Goal: Information Seeking & Learning: Learn about a topic

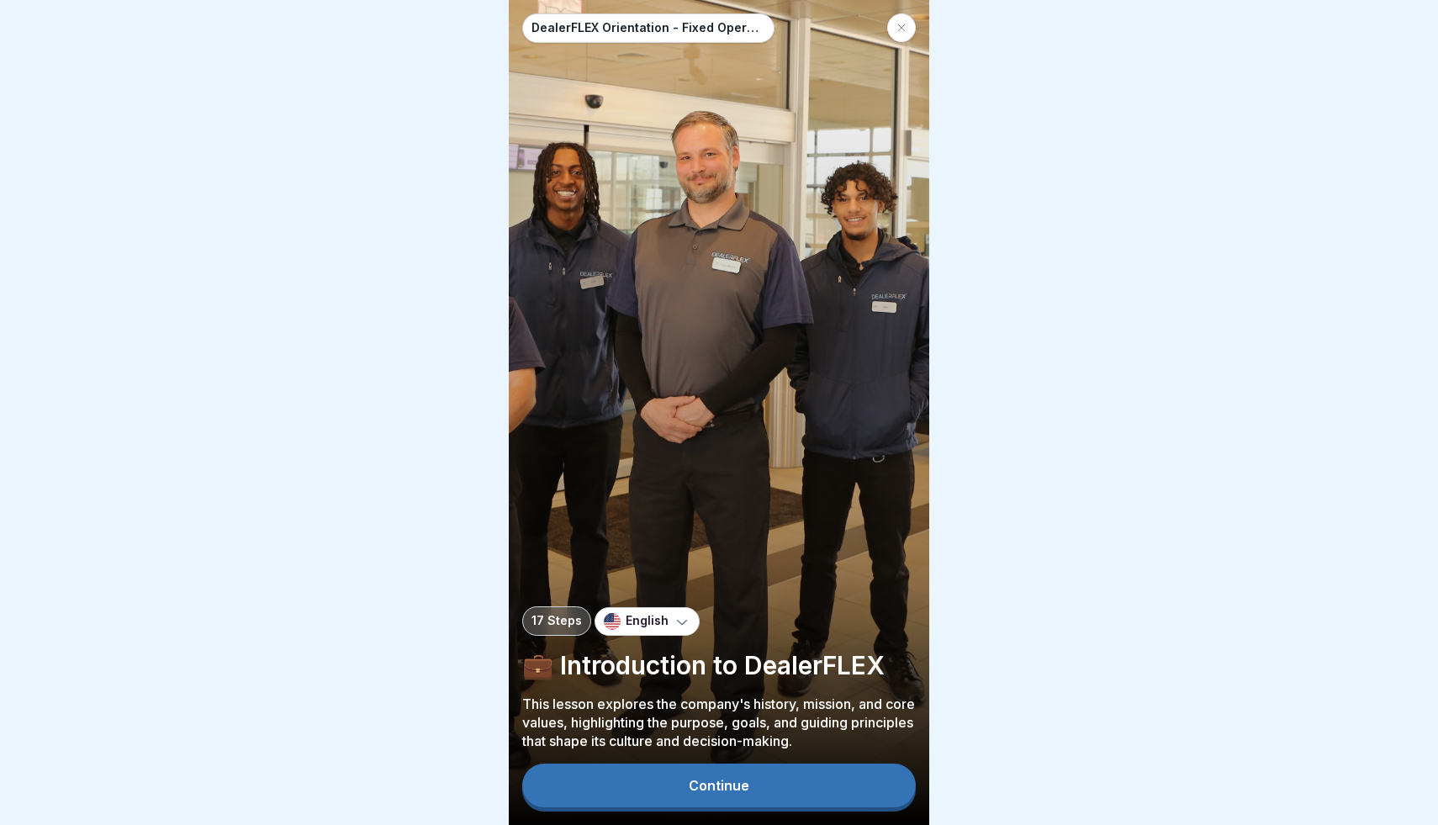
click at [729, 790] on div "Continue" at bounding box center [719, 785] width 61 height 15
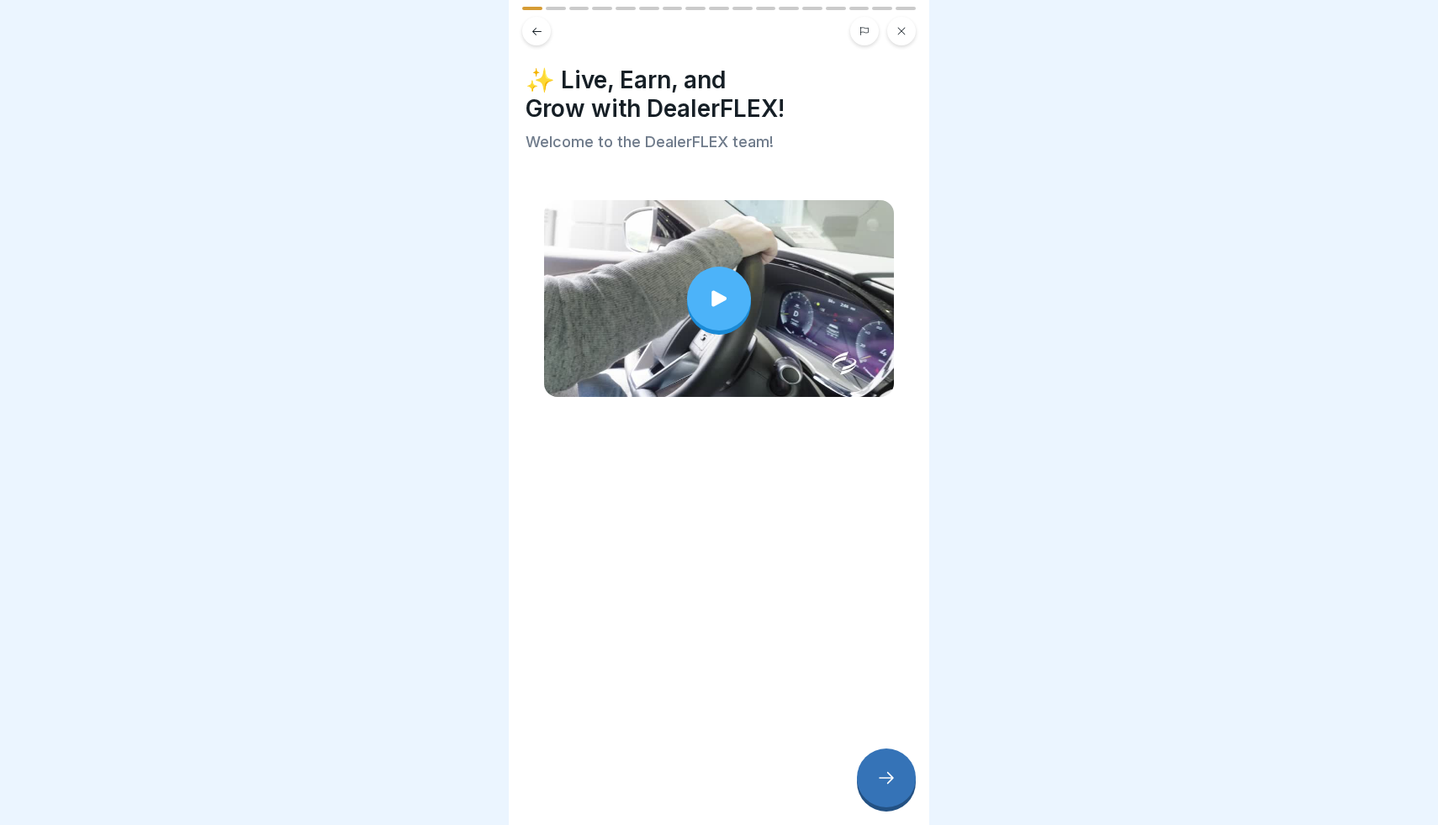
click at [717, 309] on icon at bounding box center [719, 299] width 24 height 24
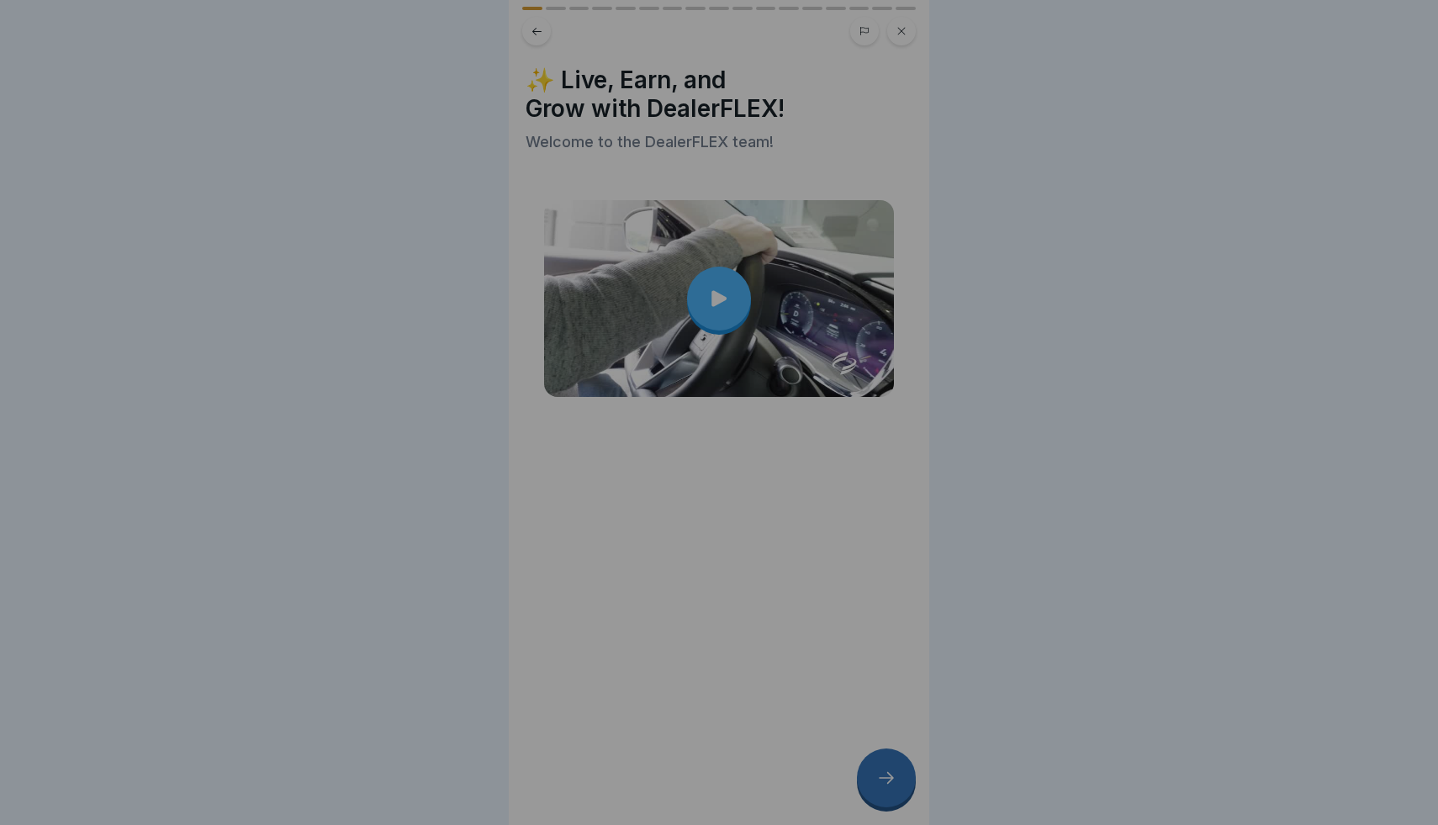
click at [714, 303] on div at bounding box center [719, 412] width 420 height 825
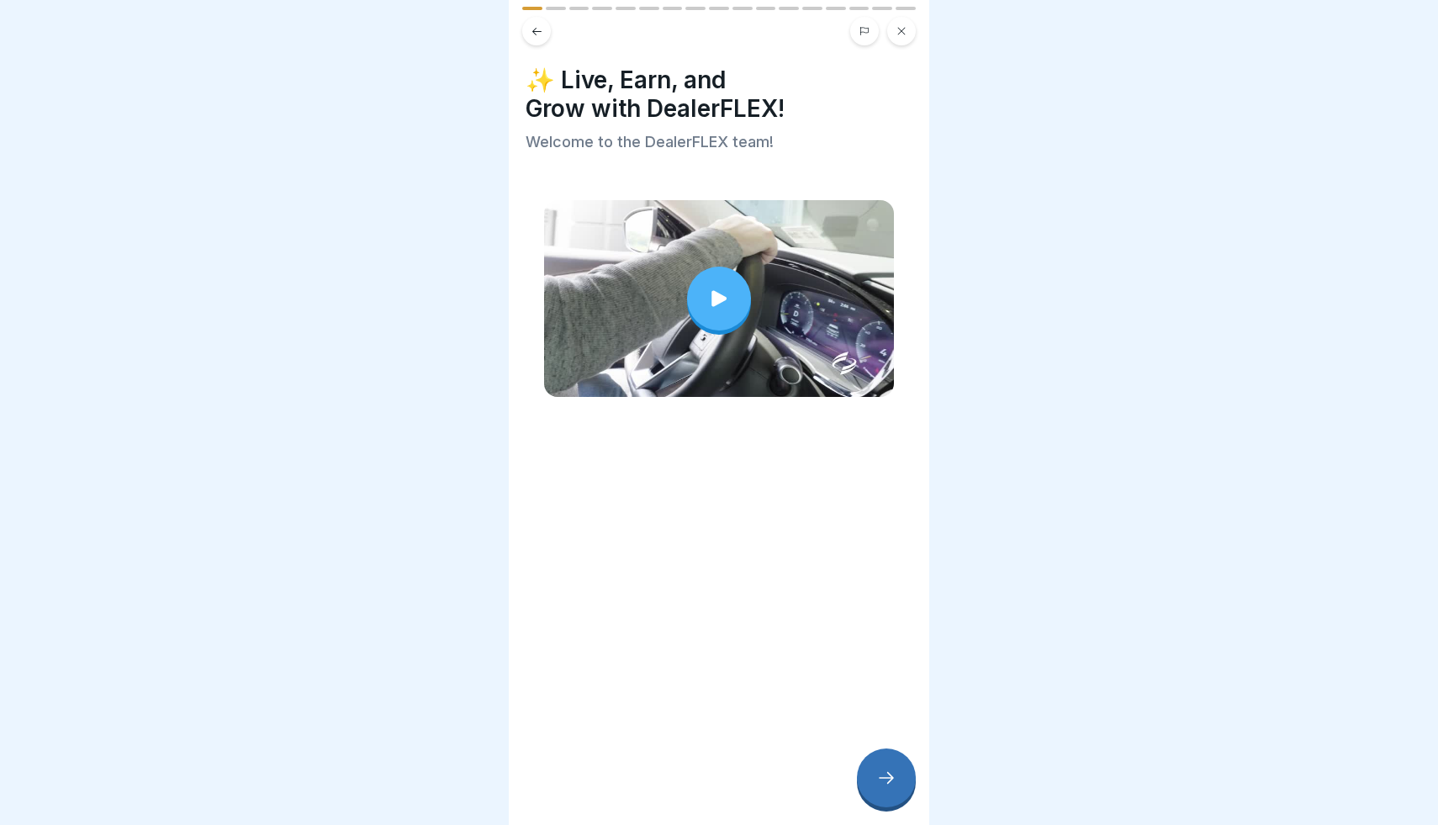
click at [732, 298] on div at bounding box center [719, 299] width 64 height 64
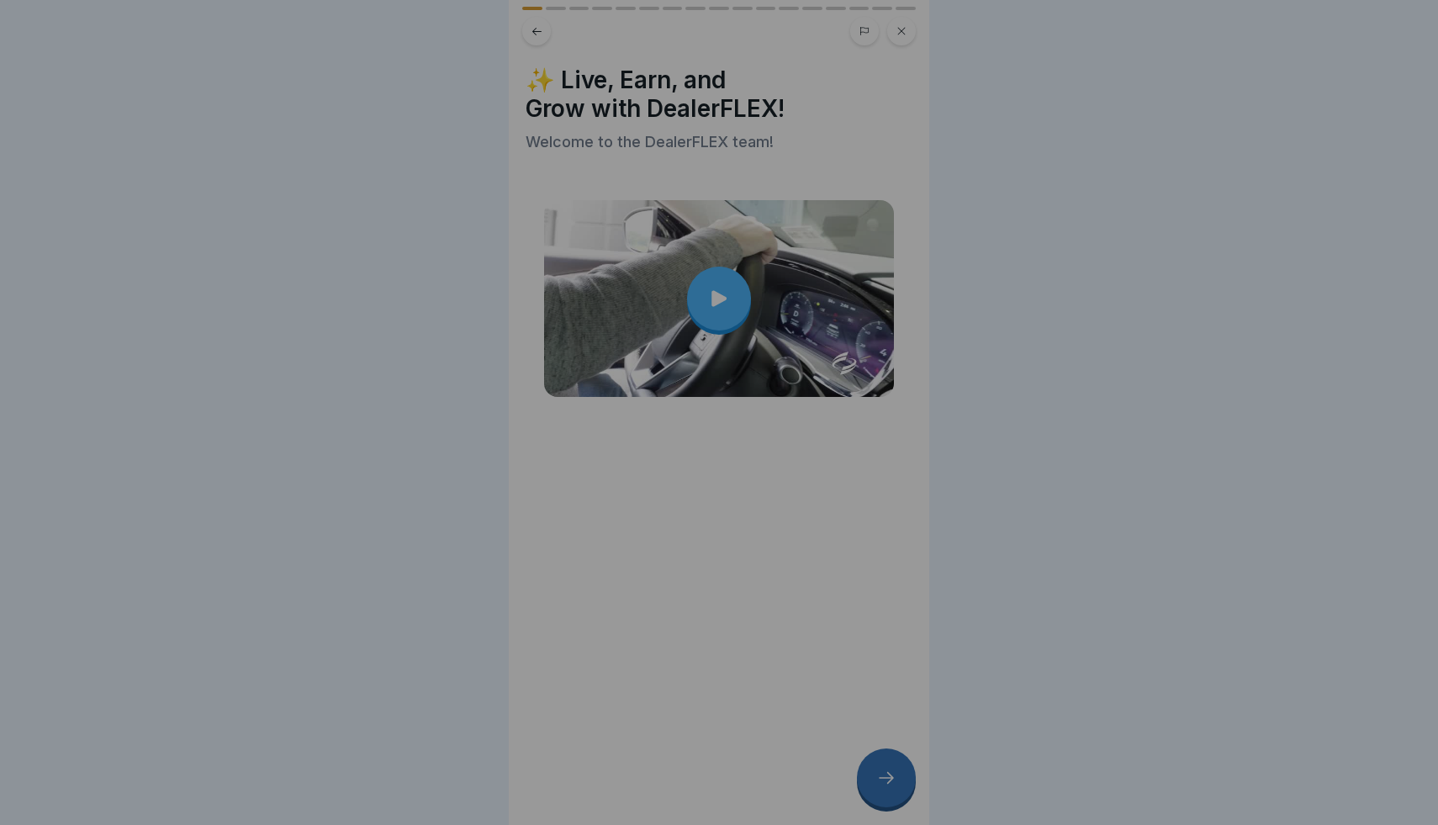
click at [779, 442] on div at bounding box center [719, 412] width 420 height 825
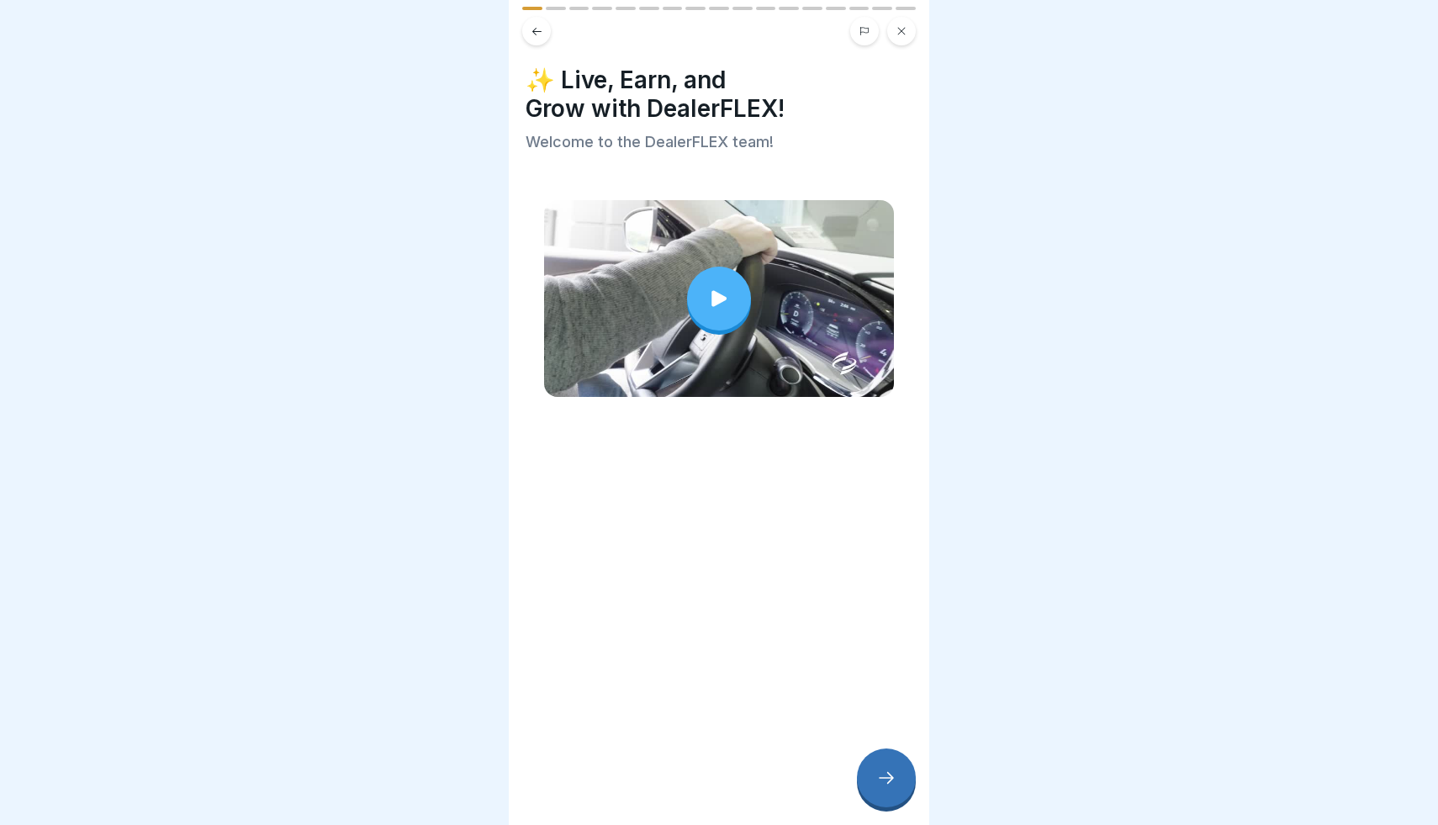
click at [888, 760] on div at bounding box center [886, 777] width 59 height 59
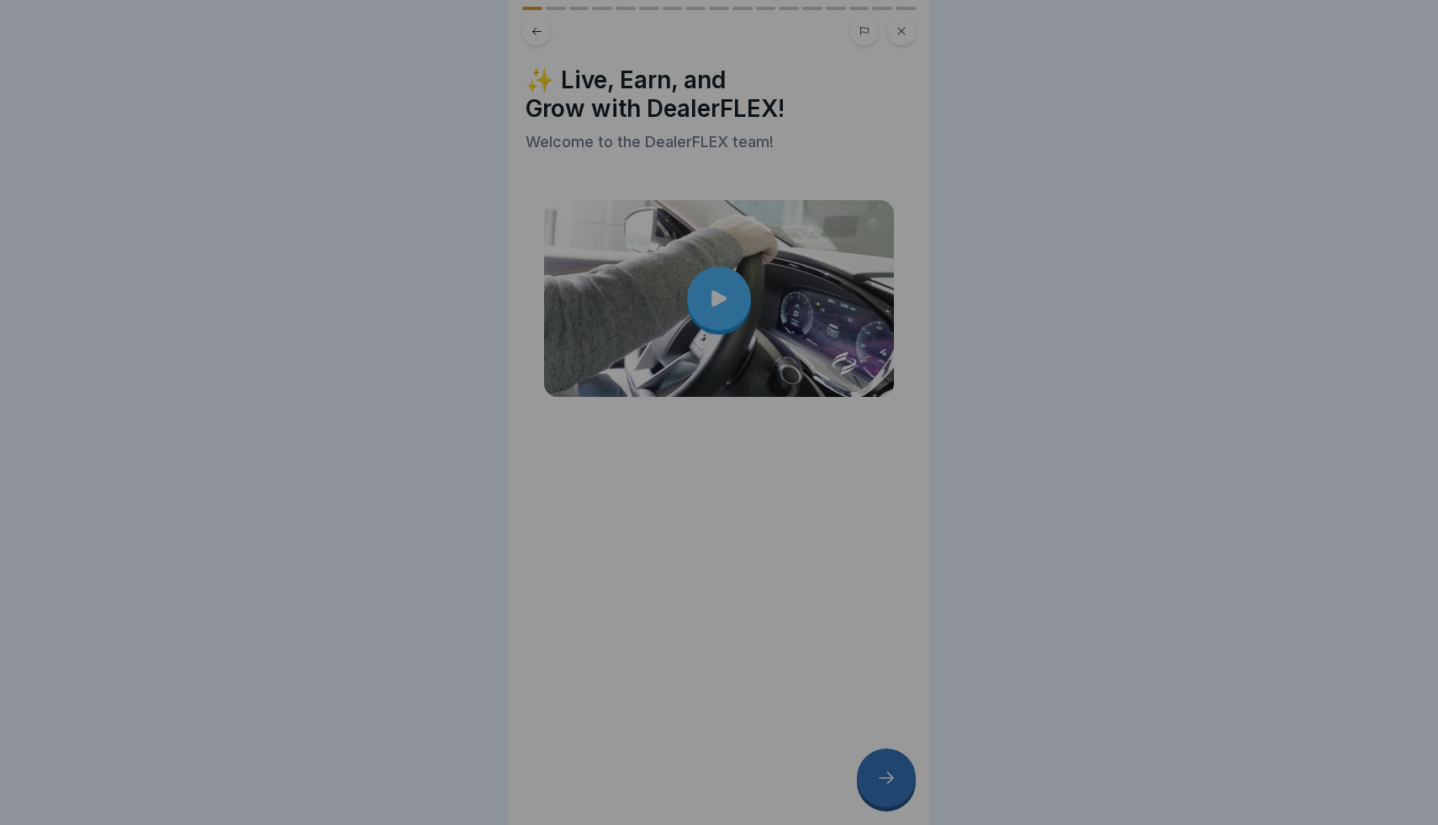
click at [846, 614] on div at bounding box center [719, 412] width 420 height 825
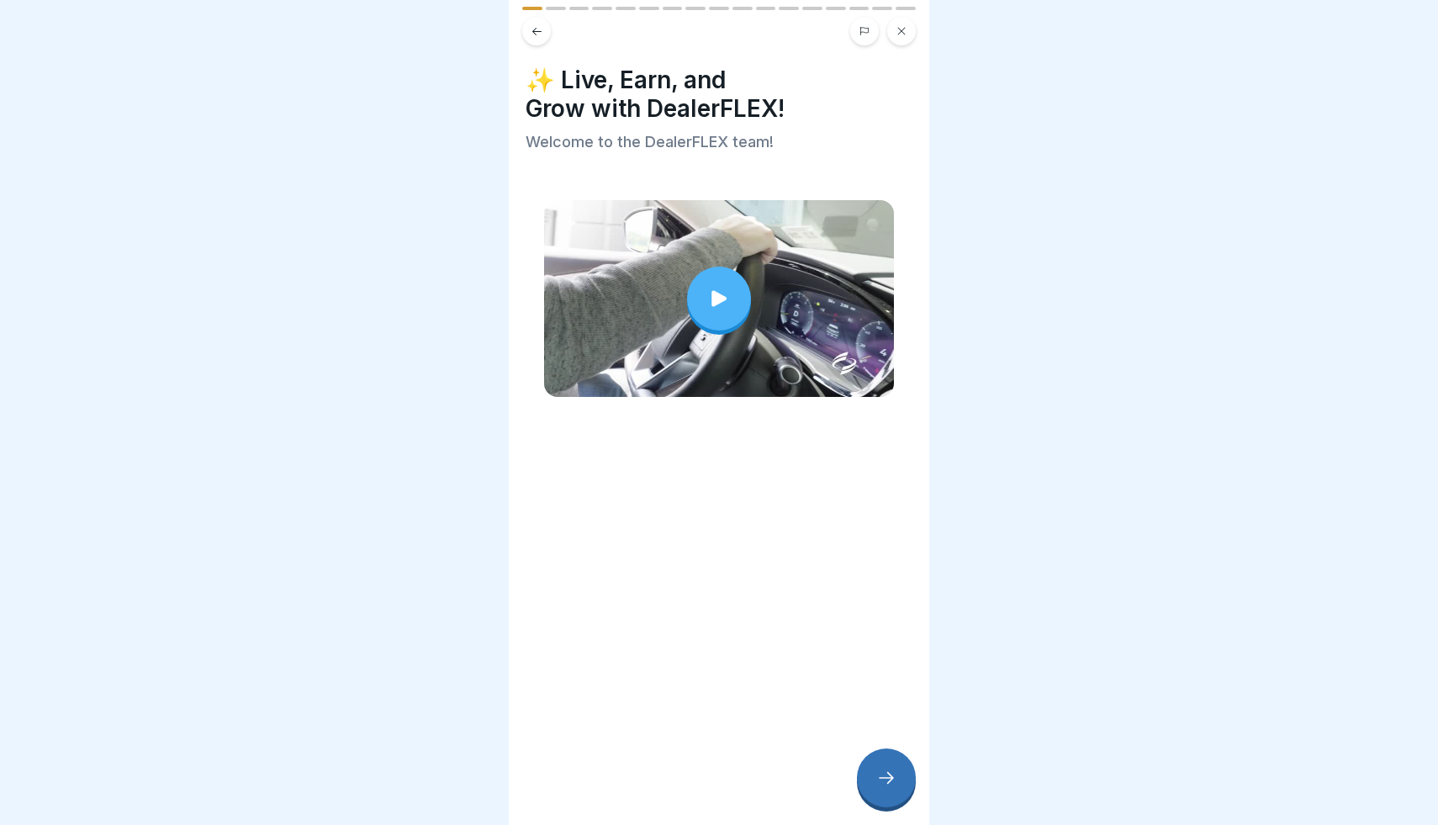
click at [713, 302] on icon at bounding box center [718, 298] width 15 height 16
click at [887, 790] on div at bounding box center [886, 777] width 59 height 59
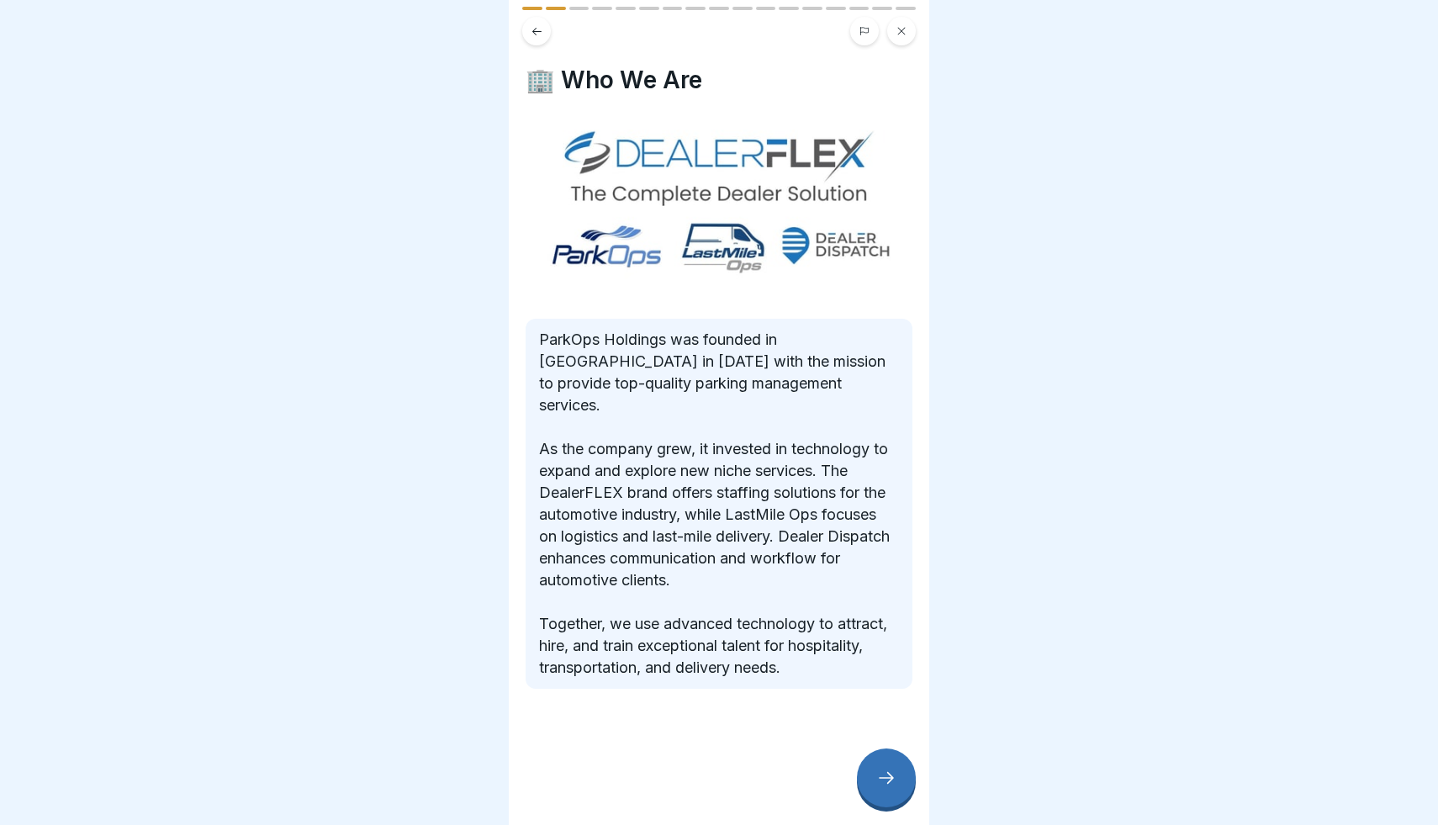
click at [885, 785] on icon at bounding box center [886, 778] width 20 height 20
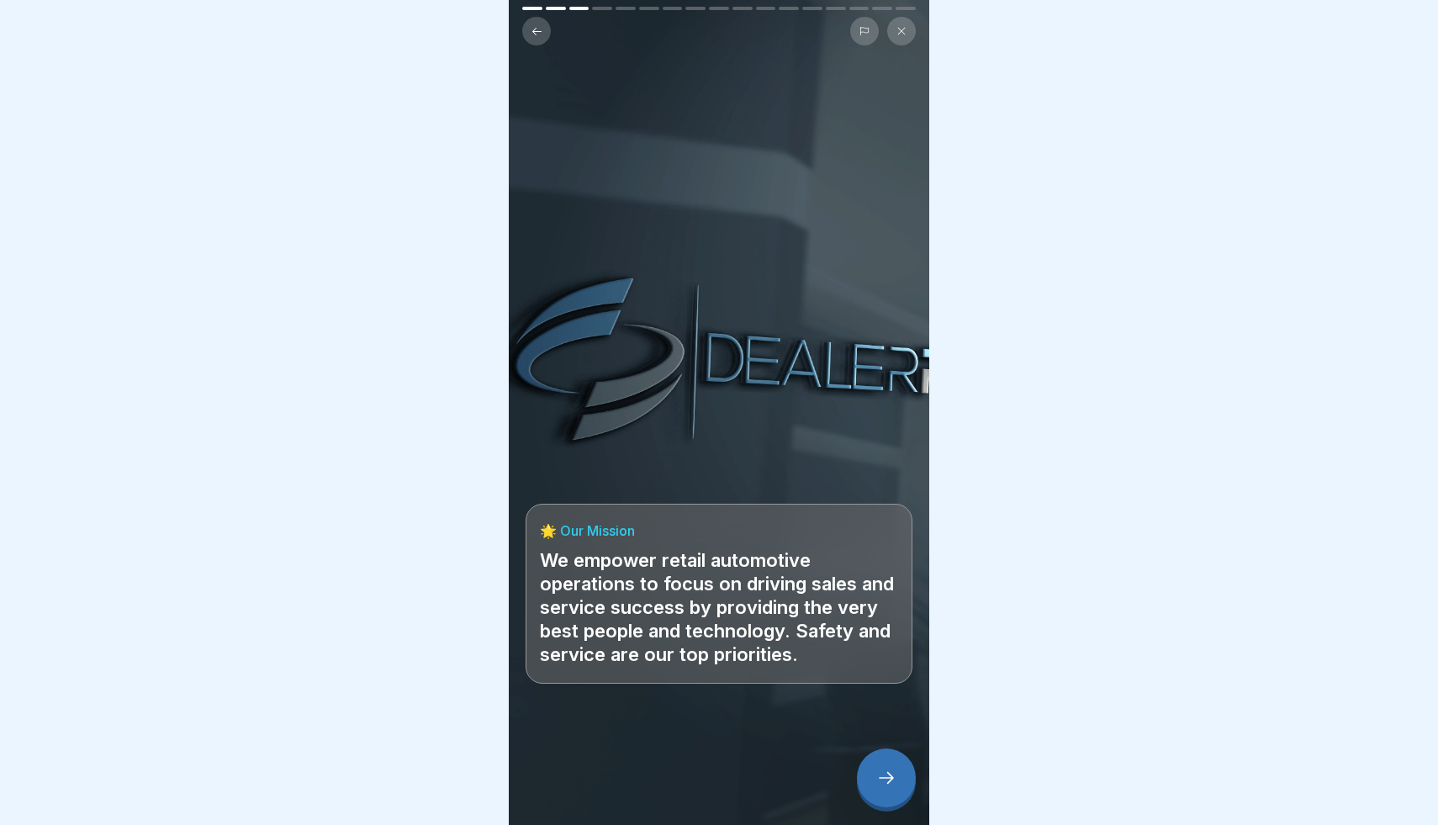
click at [892, 777] on icon at bounding box center [886, 778] width 20 height 20
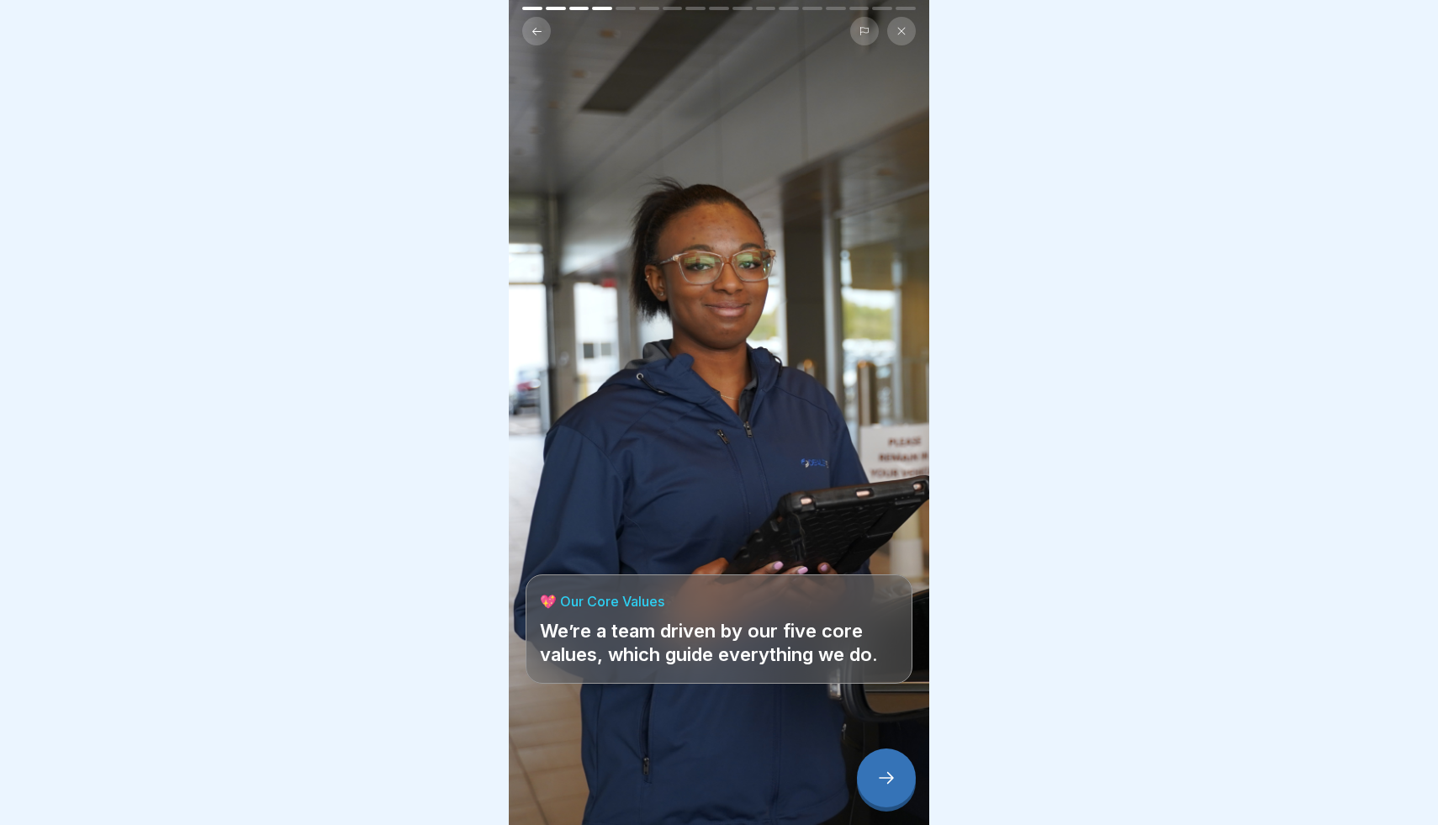
click at [892, 775] on icon at bounding box center [886, 778] width 20 height 20
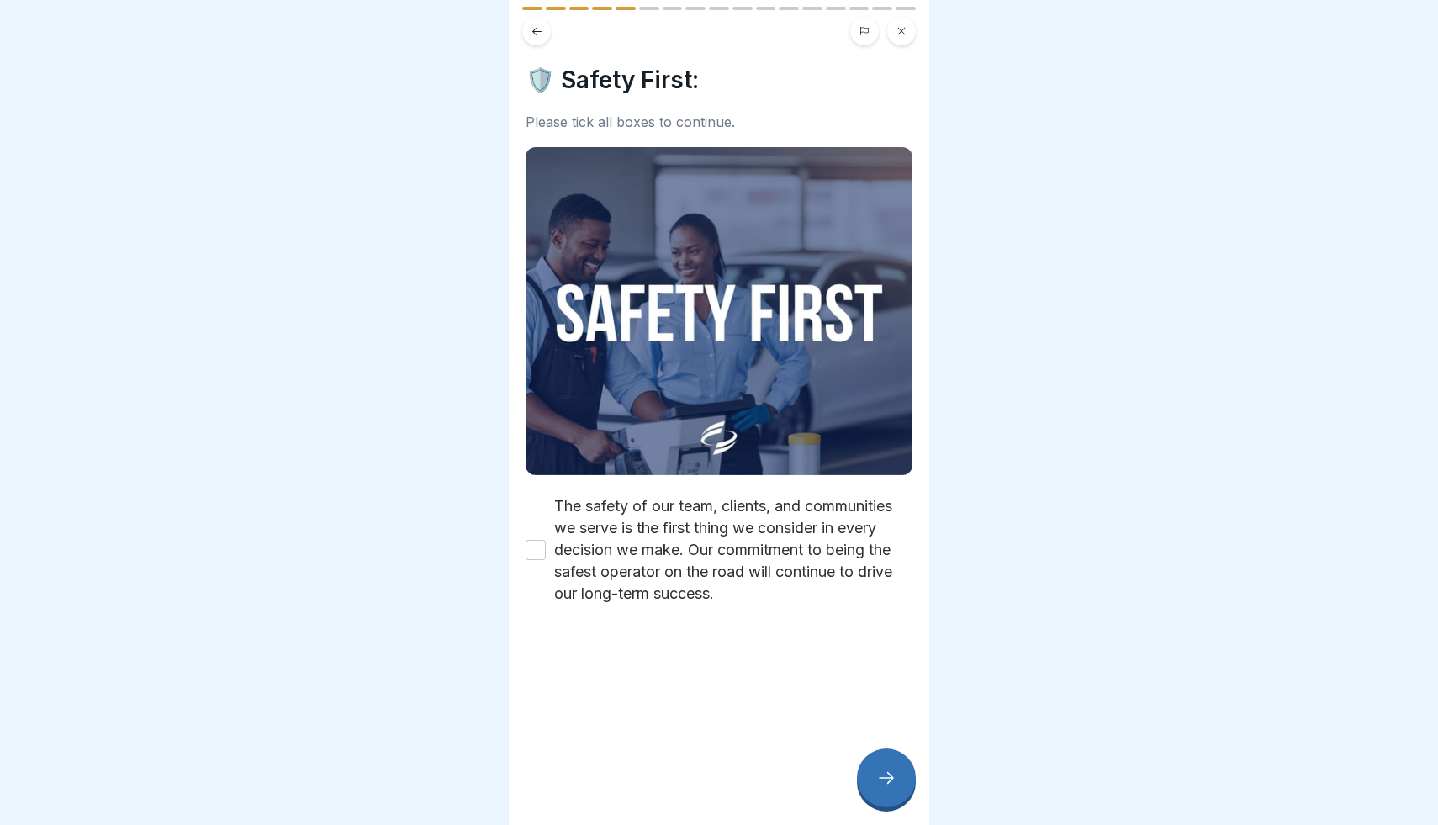
click at [885, 774] on icon at bounding box center [886, 778] width 20 height 20
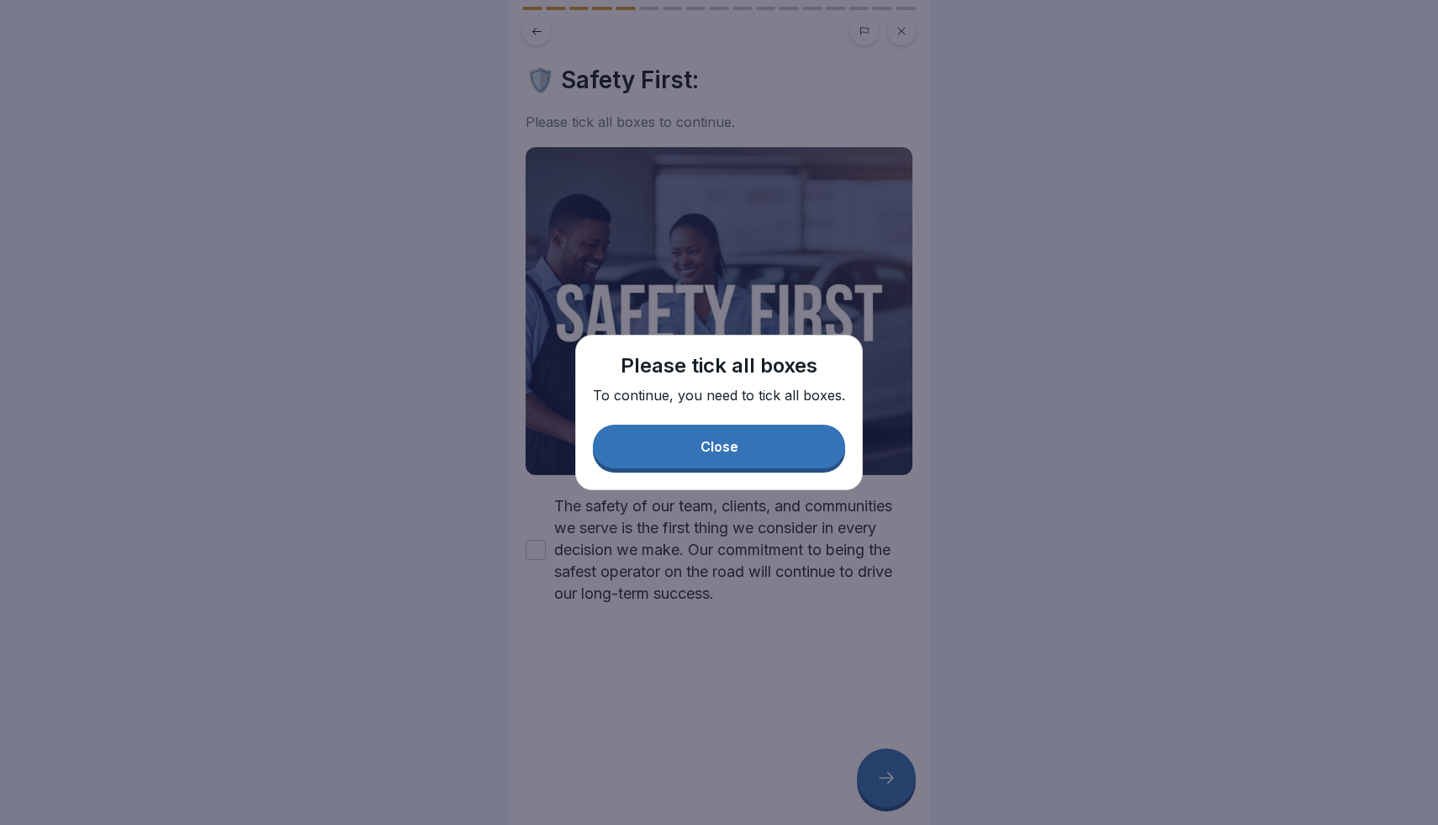
click at [648, 452] on button "Close" at bounding box center [719, 447] width 252 height 44
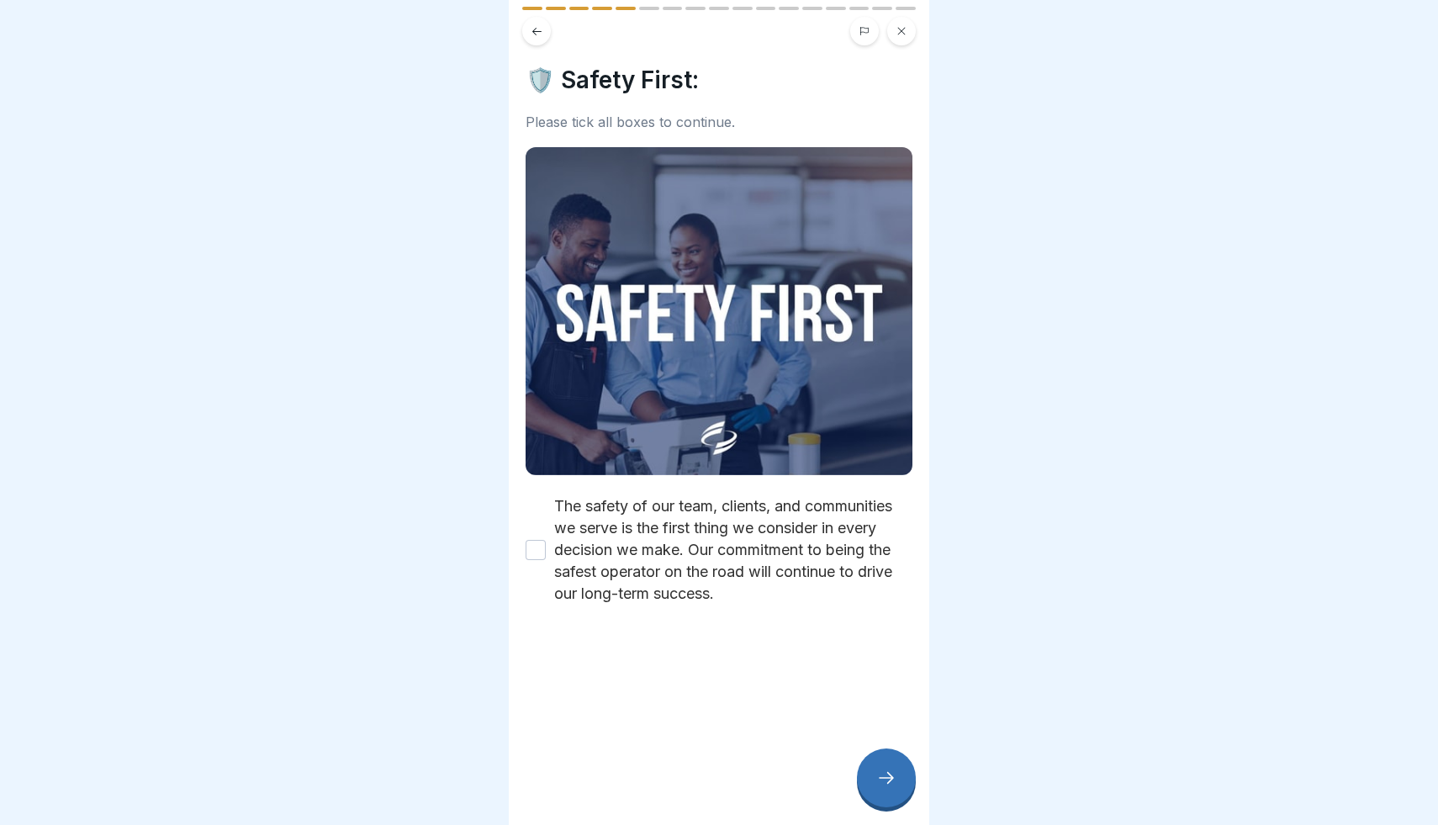
click at [538, 551] on button "The safety of our team, clients, and communities we serve is the first thing we…" at bounding box center [536, 550] width 20 height 20
click at [879, 770] on icon at bounding box center [886, 778] width 20 height 20
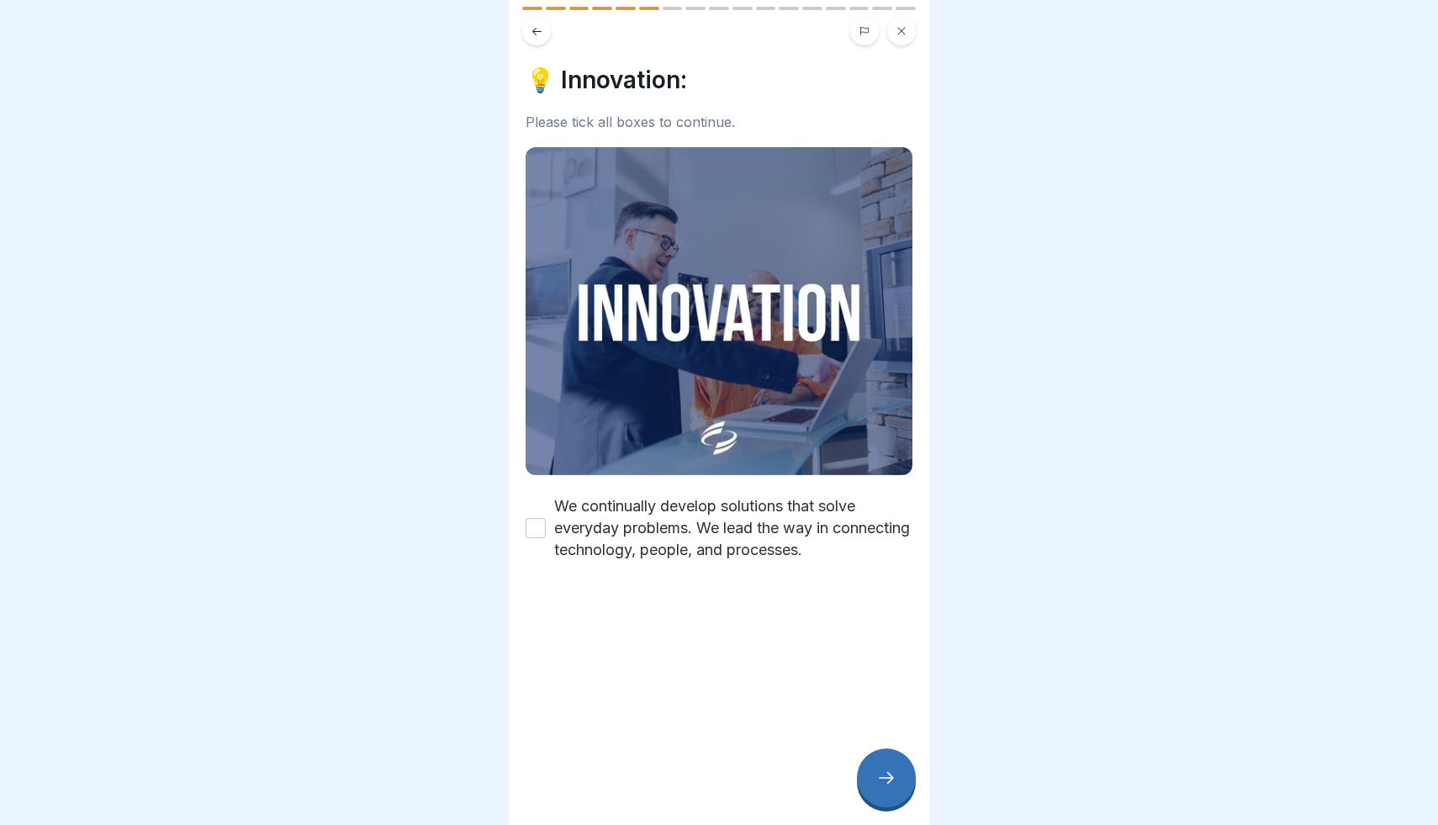
click at [531, 534] on button "We continually develop solutions that solve everyday problems. We lead the way …" at bounding box center [536, 528] width 20 height 20
click at [903, 790] on div at bounding box center [886, 777] width 59 height 59
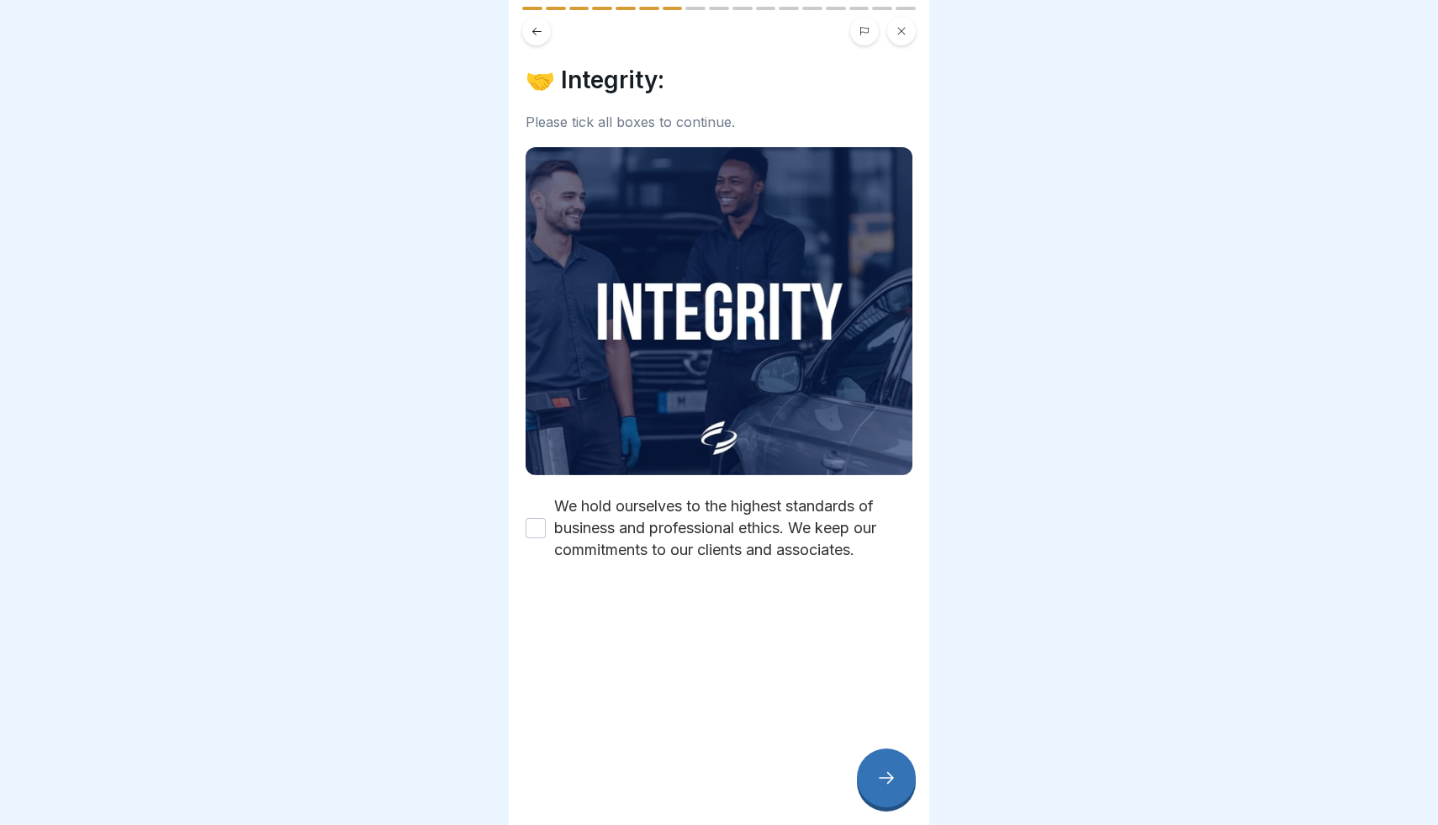
click at [531, 530] on button "We hold ourselves to the highest standards of business and professional ethics.…" at bounding box center [536, 528] width 20 height 20
click at [890, 763] on div at bounding box center [886, 777] width 59 height 59
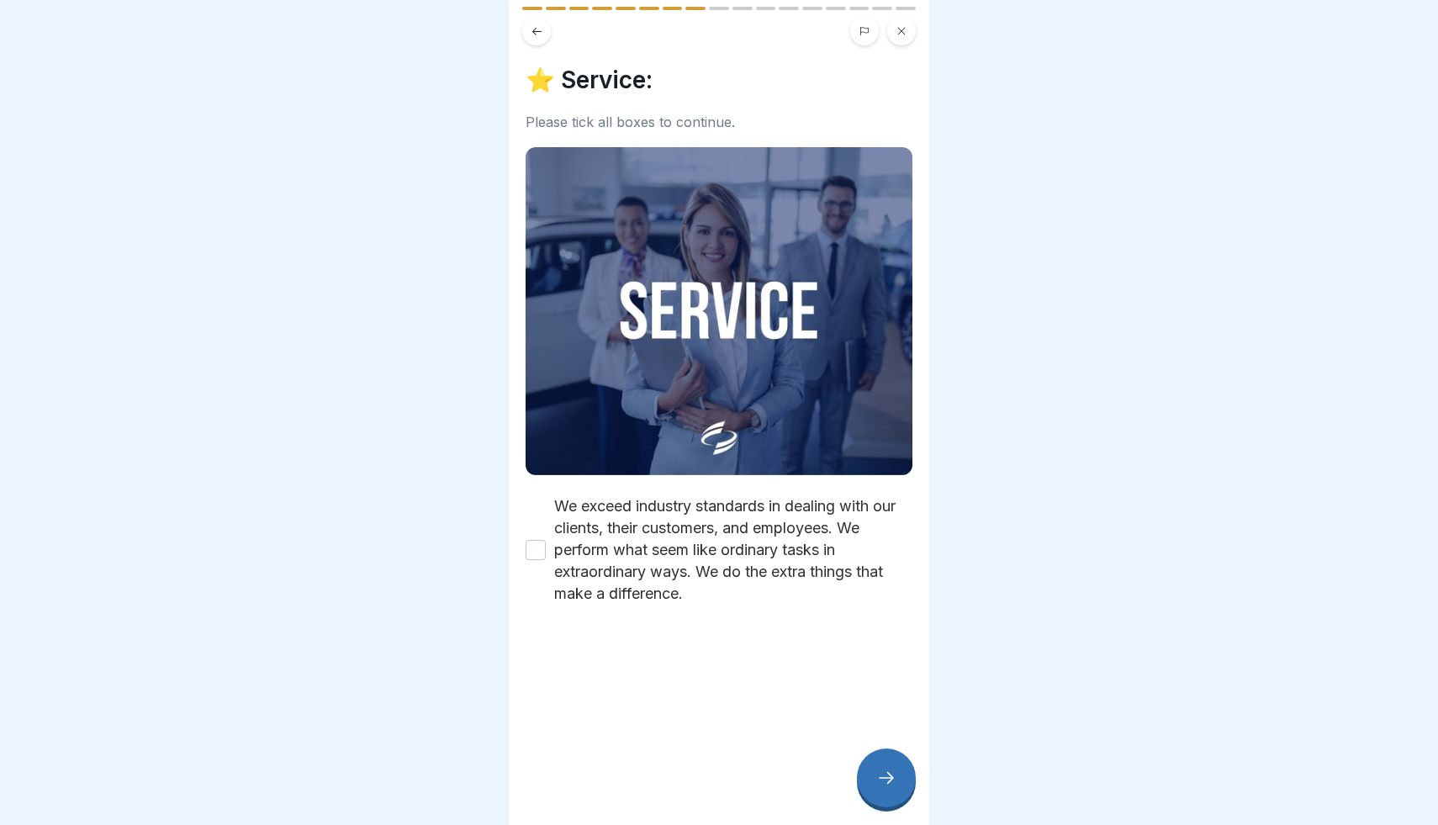
click at [531, 545] on button "We exceed industry standards in dealing with our clients, their customers, and …" at bounding box center [536, 550] width 20 height 20
click at [897, 785] on div at bounding box center [886, 777] width 59 height 59
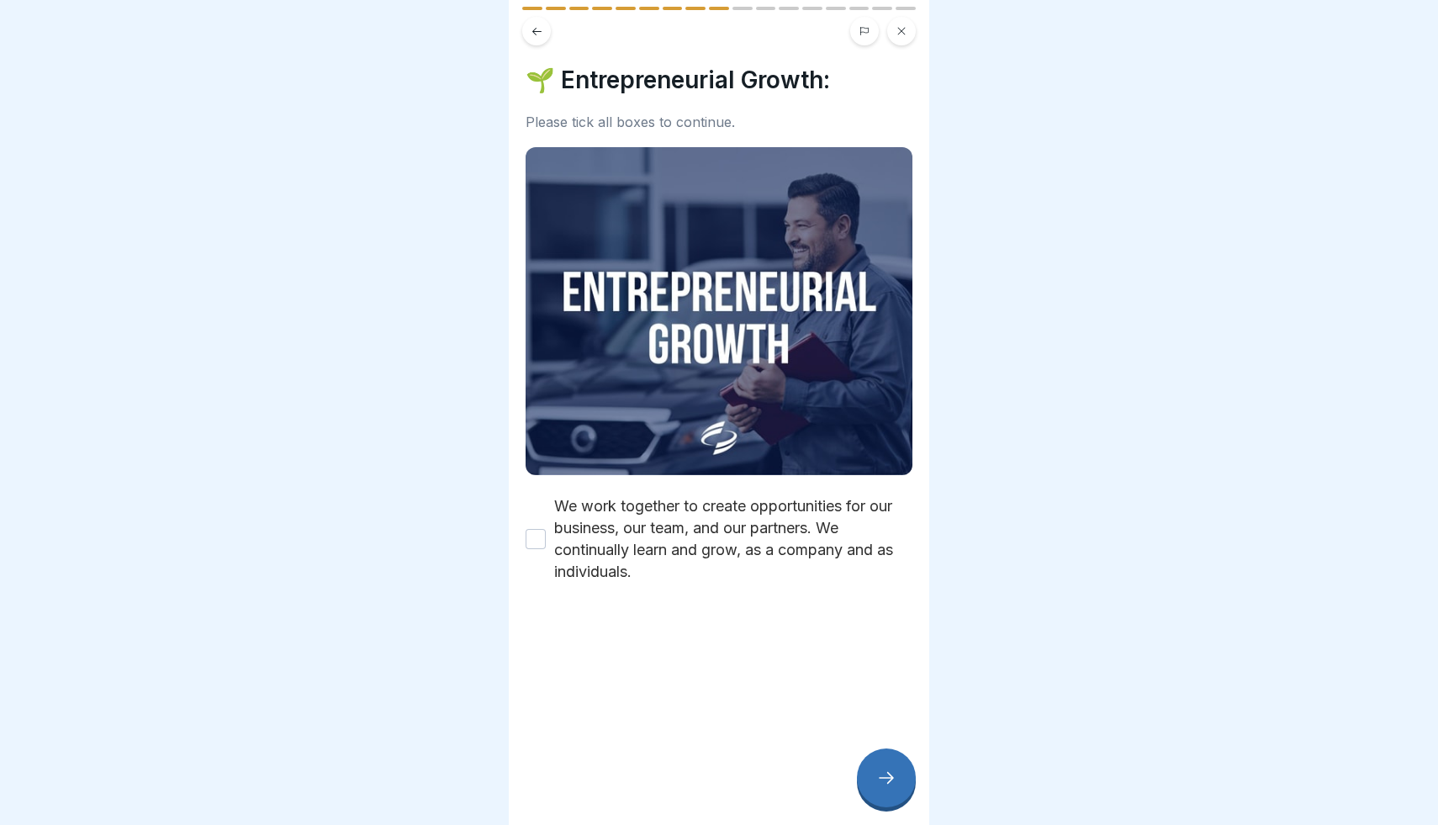
click at [526, 531] on button "We work together to create opportunities for our business, our team, and our pa…" at bounding box center [536, 539] width 20 height 20
click at [890, 784] on icon at bounding box center [886, 778] width 20 height 20
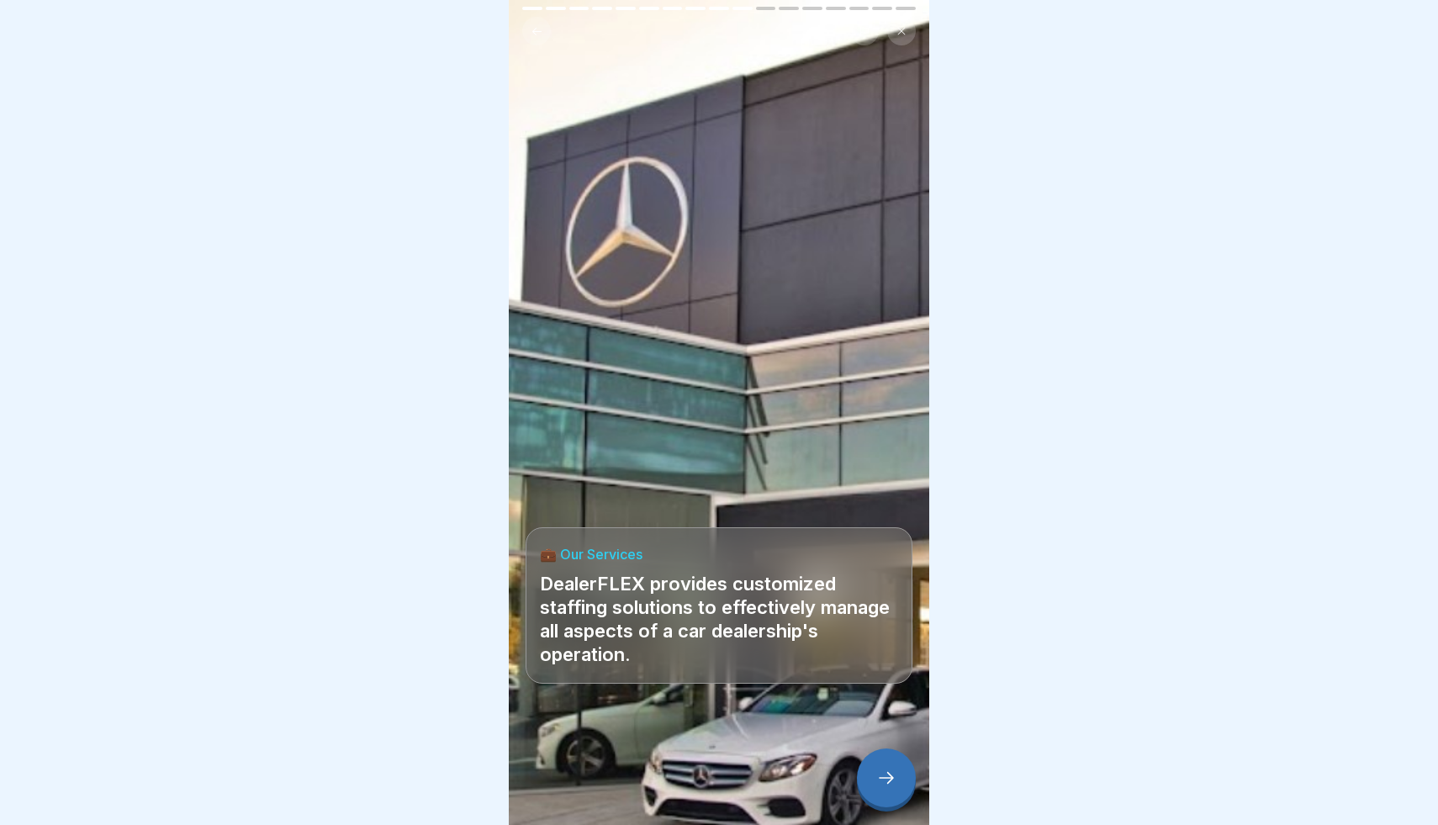
click at [890, 784] on icon at bounding box center [886, 778] width 20 height 20
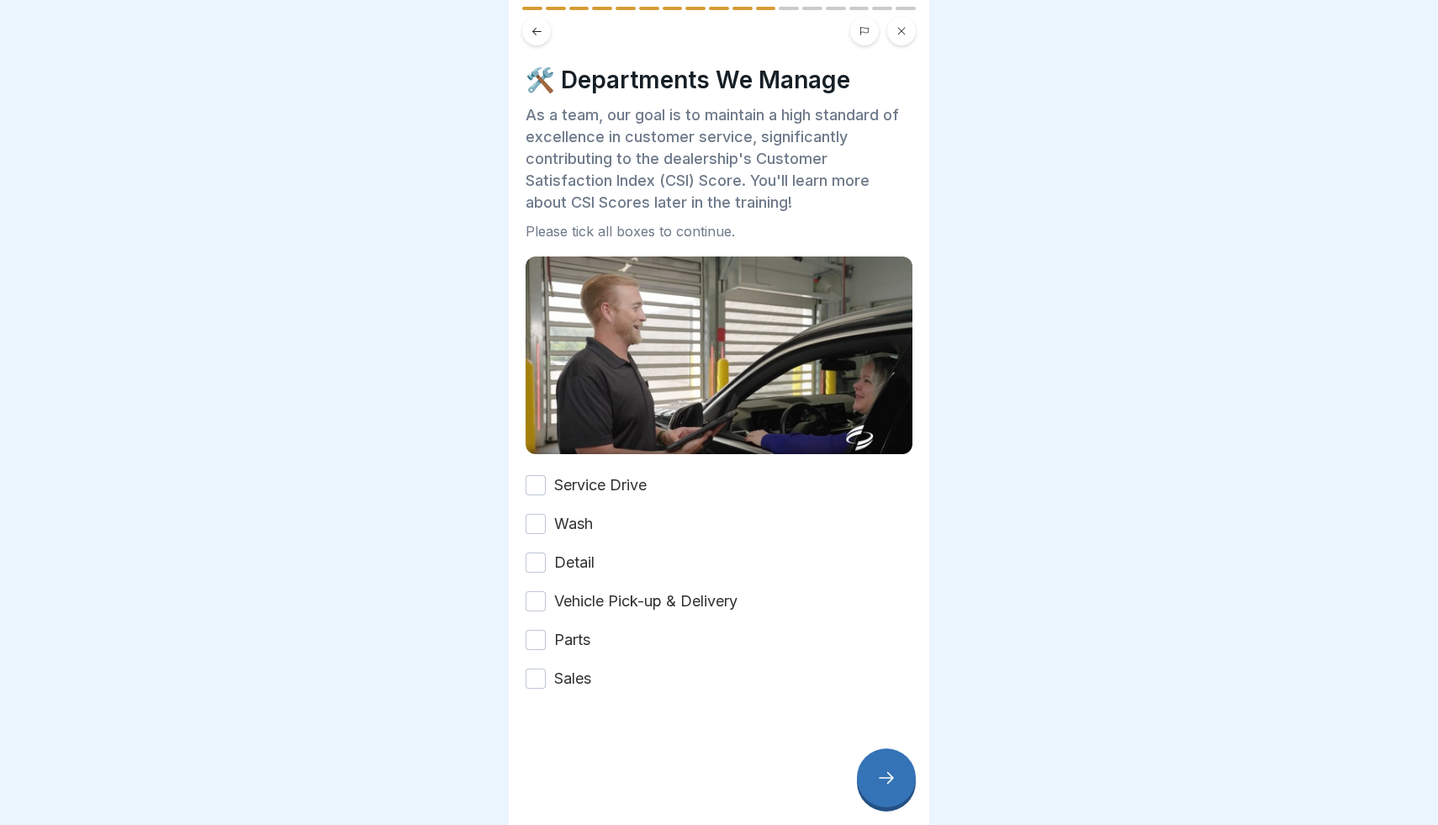
click at [534, 483] on button "Service Drive" at bounding box center [536, 485] width 20 height 20
click at [534, 528] on button "Wash" at bounding box center [536, 524] width 20 height 20
click at [538, 568] on button "Detail" at bounding box center [536, 562] width 20 height 20
click at [539, 603] on button "Vehicle Pick-up & Delivery" at bounding box center [536, 601] width 20 height 20
click at [538, 650] on div "Parts" at bounding box center [558, 640] width 65 height 22
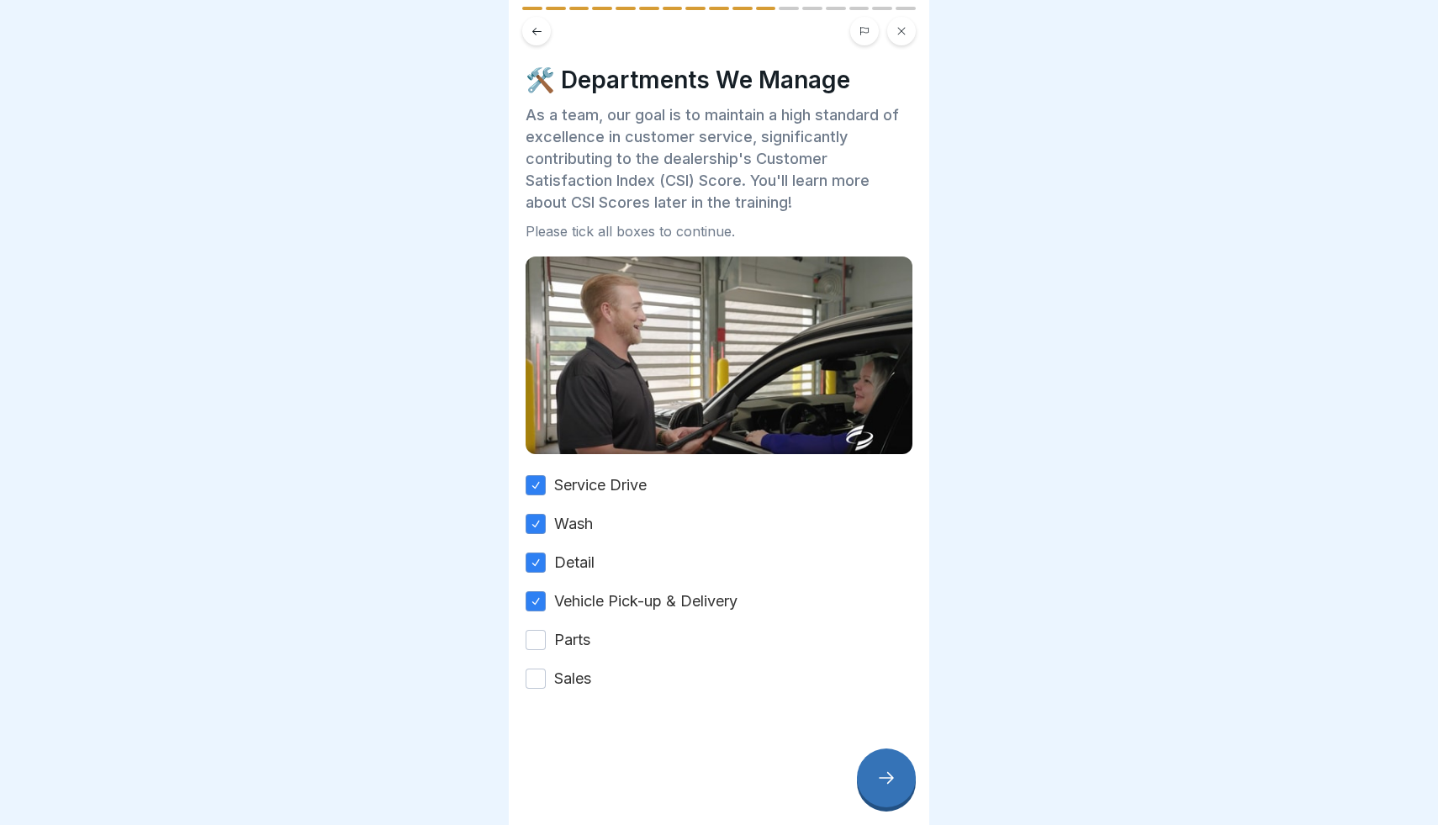
click at [538, 644] on button "Parts" at bounding box center [536, 640] width 20 height 20
click at [538, 679] on button "Sales" at bounding box center [536, 678] width 20 height 20
click at [903, 793] on div at bounding box center [886, 777] width 59 height 59
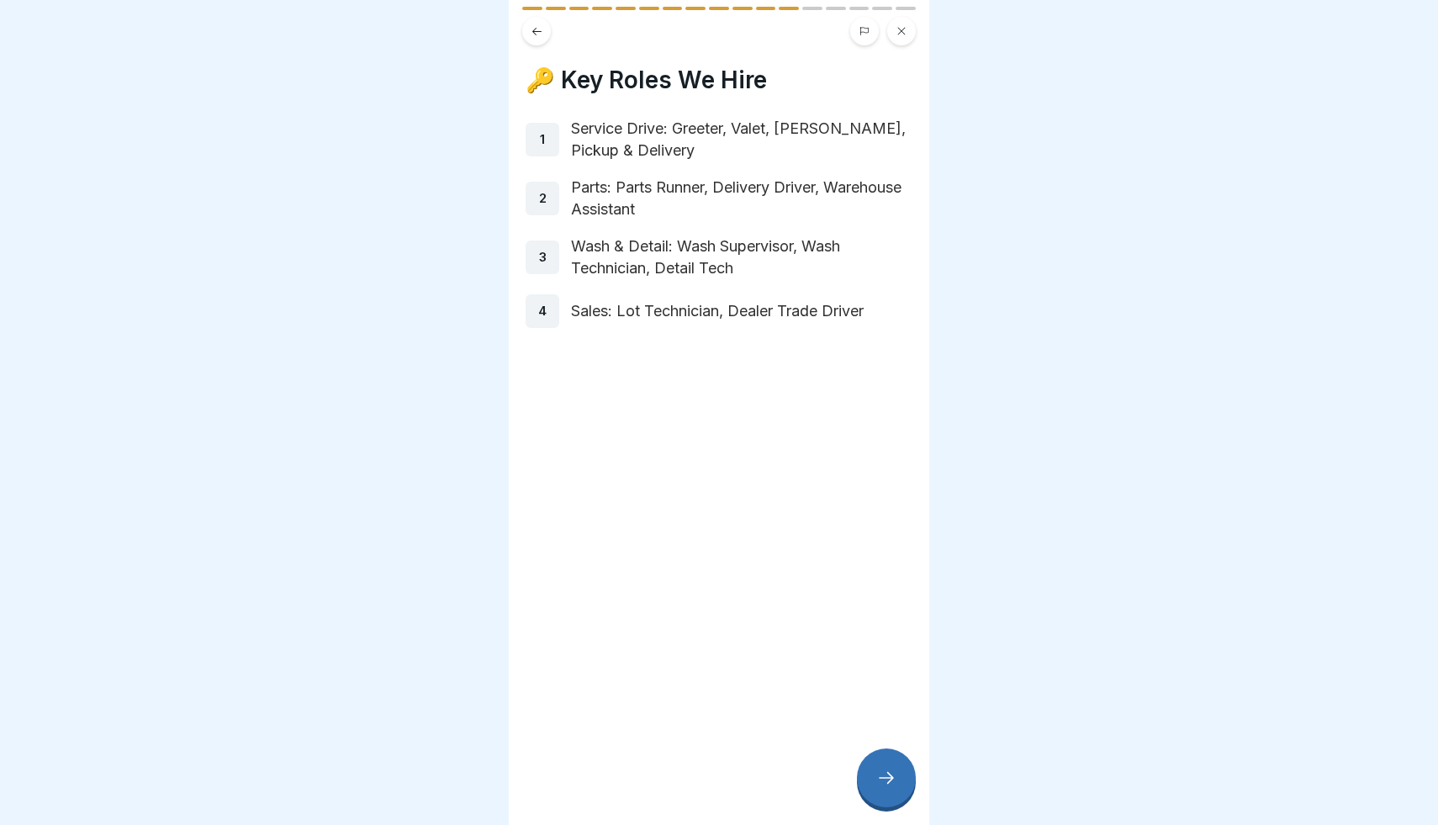
click at [881, 782] on icon at bounding box center [886, 778] width 20 height 20
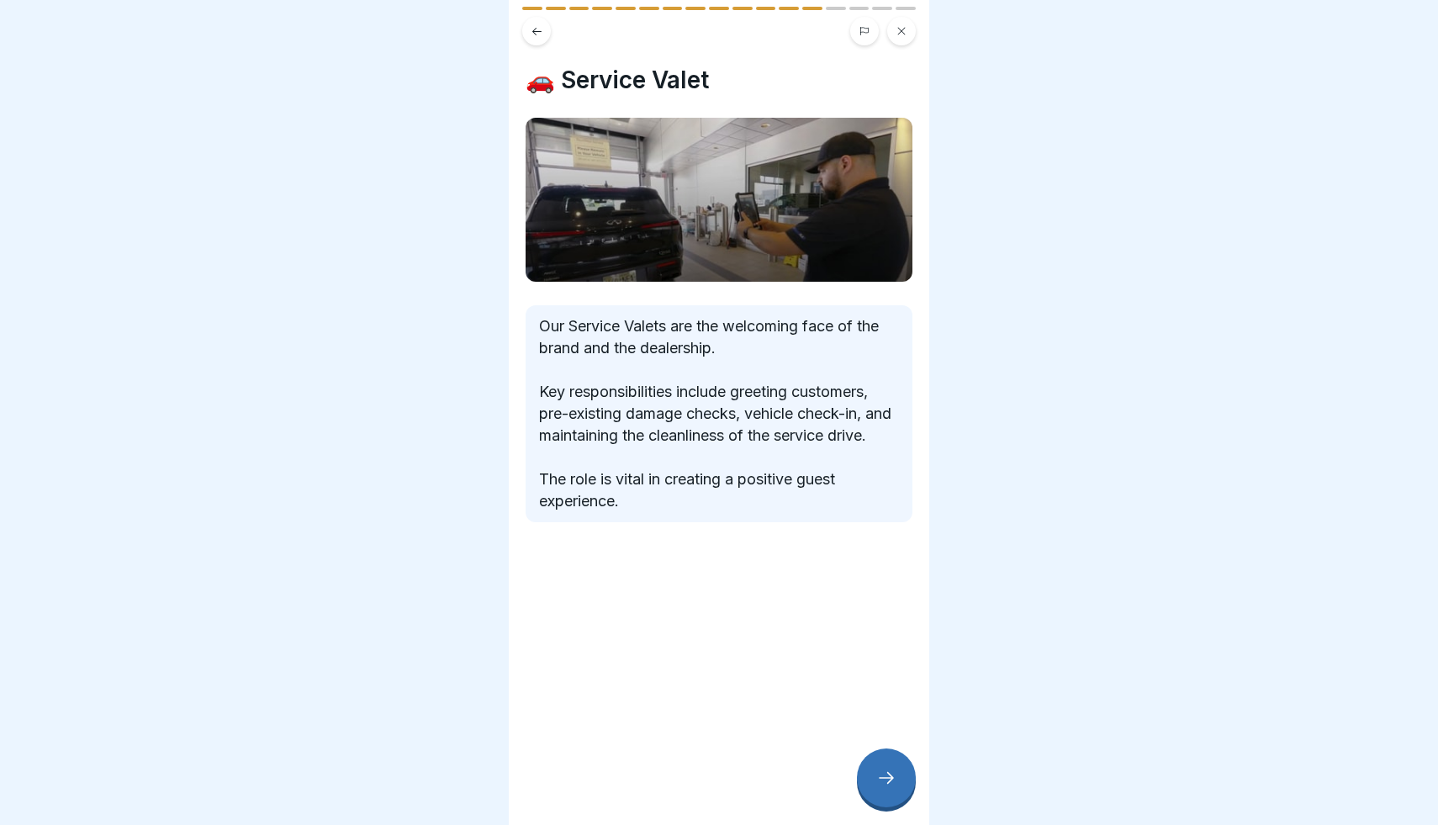
click at [881, 782] on icon at bounding box center [886, 778] width 20 height 20
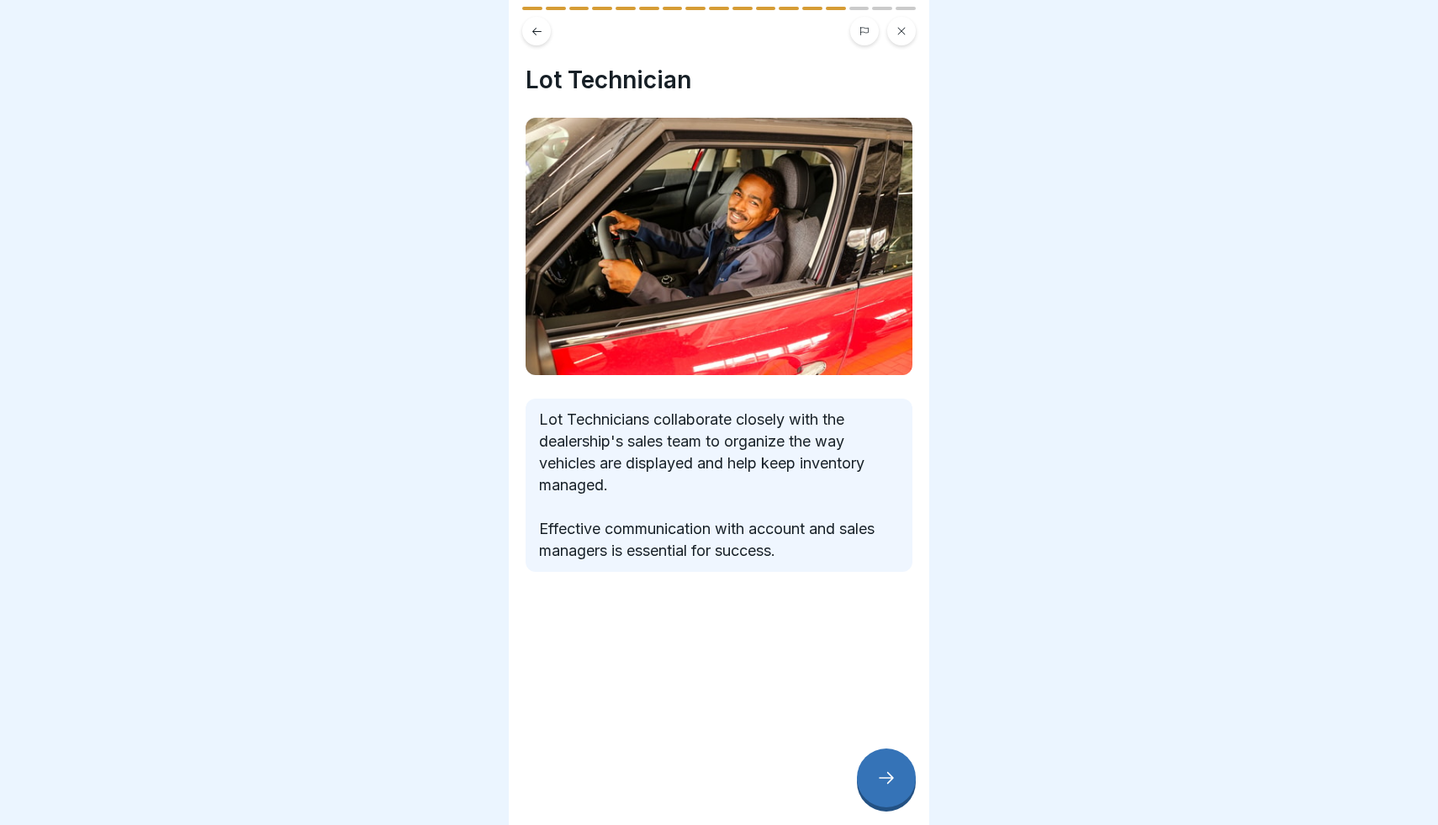
click at [881, 782] on icon at bounding box center [886, 778] width 20 height 20
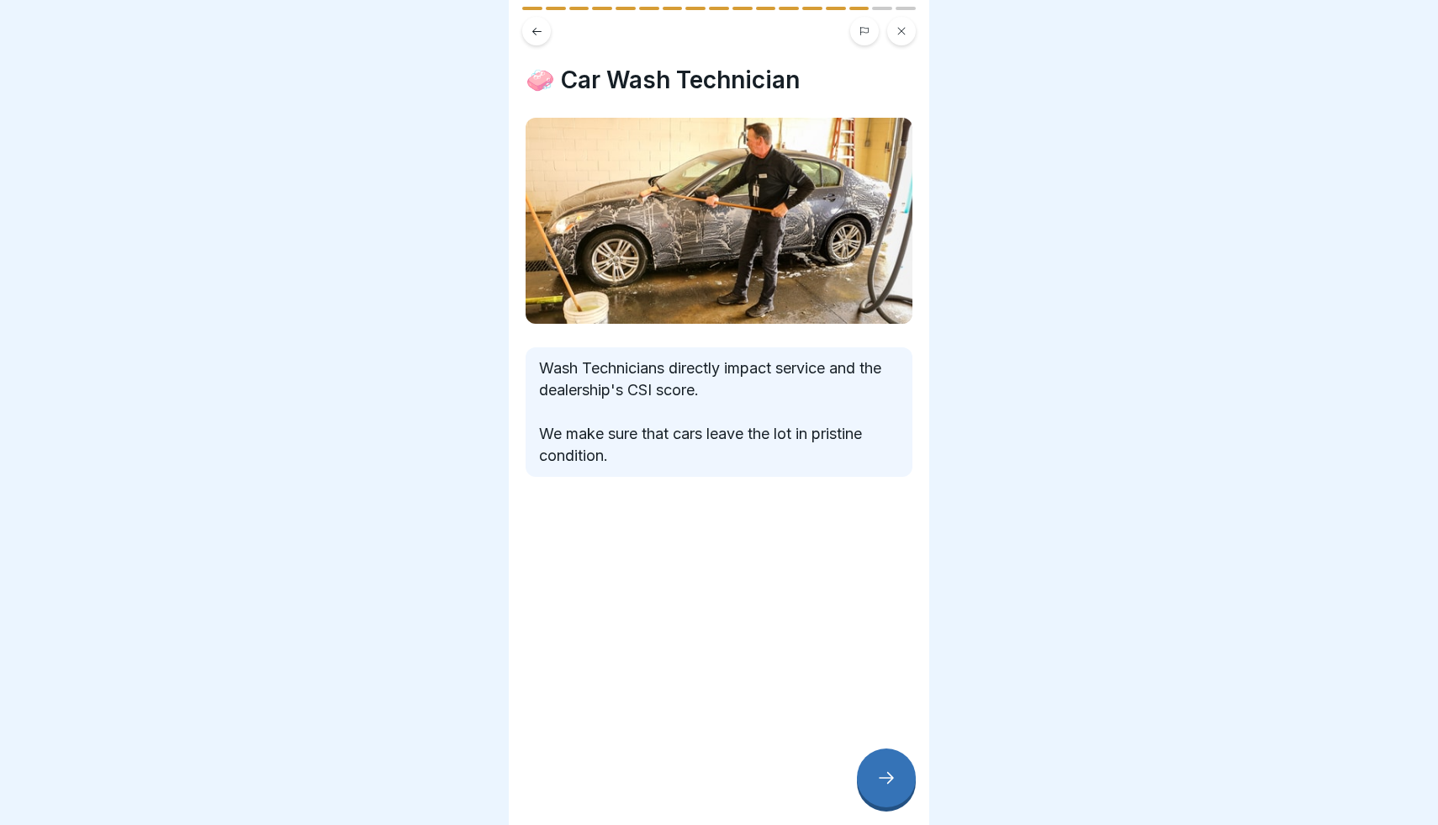
click at [881, 782] on icon at bounding box center [886, 778] width 20 height 20
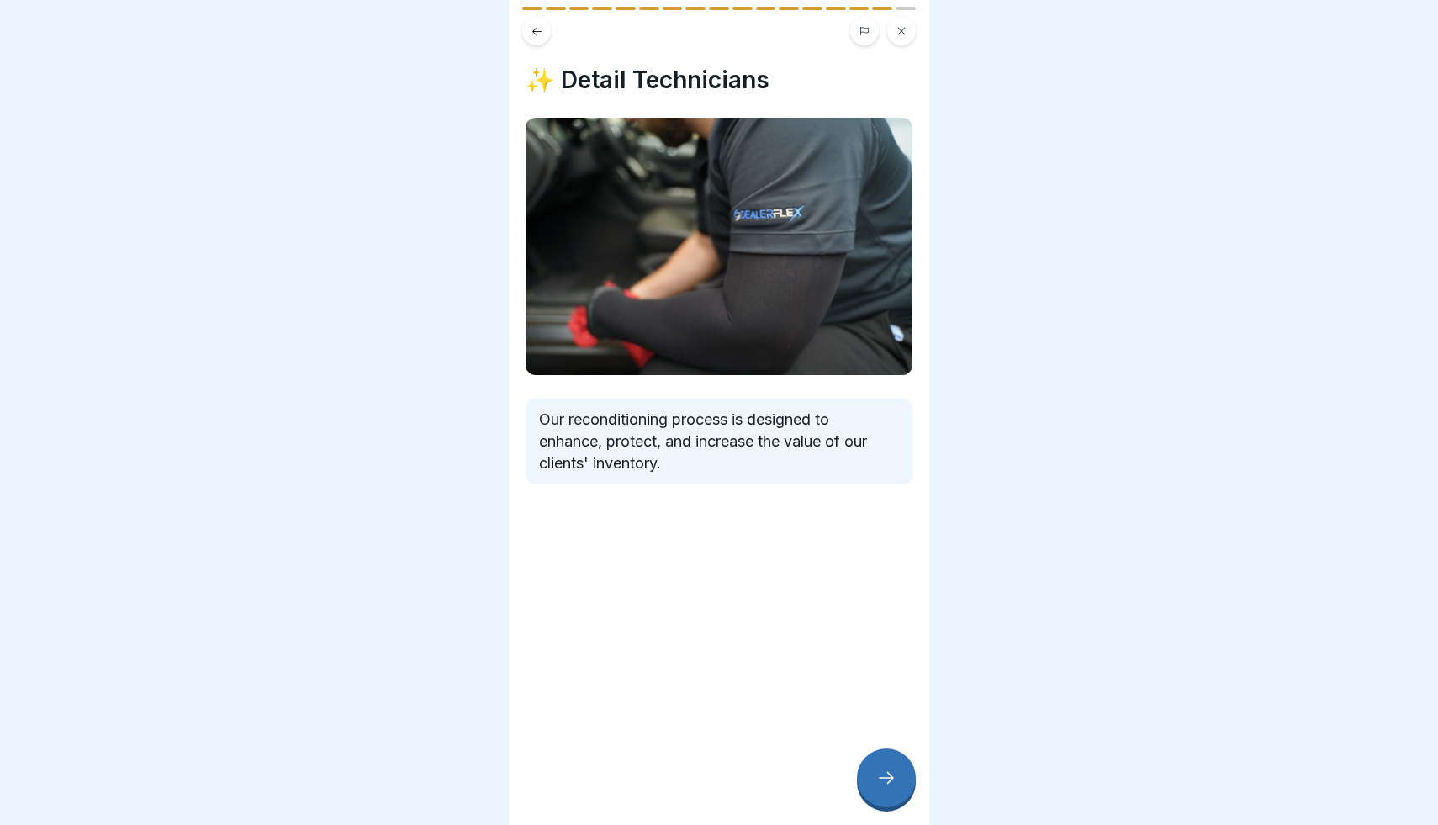
click at [881, 782] on icon at bounding box center [886, 778] width 20 height 20
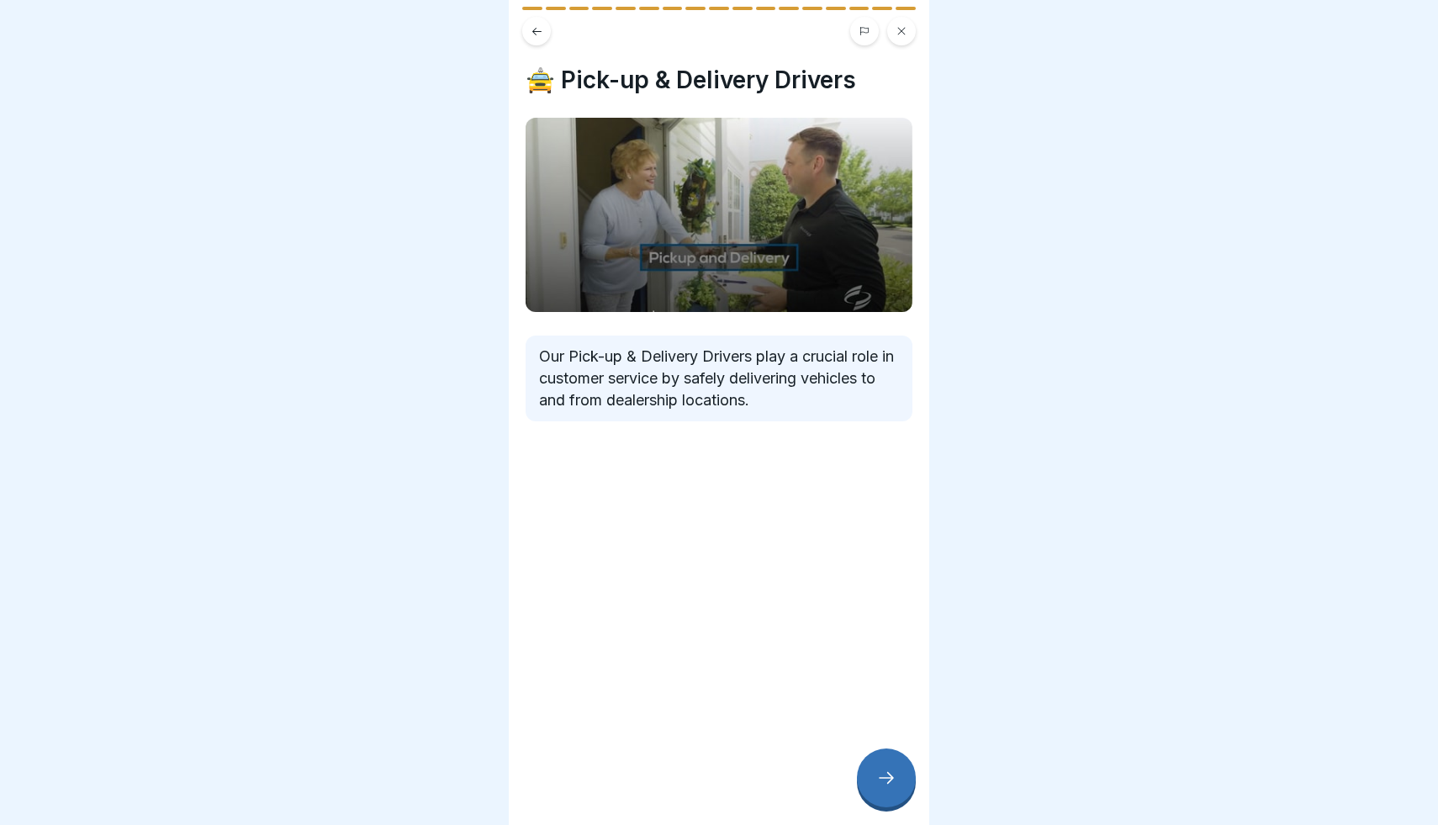
click at [881, 782] on icon at bounding box center [886, 778] width 20 height 20
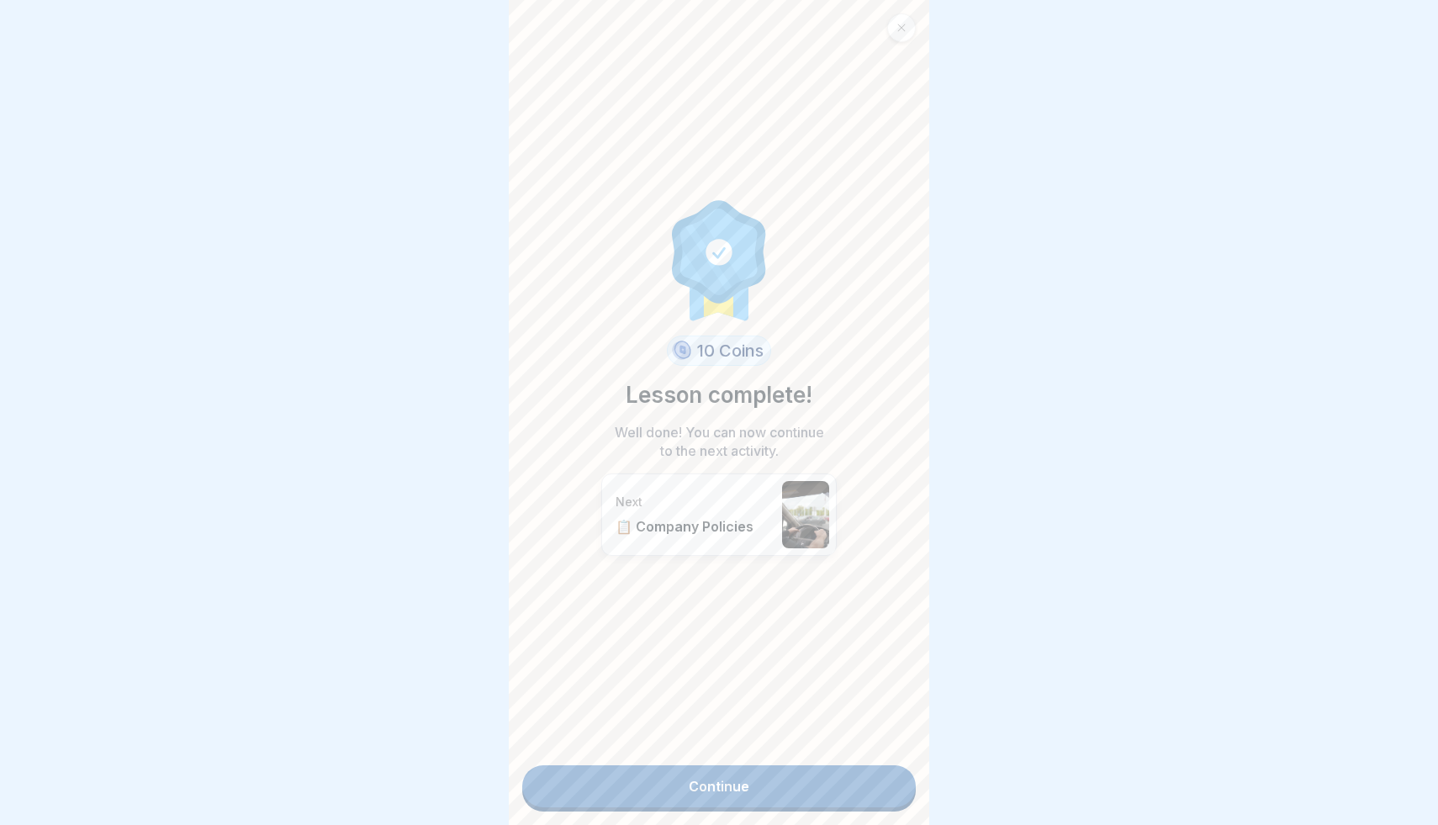
click at [841, 769] on link "Continue" at bounding box center [719, 786] width 394 height 42
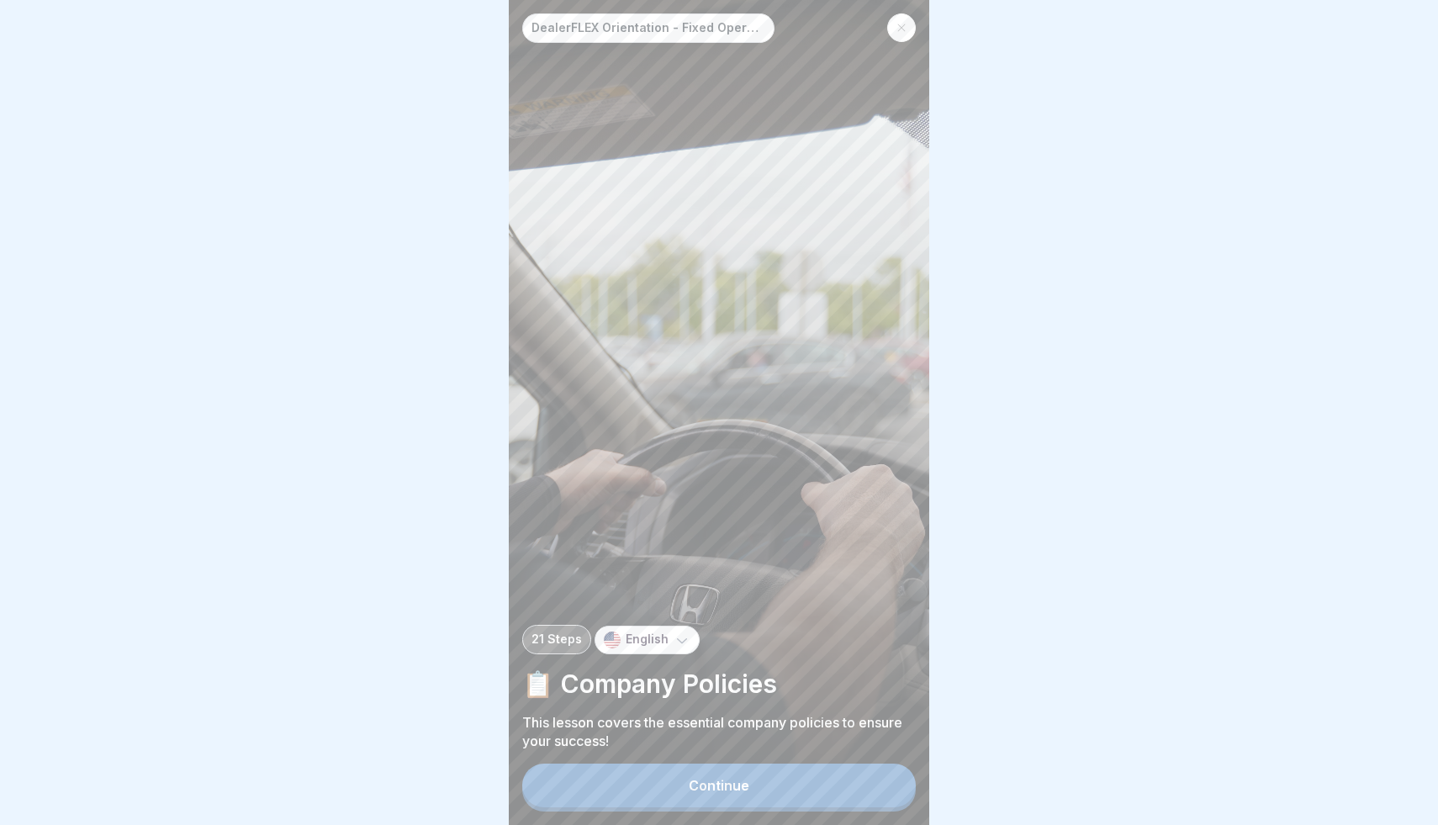
click at [763, 805] on button "Continue" at bounding box center [719, 785] width 394 height 44
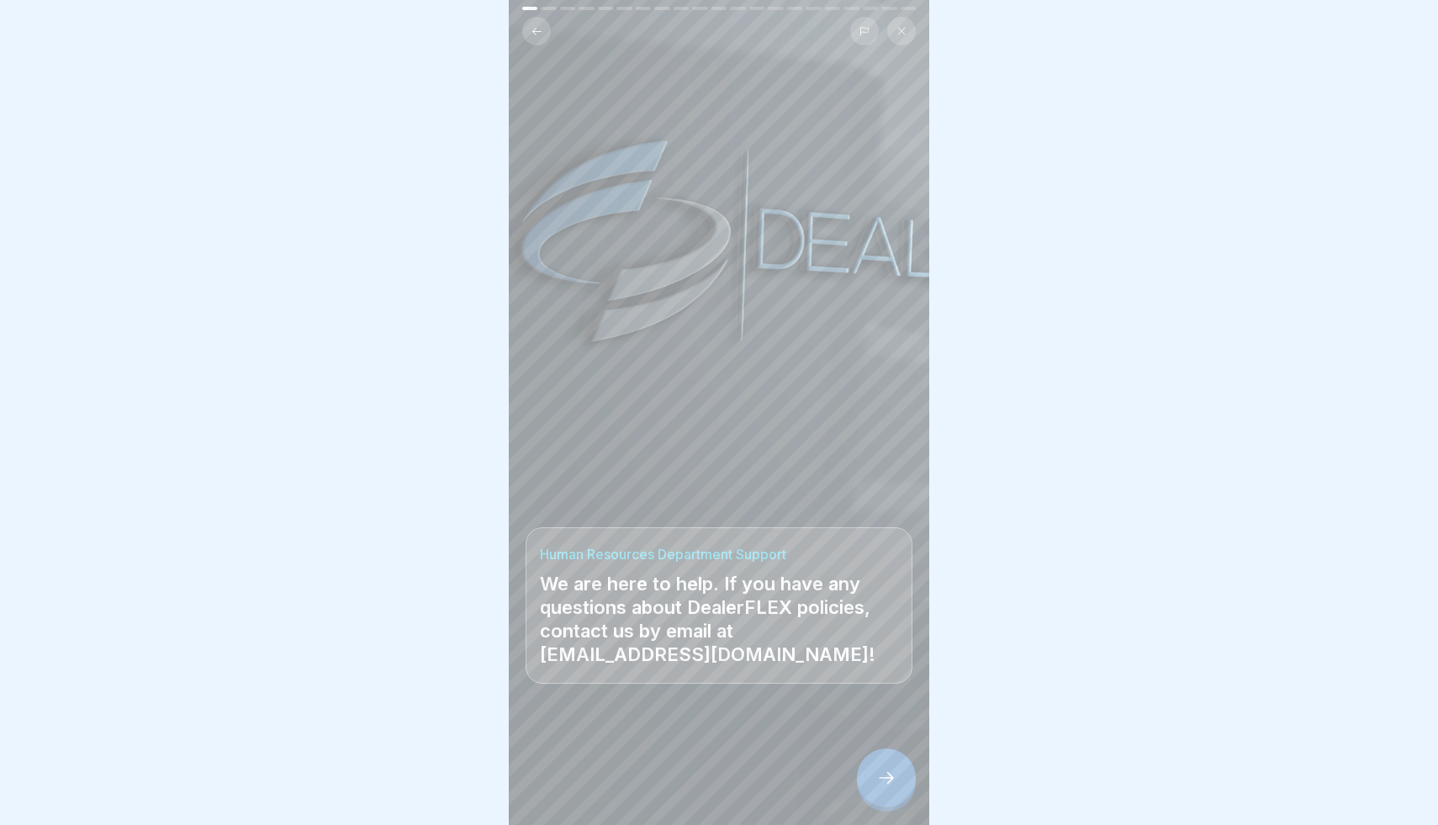
click at [864, 783] on div at bounding box center [886, 777] width 59 height 59
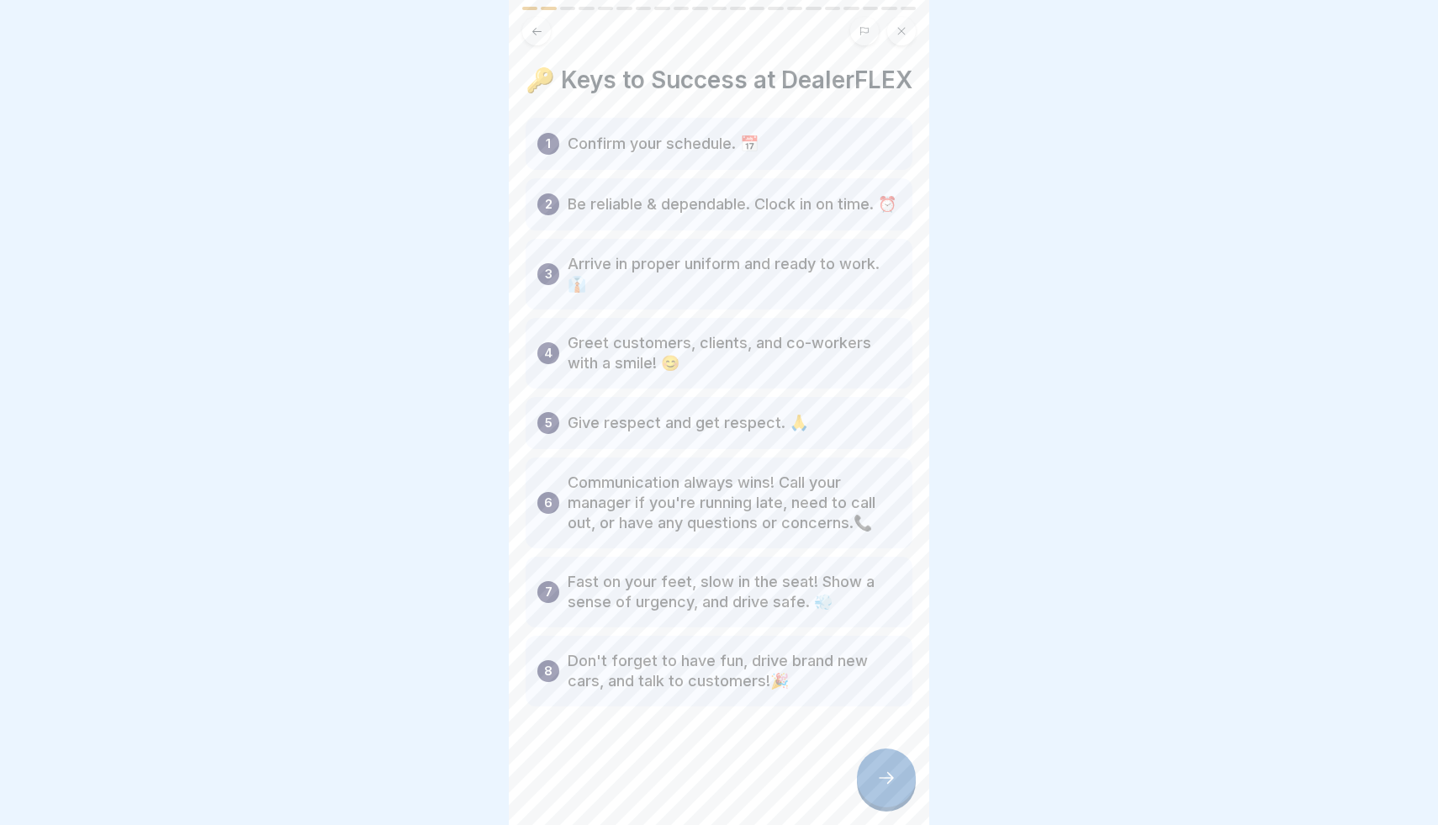
click at [864, 783] on div at bounding box center [886, 777] width 59 height 59
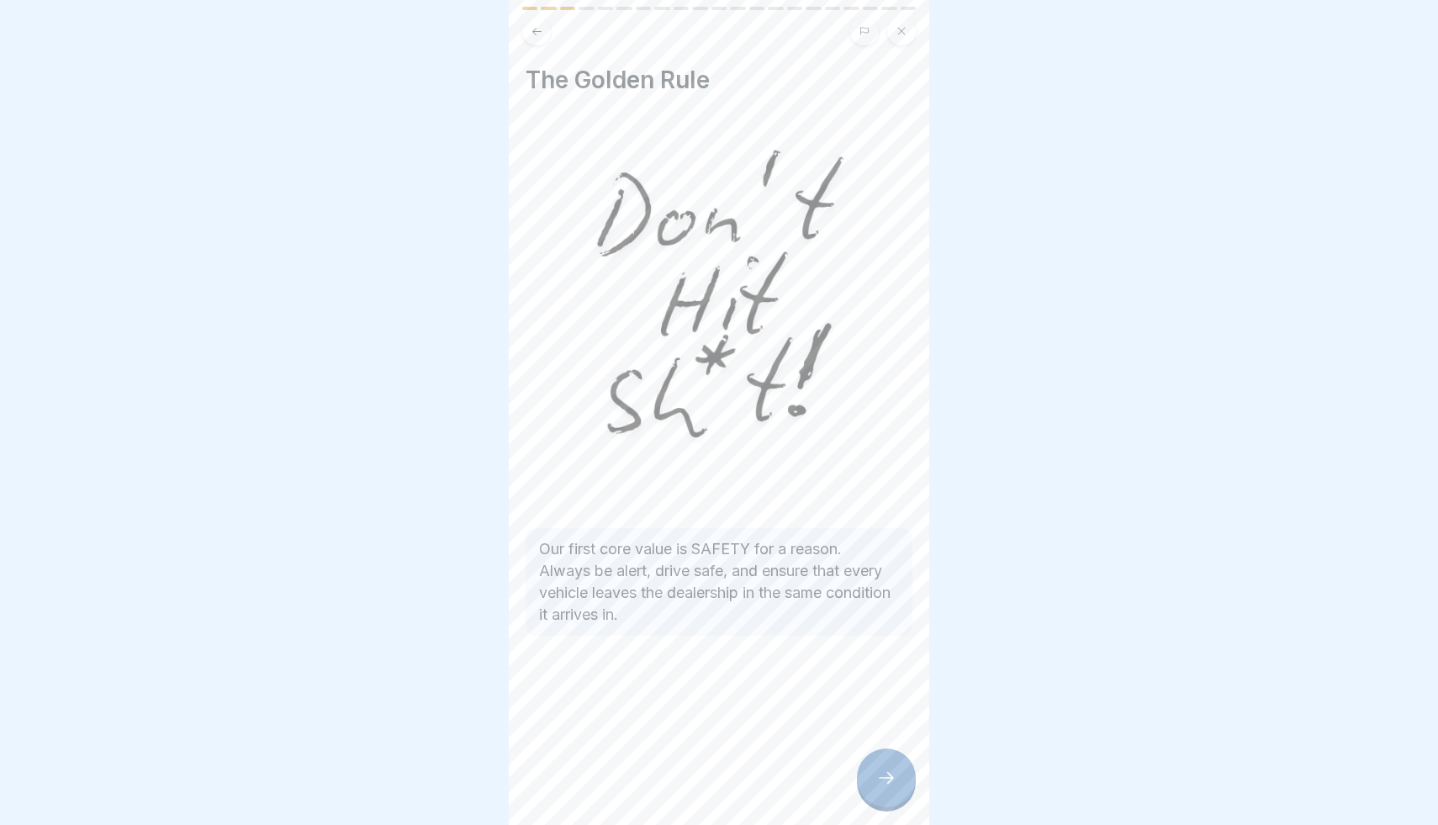
click at [864, 783] on div at bounding box center [886, 777] width 59 height 59
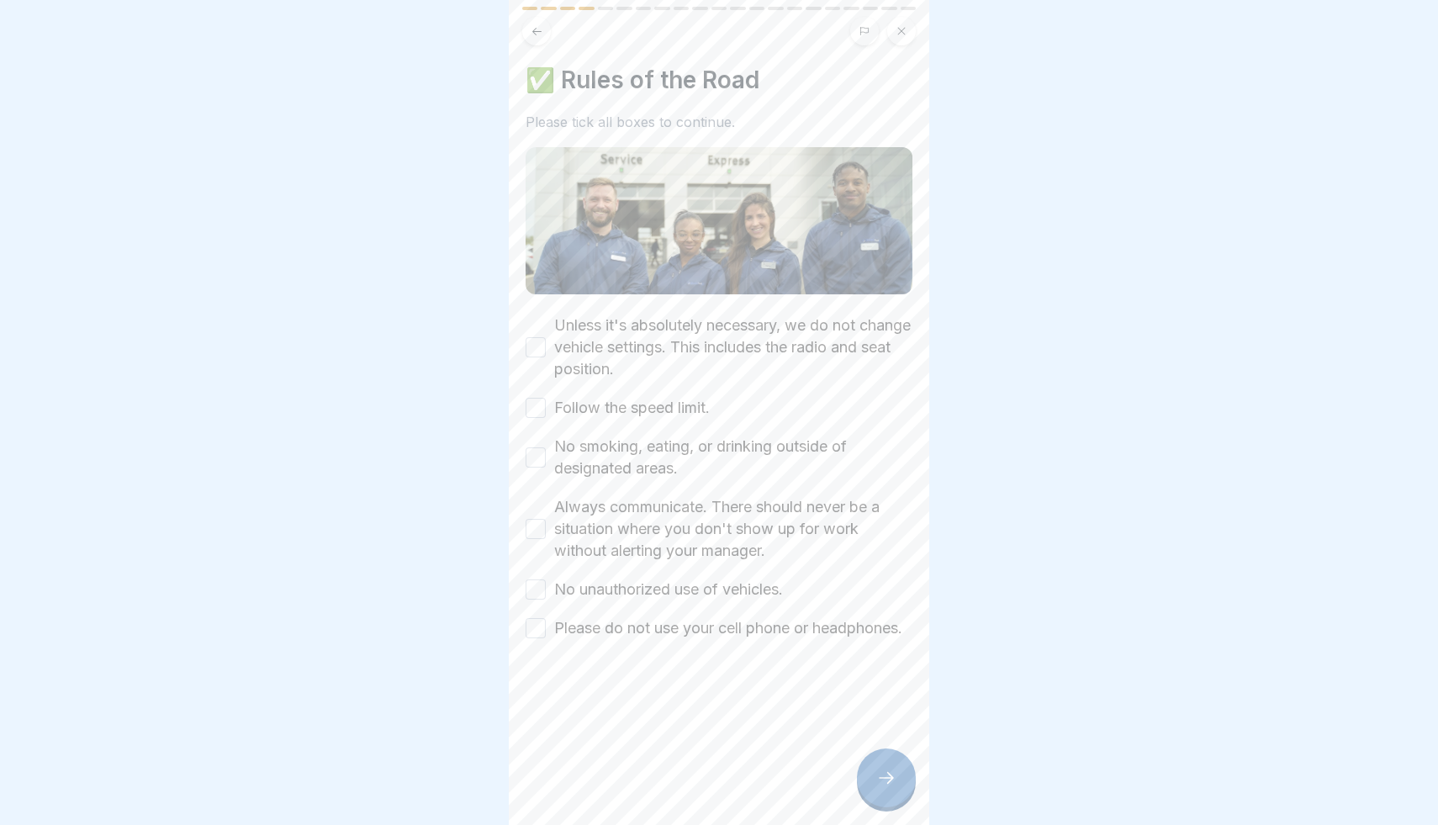
click at [528, 348] on button "Unless it's absolutely necessary, we do not change vehicle settings. This inclu…" at bounding box center [536, 347] width 20 height 20
click at [538, 403] on button "Follow the speed limit." at bounding box center [536, 408] width 20 height 20
click at [538, 457] on button "No smoking, eating, or drinking outside of designated areas." at bounding box center [536, 457] width 20 height 20
click at [538, 537] on button "Always communicate. There should never be a situation where you don't show up f…" at bounding box center [536, 529] width 20 height 20
click at [536, 589] on button "No unauthorized use of vehicles." at bounding box center [536, 589] width 20 height 20
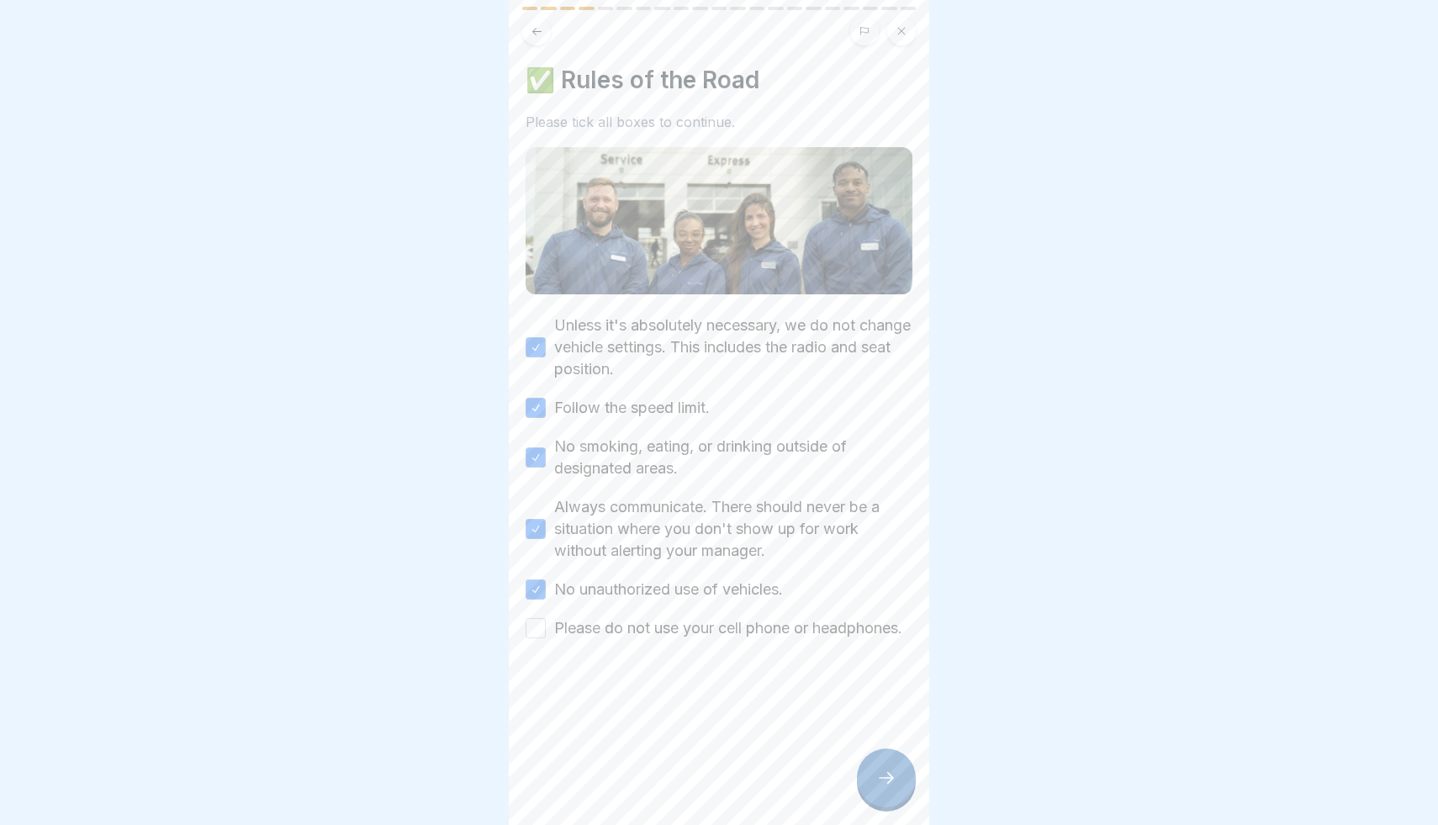
click at [536, 638] on button "Please do not use your cell phone or headphones." at bounding box center [536, 628] width 20 height 20
click at [890, 796] on div at bounding box center [886, 777] width 59 height 59
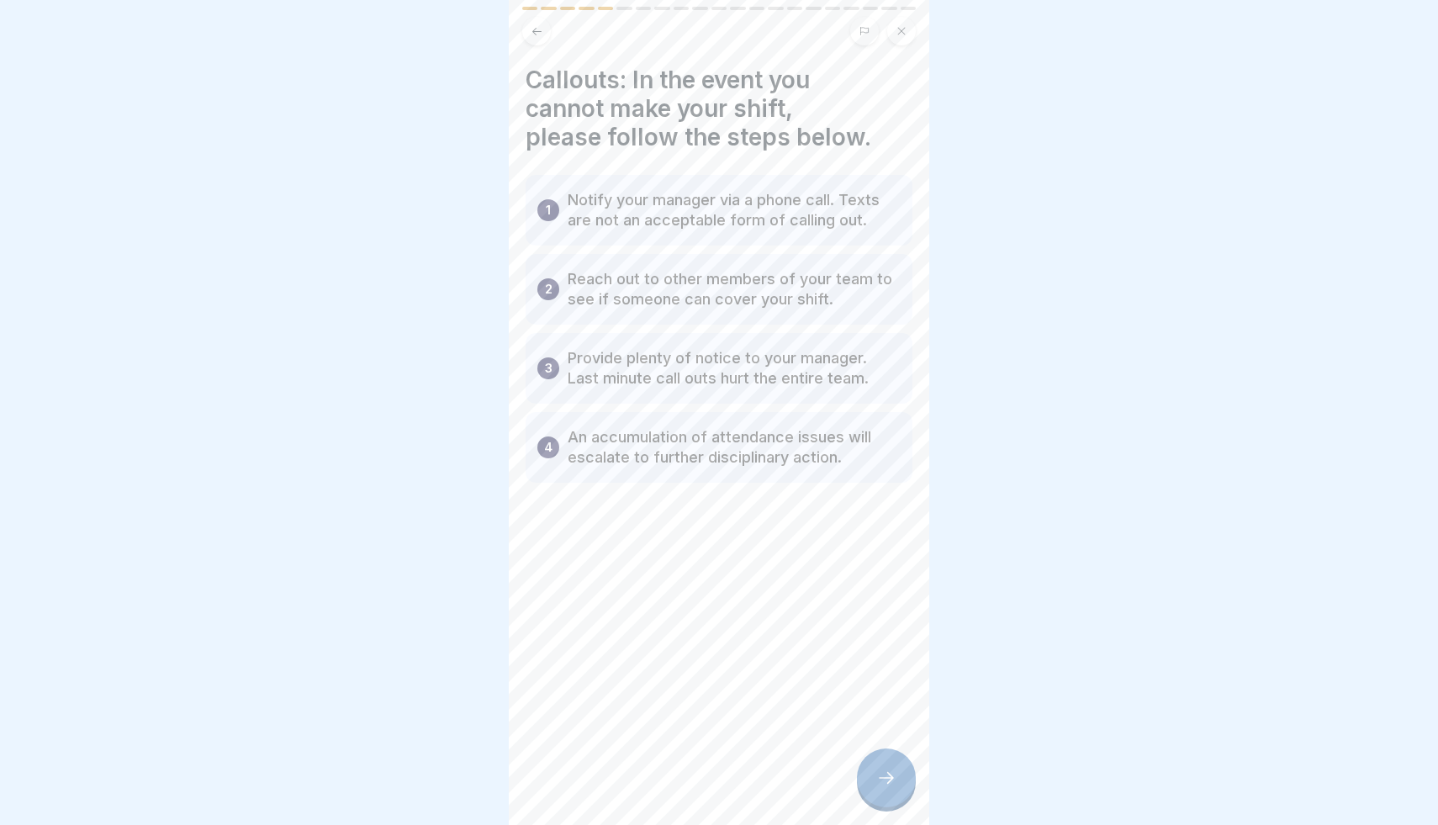
click at [890, 796] on div at bounding box center [886, 777] width 59 height 59
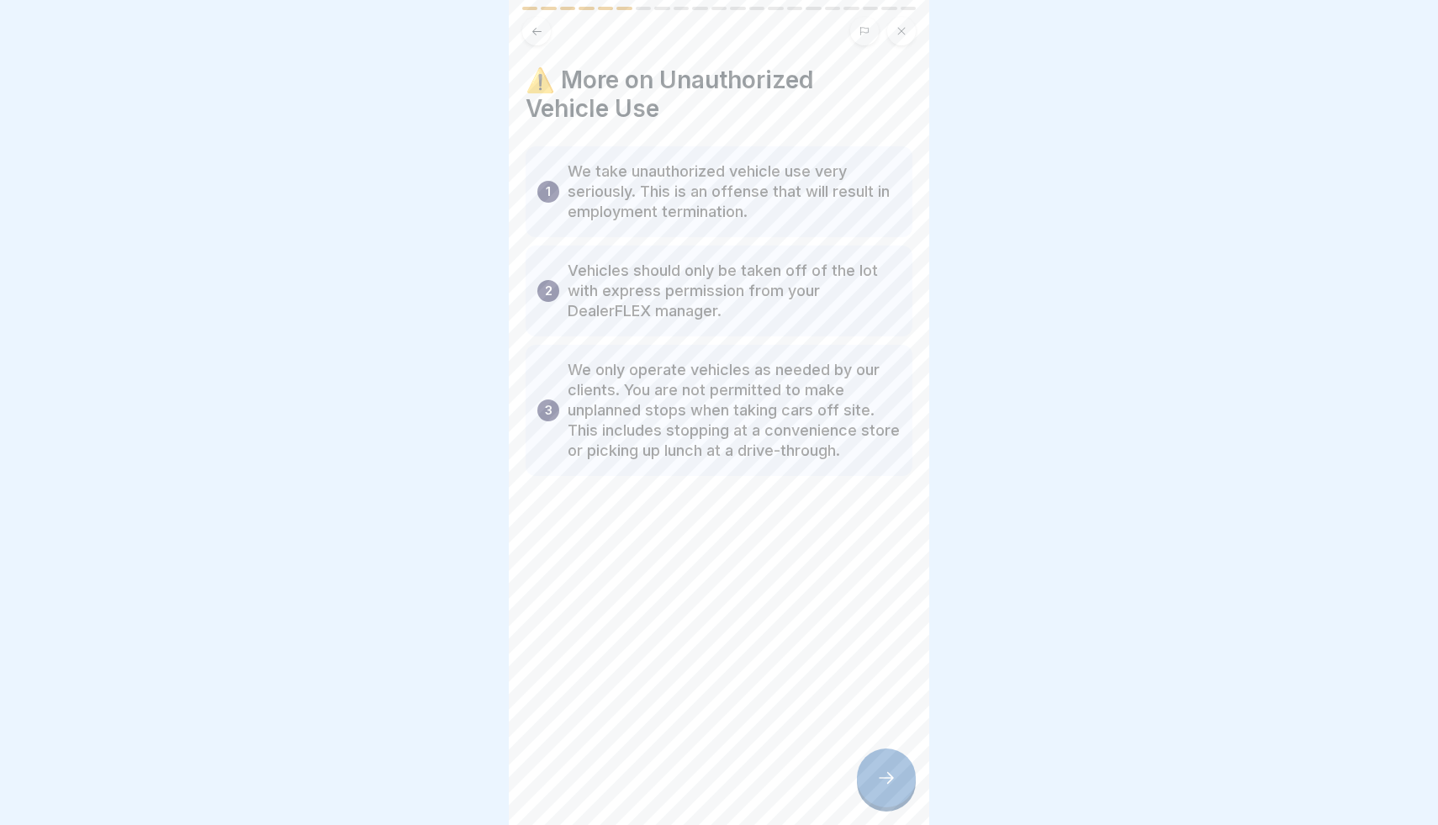
click at [890, 796] on div at bounding box center [886, 777] width 59 height 59
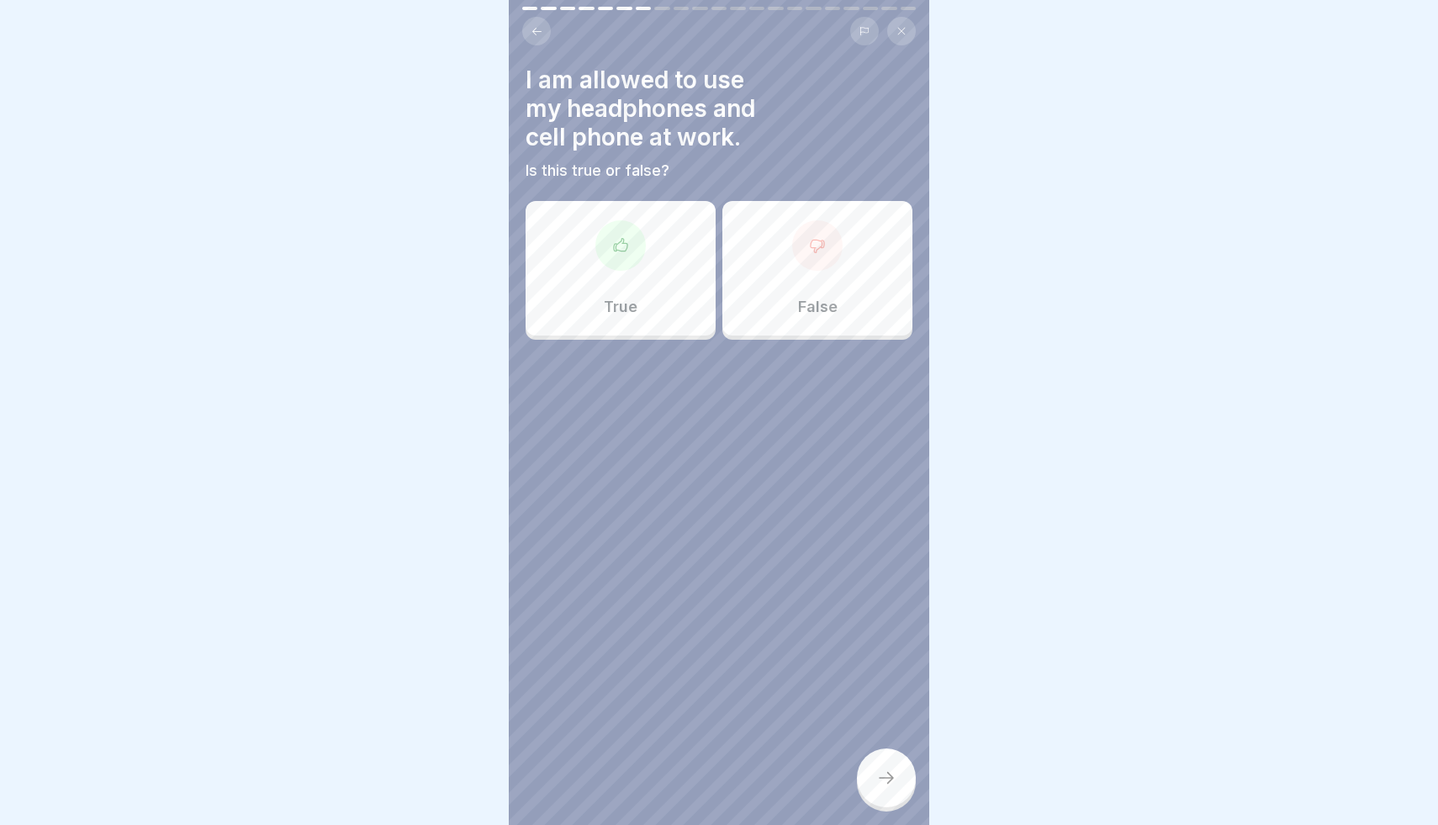
click at [806, 252] on div at bounding box center [817, 245] width 50 height 50
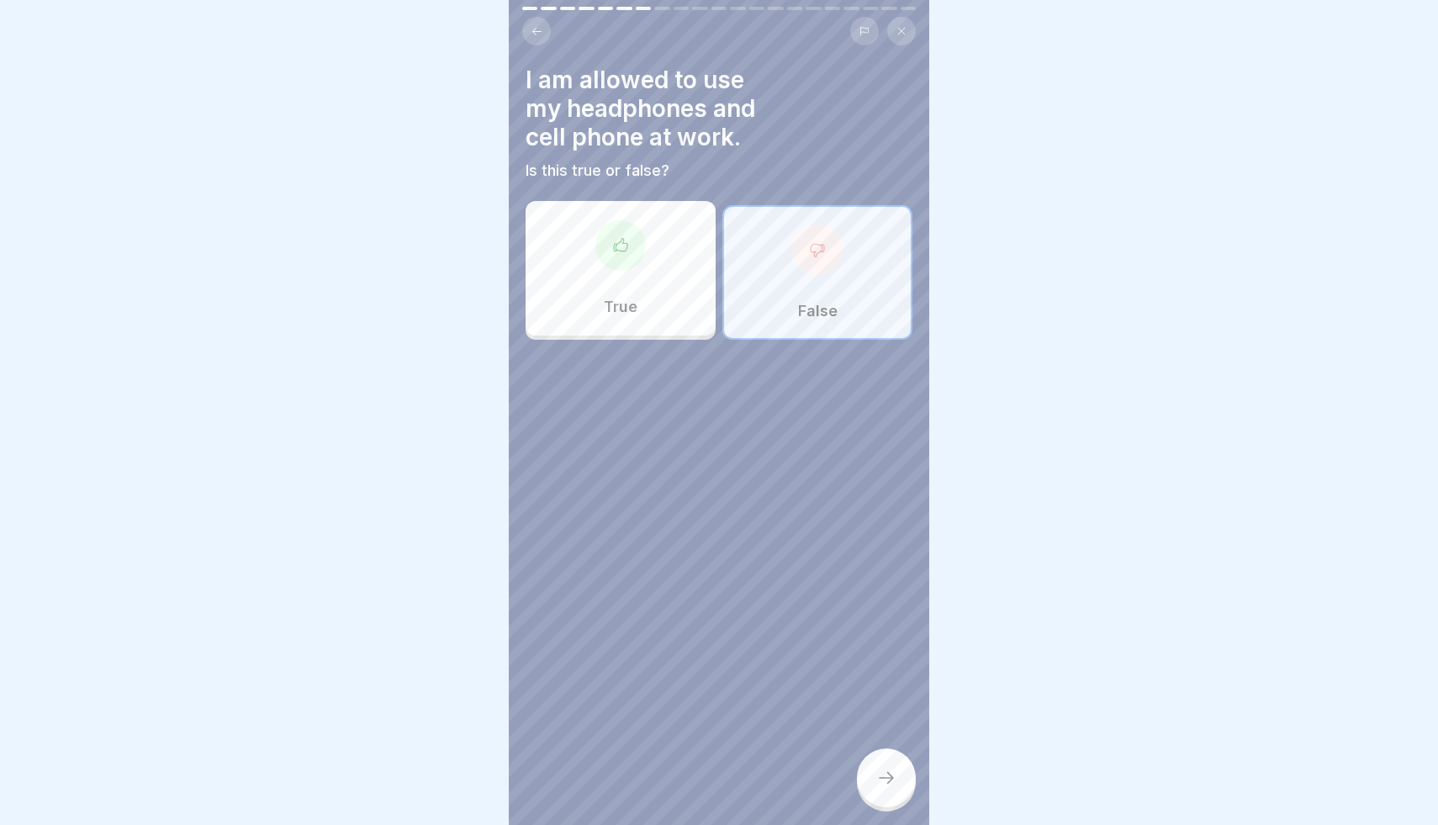
click at [877, 762] on div at bounding box center [886, 777] width 59 height 59
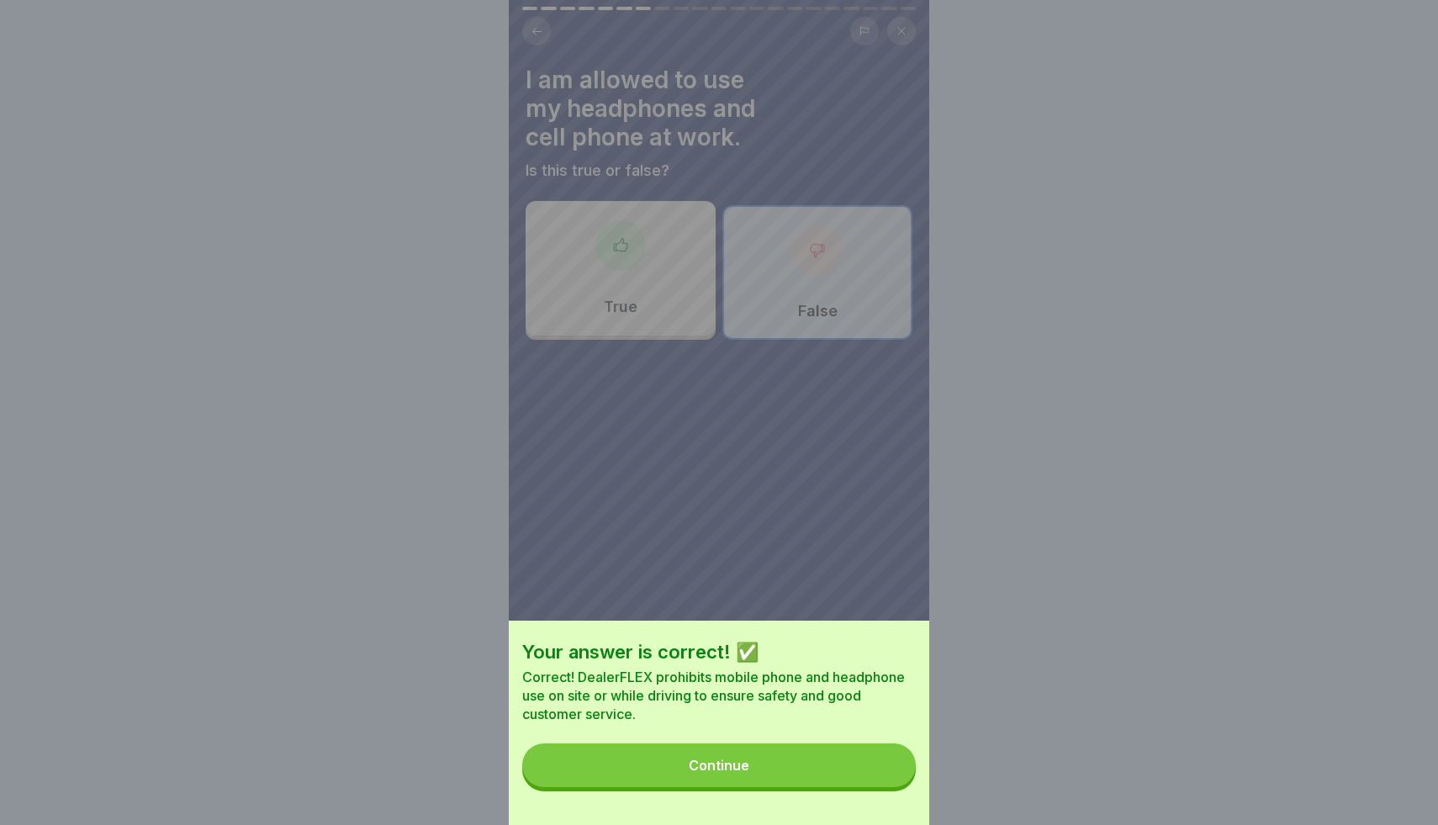
click at [808, 774] on button "Continue" at bounding box center [719, 765] width 394 height 44
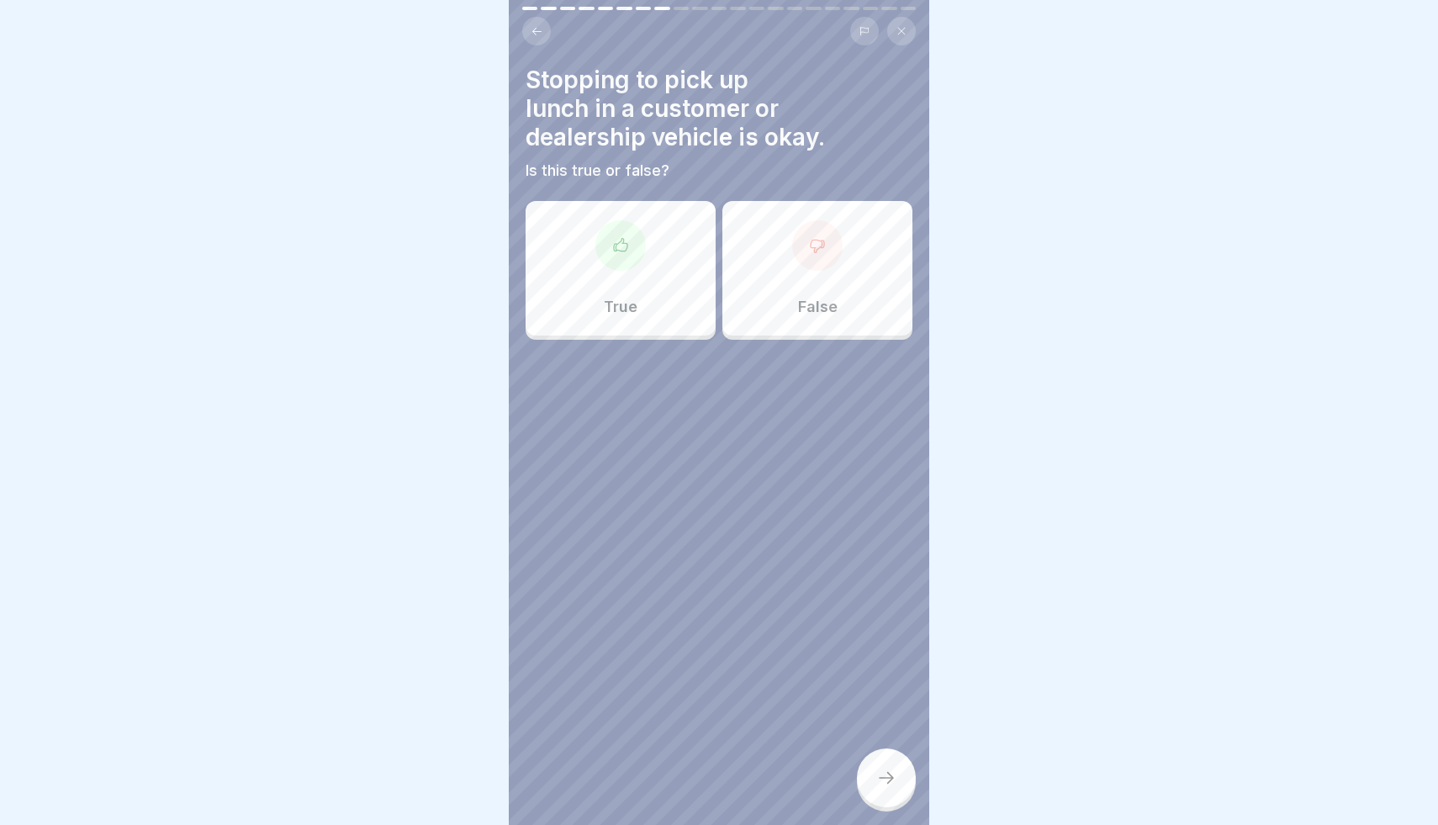
click at [794, 278] on div "False" at bounding box center [817, 268] width 190 height 135
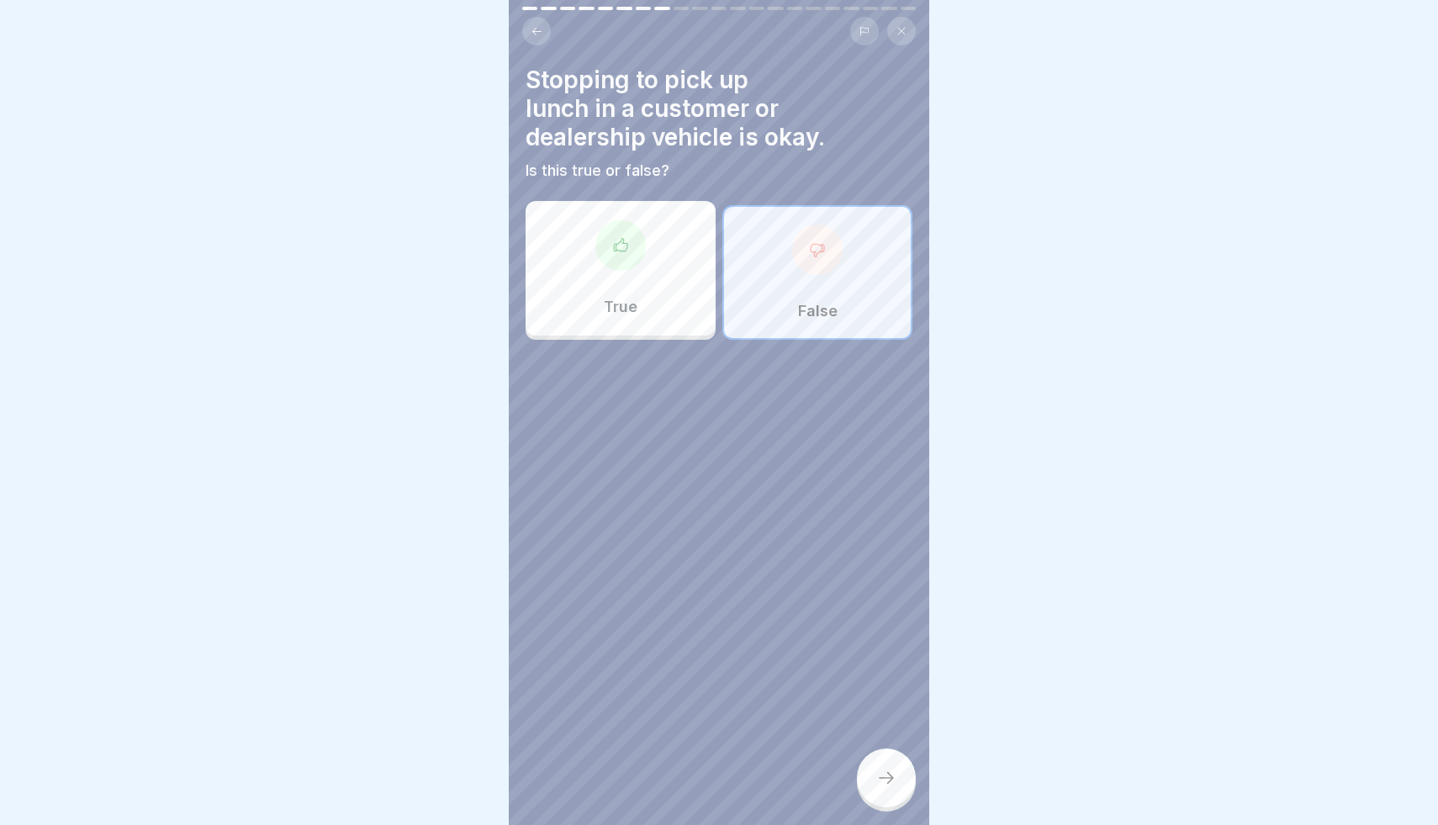
click at [885, 761] on div at bounding box center [886, 777] width 59 height 59
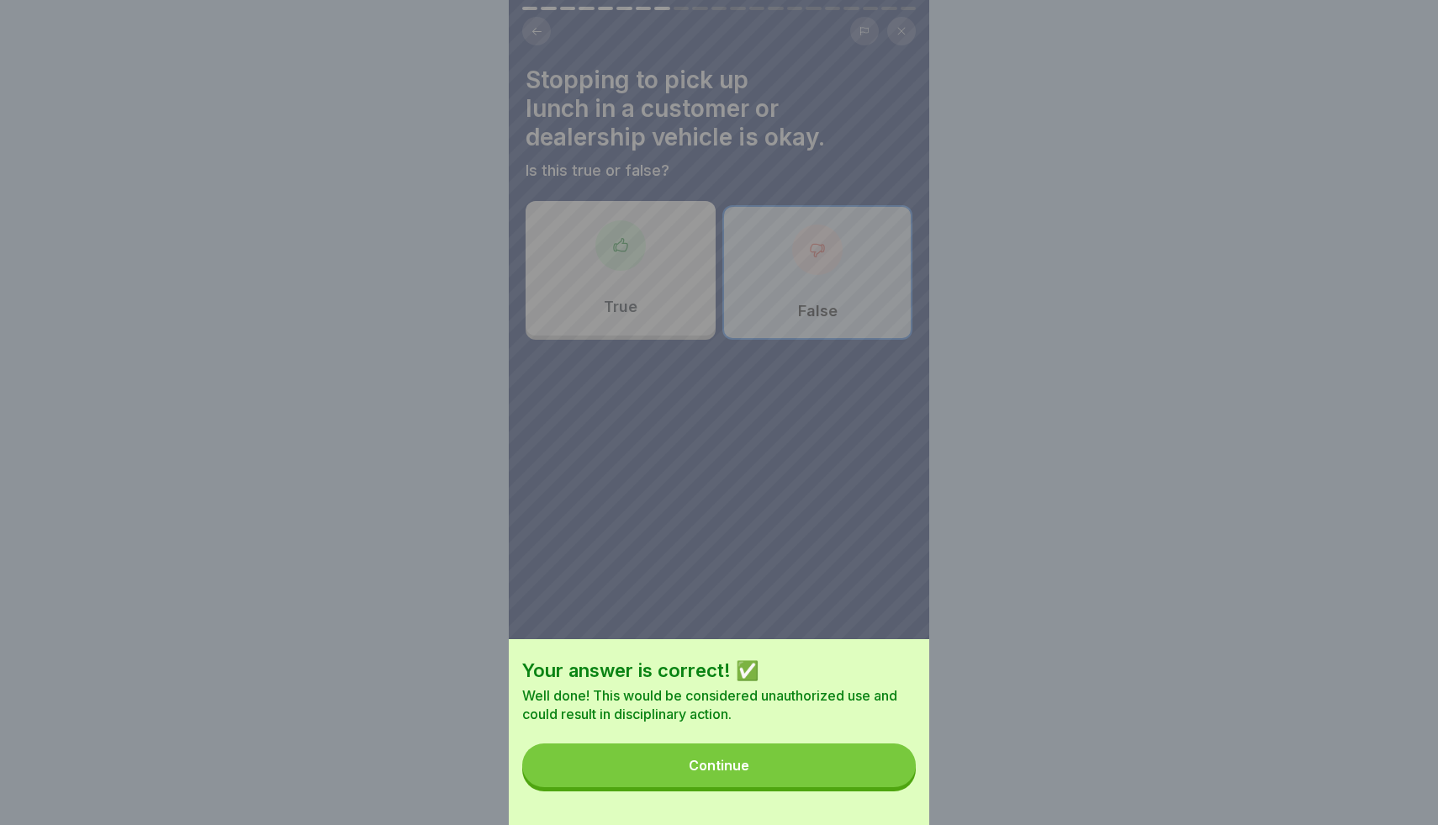
click at [745, 754] on button "Continue" at bounding box center [719, 765] width 394 height 44
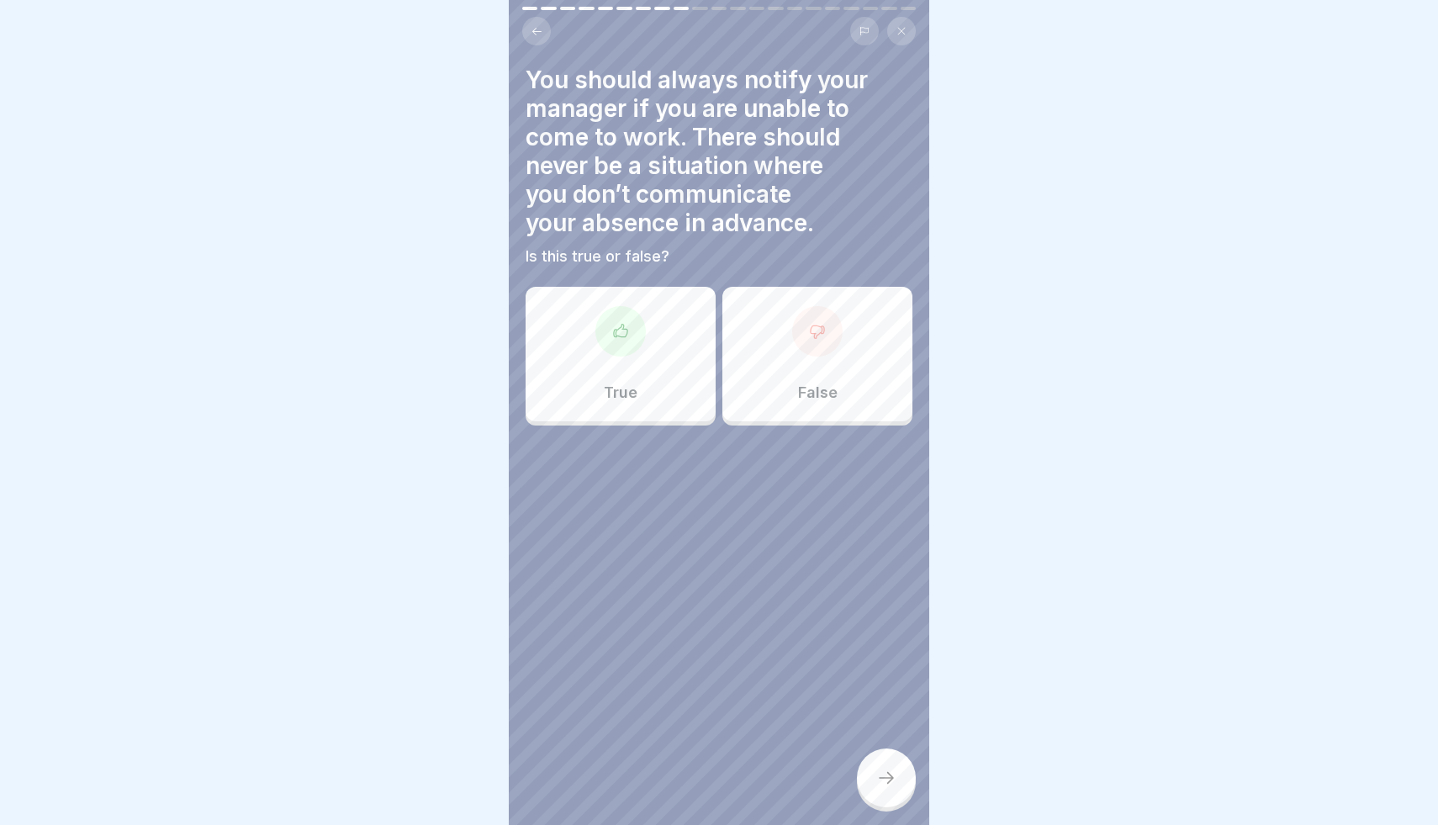
click at [697, 10] on div at bounding box center [719, 26] width 420 height 39
click at [626, 315] on div at bounding box center [620, 331] width 50 height 50
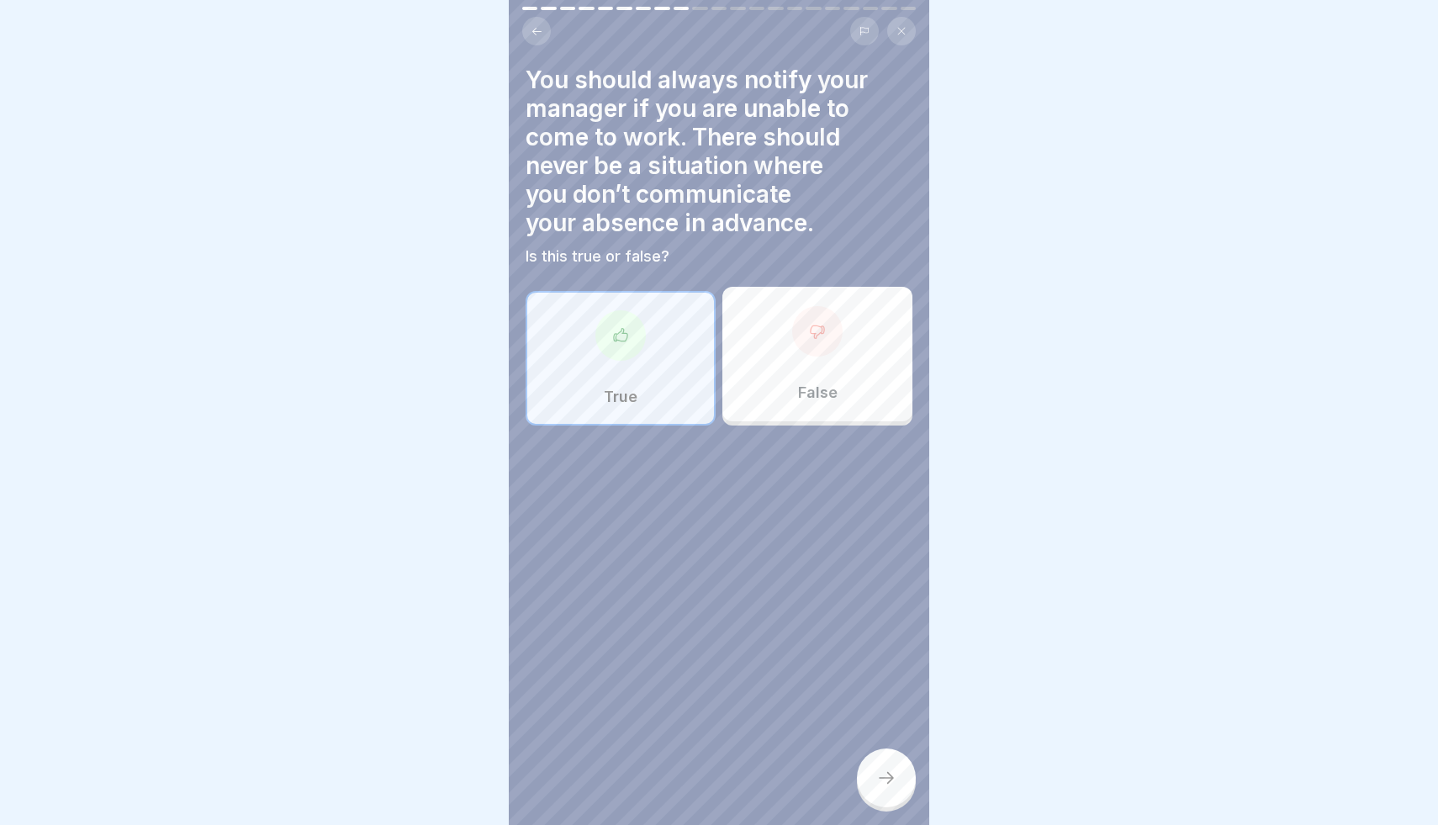
click at [884, 770] on icon at bounding box center [886, 778] width 20 height 20
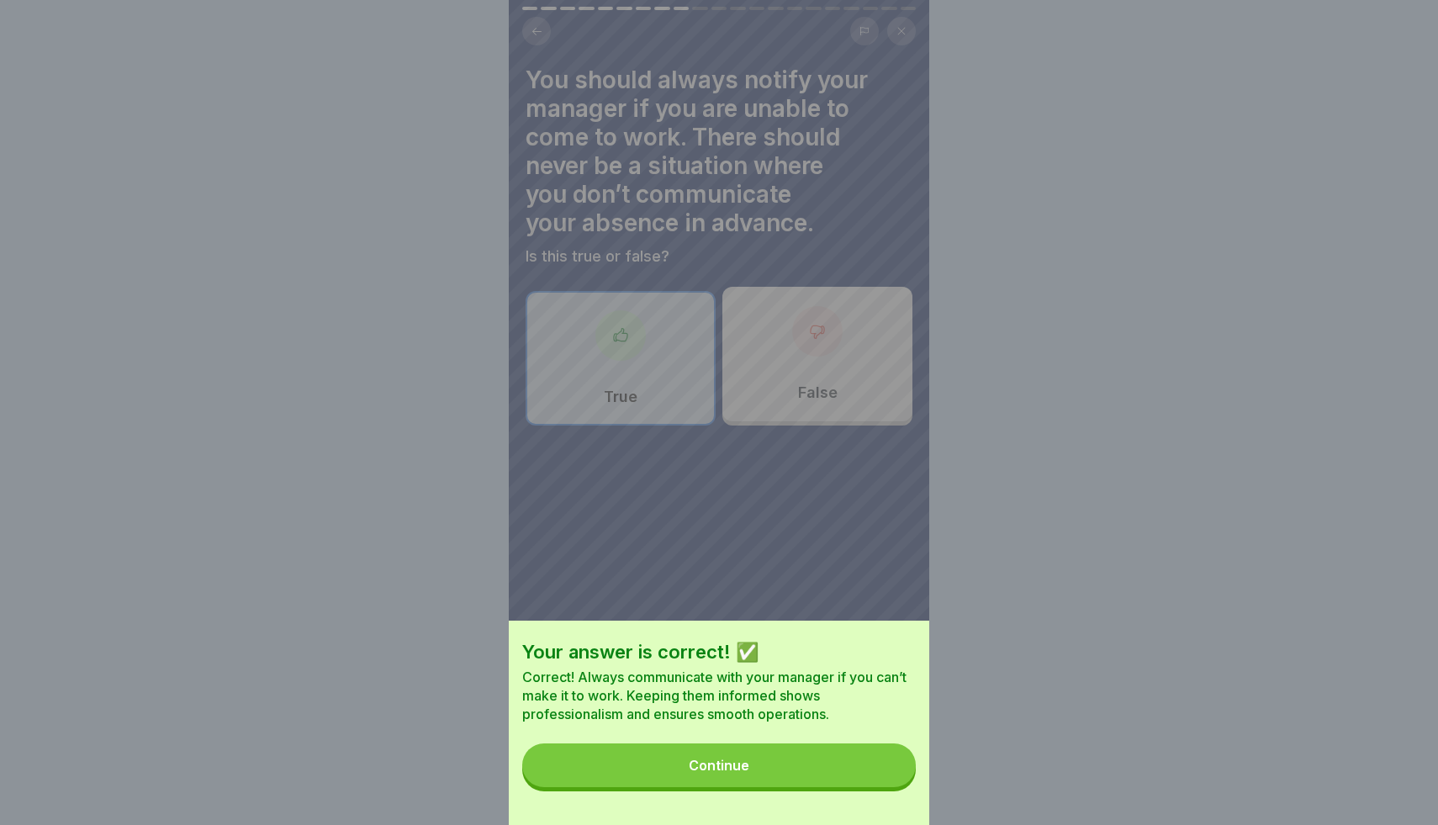
click at [850, 769] on button "Continue" at bounding box center [719, 765] width 394 height 44
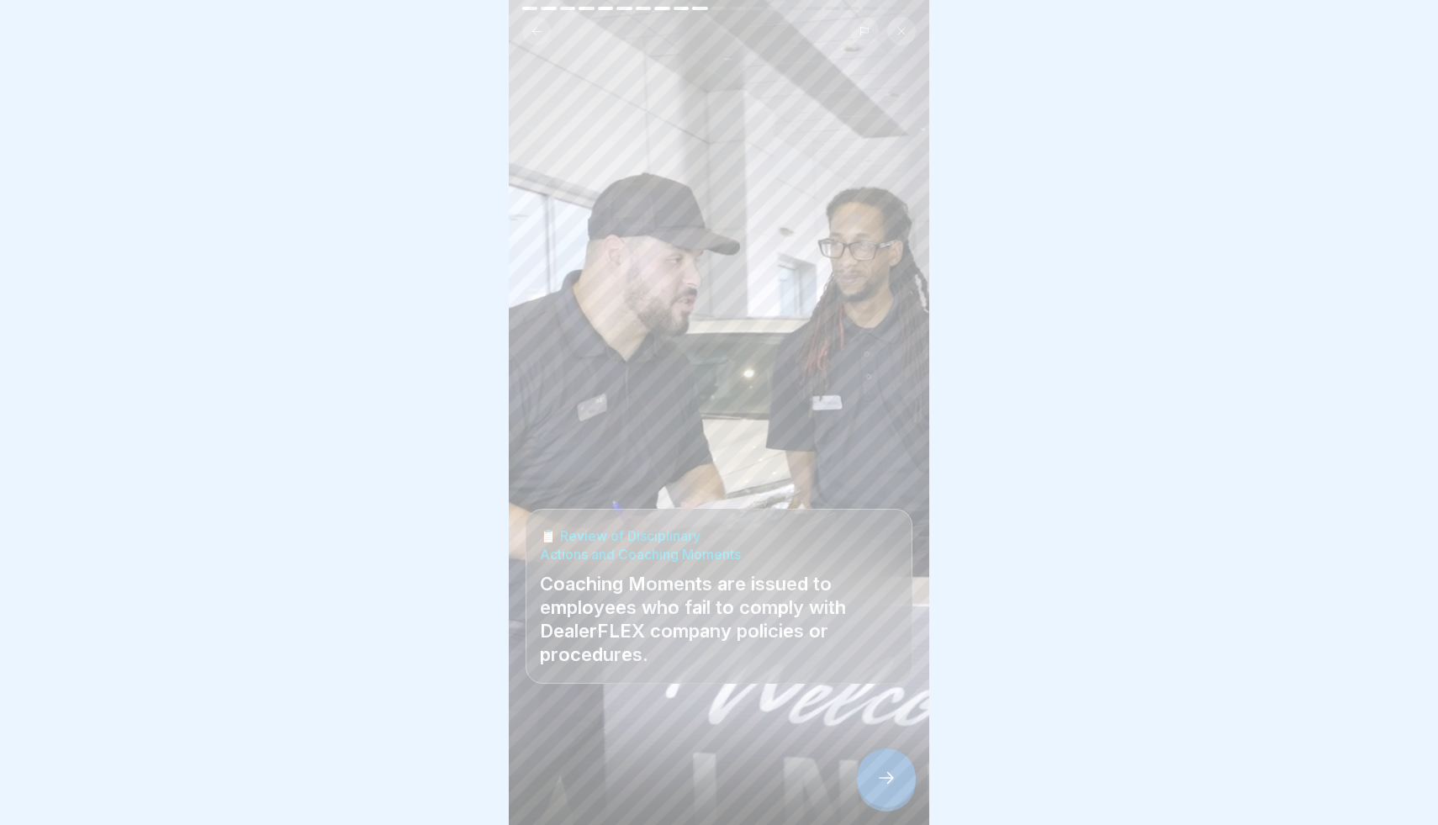
click at [881, 774] on icon at bounding box center [886, 778] width 20 height 20
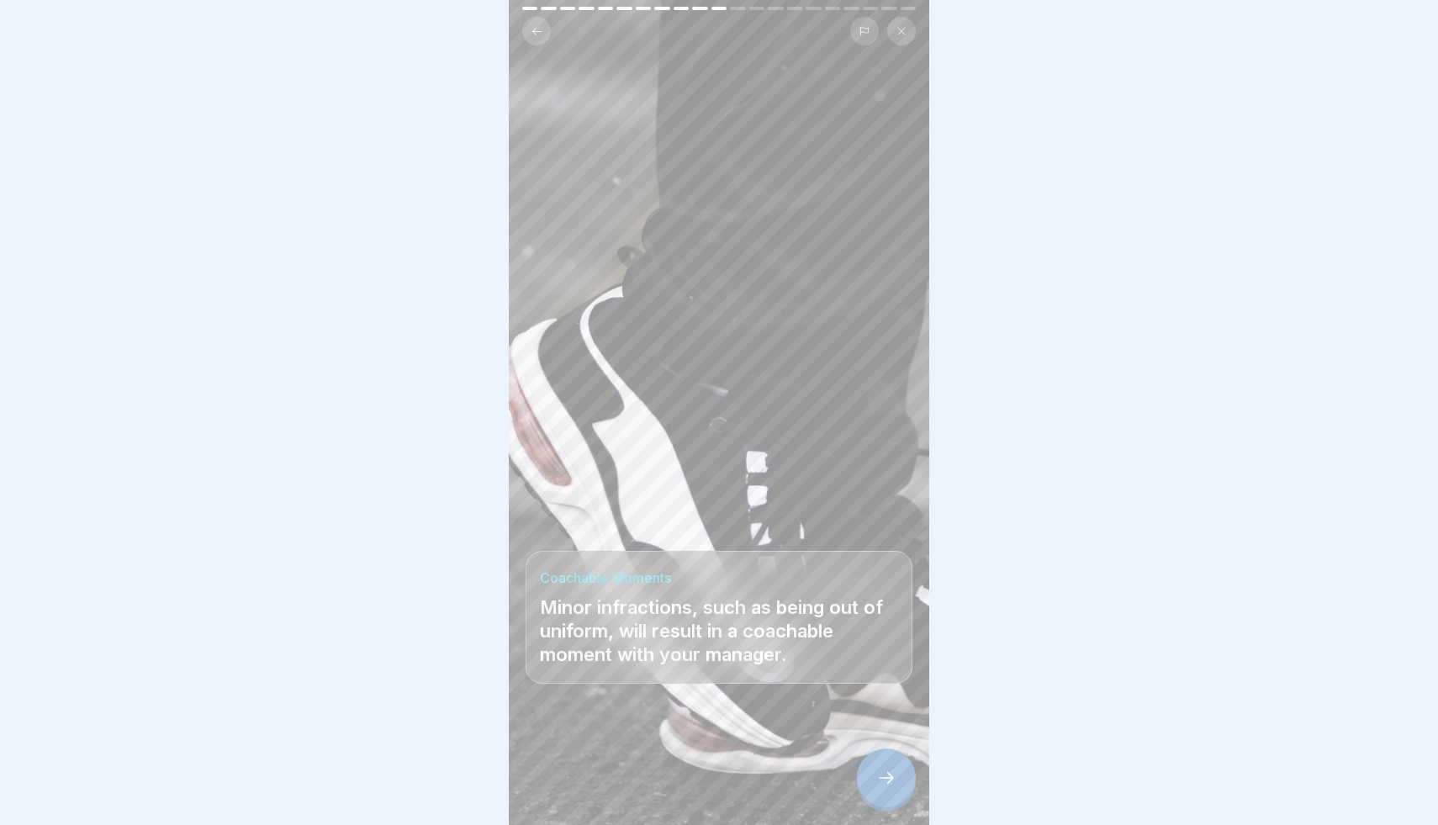
click at [881, 774] on icon at bounding box center [886, 778] width 20 height 20
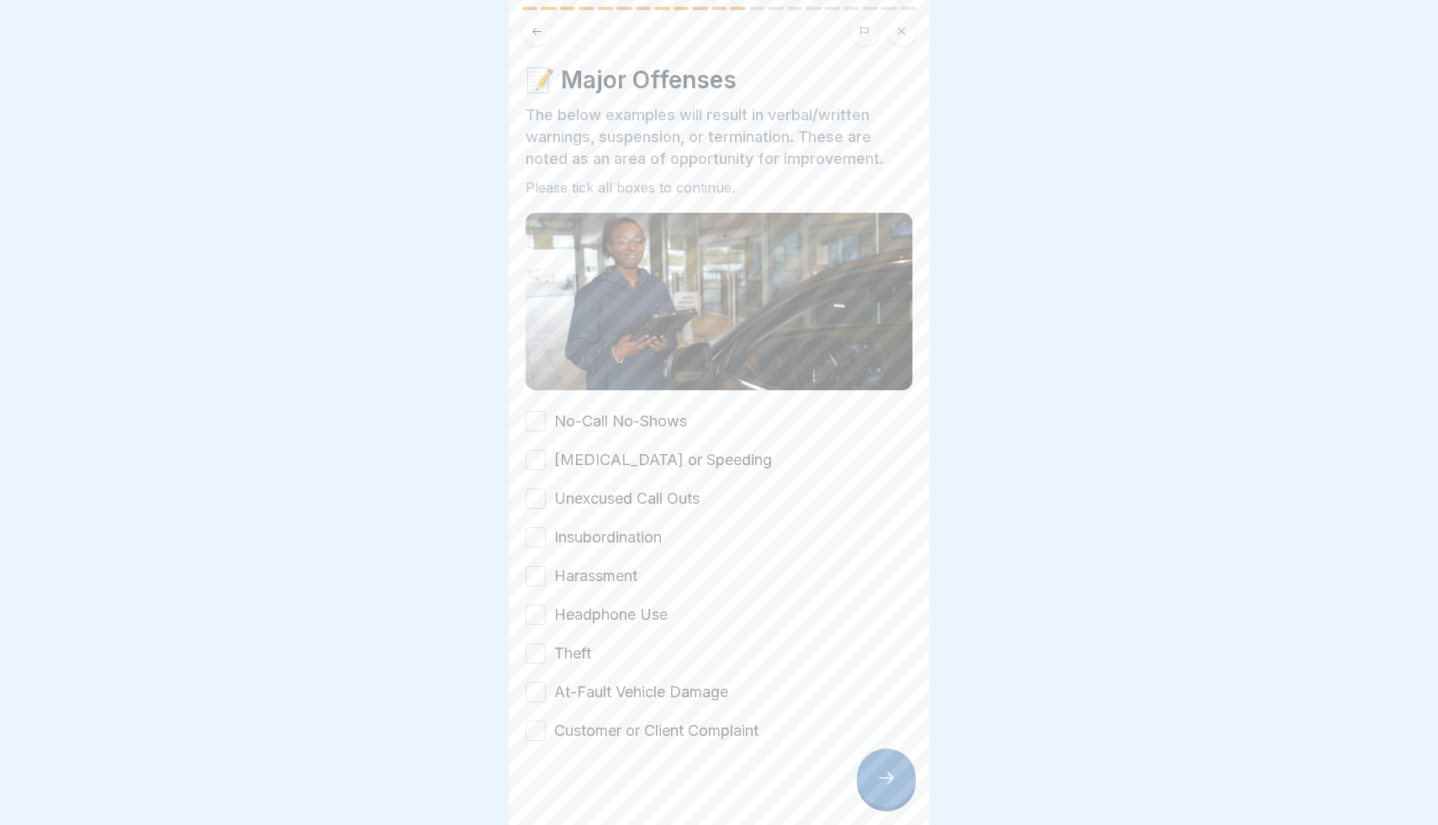
click at [881, 774] on icon at bounding box center [886, 778] width 20 height 20
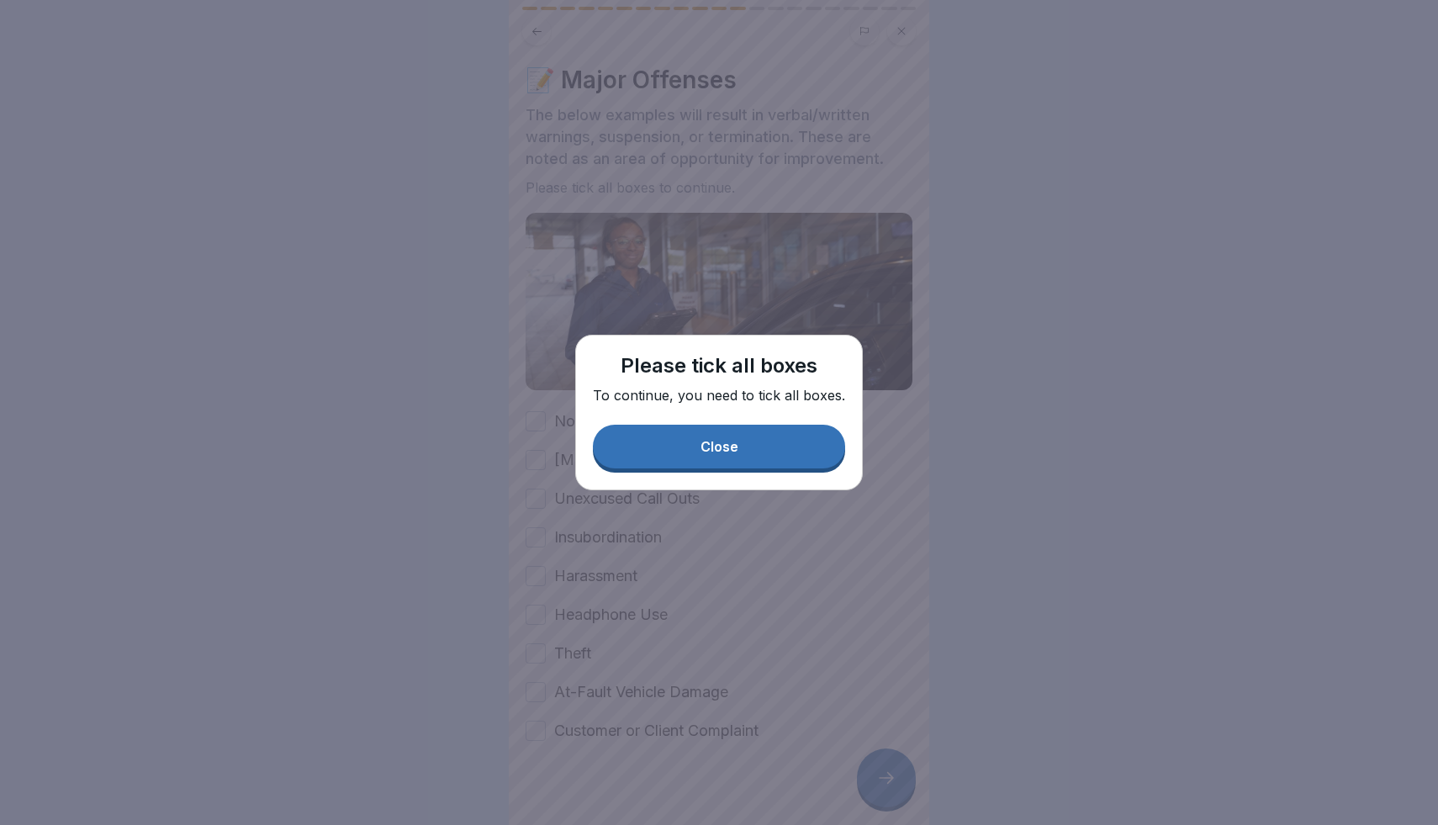
click at [756, 453] on button "Close" at bounding box center [719, 447] width 252 height 44
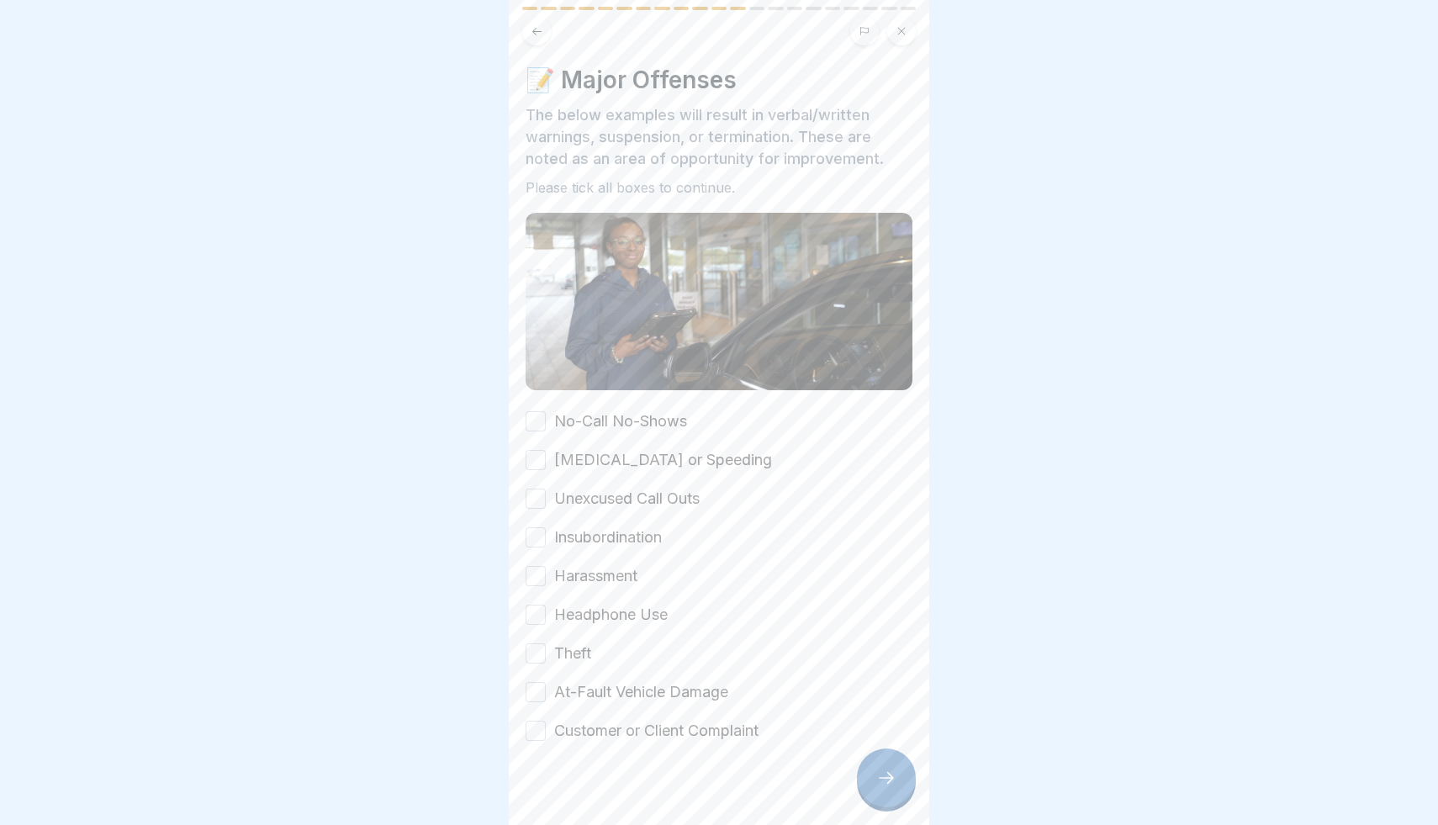
click at [623, 424] on label "No-Call No-Shows" at bounding box center [620, 421] width 133 height 22
click at [546, 424] on button "No-Call No-Shows" at bounding box center [536, 421] width 20 height 20
click at [579, 456] on label "Reckless Driving or Speeding" at bounding box center [663, 460] width 218 height 22
click at [546, 456] on button "Reckless Driving or Speeding" at bounding box center [536, 460] width 20 height 20
click at [570, 499] on label "Unexcused Call Outs" at bounding box center [626, 499] width 145 height 22
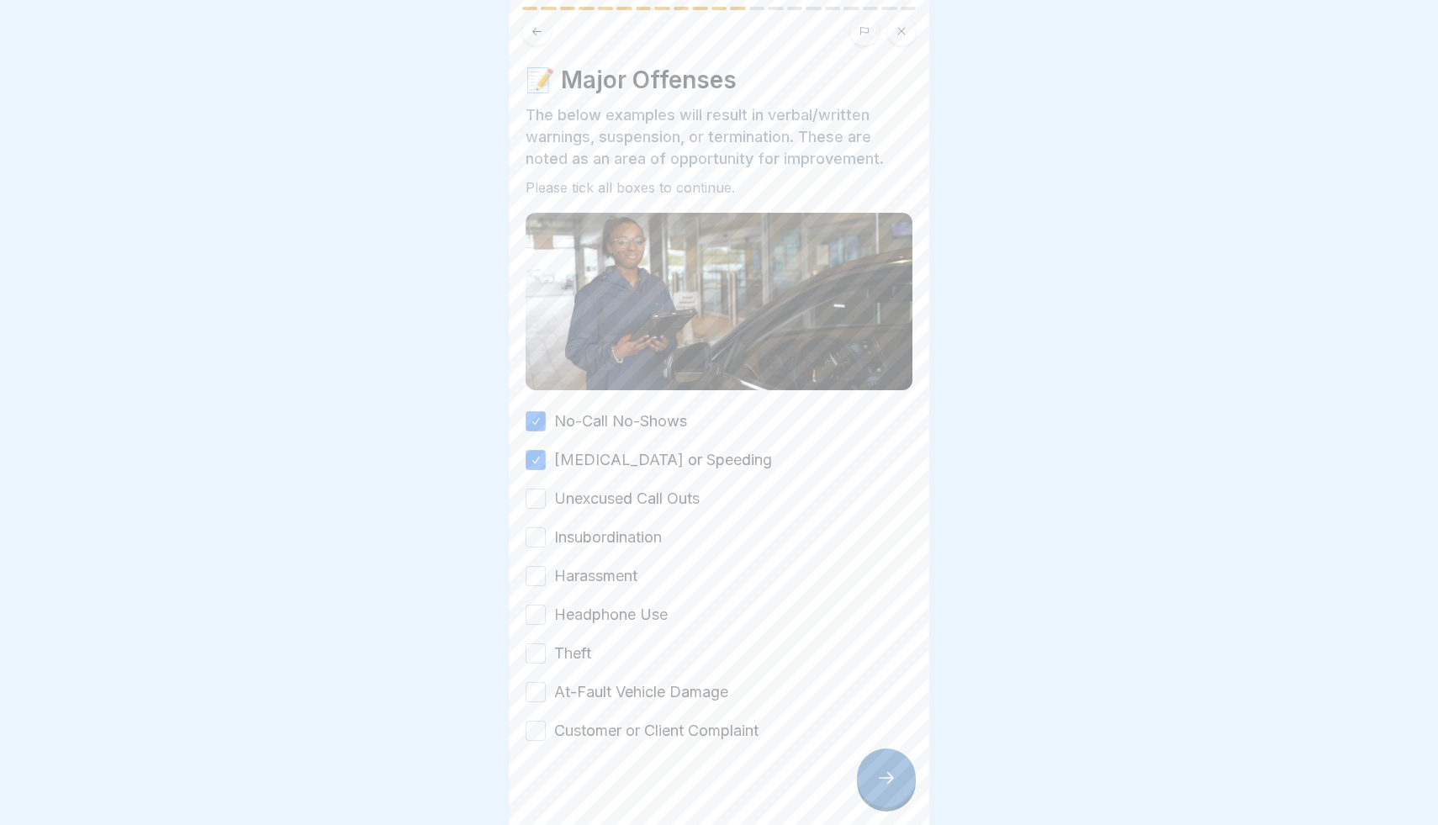
click at [546, 499] on button "Unexcused Call Outs" at bounding box center [536, 499] width 20 height 20
click at [570, 542] on label "Insubordination" at bounding box center [608, 537] width 108 height 22
click at [546, 542] on button "Insubordination" at bounding box center [536, 537] width 20 height 20
click at [572, 573] on label "Harassment" at bounding box center [595, 576] width 83 height 22
click at [546, 573] on button "Harassment" at bounding box center [536, 576] width 20 height 20
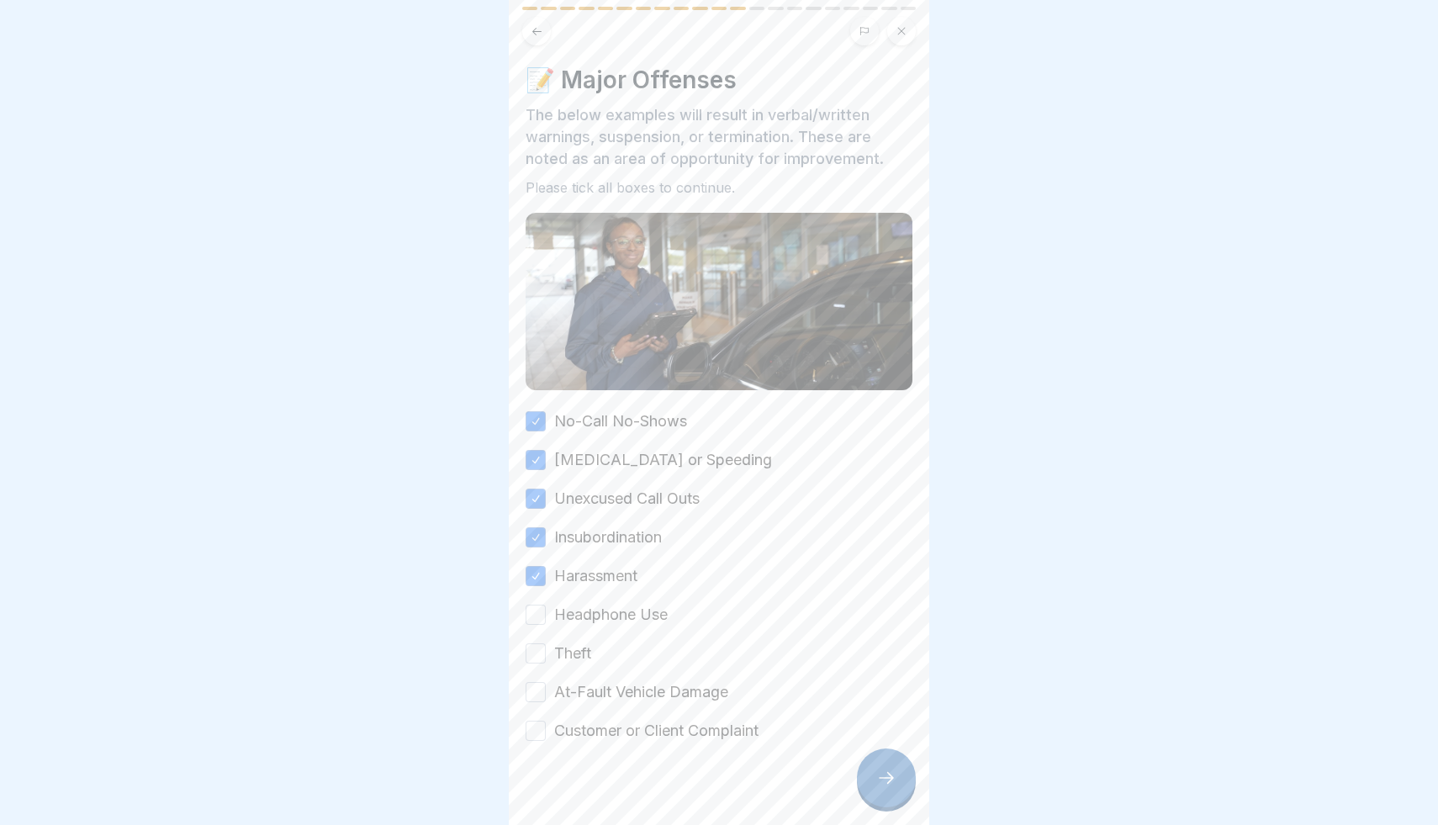
click at [574, 615] on label "Headphone Use" at bounding box center [611, 615] width 114 height 22
click at [546, 615] on button "Headphone Use" at bounding box center [536, 615] width 20 height 20
click at [566, 648] on label "Theft" at bounding box center [572, 653] width 37 height 22
click at [546, 648] on button "Theft" at bounding box center [536, 653] width 20 height 20
click at [566, 679] on div "No-Call No-Shows Reckless Driving or Speeding Unexcused Call Outs Insubordinati…" at bounding box center [719, 575] width 387 height 331
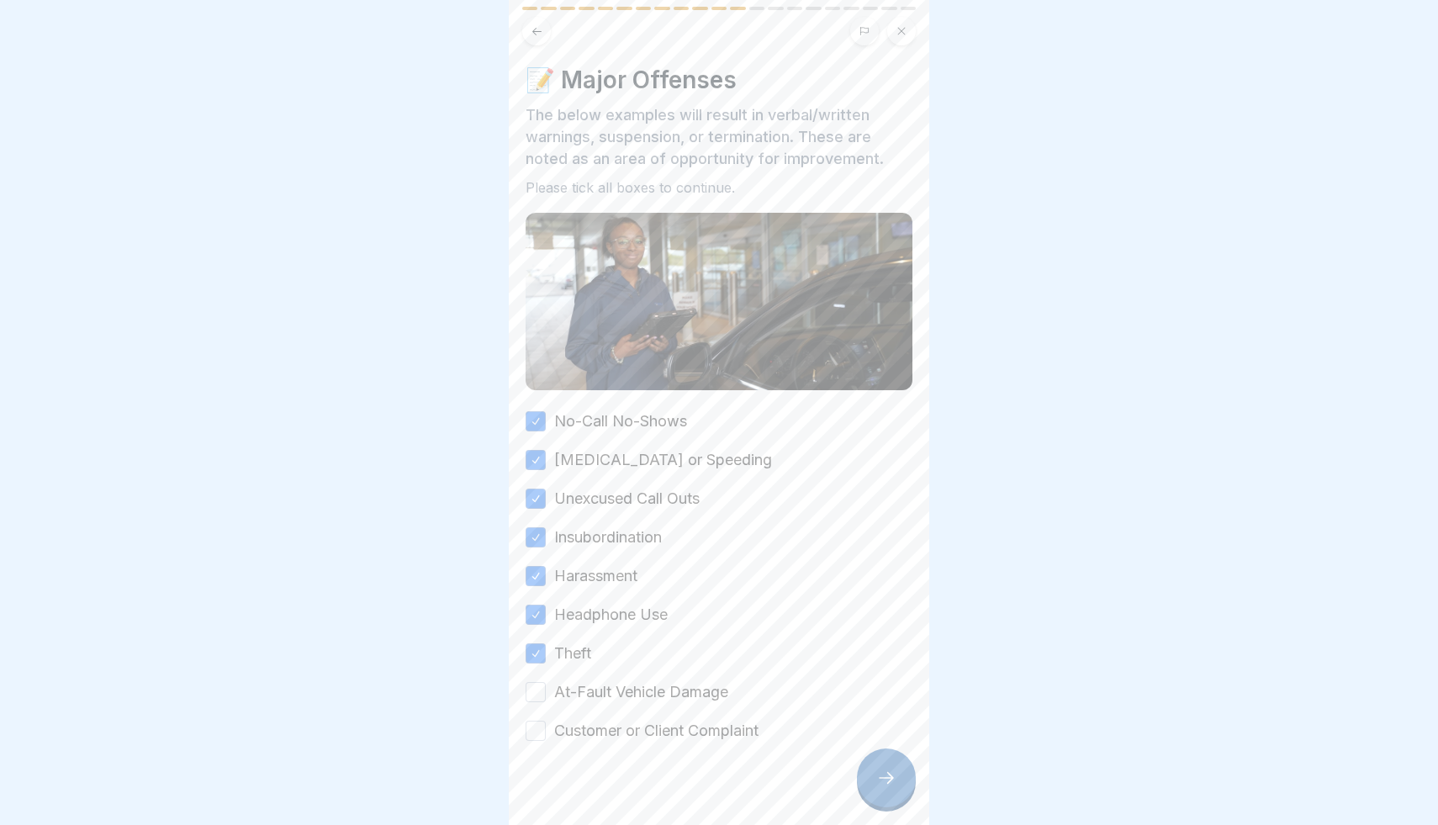
click at [567, 694] on label "At-Fault Vehicle Damage" at bounding box center [641, 692] width 174 height 22
click at [546, 694] on button "At-Fault Vehicle Damage" at bounding box center [536, 692] width 20 height 20
click at [569, 745] on div at bounding box center [719, 792] width 387 height 101
click at [732, 731] on label "Customer or Client Complaint" at bounding box center [656, 731] width 204 height 22
click at [546, 731] on button "Customer or Client Complaint" at bounding box center [536, 731] width 20 height 20
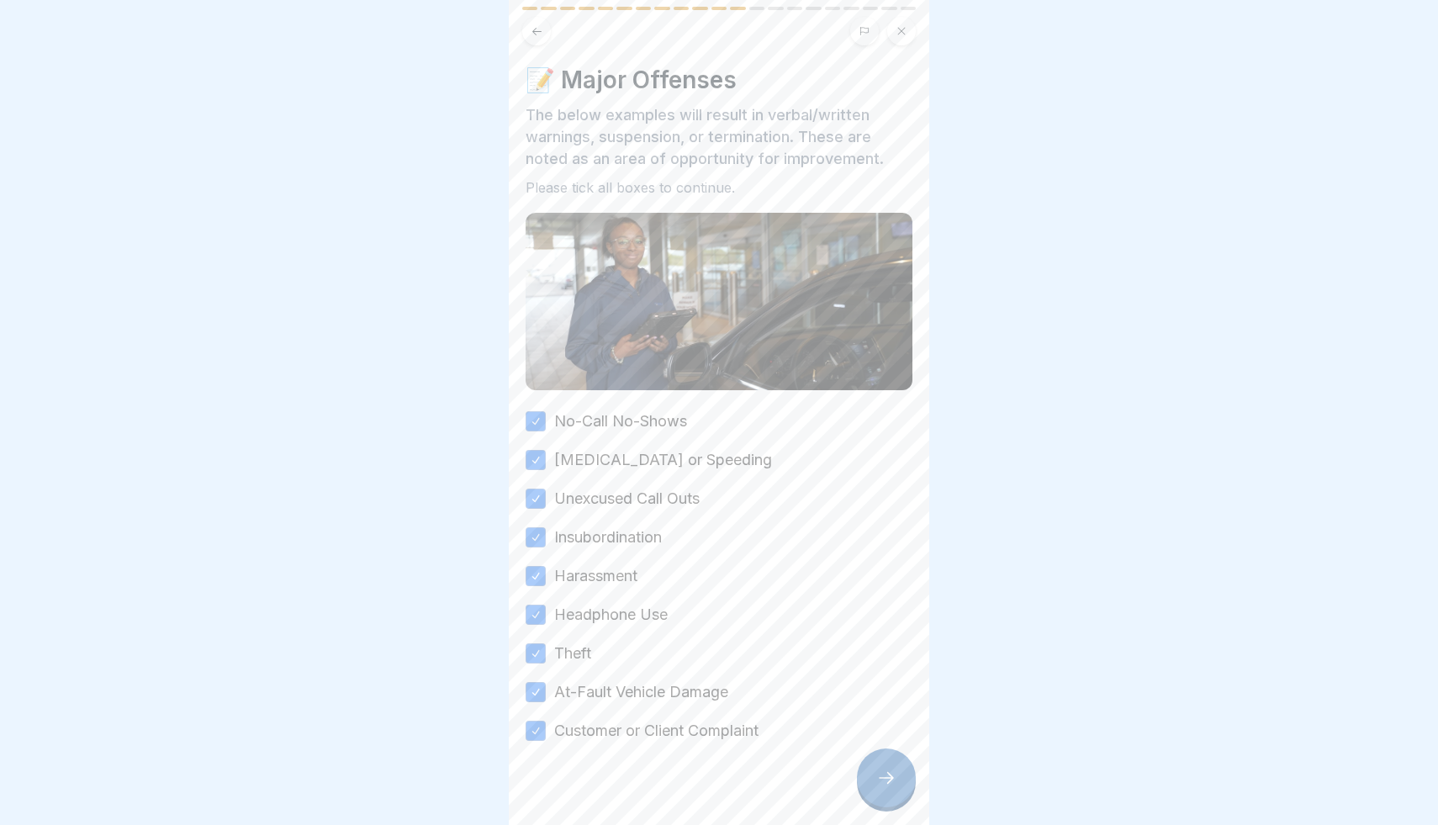
click at [892, 784] on icon at bounding box center [886, 778] width 20 height 20
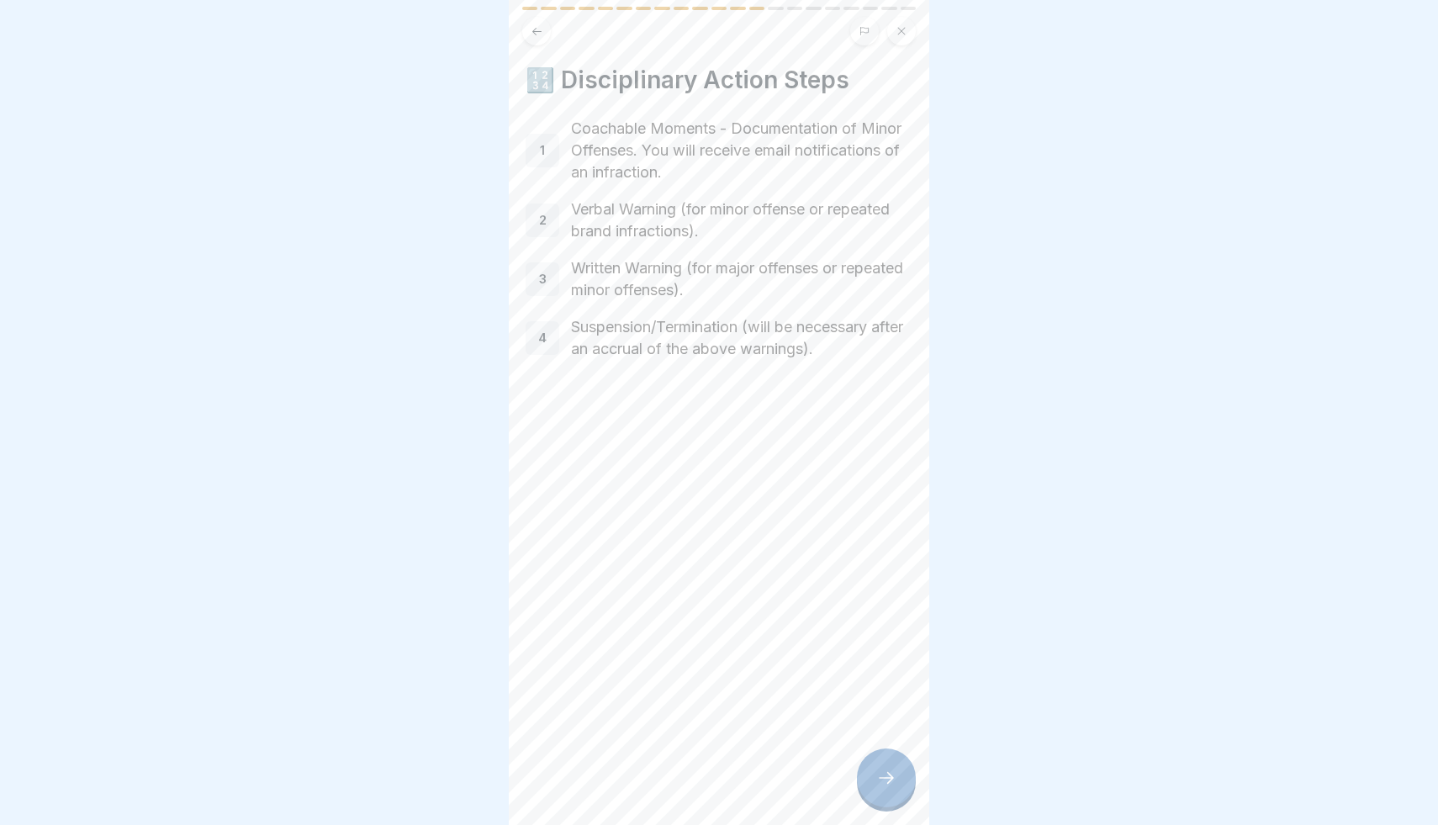
click at [899, 784] on div at bounding box center [886, 777] width 59 height 59
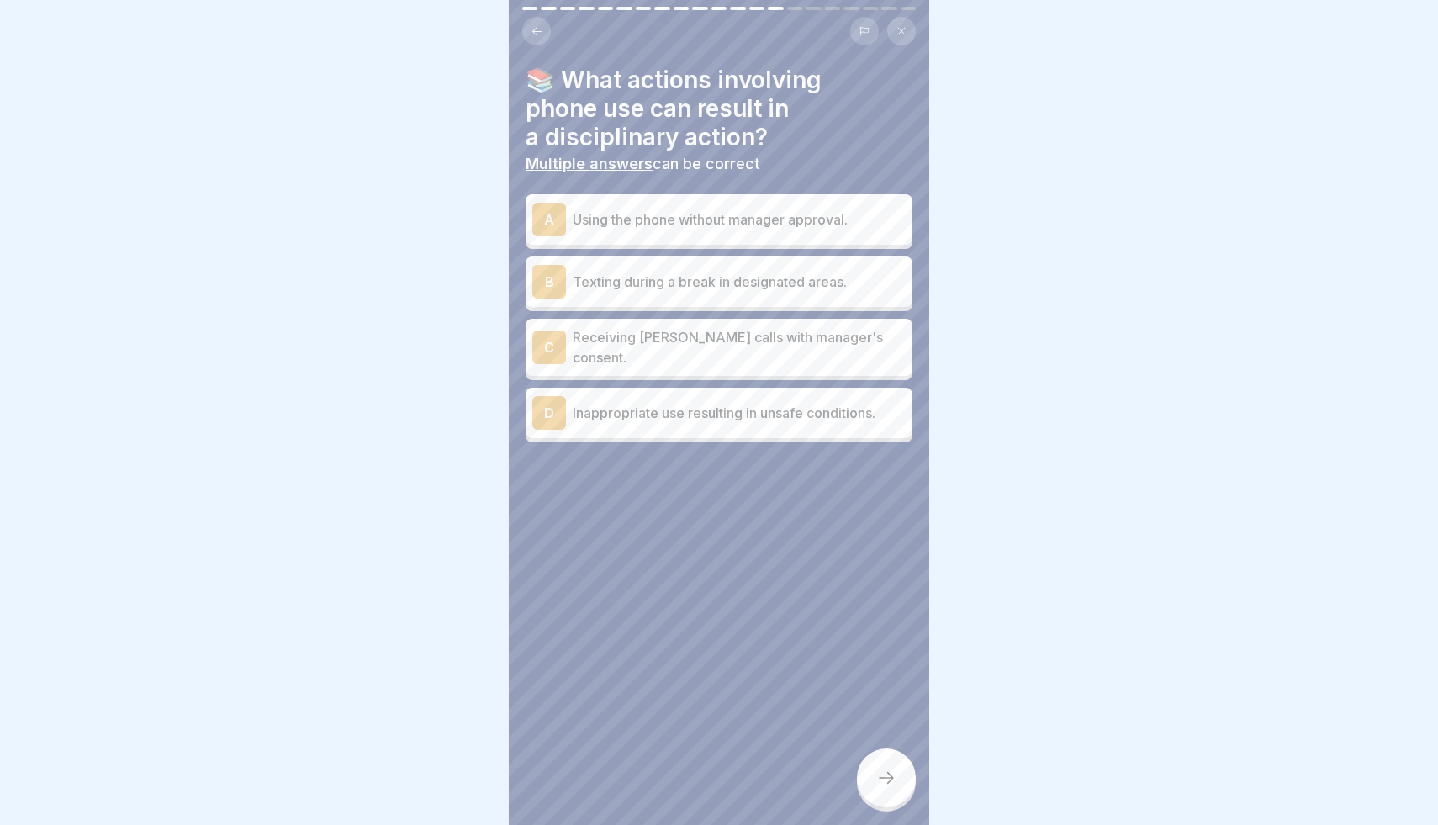
click at [655, 234] on div "A Using the phone without manager approval." at bounding box center [718, 220] width 373 height 34
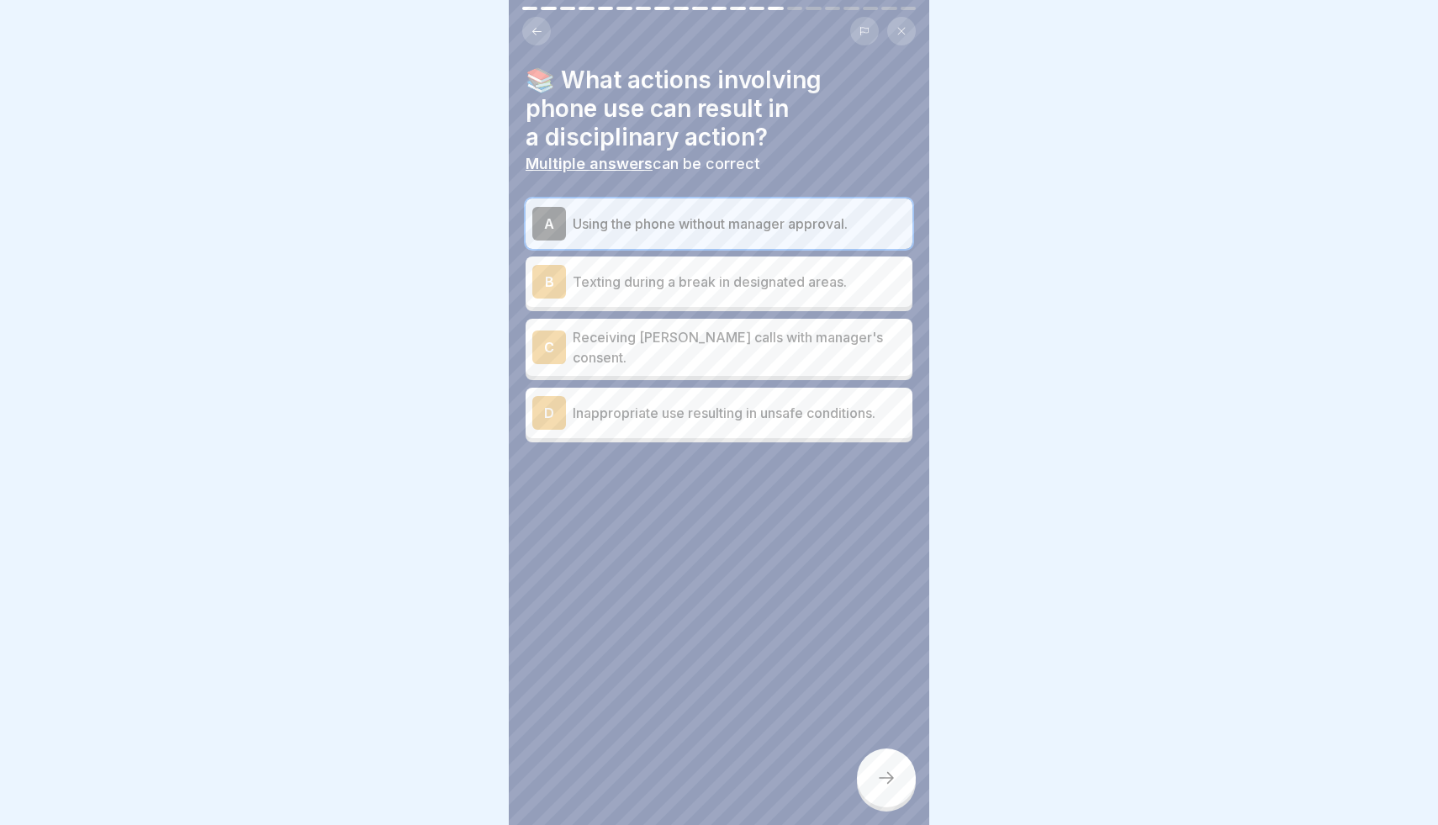
click at [885, 759] on div at bounding box center [886, 777] width 59 height 59
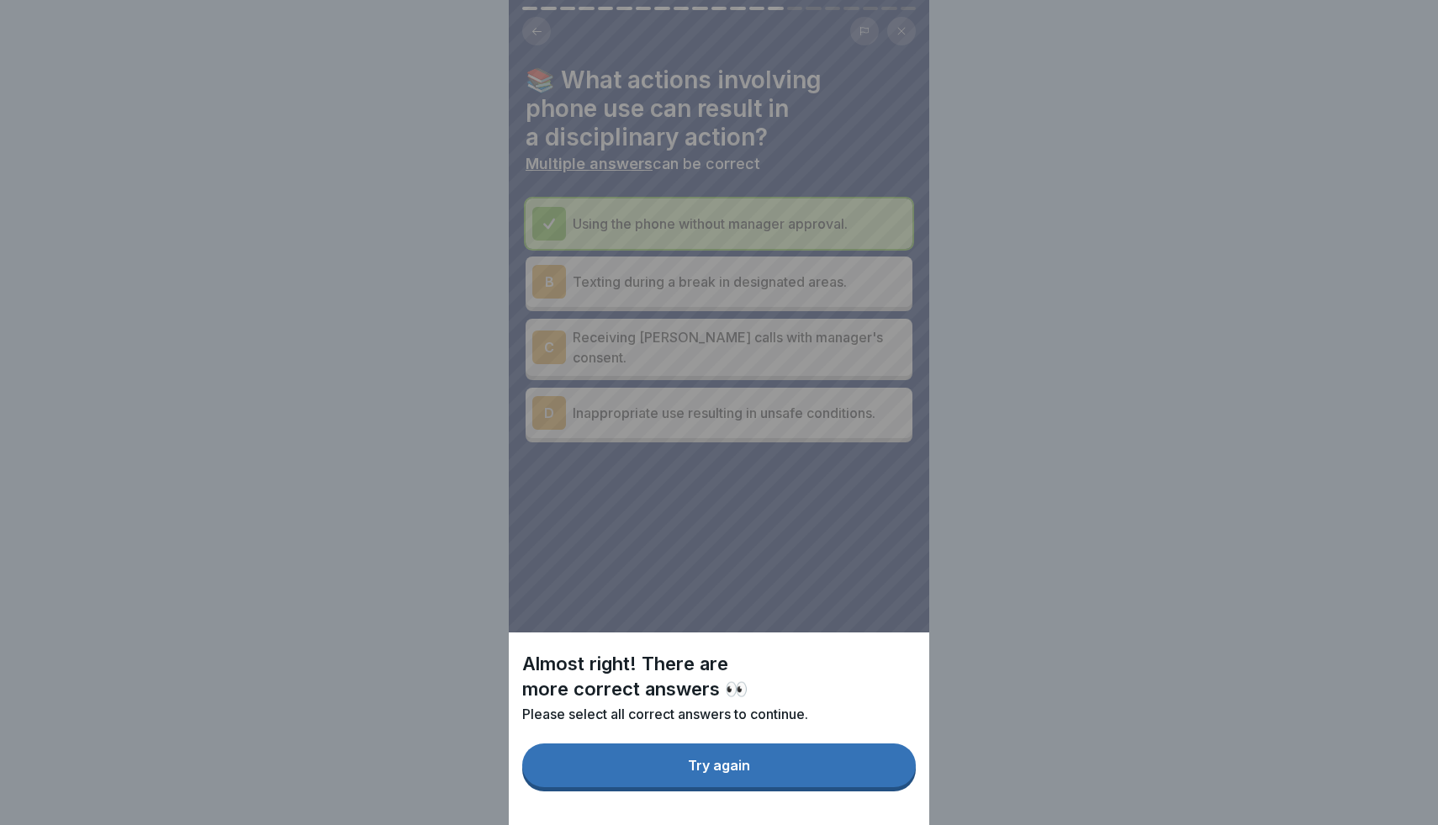
click at [856, 771] on button "Try again" at bounding box center [719, 765] width 394 height 44
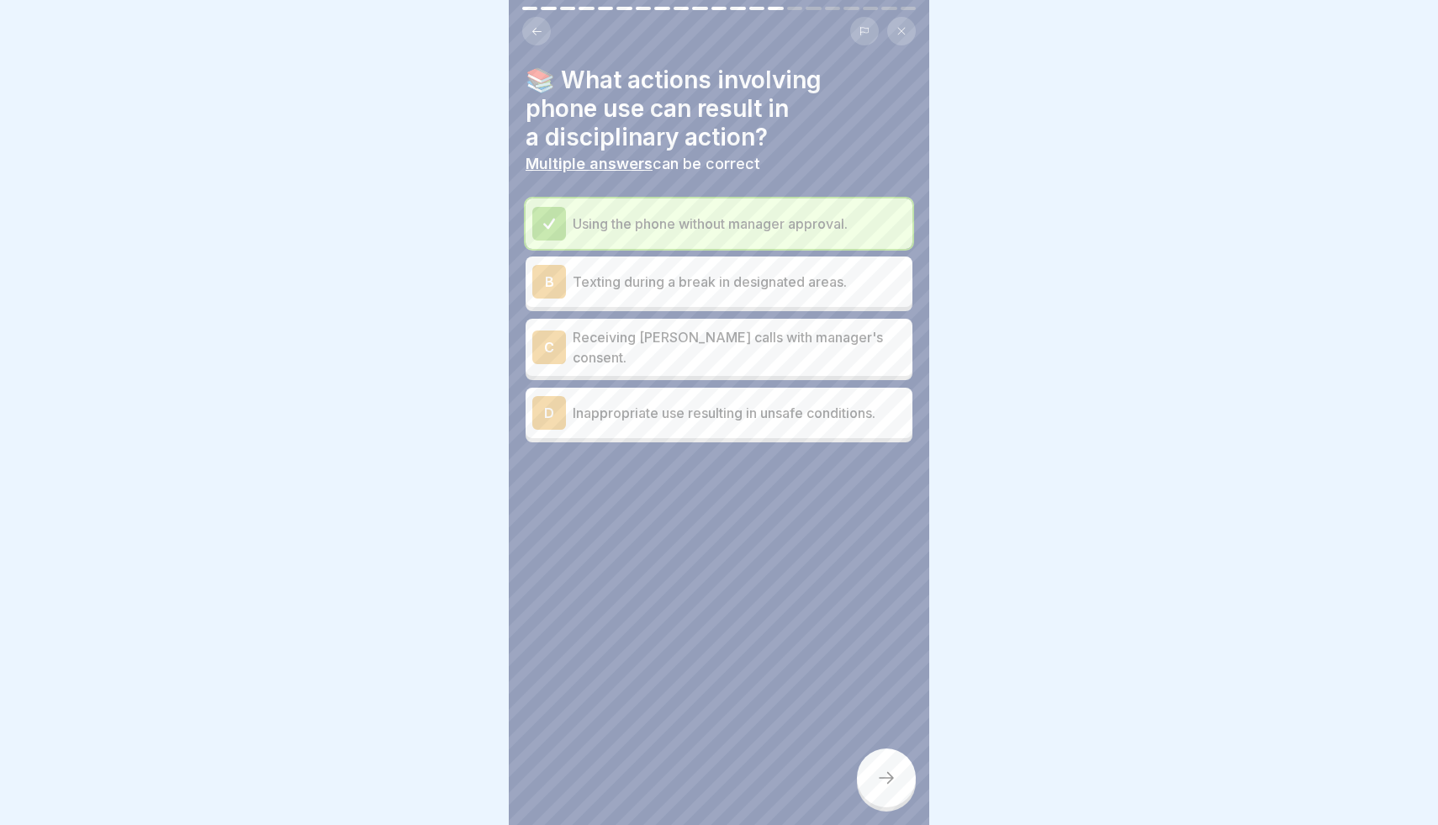
click at [780, 418] on div "D Inappropriate use resulting in unsafe conditions." at bounding box center [718, 413] width 373 height 34
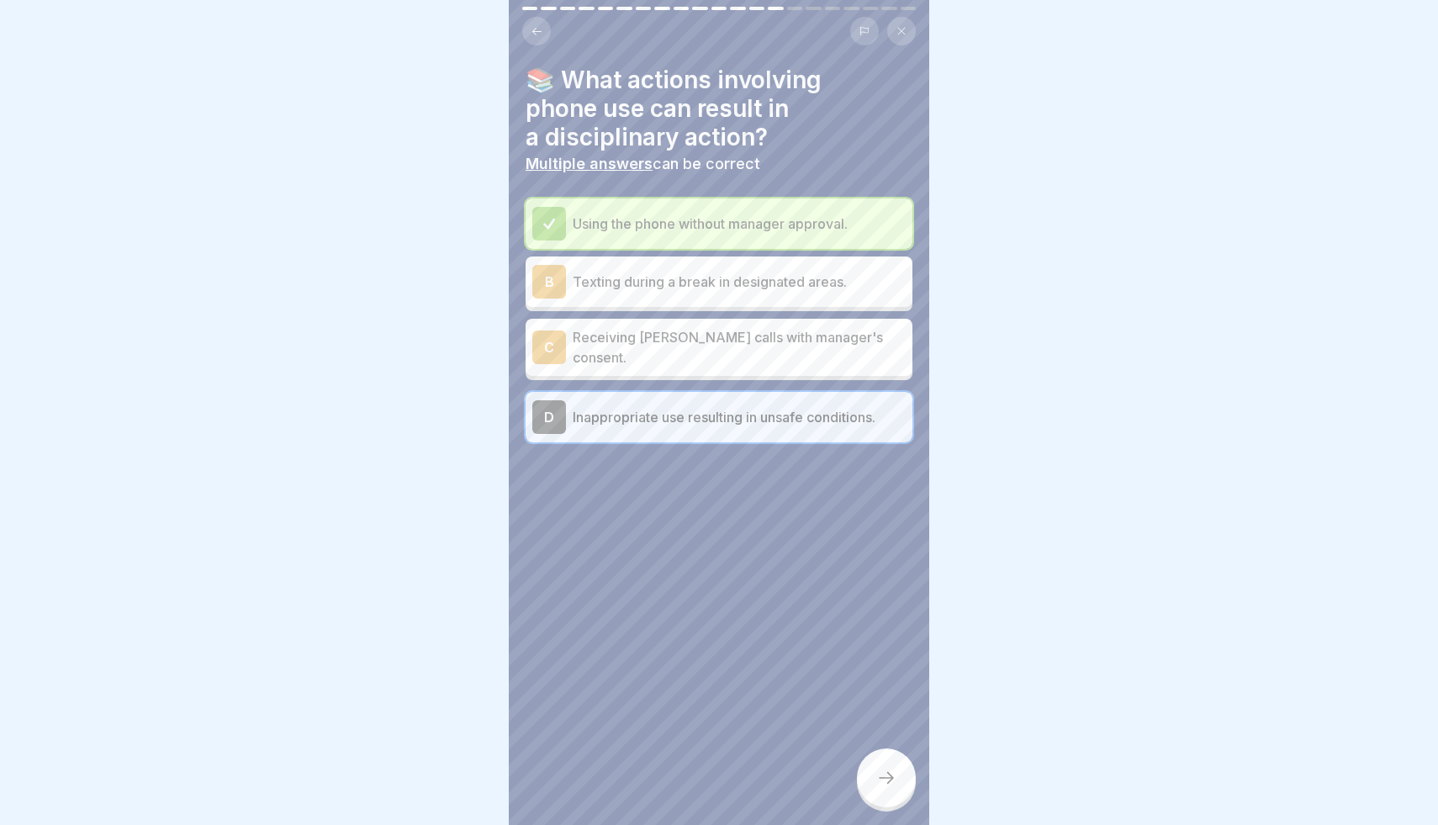
click at [880, 775] on icon at bounding box center [886, 778] width 20 height 20
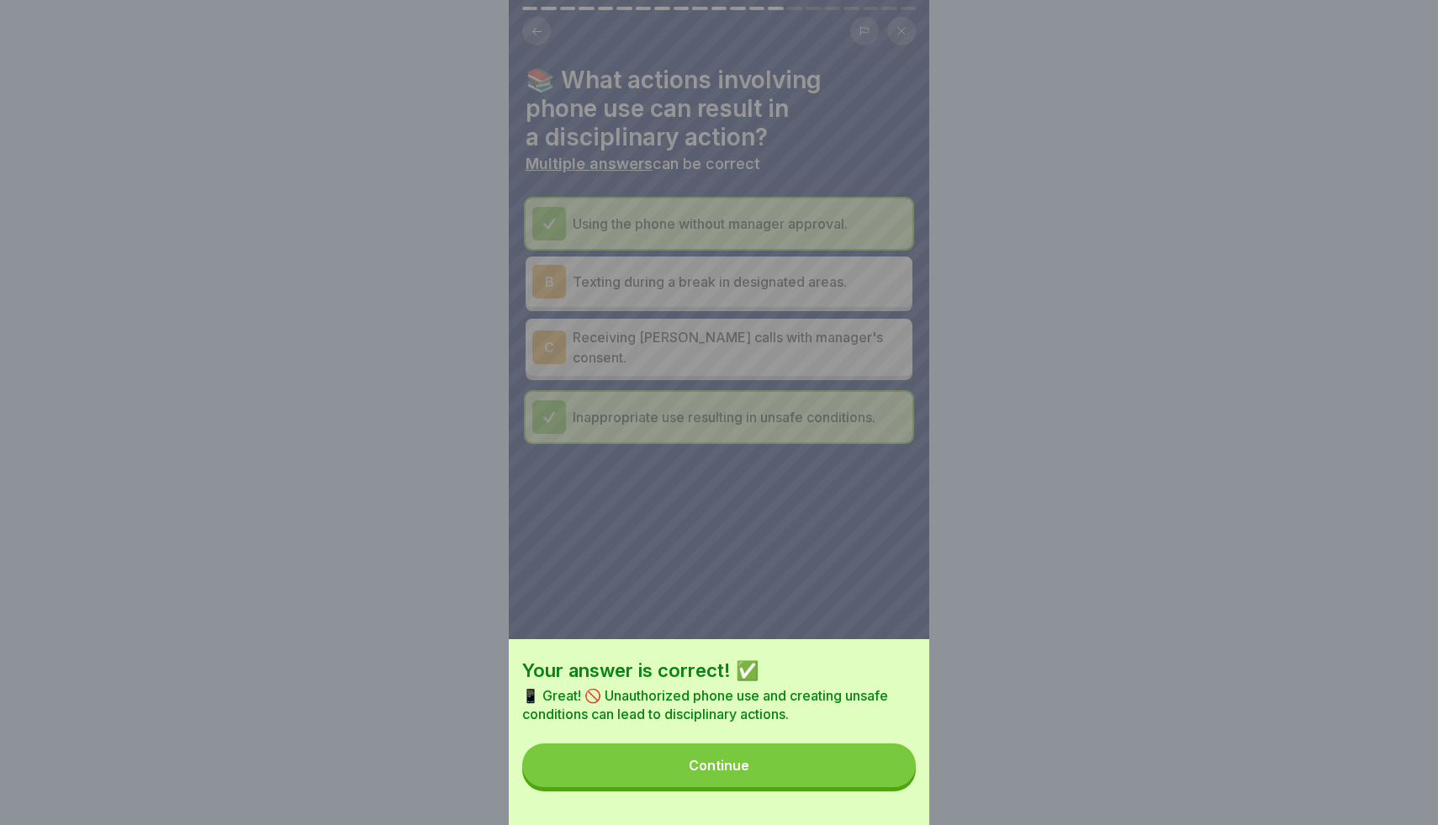
click at [833, 774] on button "Continue" at bounding box center [719, 765] width 394 height 44
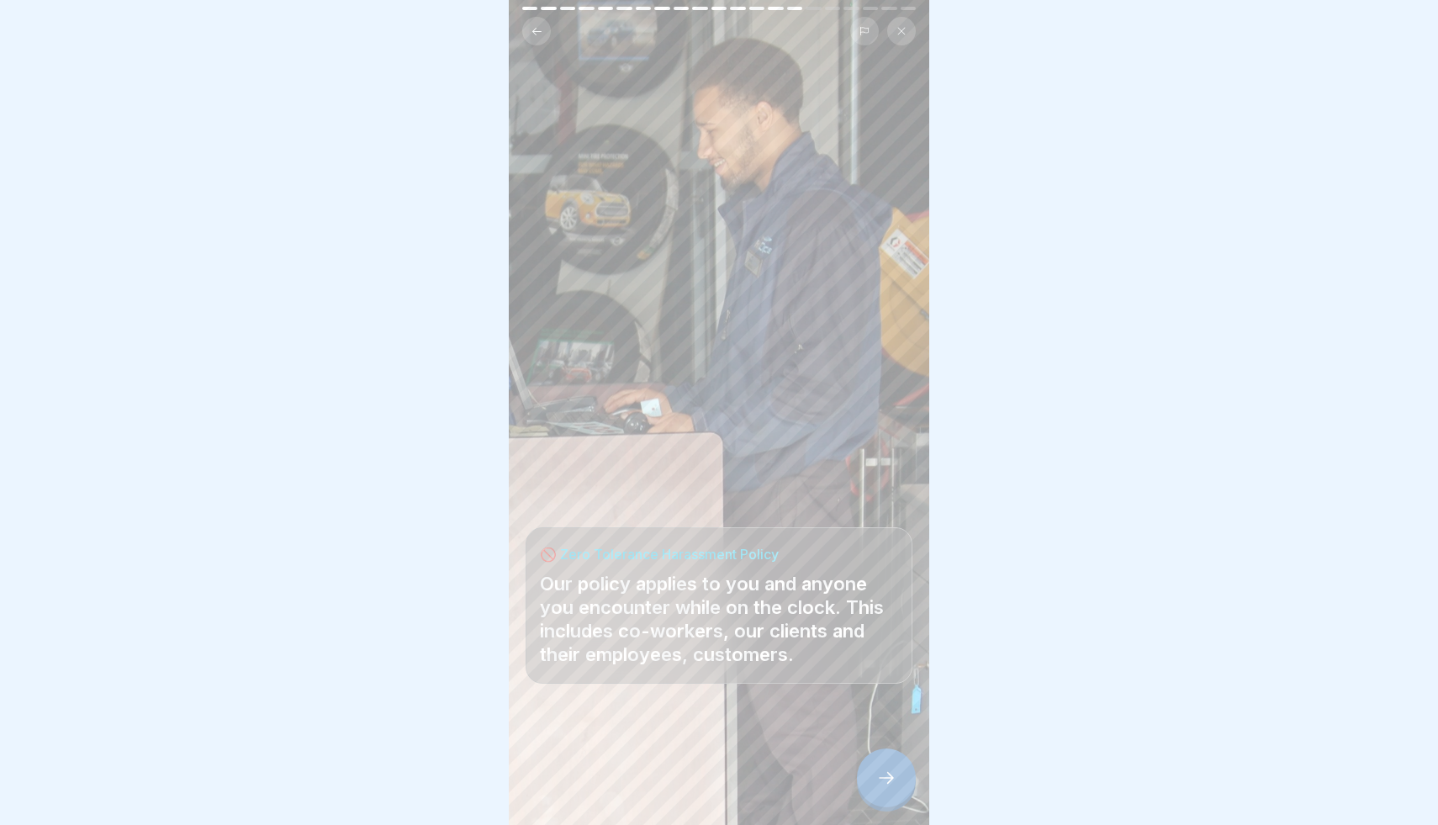
click at [915, 781] on div at bounding box center [886, 777] width 59 height 59
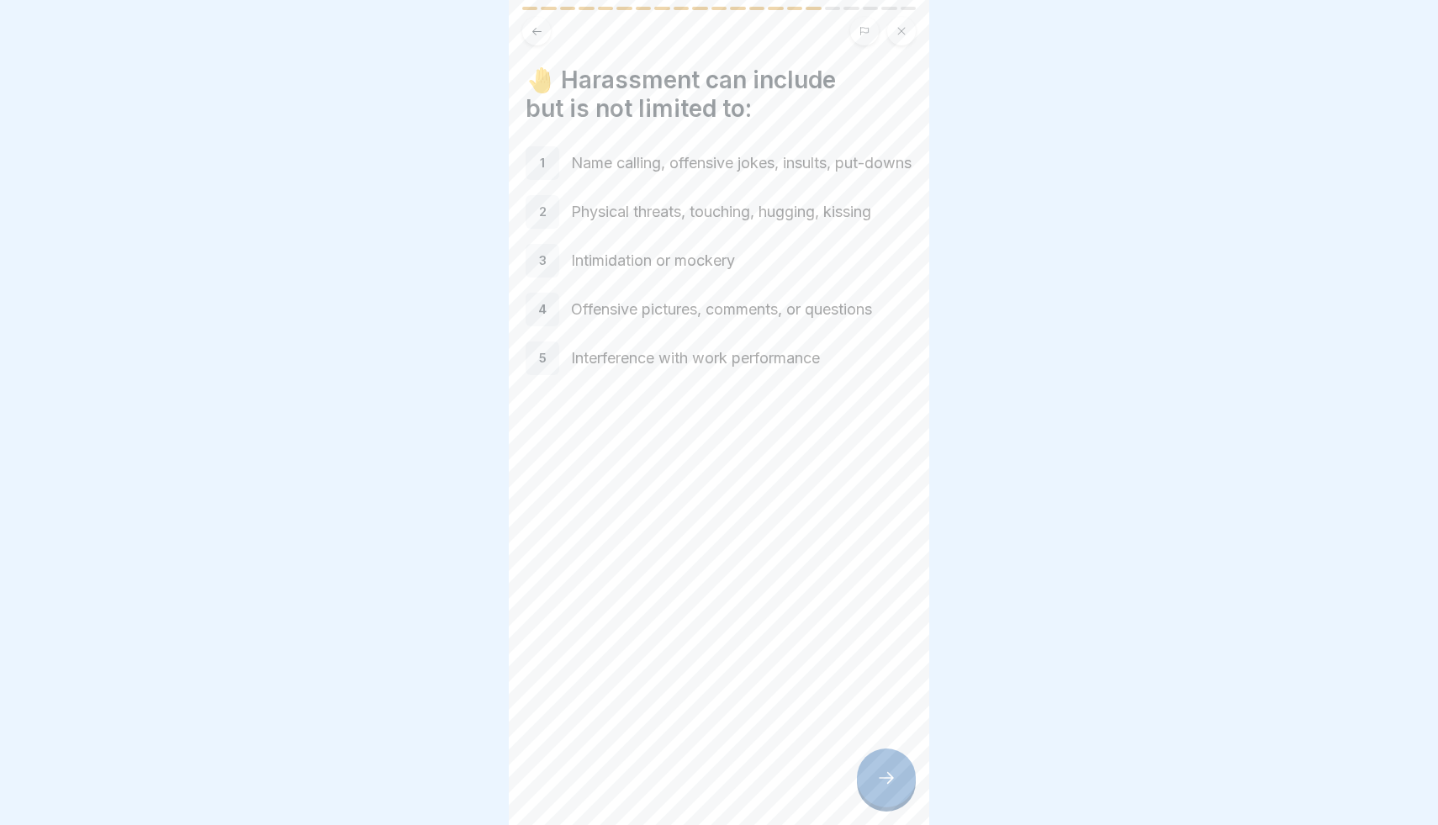
click at [894, 788] on div at bounding box center [886, 777] width 59 height 59
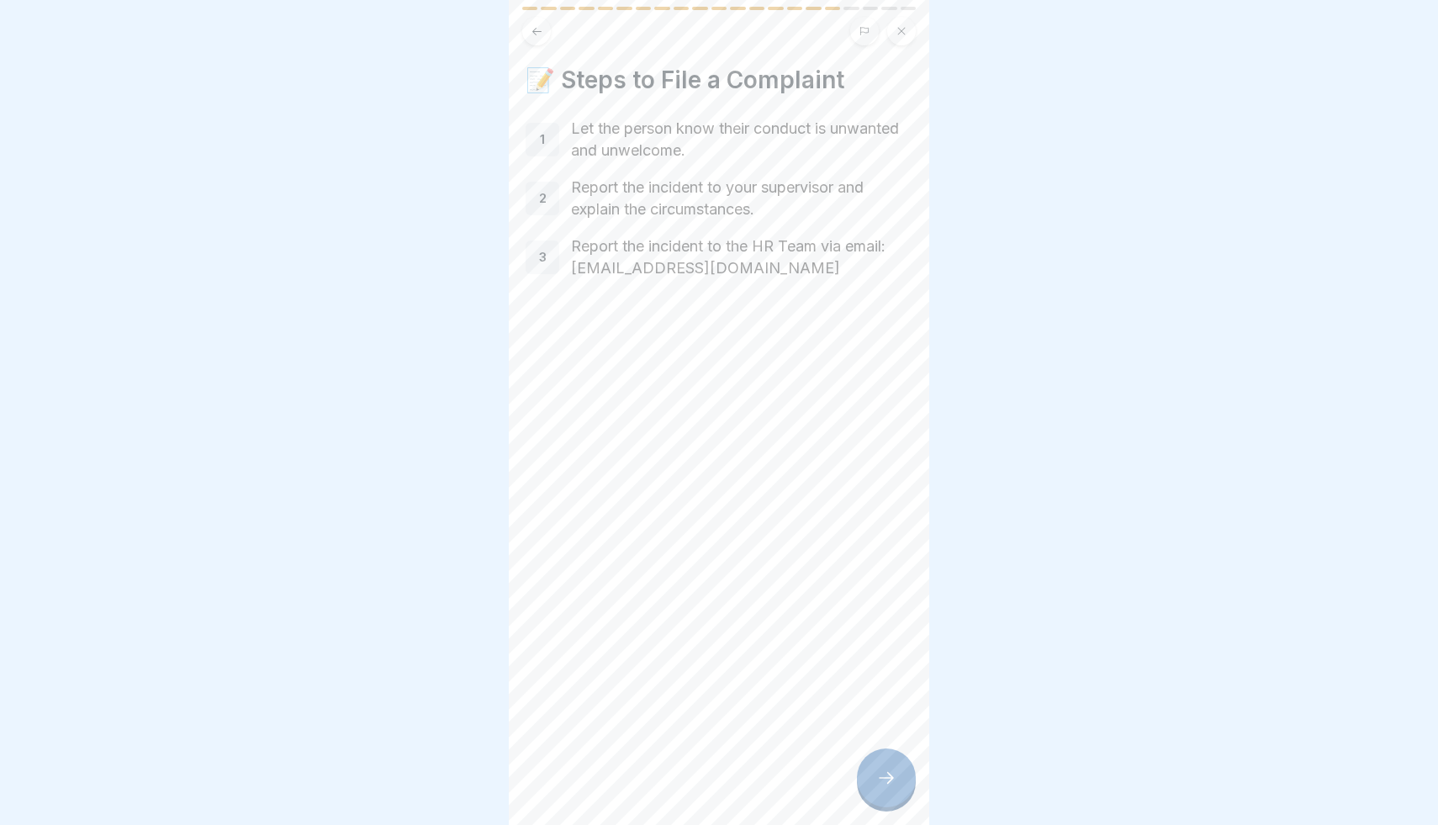
click at [890, 772] on icon at bounding box center [886, 778] width 20 height 20
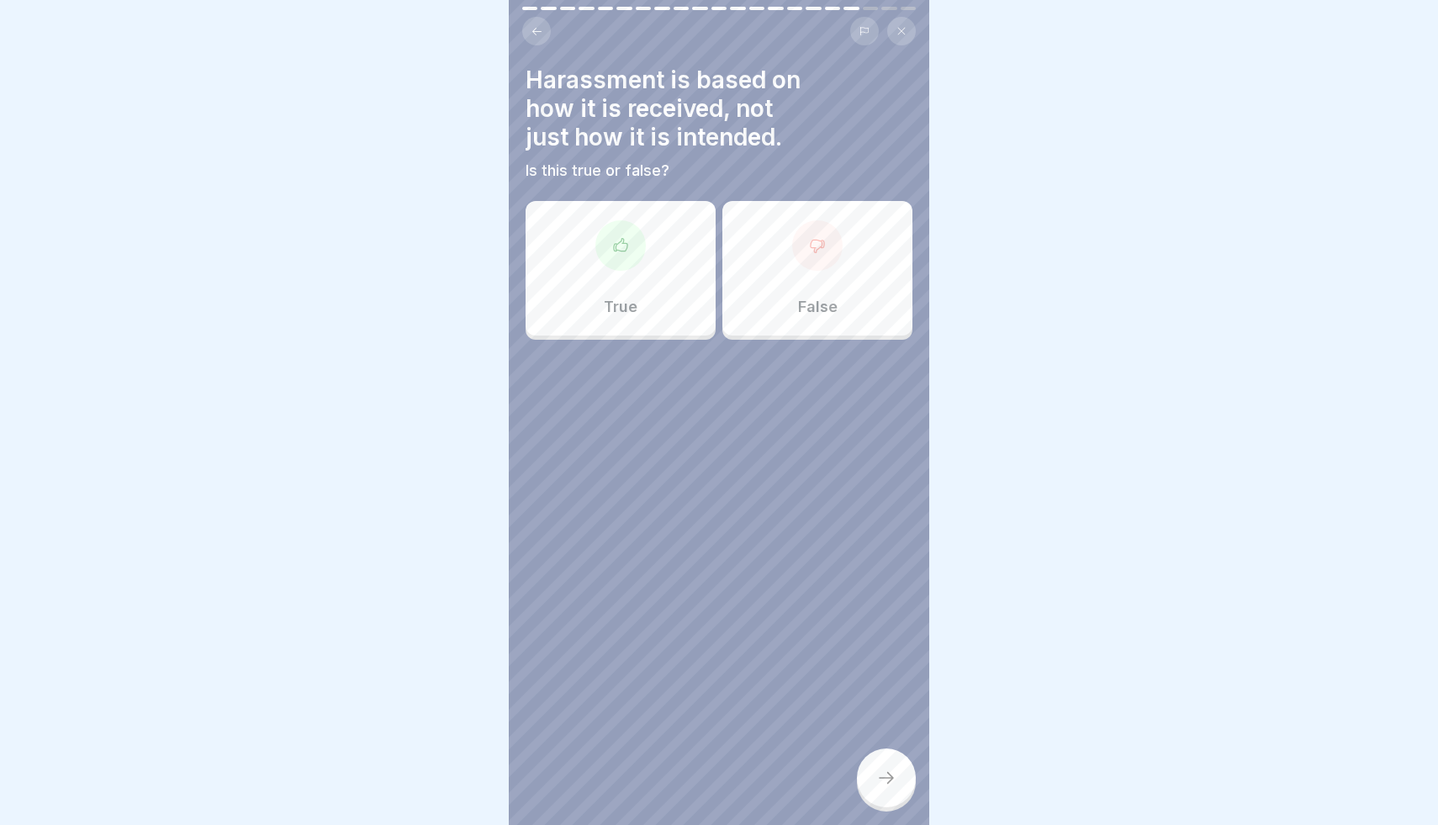
click at [627, 257] on div at bounding box center [620, 245] width 50 height 50
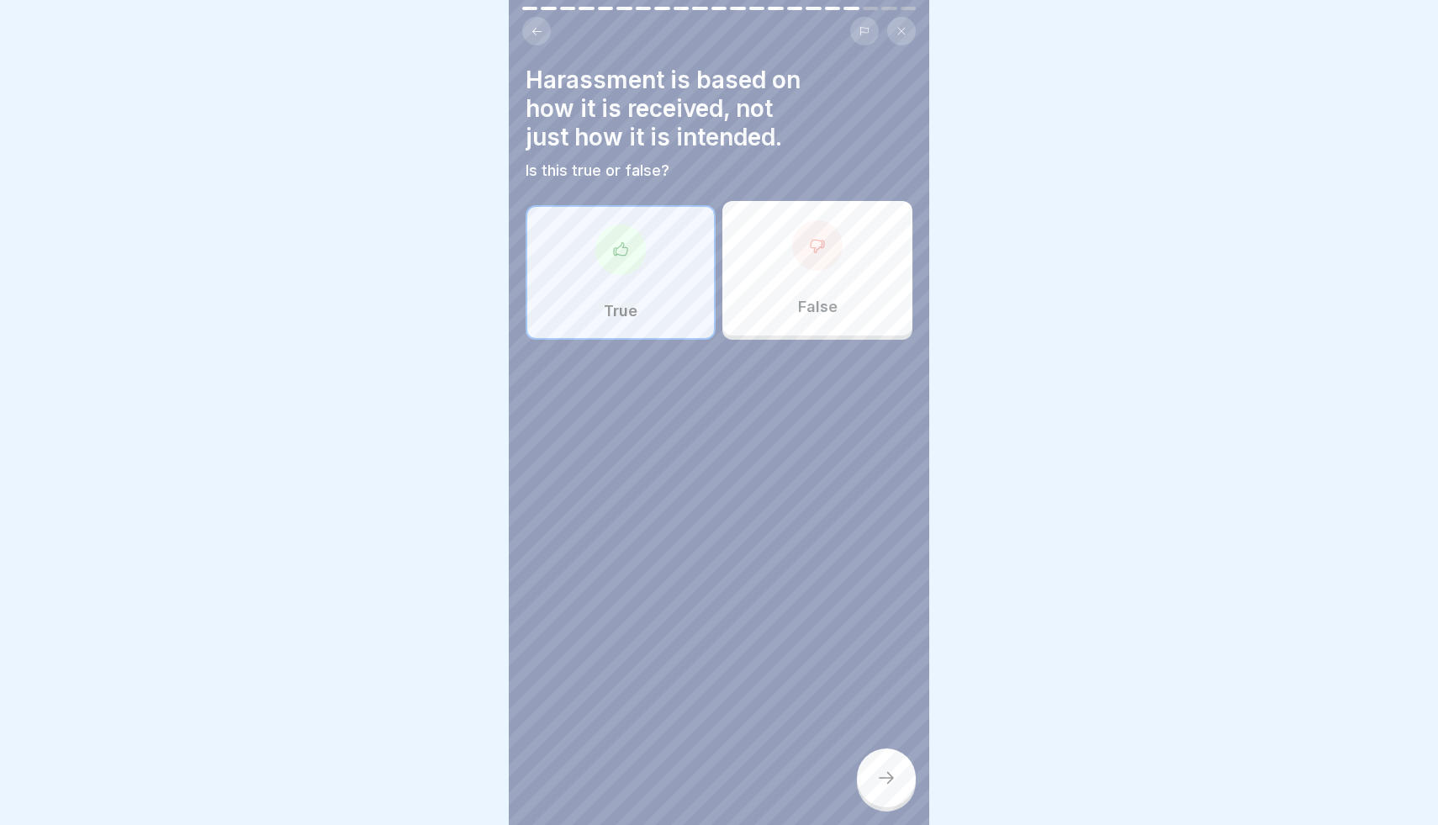
click at [878, 753] on div at bounding box center [886, 777] width 59 height 59
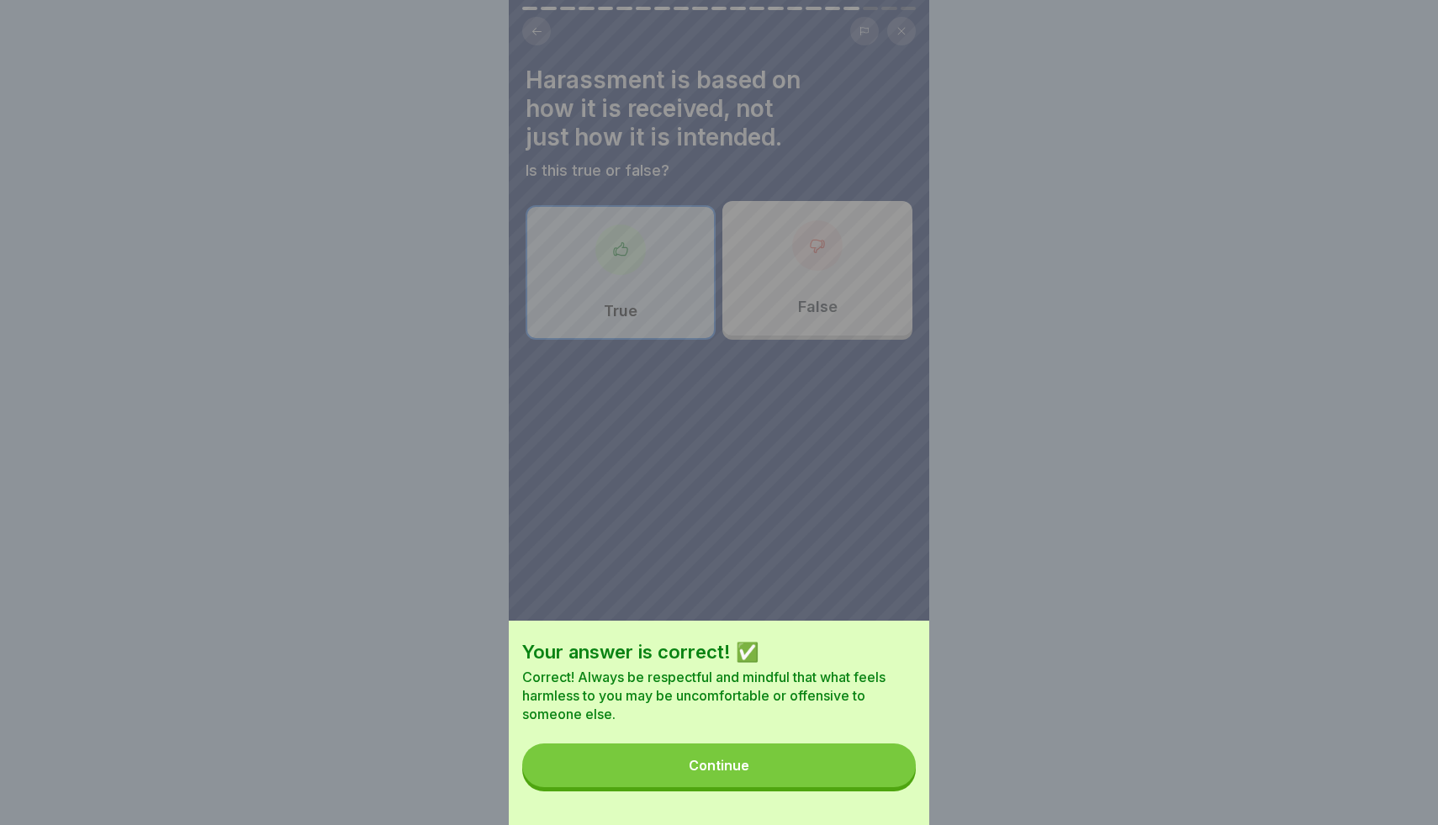
click at [863, 757] on button "Continue" at bounding box center [719, 765] width 394 height 44
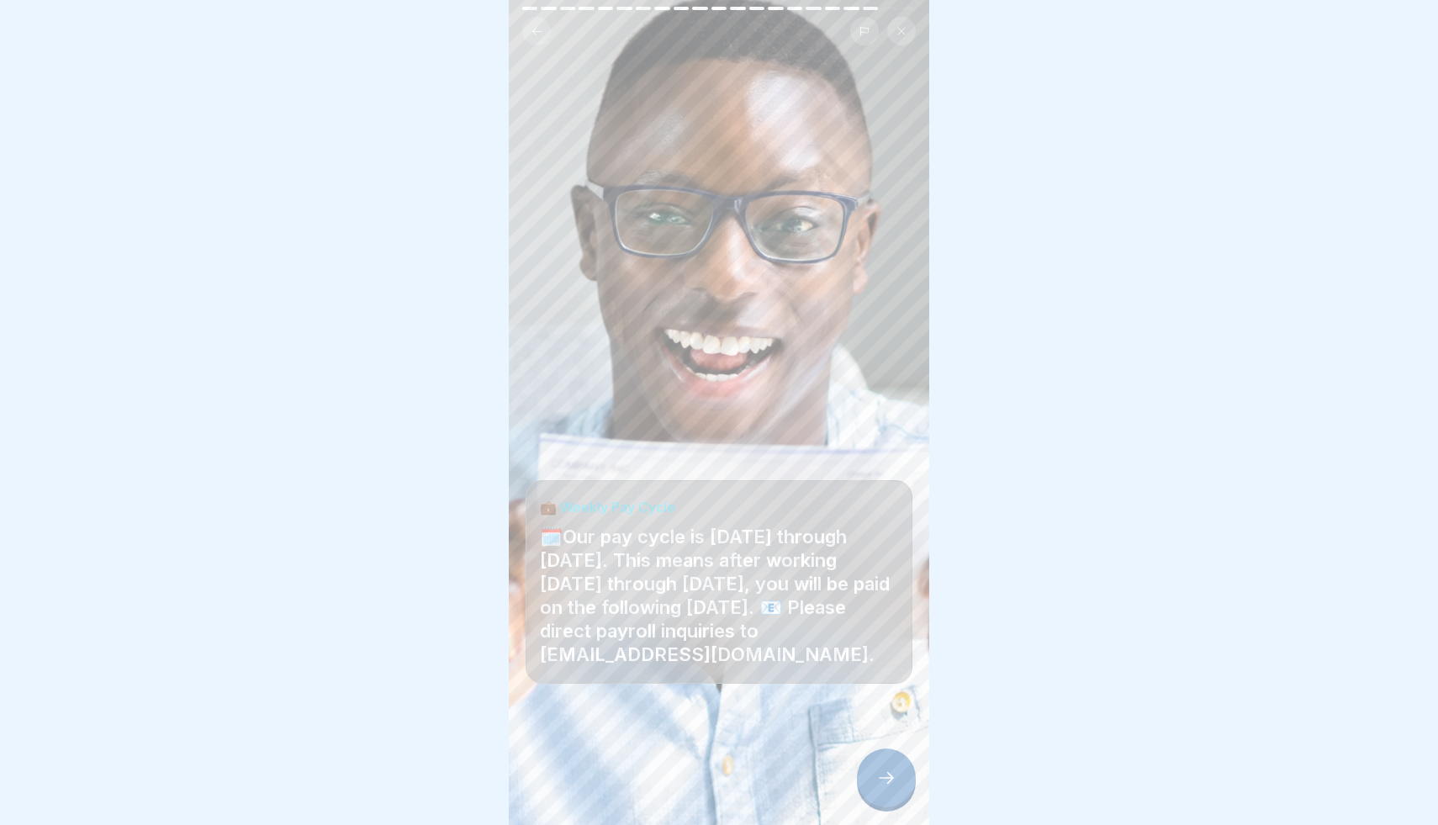
click at [882, 785] on icon at bounding box center [886, 778] width 20 height 20
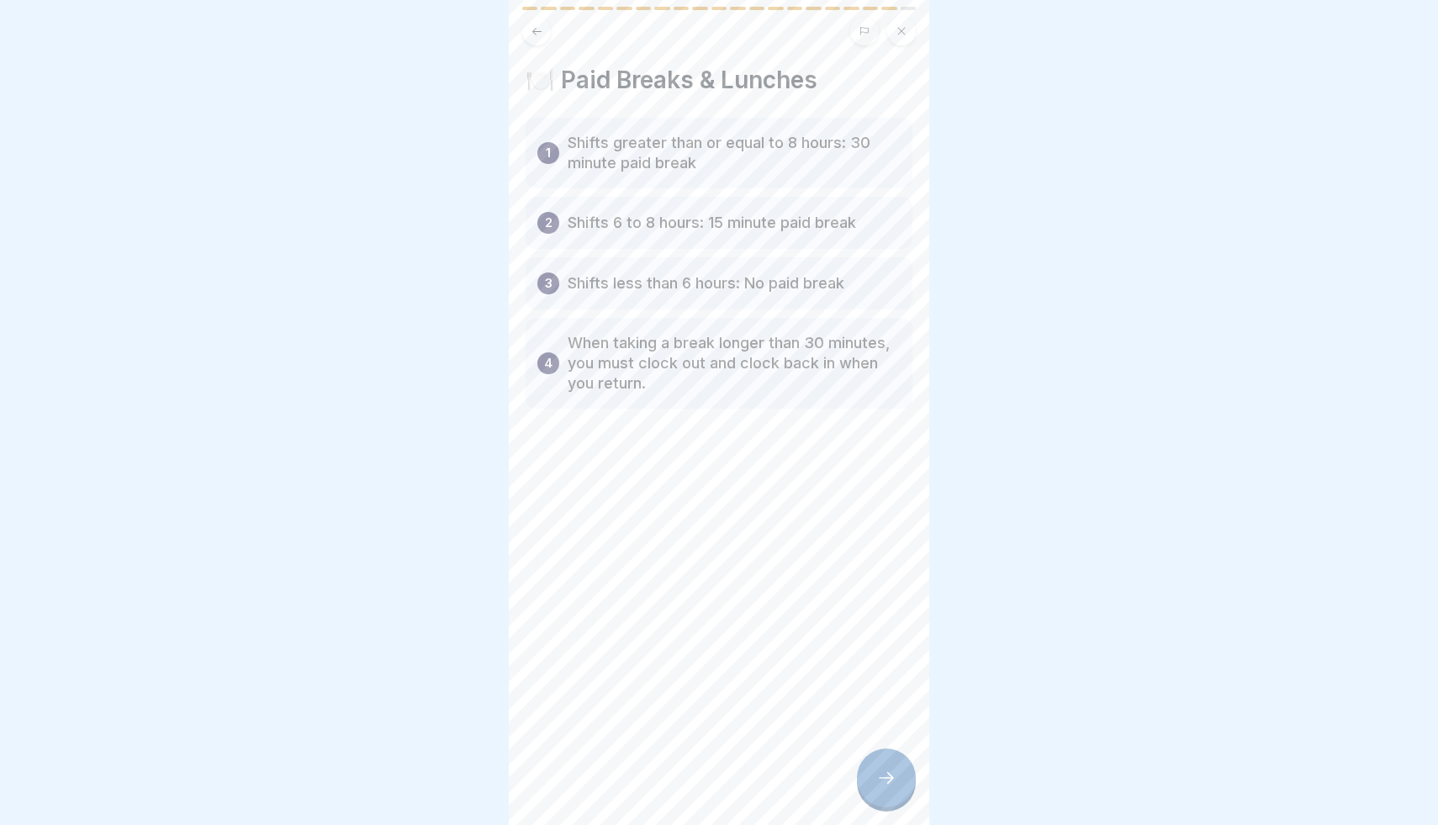
click at [882, 785] on icon at bounding box center [886, 778] width 20 height 20
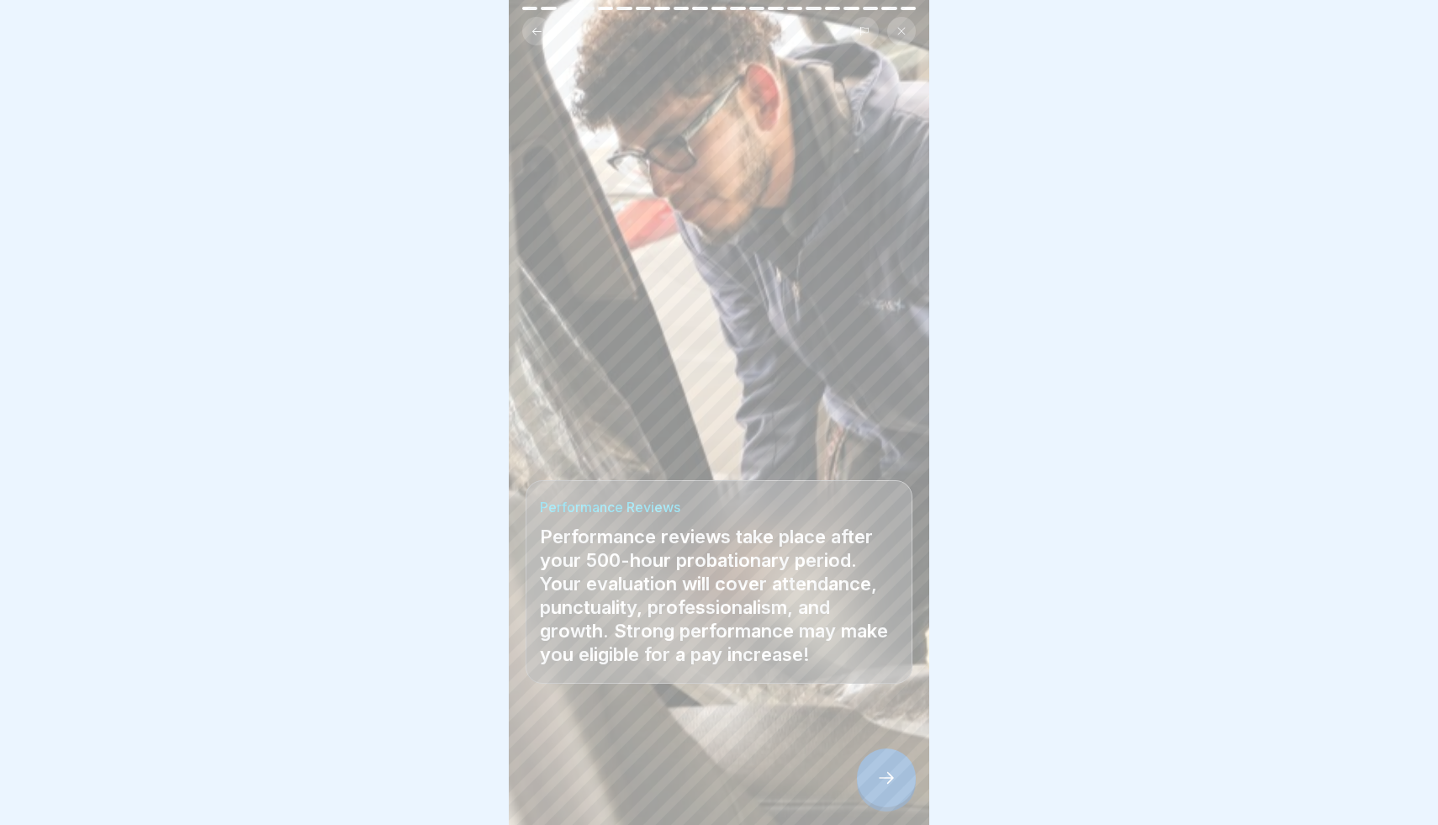
click at [882, 785] on icon at bounding box center [886, 778] width 20 height 20
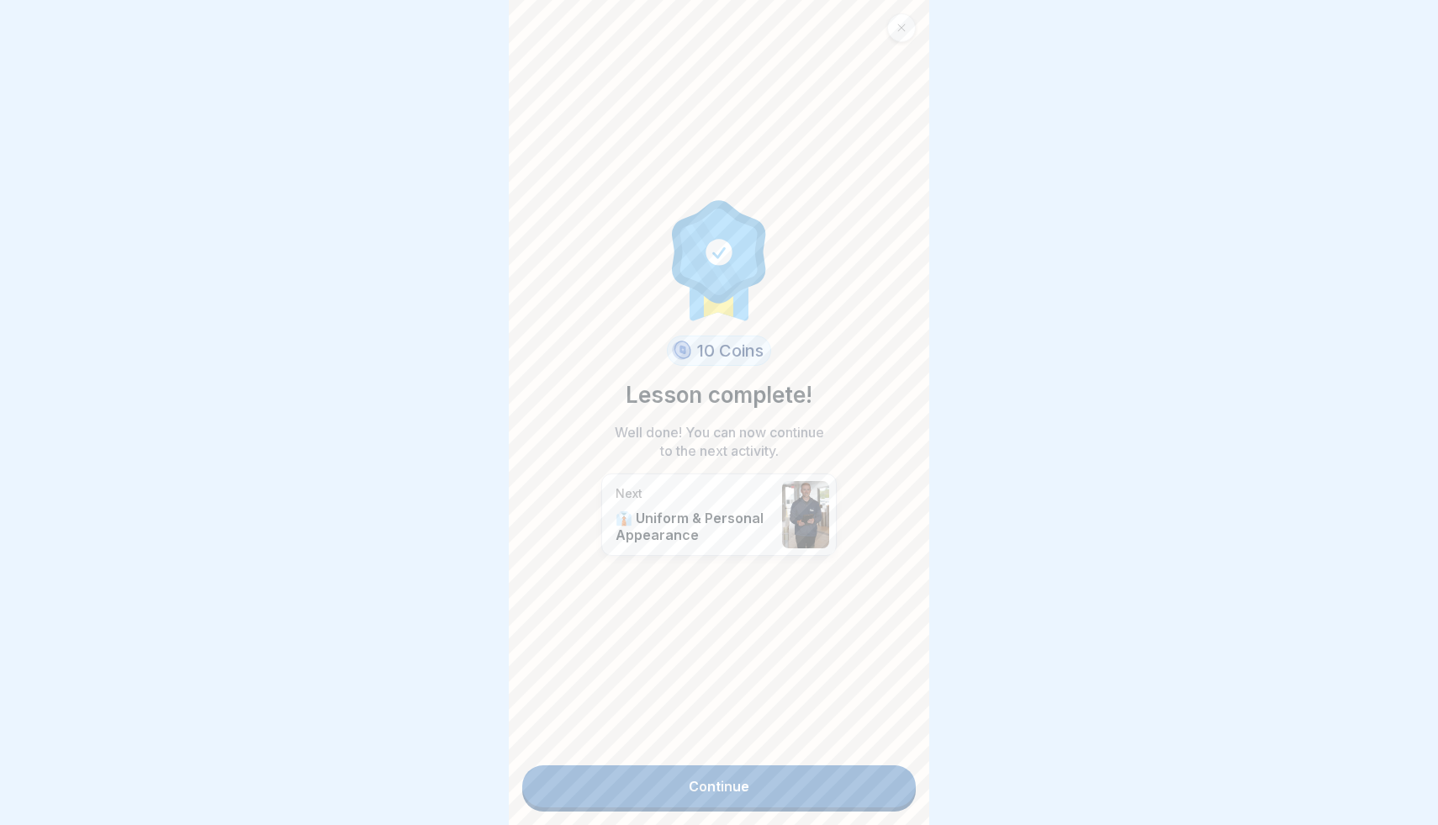
click at [853, 790] on link "Continue" at bounding box center [719, 786] width 394 height 42
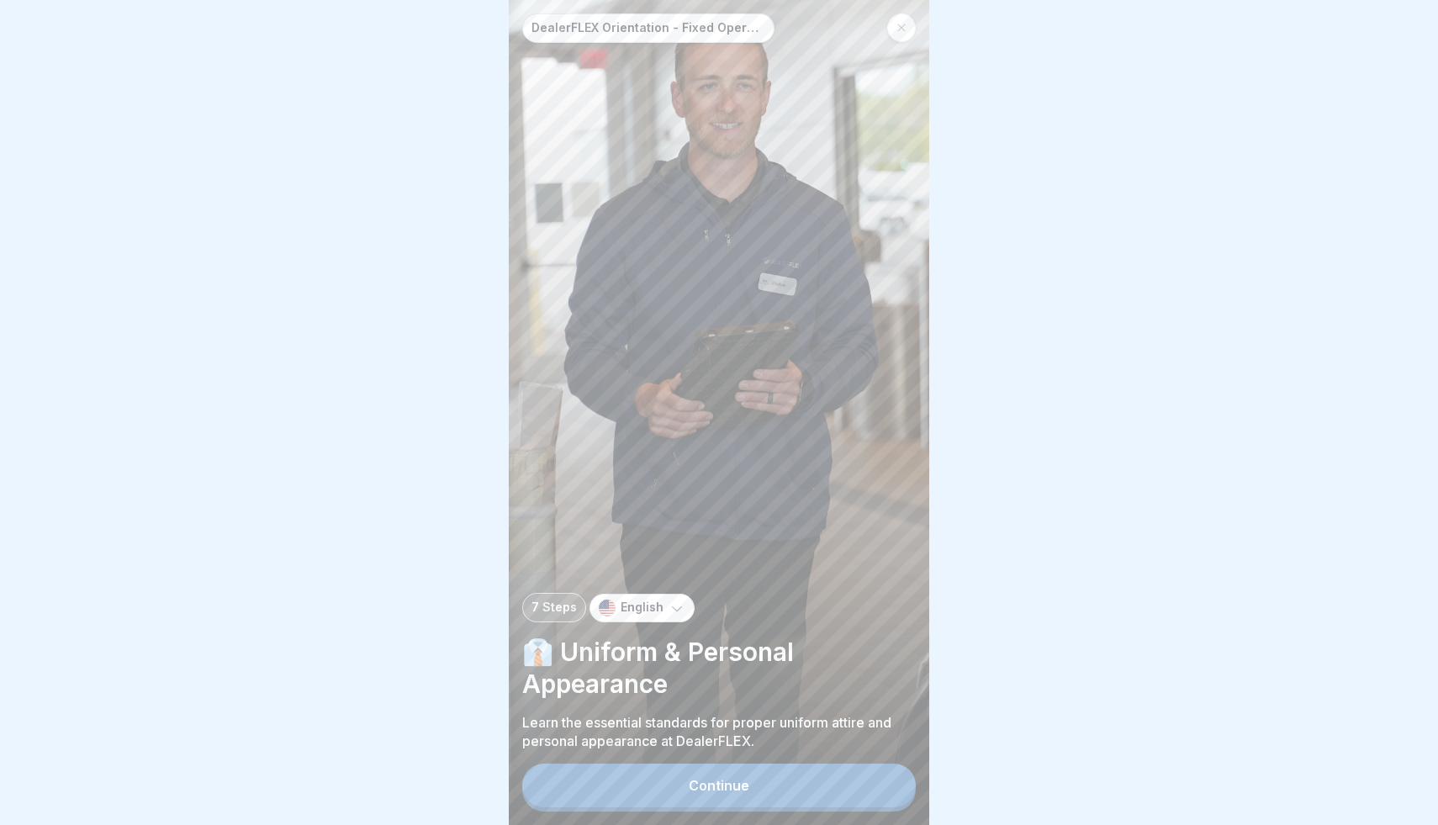
click at [848, 787] on button "Continue" at bounding box center [719, 785] width 394 height 44
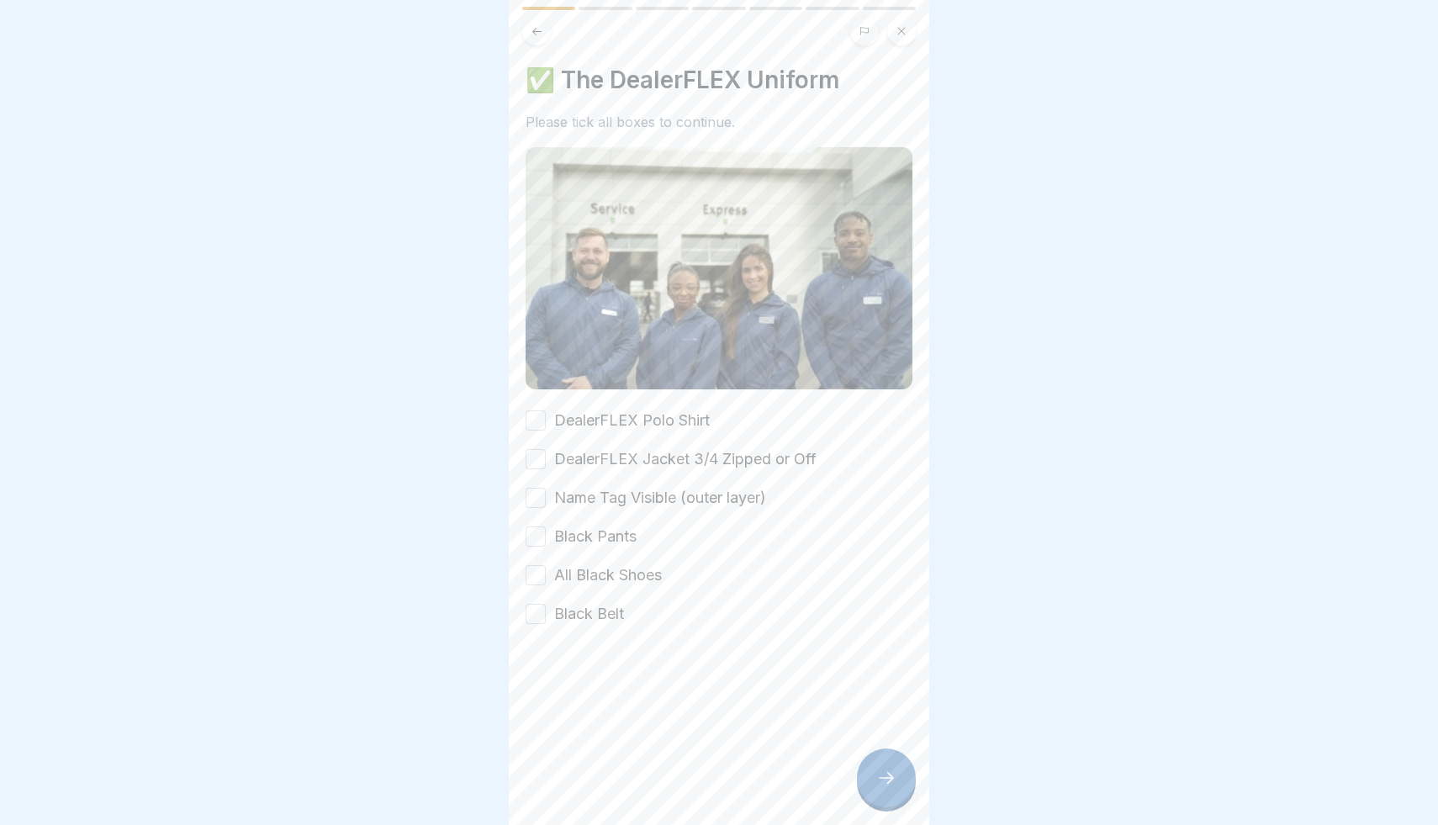
click at [647, 446] on div "DealerFLEX Polo Shirt DealerFLEX Jacket 3/4 Zipped or Off Name Tag Visible (out…" at bounding box center [719, 516] width 387 height 215
click at [647, 419] on label "DealerFLEX Polo Shirt" at bounding box center [632, 420] width 156 height 22
click at [546, 419] on button "DealerFLEX Polo Shirt" at bounding box center [536, 420] width 20 height 20
click at [647, 433] on div "DealerFLEX Polo Shirt DealerFLEX Jacket 3/4 Zipped or Off Name Tag Visible (out…" at bounding box center [719, 516] width 387 height 215
click at [646, 445] on div "DealerFLEX Polo Shirt DealerFLEX Jacket 3/4 Zipped or Off Name Tag Visible (out…" at bounding box center [719, 516] width 387 height 215
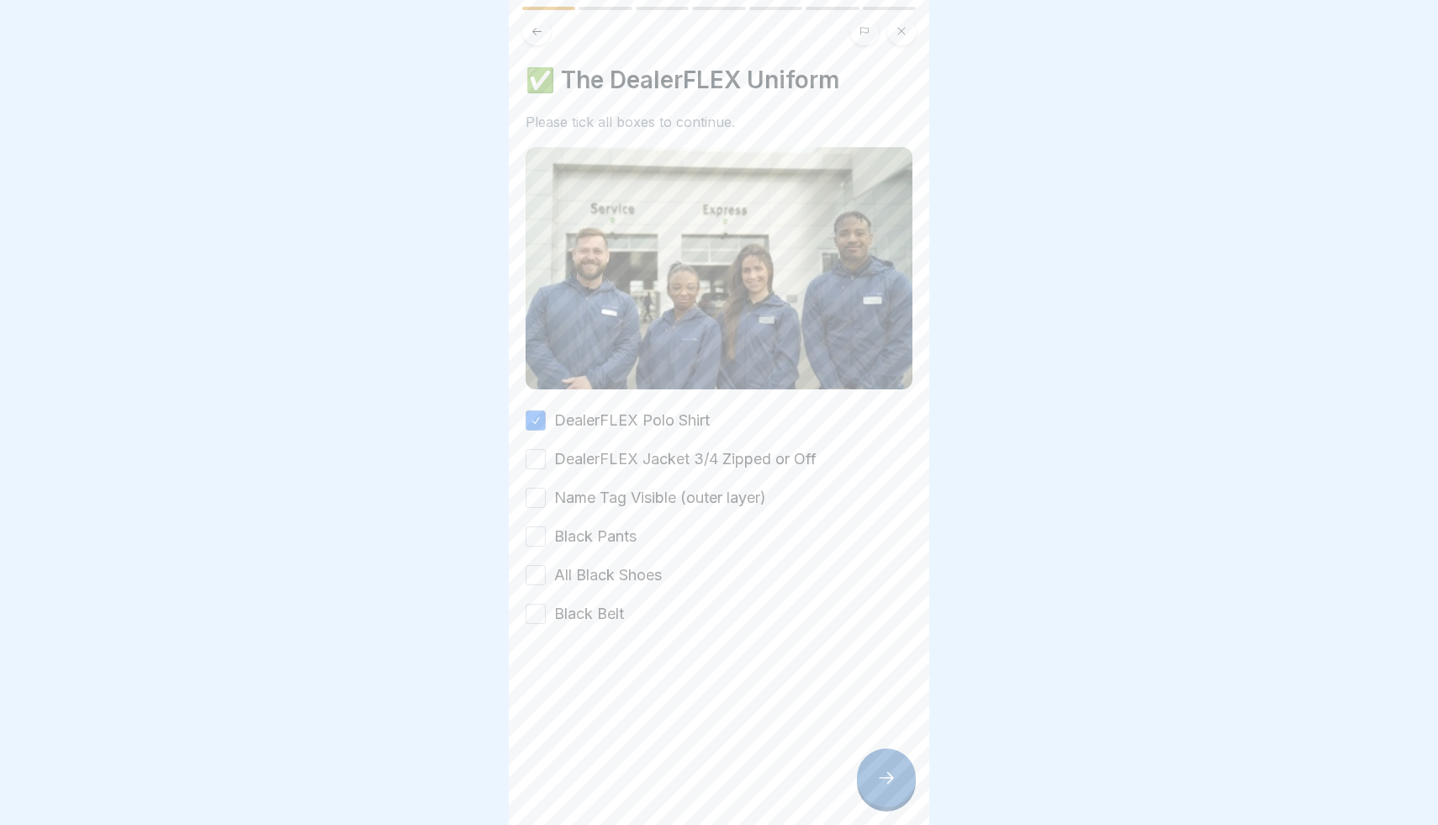
click at [638, 458] on label "DealerFLEX Jacket 3/4 Zipped or Off" at bounding box center [685, 459] width 262 height 22
click at [546, 458] on button "DealerFLEX Jacket 3/4 Zipped or Off" at bounding box center [536, 459] width 20 height 20
click at [628, 499] on label "Name Tag Visible (outer layer)" at bounding box center [660, 498] width 212 height 22
click at [546, 499] on button "Name Tag Visible (outer layer)" at bounding box center [536, 498] width 20 height 20
click at [608, 543] on label "Black Pants" at bounding box center [595, 537] width 82 height 22
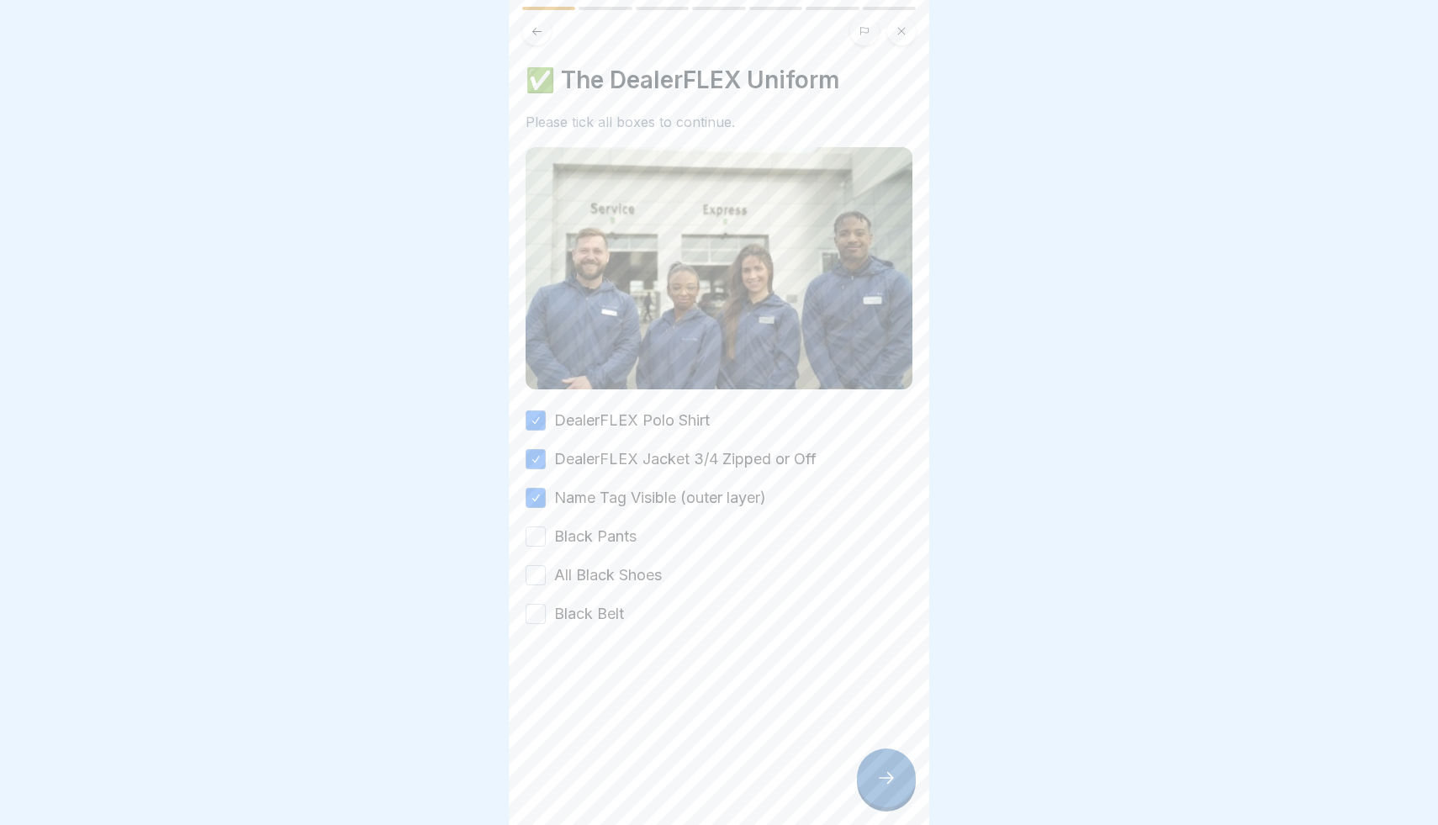
click at [546, 543] on button "Black Pants" at bounding box center [536, 536] width 20 height 20
click at [605, 587] on div "DealerFLEX Polo Shirt DealerFLEX Jacket 3/4 Zipped or Off Name Tag Visible (out…" at bounding box center [719, 516] width 387 height 215
click at [605, 605] on label "Black Belt" at bounding box center [589, 614] width 70 height 22
click at [546, 605] on button "Black Belt" at bounding box center [536, 614] width 20 height 20
click at [610, 568] on label "All Black Shoes" at bounding box center [608, 575] width 108 height 22
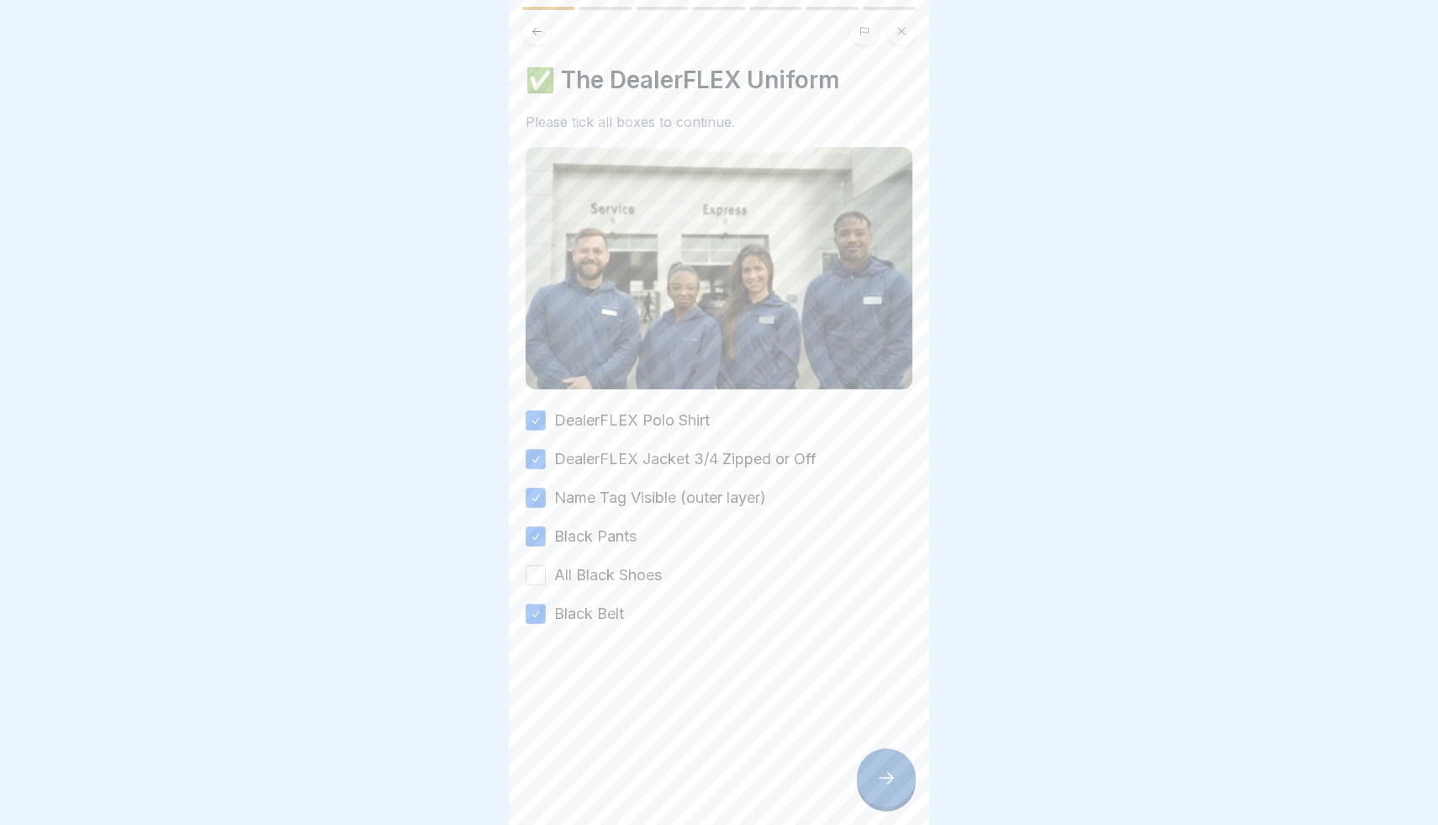
click at [546, 568] on button "All Black Shoes" at bounding box center [536, 575] width 20 height 20
click at [886, 794] on div at bounding box center [886, 777] width 59 height 59
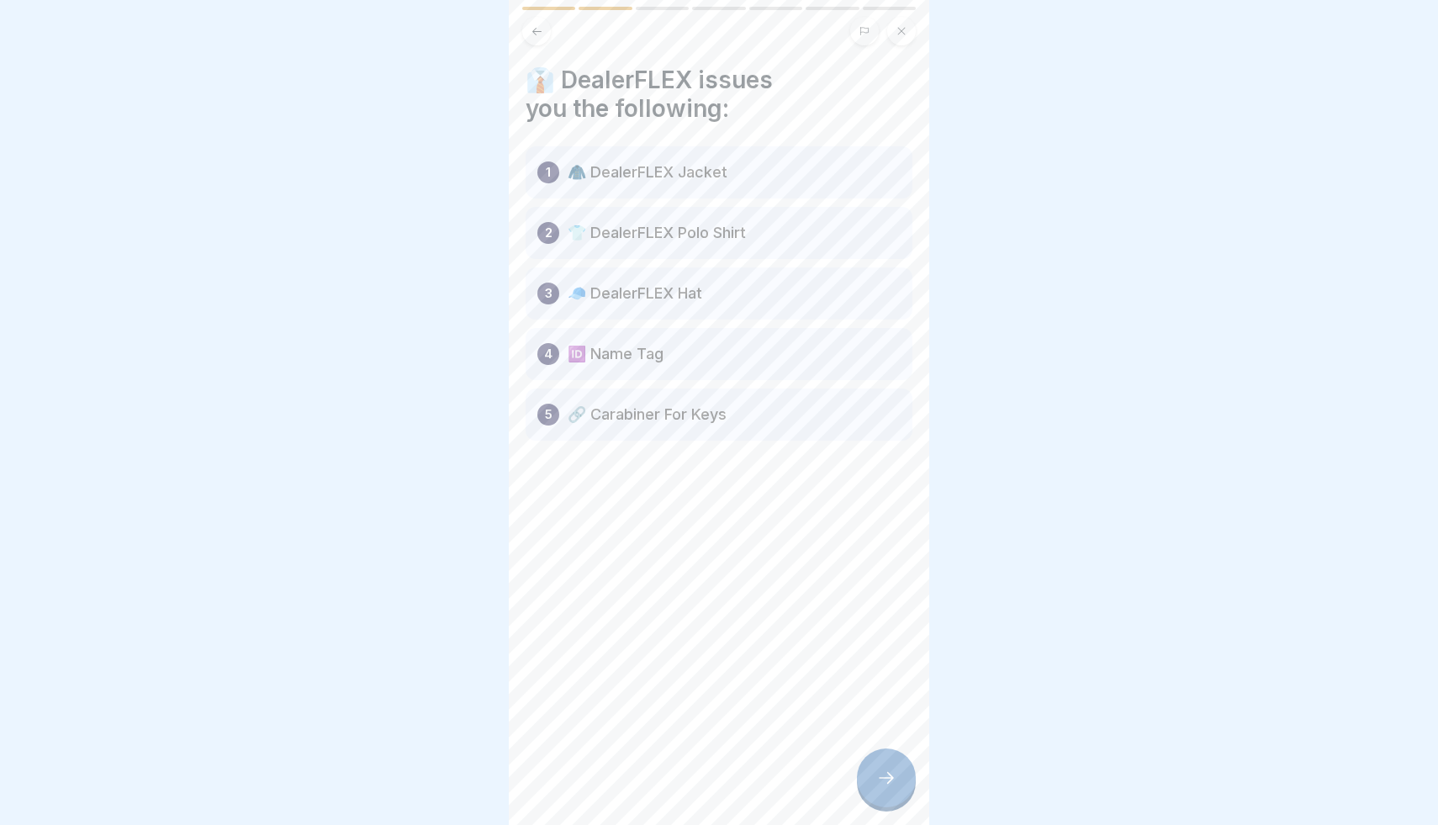
click at [876, 756] on div at bounding box center [886, 777] width 59 height 59
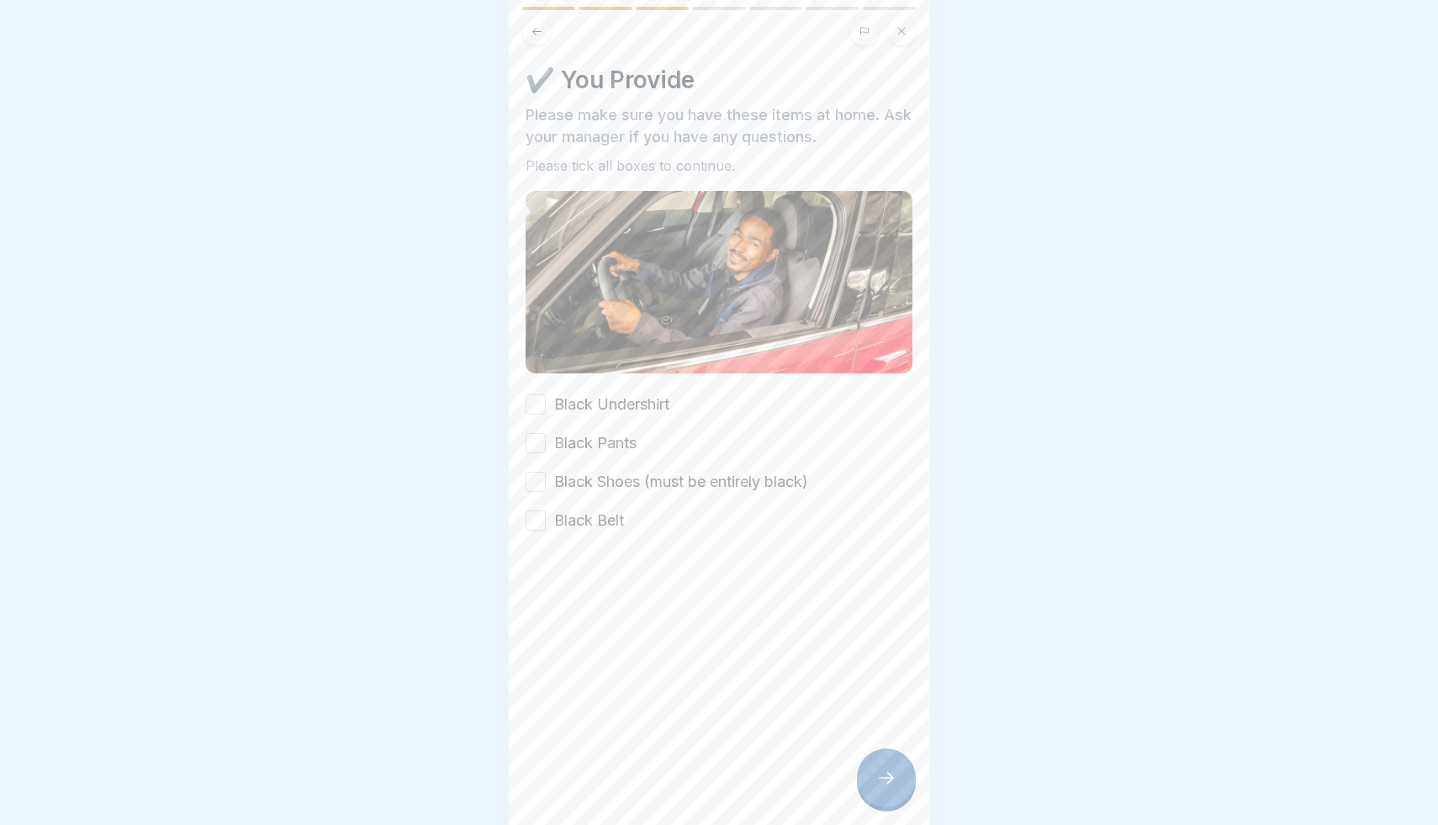
click at [603, 404] on label "Black Undershirt" at bounding box center [611, 405] width 115 height 22
click at [546, 404] on button "Black Undershirt" at bounding box center [536, 404] width 20 height 20
click at [593, 442] on label "Black Pants" at bounding box center [595, 443] width 82 height 22
click at [546, 442] on button "Black Pants" at bounding box center [536, 443] width 20 height 20
click at [598, 482] on label "Black Shoes (must be entirely black)" at bounding box center [681, 482] width 254 height 22
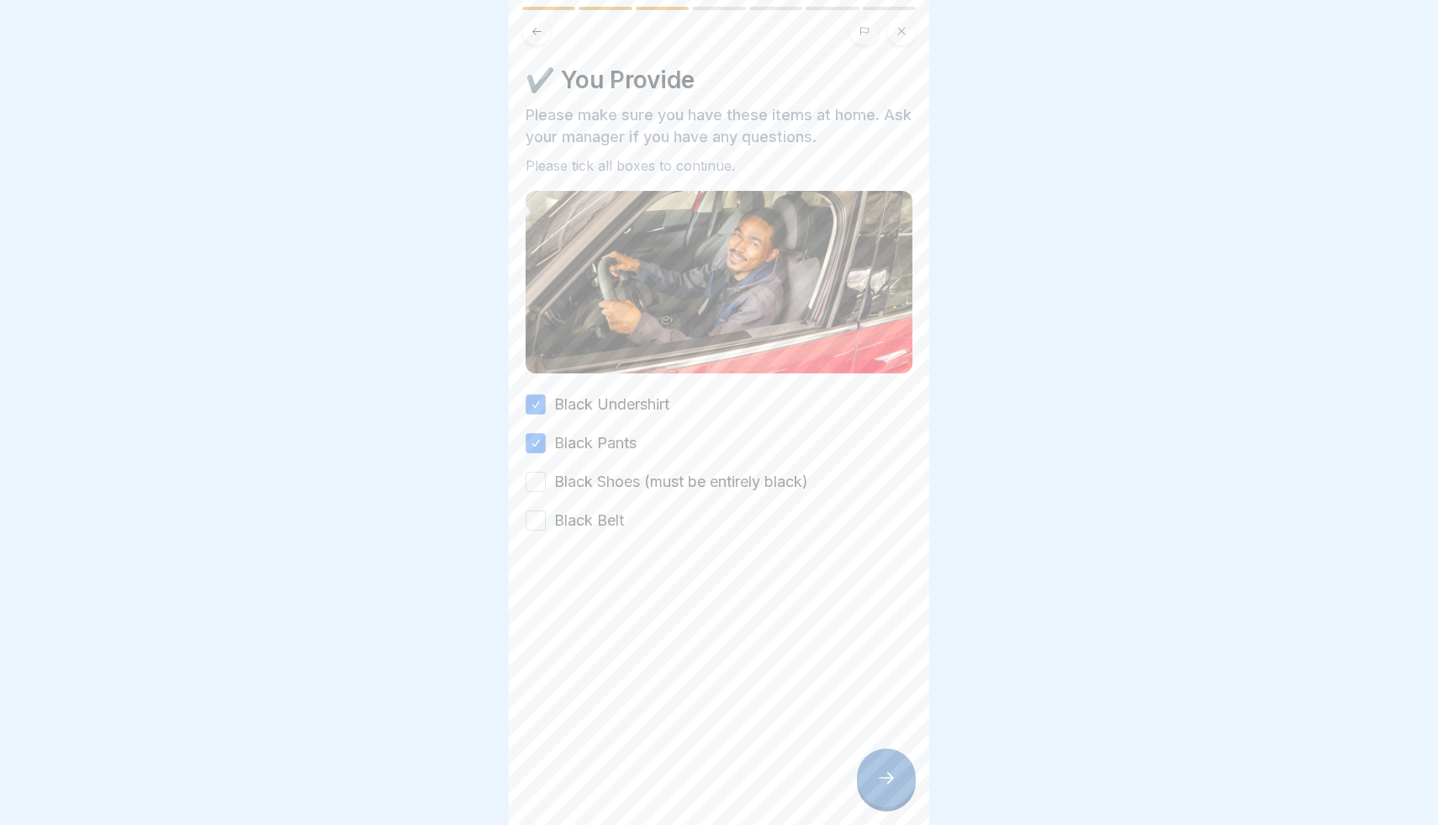
click at [546, 482] on button "Black Shoes (must be entirely black)" at bounding box center [536, 482] width 20 height 20
click at [598, 525] on label "Black Belt" at bounding box center [589, 521] width 70 height 22
click at [546, 525] on button "Black Belt" at bounding box center [536, 520] width 20 height 20
click at [874, 762] on div at bounding box center [886, 777] width 59 height 59
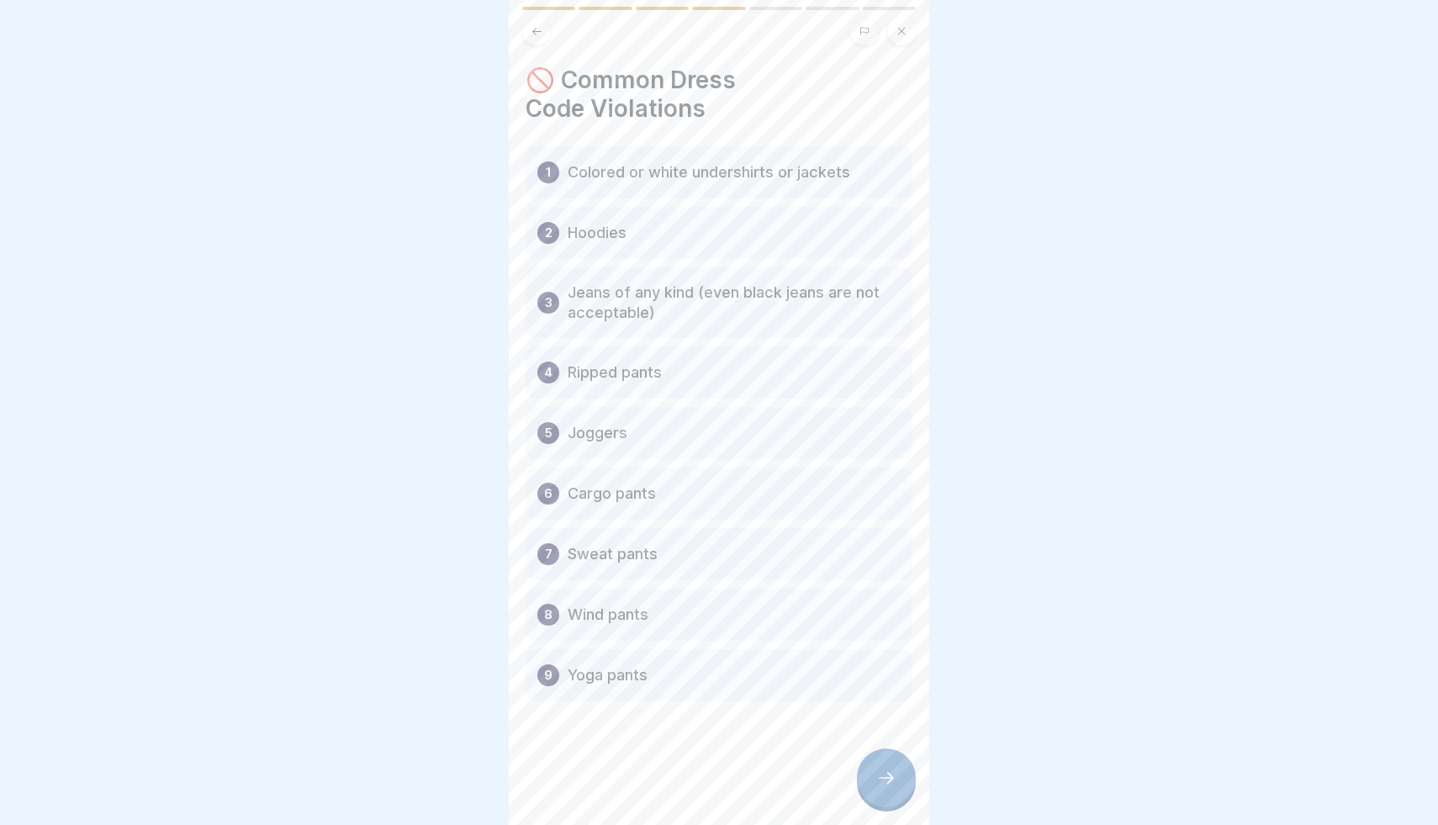
click at [874, 762] on div at bounding box center [886, 777] width 59 height 59
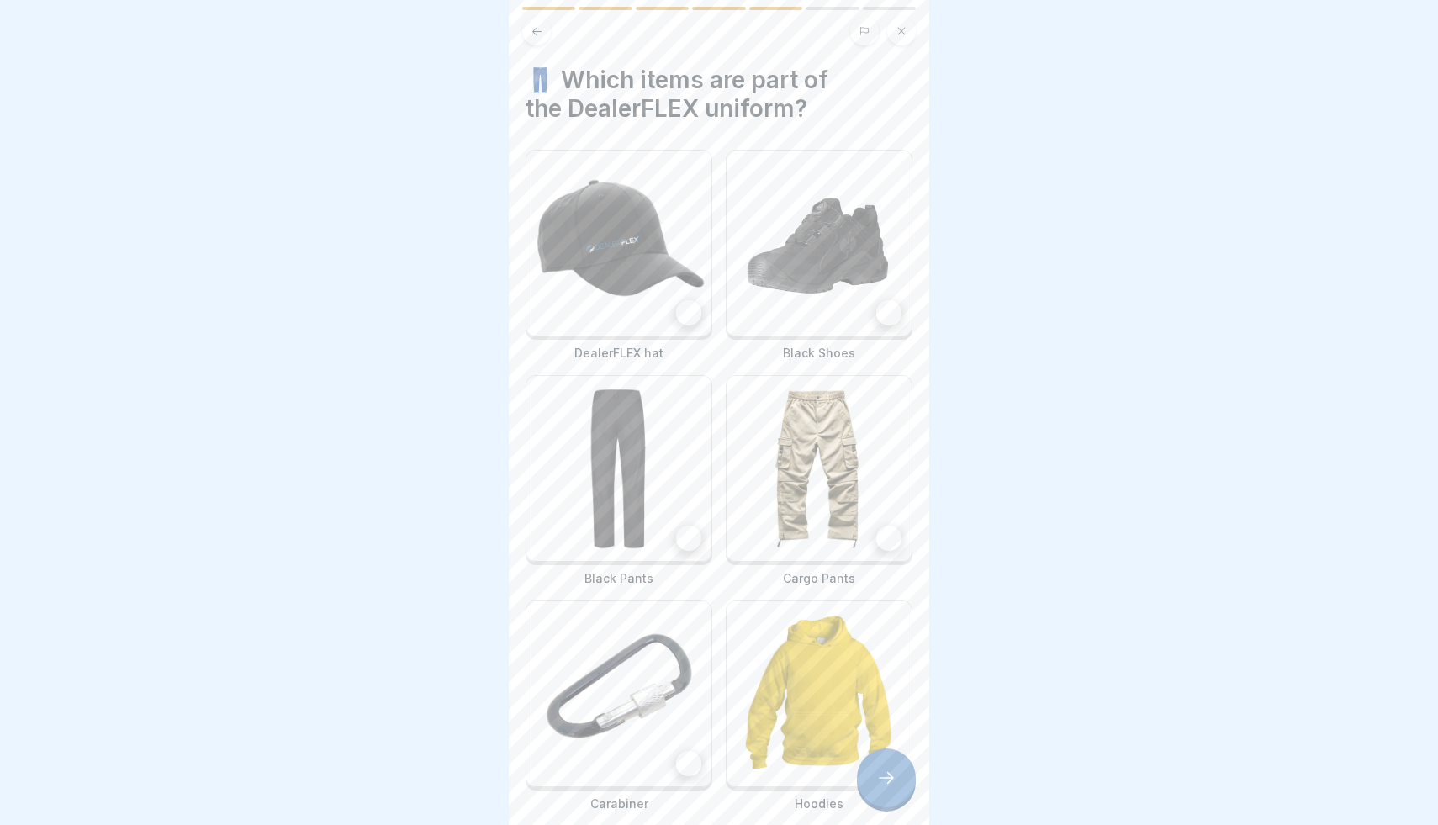
click at [701, 318] on img at bounding box center [618, 243] width 185 height 185
click at [800, 312] on img at bounding box center [818, 243] width 185 height 185
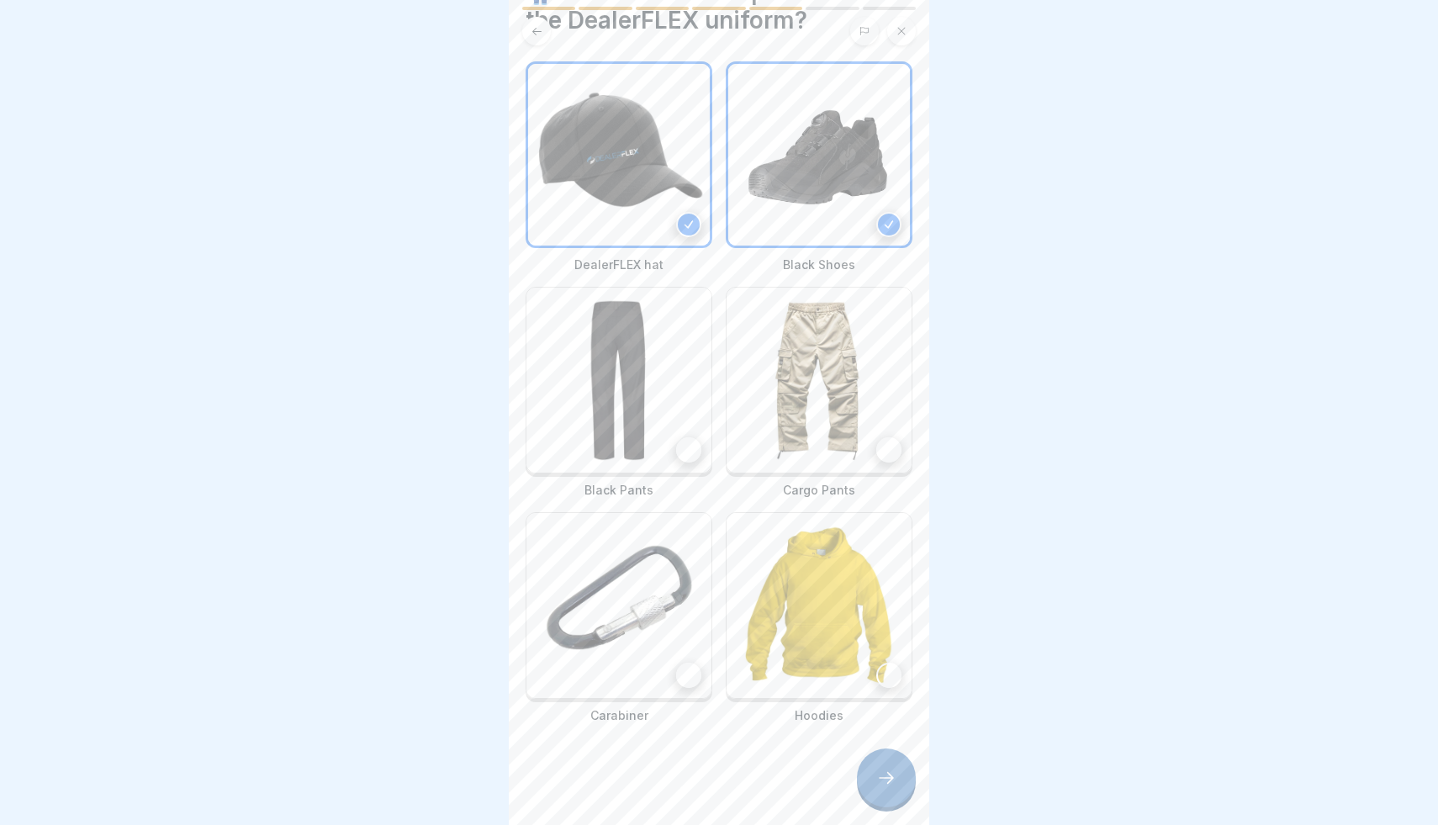
scroll to position [87, 0]
click at [681, 420] on img at bounding box center [618, 380] width 185 height 185
click at [876, 774] on icon at bounding box center [886, 778] width 20 height 20
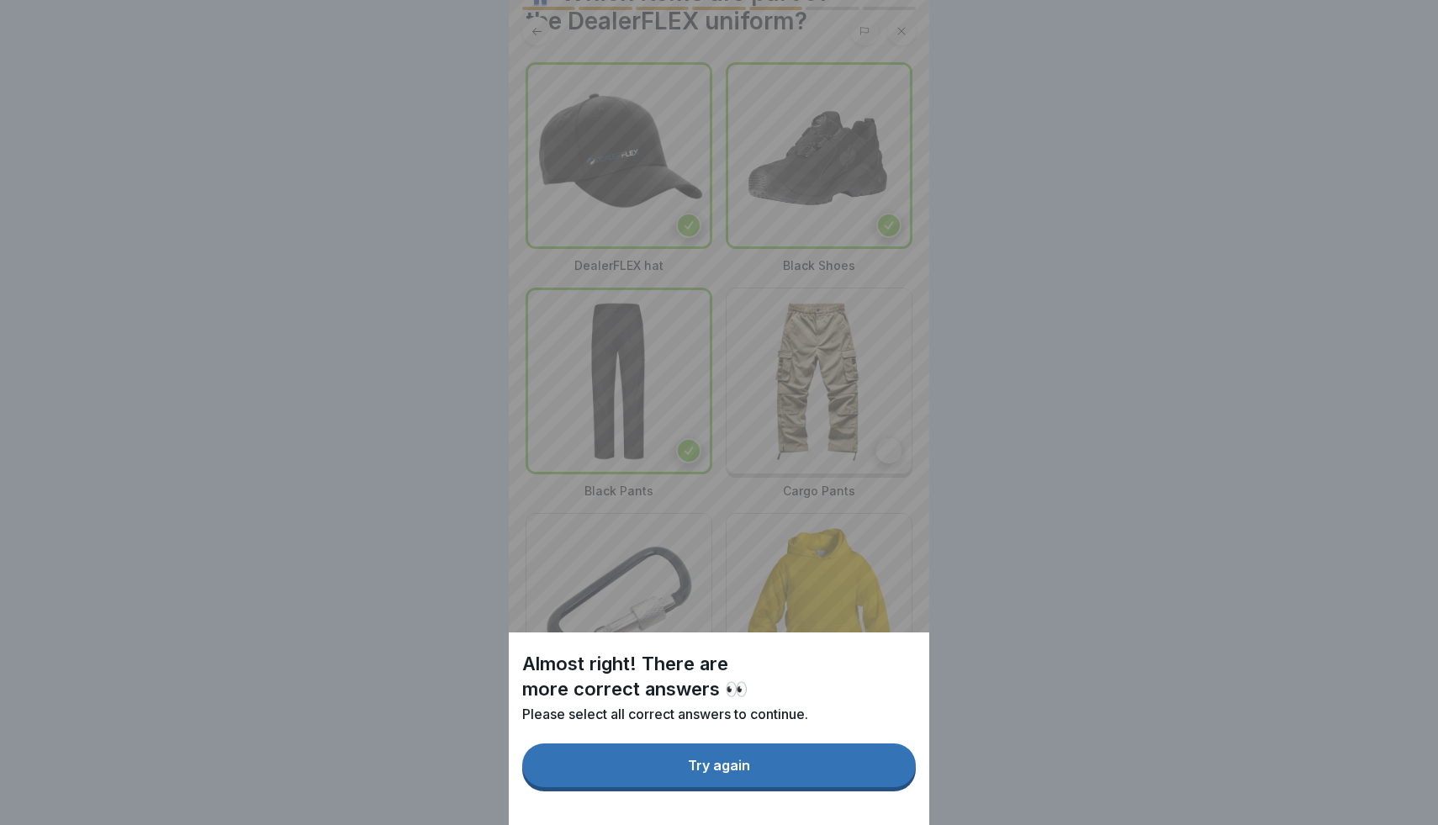
click at [858, 778] on button "Try again" at bounding box center [719, 765] width 394 height 44
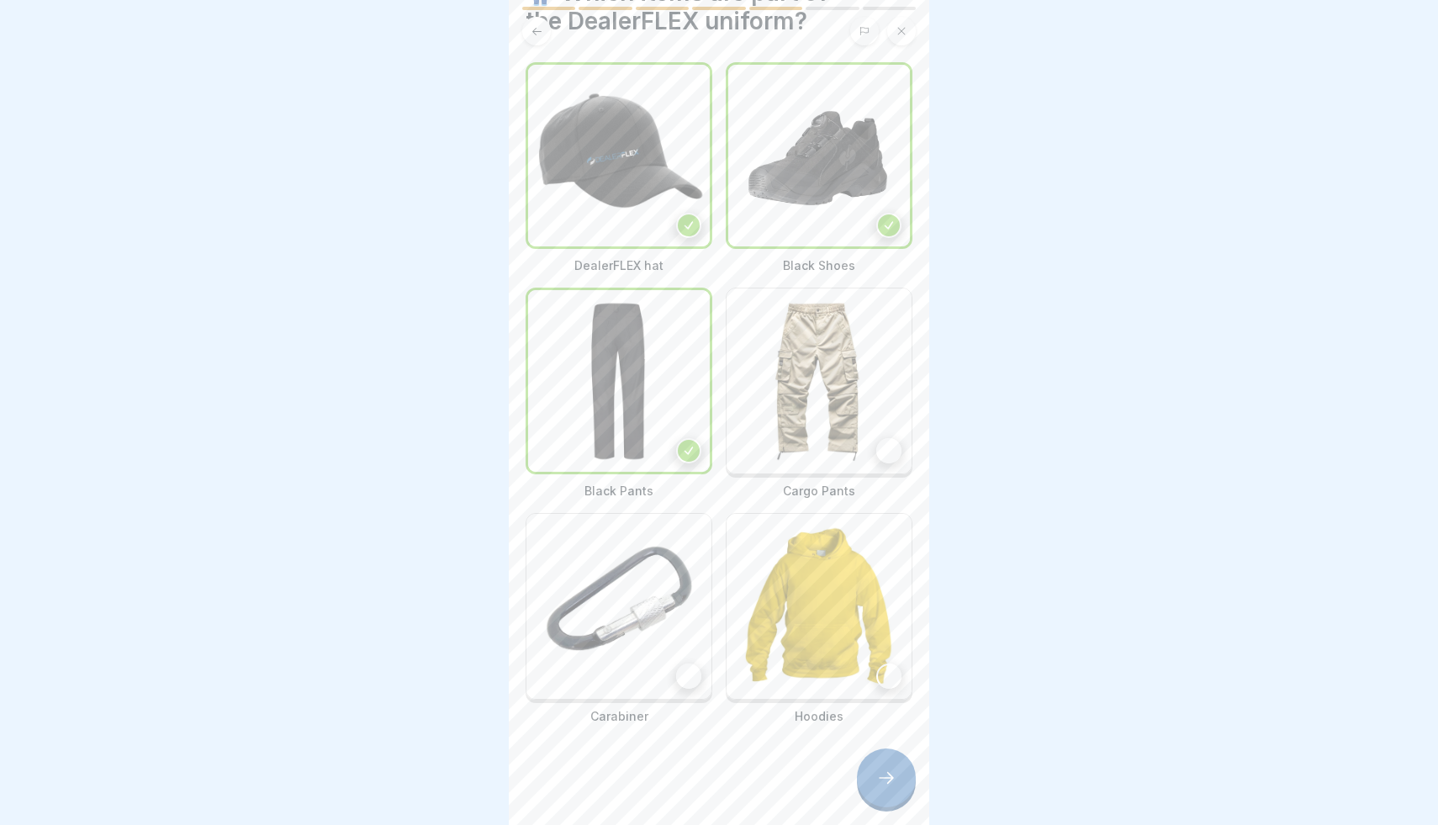
click at [874, 778] on div at bounding box center [886, 777] width 59 height 59
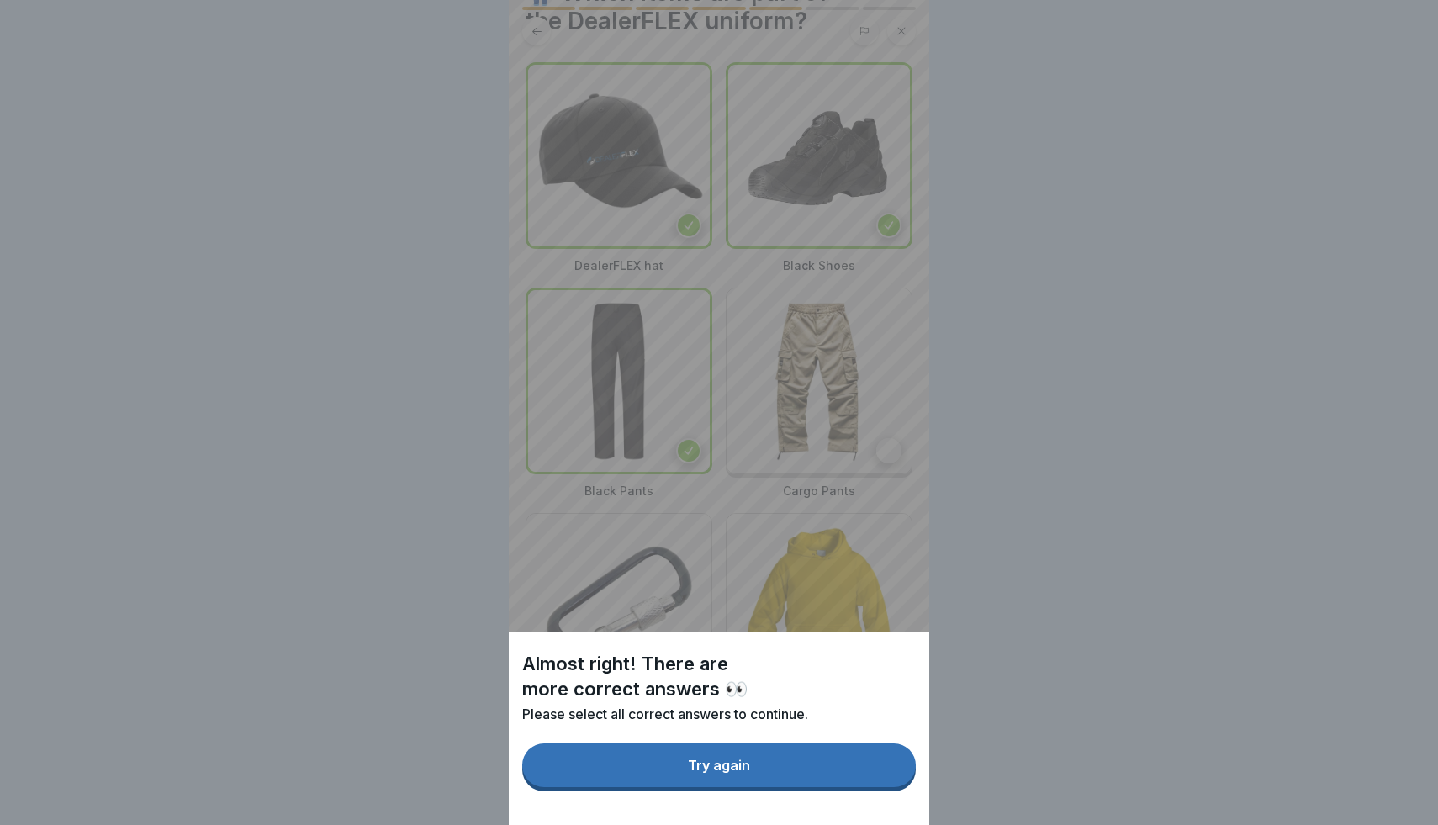
click at [811, 783] on button "Try again" at bounding box center [719, 765] width 394 height 44
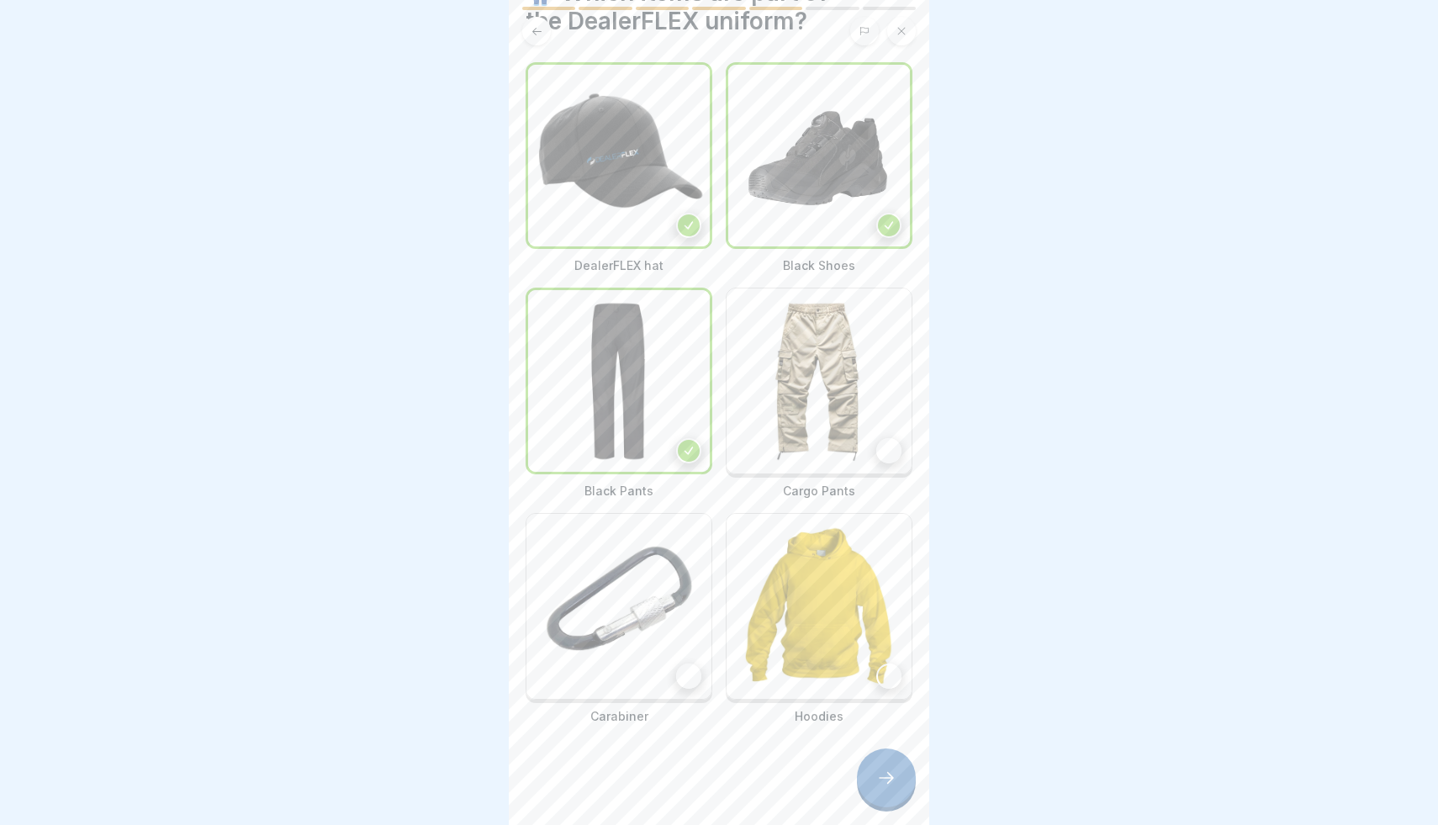
click at [646, 627] on img at bounding box center [618, 606] width 185 height 185
click at [881, 762] on div at bounding box center [886, 777] width 59 height 59
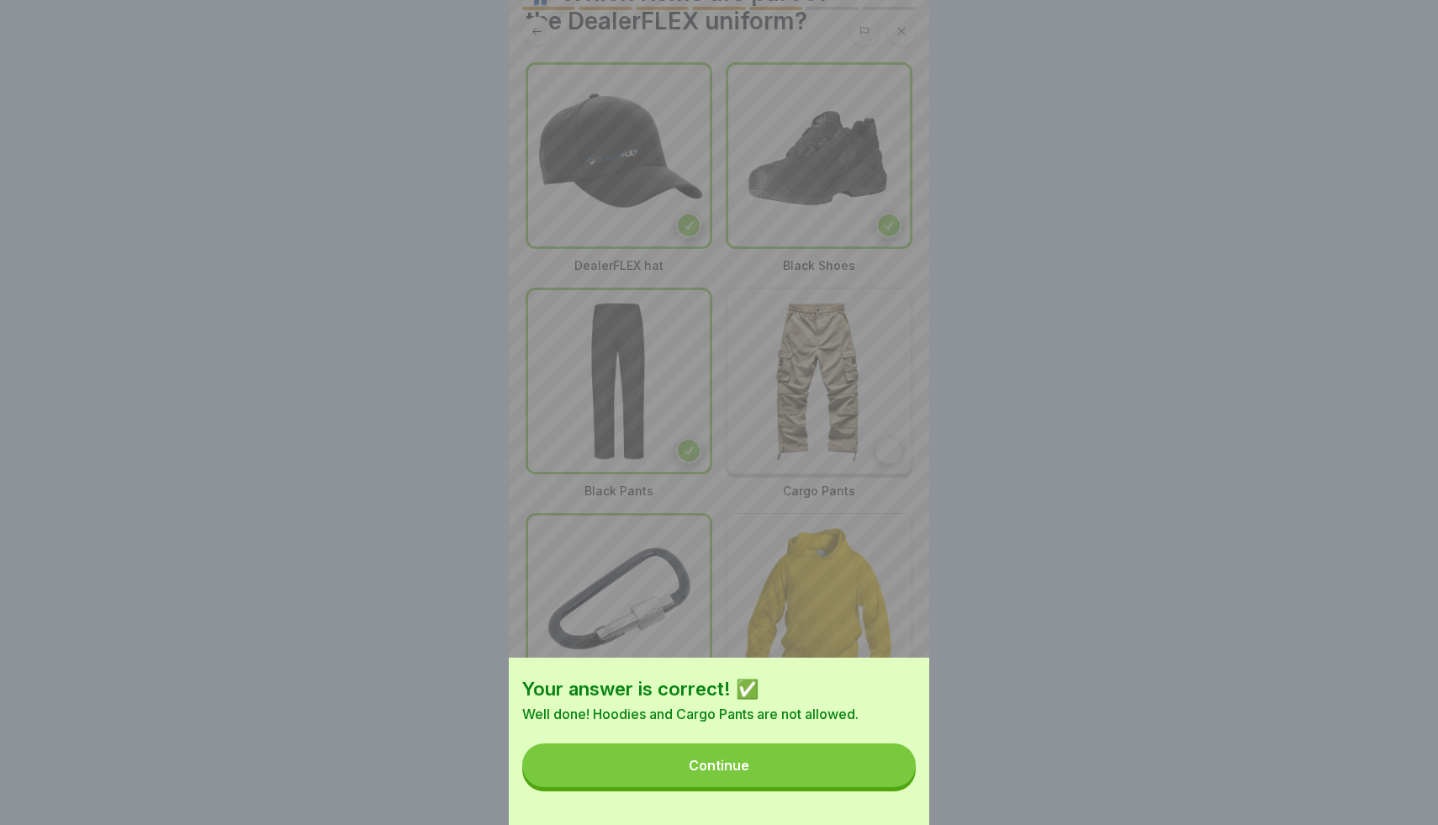
click at [881, 762] on button "Continue" at bounding box center [719, 765] width 394 height 44
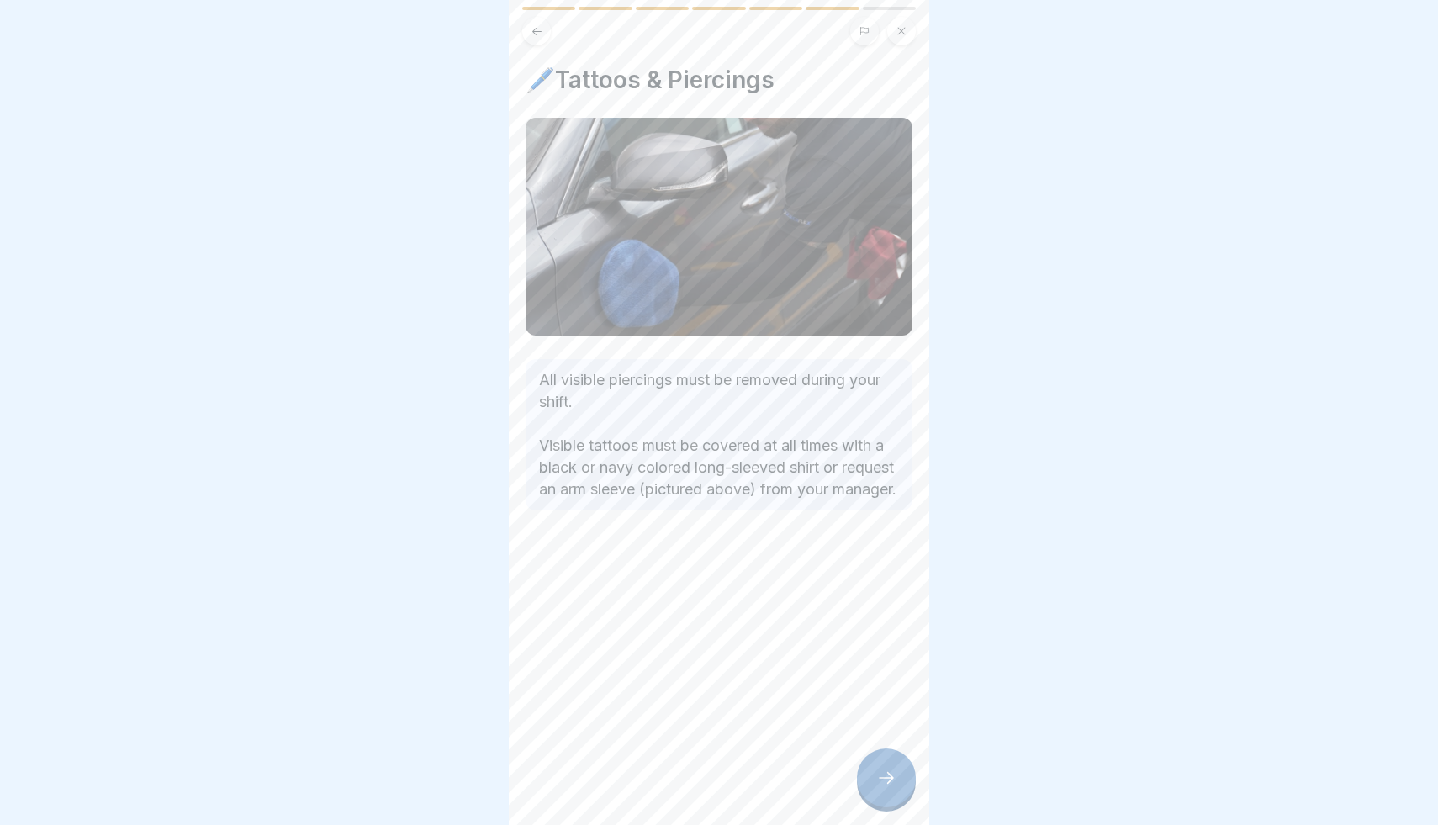
click at [881, 762] on div at bounding box center [886, 777] width 59 height 59
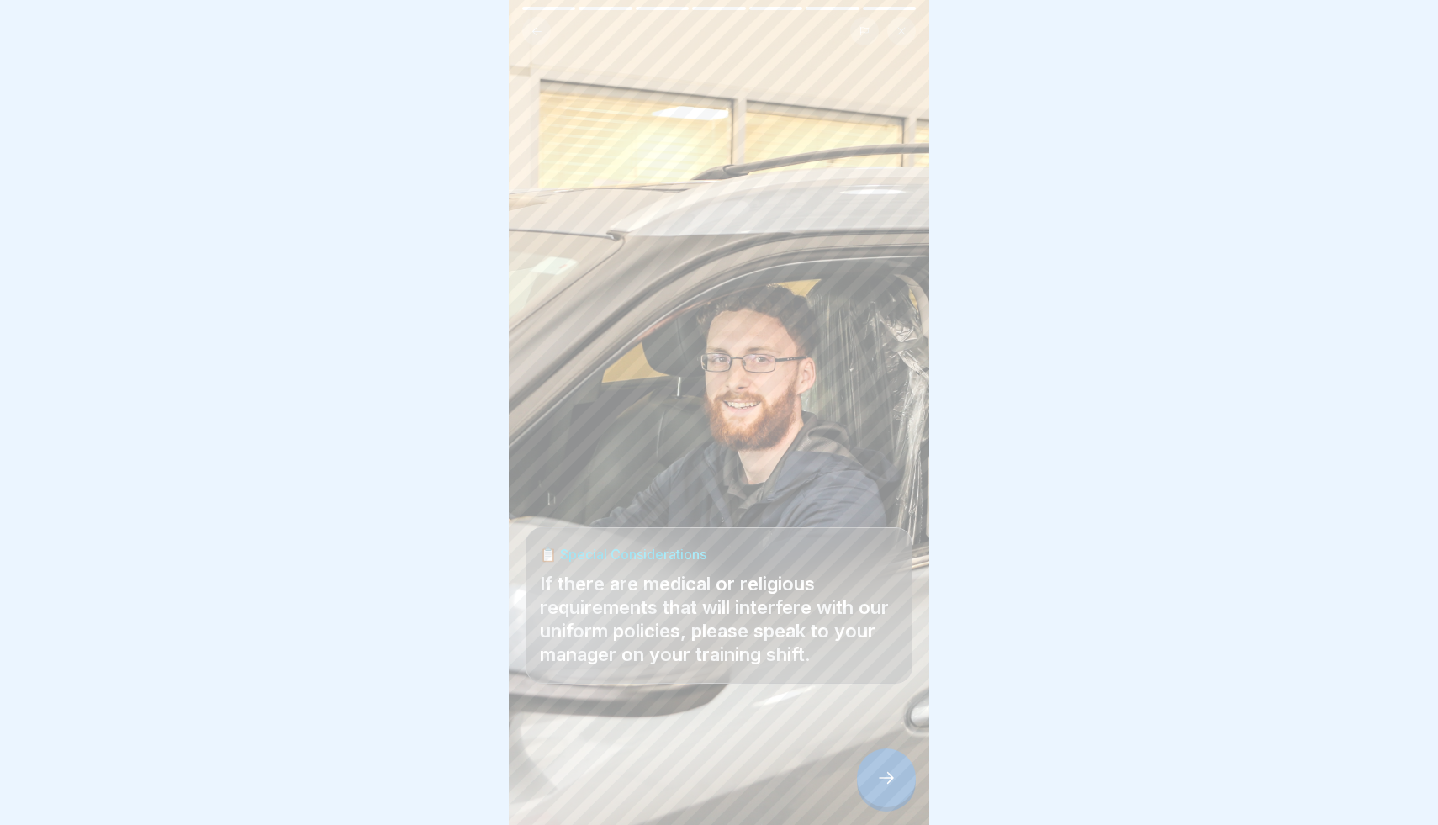
click at [890, 769] on icon at bounding box center [886, 778] width 20 height 20
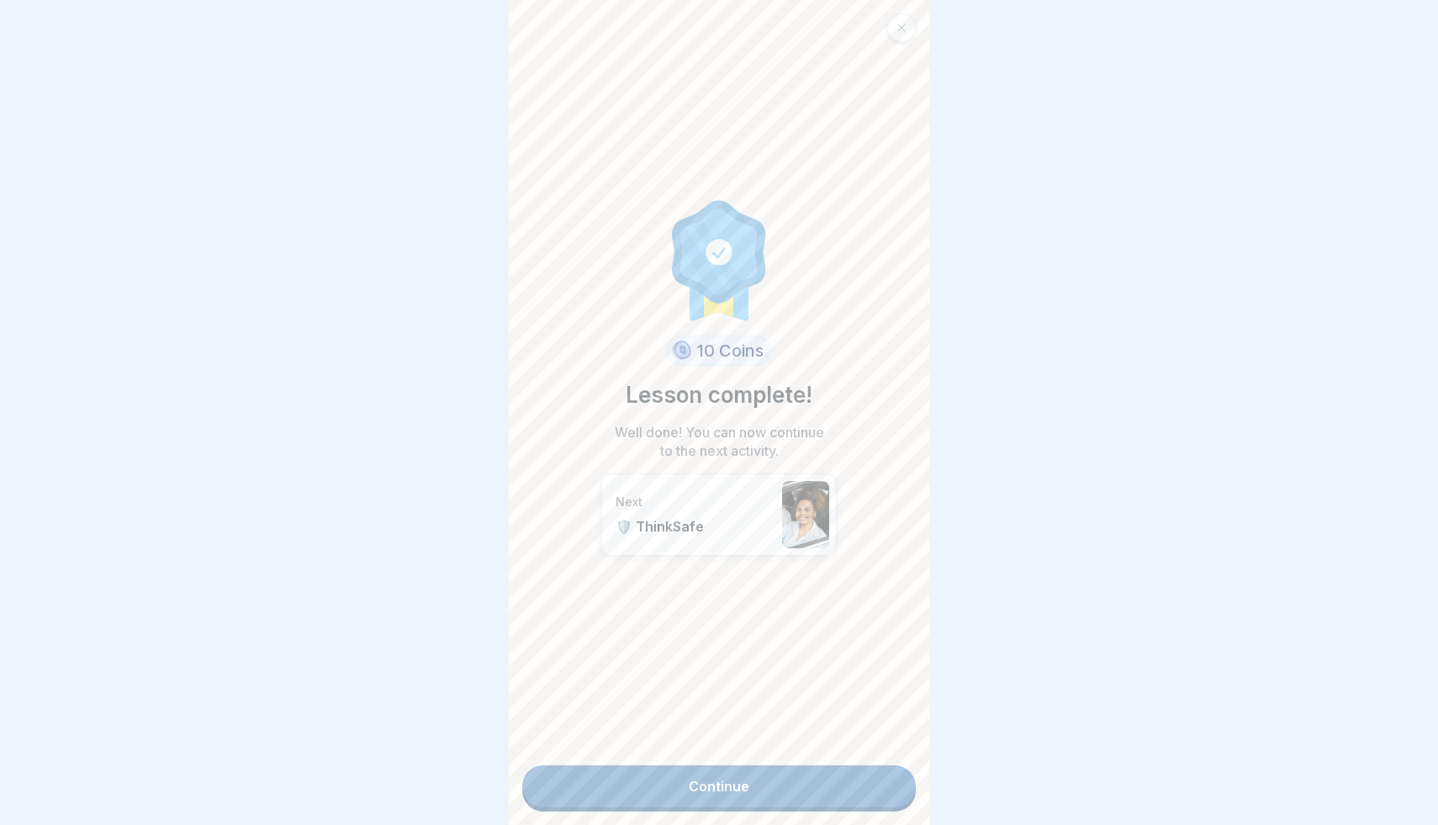
click at [879, 782] on link "Continue" at bounding box center [719, 786] width 394 height 42
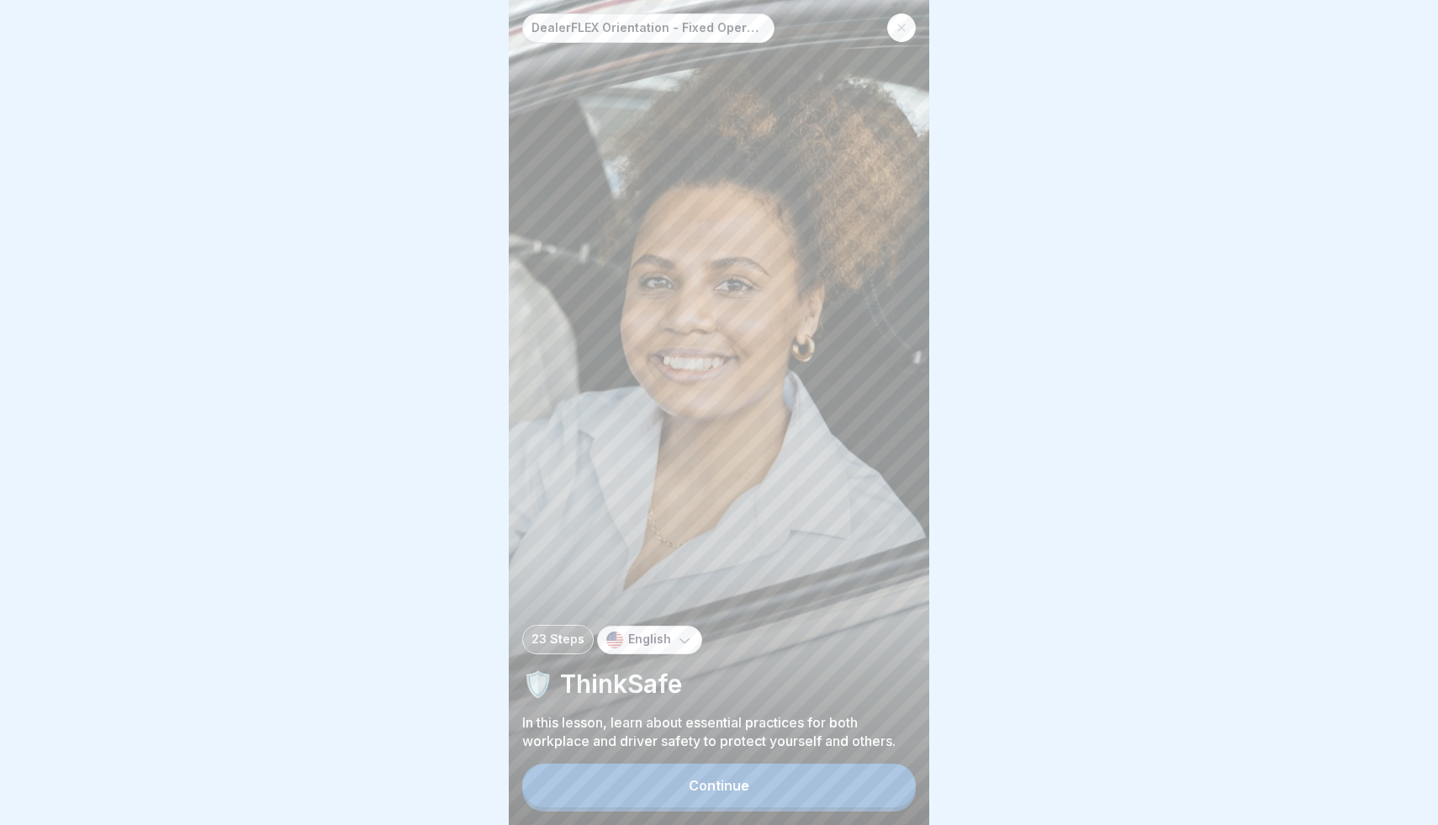
click at [828, 776] on button "Continue" at bounding box center [719, 785] width 394 height 44
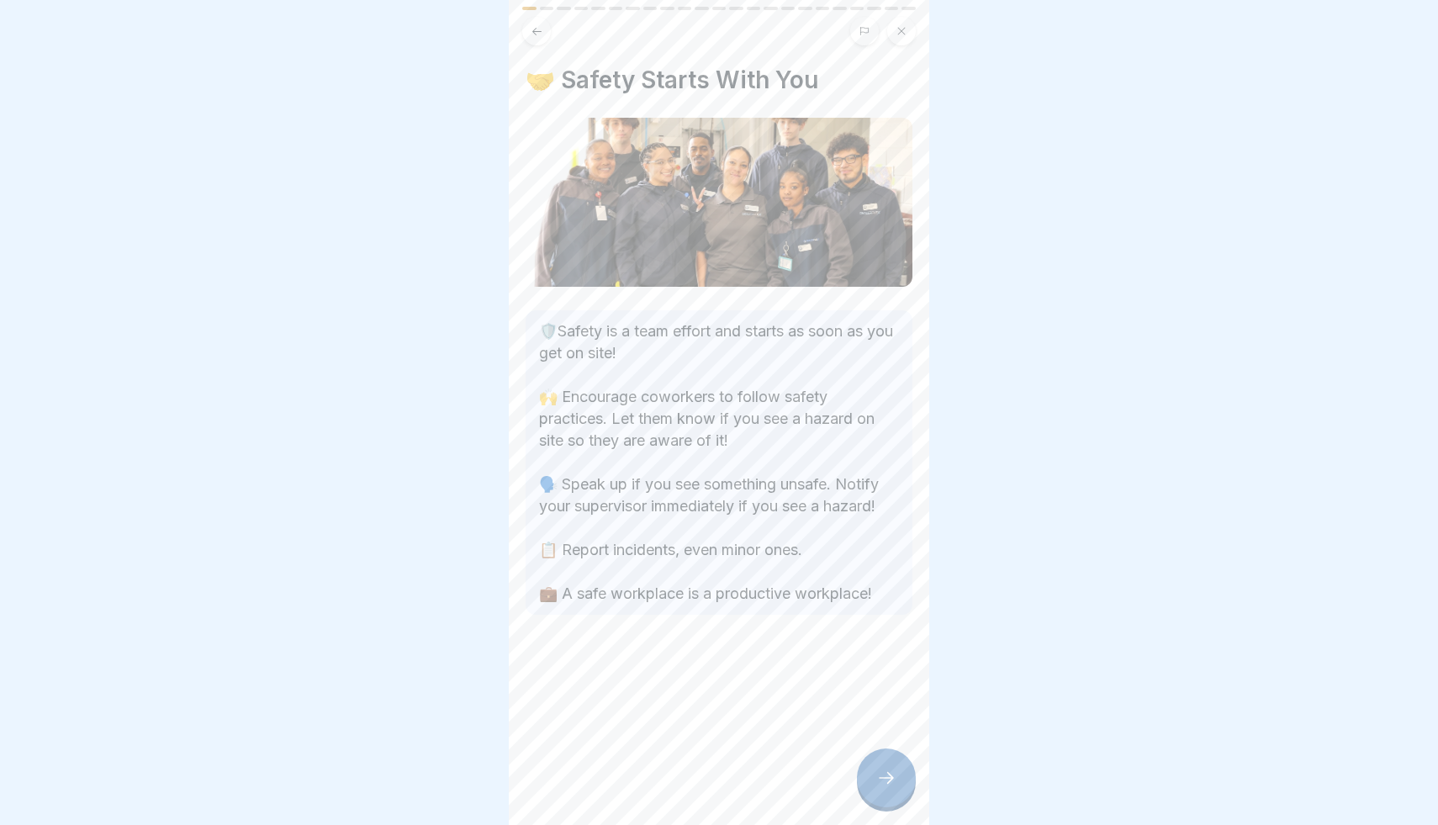
click at [873, 772] on div at bounding box center [886, 777] width 59 height 59
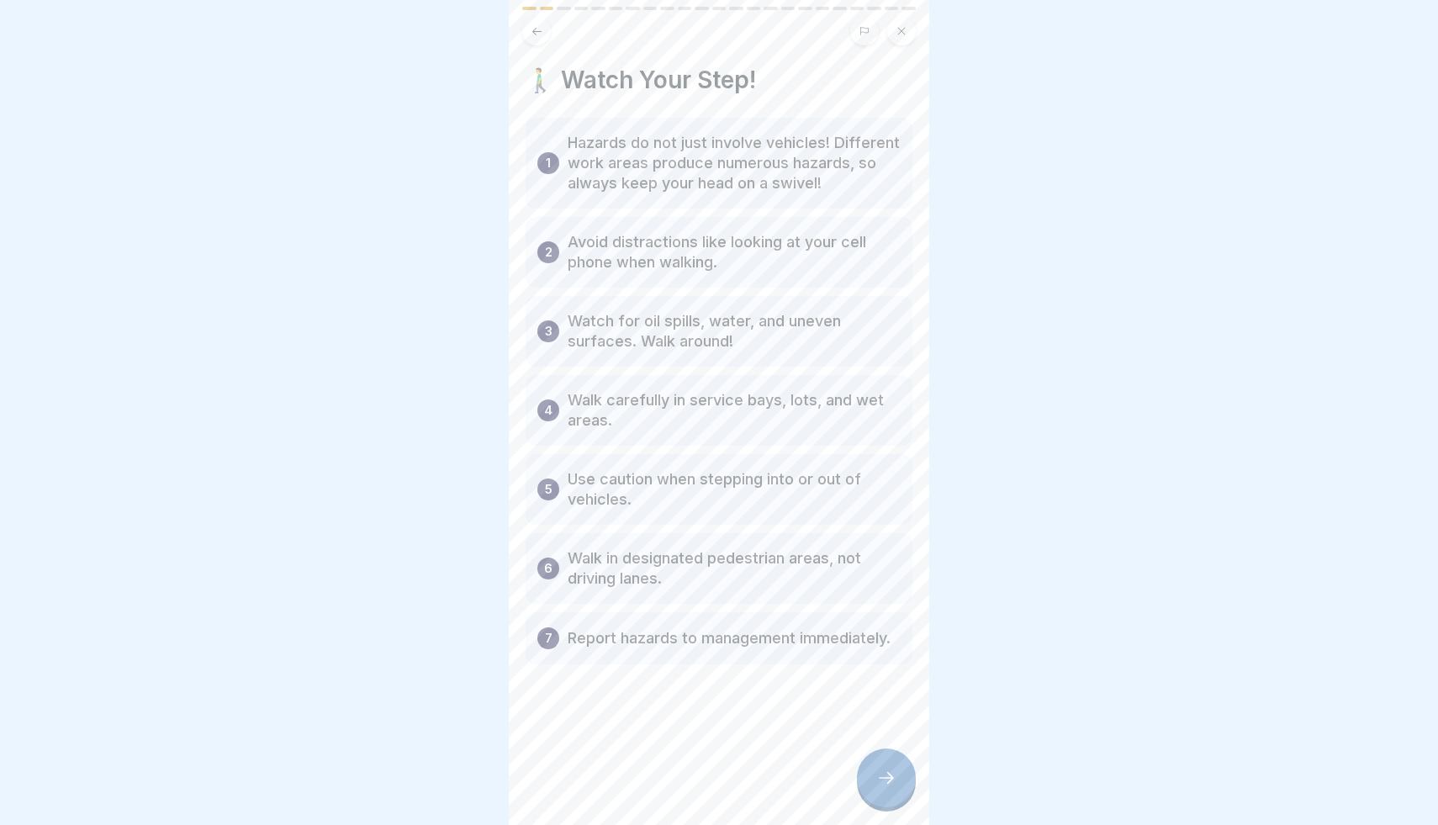
click at [873, 772] on div at bounding box center [886, 777] width 59 height 59
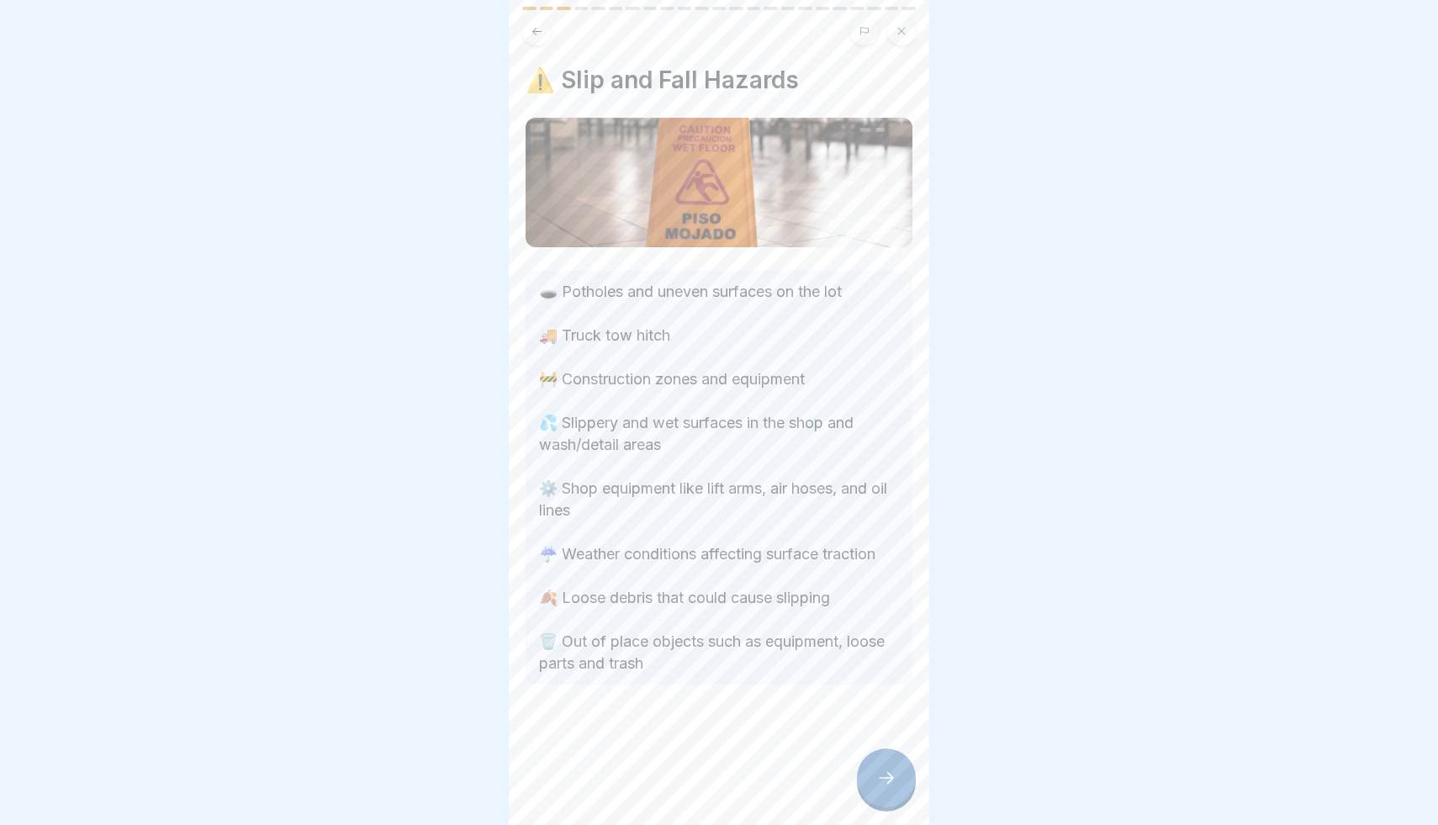
click at [873, 772] on div at bounding box center [886, 777] width 59 height 59
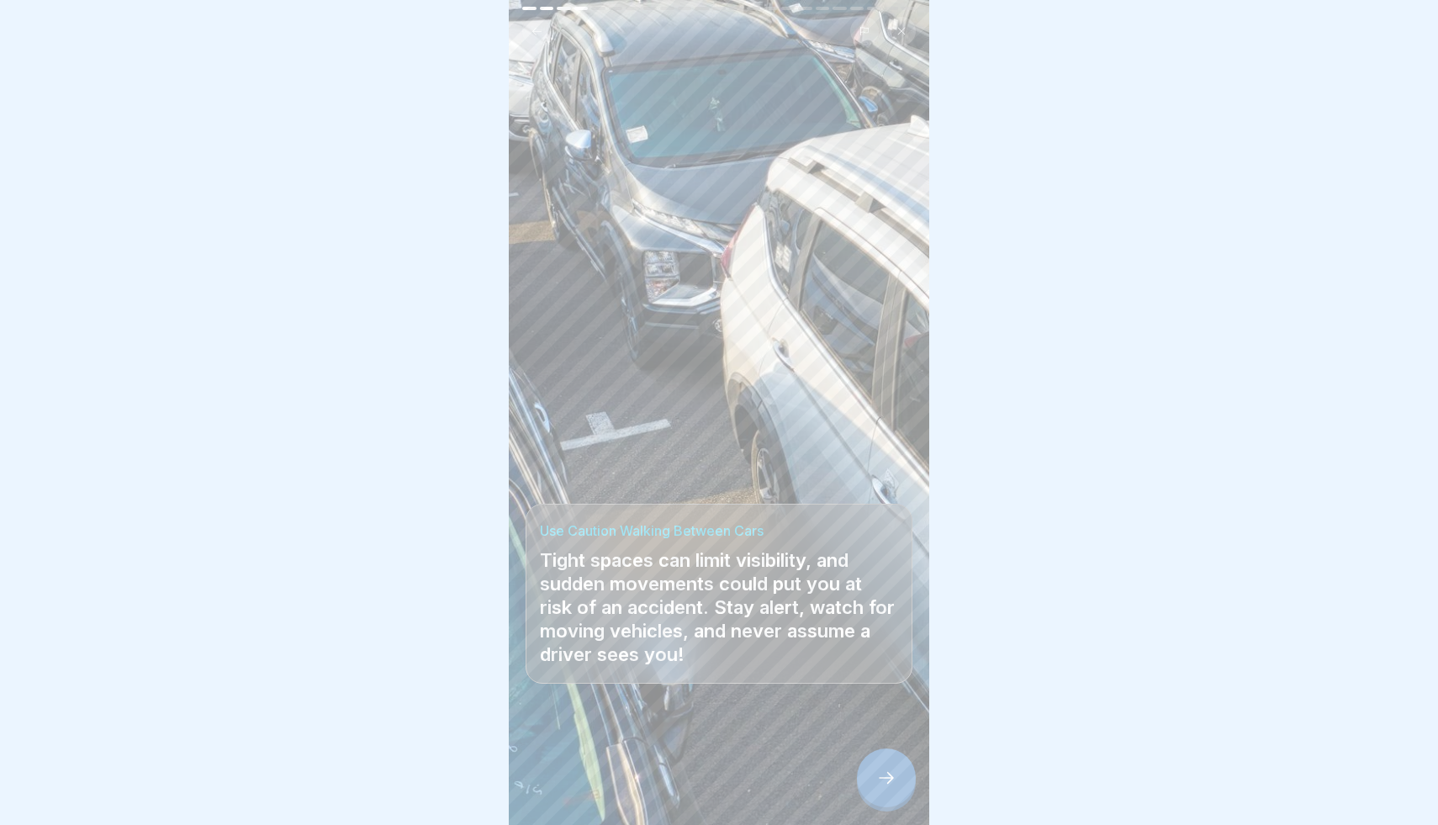
click at [873, 772] on div at bounding box center [886, 777] width 59 height 59
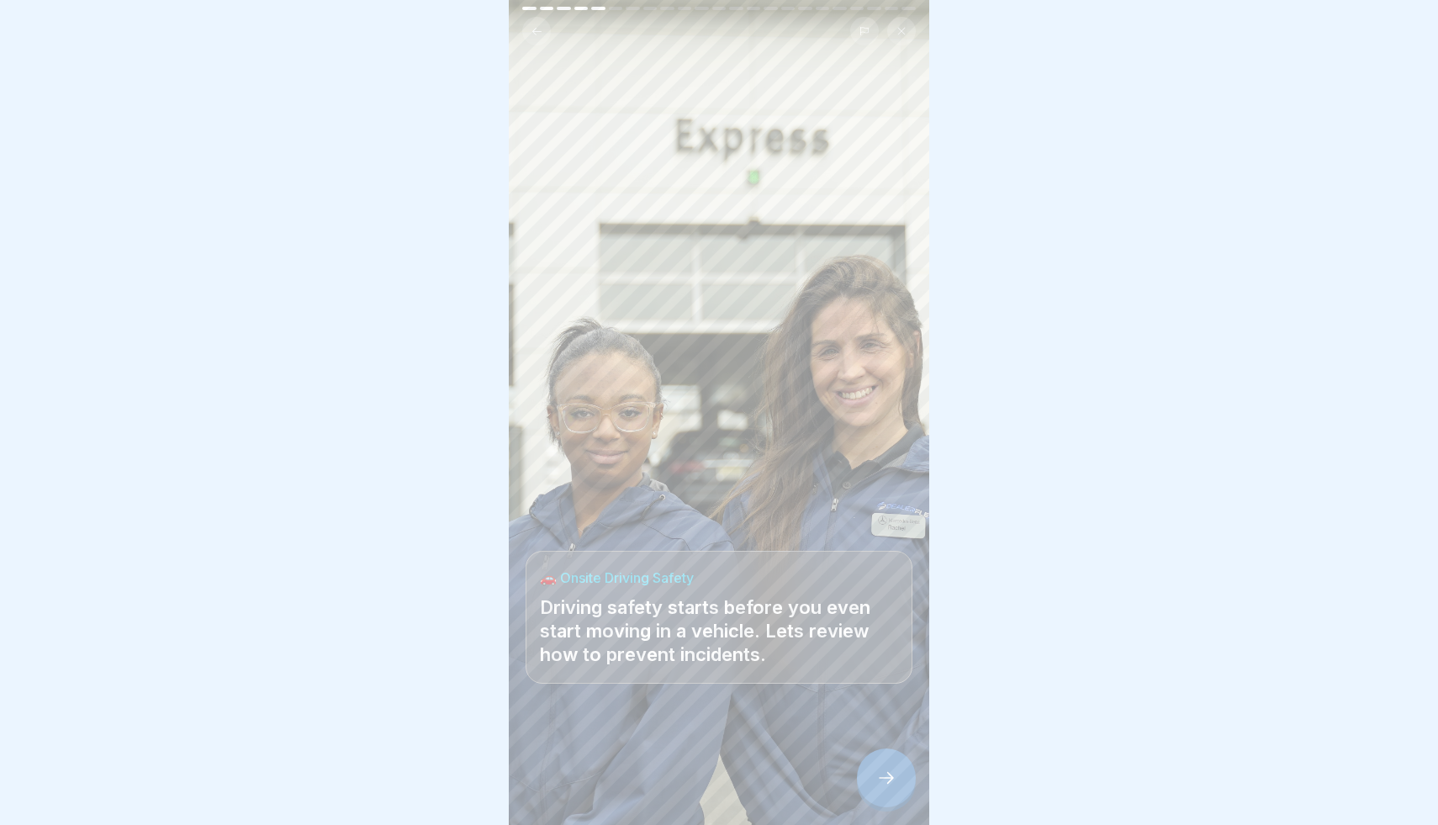
click at [873, 772] on div at bounding box center [886, 777] width 59 height 59
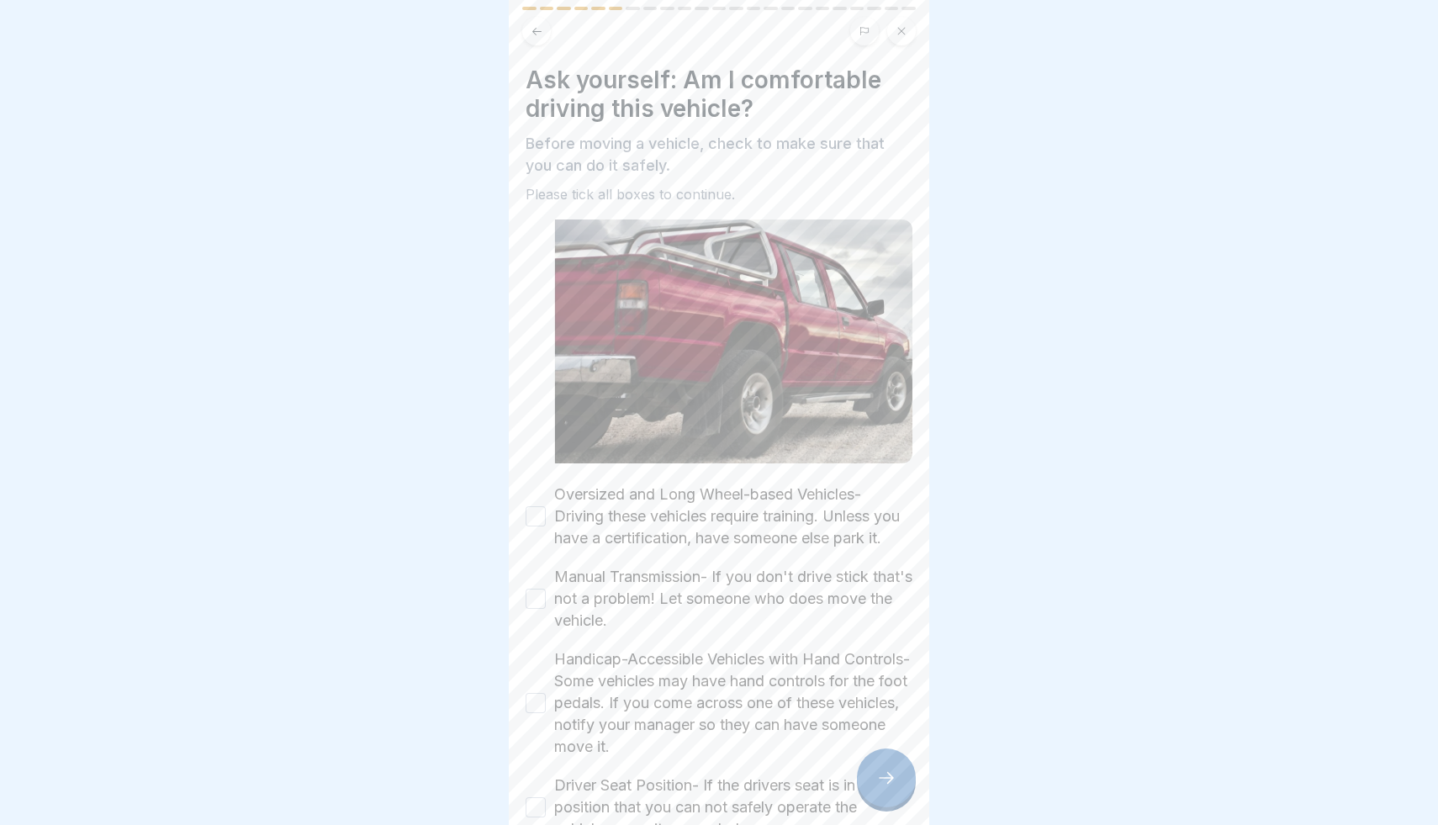
click at [873, 772] on div at bounding box center [886, 777] width 59 height 59
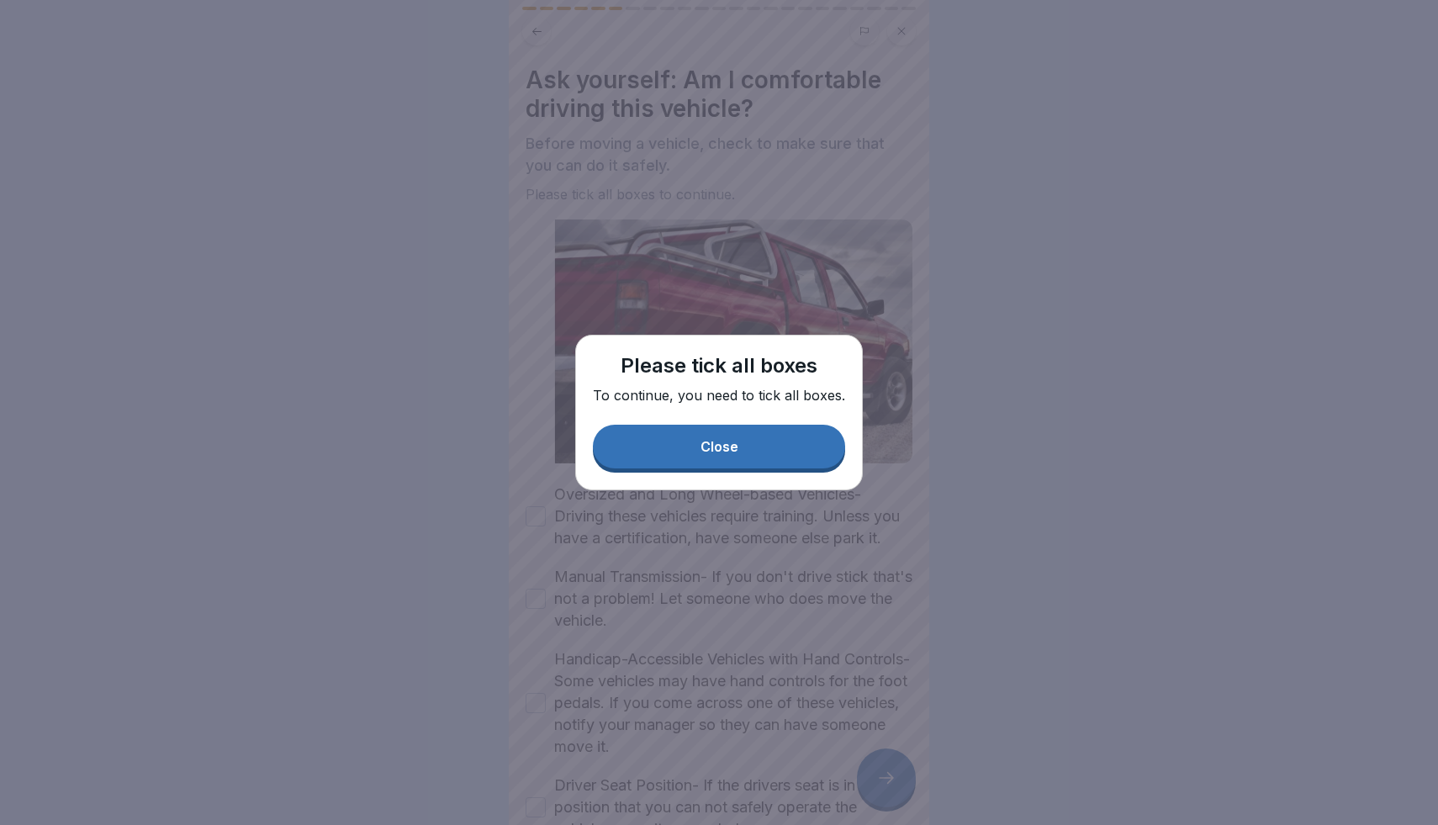
click at [749, 458] on button "Close" at bounding box center [719, 447] width 252 height 44
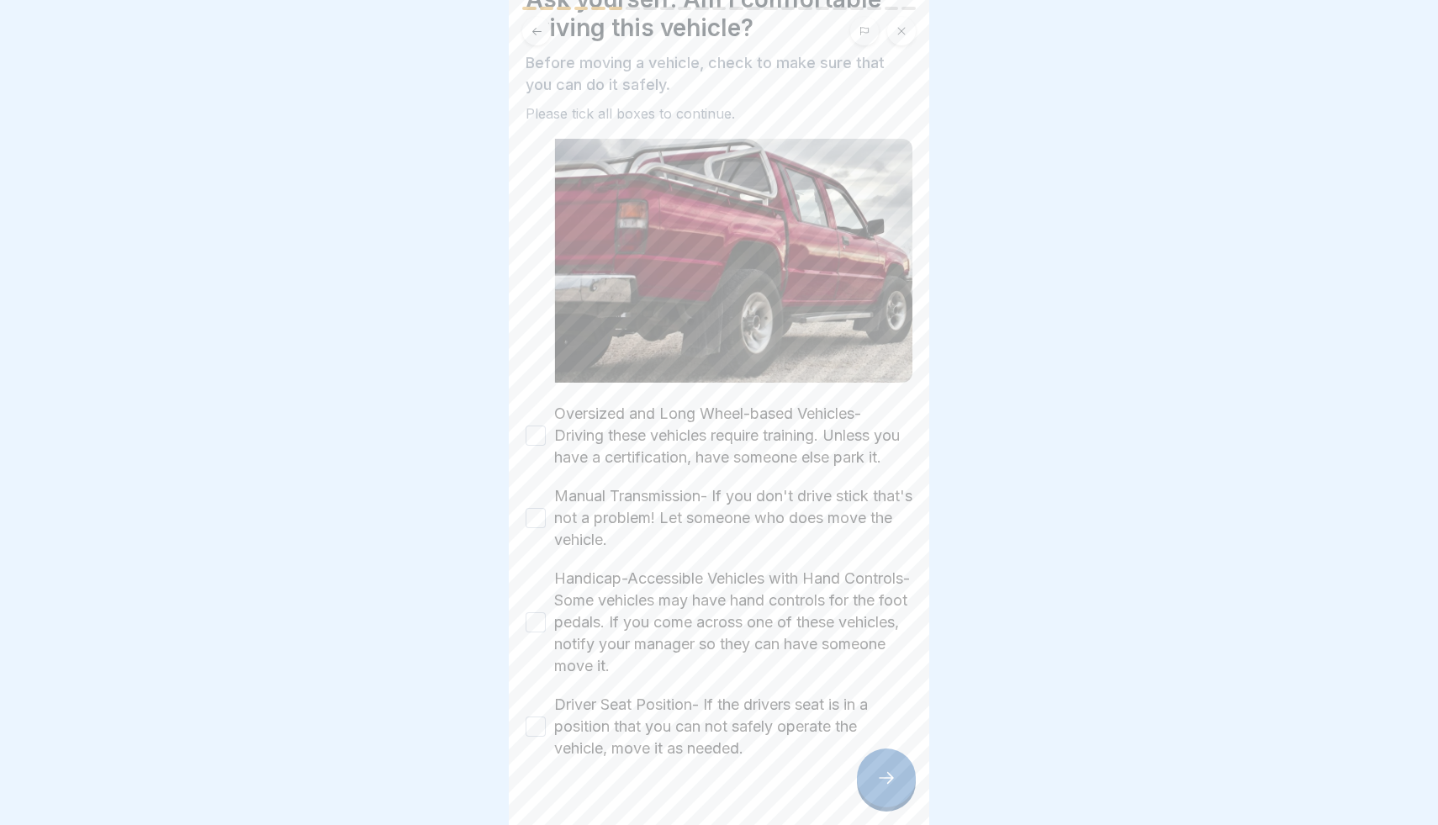
scroll to position [90, 0]
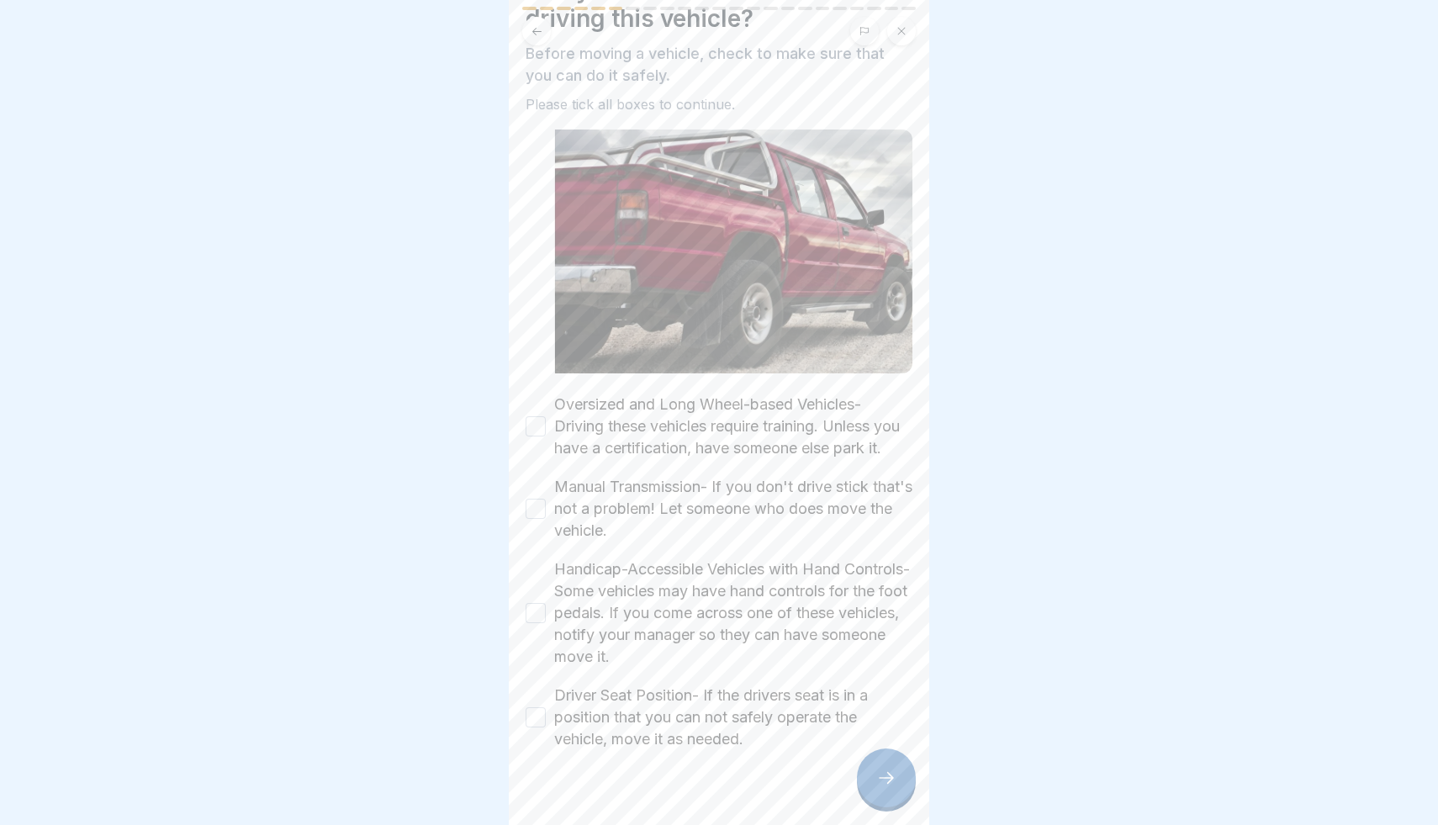
click at [698, 435] on label "Oversized and Long Wheel-based Vehicles- Driving these vehicles require trainin…" at bounding box center [733, 427] width 358 height 66
click at [546, 435] on button "Oversized and Long Wheel-based Vehicles- Driving these vehicles require trainin…" at bounding box center [536, 426] width 20 height 20
click at [681, 524] on label "Manual Transmission- If you don't drive stick that's not a problem! Let someone…" at bounding box center [733, 509] width 358 height 66
click at [546, 519] on button "Manual Transmission- If you don't drive stick that's not a problem! Let someone…" at bounding box center [536, 509] width 20 height 20
click at [669, 593] on label "Handicap-Accessible Vehicles with Hand Controls- Some vehicles may have hand co…" at bounding box center [733, 612] width 358 height 109
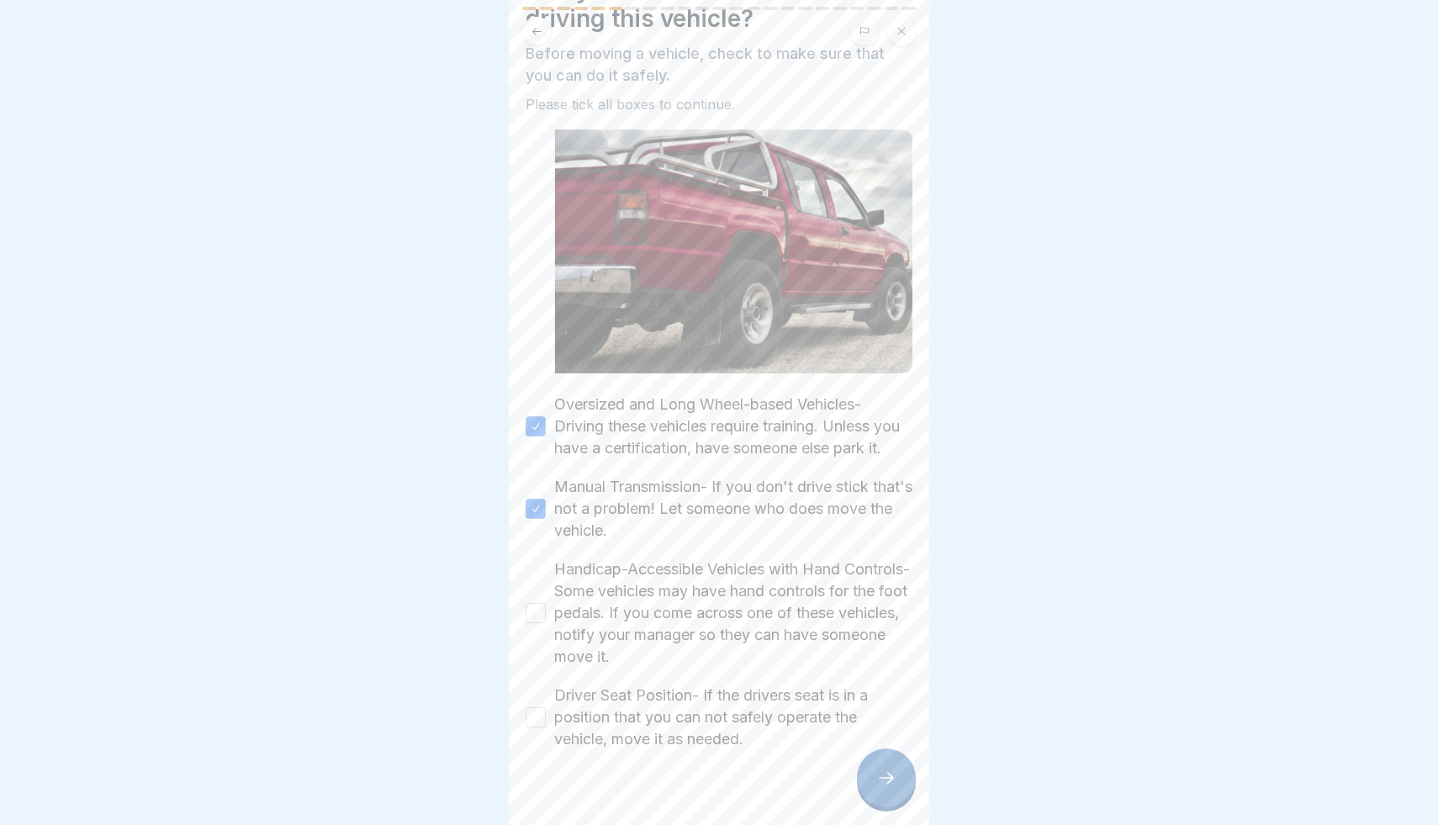
click at [546, 603] on button "Handicap-Accessible Vehicles with Hand Controls- Some vehicles may have hand co…" at bounding box center [536, 613] width 20 height 20
click at [658, 713] on label "Driver Seat Position- If the drivers seat is in a position that you can not saf…" at bounding box center [733, 717] width 358 height 66
click at [546, 713] on button "Driver Seat Position- If the drivers seat is in a position that you can not saf…" at bounding box center [536, 717] width 20 height 20
click at [897, 786] on div at bounding box center [886, 777] width 59 height 59
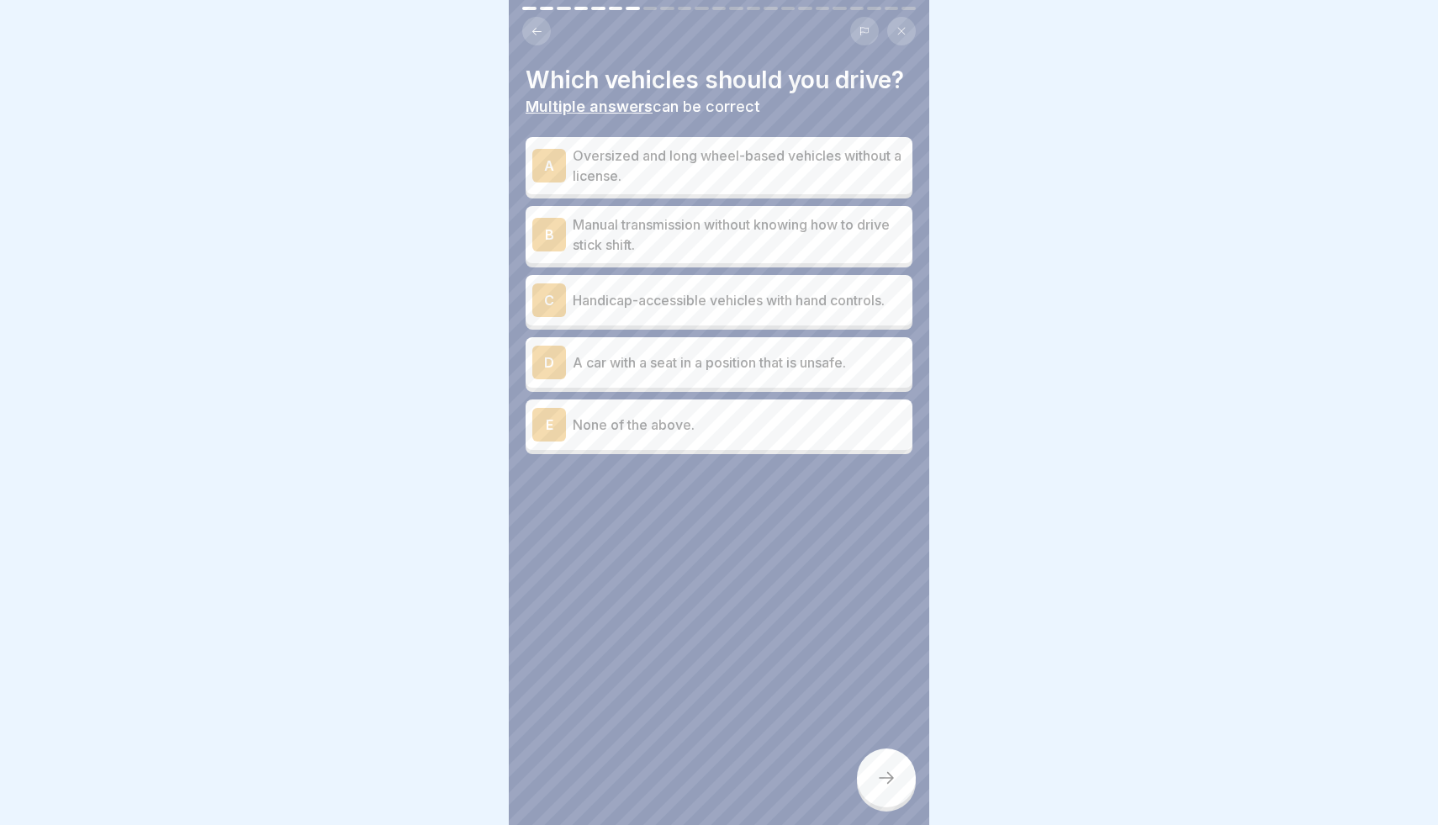
click at [694, 435] on div "E None of the above." at bounding box center [718, 425] width 373 height 34
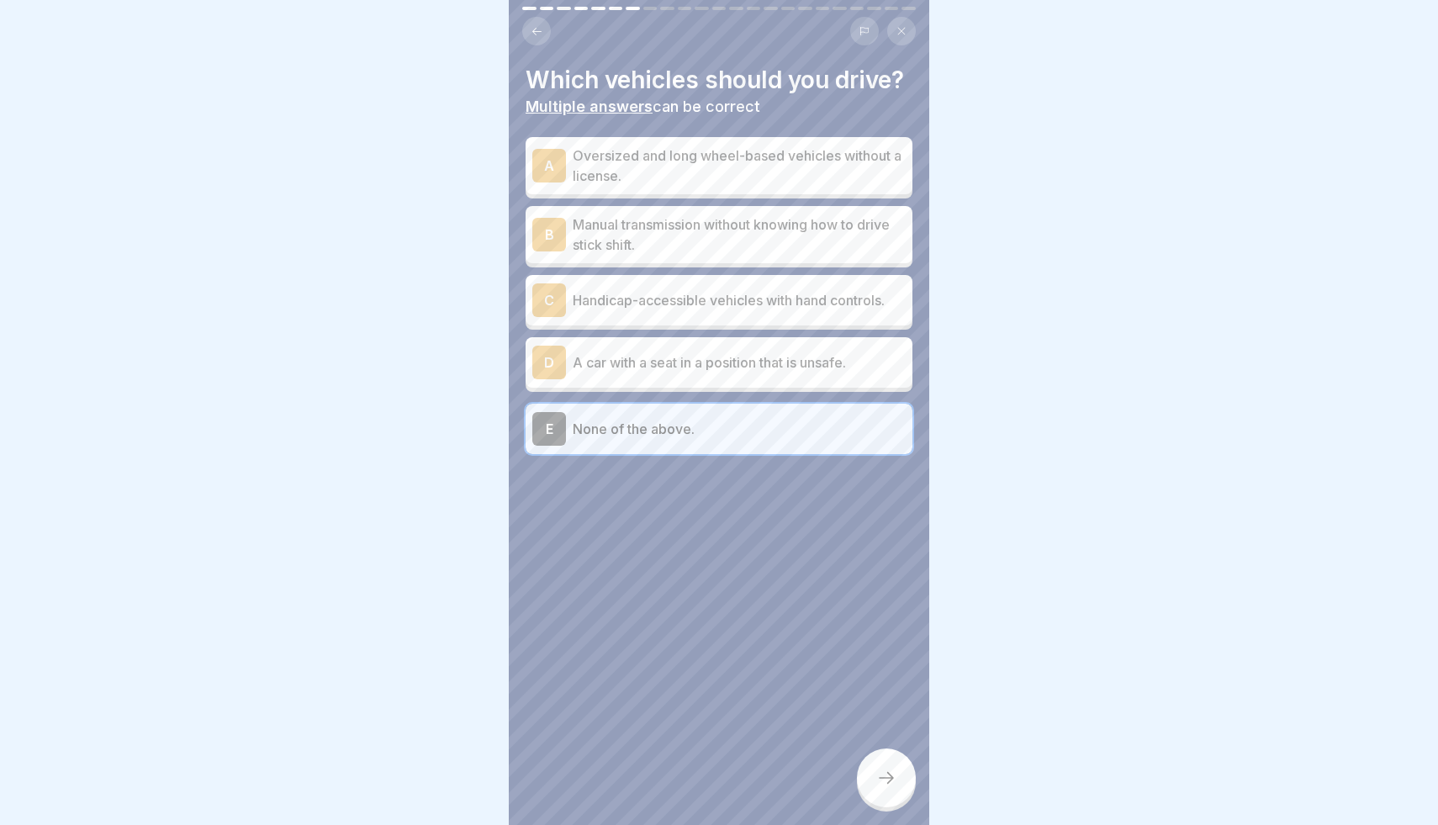
click at [876, 757] on div at bounding box center [886, 777] width 59 height 59
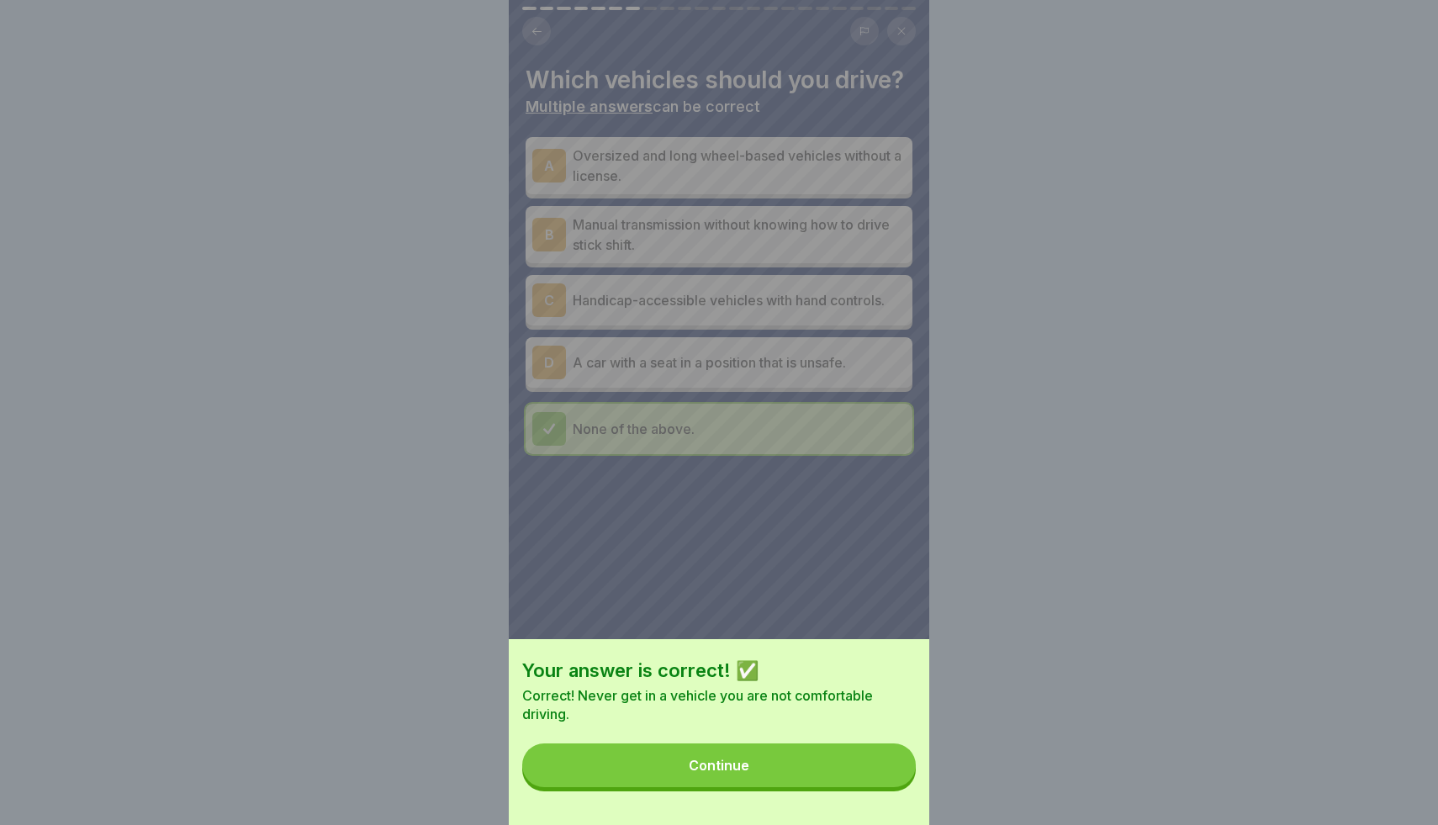
click at [850, 743] on div "Your answer is correct! ✅ Correct! Never get in a vehicle you are not comfortab…" at bounding box center [719, 732] width 420 height 186
click at [866, 761] on button "Continue" at bounding box center [719, 765] width 394 height 44
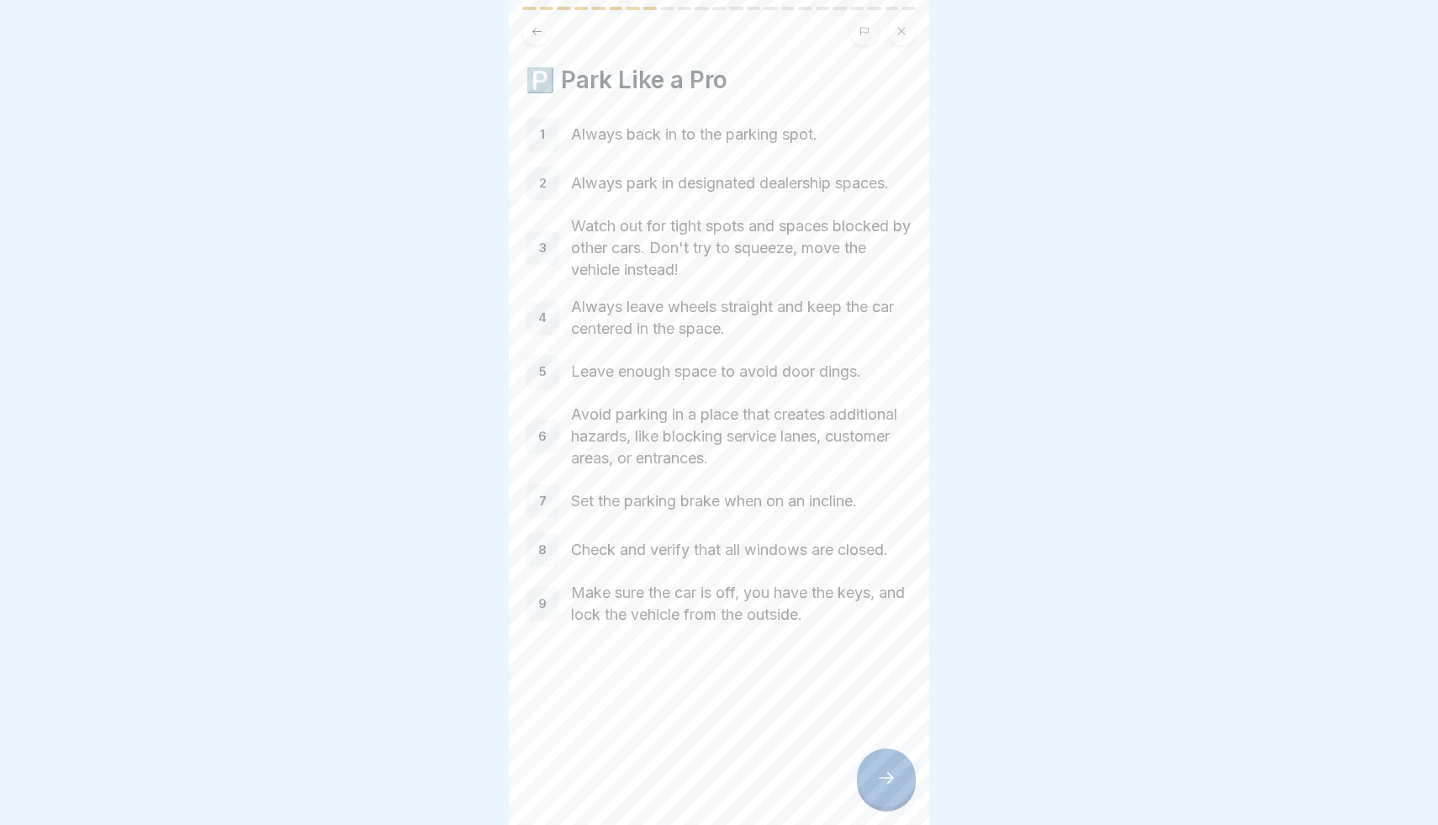
click at [895, 801] on div at bounding box center [886, 777] width 59 height 59
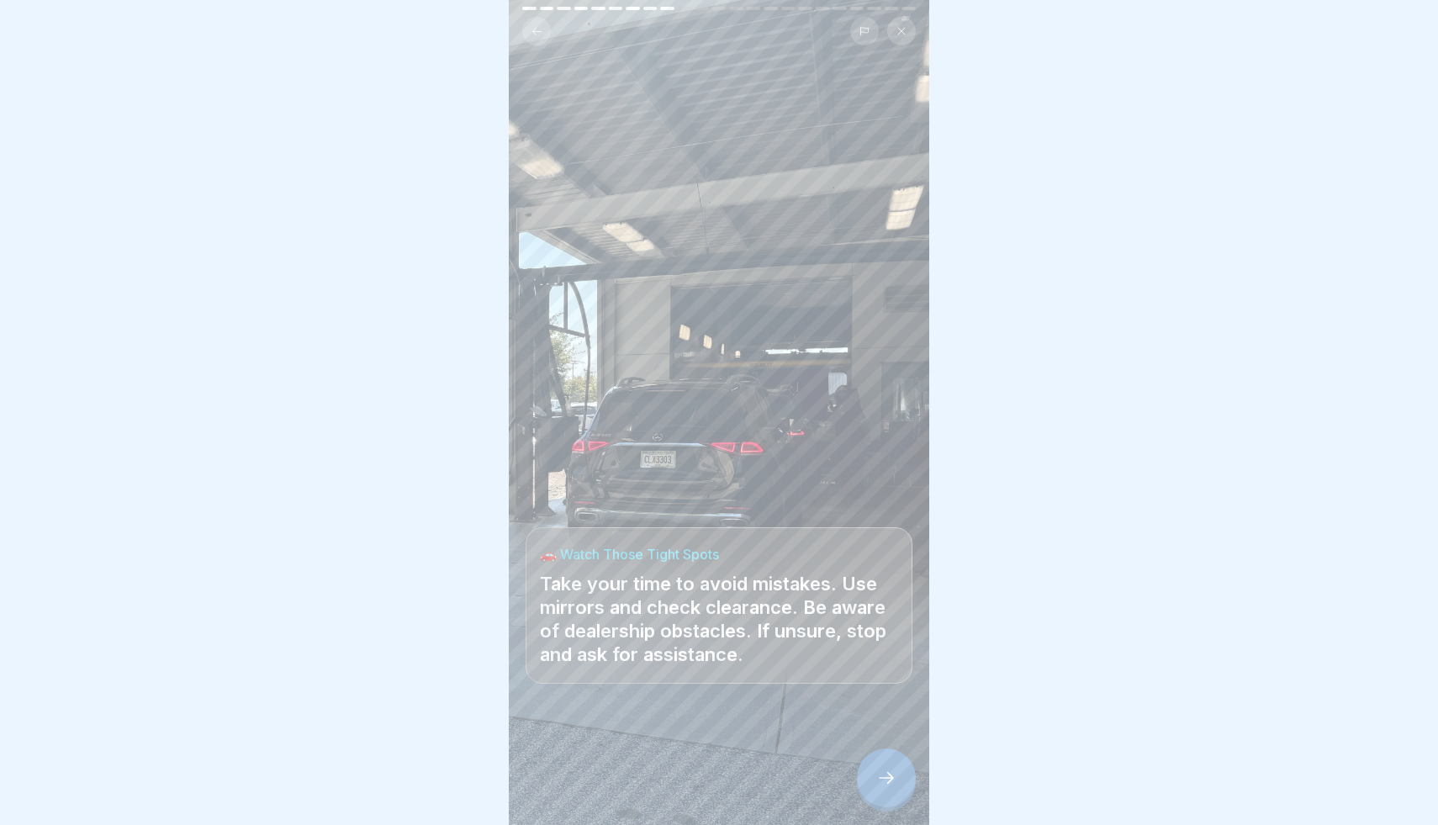
click at [895, 801] on div at bounding box center [886, 777] width 59 height 59
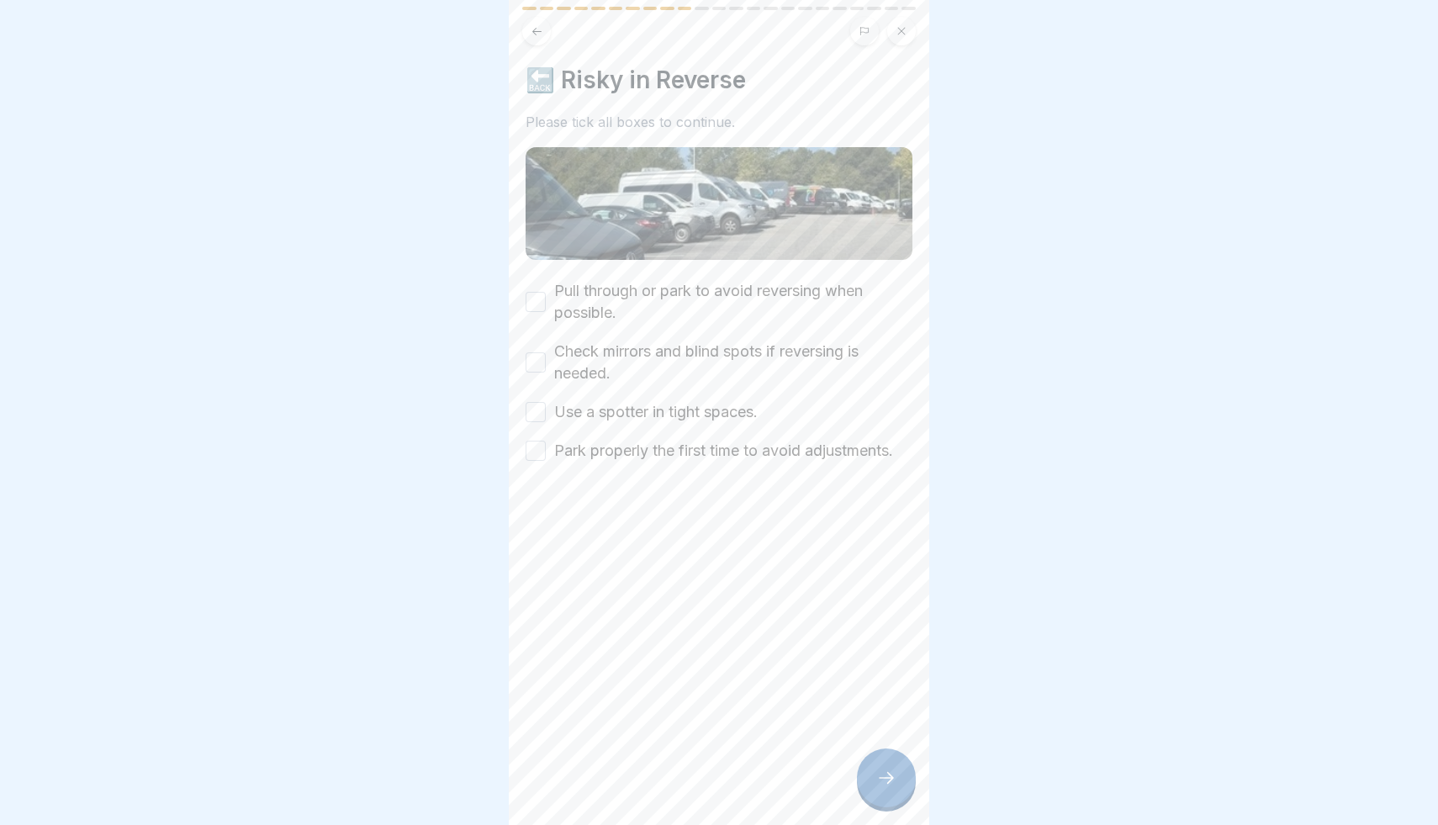
drag, startPoint x: 895, startPoint y: 801, endPoint x: 776, endPoint y: 429, distance: 391.2
click at [776, 429] on div "DealerFLEX Orientation - Fixed Operations Division 23 Steps English 🛡️ ThinkSaf…" at bounding box center [719, 412] width 420 height 825
click at [772, 297] on label "Pull through or park to avoid reversing when possible." at bounding box center [733, 302] width 358 height 44
click at [546, 297] on button "Pull through or park to avoid reversing when possible." at bounding box center [536, 302] width 20 height 20
click at [749, 341] on label "Check mirrors and blind spots if reversing is needed." at bounding box center [733, 363] width 358 height 44
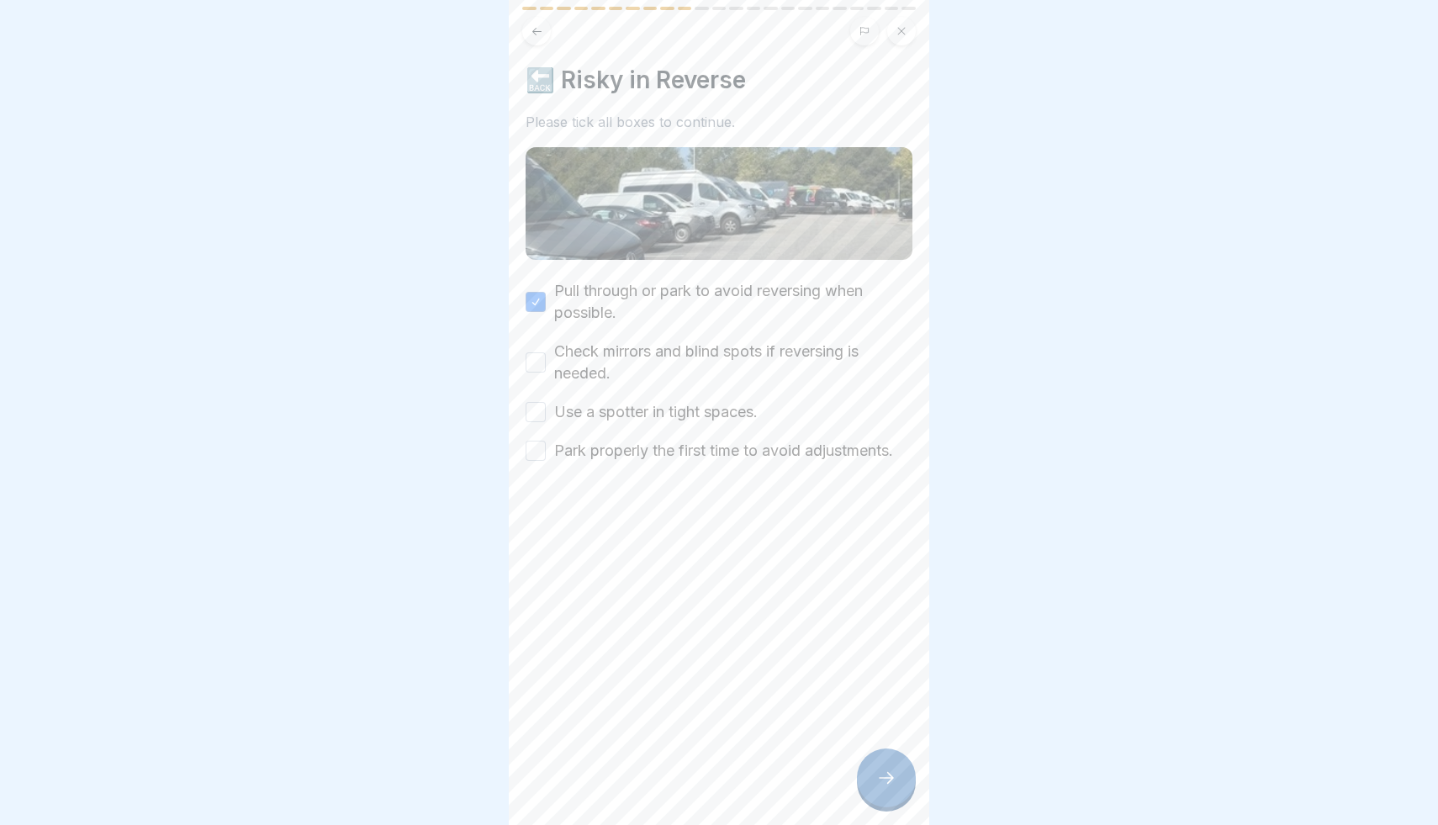
click at [546, 352] on button "Check mirrors and blind spots if reversing is needed." at bounding box center [536, 362] width 20 height 20
click at [742, 393] on div "Pull through or park to avoid reversing when possible. Check mirrors and blind …" at bounding box center [719, 371] width 387 height 182
click at [734, 418] on label "Use a spotter in tight spaces." at bounding box center [655, 412] width 203 height 22
click at [546, 418] on button "Use a spotter in tight spaces." at bounding box center [536, 412] width 20 height 20
click at [732, 458] on label "Park properly the first time to avoid adjustments." at bounding box center [723, 451] width 339 height 22
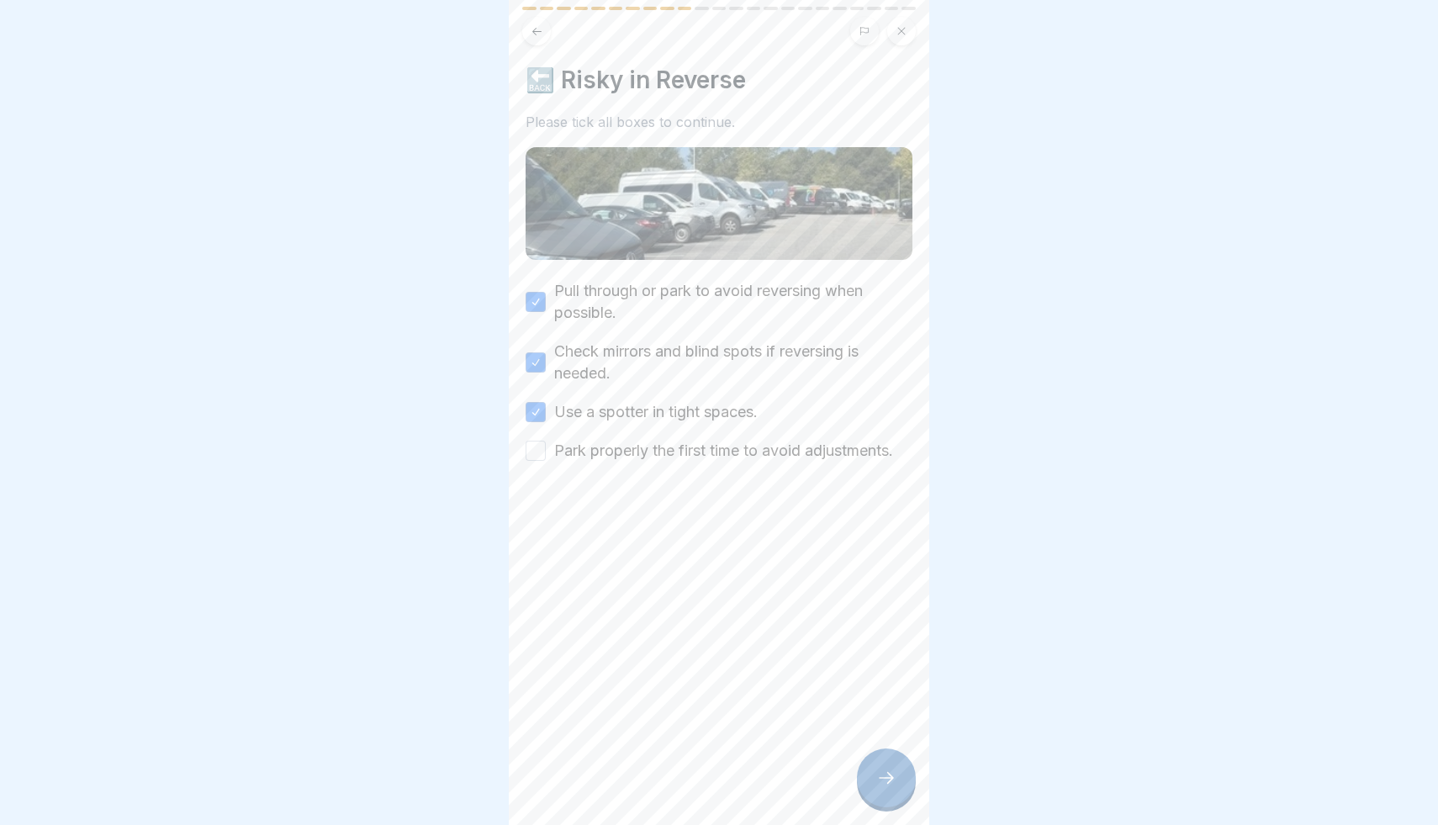
click at [546, 458] on button "Park properly the first time to avoid adjustments." at bounding box center [536, 451] width 20 height 20
click at [893, 789] on div at bounding box center [886, 777] width 59 height 59
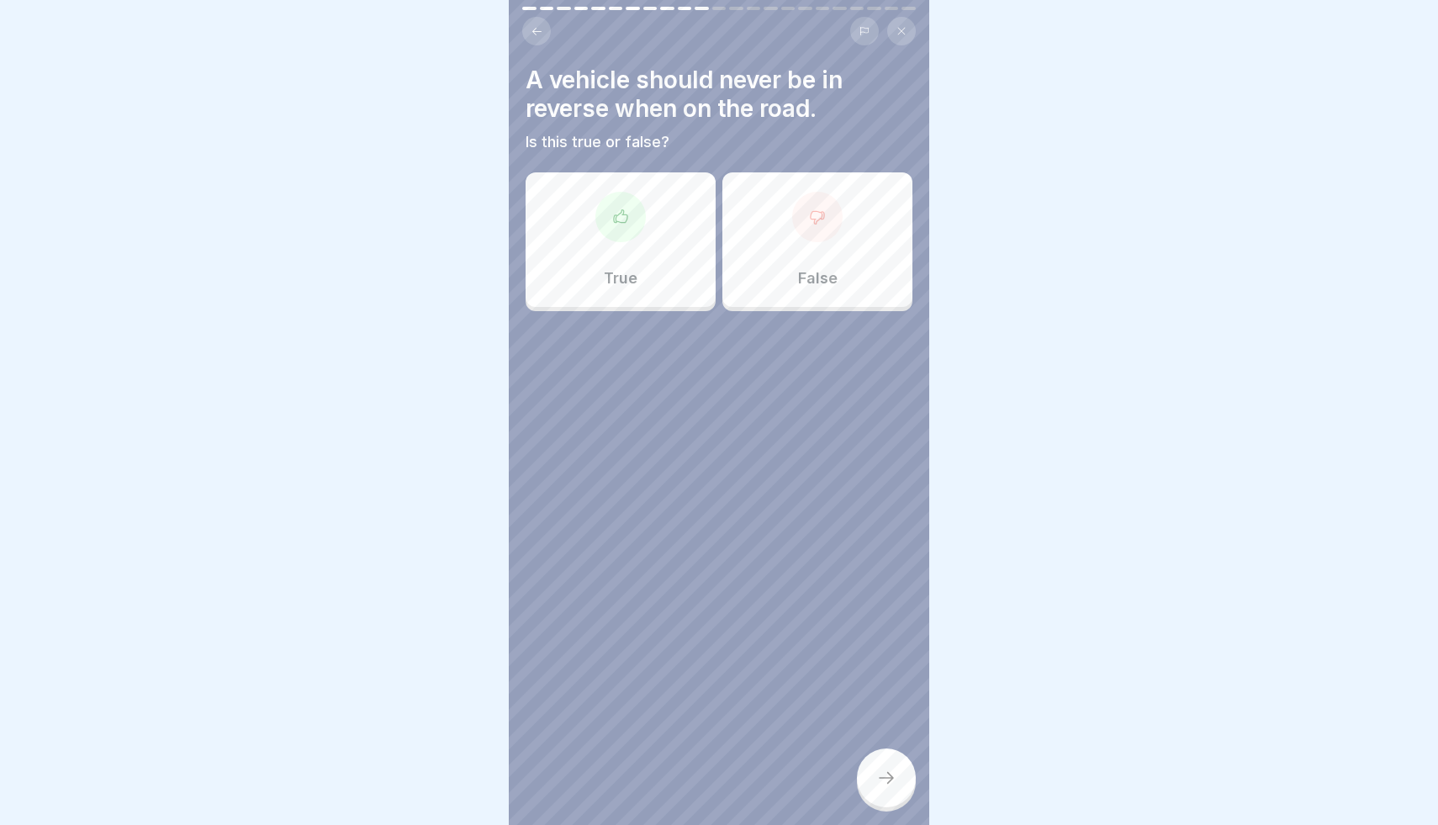
click at [626, 226] on div at bounding box center [620, 217] width 50 height 50
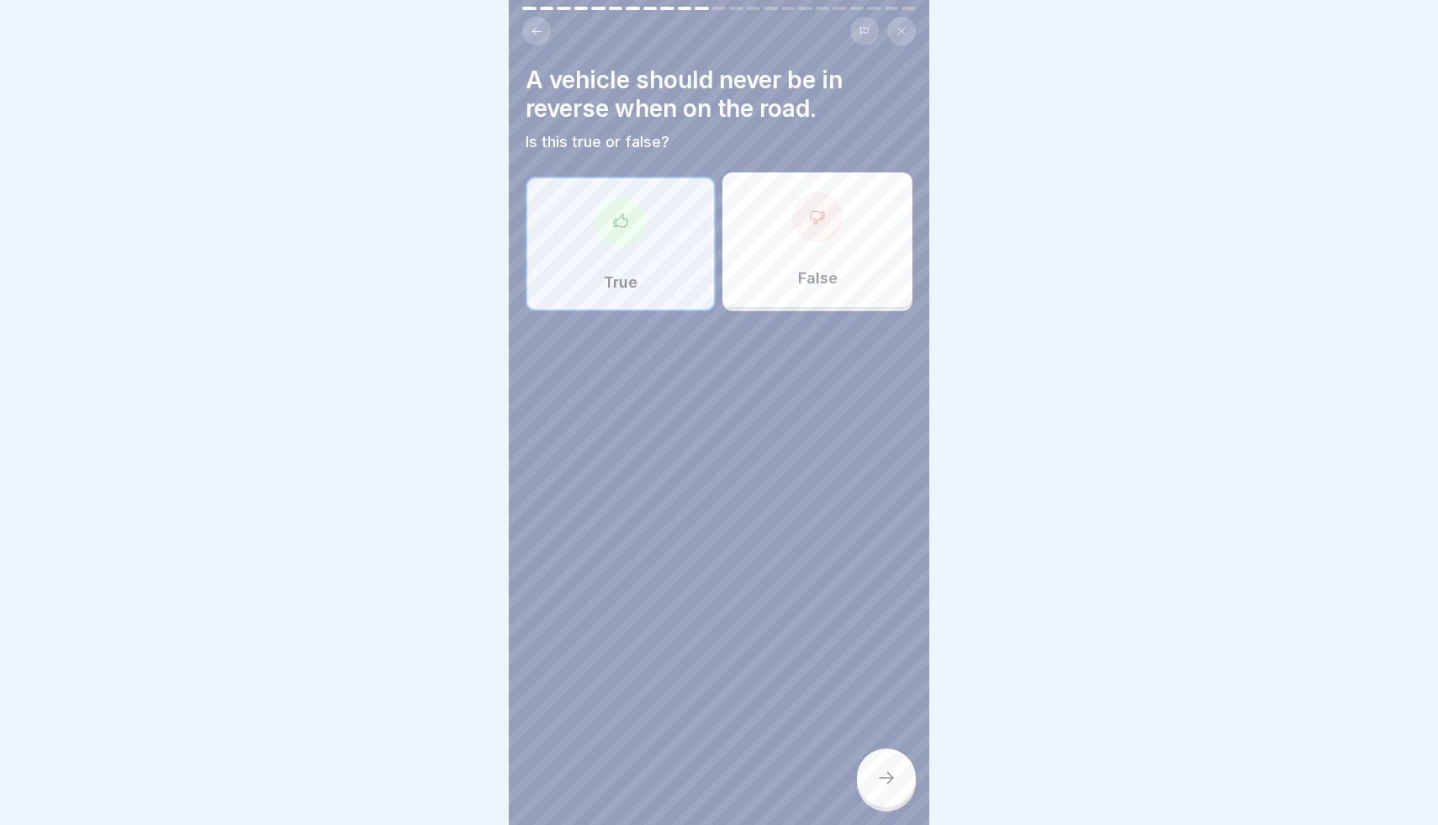
click at [884, 788] on div at bounding box center [886, 777] width 59 height 59
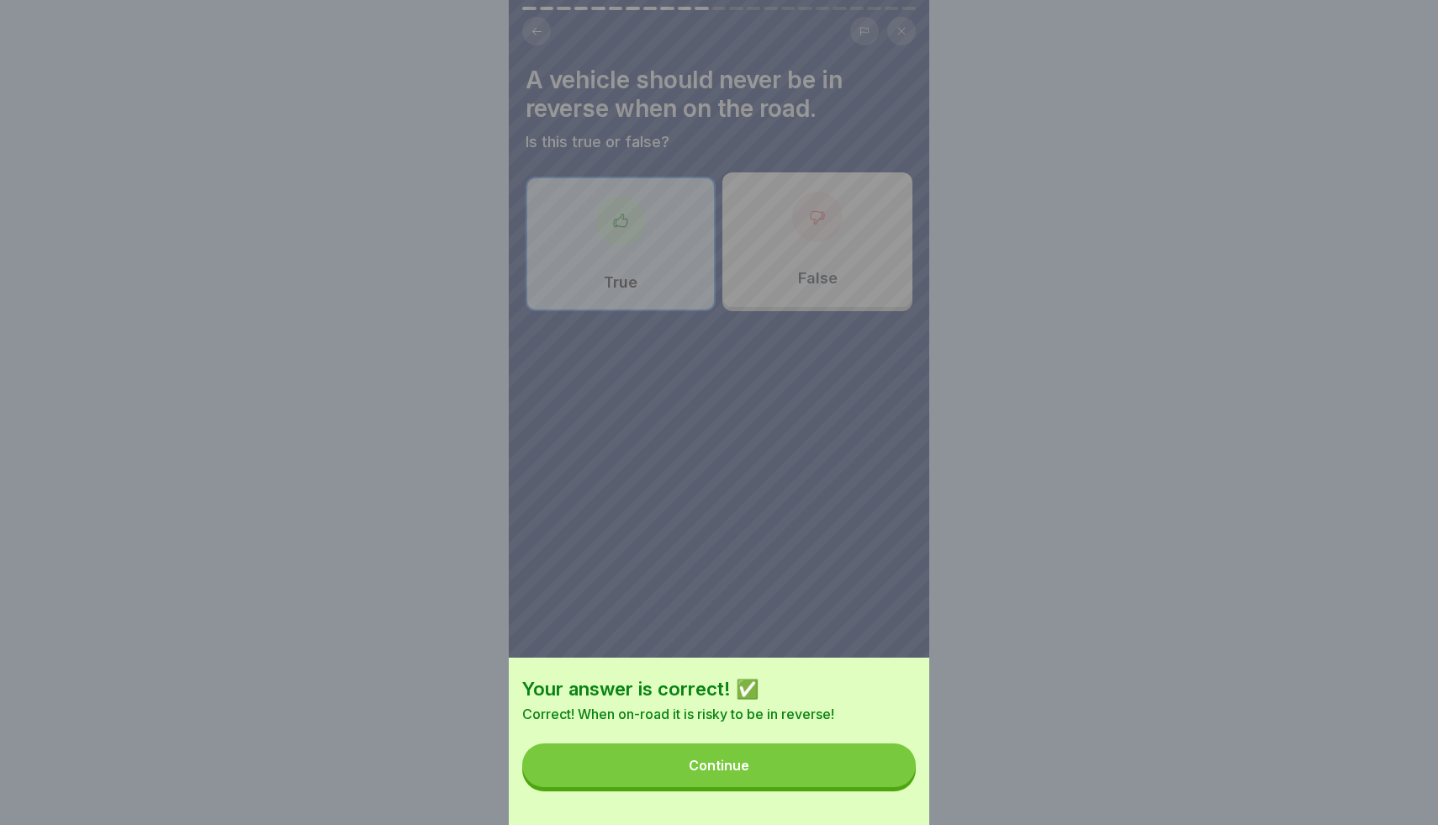
click at [836, 751] on button "Continue" at bounding box center [719, 765] width 394 height 44
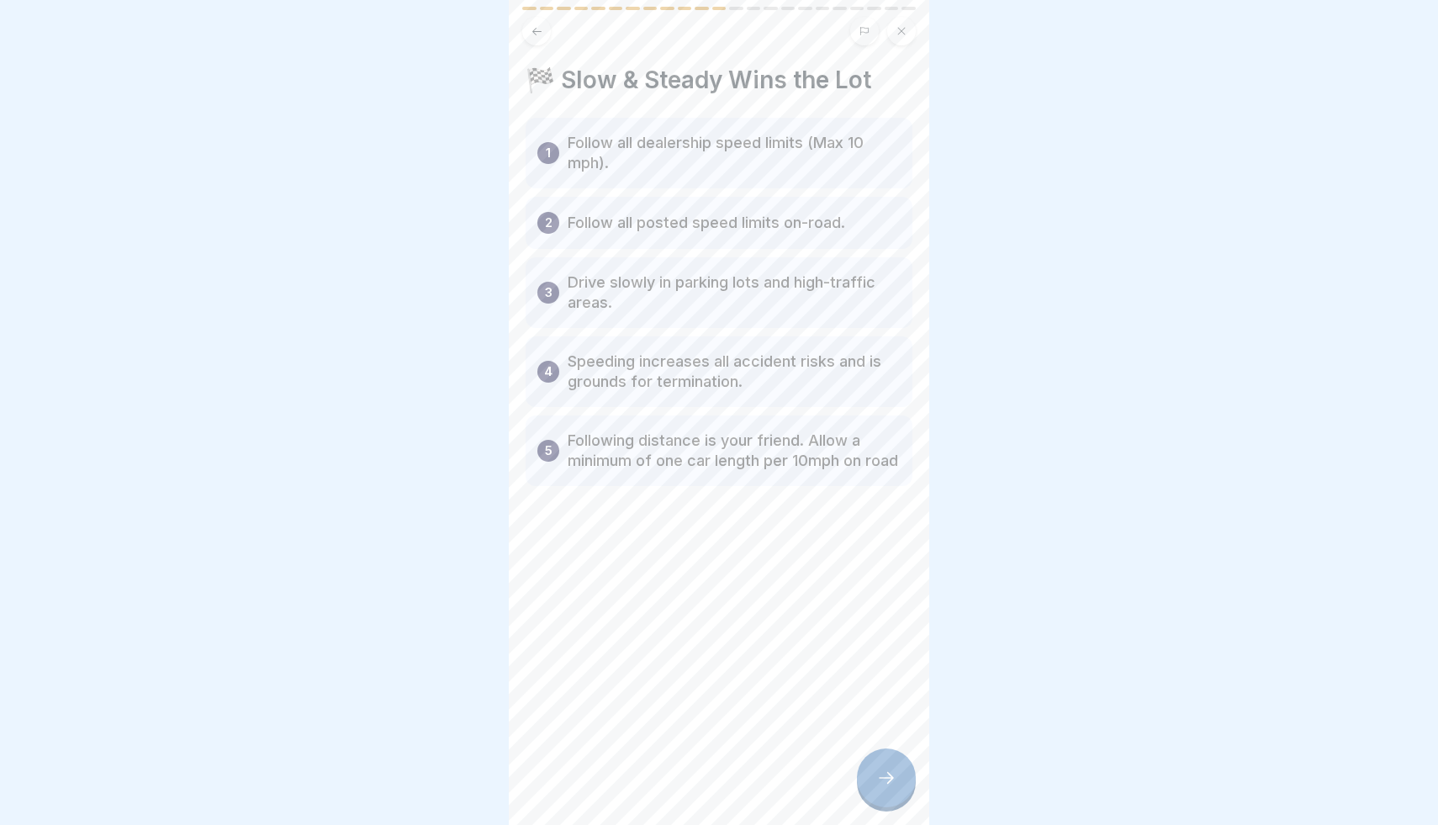
click at [896, 792] on div at bounding box center [886, 777] width 59 height 59
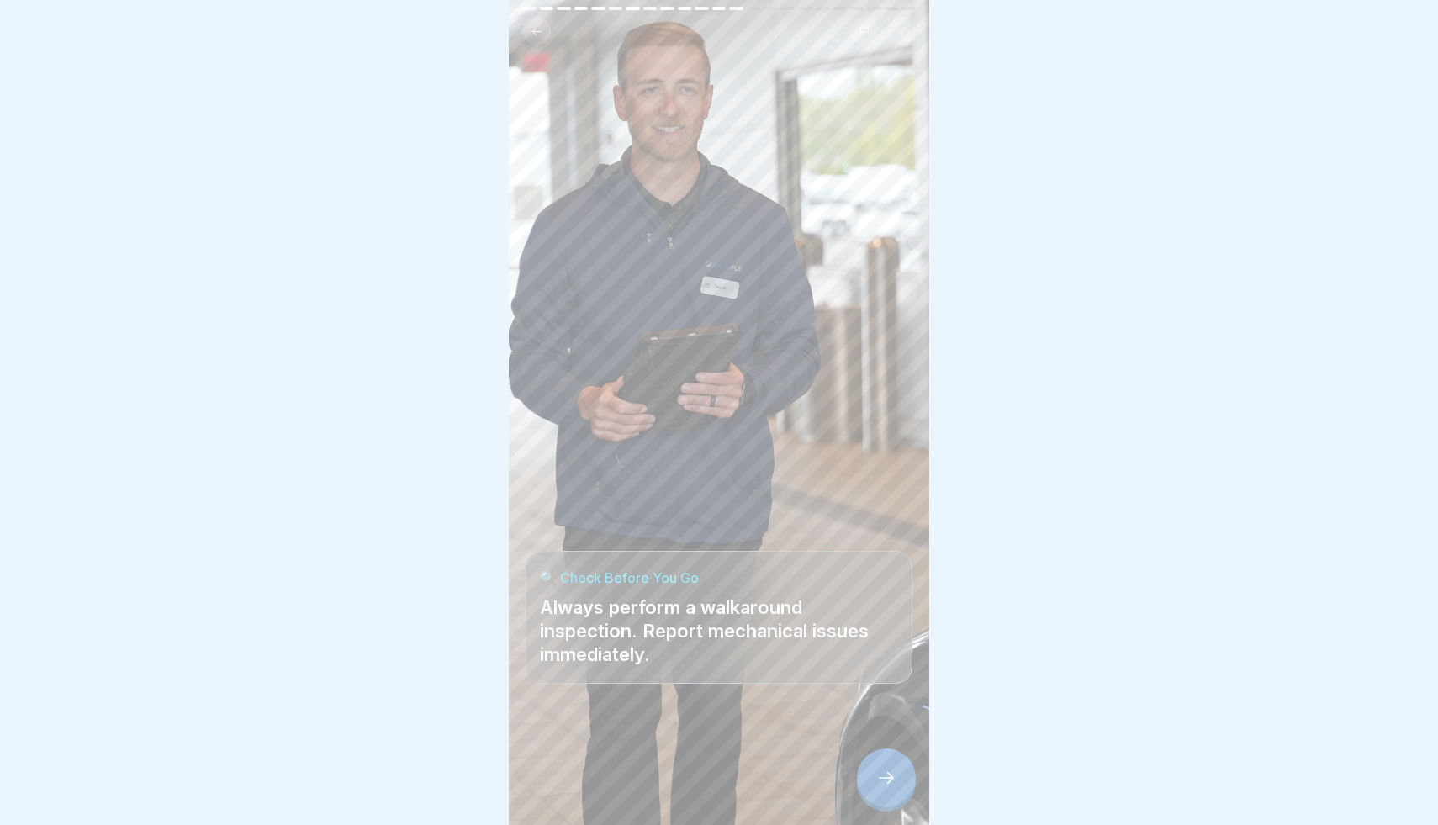
click at [896, 792] on div at bounding box center [886, 777] width 59 height 59
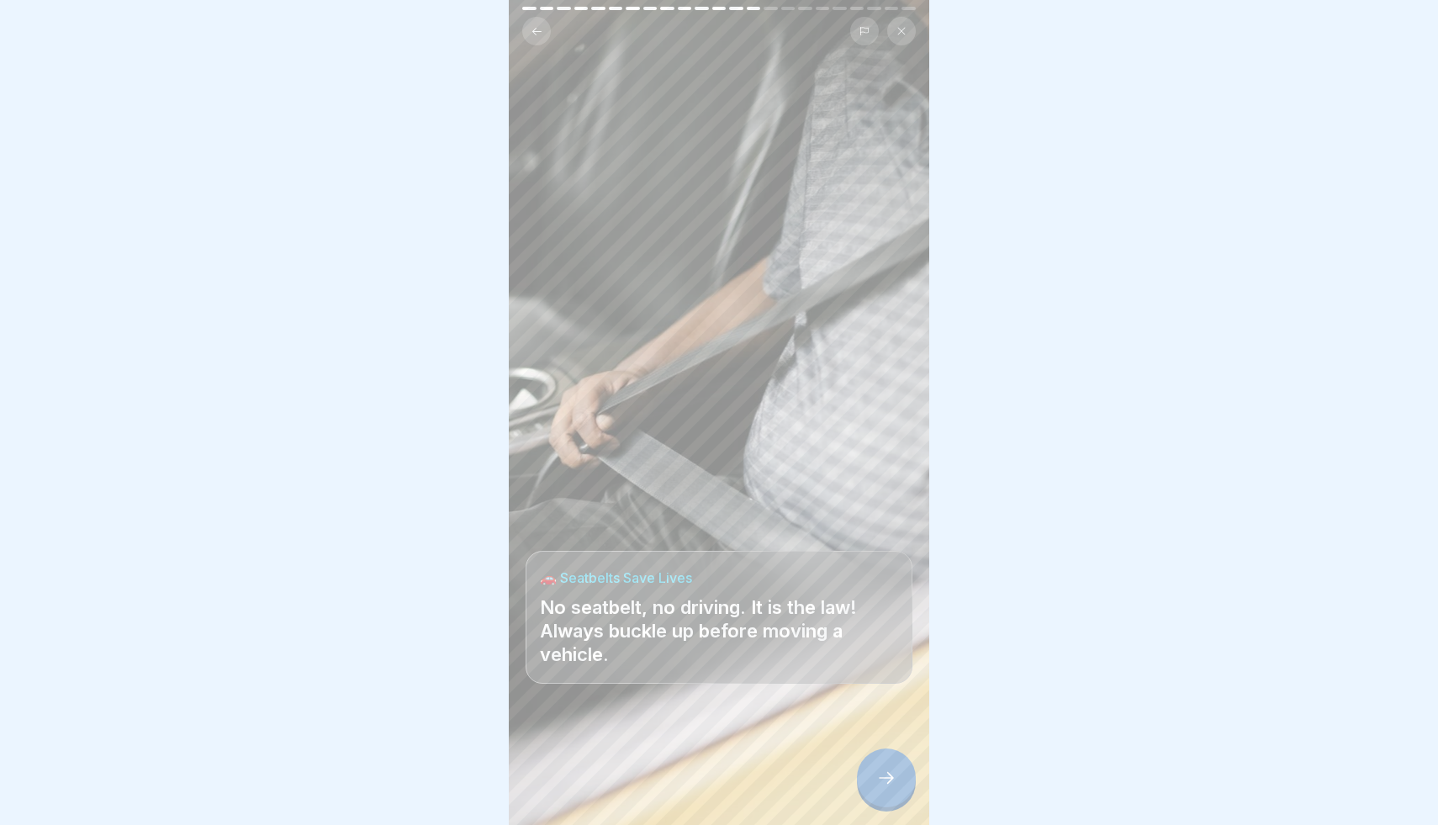
click at [901, 782] on div at bounding box center [886, 777] width 59 height 59
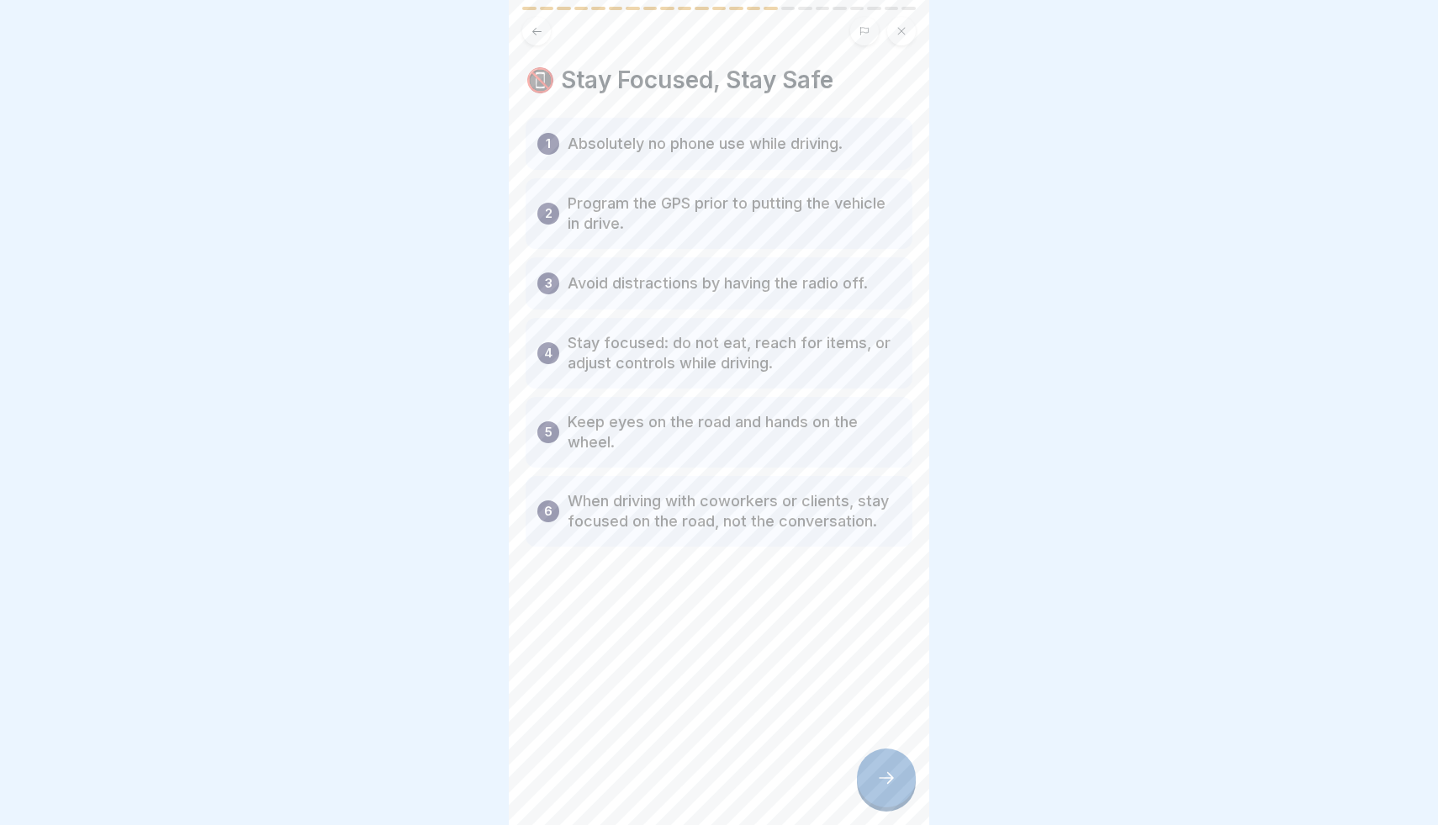
click at [898, 790] on div at bounding box center [886, 777] width 59 height 59
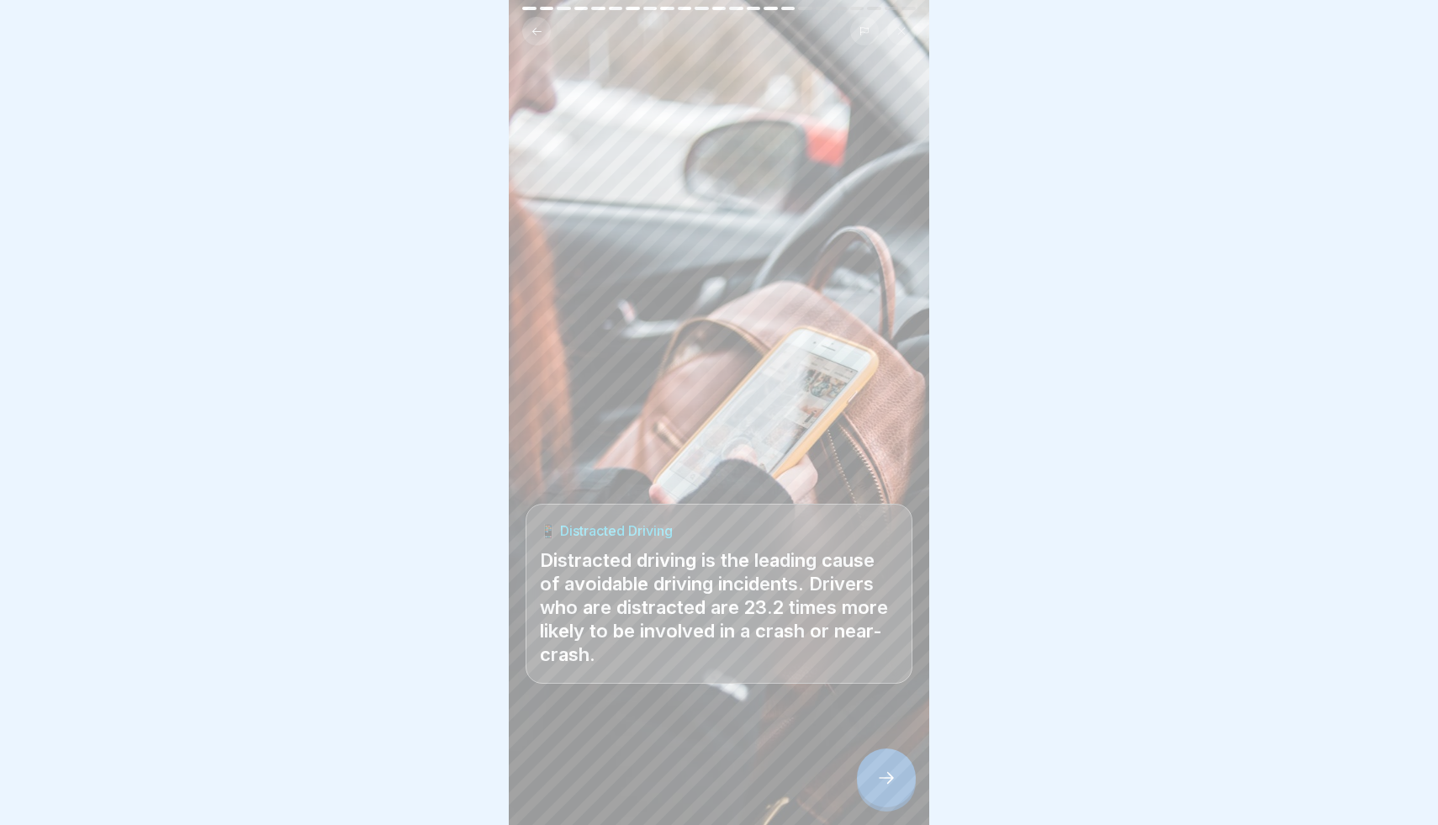
click at [896, 782] on div at bounding box center [886, 777] width 59 height 59
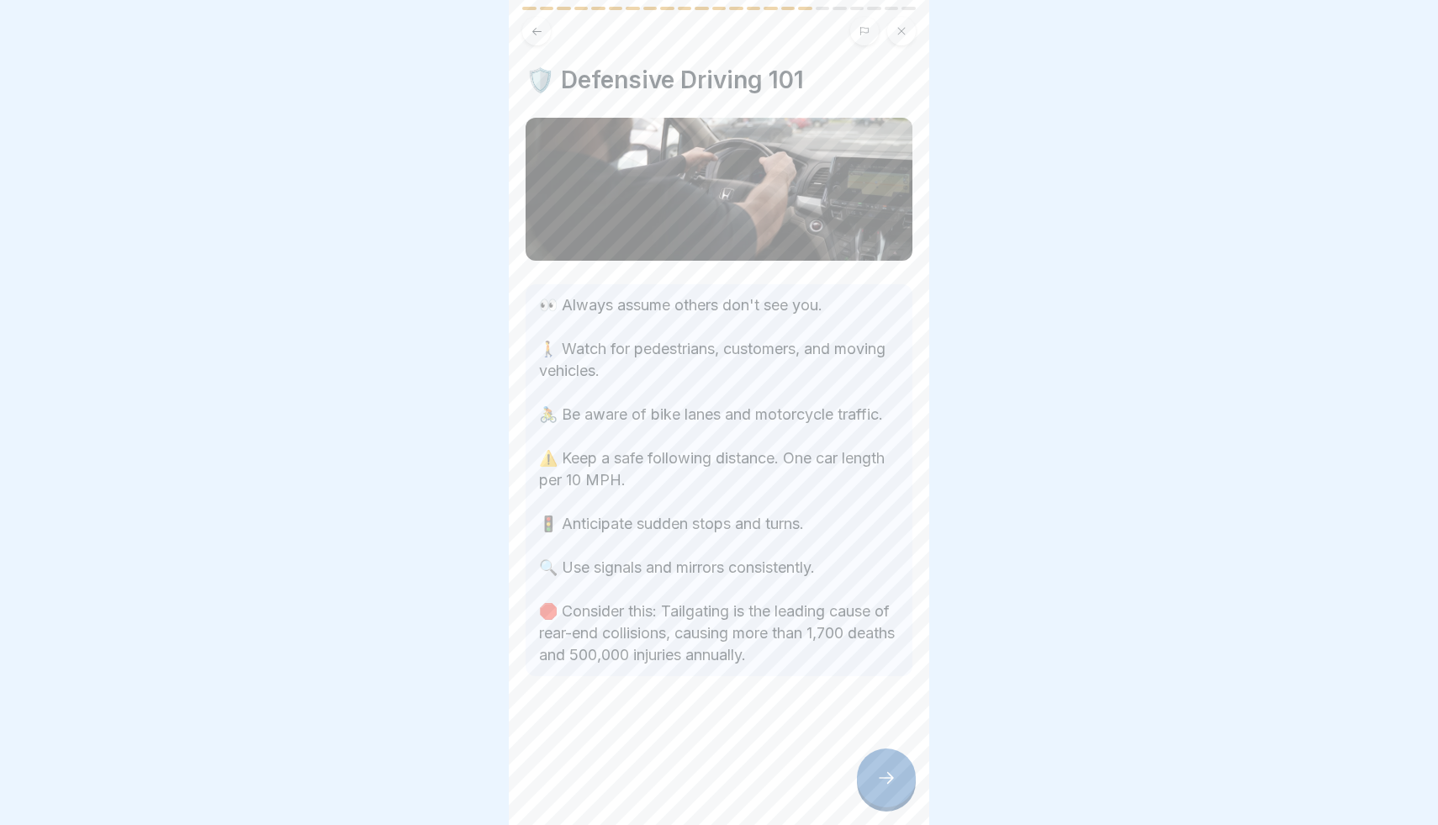
drag, startPoint x: 896, startPoint y: 782, endPoint x: 896, endPoint y: 756, distance: 26.1
click at [896, 770] on div at bounding box center [886, 777] width 59 height 59
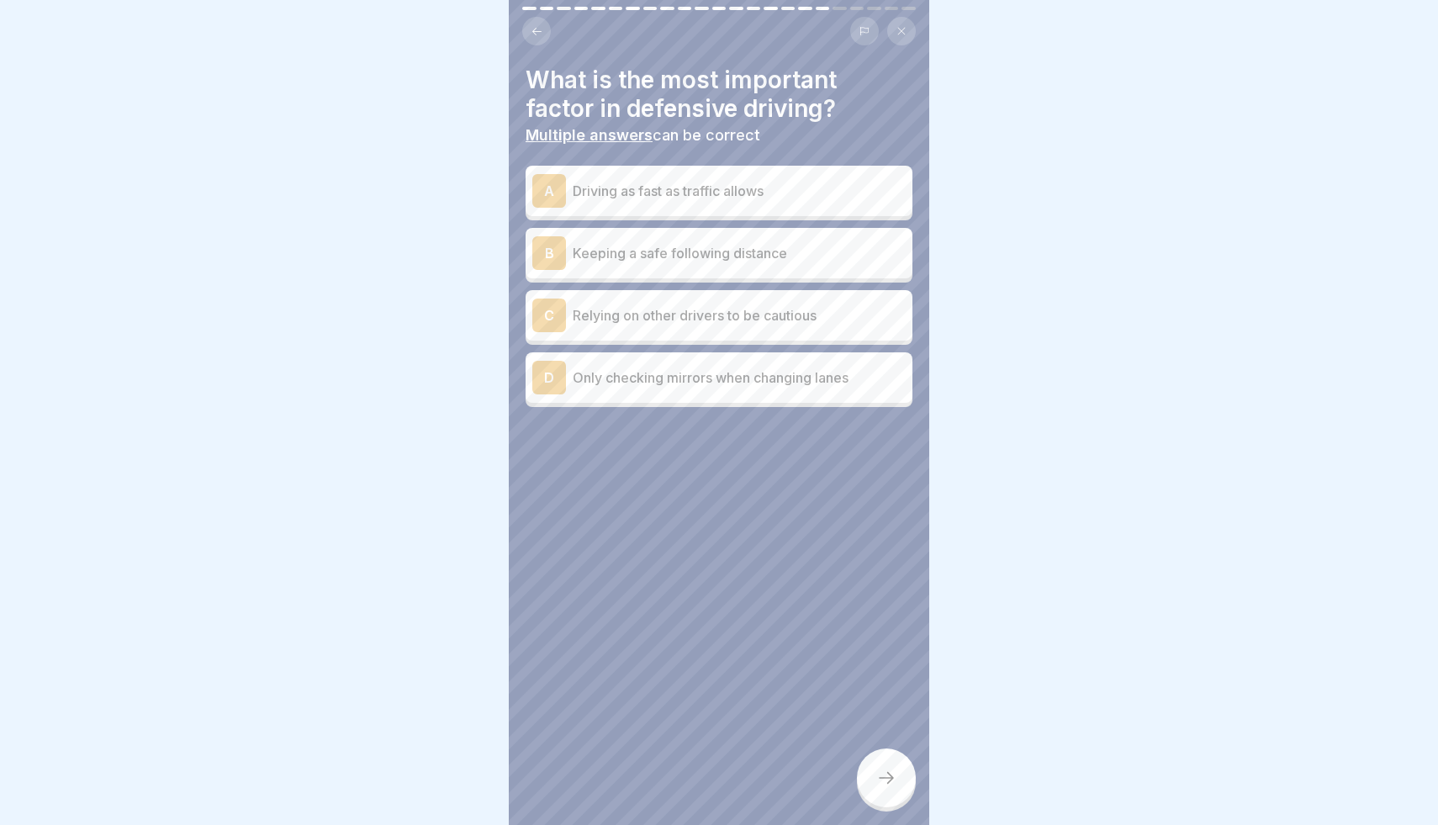
click at [880, 768] on div at bounding box center [886, 777] width 59 height 59
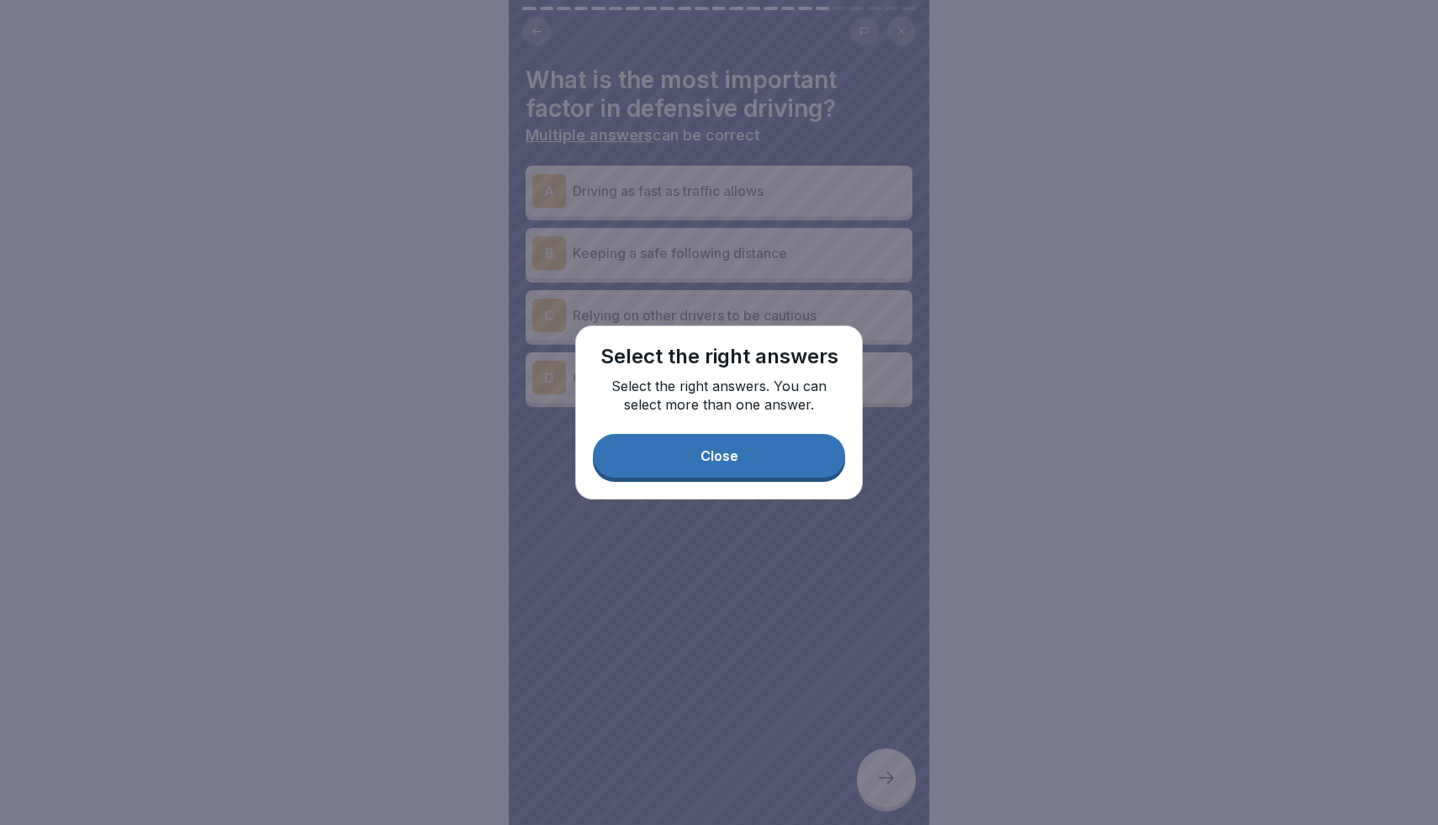
click at [777, 456] on button "Close" at bounding box center [719, 456] width 252 height 44
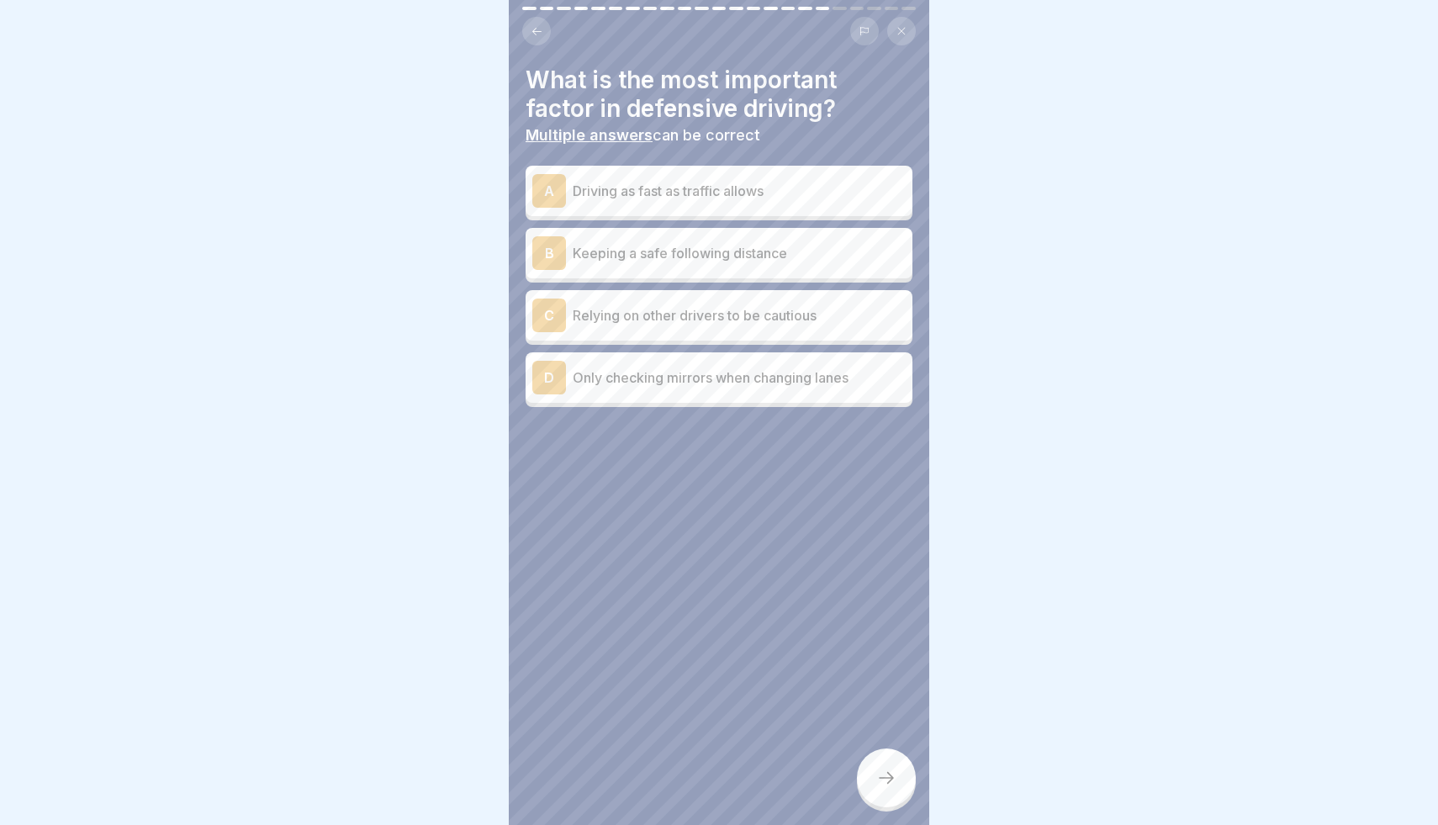
click at [721, 256] on p "Keeping a safe following distance" at bounding box center [739, 253] width 333 height 20
click at [883, 763] on div at bounding box center [886, 777] width 59 height 59
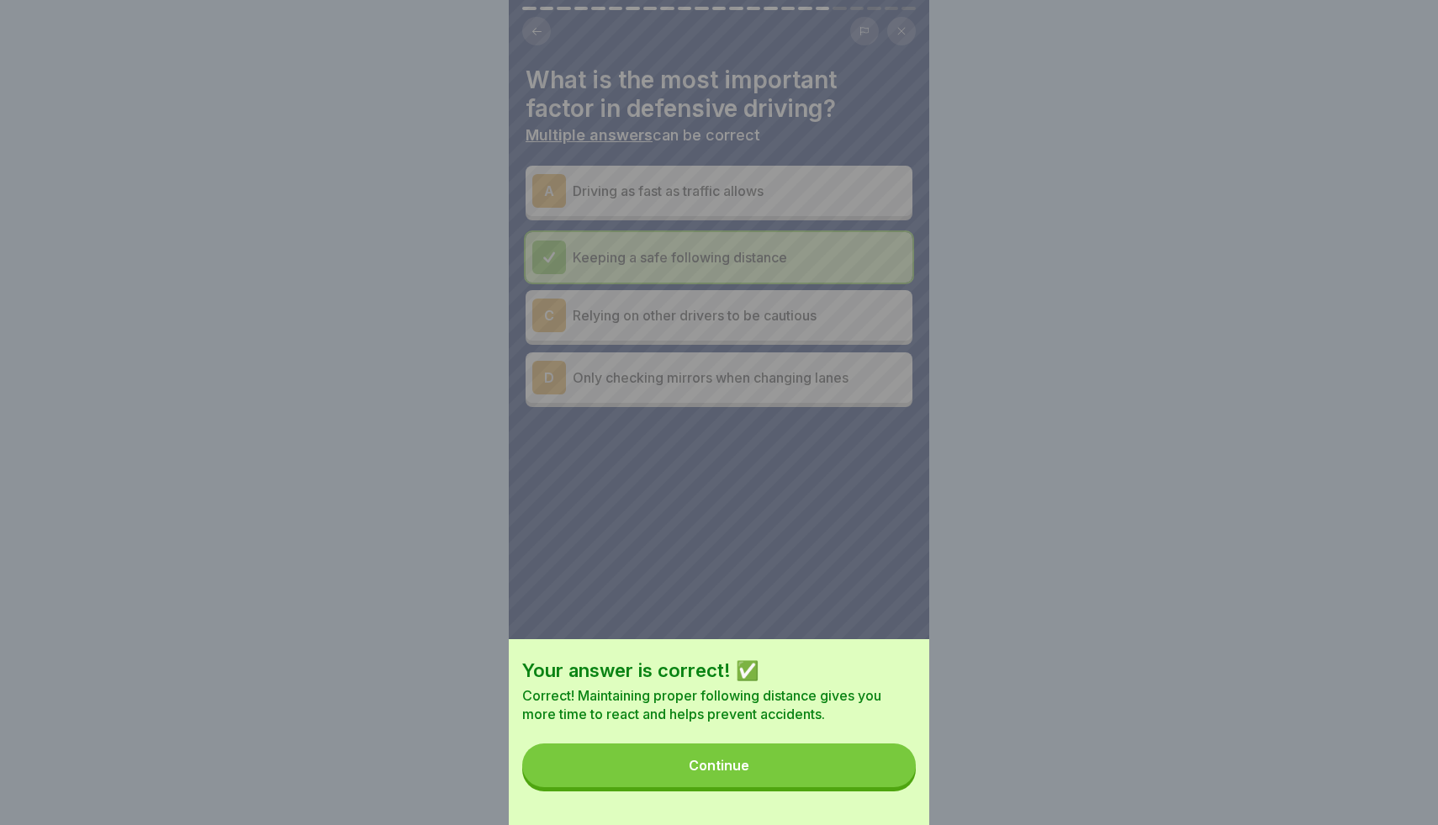
click at [844, 764] on button "Continue" at bounding box center [719, 765] width 394 height 44
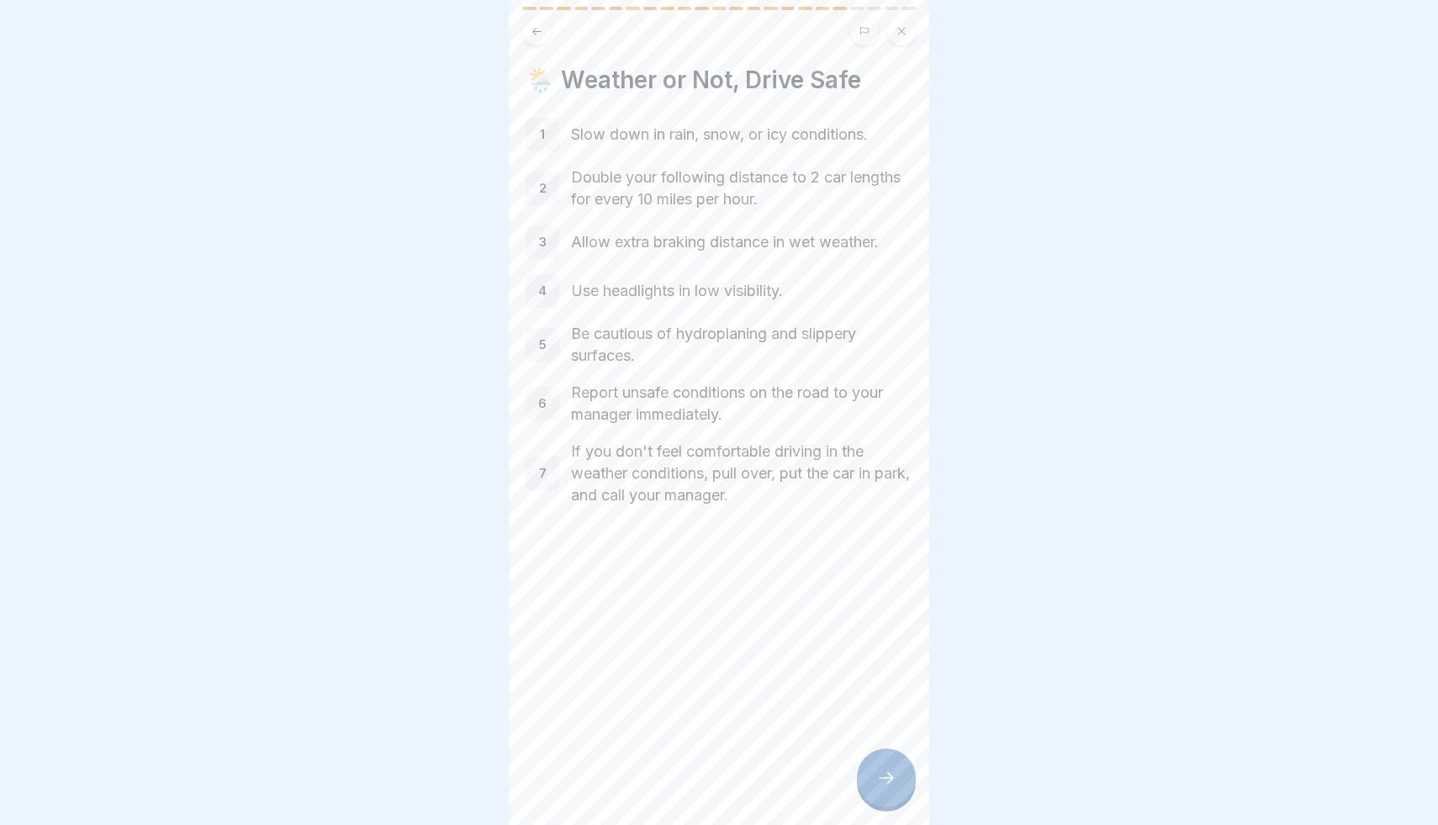
click at [881, 792] on div at bounding box center [886, 777] width 59 height 59
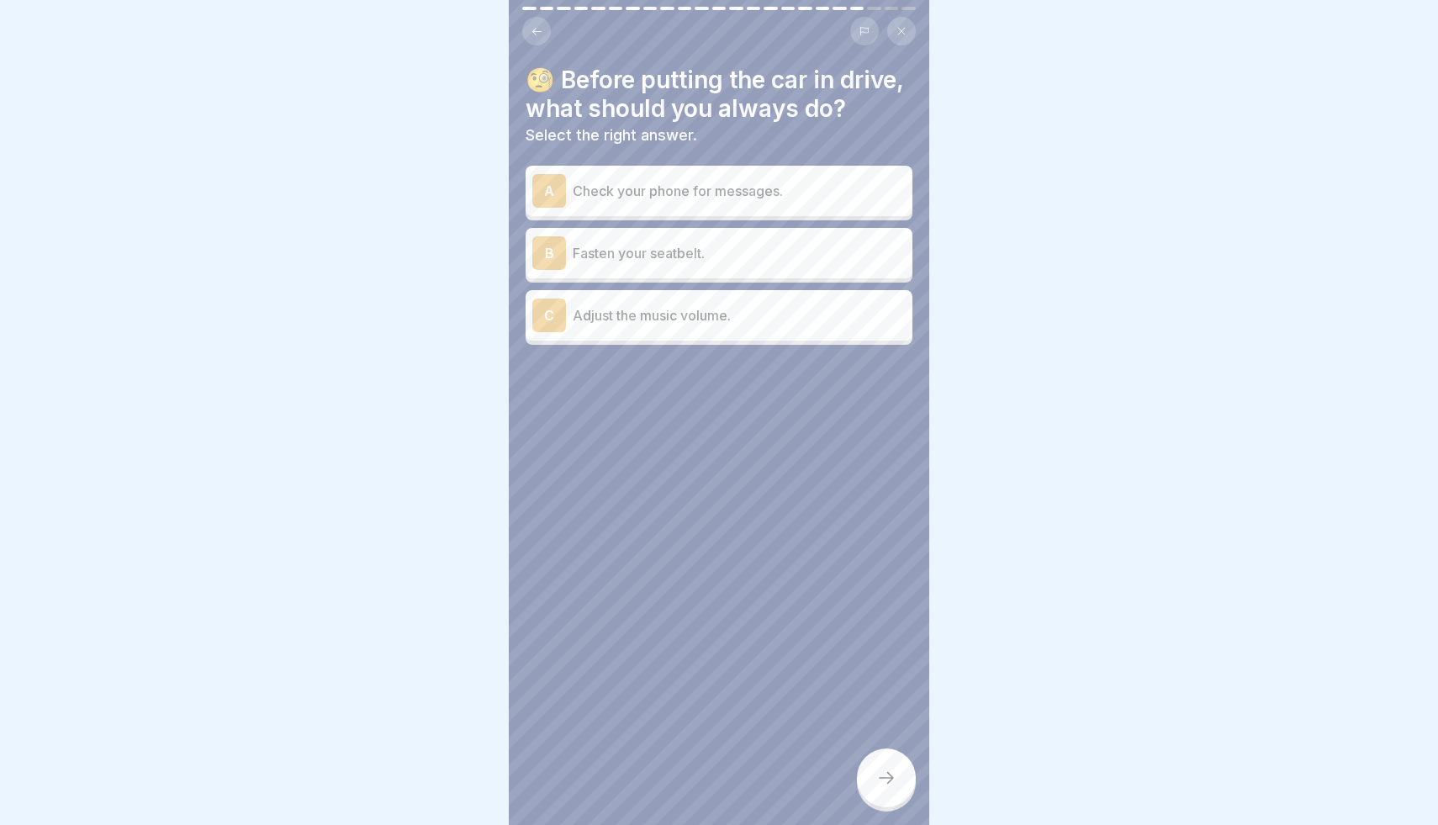
click at [735, 251] on p "Fasten your seatbelt." at bounding box center [739, 253] width 333 height 20
click at [878, 758] on div at bounding box center [886, 777] width 59 height 59
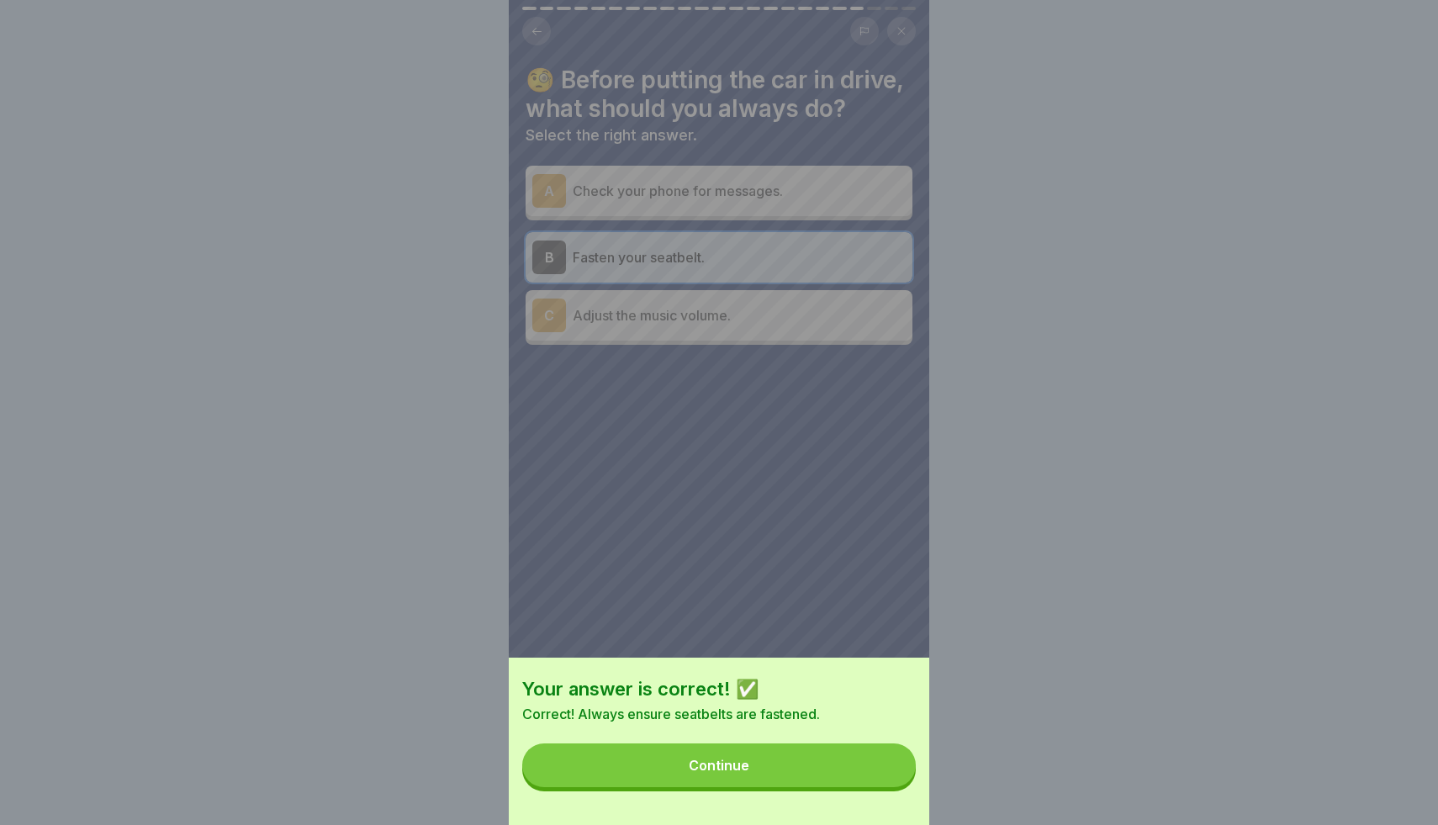
click at [869, 760] on button "Continue" at bounding box center [719, 765] width 394 height 44
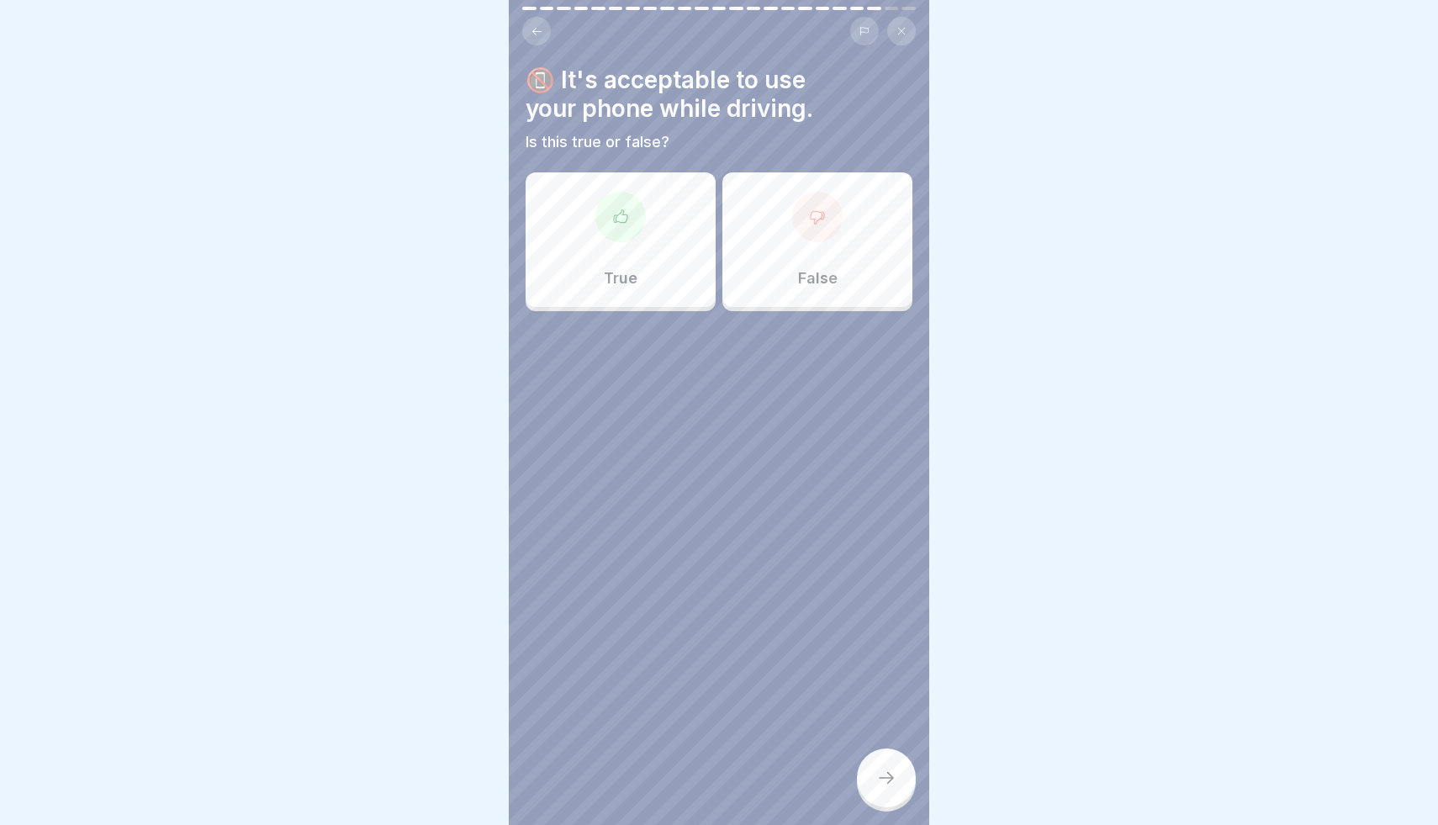
click at [823, 229] on div at bounding box center [817, 217] width 50 height 50
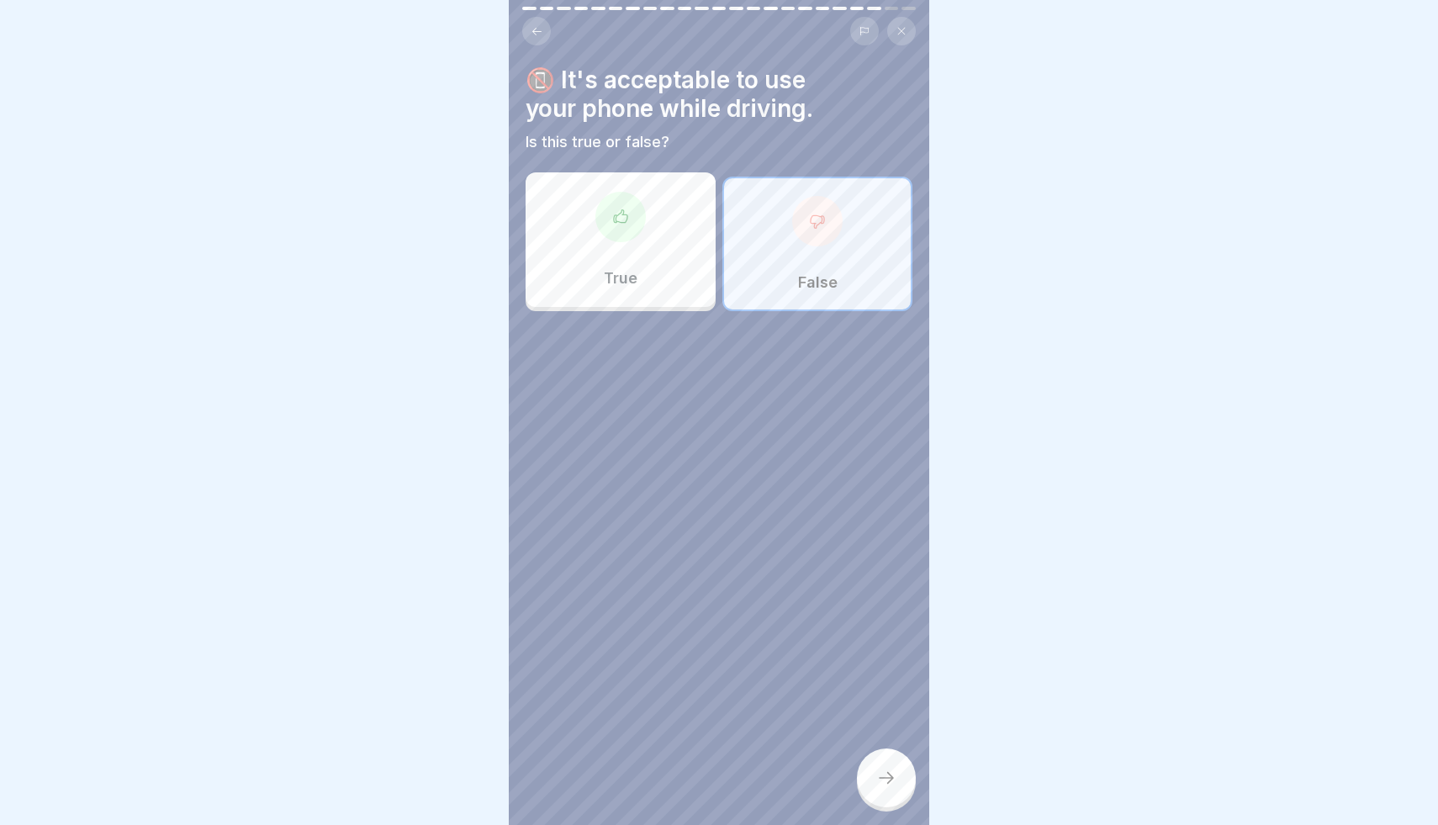
click at [891, 774] on icon at bounding box center [886, 778] width 20 height 20
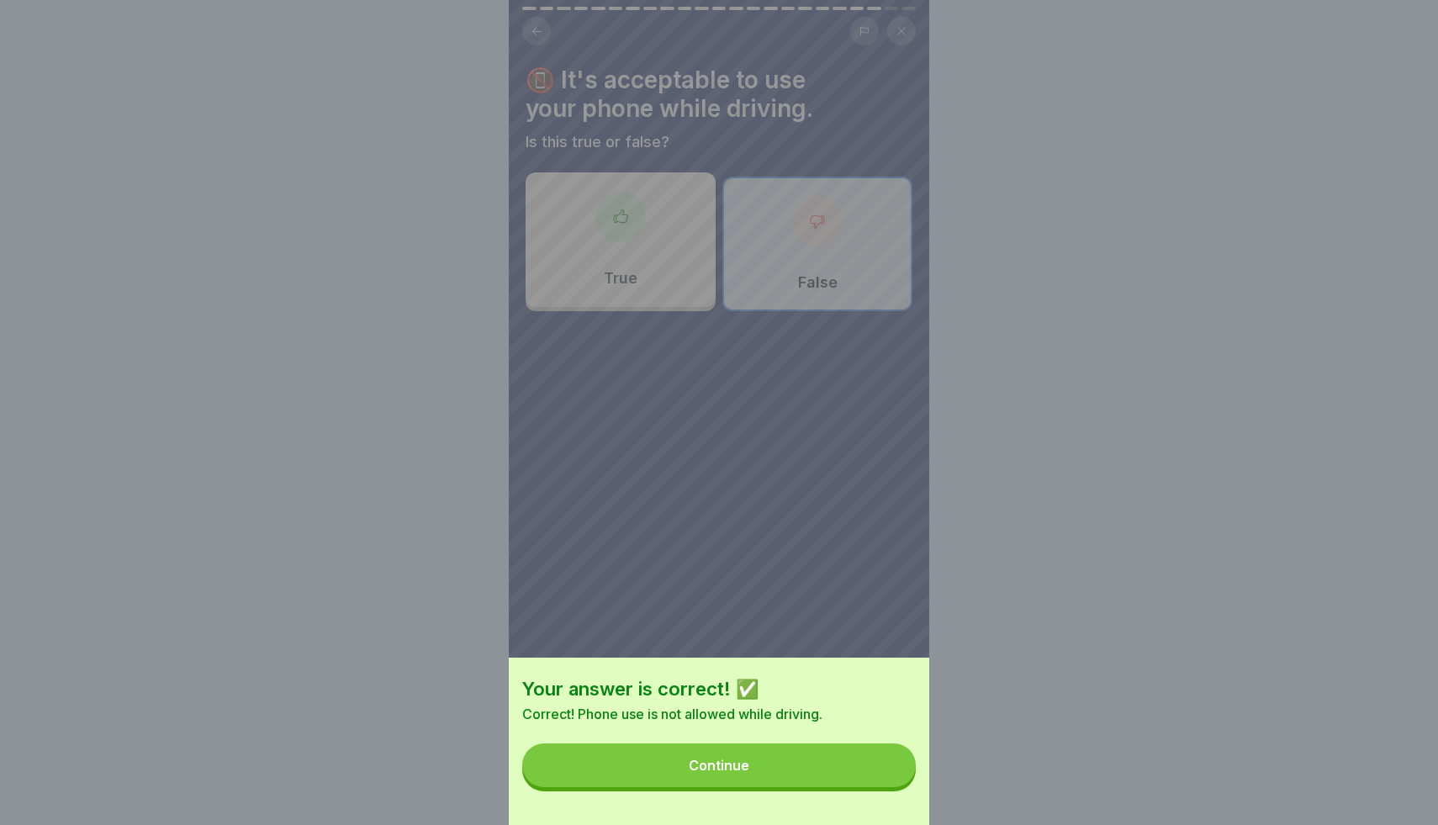
click at [830, 768] on button "Continue" at bounding box center [719, 765] width 394 height 44
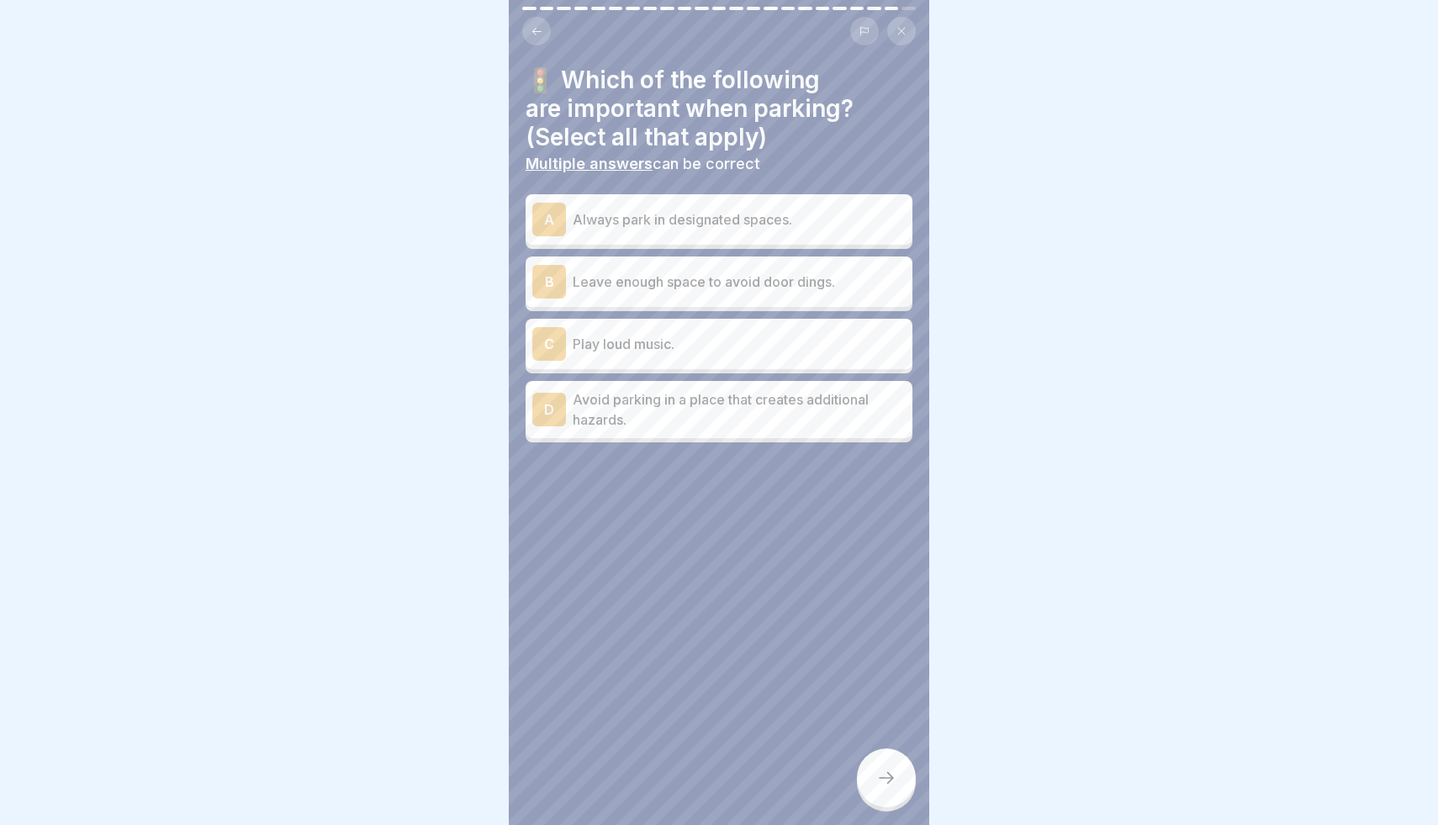
click at [674, 233] on div "A Always park in designated spaces." at bounding box center [718, 220] width 373 height 34
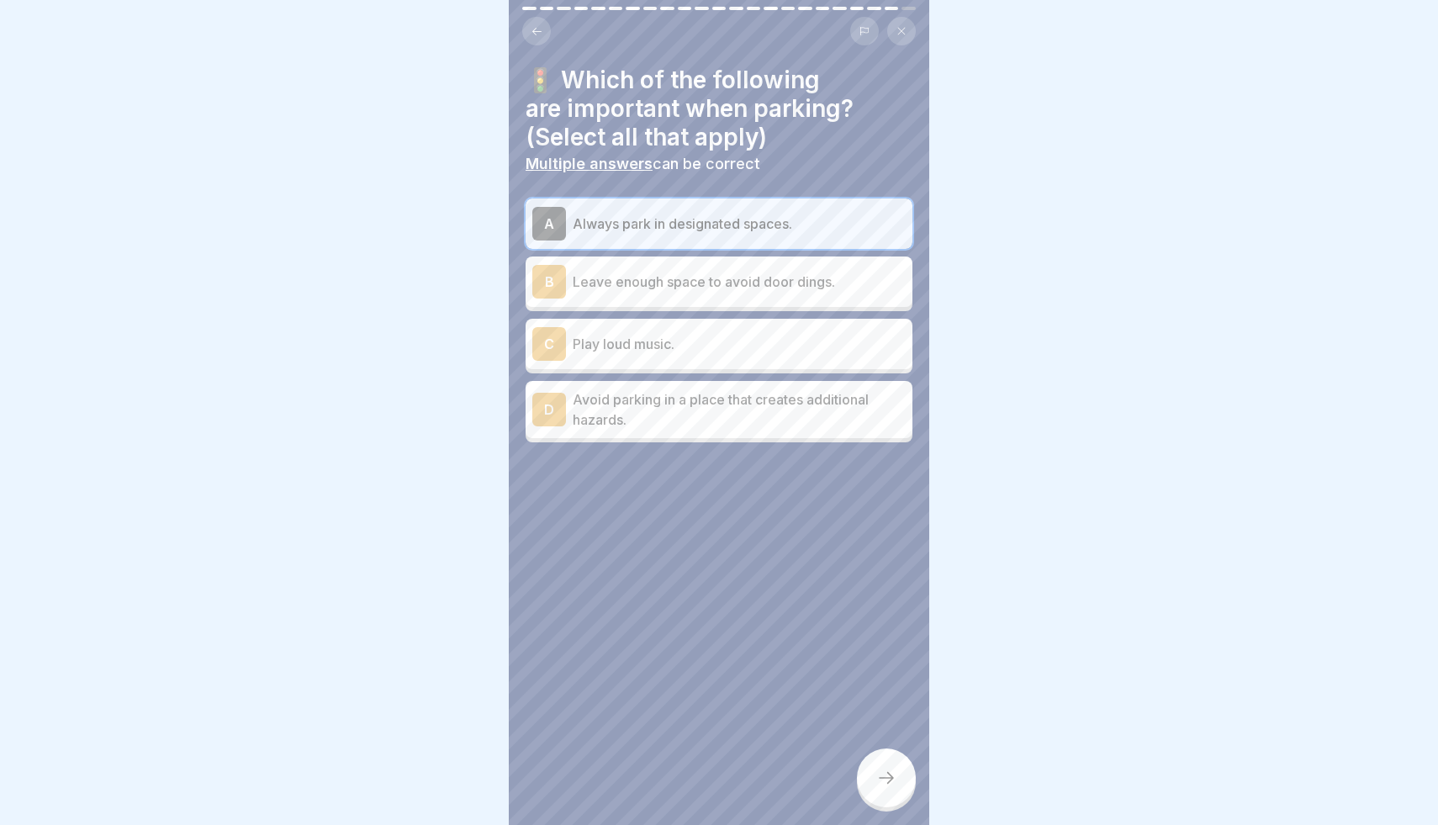
click at [667, 283] on p "Leave enough space to avoid door dings." at bounding box center [739, 282] width 333 height 20
click at [667, 283] on p "Leave enough space to avoid door dings." at bounding box center [739, 286] width 333 height 20
click at [666, 288] on p "Leave enough space to avoid door dings." at bounding box center [739, 282] width 333 height 20
click at [675, 419] on p "Avoid parking in a place that creates additional hazards." at bounding box center [739, 409] width 333 height 40
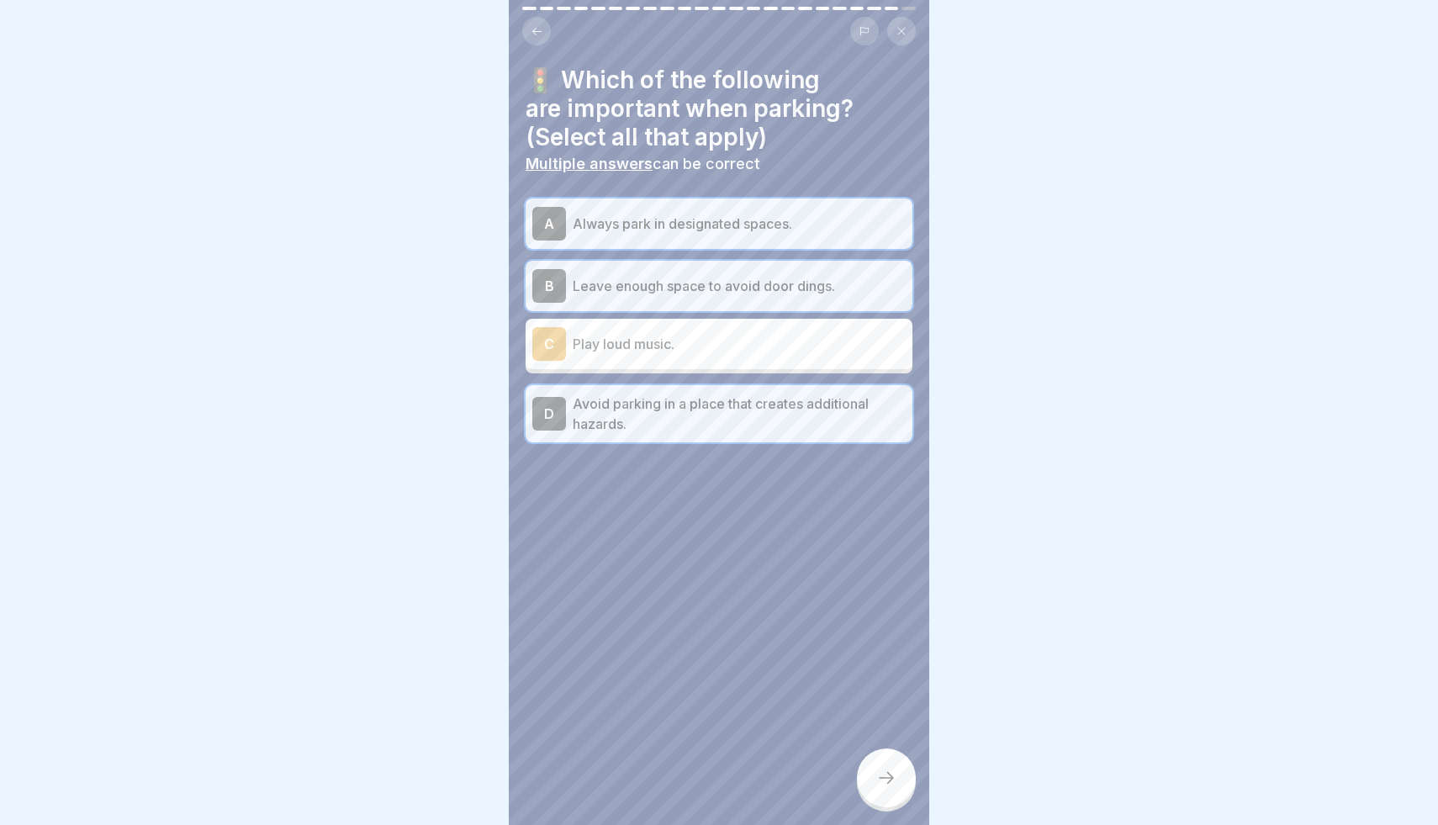
click at [888, 784] on icon at bounding box center [886, 778] width 20 height 20
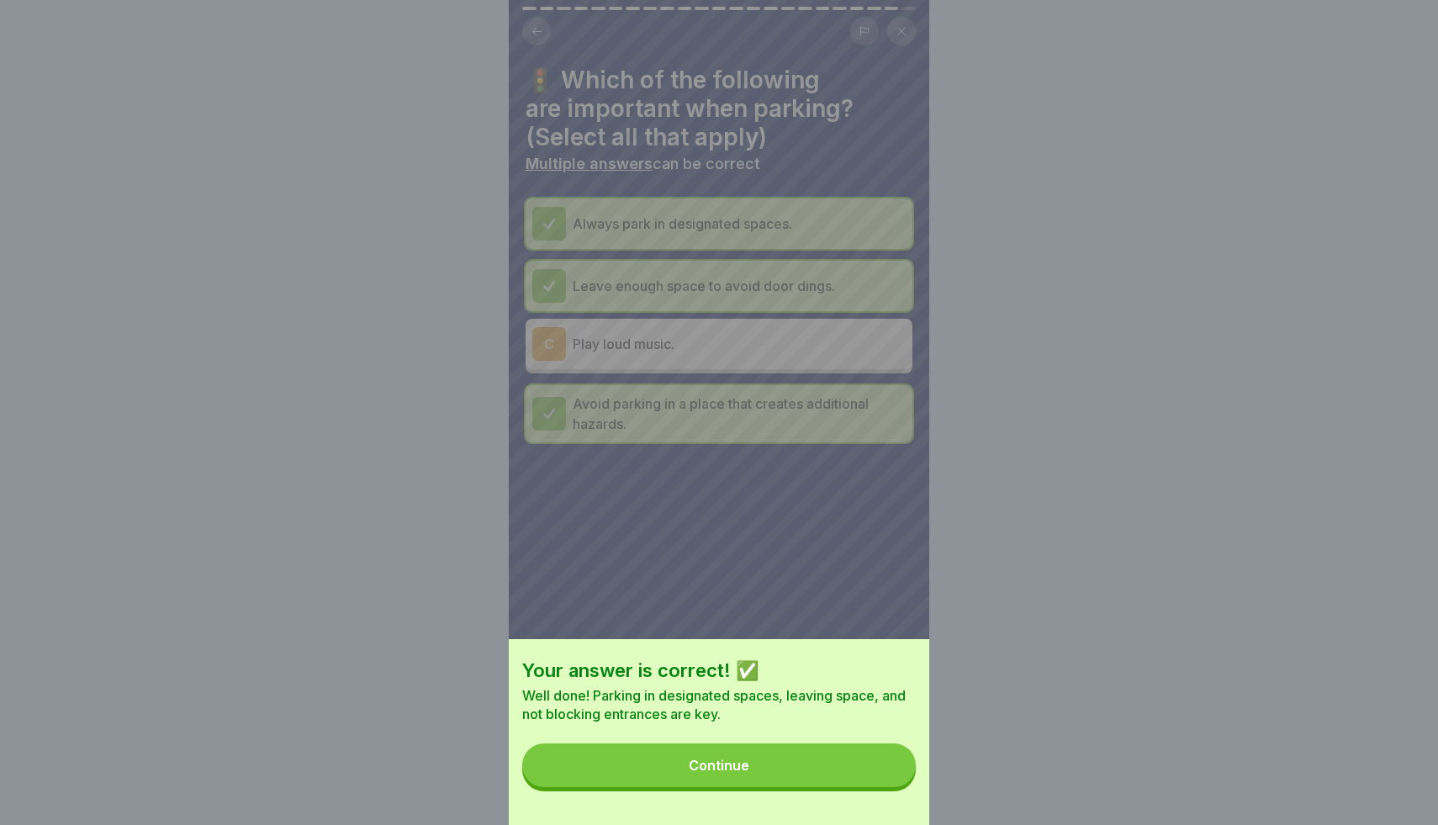
click at [831, 779] on button "Continue" at bounding box center [719, 765] width 394 height 44
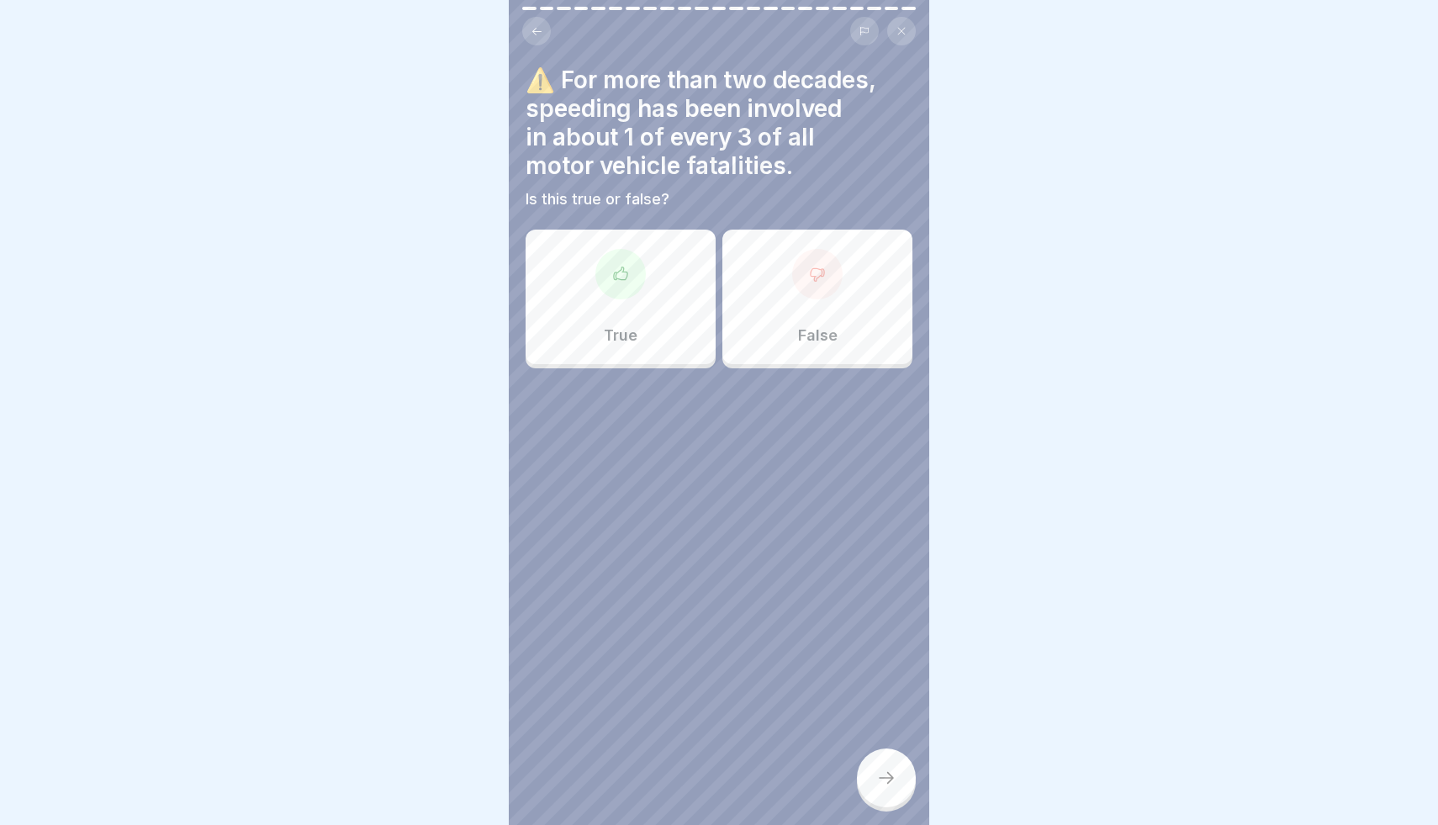
click at [639, 298] on div "True" at bounding box center [621, 297] width 190 height 135
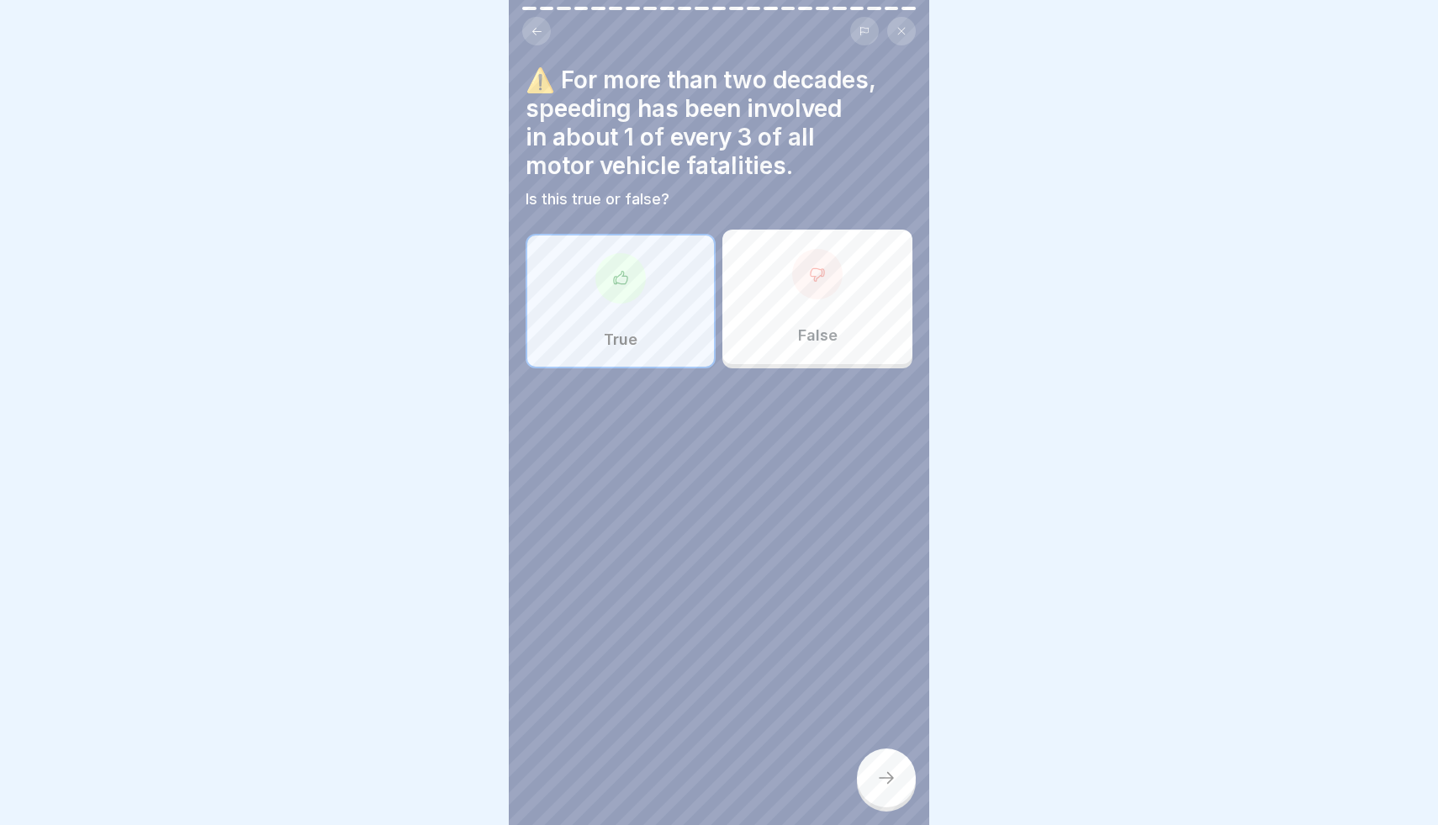
click at [889, 778] on icon at bounding box center [886, 778] width 20 height 20
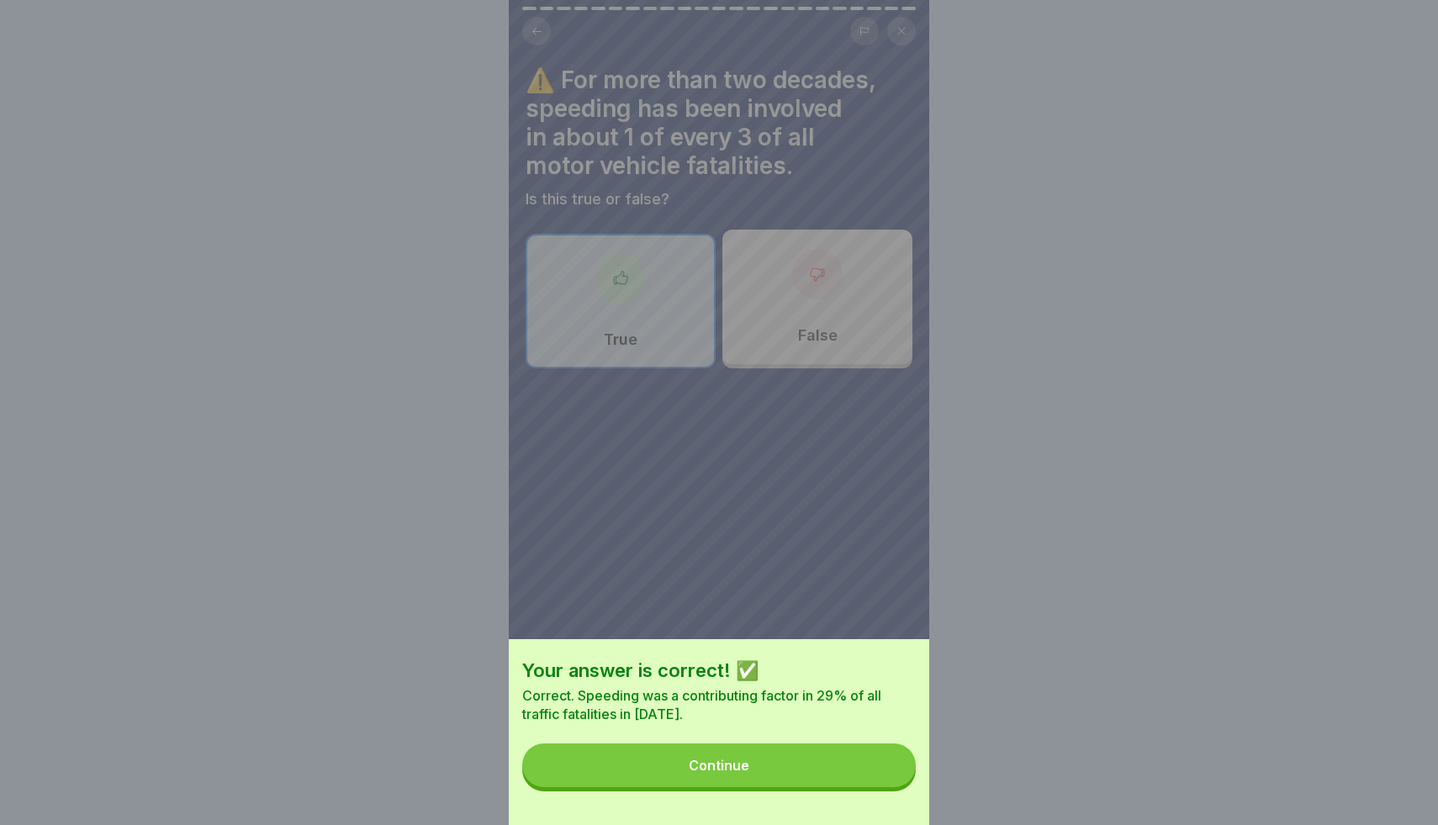
click at [875, 781] on button "Continue" at bounding box center [719, 765] width 394 height 44
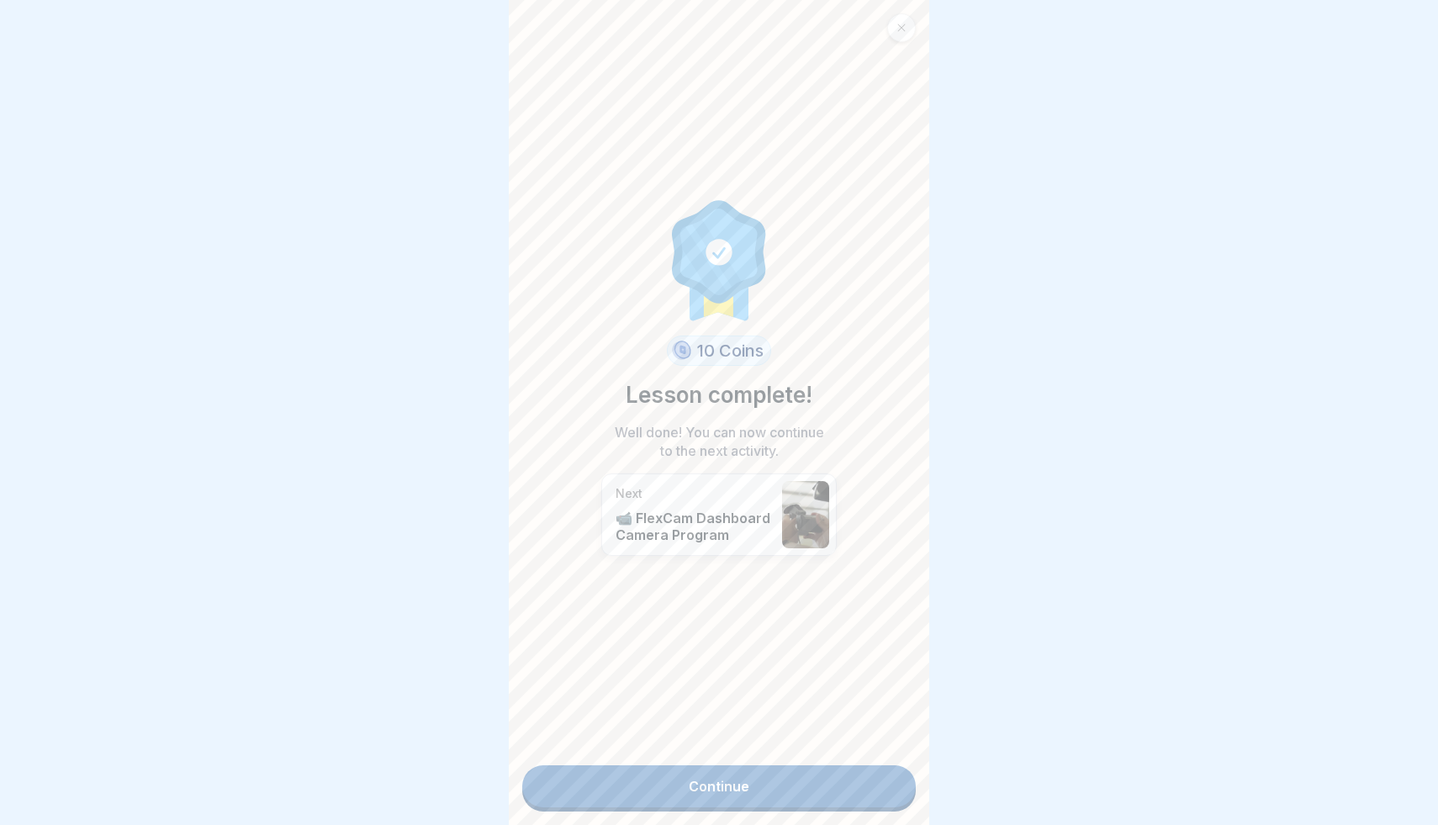
click at [854, 789] on link "Continue" at bounding box center [719, 786] width 394 height 42
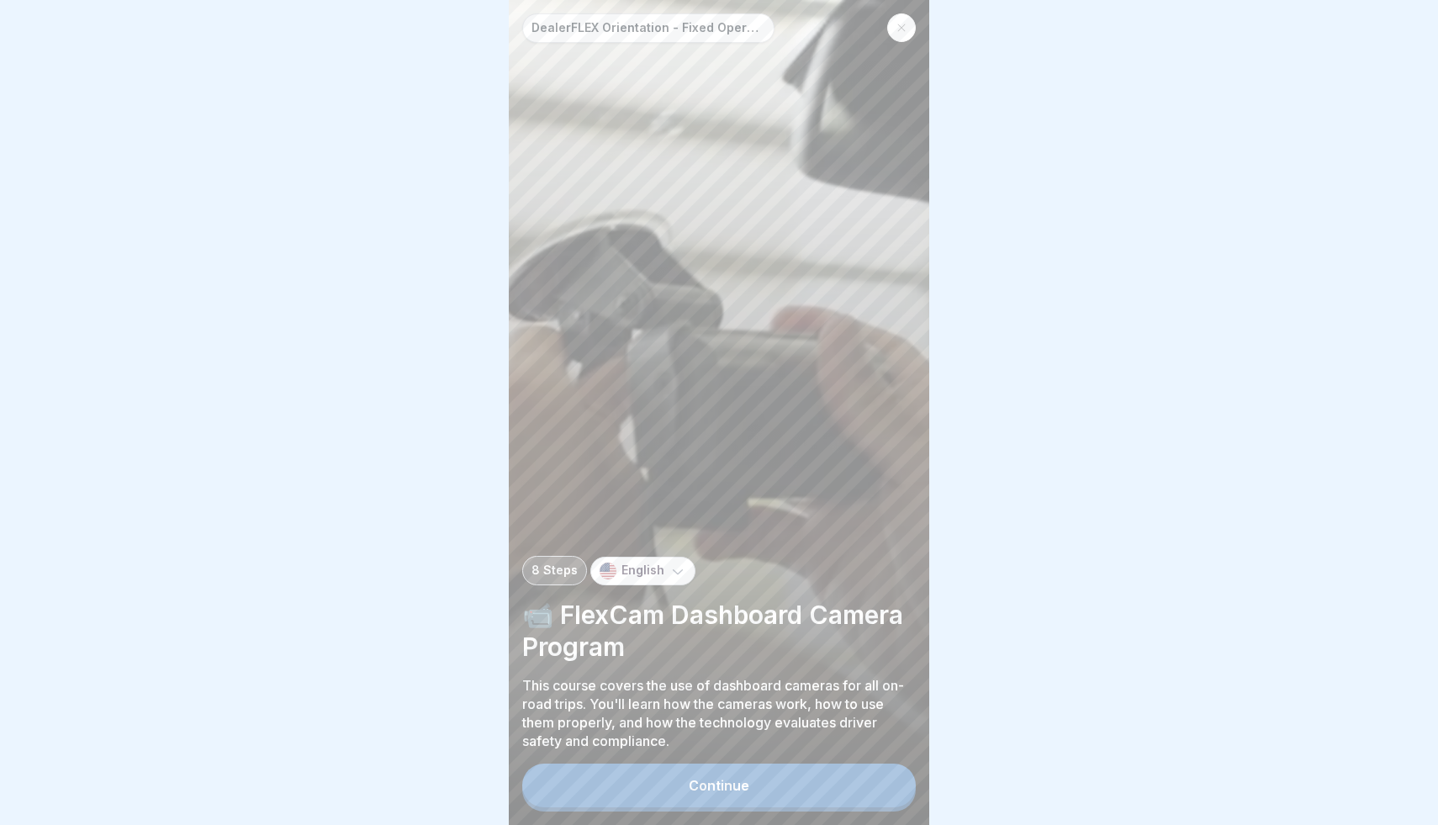
click at [807, 795] on button "Continue" at bounding box center [719, 785] width 394 height 44
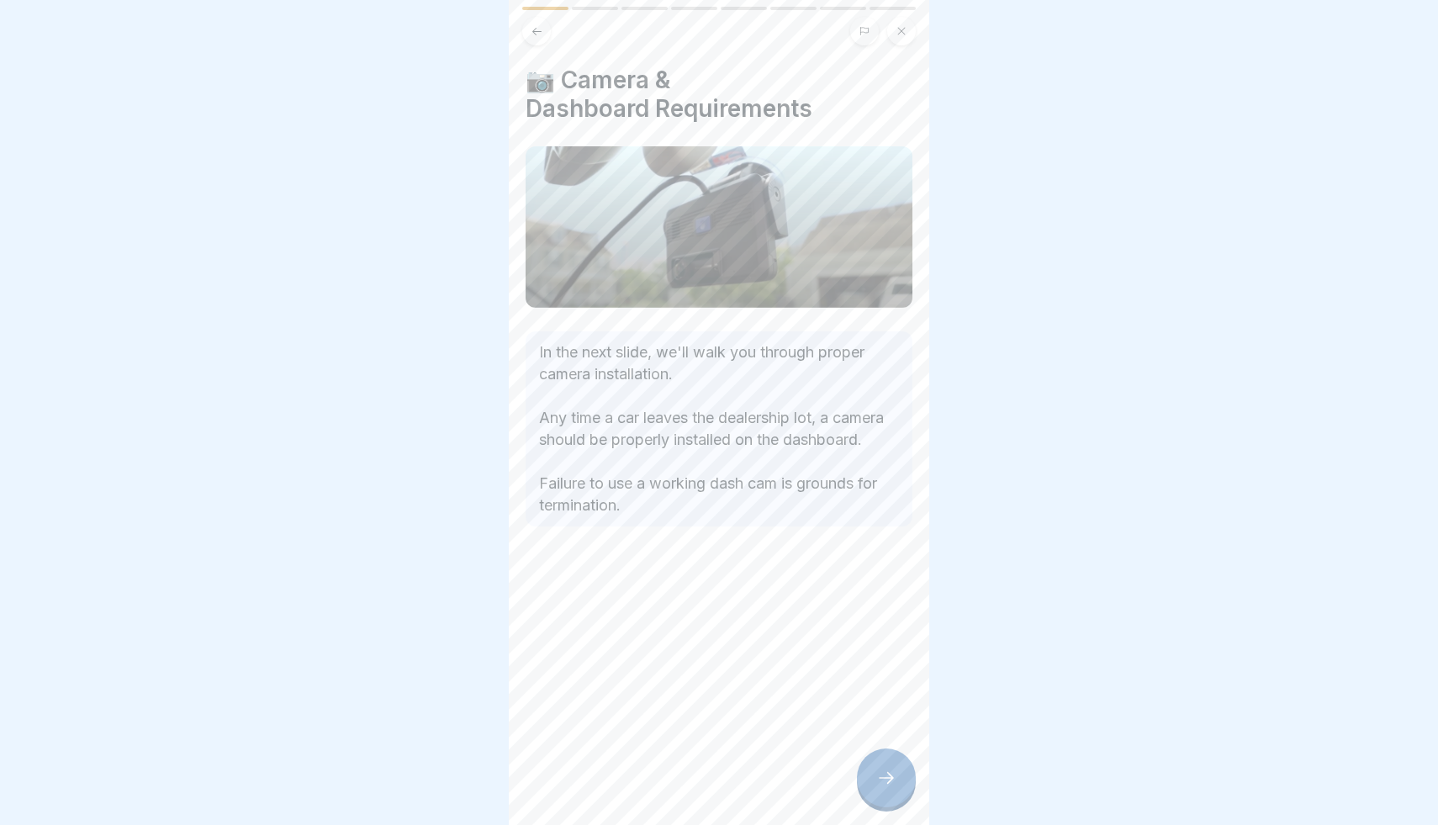
click at [881, 774] on icon at bounding box center [886, 778] width 20 height 20
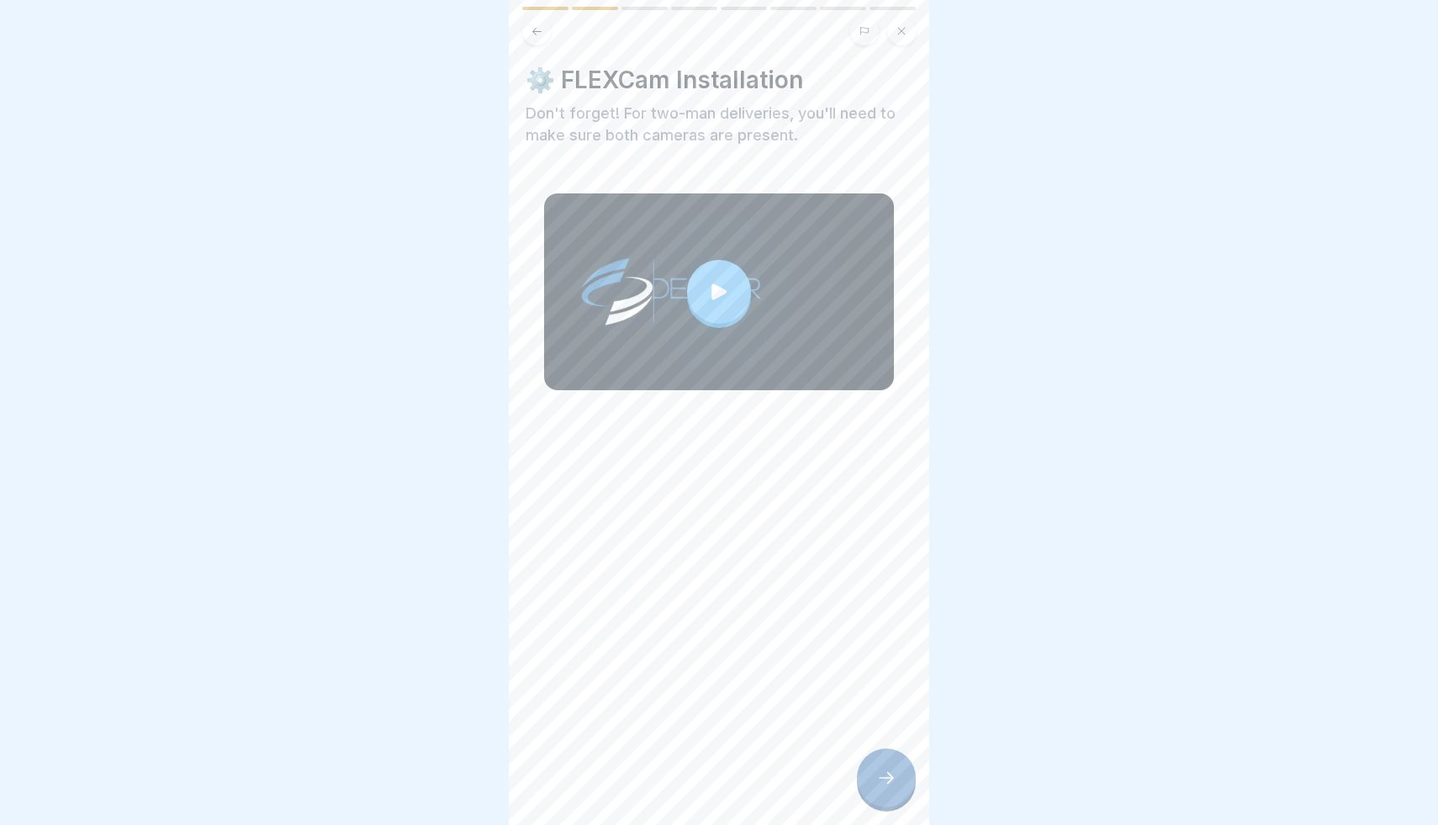
click at [706, 282] on div at bounding box center [719, 292] width 64 height 64
click at [874, 787] on div at bounding box center [886, 777] width 59 height 59
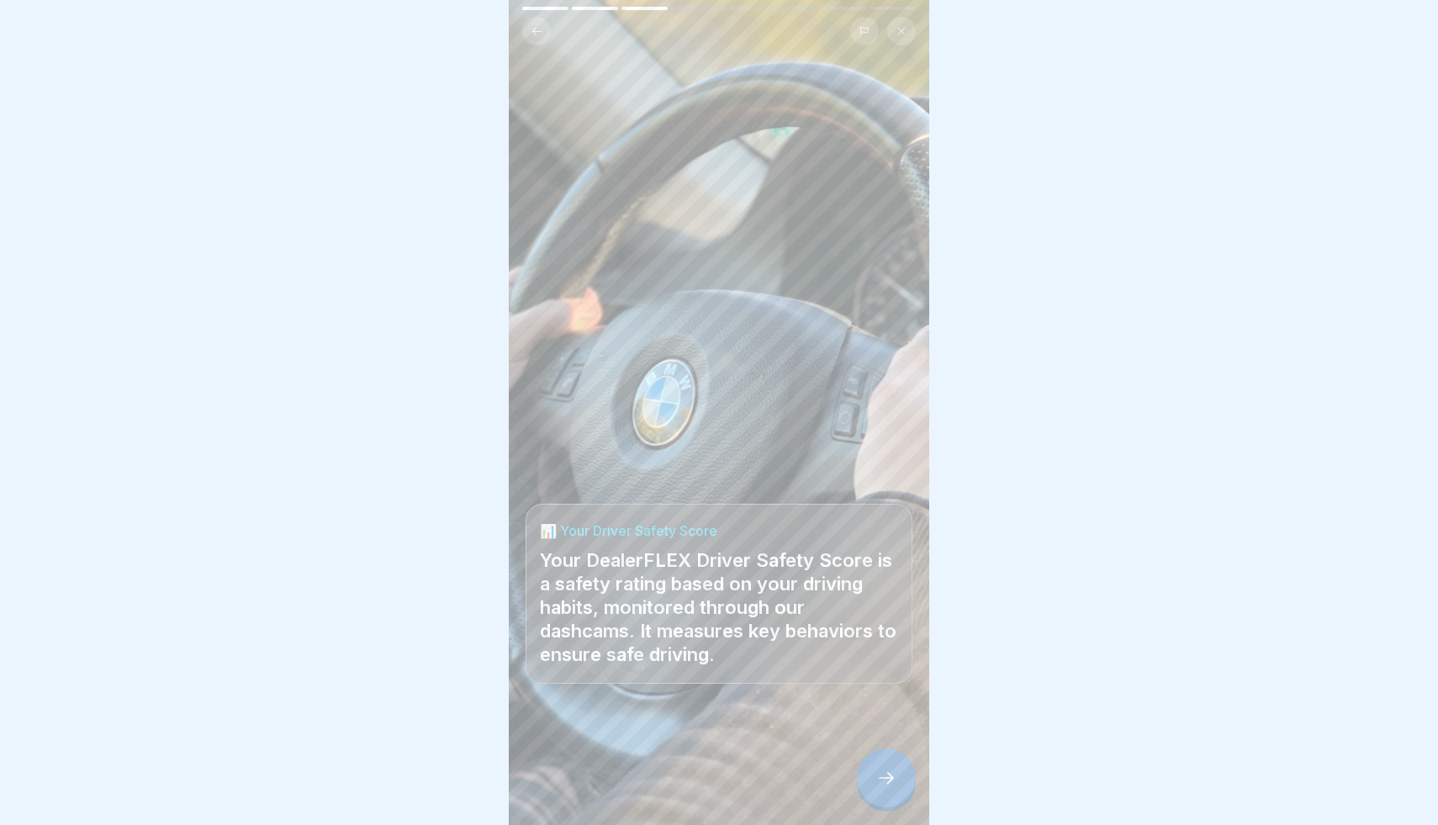
click at [874, 787] on div at bounding box center [886, 777] width 59 height 59
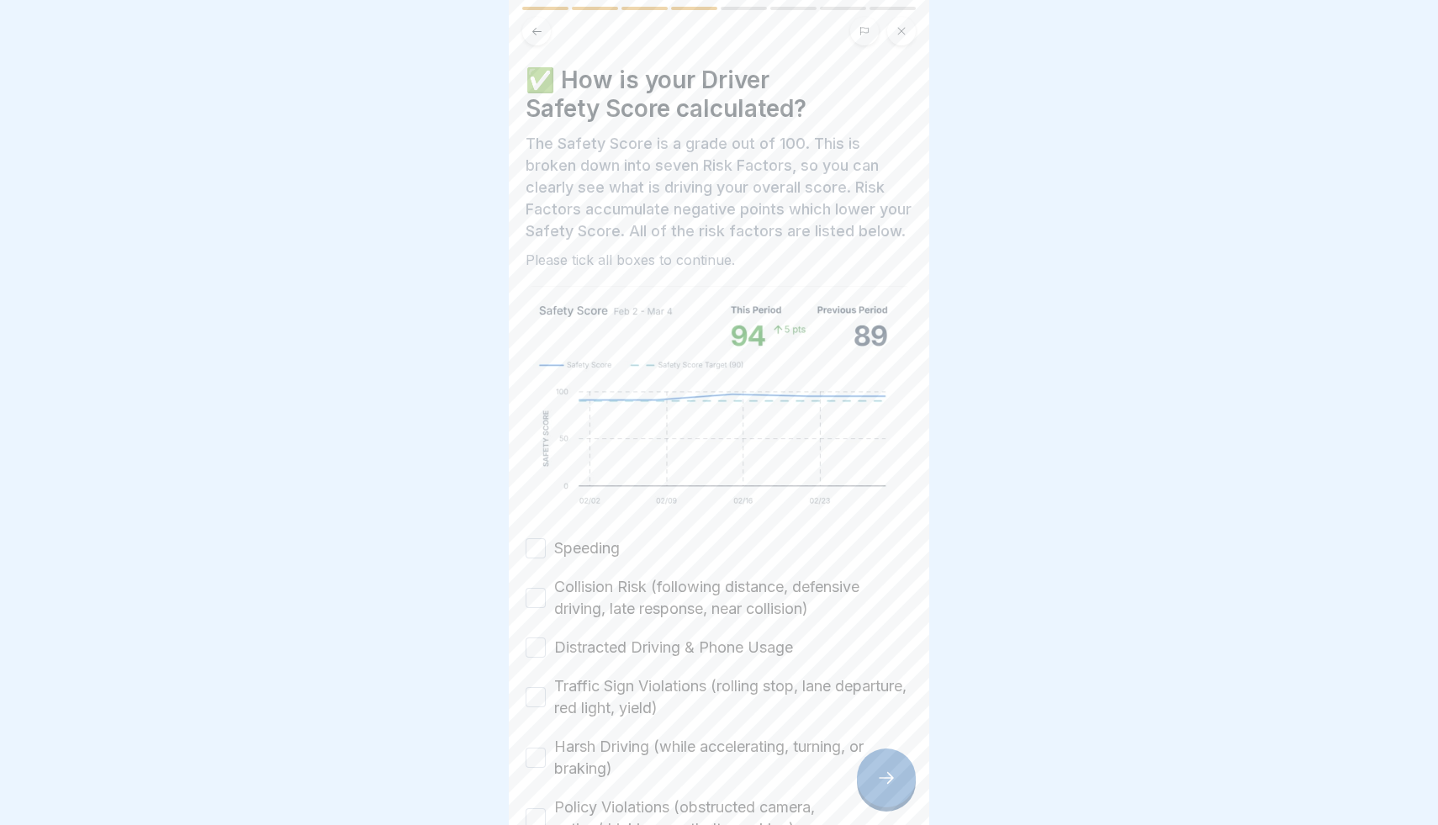
click at [602, 547] on label "Speeding" at bounding box center [587, 548] width 66 height 22
click at [546, 547] on button "Speeding" at bounding box center [536, 548] width 20 height 20
click at [594, 591] on label "Collision Risk (following distance, defensive driving, late response, near coll…" at bounding box center [733, 598] width 358 height 44
click at [546, 591] on button "Collision Risk (following distance, defensive driving, late response, near coll…" at bounding box center [536, 598] width 20 height 20
click at [594, 649] on label "Distracted Driving & Phone Usage" at bounding box center [673, 648] width 239 height 22
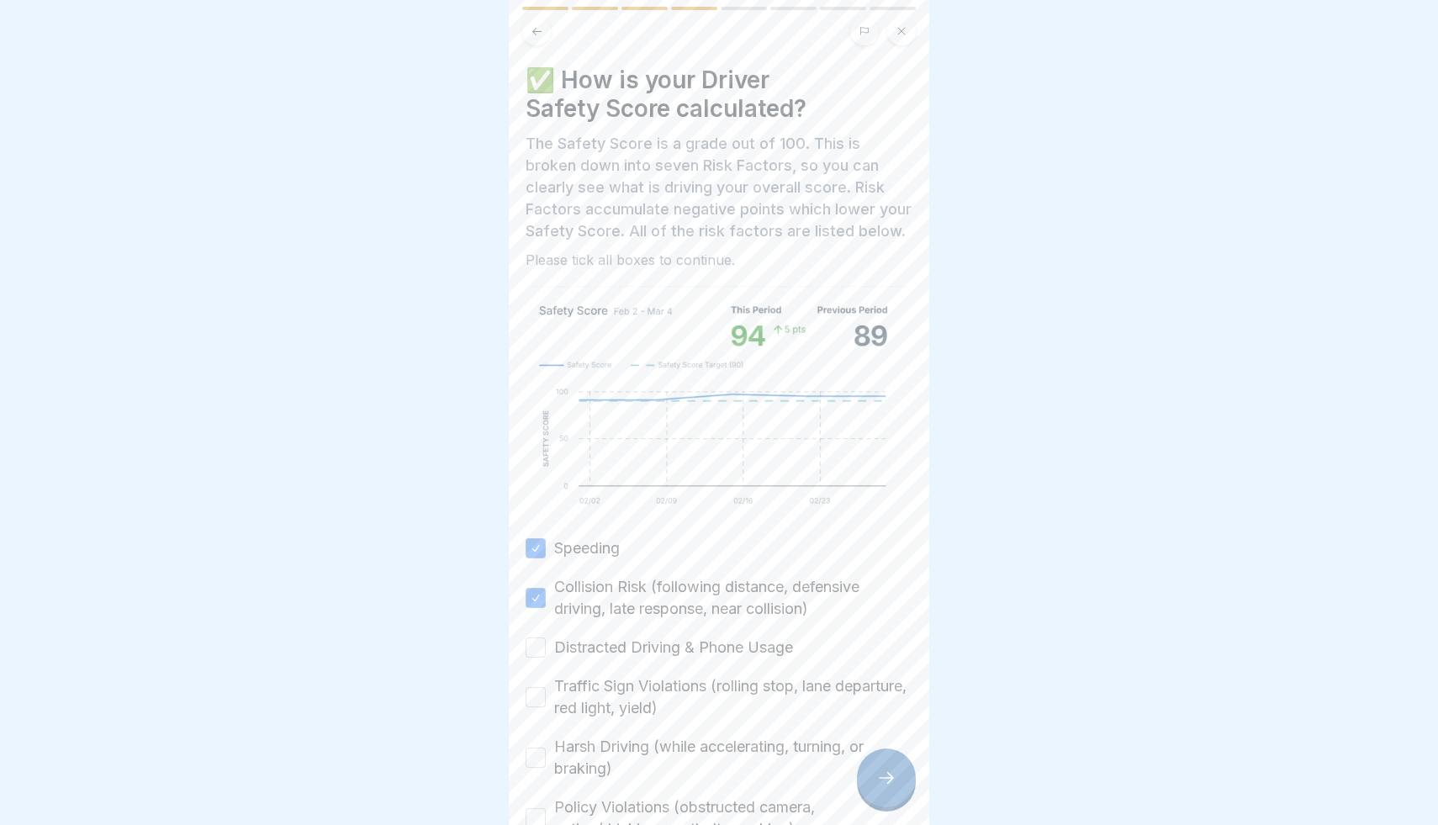
click at [546, 649] on button "Distracted Driving & Phone Usage" at bounding box center [536, 647] width 20 height 20
click at [589, 692] on label "Traffic Sign Violations (rolling stop, lane departure, red light, yield)" at bounding box center [733, 697] width 358 height 44
click at [546, 692] on button "Traffic Sign Violations (rolling stop, lane departure, red light, yield)" at bounding box center [536, 697] width 20 height 20
click at [591, 736] on label "Harsh Driving (while accelerating, turning, or braking)" at bounding box center [733, 758] width 358 height 44
click at [546, 747] on button "Harsh Driving (while accelerating, turning, or braking)" at bounding box center [536, 757] width 20 height 20
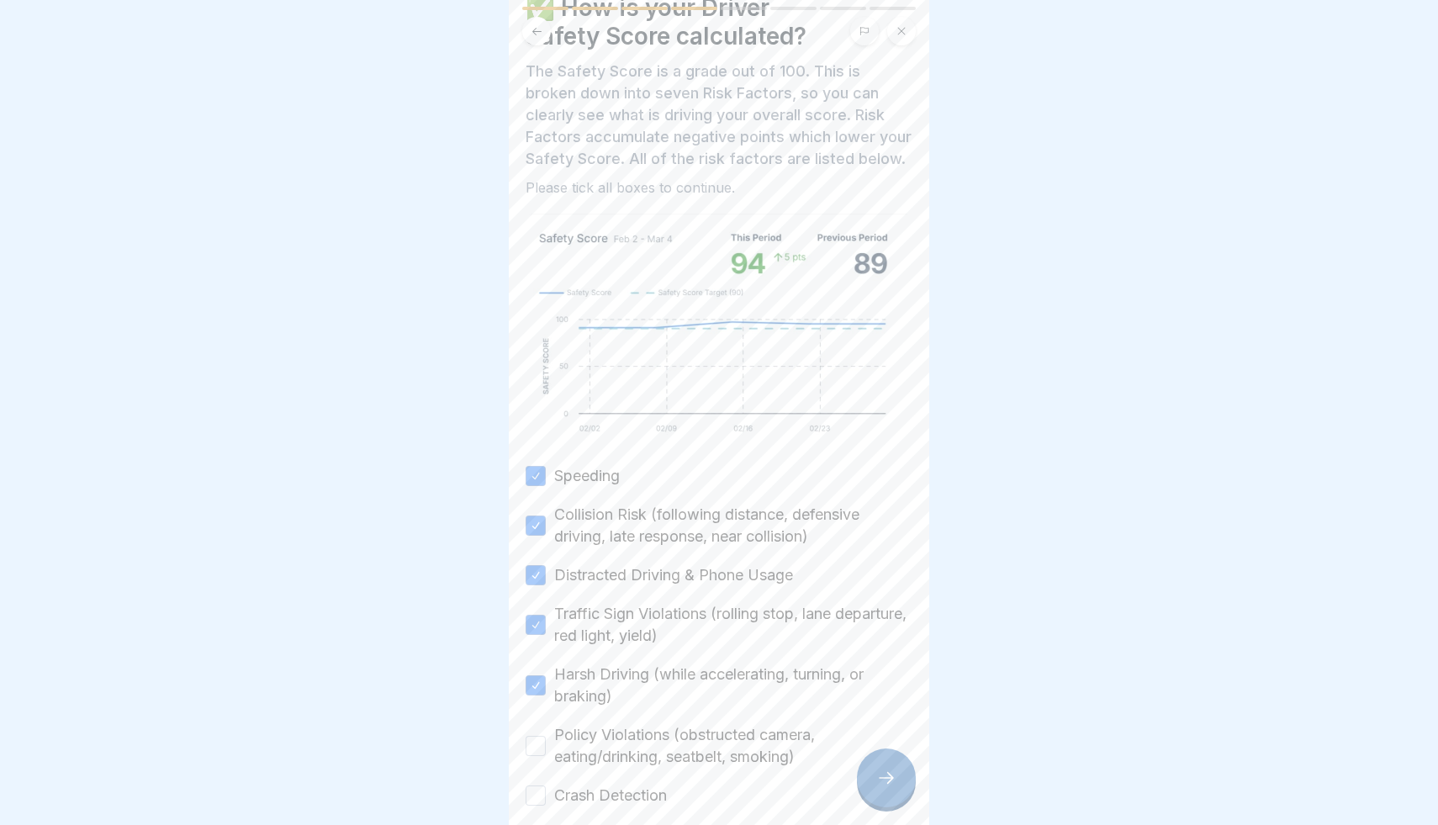
scroll to position [82, 0]
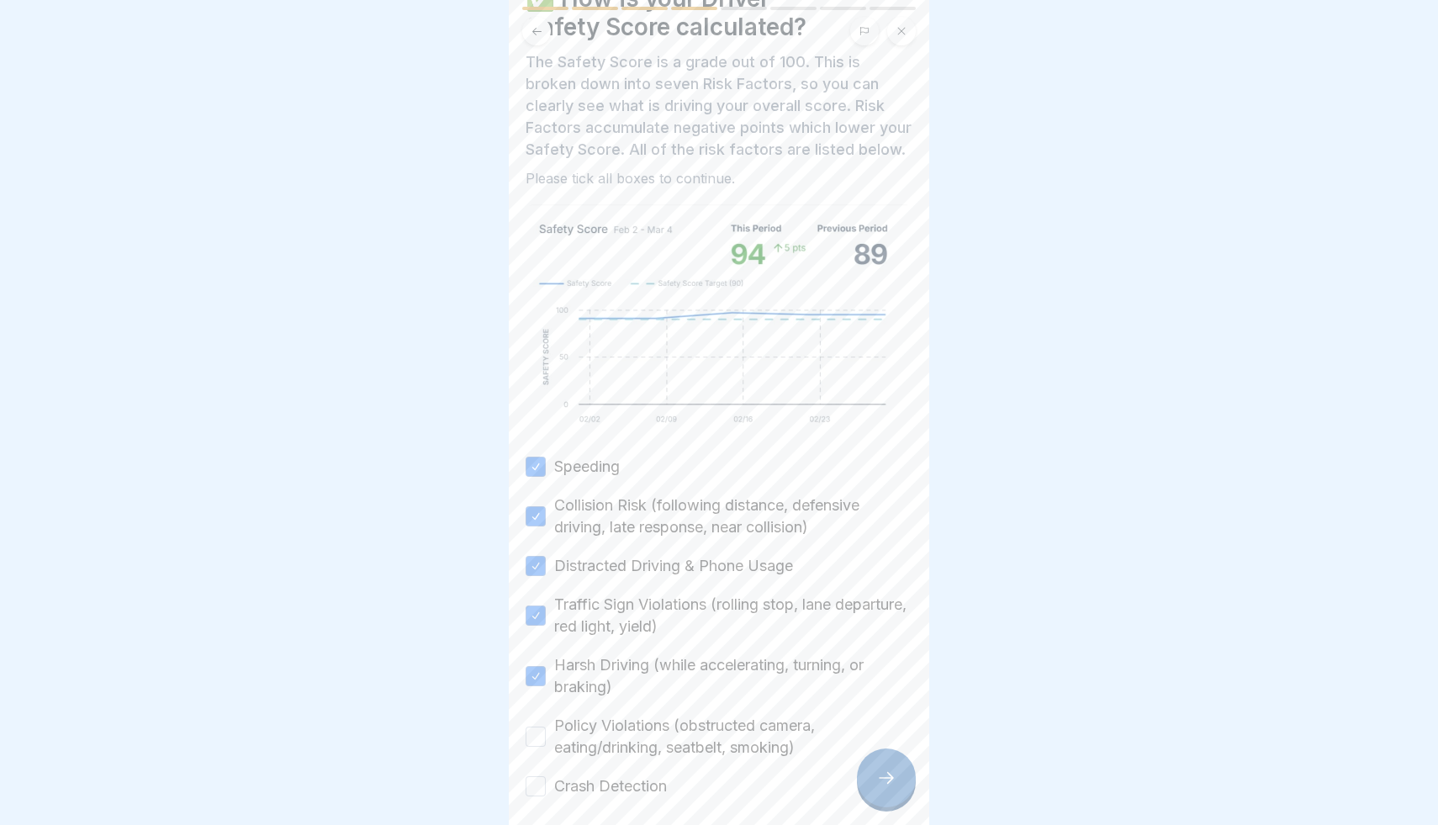
click at [604, 789] on label "Crash Detection" at bounding box center [610, 786] width 113 height 22
click at [546, 789] on button "Crash Detection" at bounding box center [536, 786] width 20 height 20
click at [612, 716] on label "Policy Violations (obstructed camera, eating/drinking, seatbelt, smoking)" at bounding box center [733, 737] width 358 height 44
click at [546, 726] on button "Policy Violations (obstructed camera, eating/drinking, seatbelt, smoking)" at bounding box center [536, 736] width 20 height 20
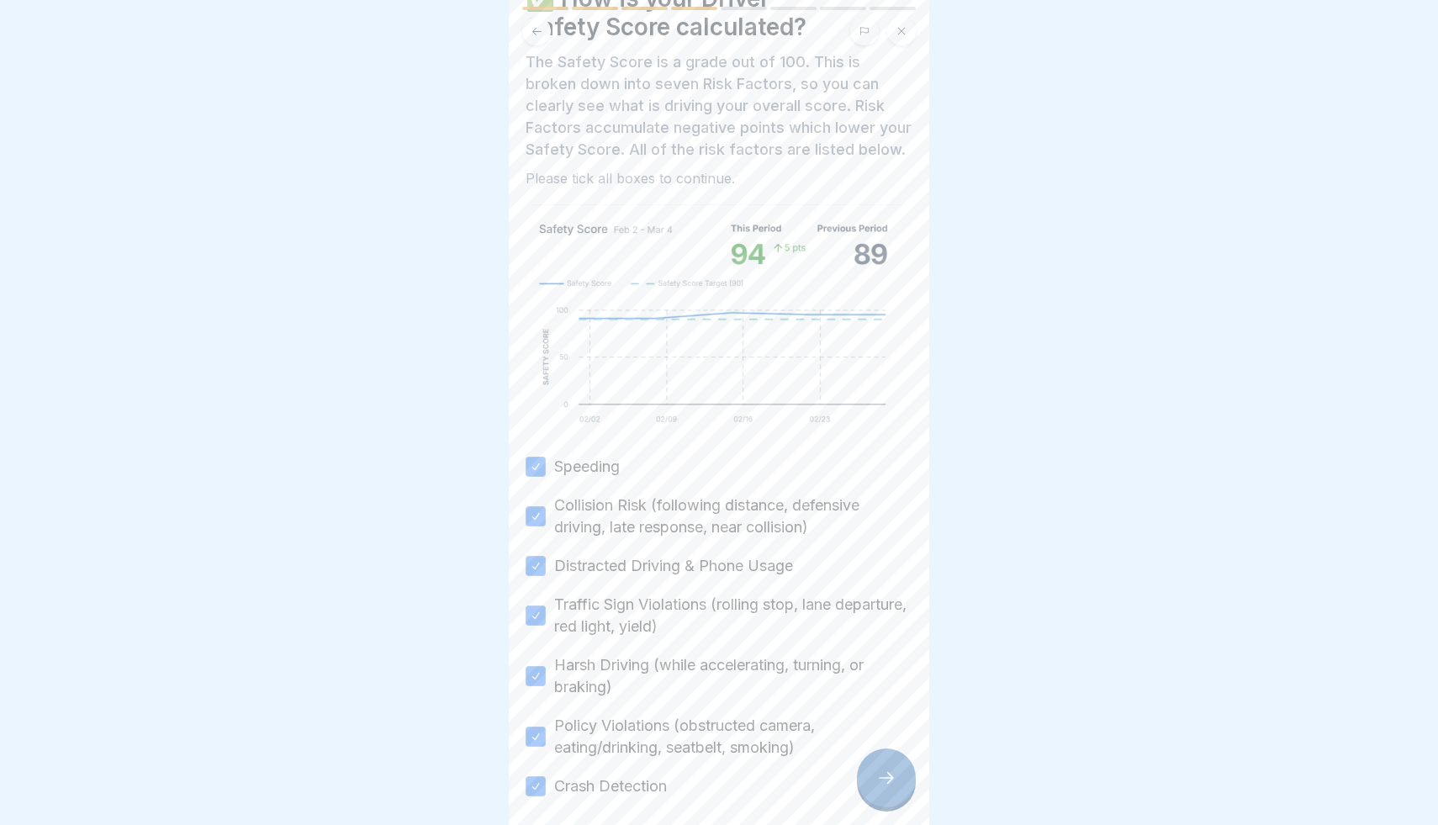
scroll to position [0, 0]
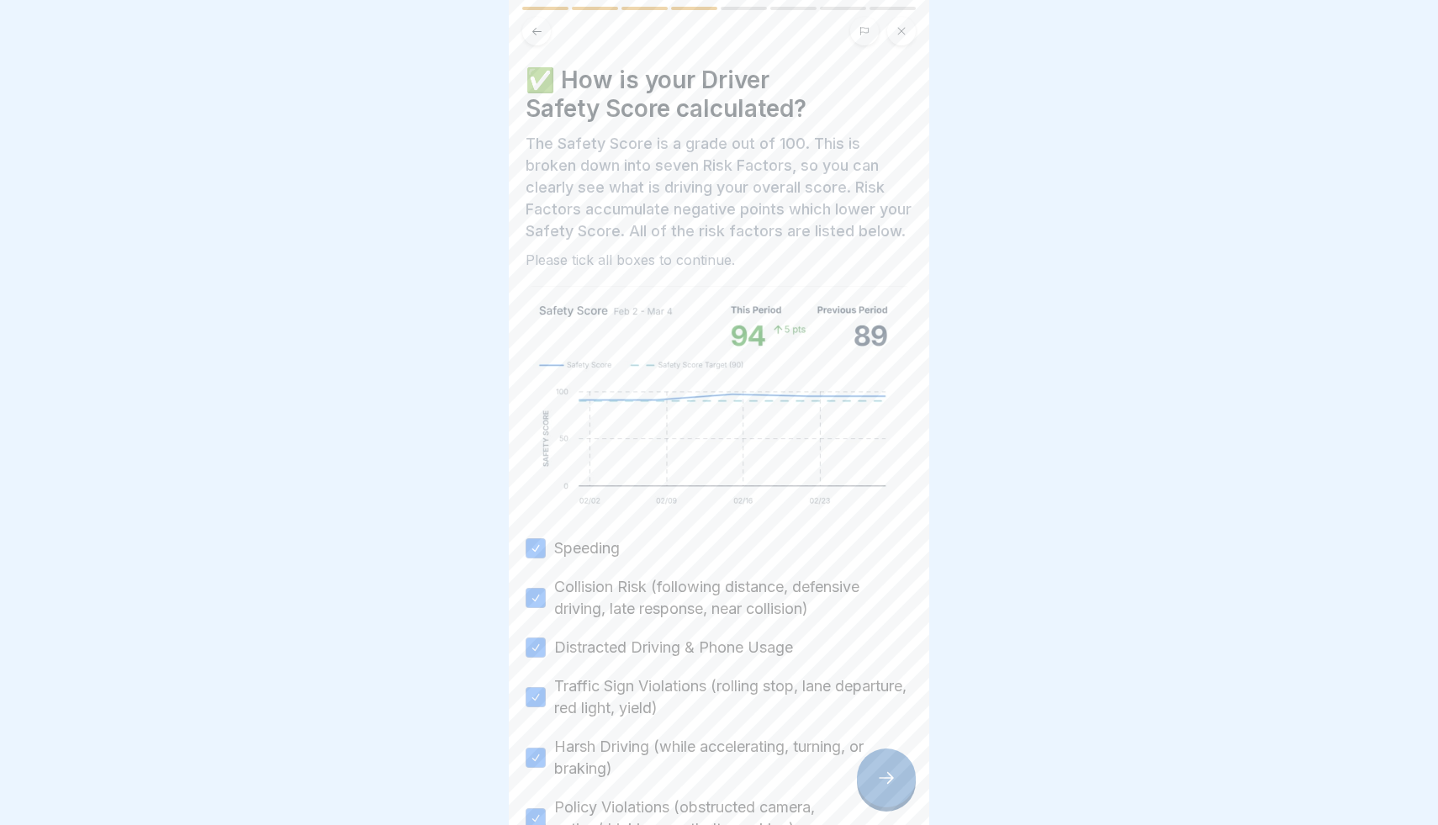
click at [537, 40] on button at bounding box center [536, 31] width 29 height 29
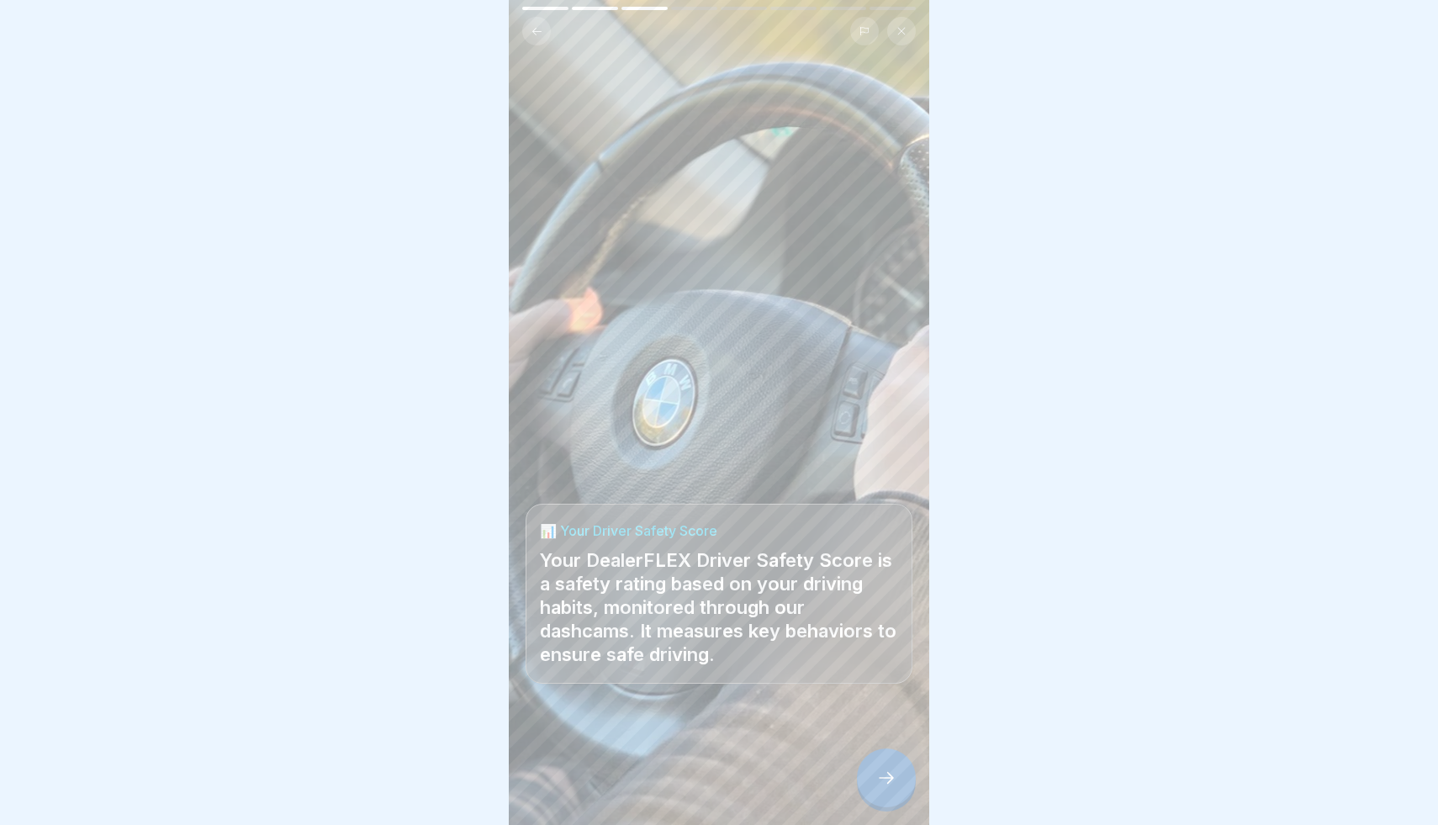
click at [893, 765] on div at bounding box center [886, 777] width 59 height 59
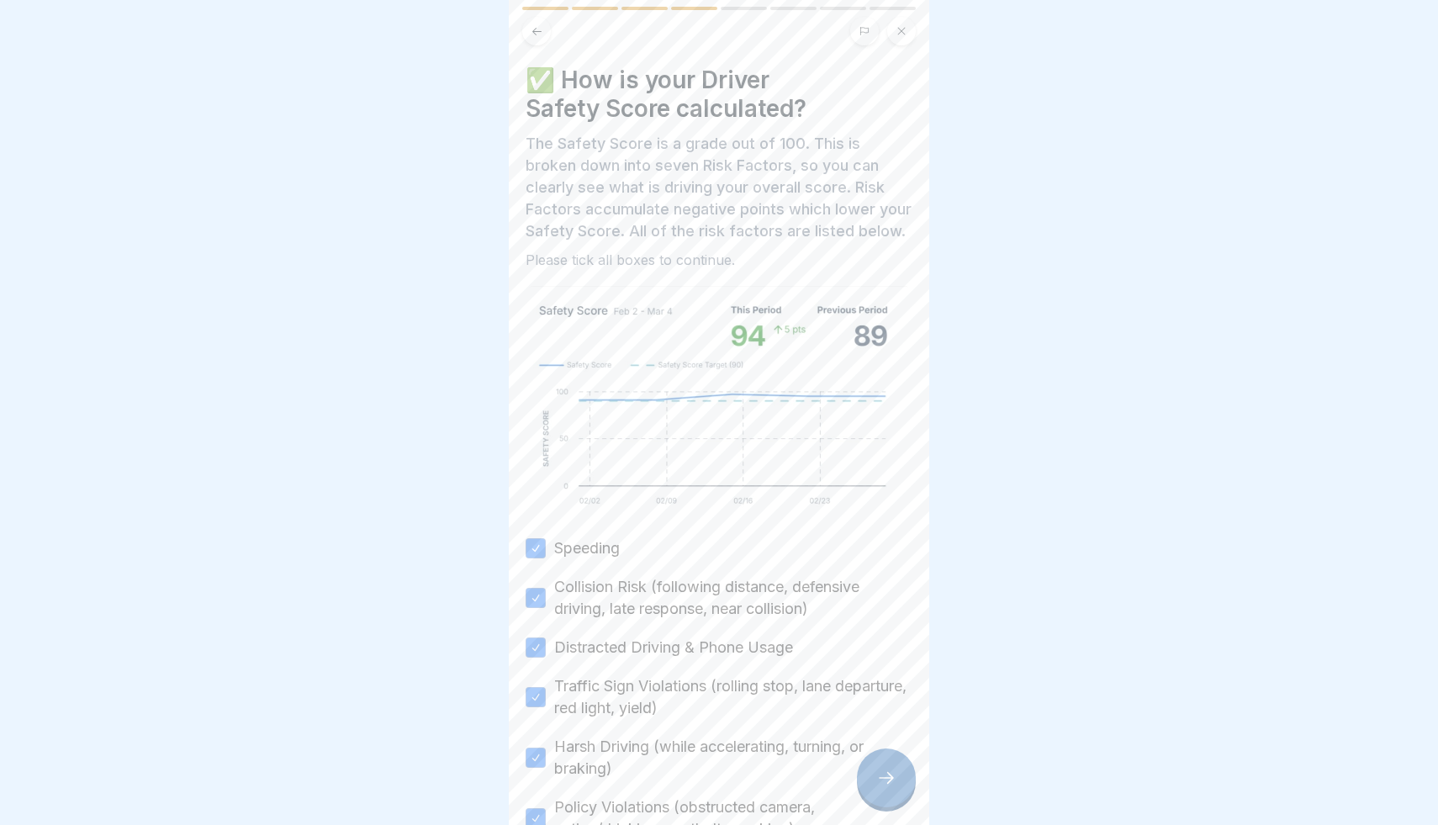
scroll to position [155, 0]
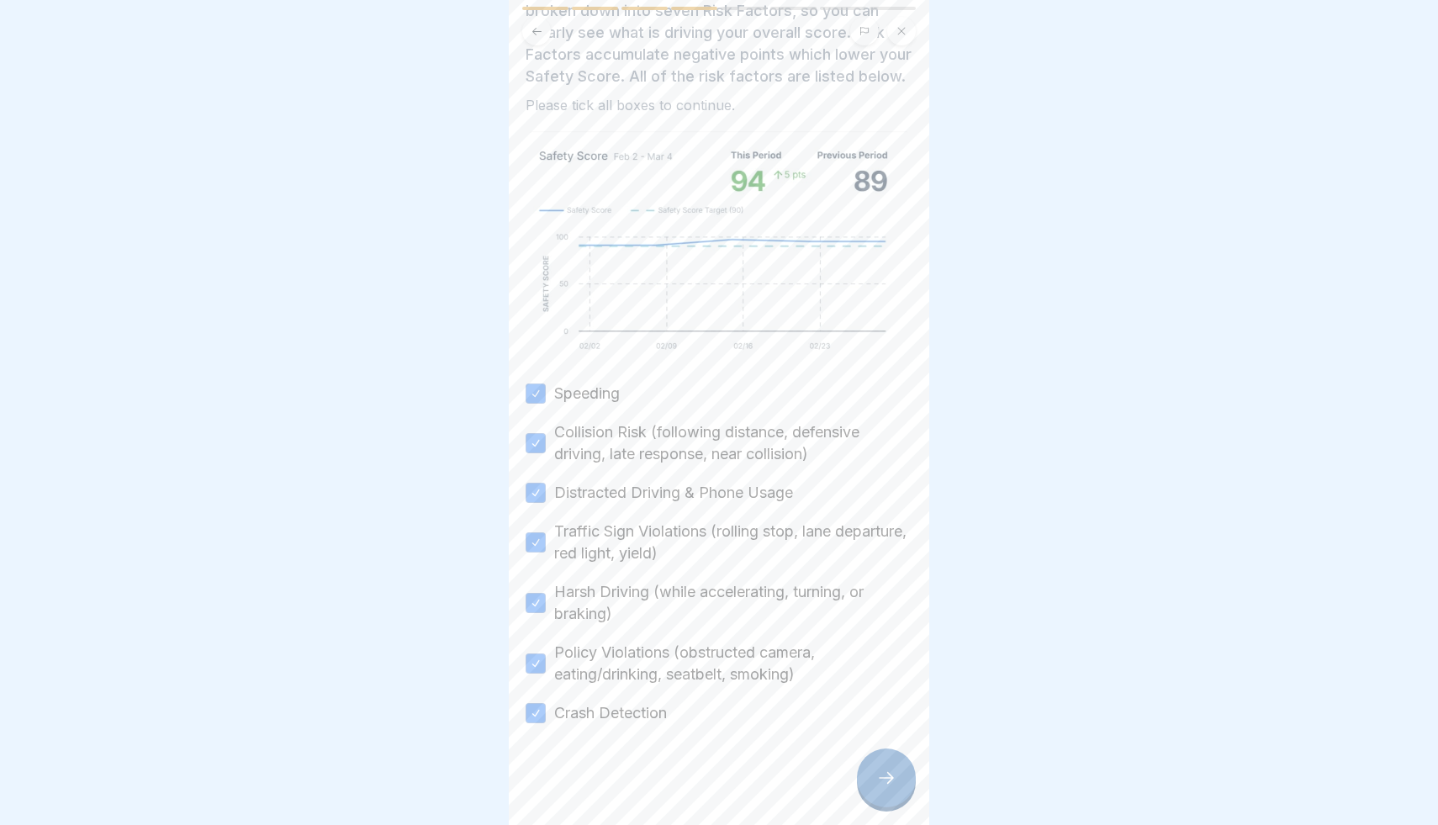
click at [886, 761] on div at bounding box center [886, 777] width 59 height 59
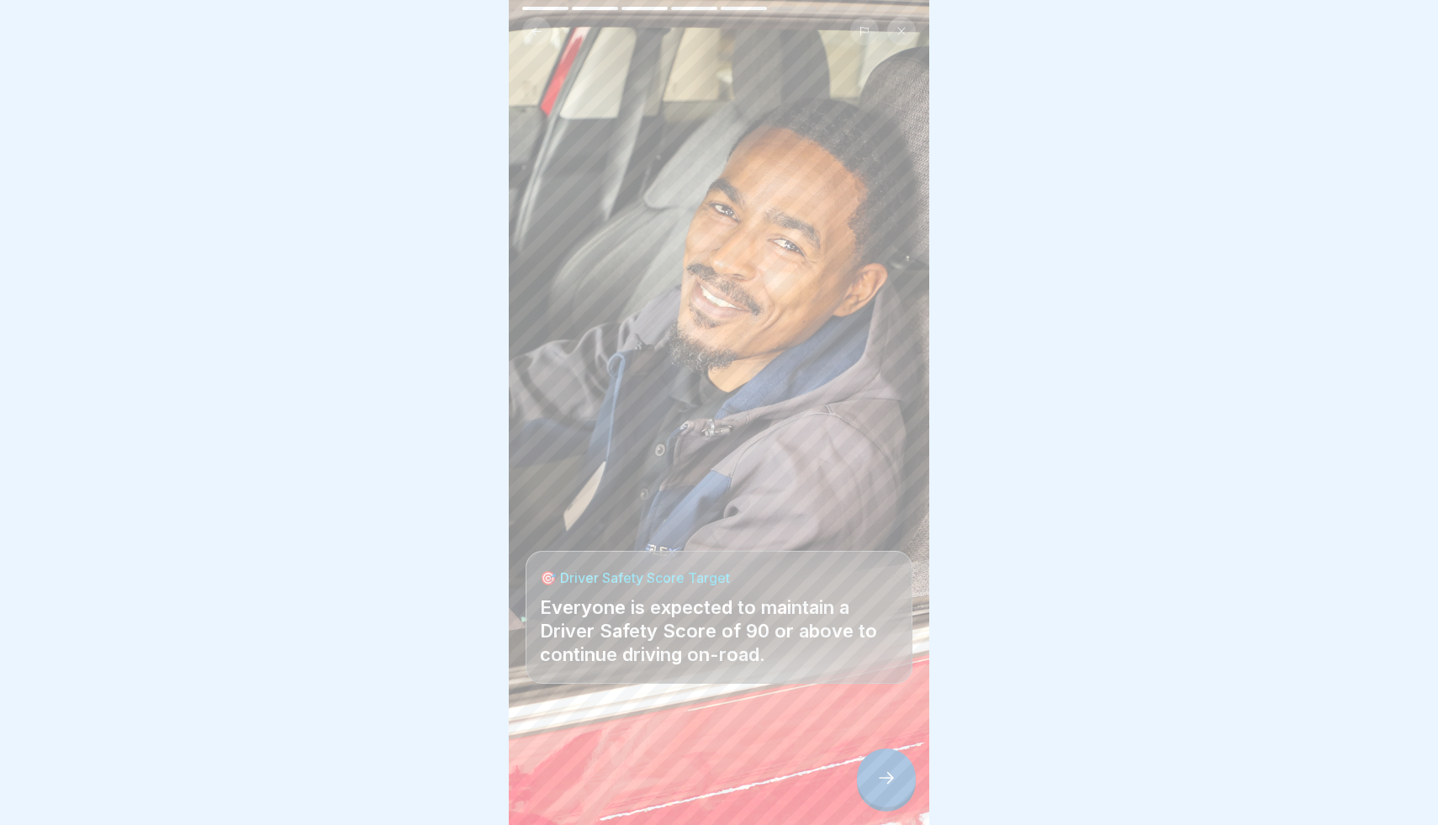
click at [886, 761] on div at bounding box center [886, 777] width 59 height 59
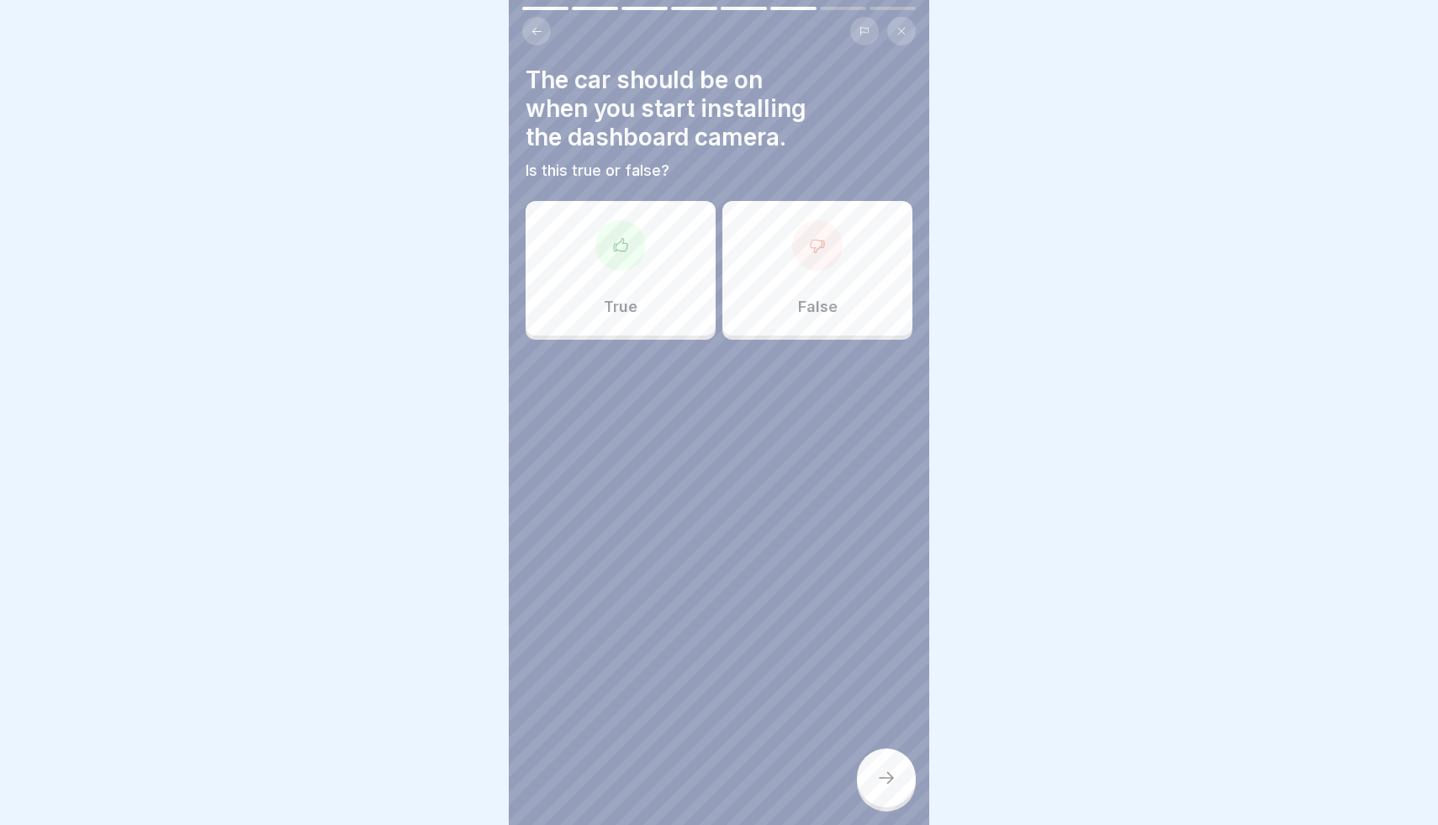
click at [823, 247] on icon at bounding box center [817, 246] width 13 height 13
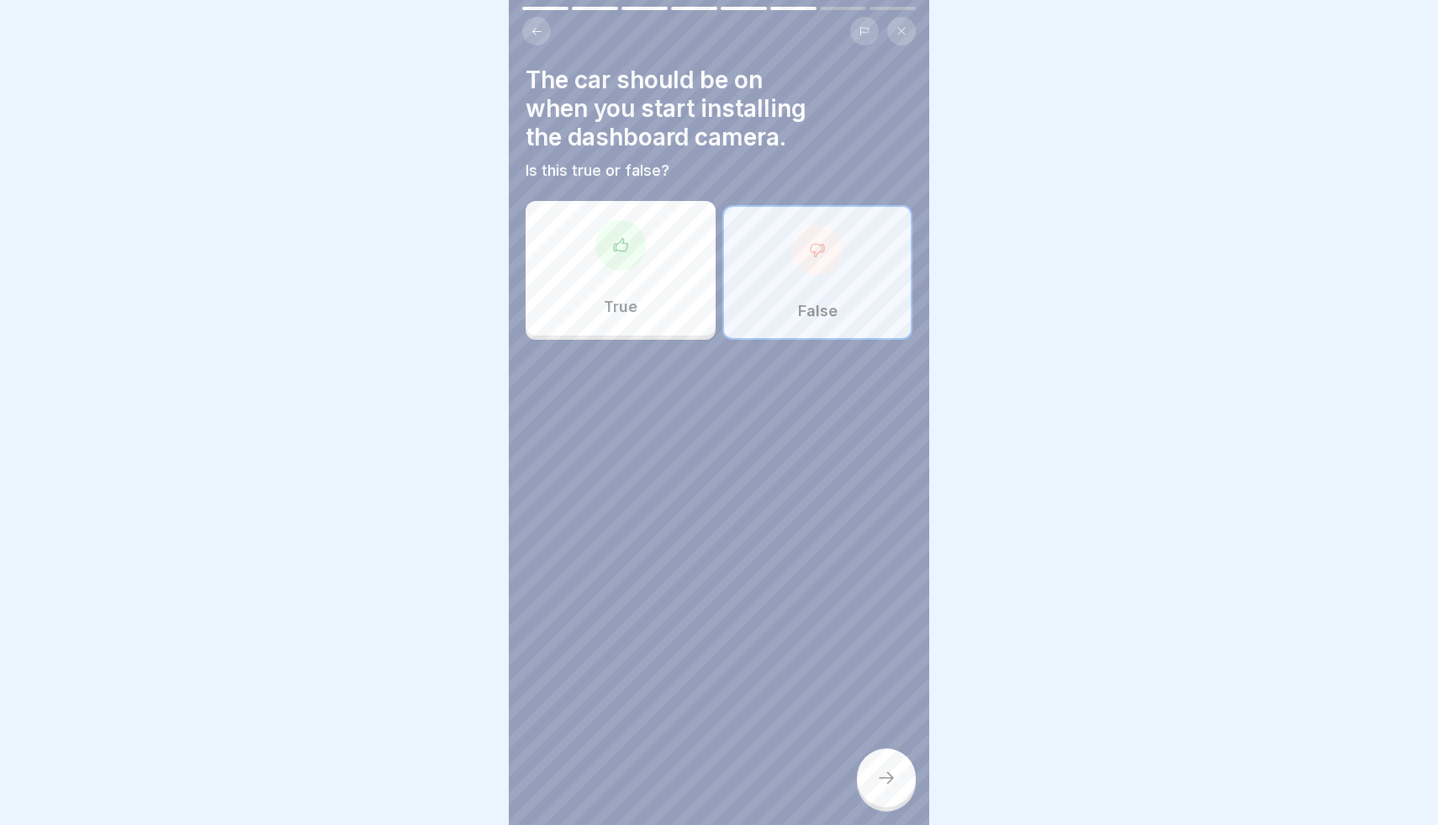
click at [874, 769] on div at bounding box center [886, 777] width 59 height 59
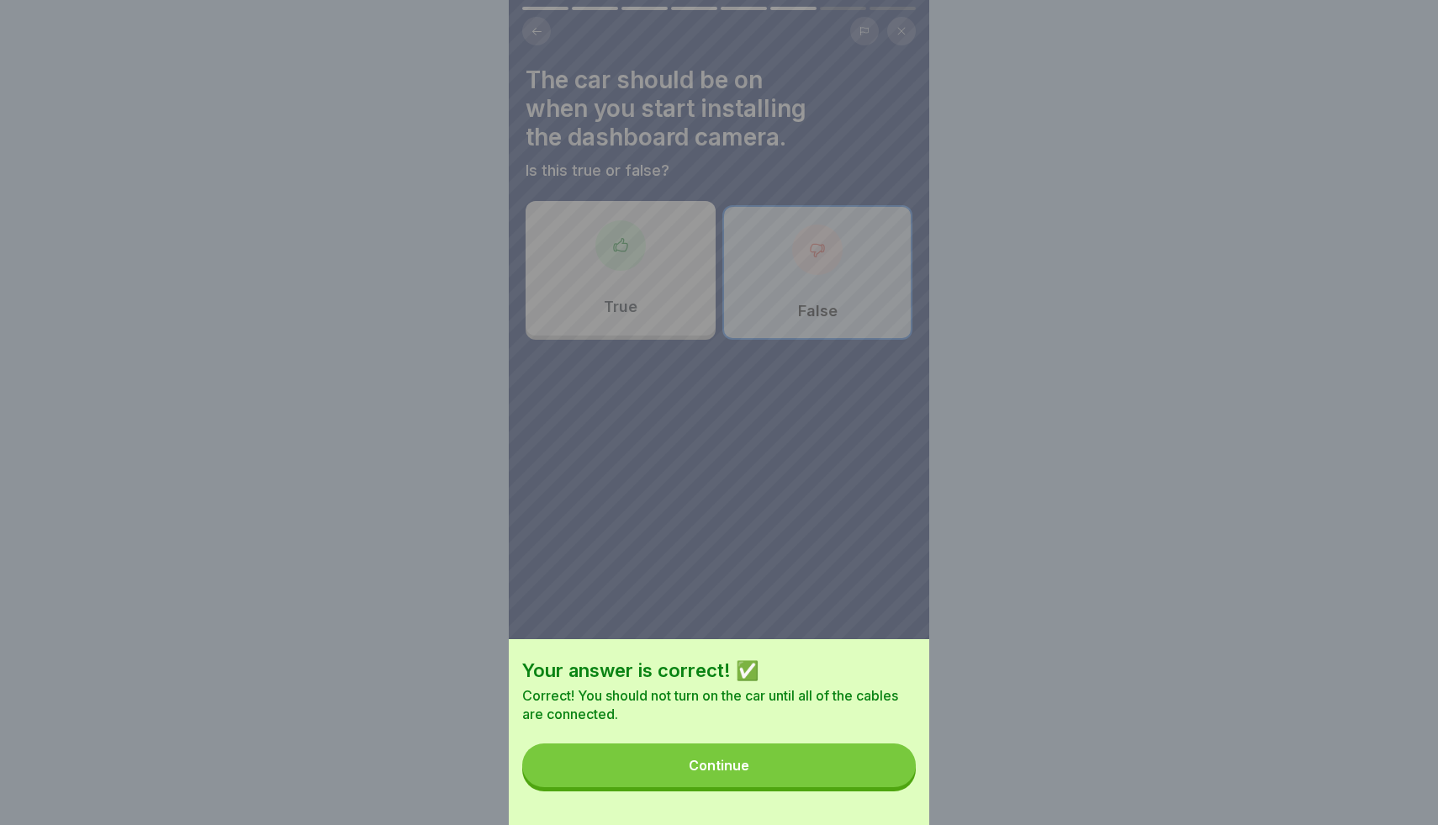
click at [874, 769] on button "Continue" at bounding box center [719, 765] width 394 height 44
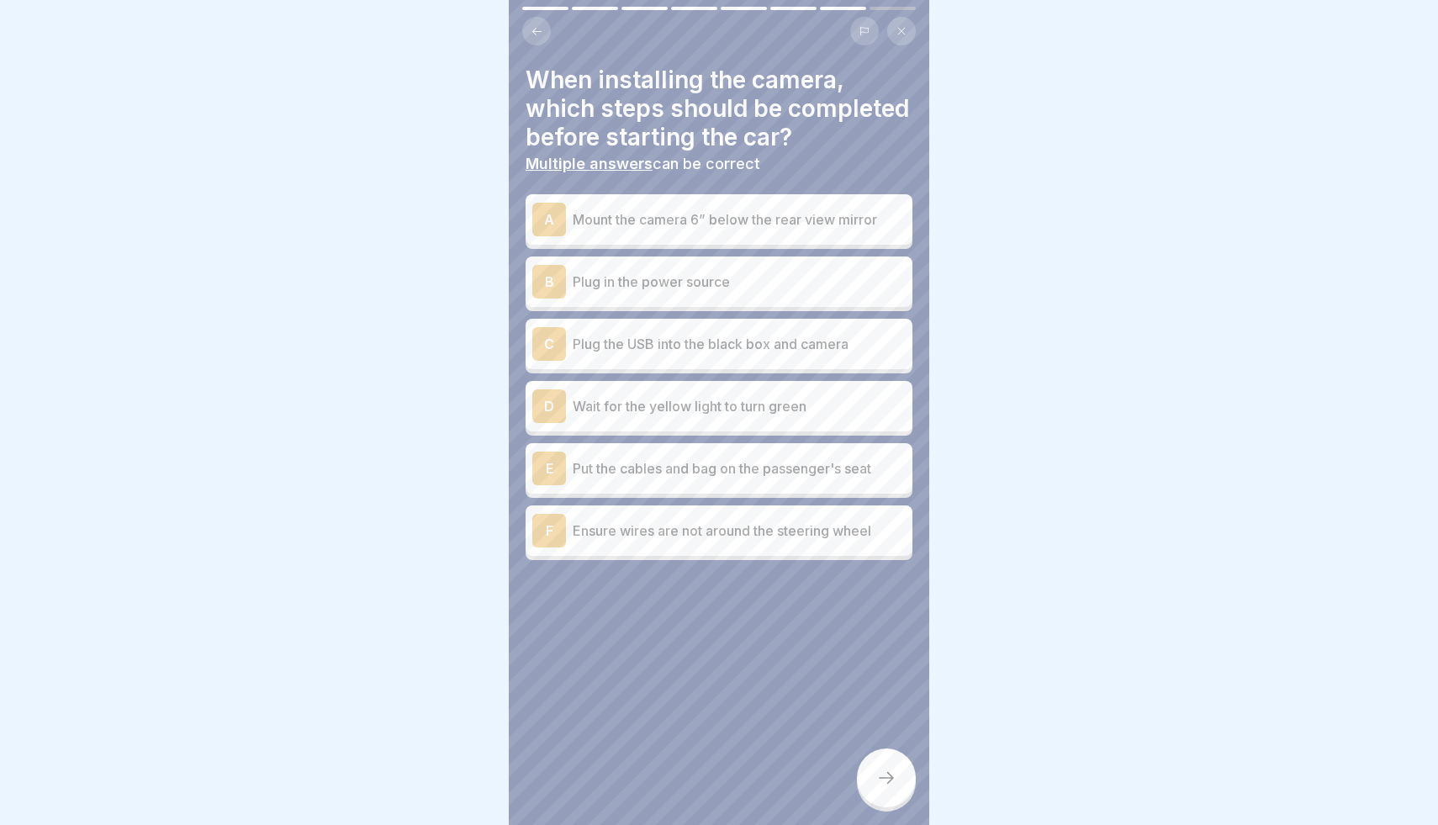
click at [790, 235] on div "A Mount the camera 6” below the rear view mirror" at bounding box center [718, 220] width 373 height 34
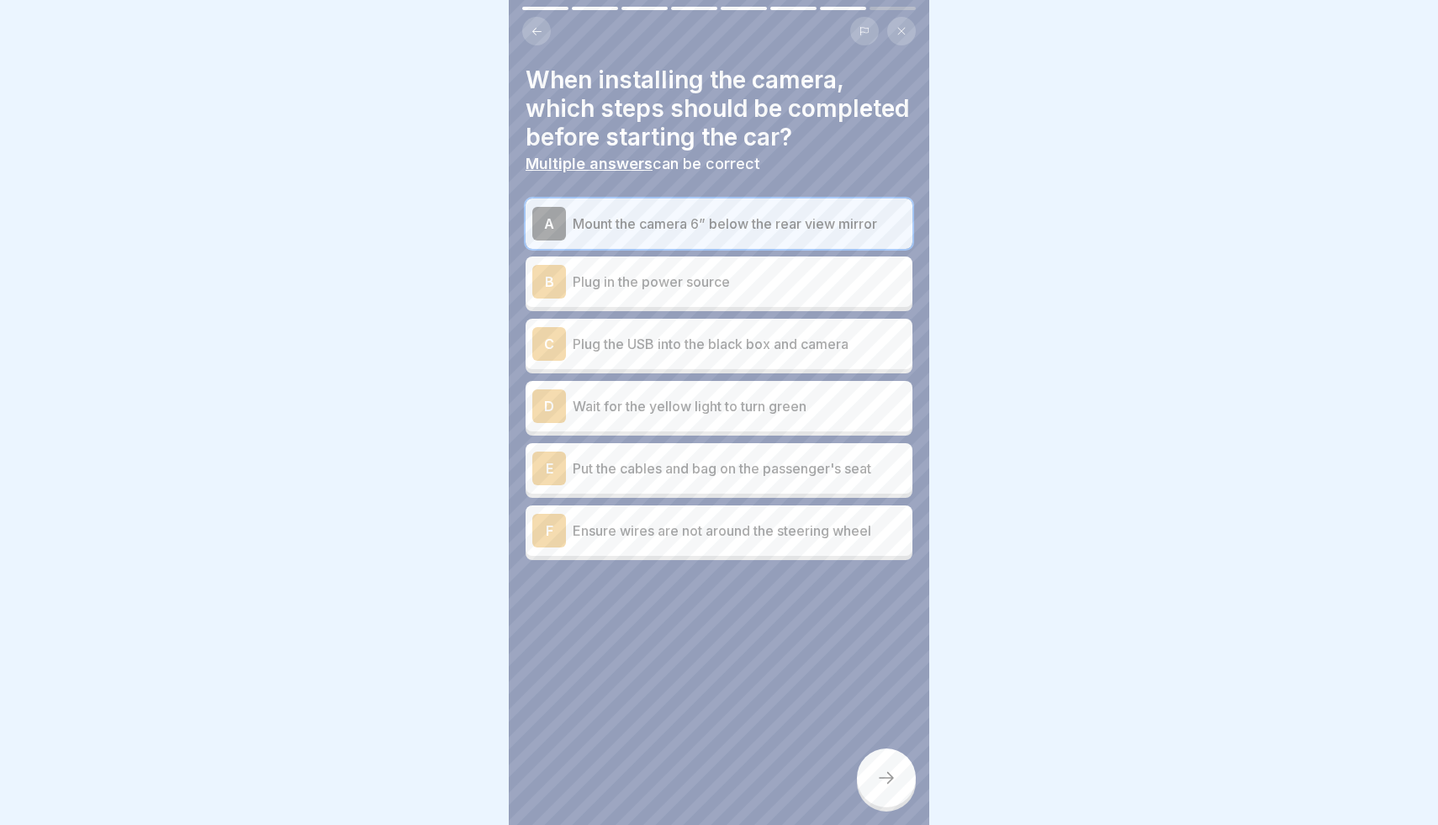
click at [772, 277] on p "Plug in the power source" at bounding box center [739, 282] width 333 height 20
click at [763, 344] on p "Plug the USB into the black box and camera" at bounding box center [739, 344] width 333 height 20
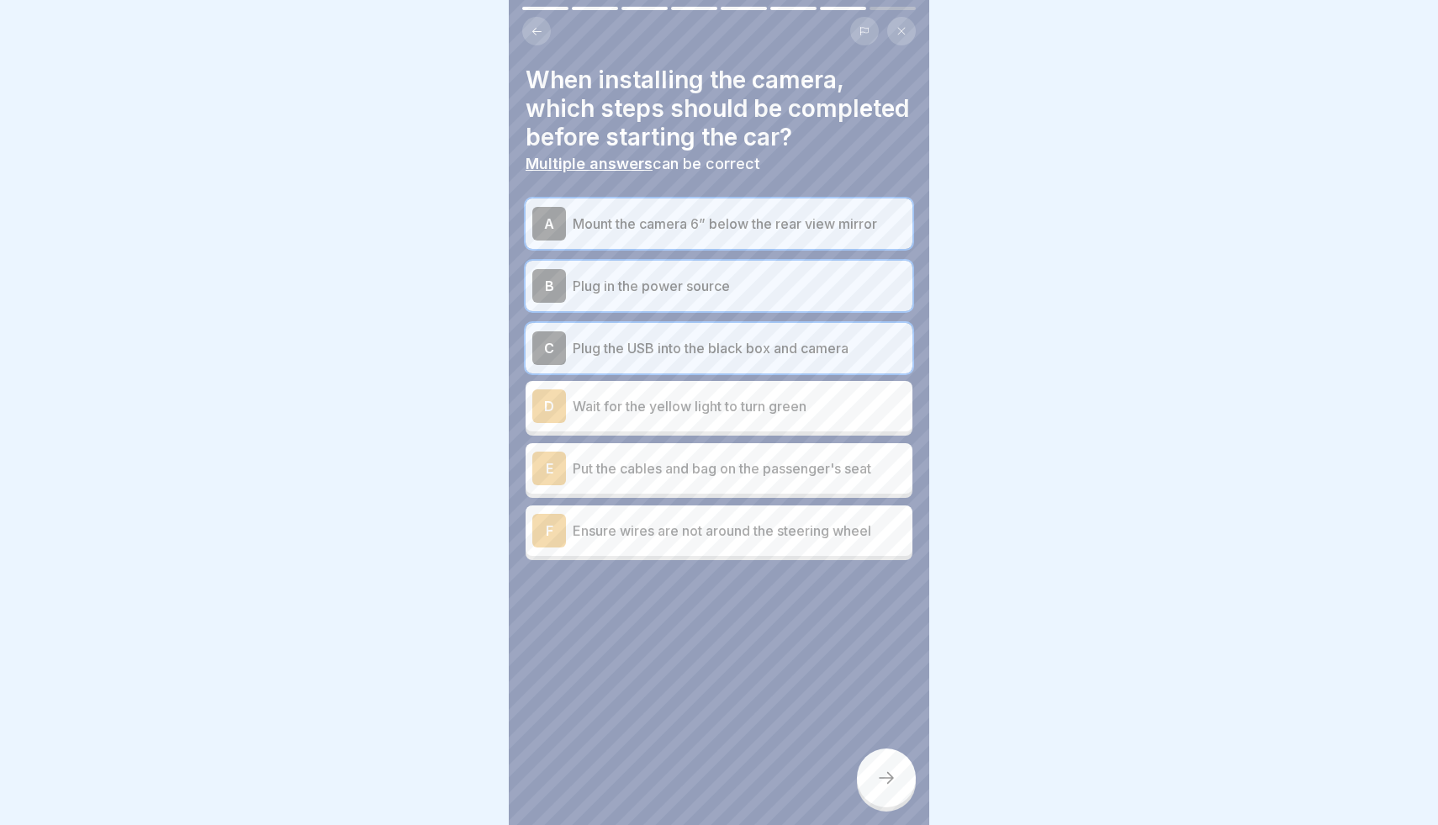
click at [759, 416] on div "D Wait for the yellow light to turn green" at bounding box center [718, 406] width 373 height 34
click at [757, 467] on p "Put the cables and bag on the passenger's seat" at bounding box center [739, 468] width 333 height 20
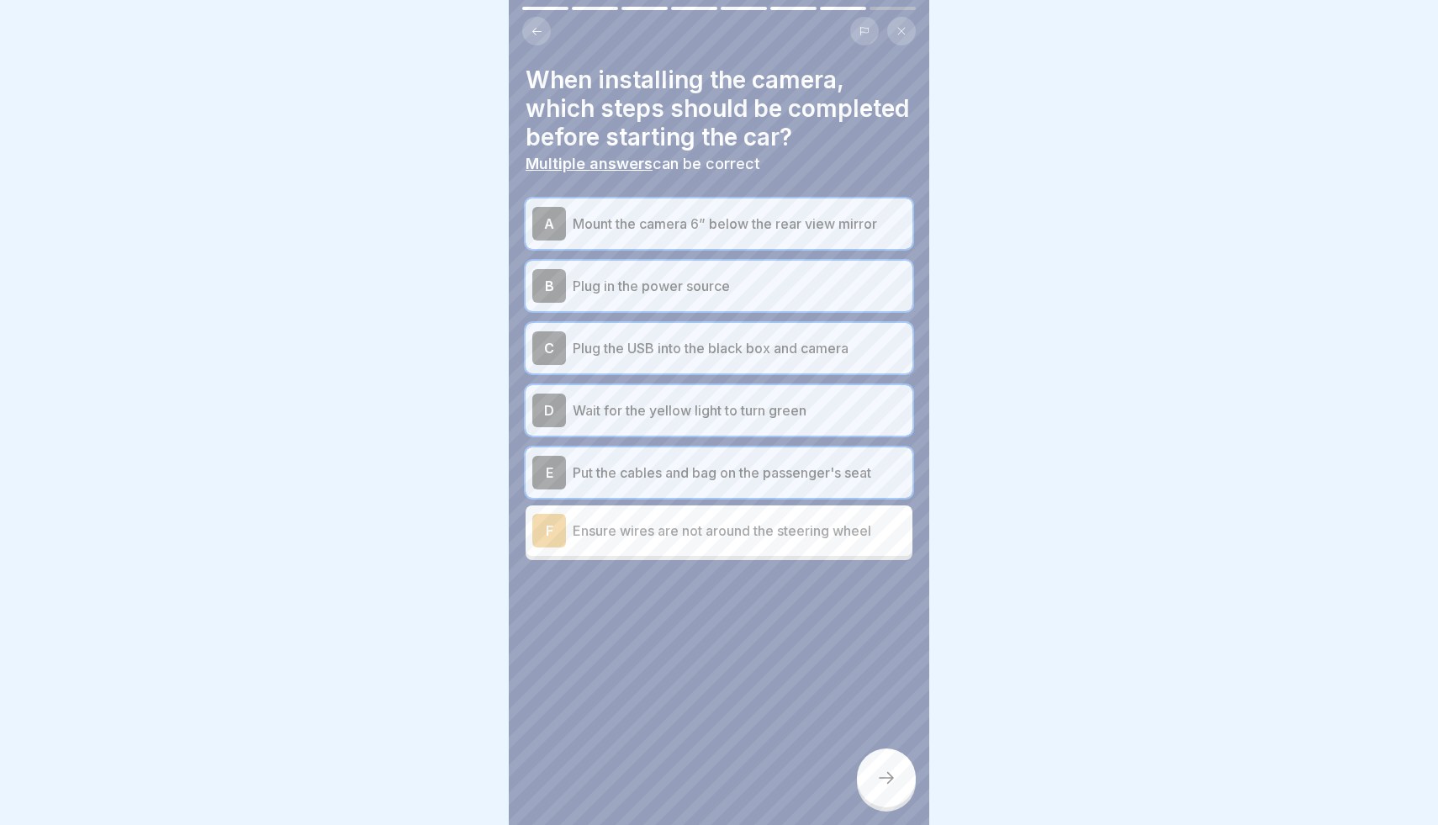
click at [769, 530] on p "Ensure wires are not around the steering wheel" at bounding box center [739, 530] width 333 height 20
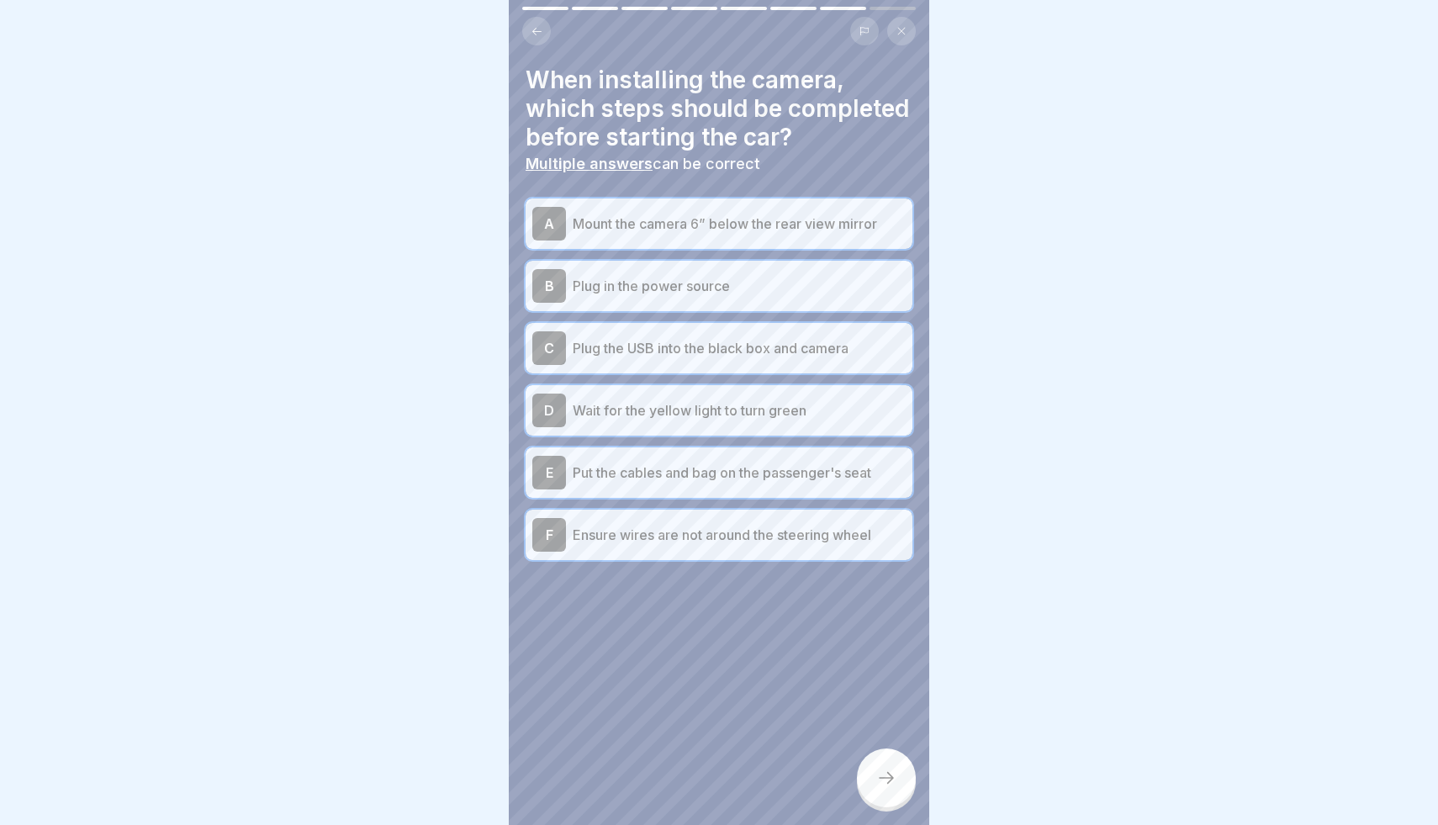
click at [889, 793] on div at bounding box center [886, 777] width 59 height 59
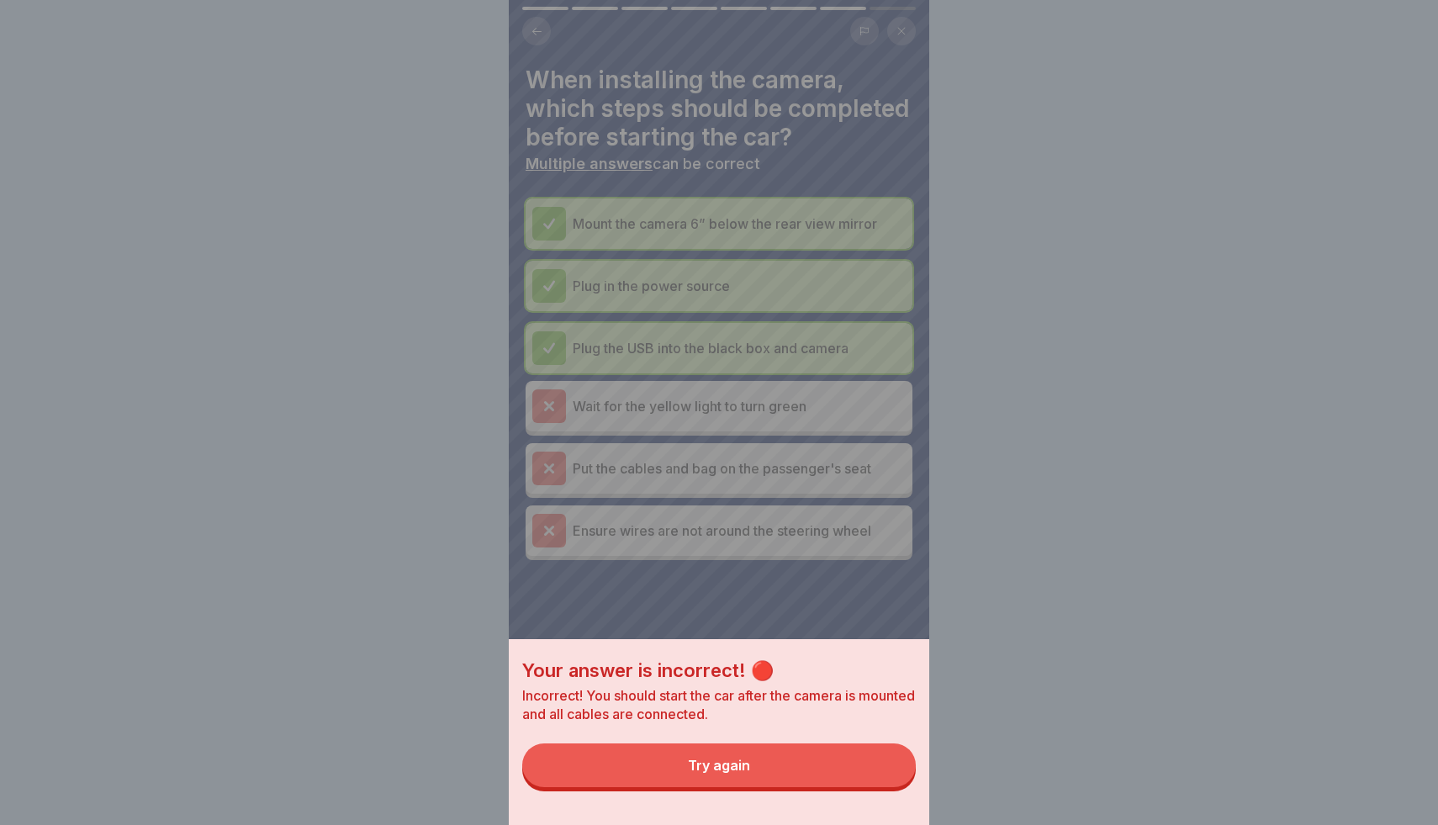
click at [858, 777] on button "Try again" at bounding box center [719, 765] width 394 height 44
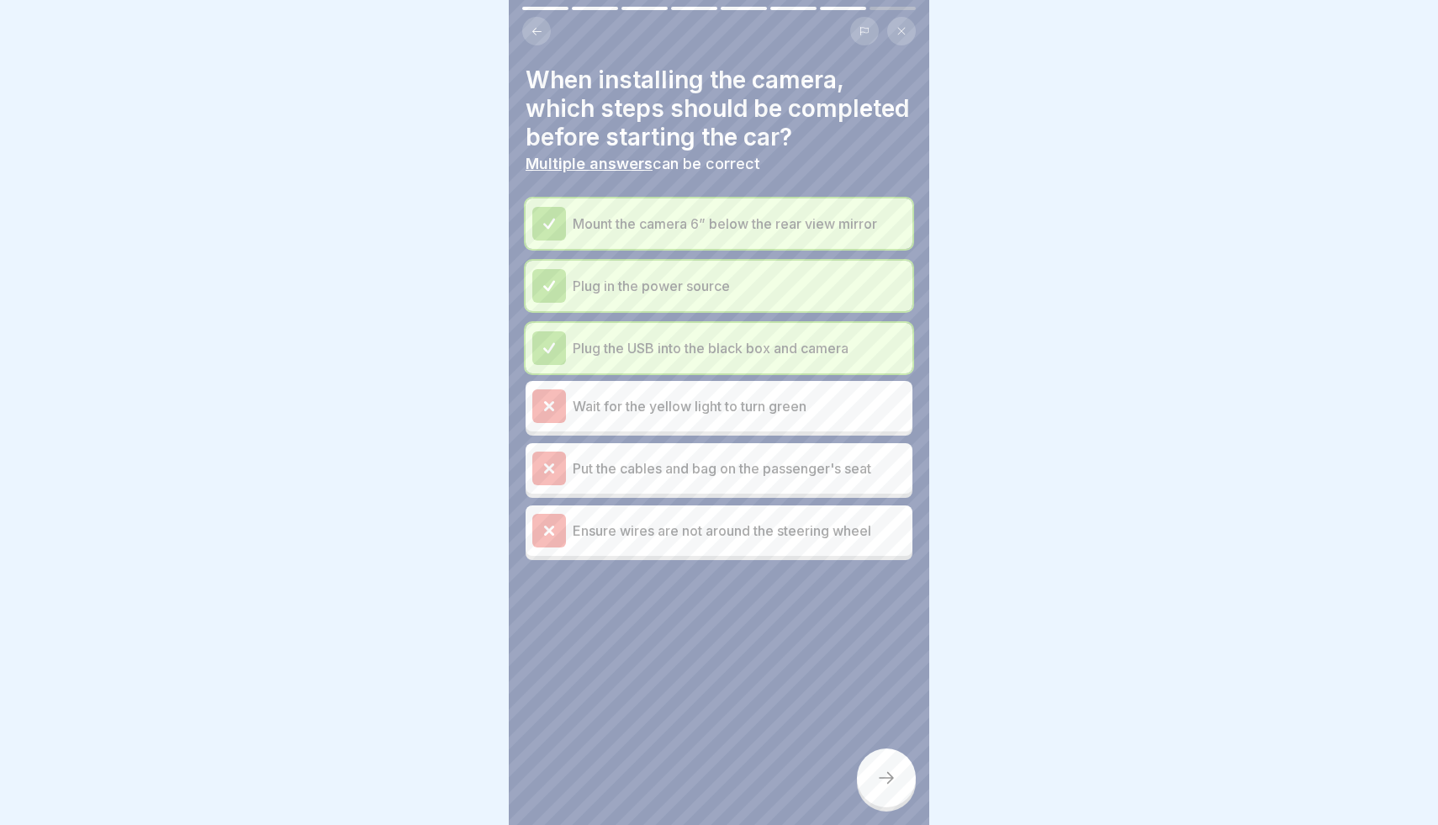
click at [784, 431] on div "Wait for the yellow light to turn green" at bounding box center [719, 406] width 387 height 50
click at [784, 404] on p "Wait for the yellow light to turn green" at bounding box center [739, 406] width 333 height 20
click at [542, 32] on button at bounding box center [536, 31] width 29 height 29
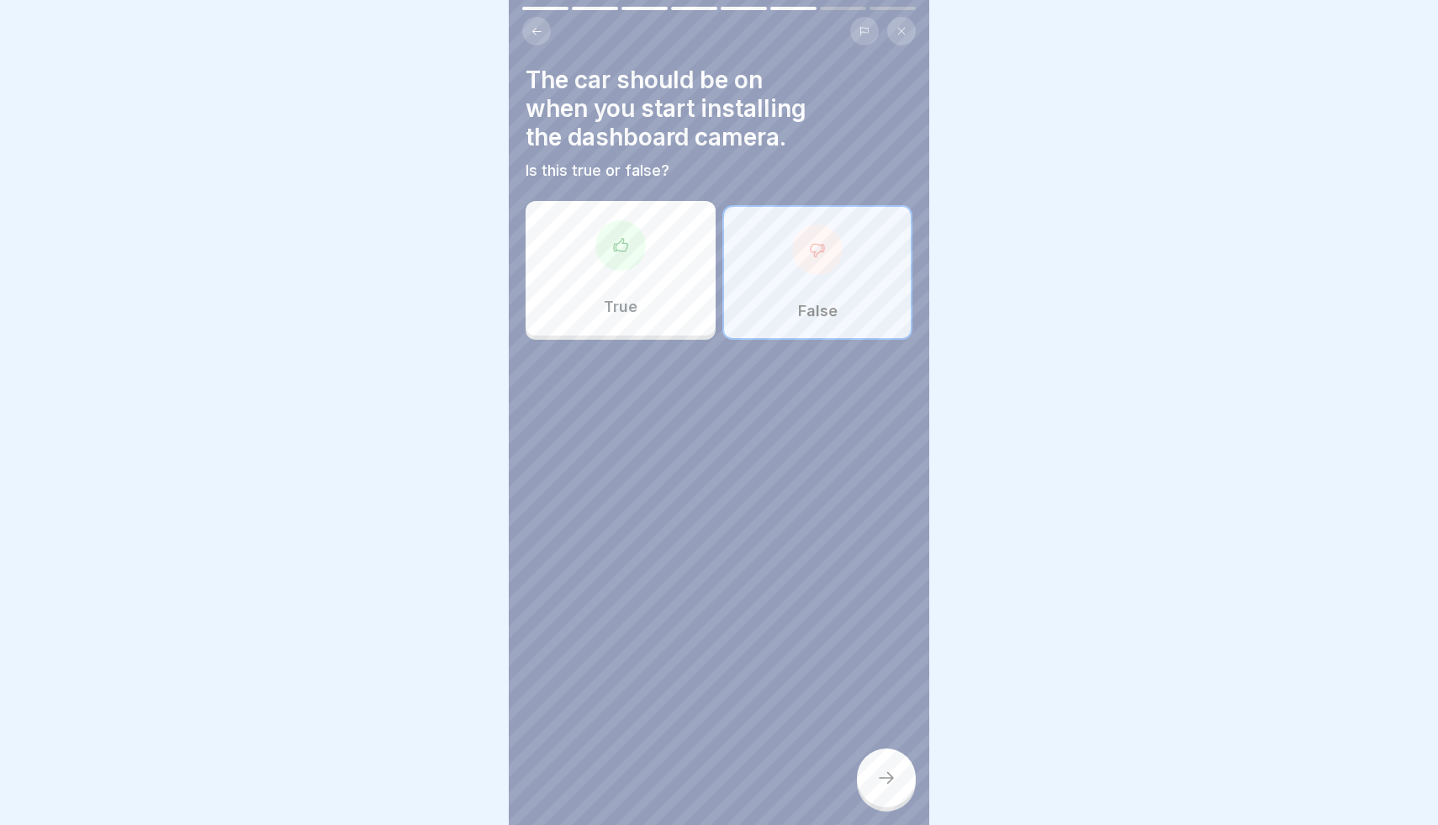
click at [896, 784] on div at bounding box center [886, 777] width 59 height 59
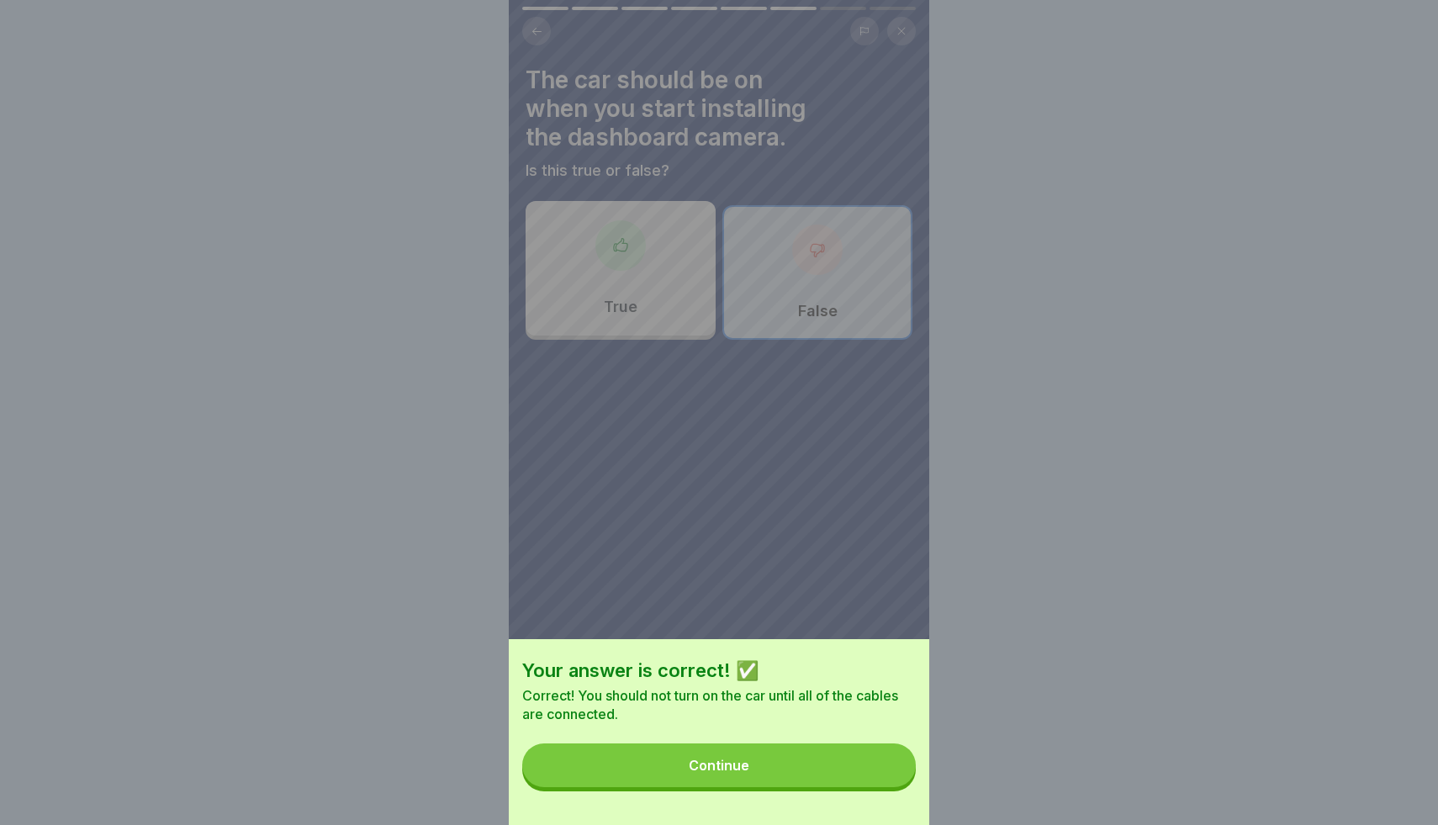
click at [896, 784] on button "Continue" at bounding box center [719, 765] width 394 height 44
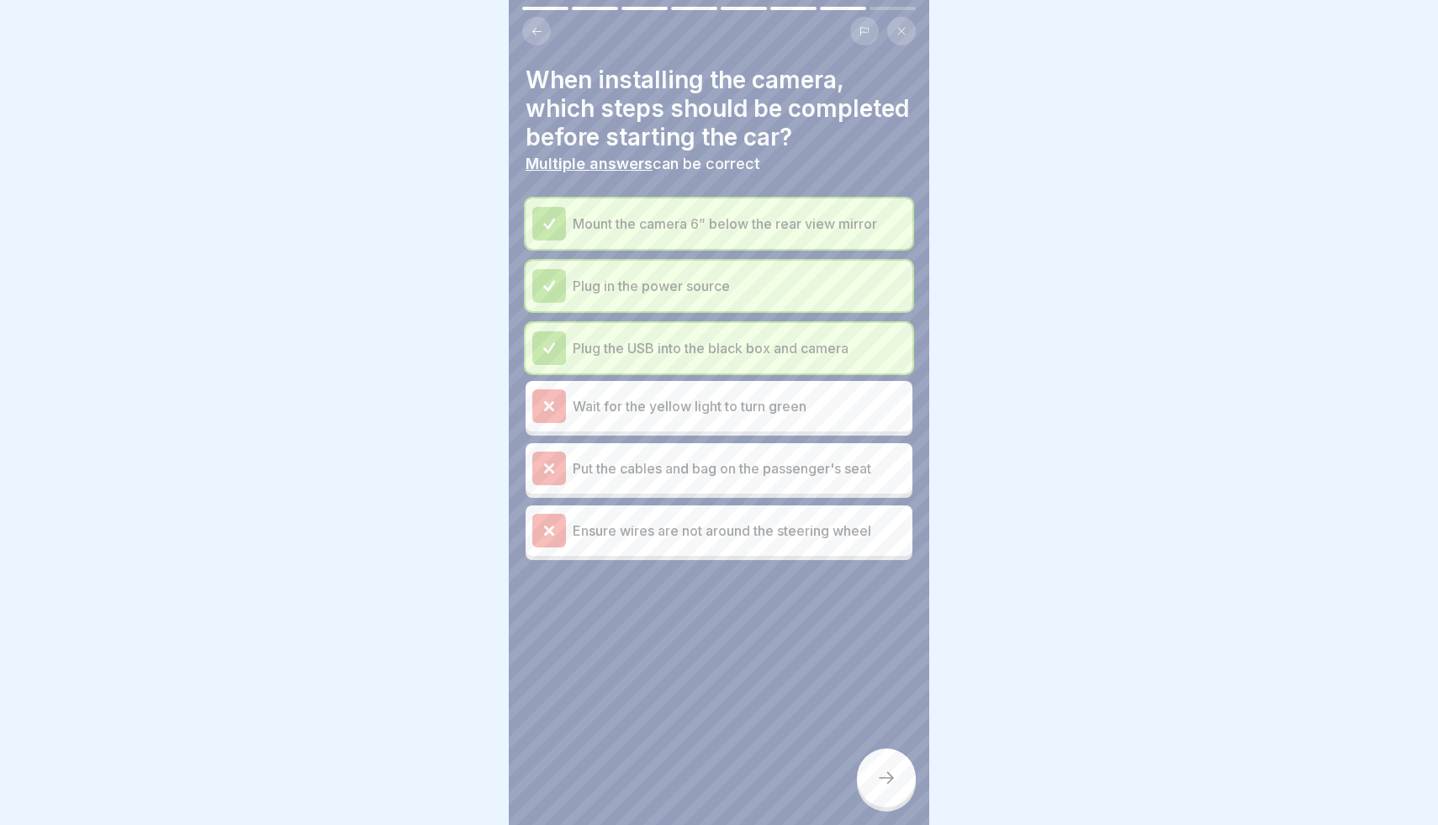
click at [881, 781] on icon at bounding box center [886, 778] width 20 height 20
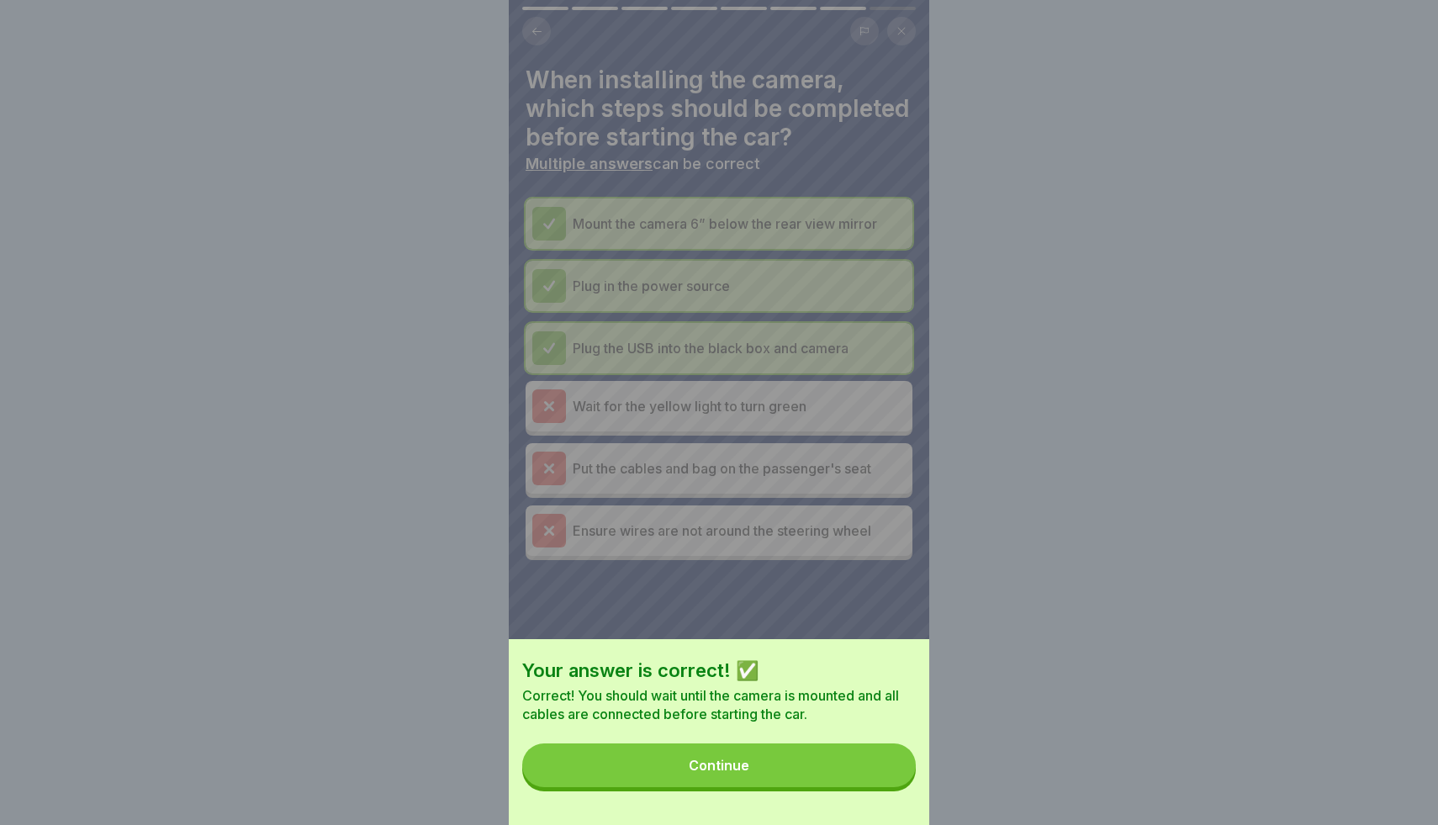
click at [876, 779] on button "Continue" at bounding box center [719, 765] width 394 height 44
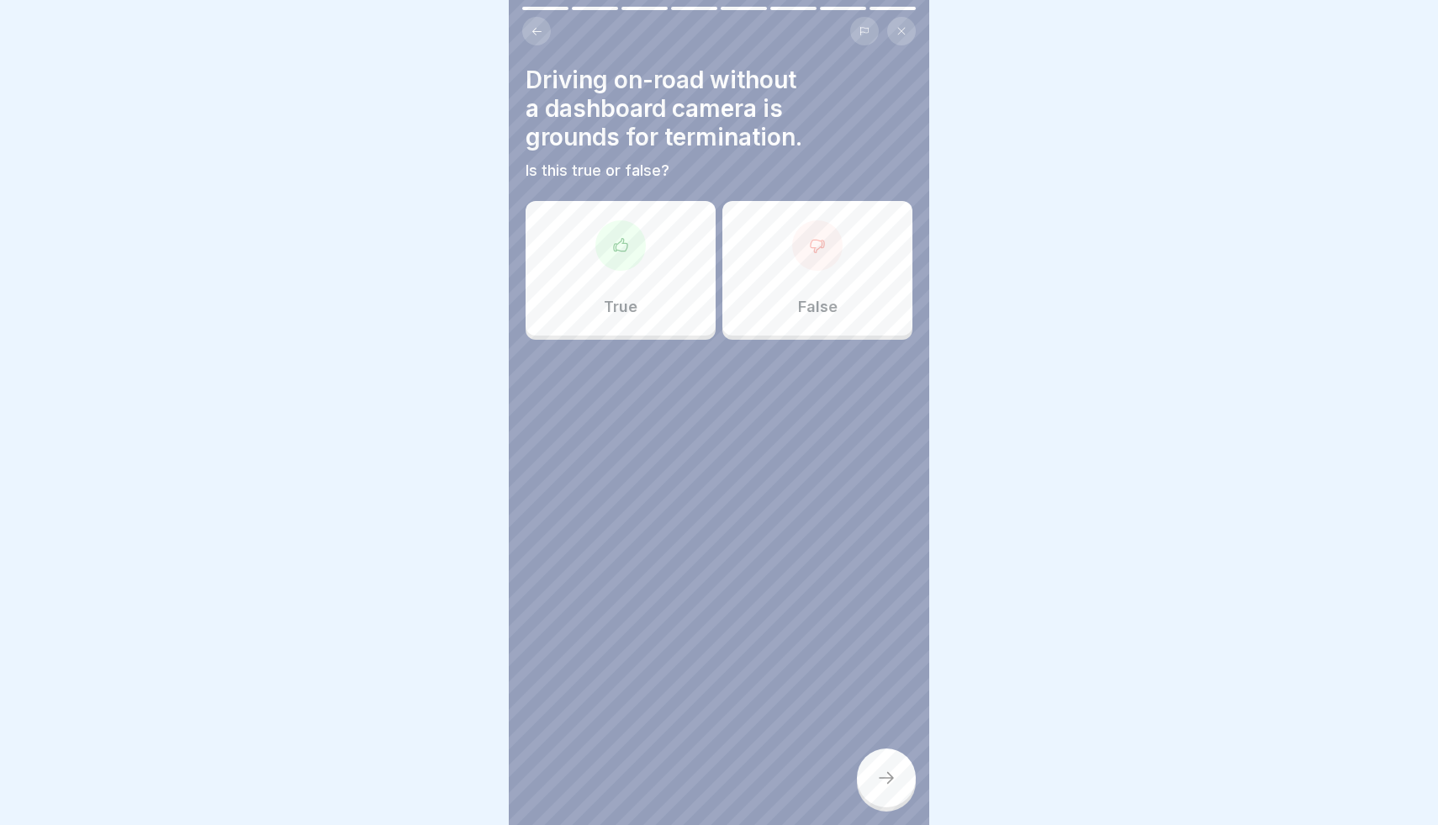
click at [622, 247] on icon at bounding box center [620, 245] width 17 height 17
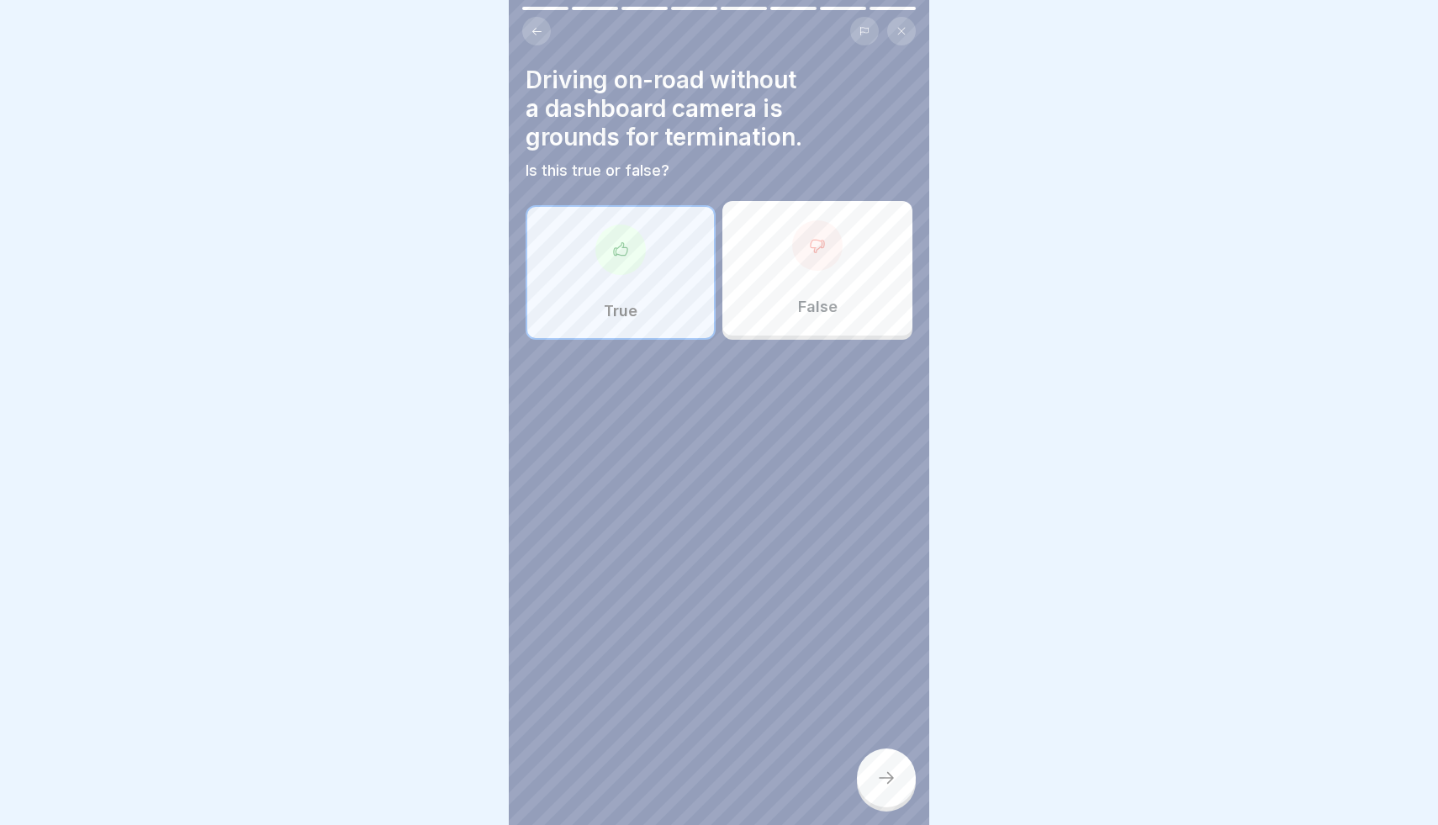
click at [885, 761] on div at bounding box center [886, 777] width 59 height 59
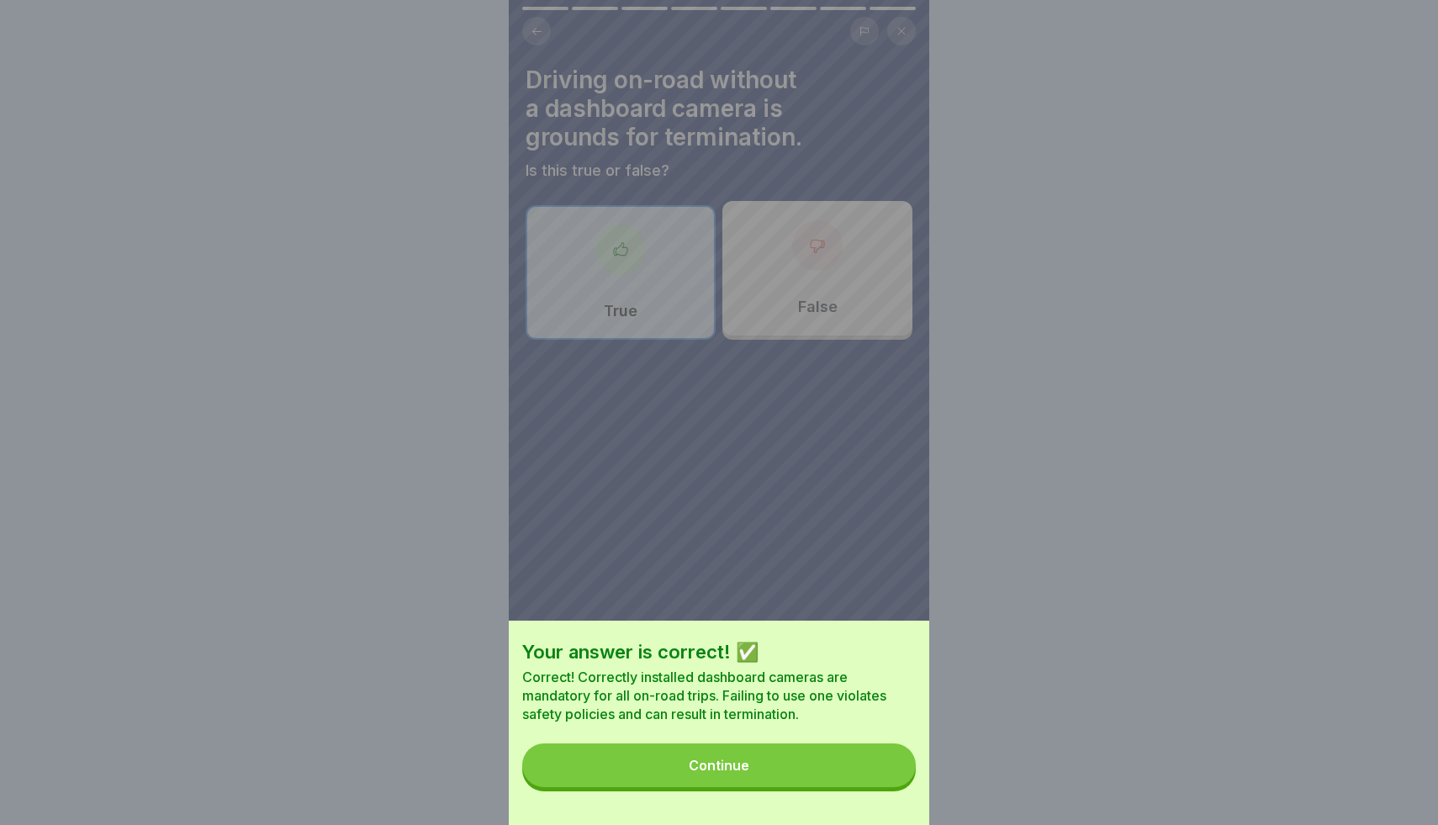
click at [877, 764] on button "Continue" at bounding box center [719, 765] width 394 height 44
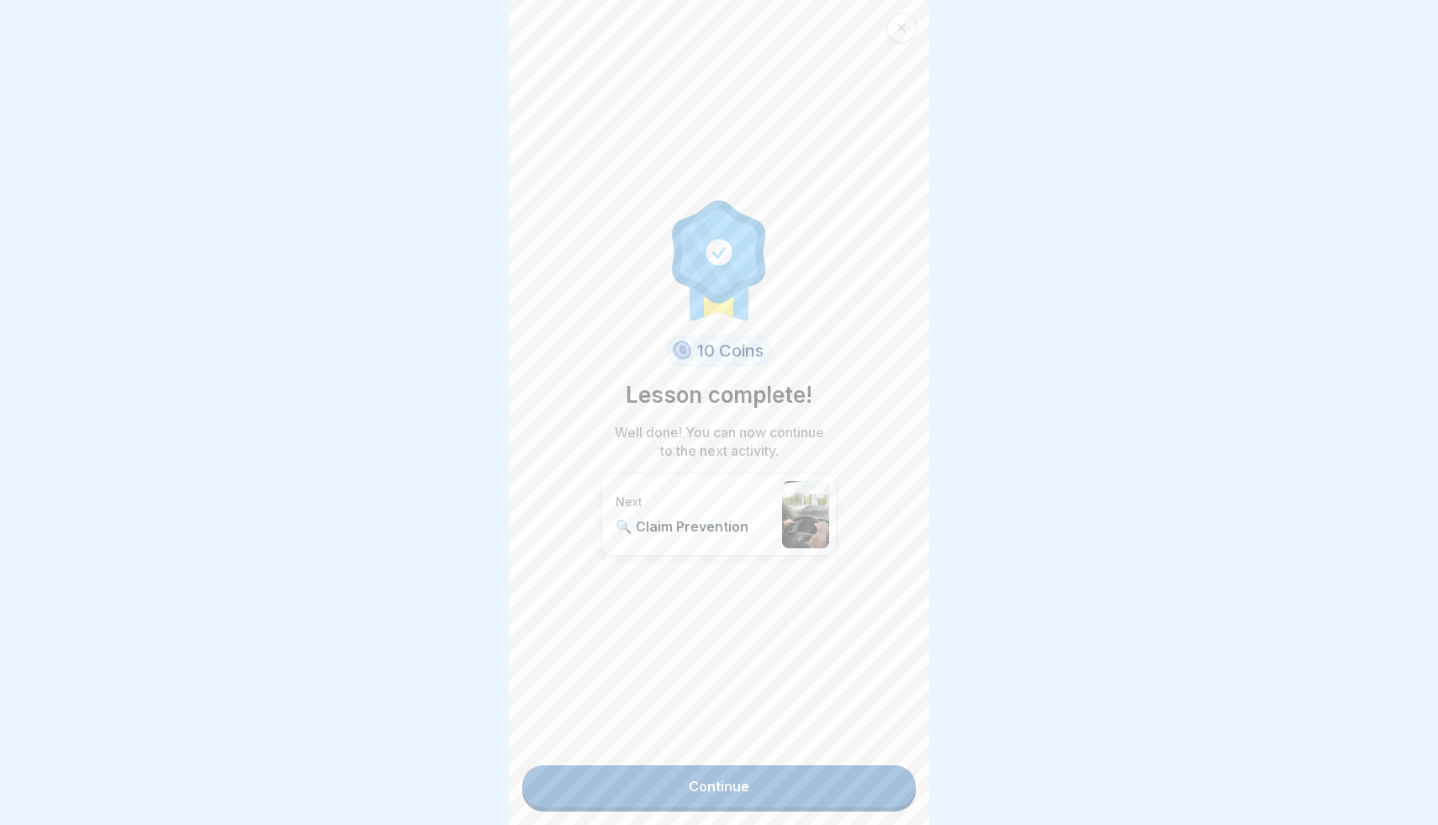
click at [865, 782] on link "Continue" at bounding box center [719, 786] width 394 height 42
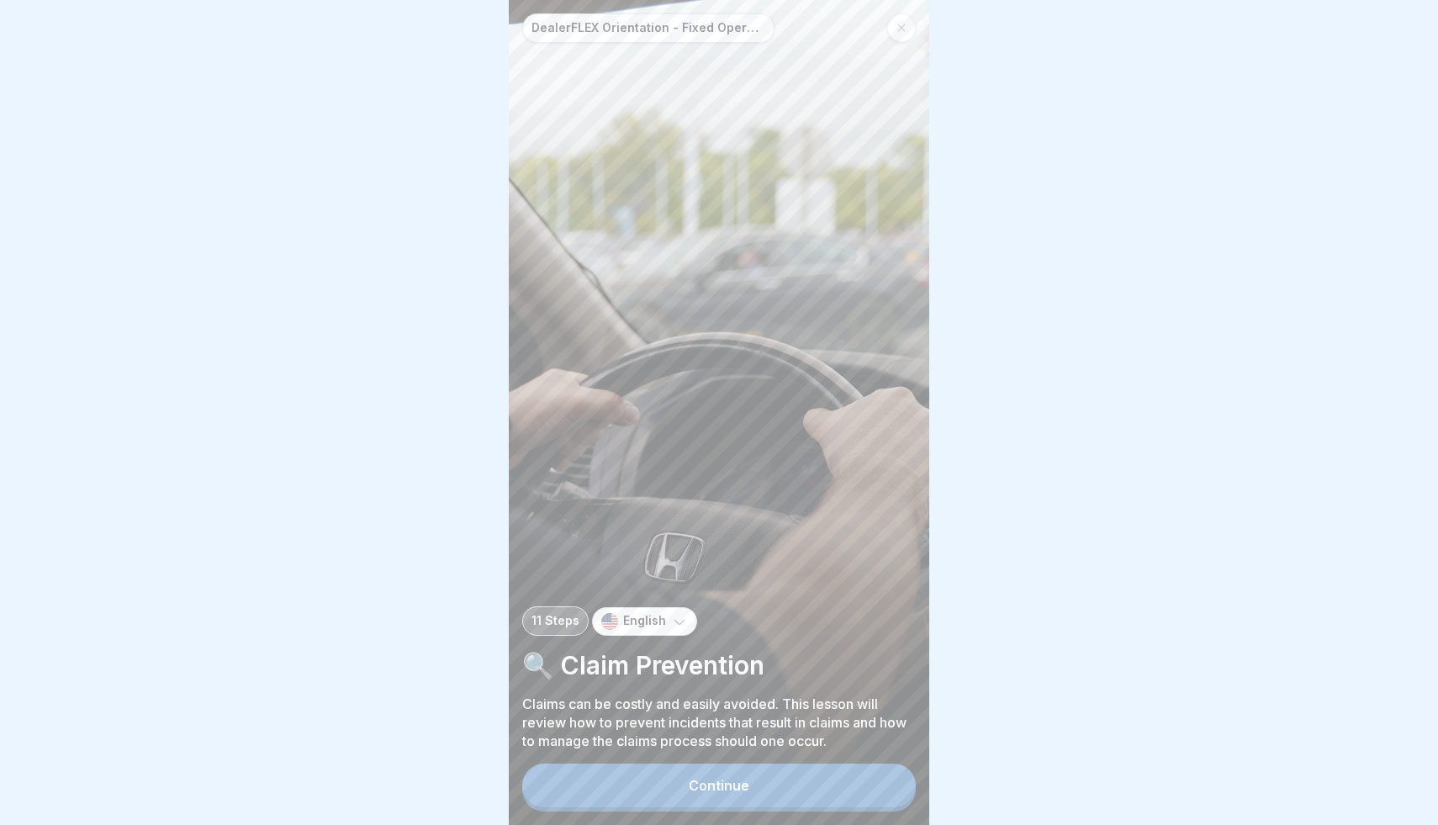
click at [848, 800] on button "Continue" at bounding box center [719, 785] width 394 height 44
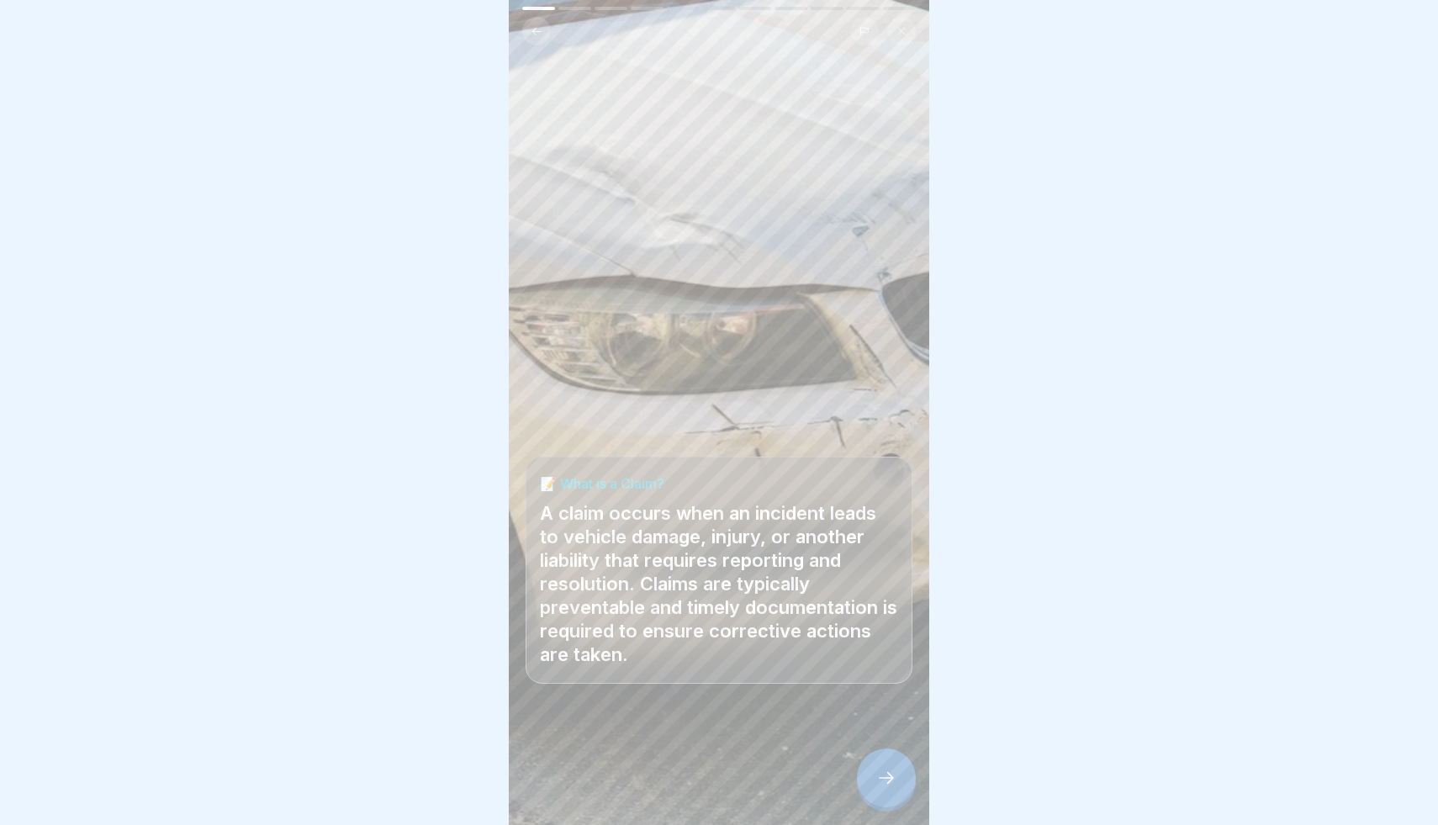
click at [863, 790] on div at bounding box center [886, 777] width 59 height 59
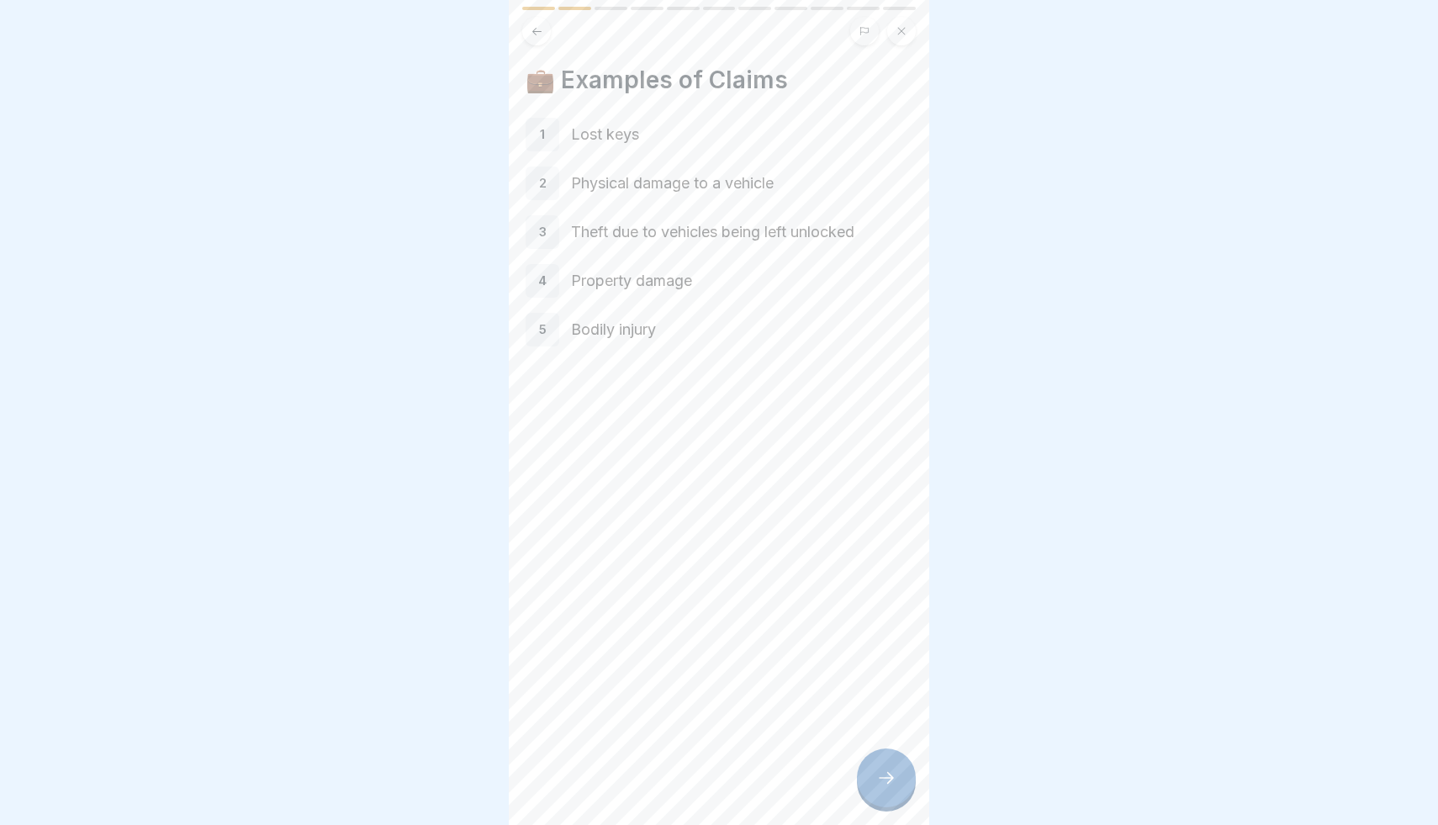
click at [862, 765] on div at bounding box center [886, 777] width 59 height 59
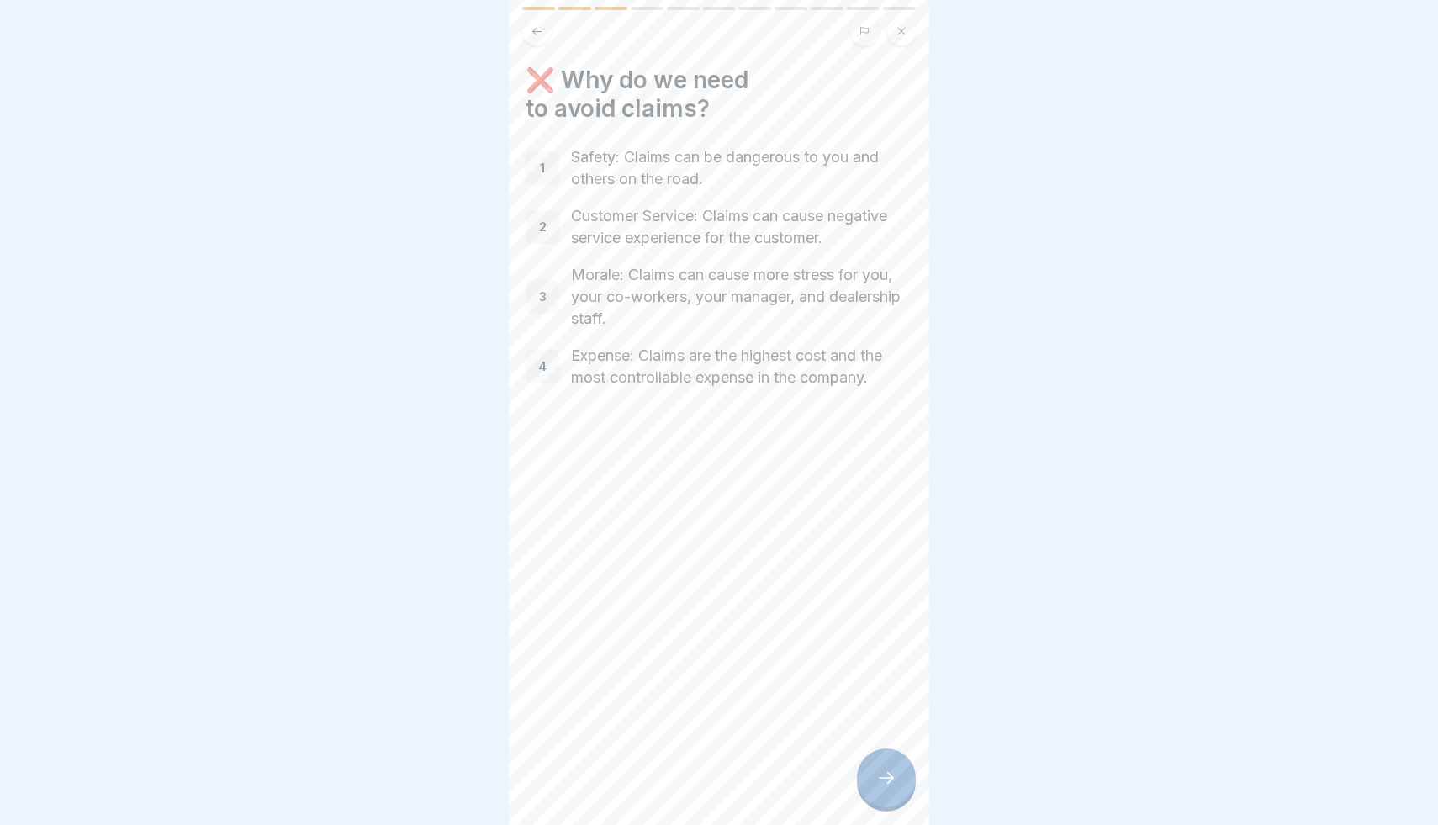
click at [529, 26] on button at bounding box center [536, 31] width 29 height 29
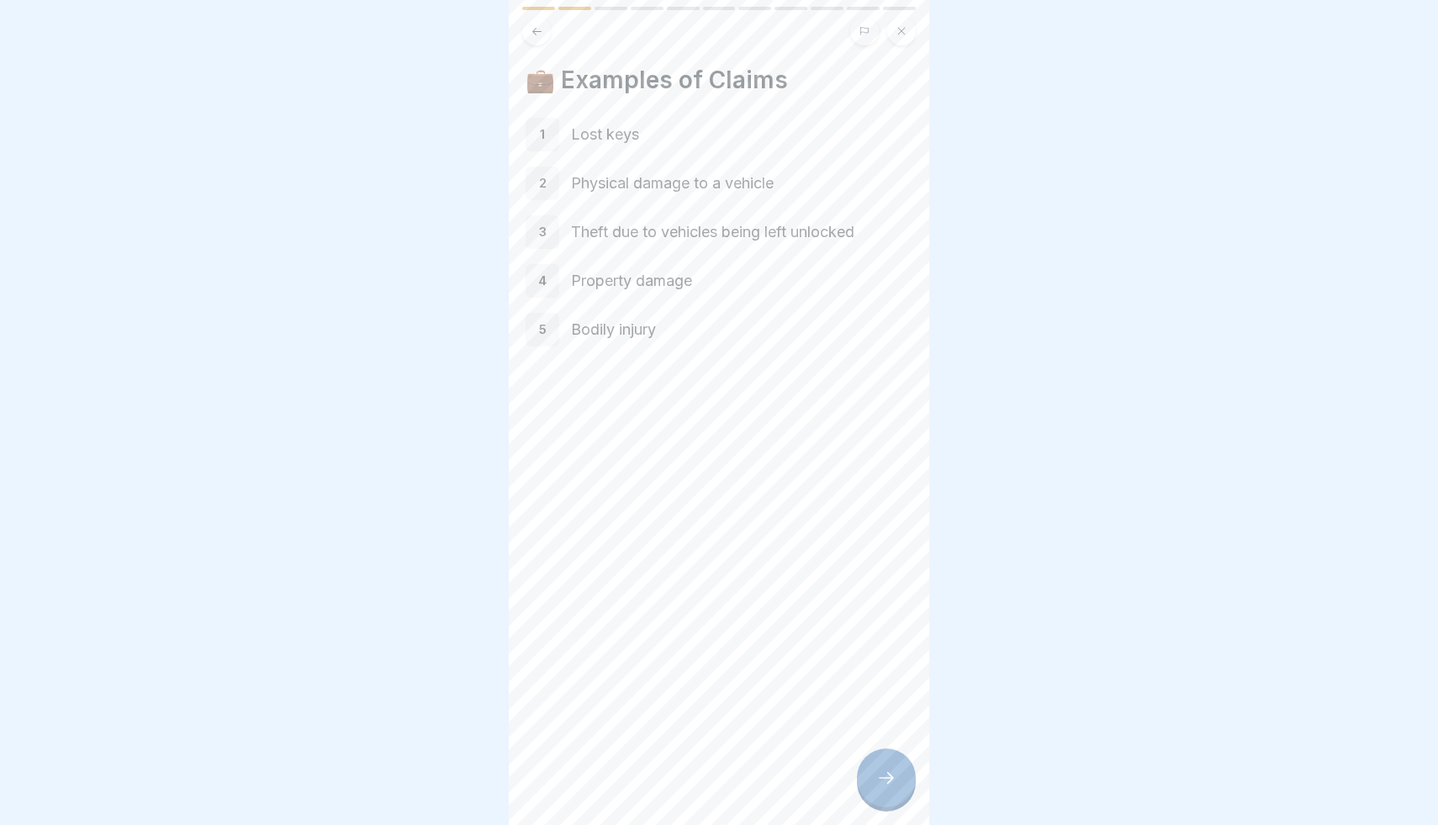
click at [890, 768] on div at bounding box center [886, 777] width 59 height 59
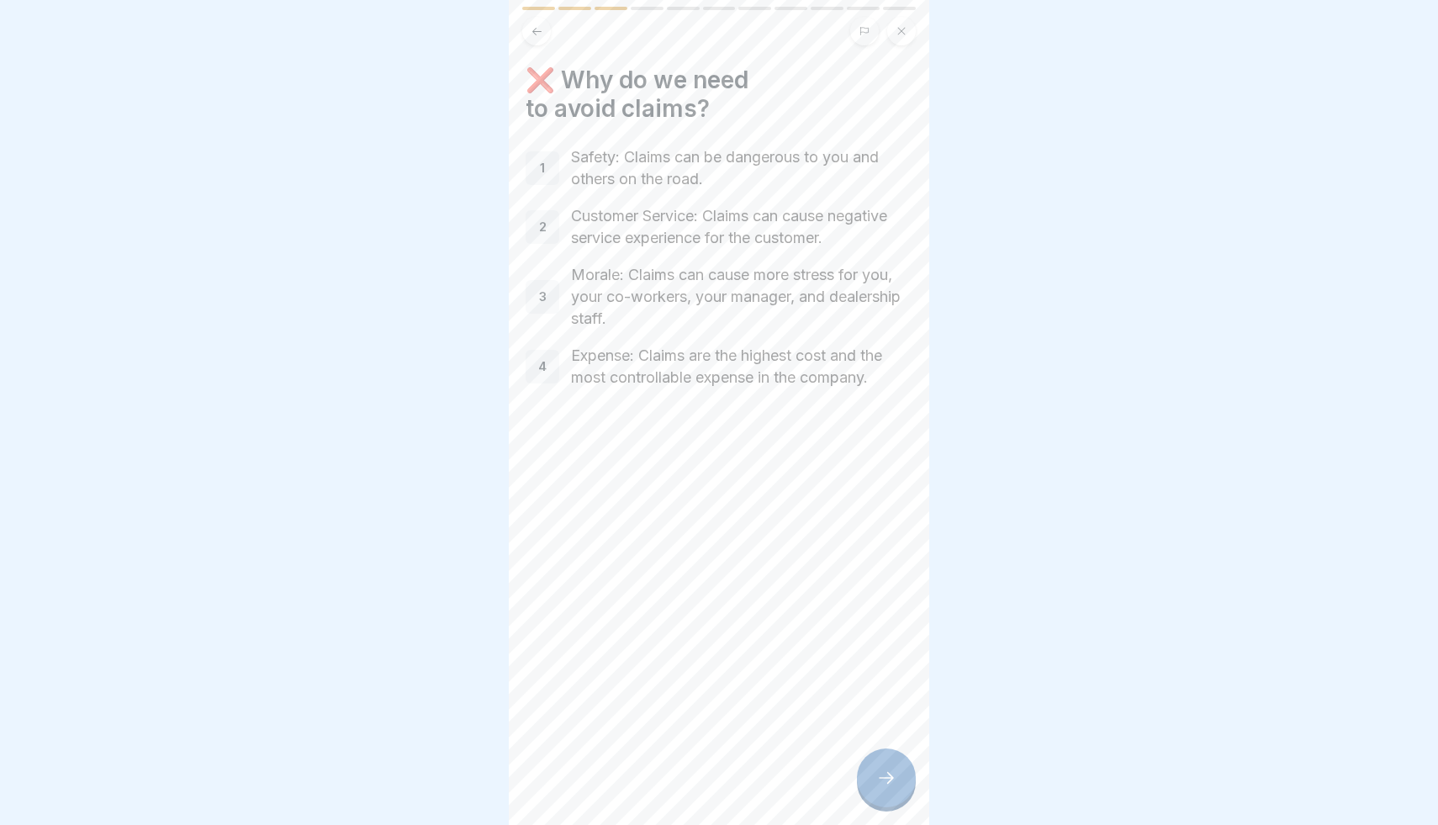
click at [890, 768] on div at bounding box center [886, 777] width 59 height 59
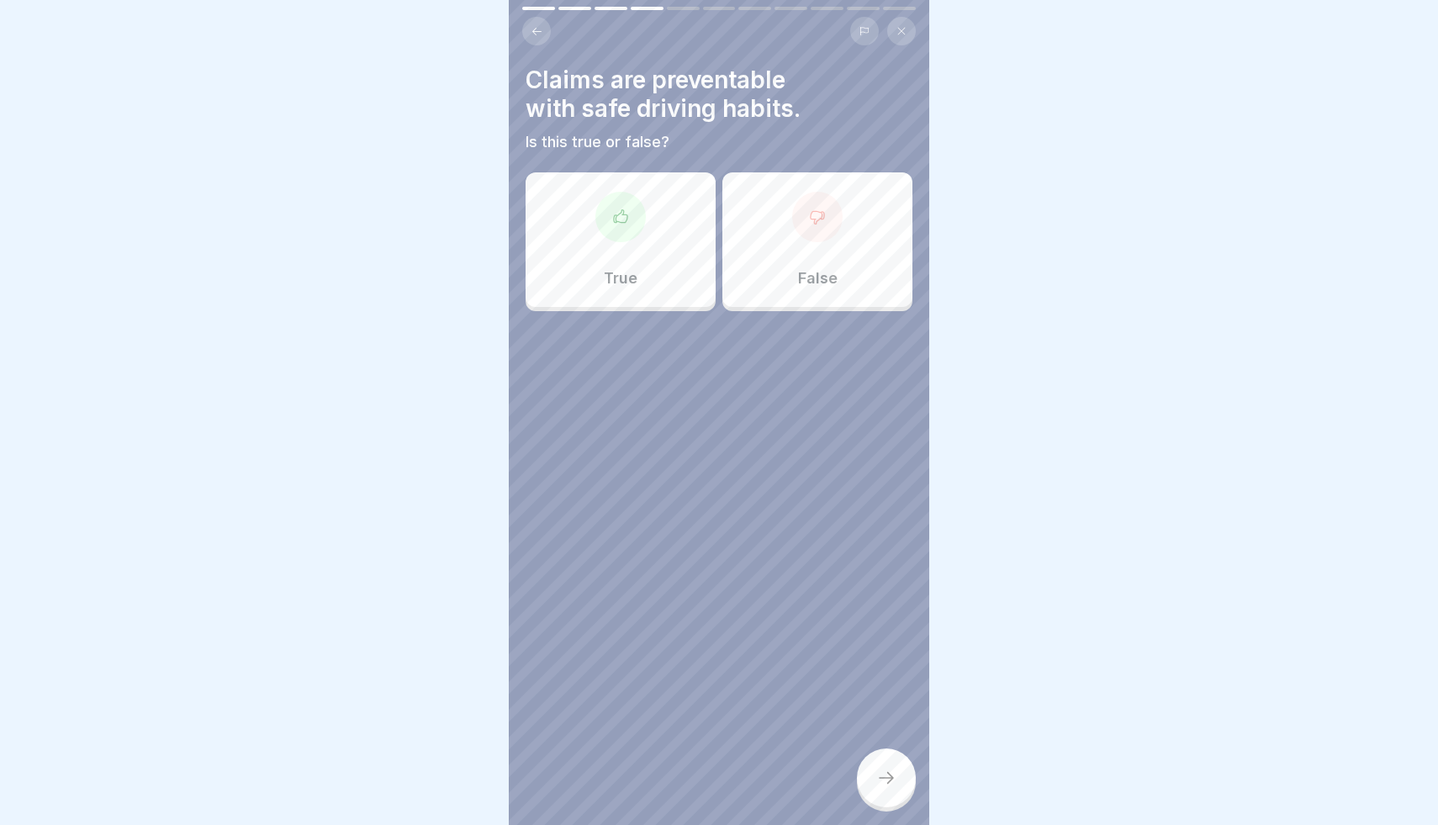
click at [633, 214] on div at bounding box center [620, 217] width 50 height 50
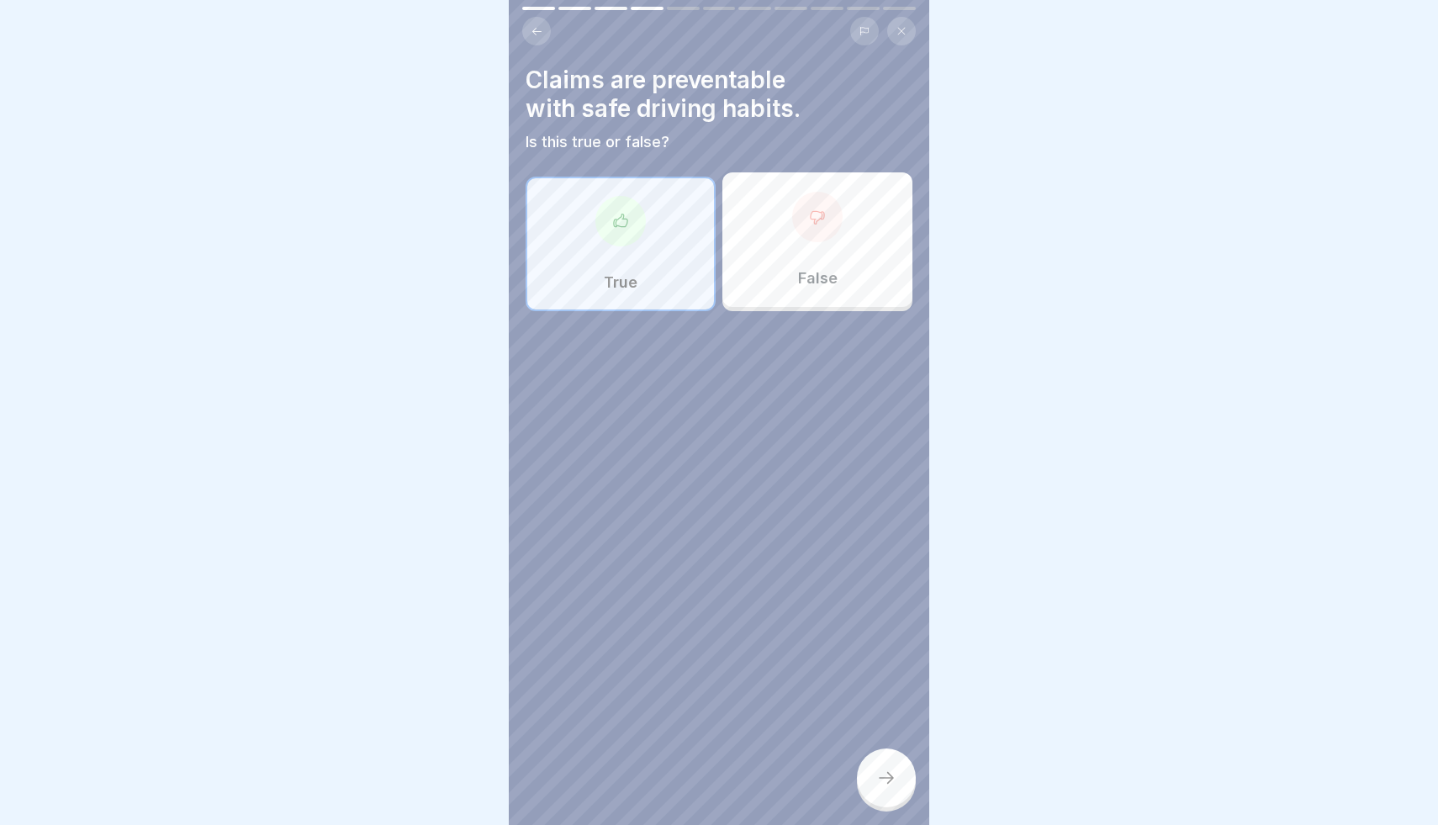
click at [900, 779] on div at bounding box center [886, 777] width 59 height 59
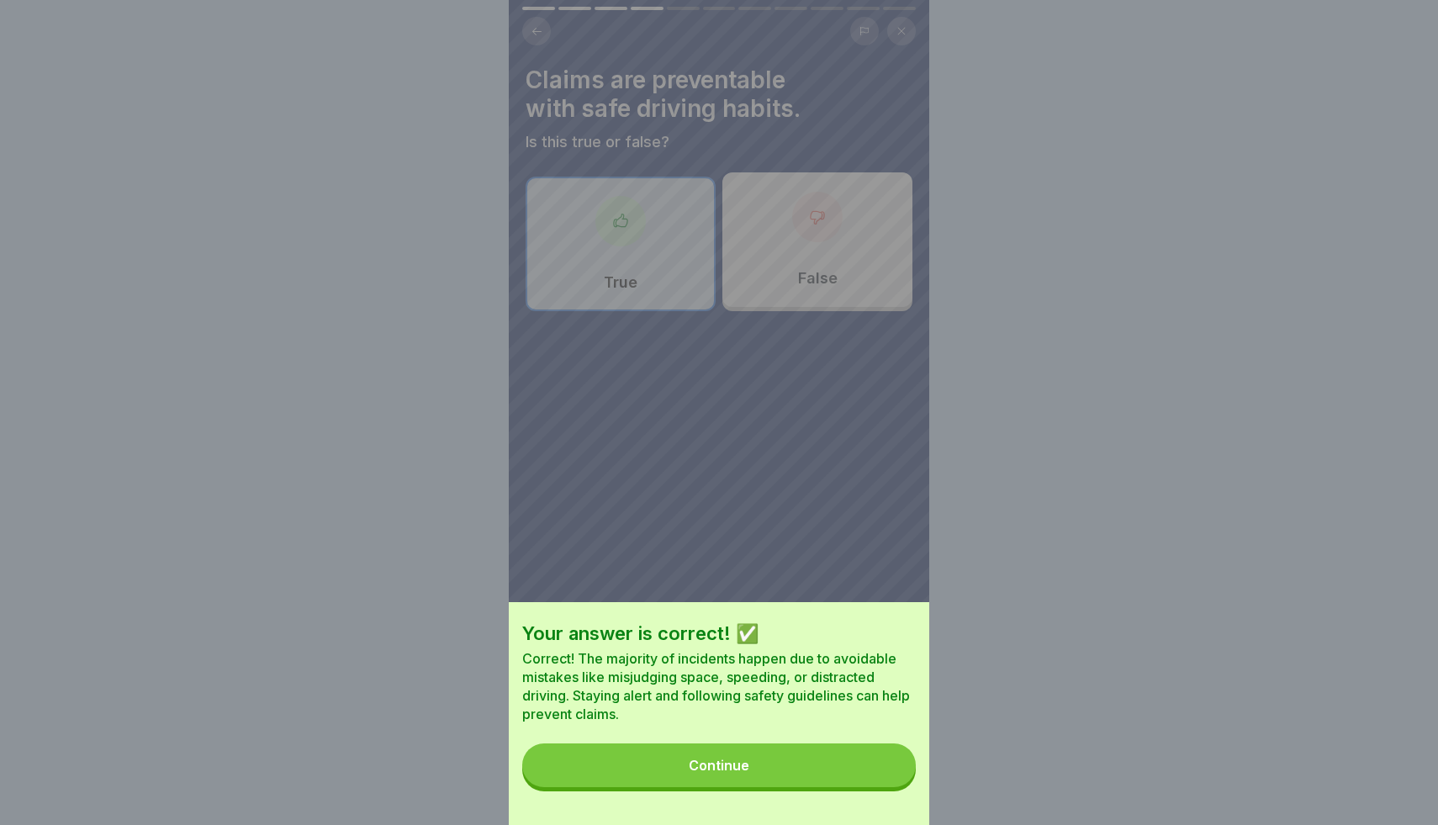
click at [853, 775] on button "Continue" at bounding box center [719, 765] width 394 height 44
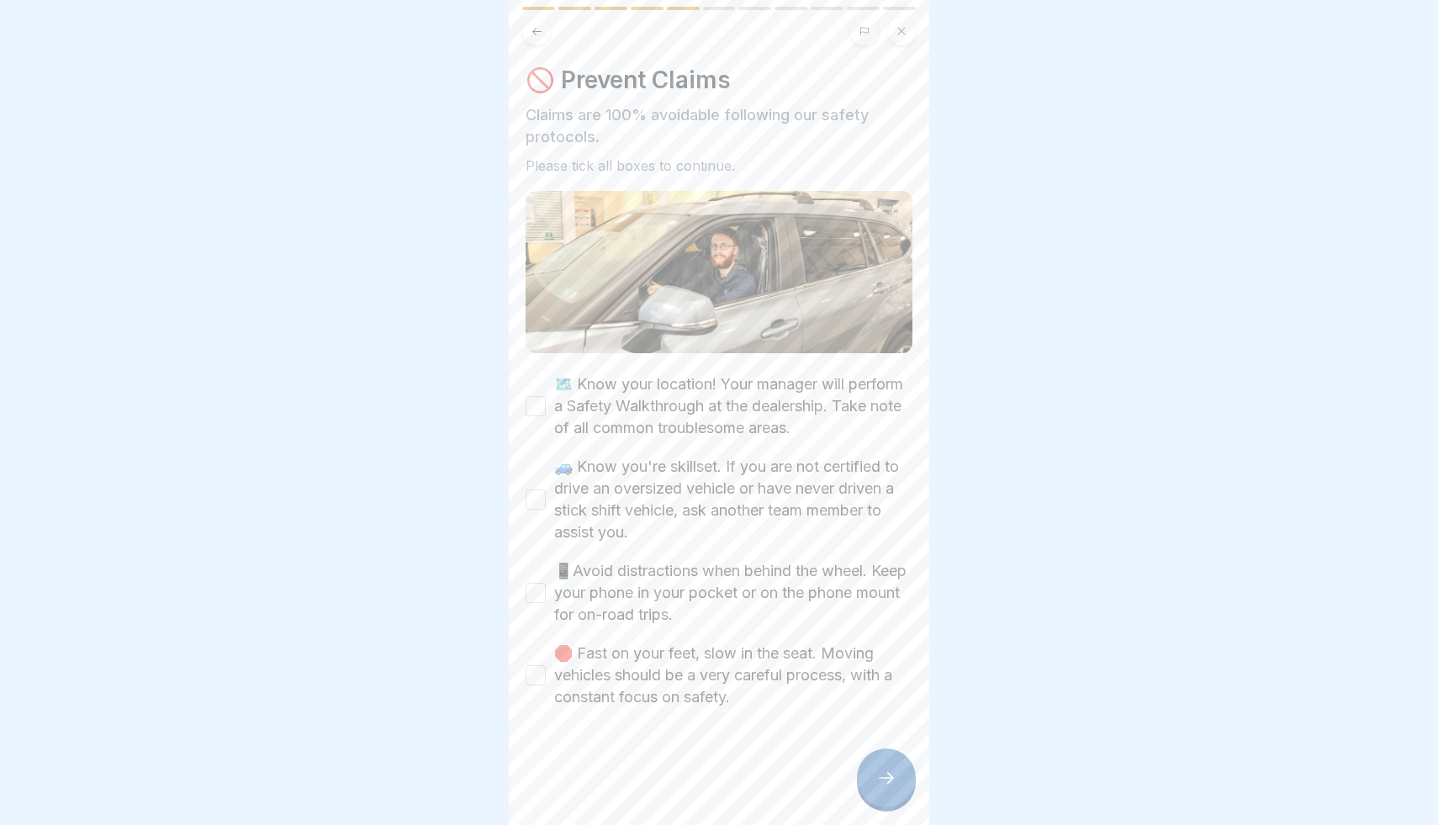
click at [597, 419] on label "🗺️ Know your location! Your manager will perform a Safety Walkthrough at the de…" at bounding box center [733, 406] width 358 height 66
click at [546, 416] on button "🗺️ Know your location! Your manager will perform a Safety Walkthrough at the de…" at bounding box center [536, 406] width 20 height 20
click at [616, 483] on label "🚙 Know you're skillset. If you are not certified to drive an oversized vehicle …" at bounding box center [733, 499] width 358 height 87
click at [546, 489] on button "🚙 Know you're skillset. If you are not certified to drive an oversized vehicle …" at bounding box center [536, 499] width 20 height 20
click at [630, 589] on label "📱Avoid distractions when behind the wheel. Keep your phone in your pocket or on…" at bounding box center [733, 593] width 358 height 66
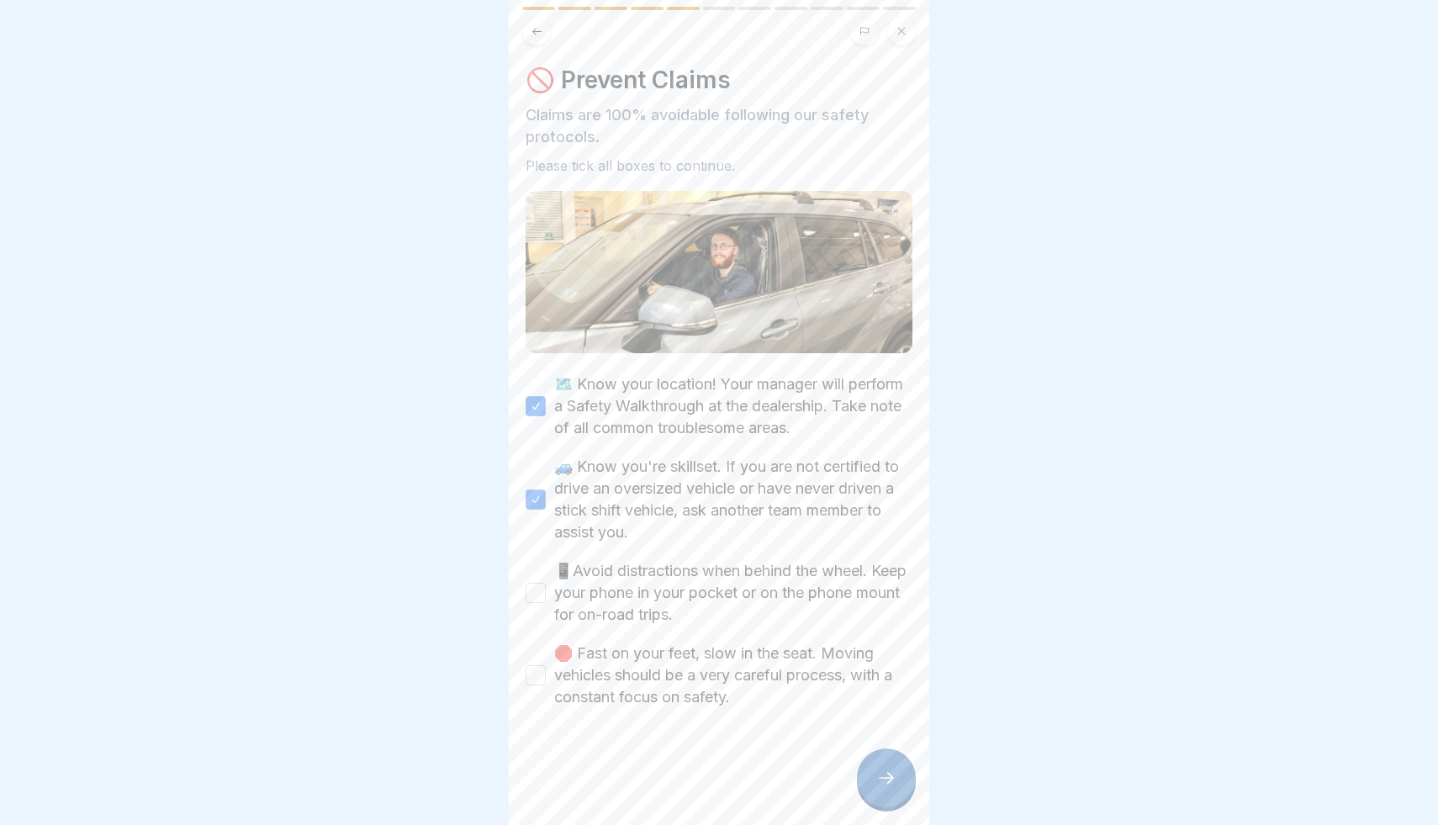
click at [546, 589] on button "📱Avoid distractions when behind the wheel. Keep your phone in your pocket or on…" at bounding box center [536, 593] width 20 height 20
click at [644, 655] on label "🛑 Fast on your feet, slow in the seat. Moving vehicles should be a very careful…" at bounding box center [733, 675] width 358 height 66
click at [546, 665] on button "🛑 Fast on your feet, slow in the seat. Moving vehicles should be a very careful…" at bounding box center [536, 675] width 20 height 20
click at [902, 779] on div at bounding box center [886, 777] width 59 height 59
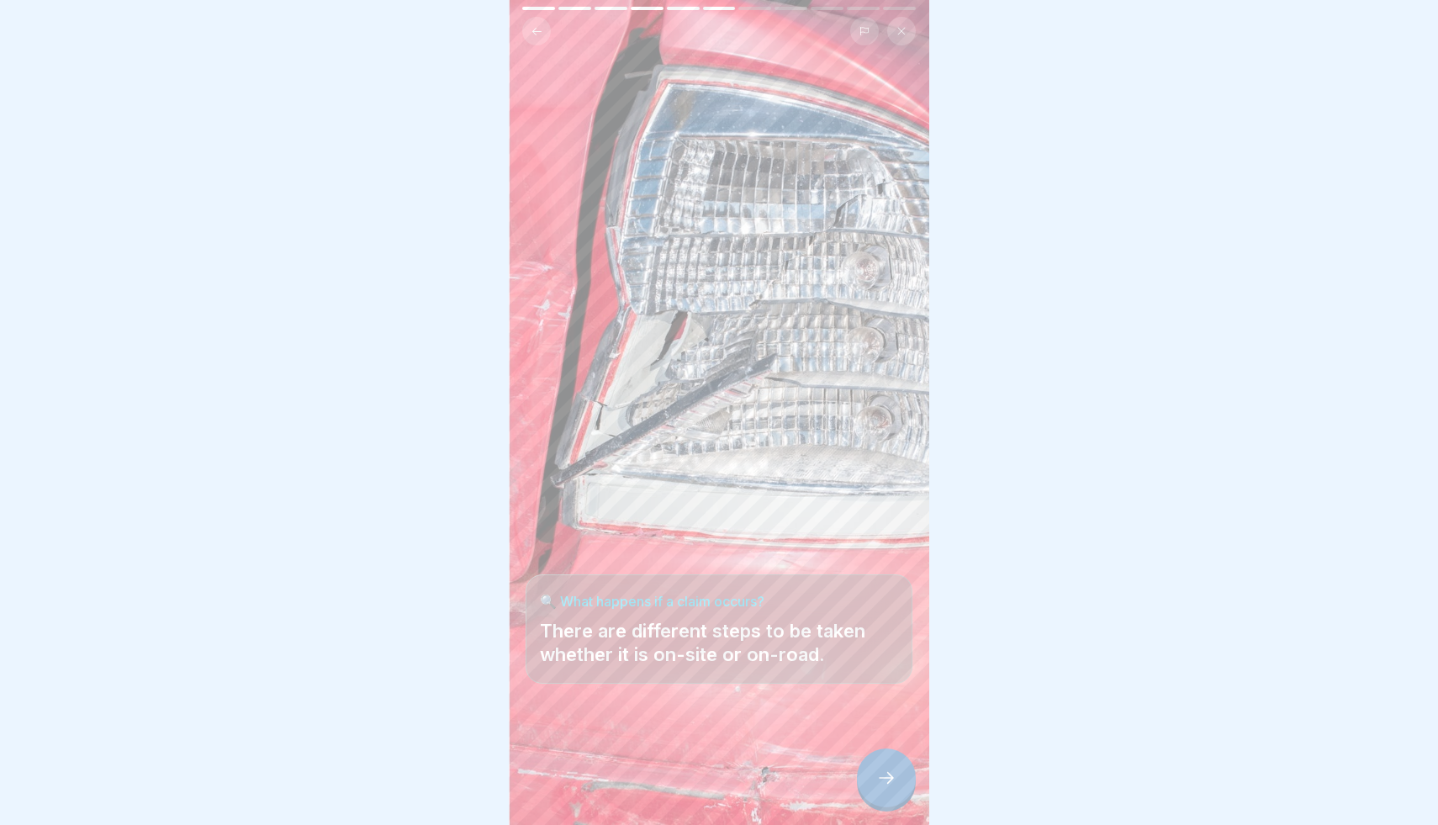
click at [900, 779] on div at bounding box center [886, 777] width 59 height 59
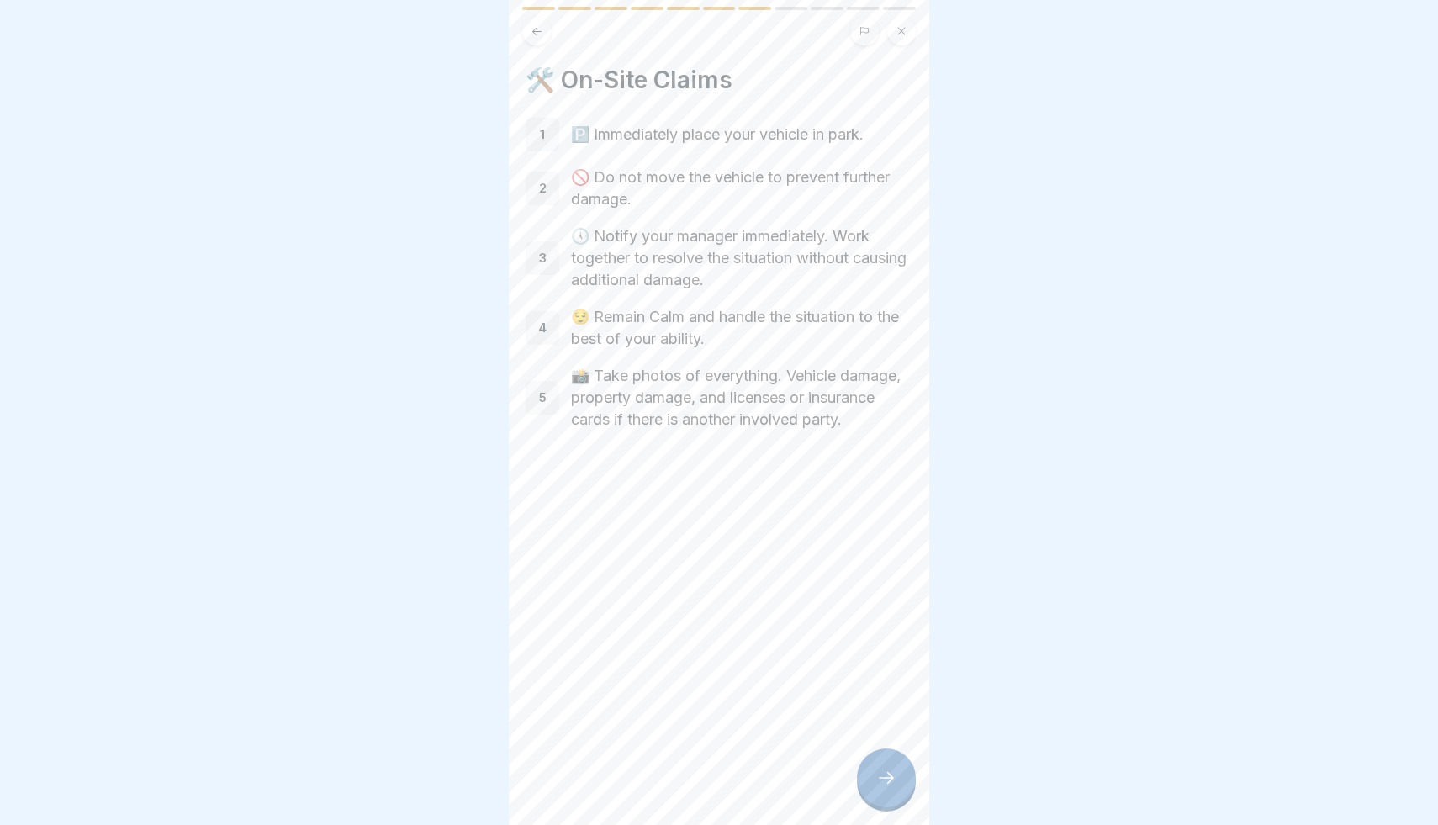
click at [900, 779] on div at bounding box center [886, 777] width 59 height 59
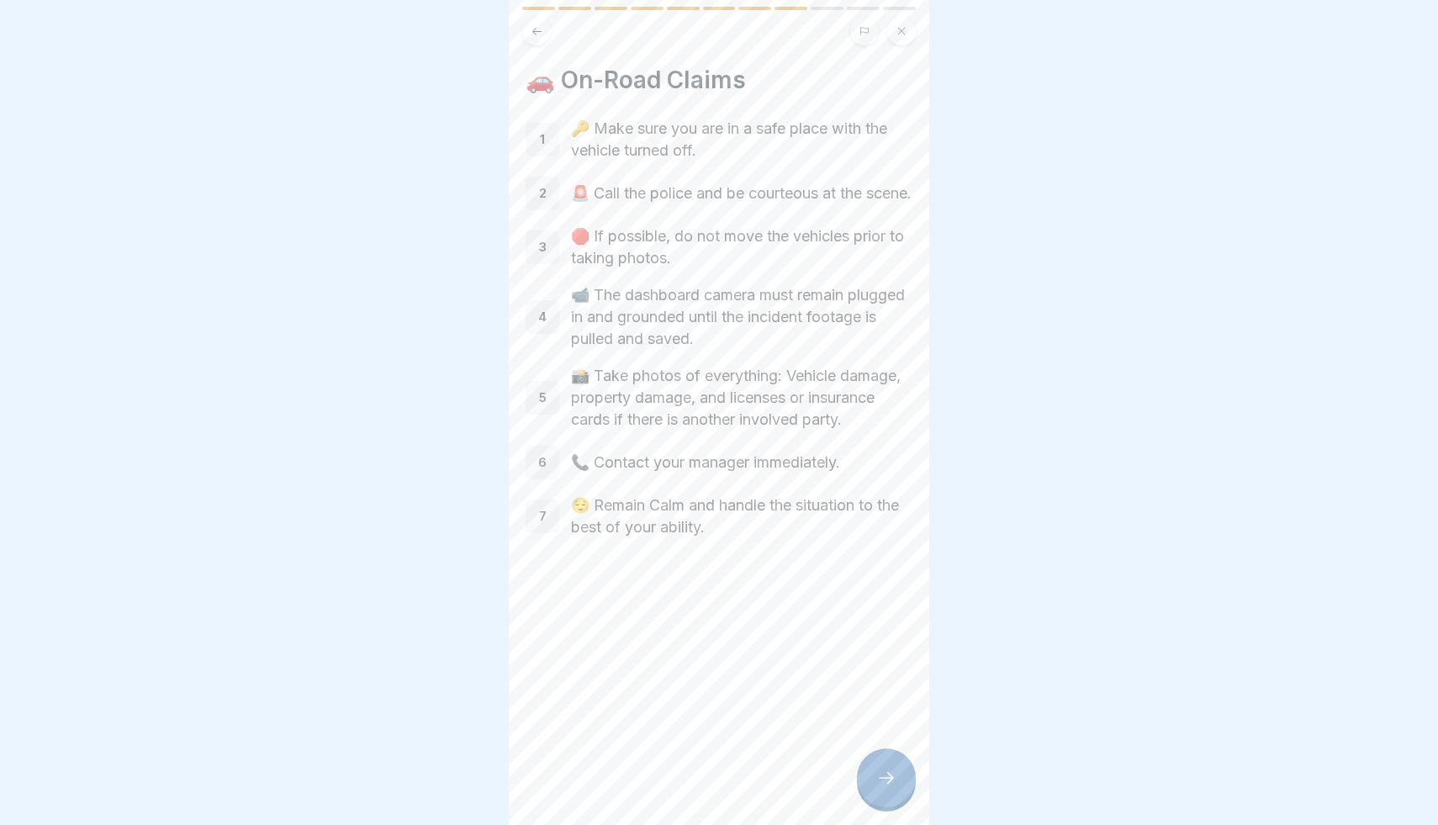
click at [900, 779] on div at bounding box center [886, 777] width 59 height 59
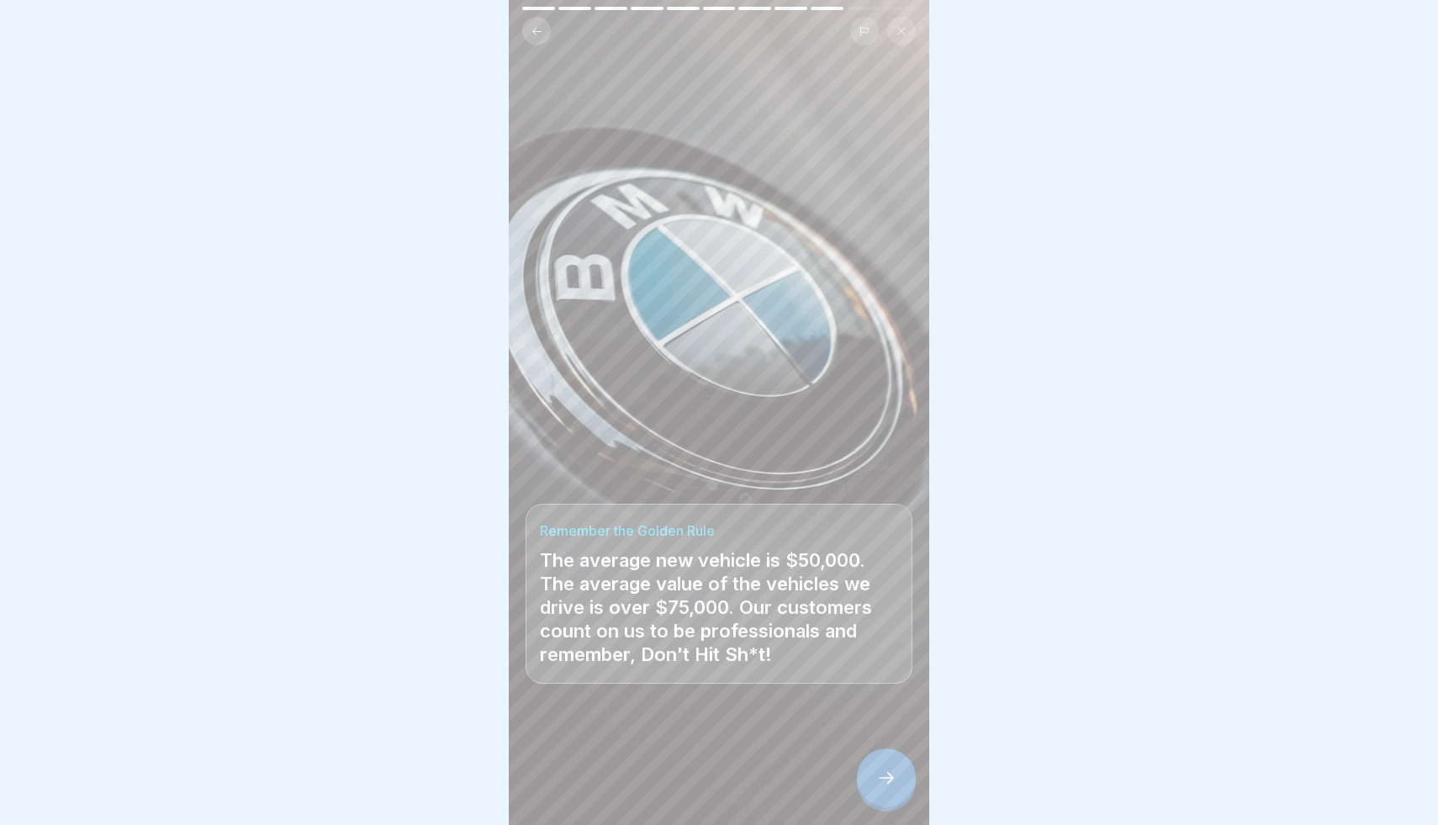
click at [900, 779] on div at bounding box center [886, 777] width 59 height 59
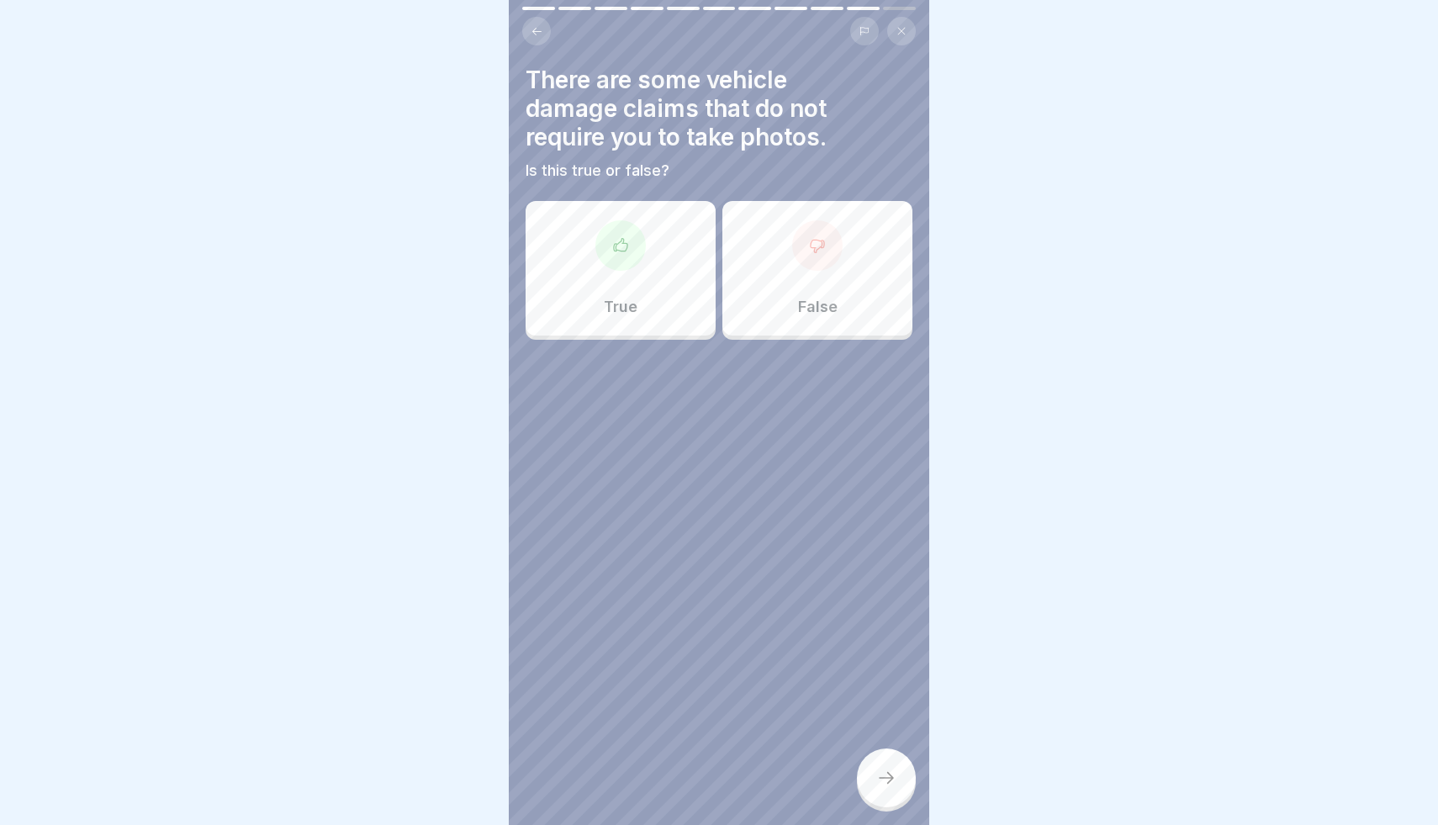
click at [813, 267] on div at bounding box center [817, 245] width 50 height 50
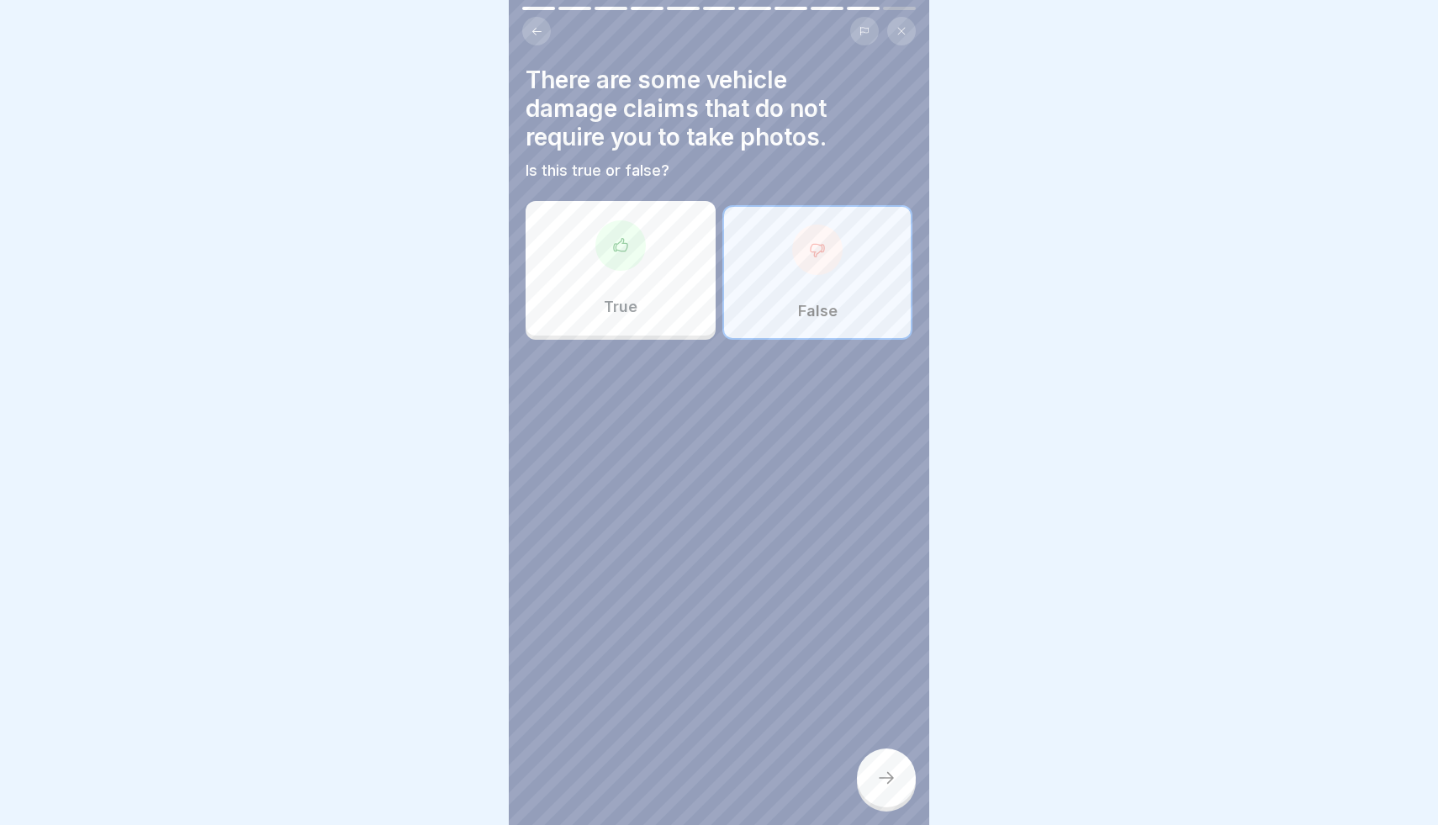
click at [879, 770] on icon at bounding box center [886, 778] width 20 height 20
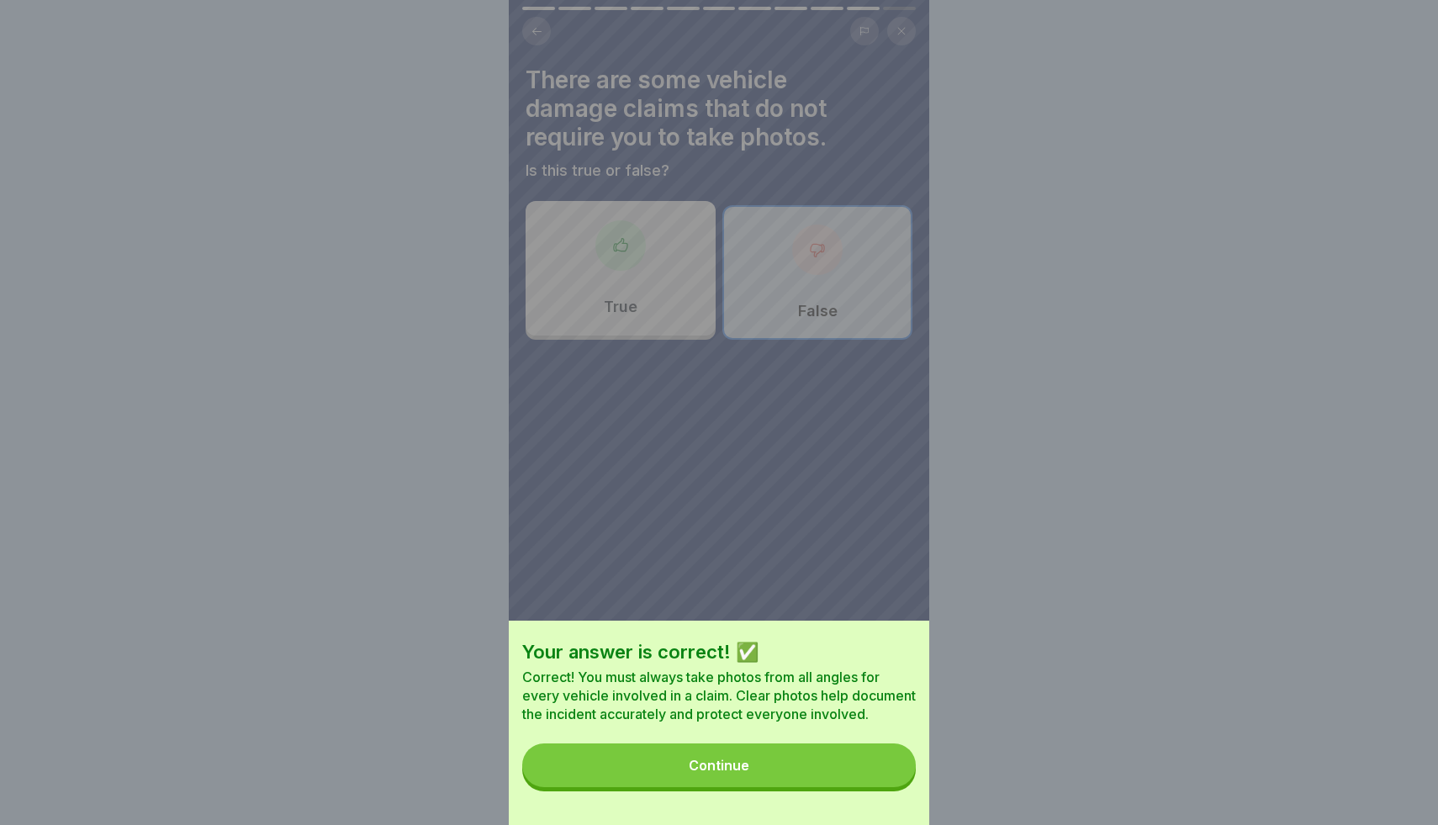
click at [872, 772] on button "Continue" at bounding box center [719, 765] width 394 height 44
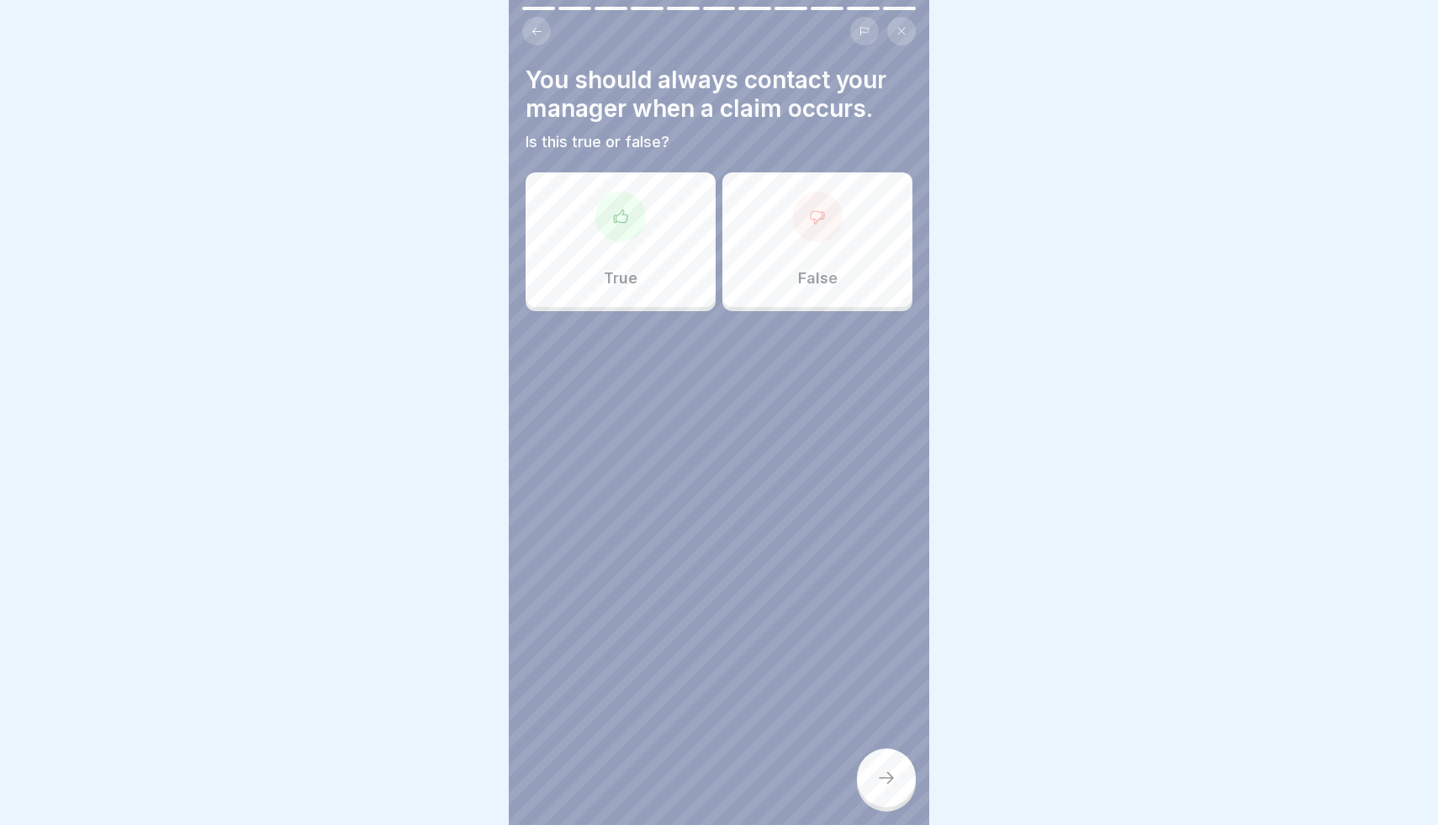
click at [639, 290] on div "True" at bounding box center [621, 239] width 190 height 135
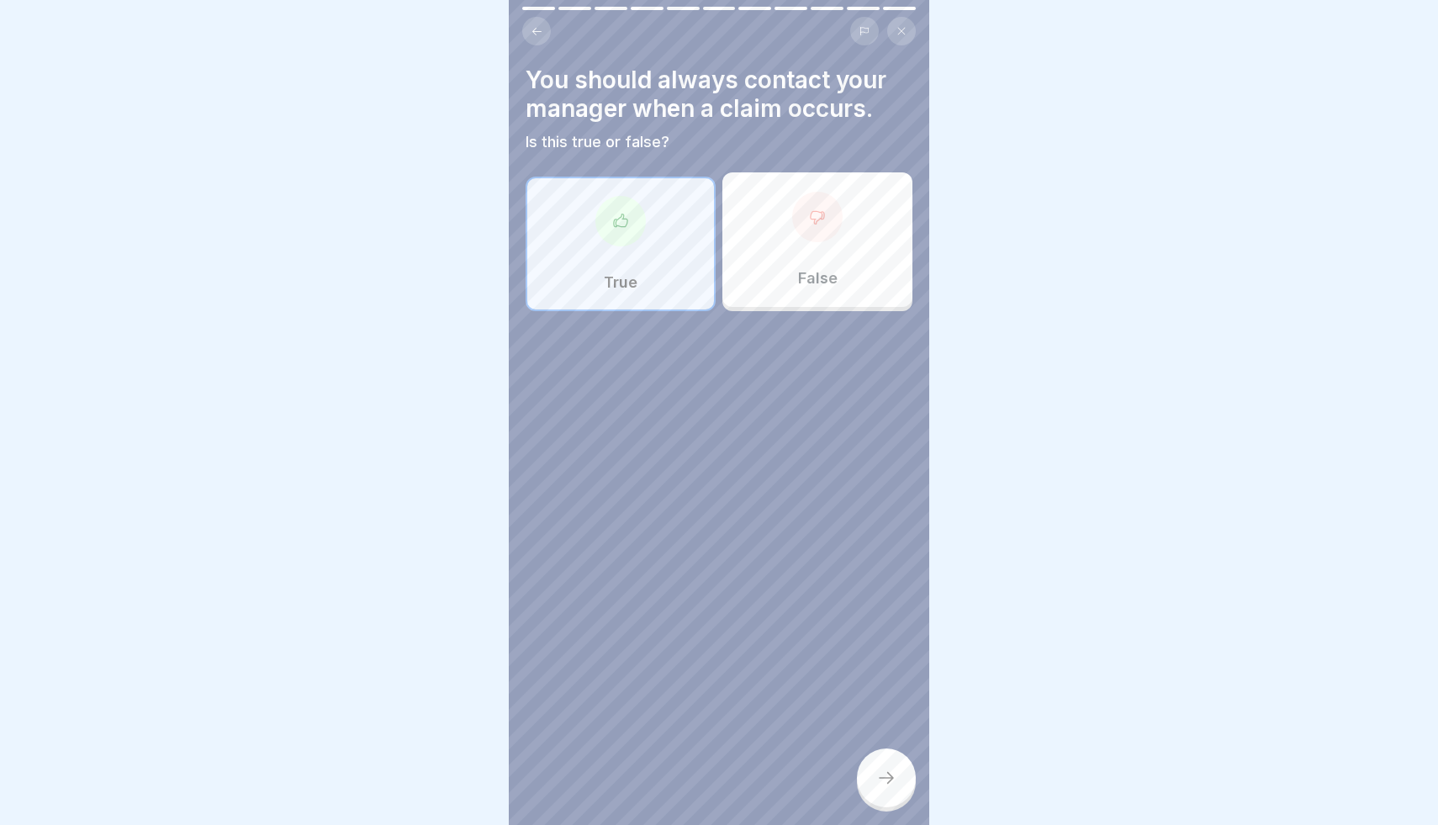
click at [897, 783] on div at bounding box center [886, 777] width 59 height 59
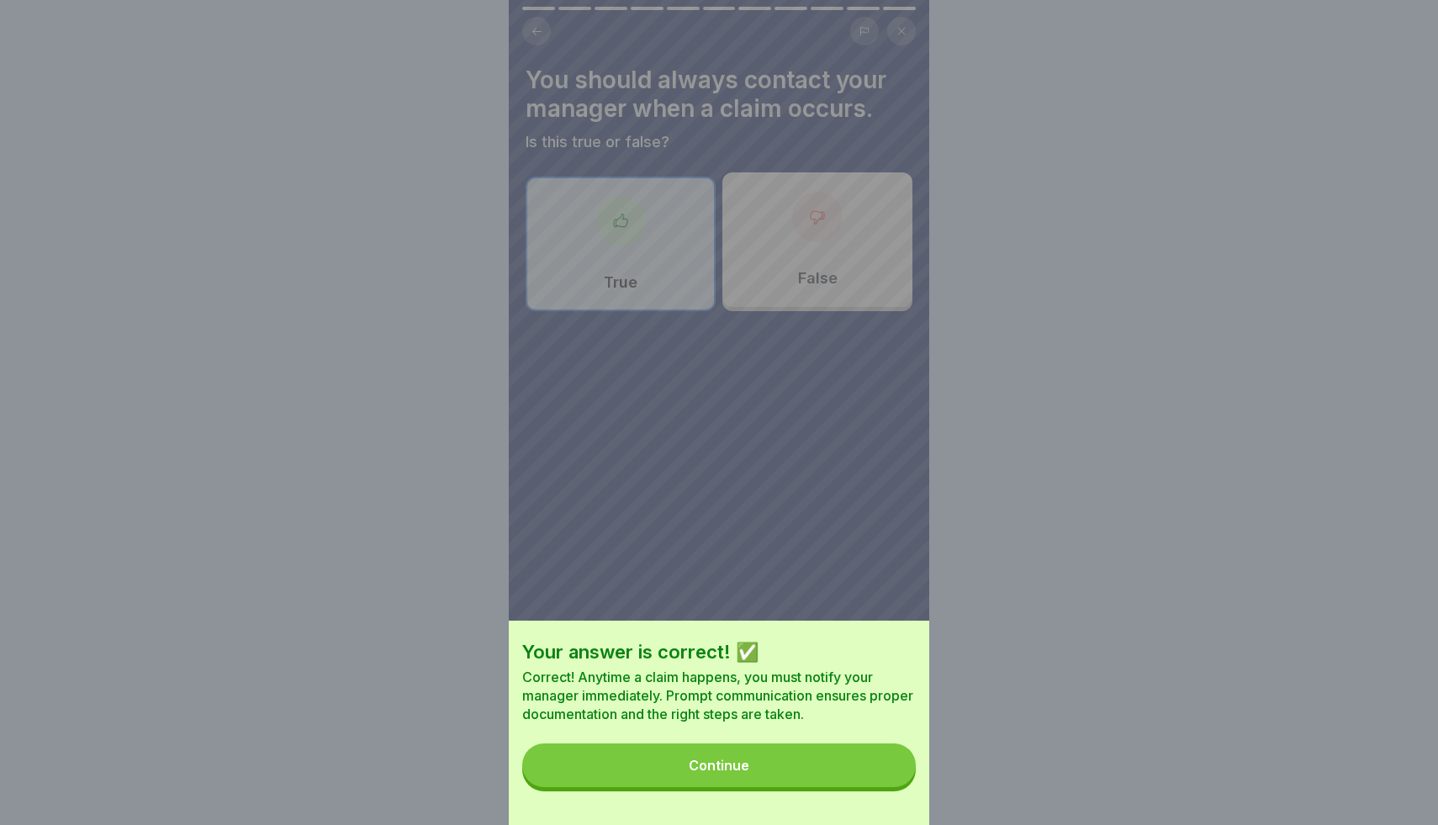
click at [865, 778] on button "Continue" at bounding box center [719, 765] width 394 height 44
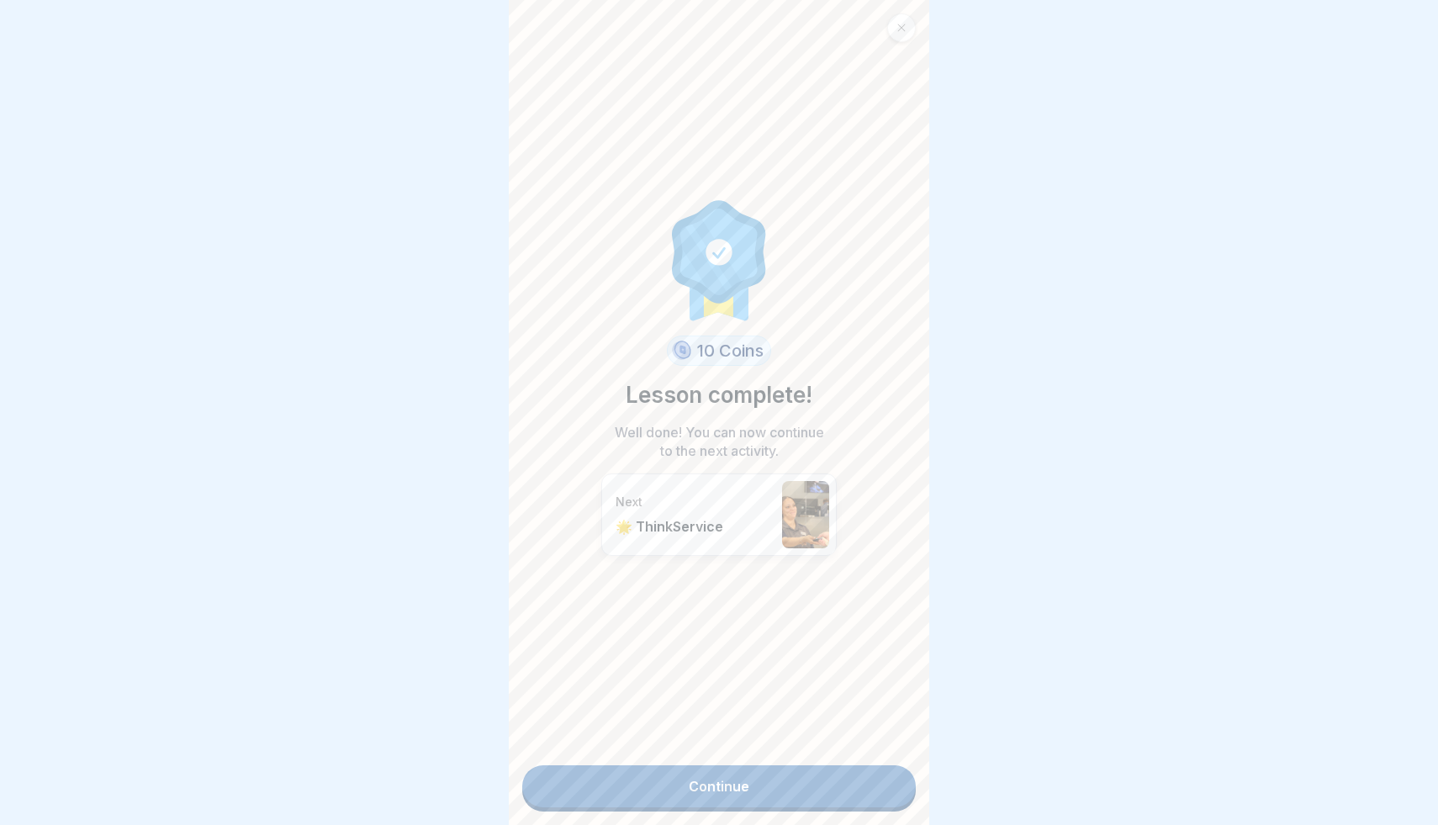
click at [858, 784] on link "Continue" at bounding box center [719, 786] width 394 height 42
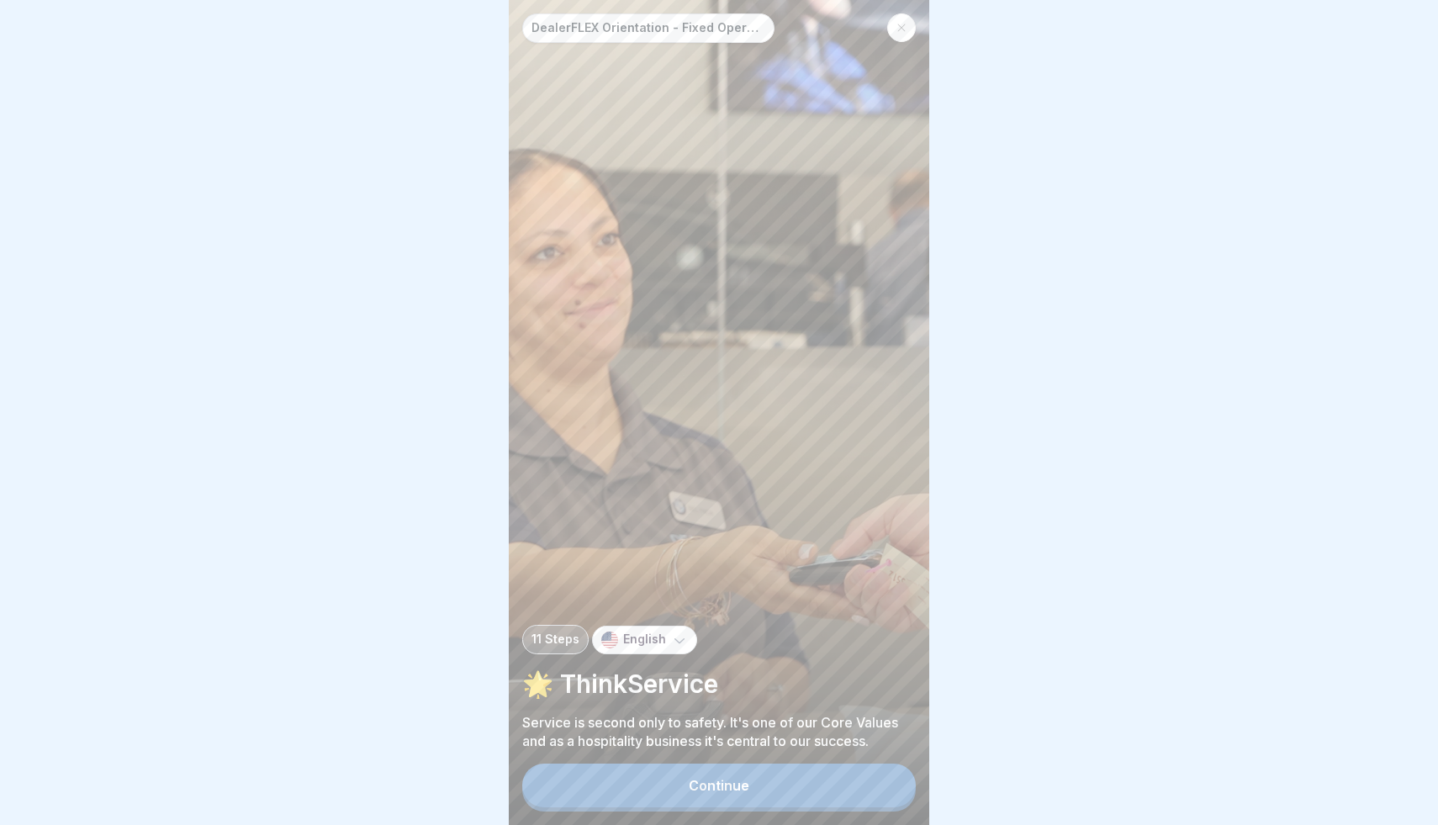
click at [858, 784] on button "Continue" at bounding box center [719, 785] width 394 height 44
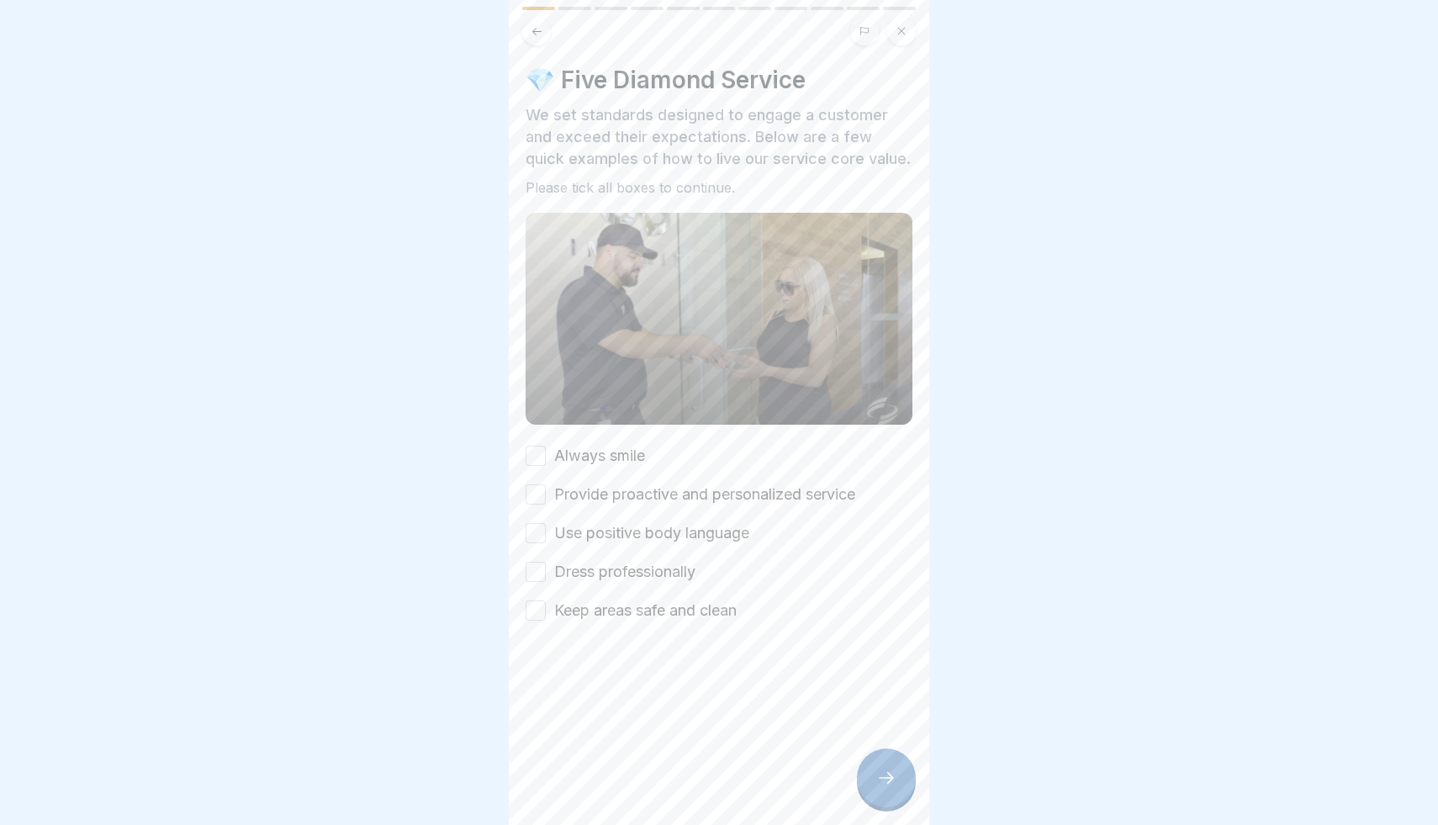
click at [858, 784] on div at bounding box center [886, 777] width 59 height 59
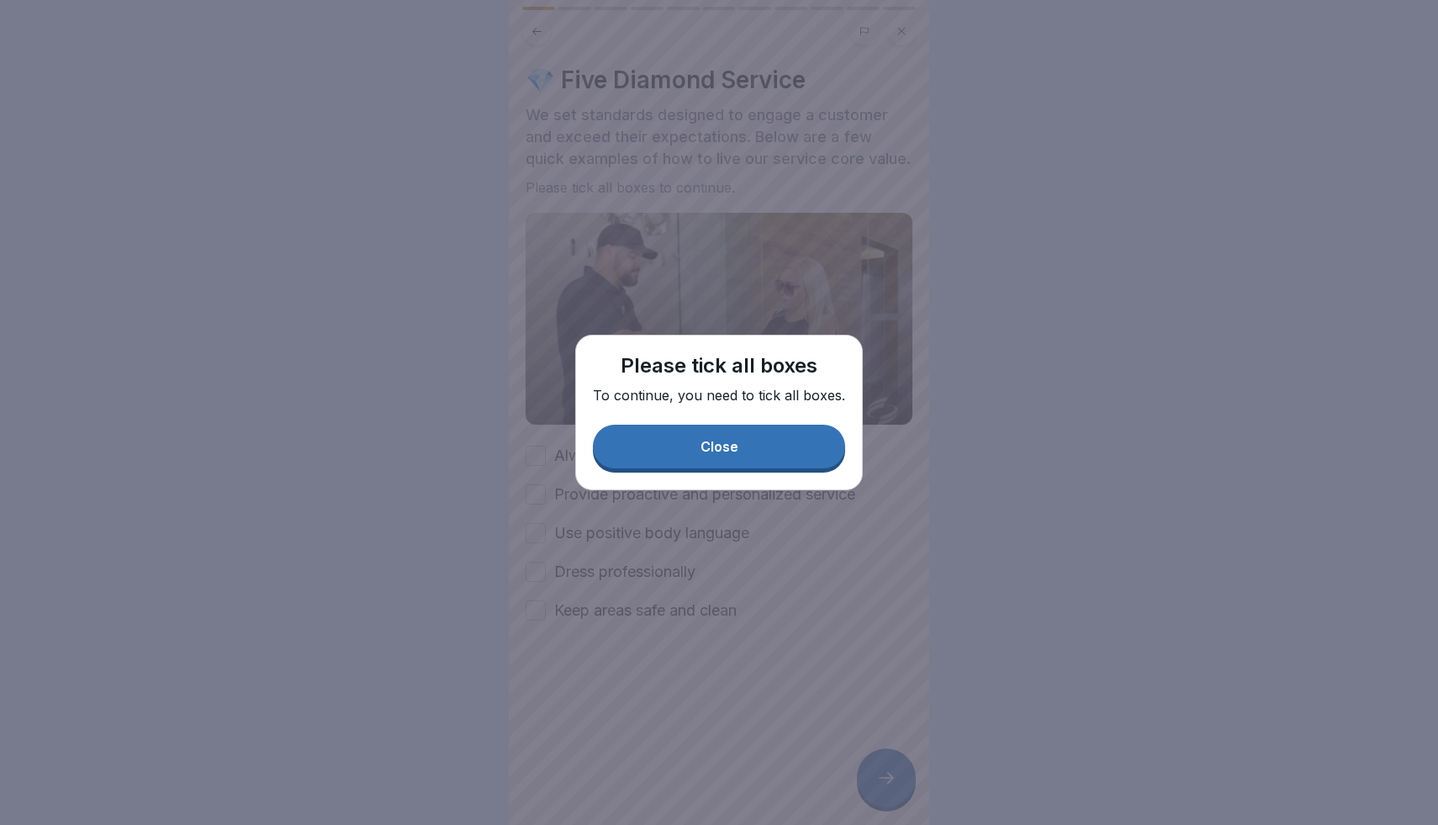
click at [747, 452] on button "Close" at bounding box center [719, 447] width 252 height 44
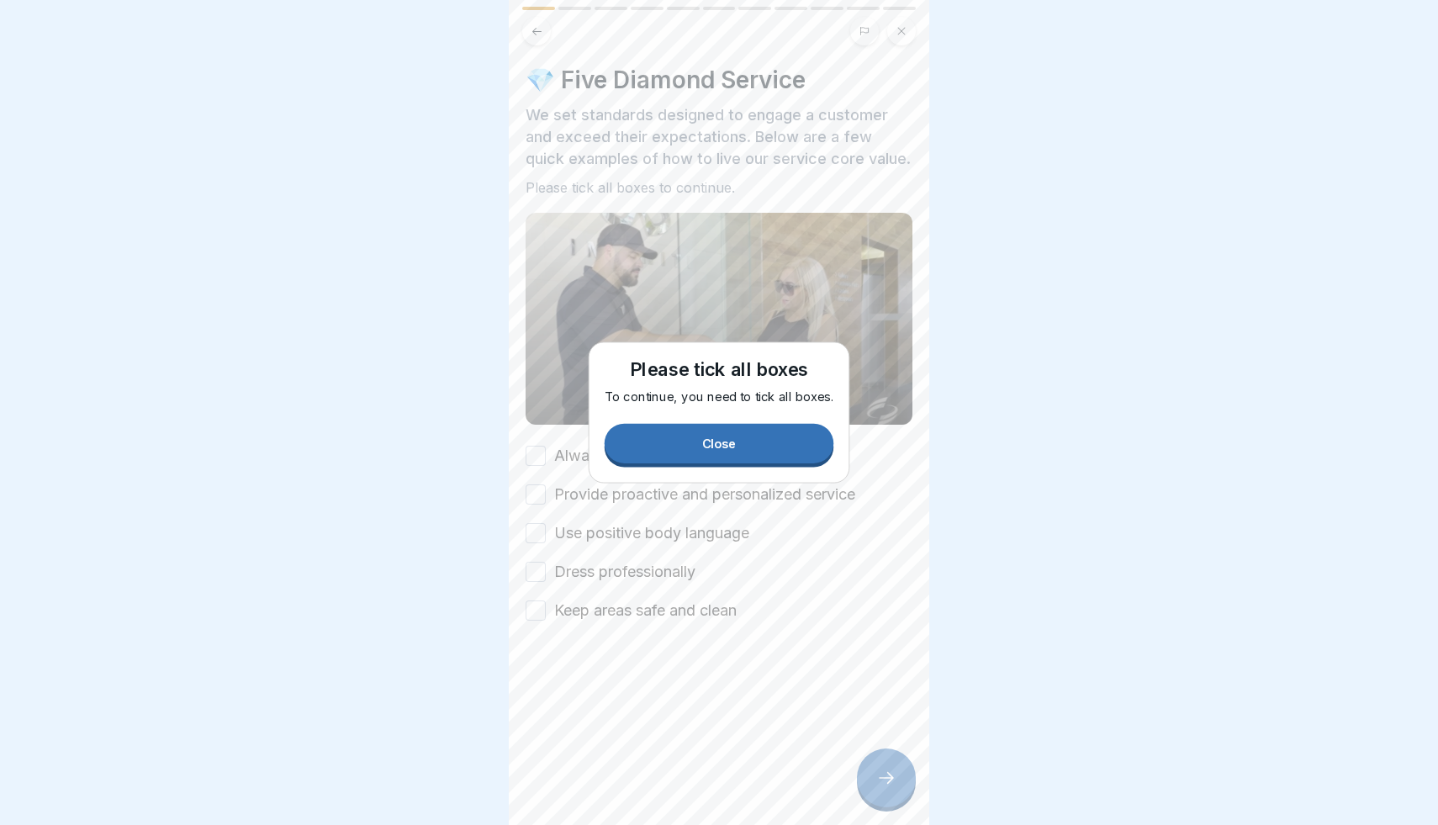
click at [719, 446] on div "Always smile Provide proactive and personalized service Use positive body langu…" at bounding box center [719, 533] width 387 height 177
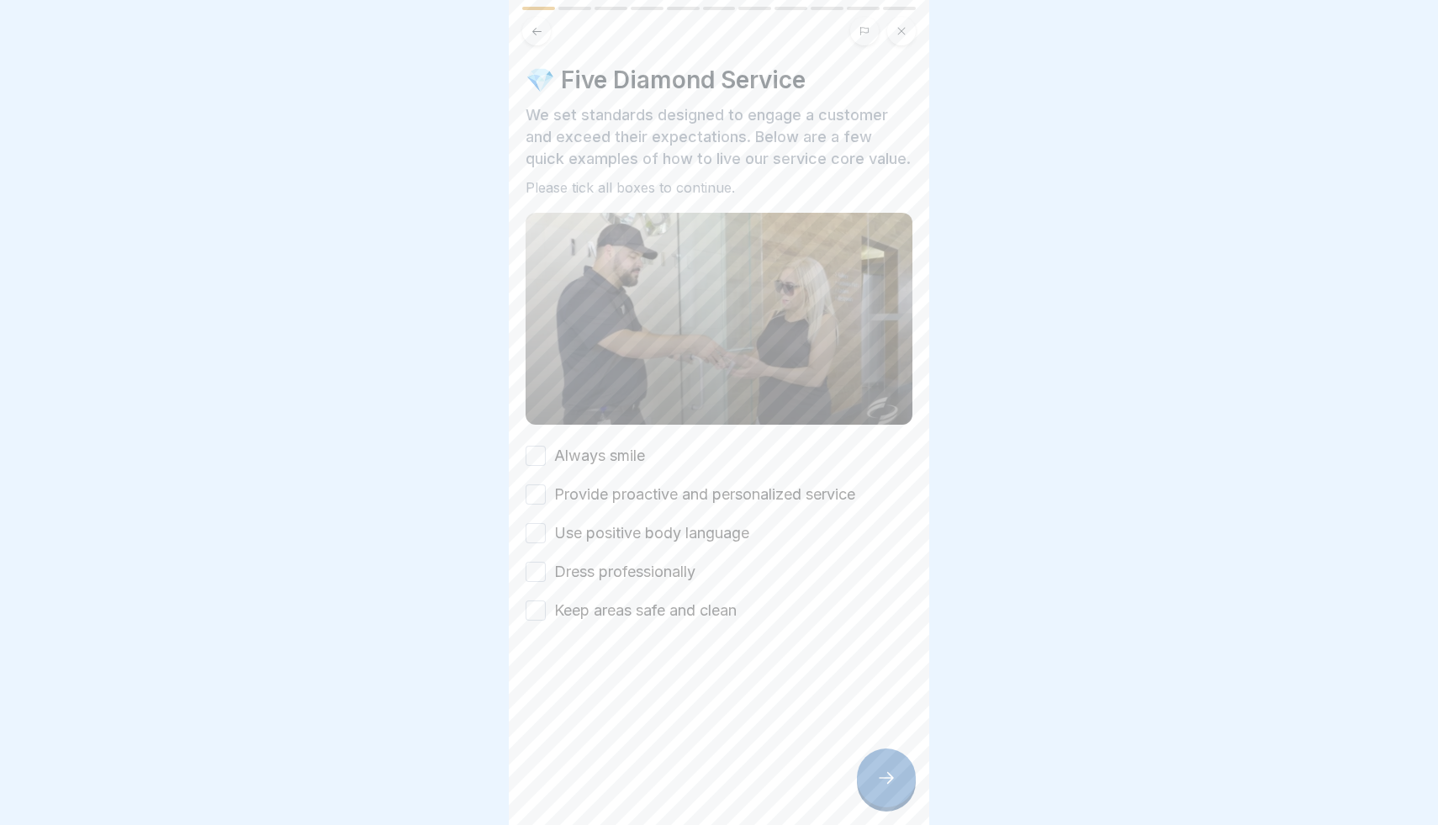
click at [652, 445] on div "Always smile Provide proactive and personalized service Use positive body langu…" at bounding box center [719, 533] width 387 height 177
click at [626, 454] on label "Always smile" at bounding box center [599, 456] width 91 height 22
click at [546, 454] on button "Always smile" at bounding box center [536, 456] width 20 height 20
click at [615, 495] on label "Provide proactive and personalized service" at bounding box center [704, 494] width 301 height 22
click at [546, 495] on button "Provide proactive and personalized service" at bounding box center [536, 494] width 20 height 20
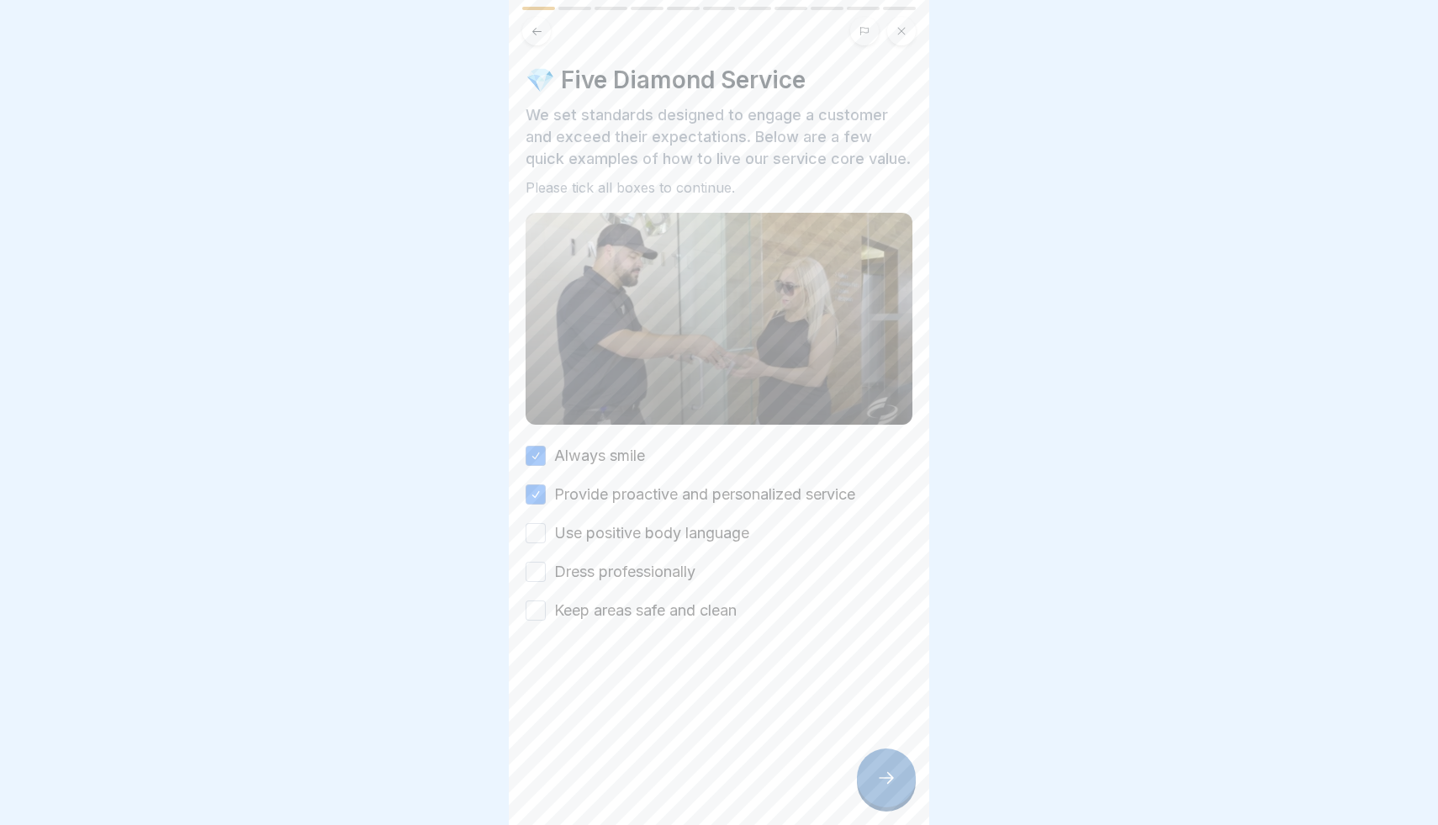
click at [606, 537] on label "Use positive body language" at bounding box center [651, 533] width 195 height 22
click at [546, 537] on button "Use positive body language" at bounding box center [536, 533] width 20 height 20
click at [606, 568] on label "Dress professionally" at bounding box center [624, 572] width 141 height 22
click at [546, 568] on button "Dress professionally" at bounding box center [536, 572] width 20 height 20
click at [617, 606] on label "Keep areas safe and clean" at bounding box center [645, 611] width 182 height 22
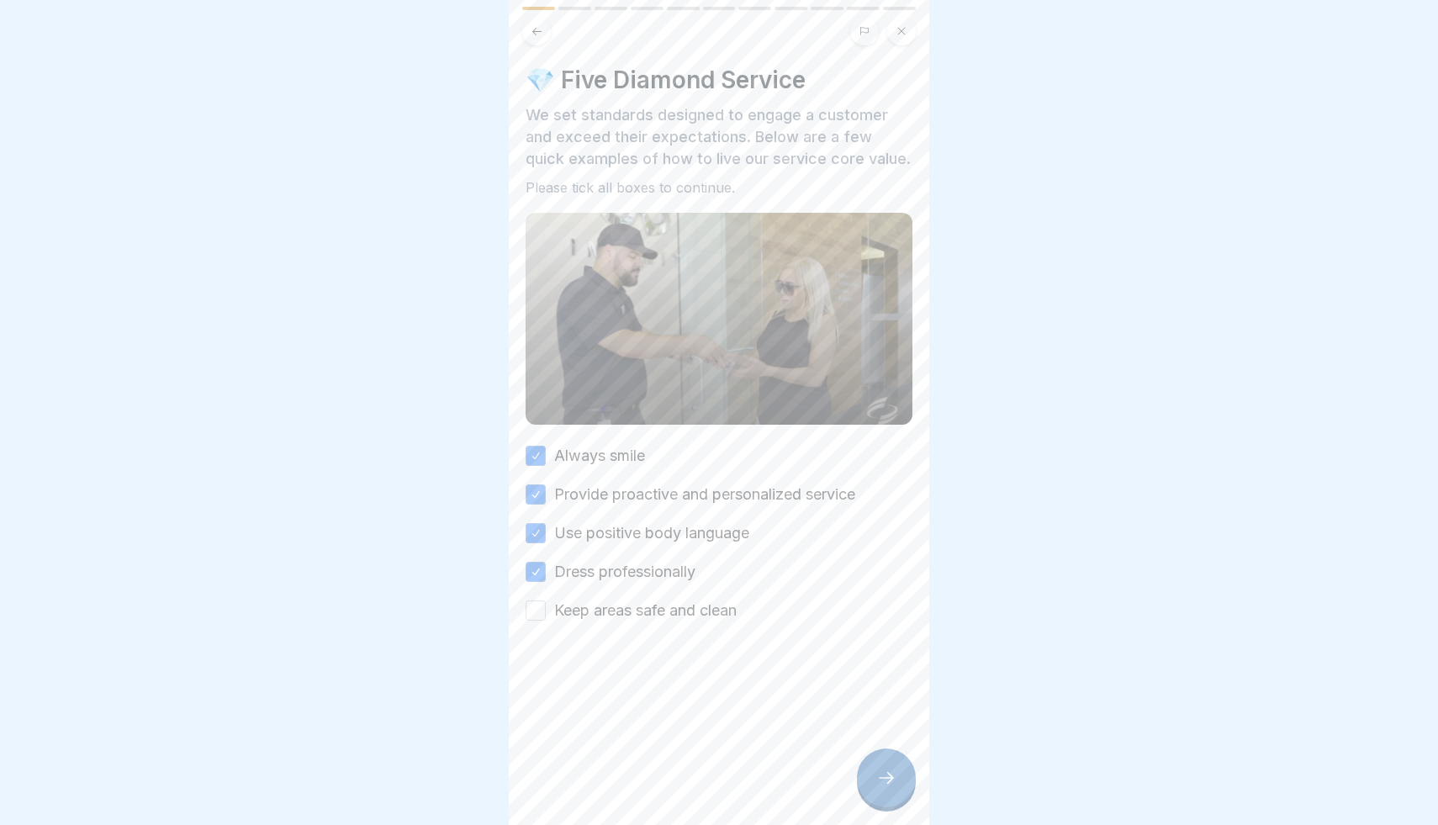
click at [546, 606] on button "Keep areas safe and clean" at bounding box center [536, 610] width 20 height 20
click at [874, 779] on div at bounding box center [886, 777] width 59 height 59
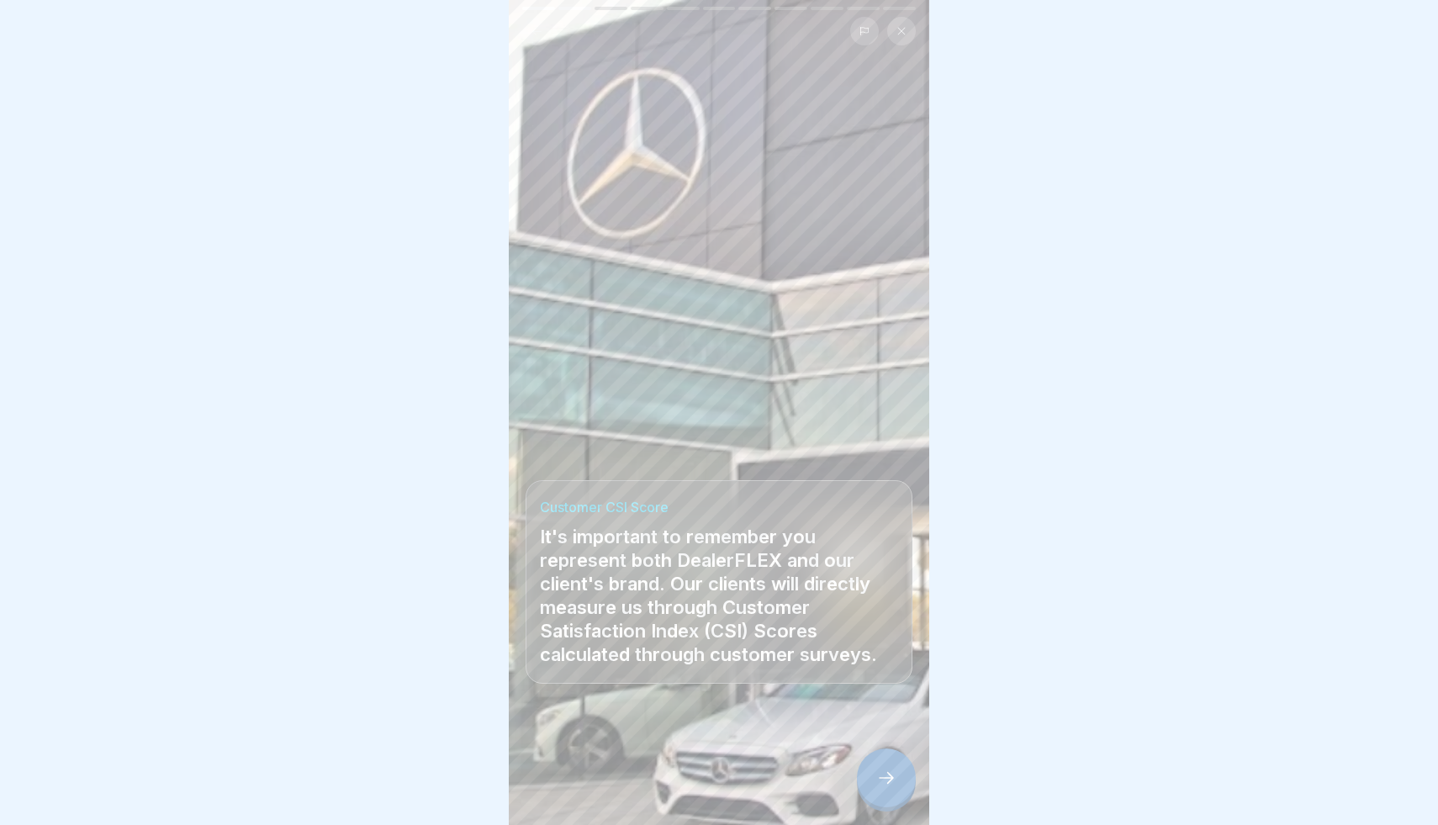
click at [874, 779] on div at bounding box center [886, 777] width 59 height 59
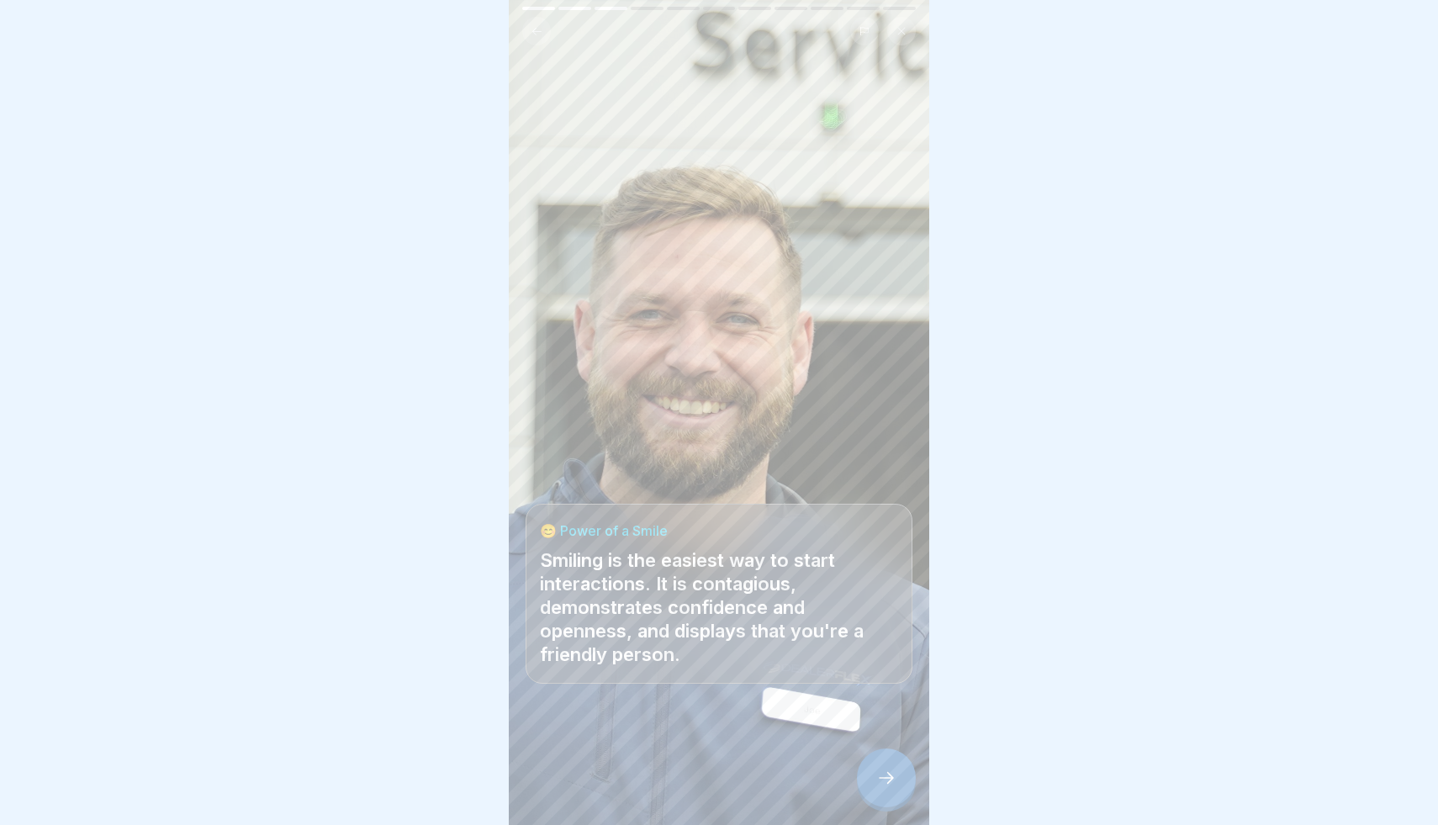
click at [874, 779] on div at bounding box center [886, 777] width 59 height 59
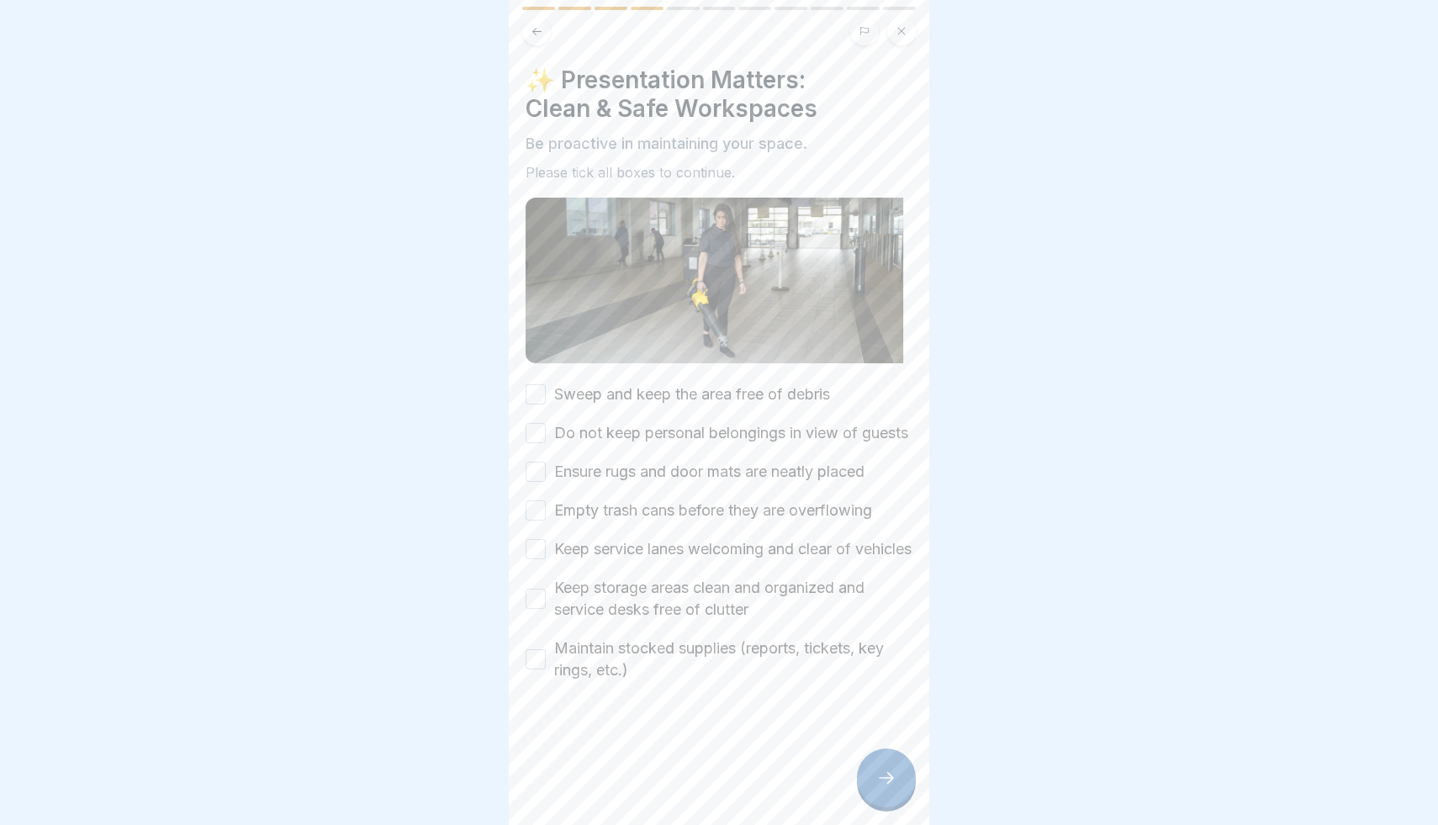
click at [712, 393] on label "Sweep and keep the area free of debris" at bounding box center [692, 394] width 276 height 22
click at [546, 393] on button "Sweep and keep the area free of debris" at bounding box center [536, 394] width 20 height 20
click at [689, 436] on label "Do not keep personal belongings in view of guests" at bounding box center [731, 433] width 354 height 22
click at [546, 436] on button "Do not keep personal belongings in view of guests" at bounding box center [536, 433] width 20 height 20
click at [663, 483] on label "Ensure rugs and door mats are neatly placed" at bounding box center [709, 472] width 310 height 22
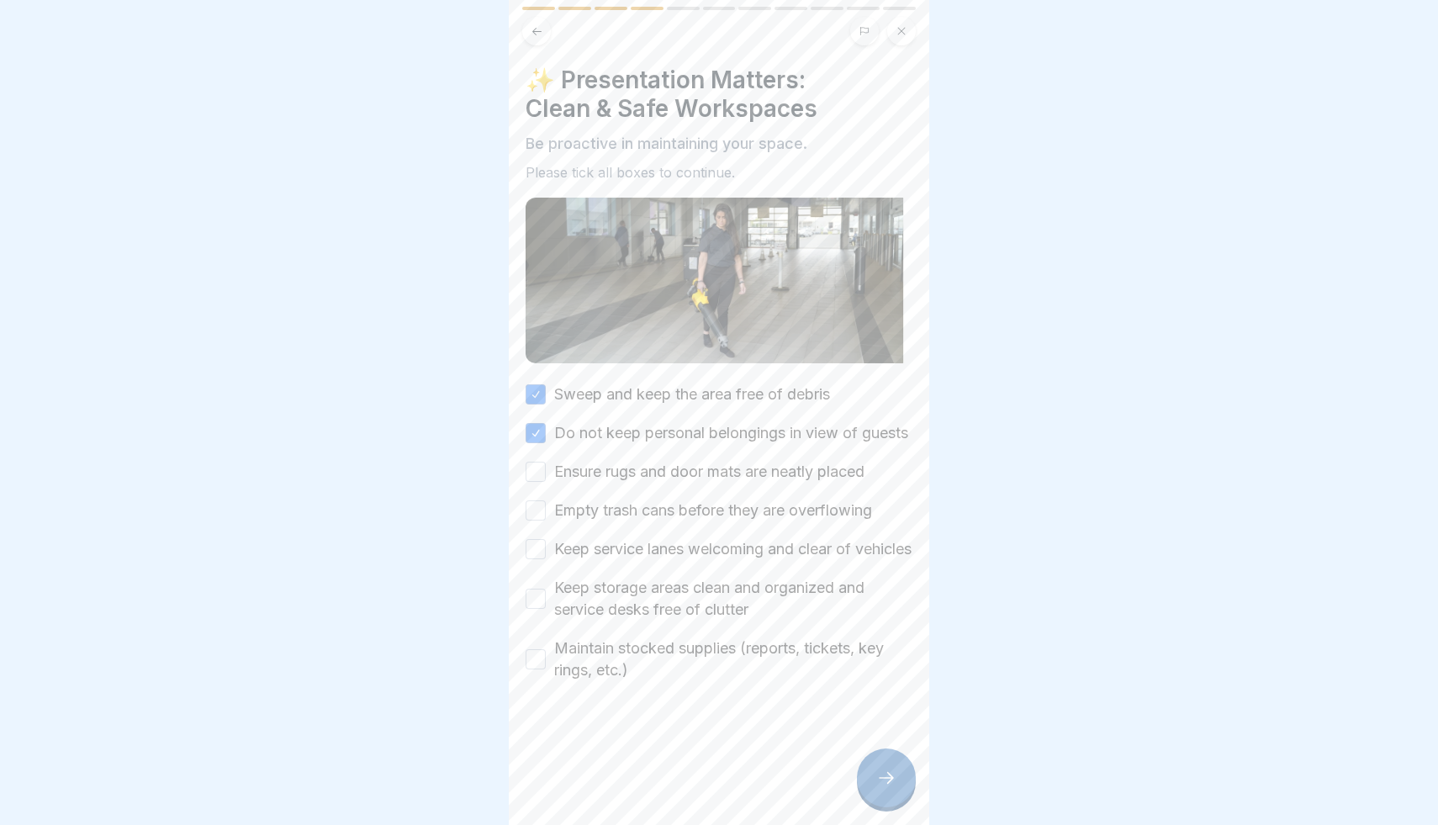
click at [546, 482] on button "Ensure rugs and door mats are neatly placed" at bounding box center [536, 472] width 20 height 20
click at [644, 521] on label "Empty trash cans before they are overflowing" at bounding box center [713, 510] width 318 height 22
click at [546, 520] on button "Empty trash cans before they are overflowing" at bounding box center [536, 510] width 20 height 20
click at [644, 560] on label "Keep service lanes welcoming and clear of vehicles" at bounding box center [732, 549] width 357 height 22
click at [546, 559] on button "Keep service lanes welcoming and clear of vehicles" at bounding box center [536, 549] width 20 height 20
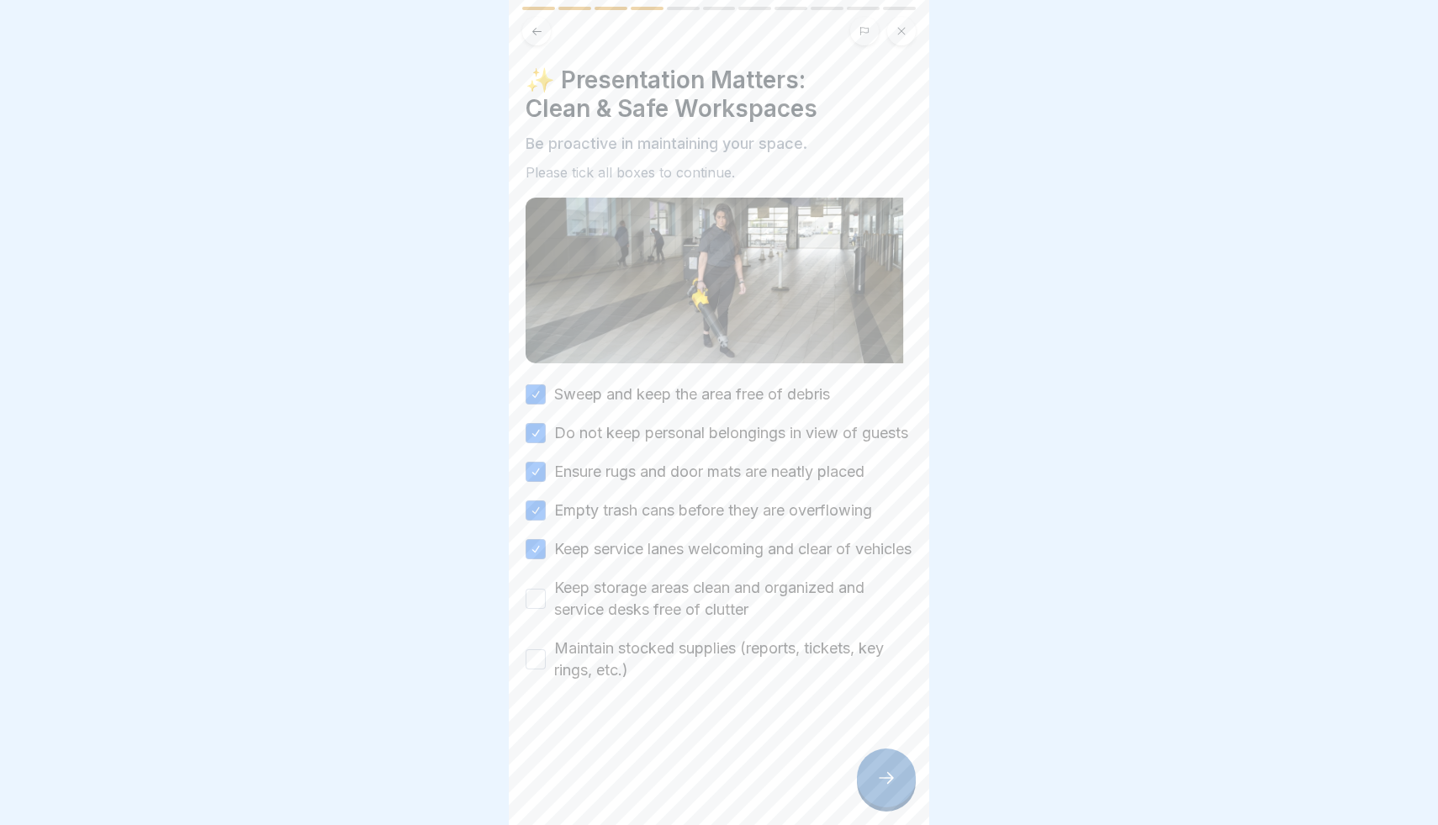
click at [647, 621] on label "Keep storage areas clean and organized and service desks free of clutter" at bounding box center [733, 599] width 358 height 44
click at [546, 609] on button "Keep storage areas clean and organized and service desks free of clutter" at bounding box center [536, 599] width 20 height 20
click at [647, 681] on label "Maintain stocked supplies (reports, tickets, key rings, etc.)" at bounding box center [733, 659] width 358 height 44
click at [546, 669] on button "Maintain stocked supplies (reports, tickets, key rings, etc.)" at bounding box center [536, 659] width 20 height 20
click at [868, 779] on div at bounding box center [886, 777] width 59 height 59
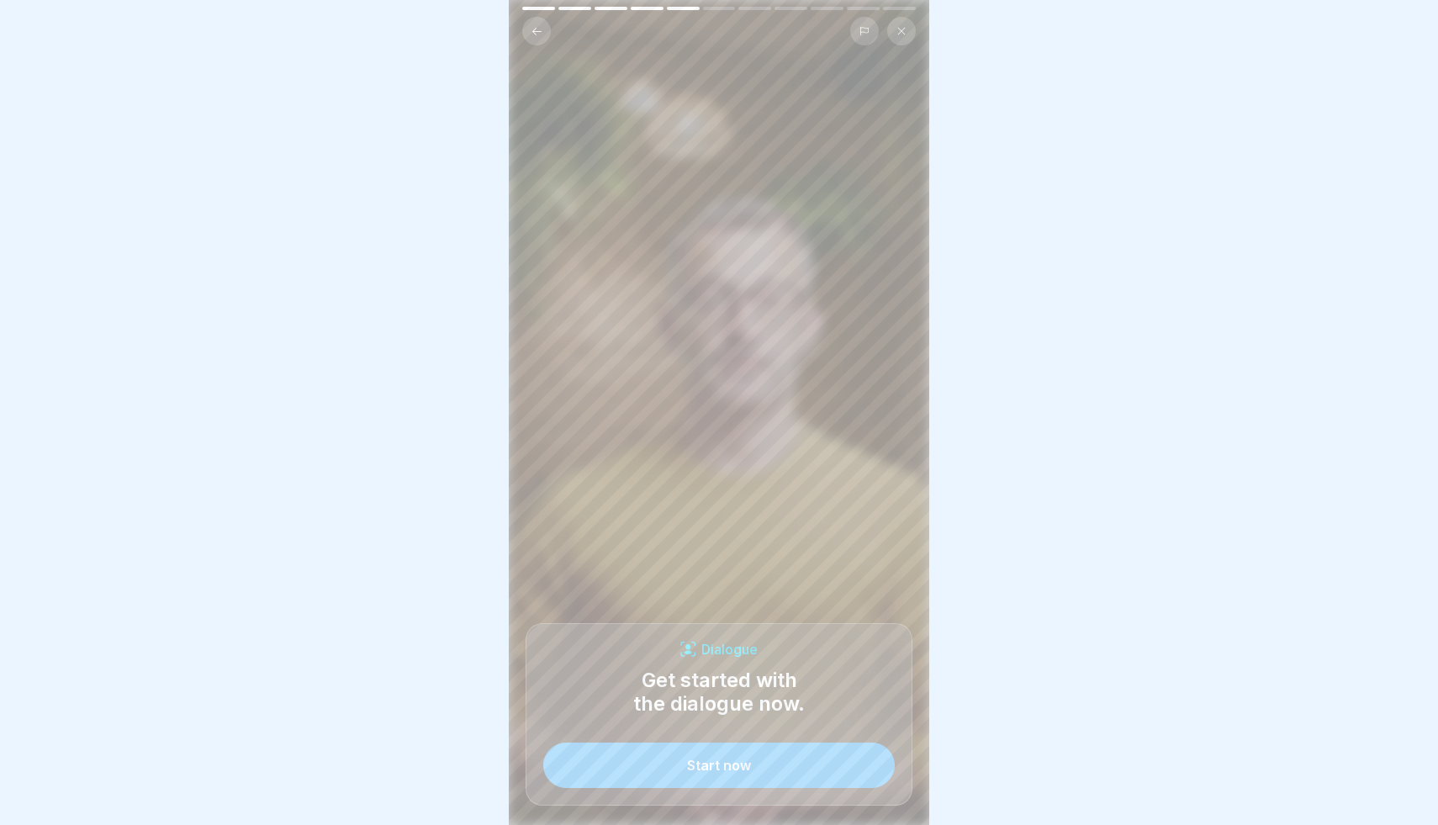
click at [816, 762] on button "Start now" at bounding box center [718, 764] width 351 height 45
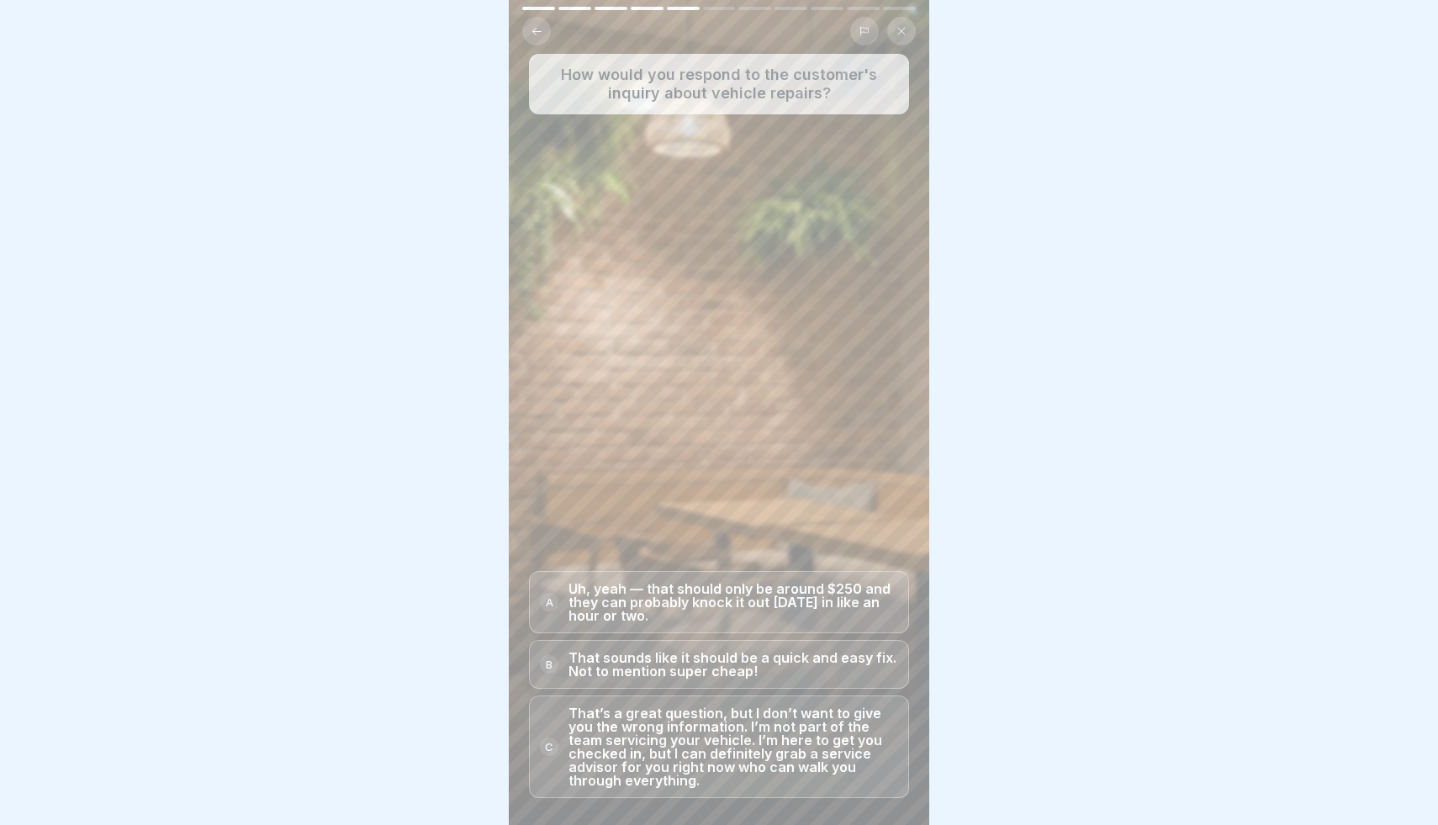
click at [860, 710] on p "That’s a great question, but I don’t want to give you the wrong information. I’…" at bounding box center [733, 746] width 330 height 81
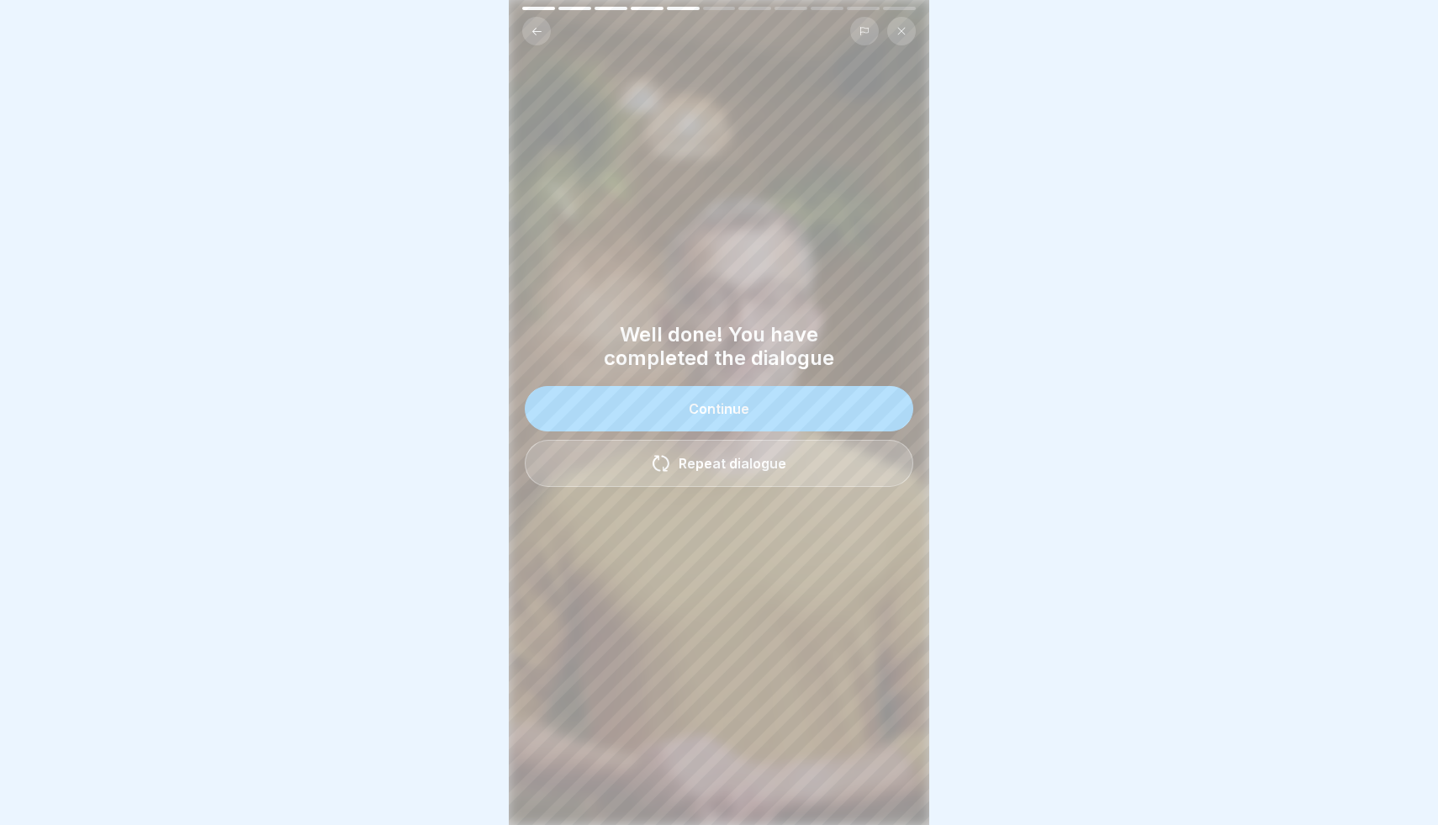
click at [826, 401] on button "Continue" at bounding box center [719, 408] width 388 height 45
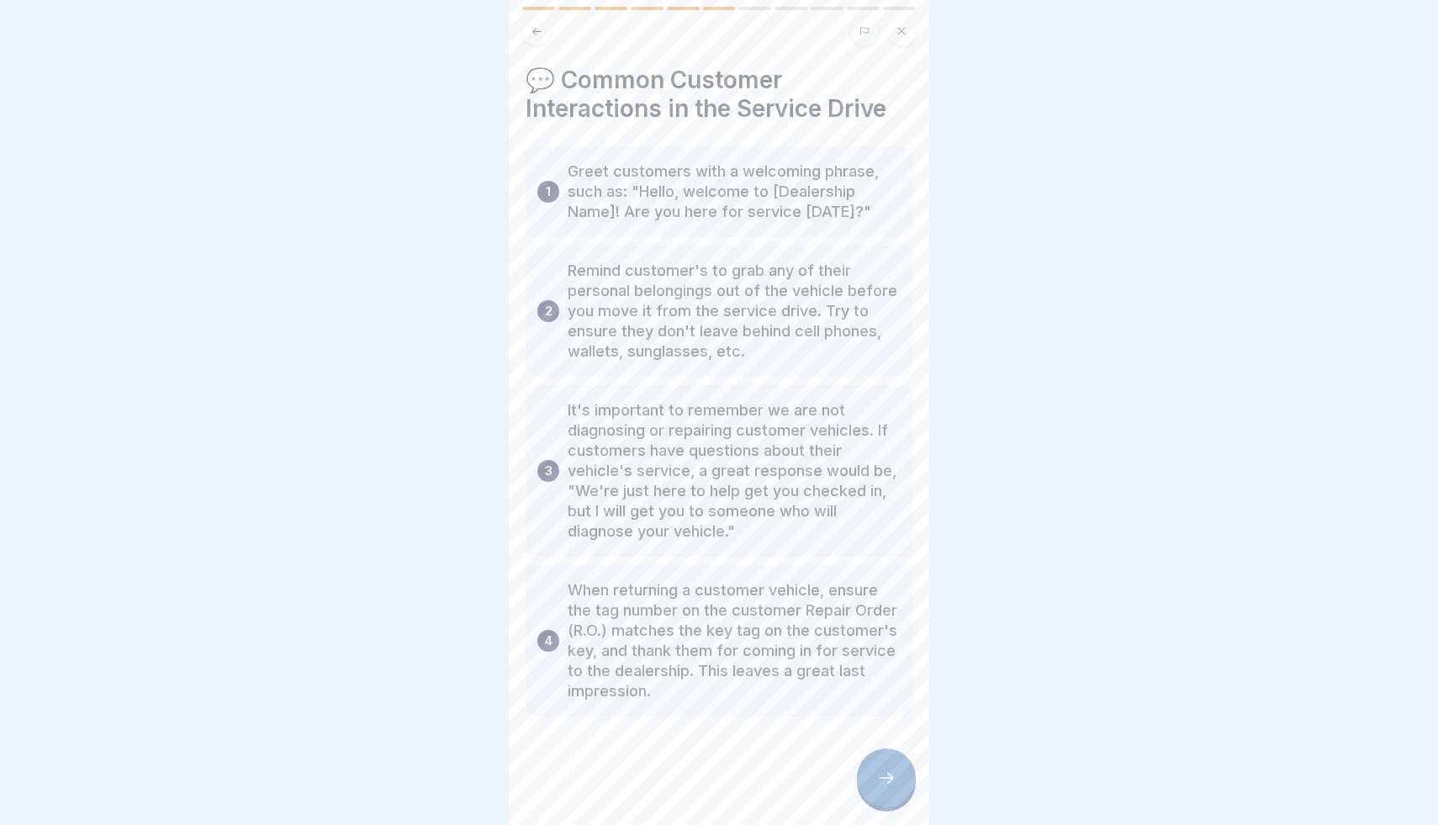
click at [885, 782] on icon at bounding box center [886, 778] width 20 height 20
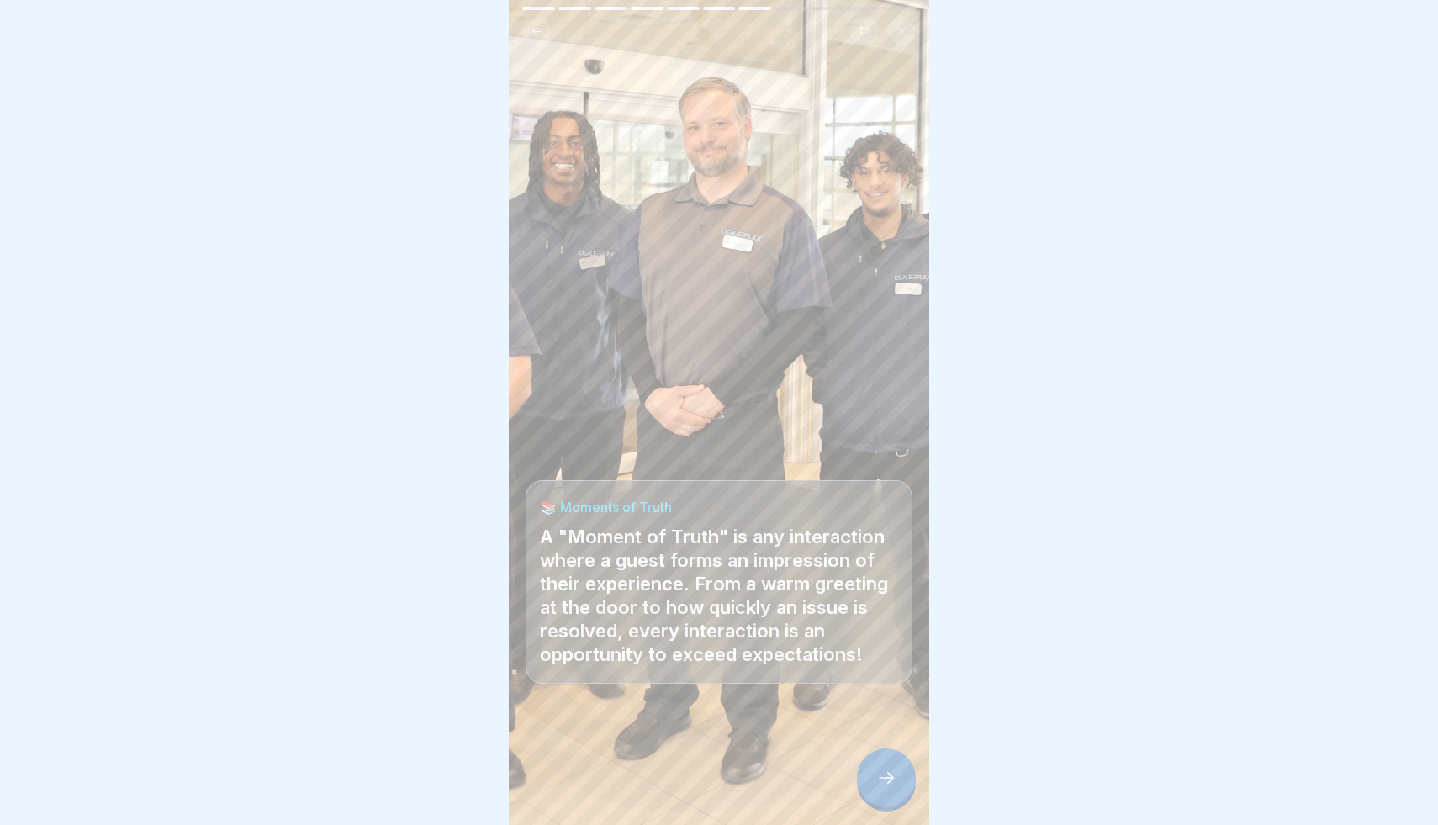
click at [885, 782] on icon at bounding box center [886, 778] width 20 height 20
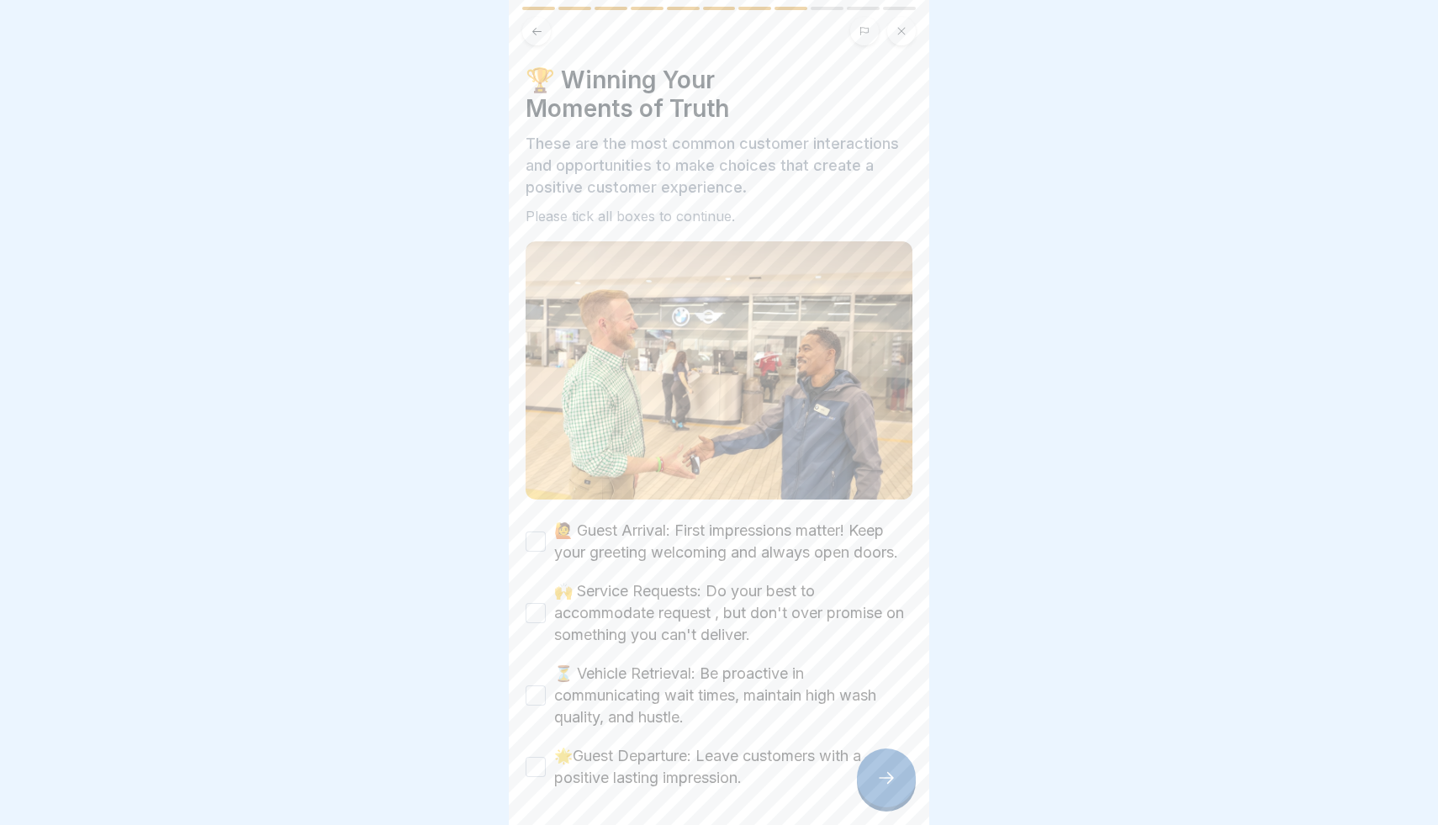
click at [885, 782] on icon at bounding box center [886, 778] width 20 height 20
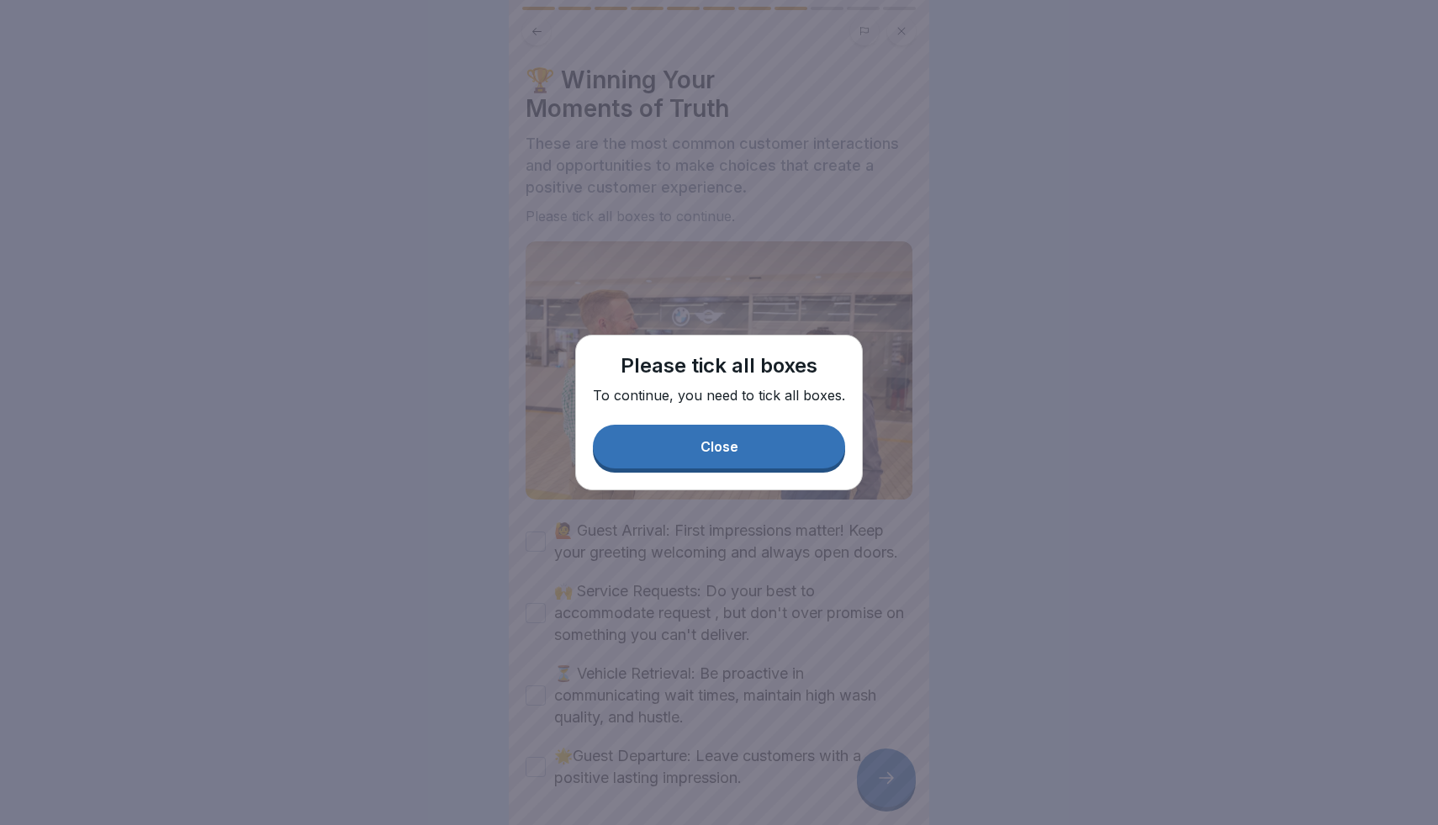
click at [713, 441] on div "Close" at bounding box center [719, 446] width 38 height 15
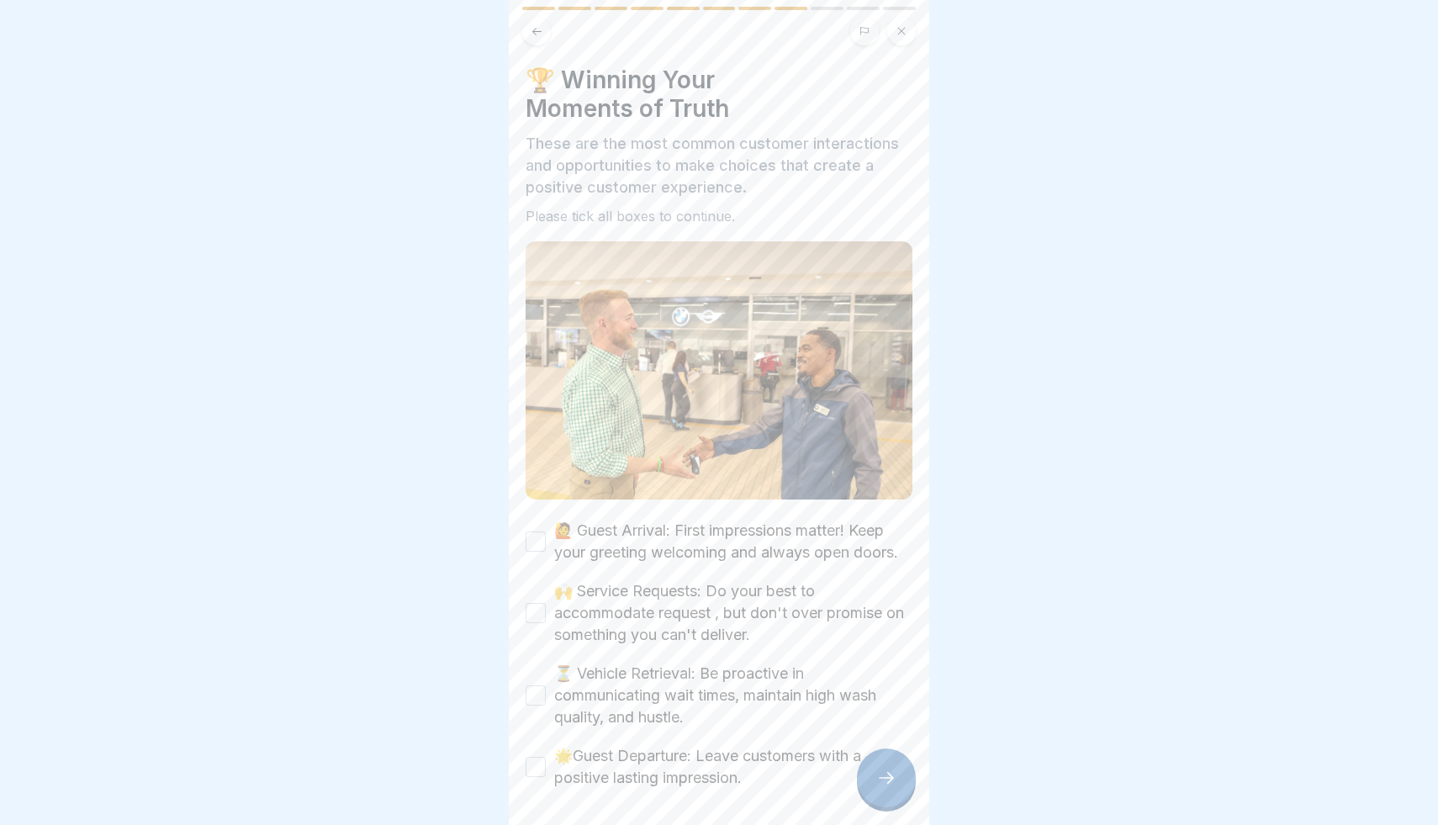
click at [675, 533] on label "🙋 Guest Arrival: First impressions matter! Keep your greeting welcoming and alw…" at bounding box center [733, 542] width 358 height 44
click at [546, 533] on button "🙋 Guest Arrival: First impressions matter! Keep your greeting welcoming and alw…" at bounding box center [536, 541] width 20 height 20
click at [667, 590] on label "🙌 Service Requests: Do your best to accommodate request , but don't over promis…" at bounding box center [733, 613] width 358 height 66
click at [546, 603] on button "🙌 Service Requests: Do your best to accommodate request , but don't over promis…" at bounding box center [536, 613] width 20 height 20
click at [664, 679] on label "⏳ Vehicle Retrieval: Be proactive in communicating wait times, maintain high wa…" at bounding box center [733, 696] width 358 height 66
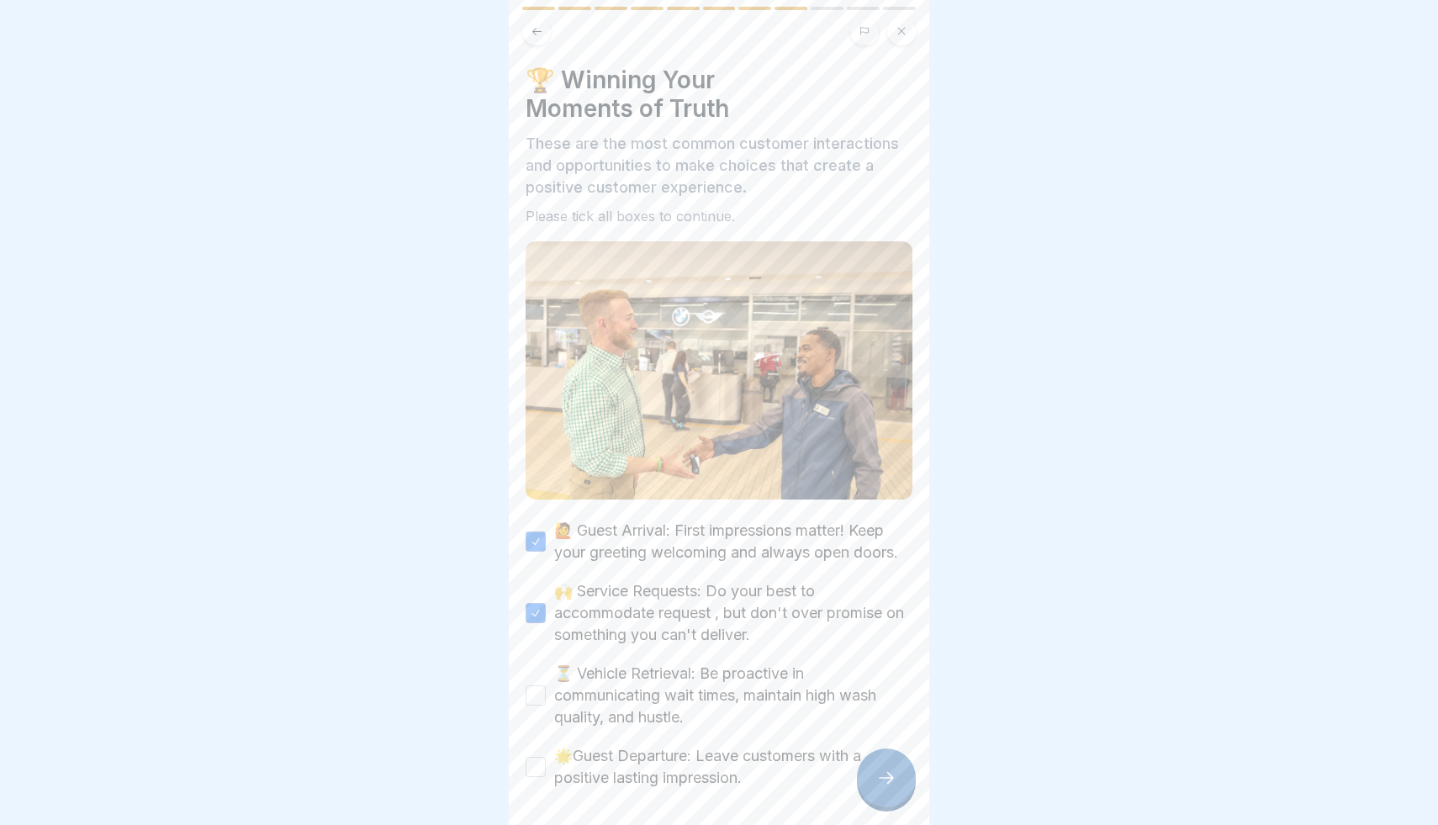
click at [546, 685] on button "⏳ Vehicle Retrieval: Be proactive in communicating wait times, maintain high wa…" at bounding box center [536, 695] width 20 height 20
click at [674, 780] on label "🌟Guest Departure: Leave customers with a positive lasting impression." at bounding box center [733, 767] width 358 height 44
click at [546, 777] on button "🌟Guest Departure: Leave customers with a positive lasting impression." at bounding box center [536, 767] width 20 height 20
click at [884, 779] on icon at bounding box center [886, 778] width 20 height 20
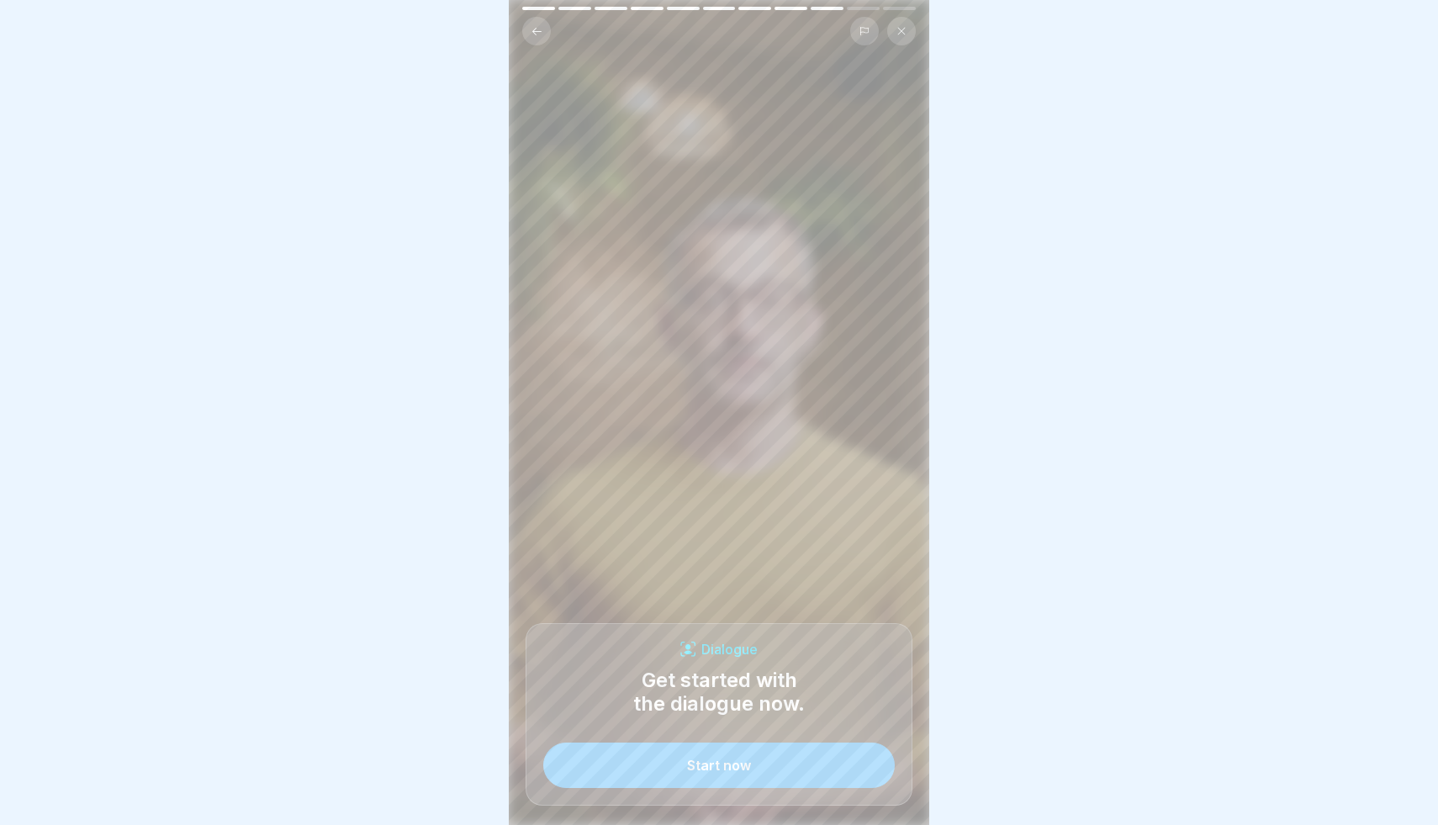
click at [828, 764] on button "Start now" at bounding box center [718, 764] width 351 height 45
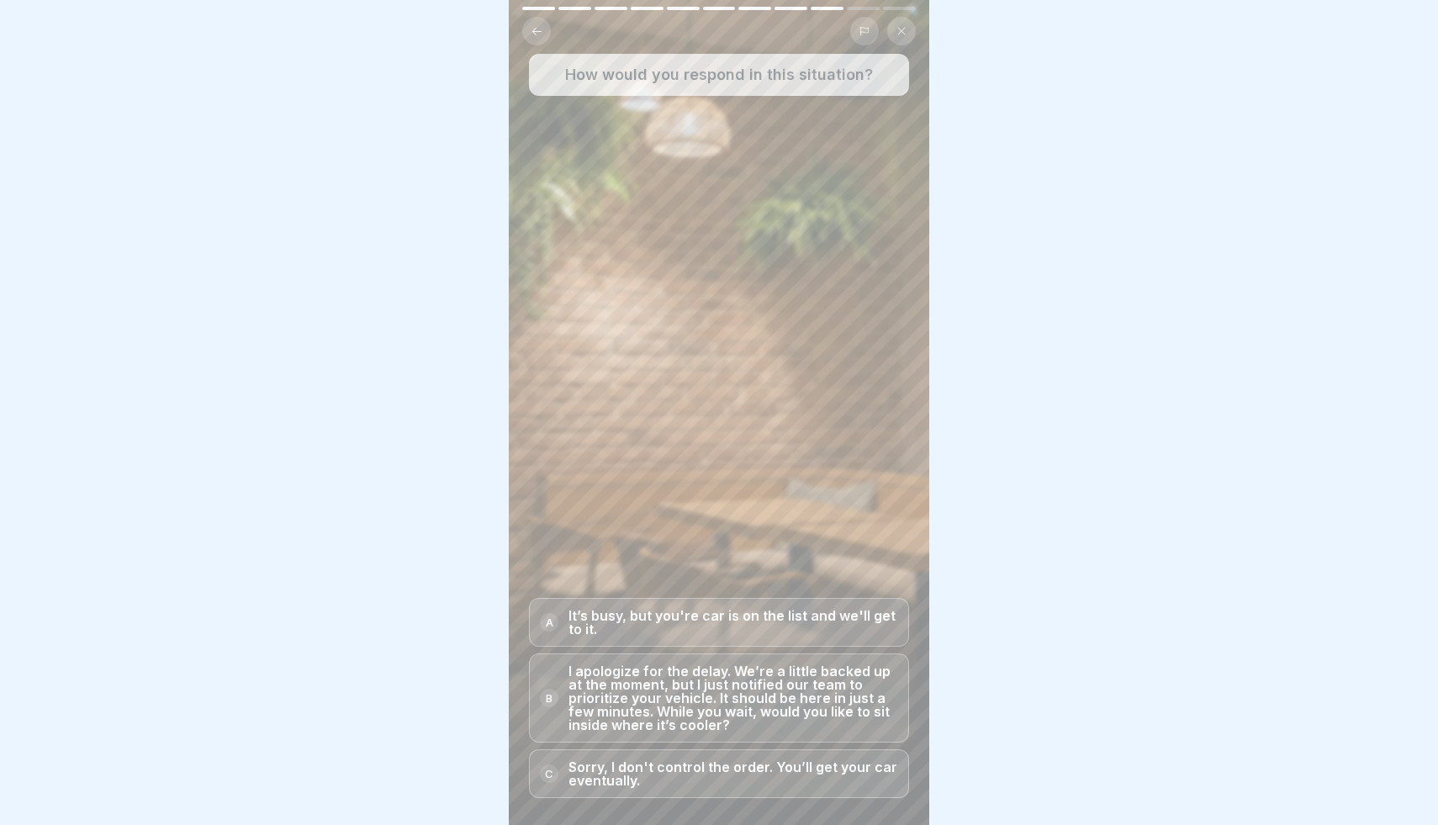
click at [799, 689] on p "I apologize for the delay. We’re a little backed up at the moment, but I just n…" at bounding box center [733, 697] width 330 height 67
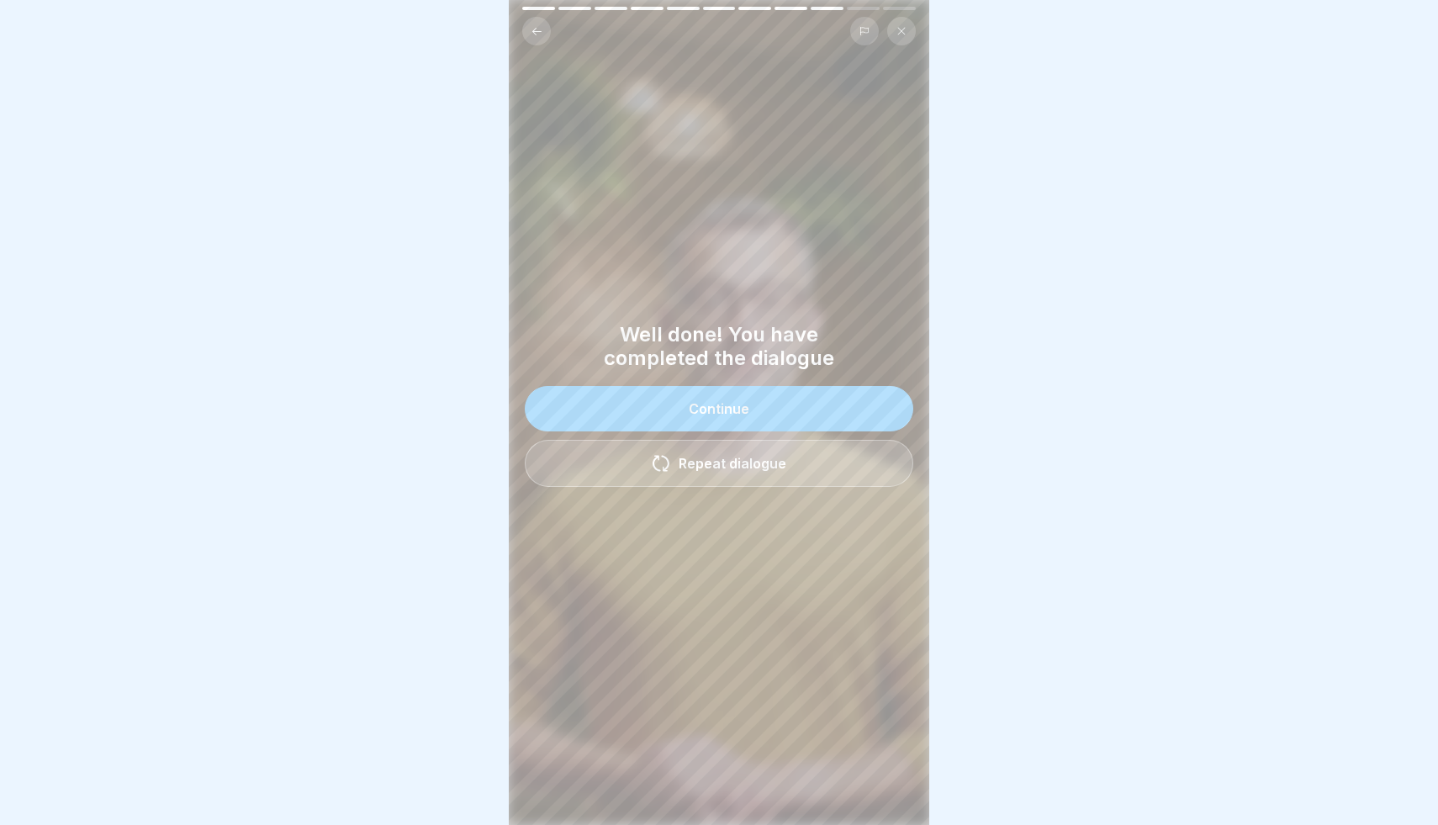
click at [736, 404] on div "Continue" at bounding box center [719, 408] width 61 height 15
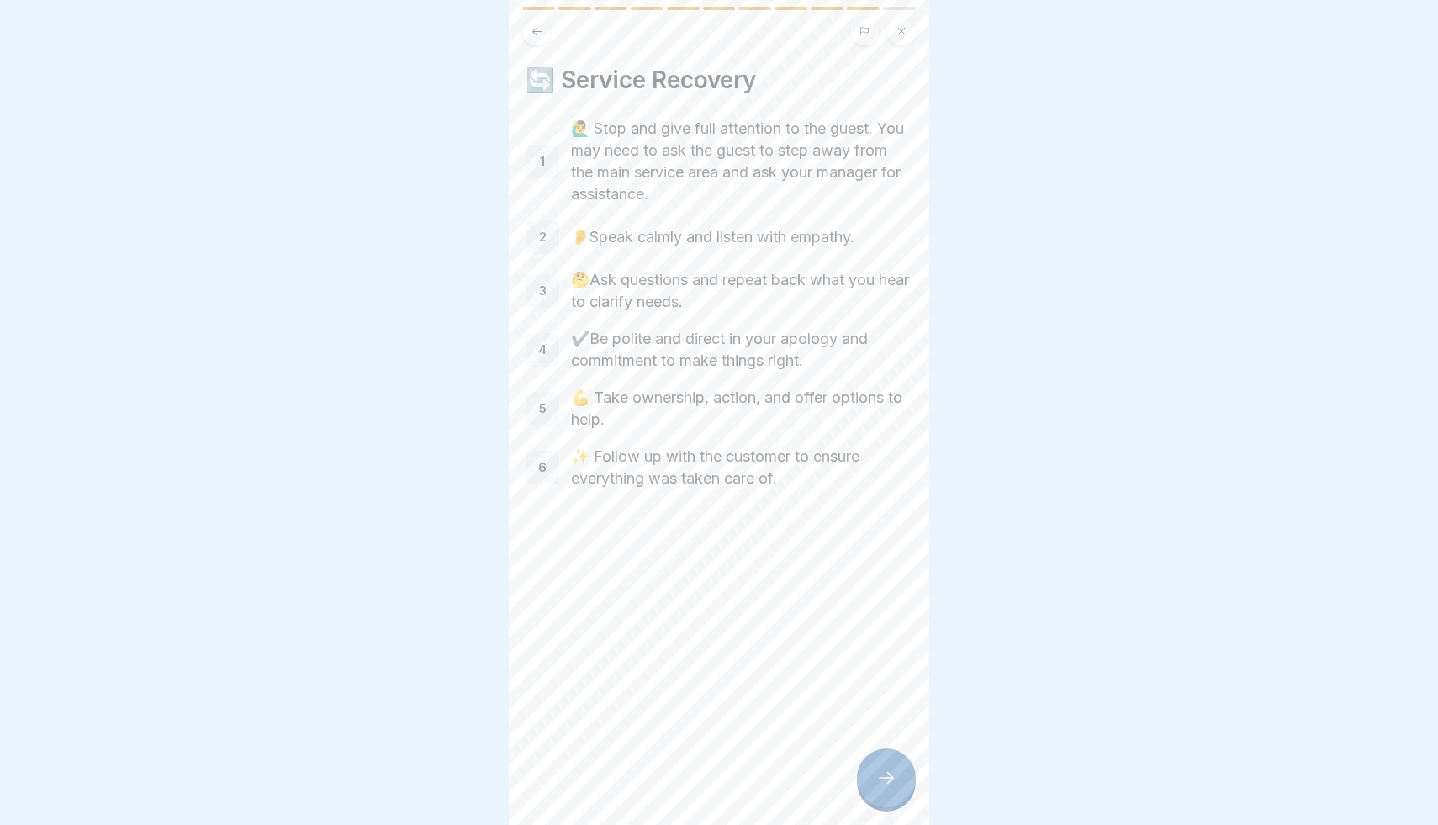
click at [900, 793] on div at bounding box center [886, 777] width 59 height 59
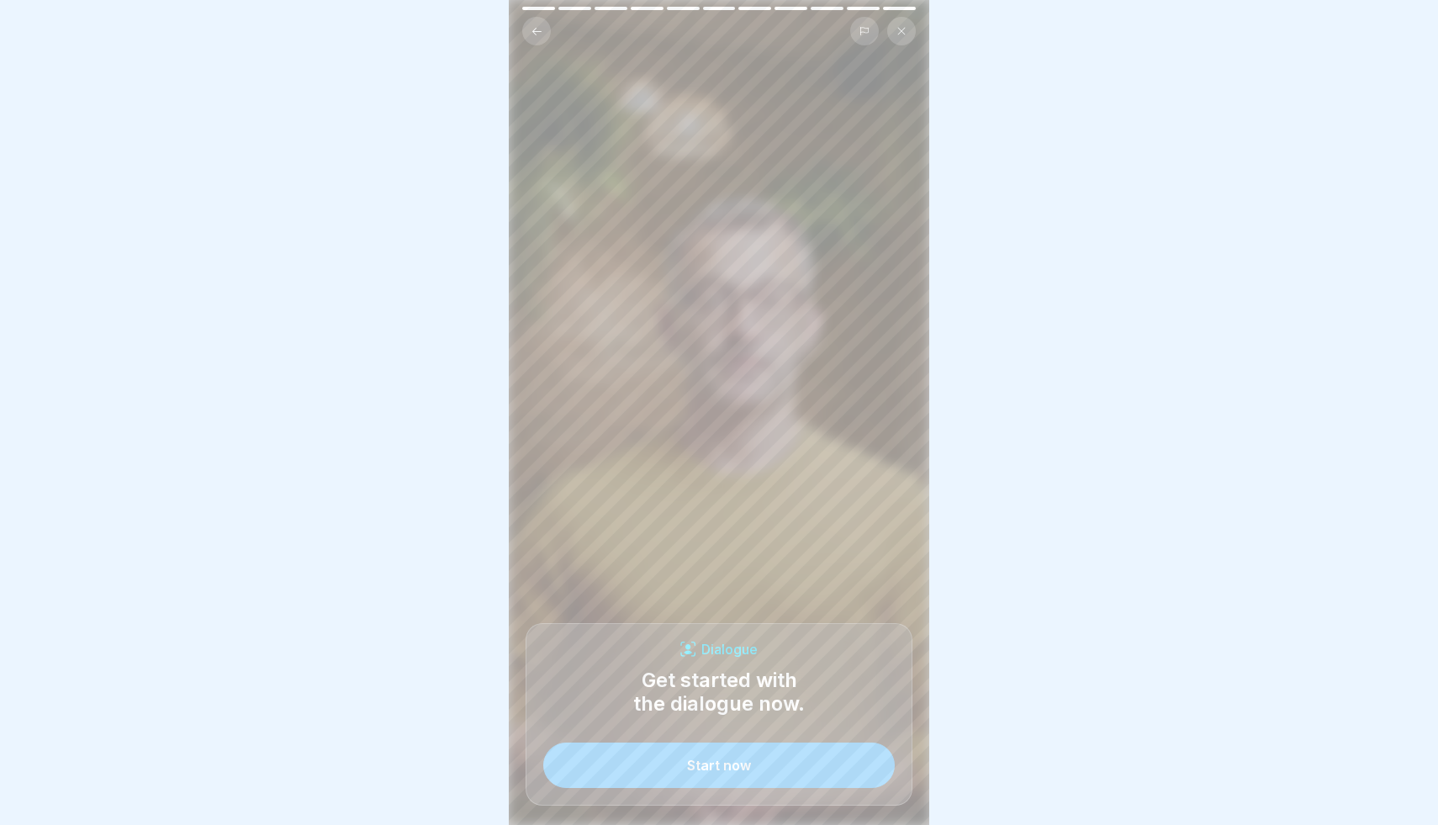
click at [799, 773] on button "Start now" at bounding box center [718, 764] width 351 height 45
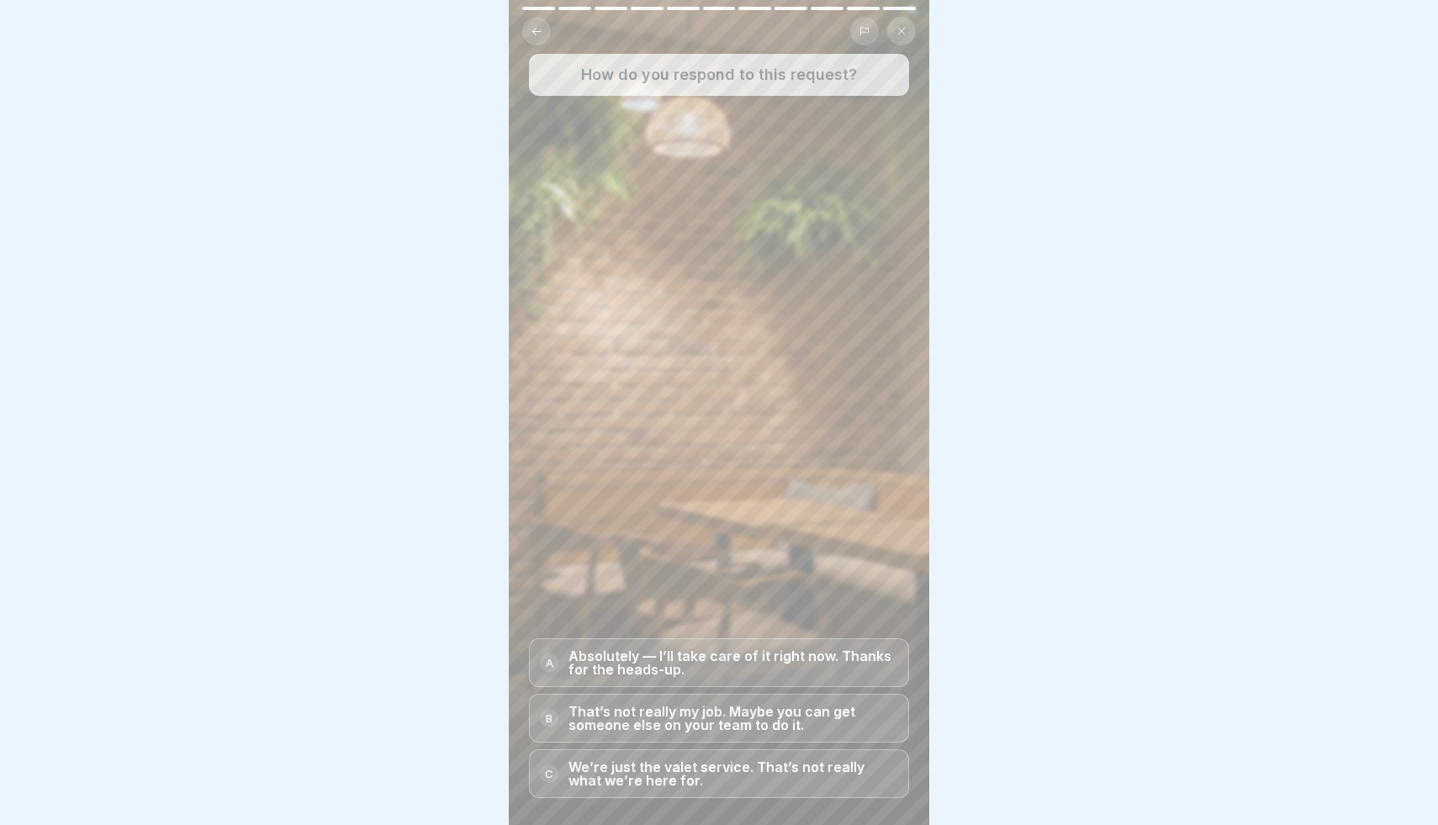
click at [778, 660] on p "Absolutely — I’ll take care of it right now. Thanks for the heads-up." at bounding box center [733, 662] width 330 height 27
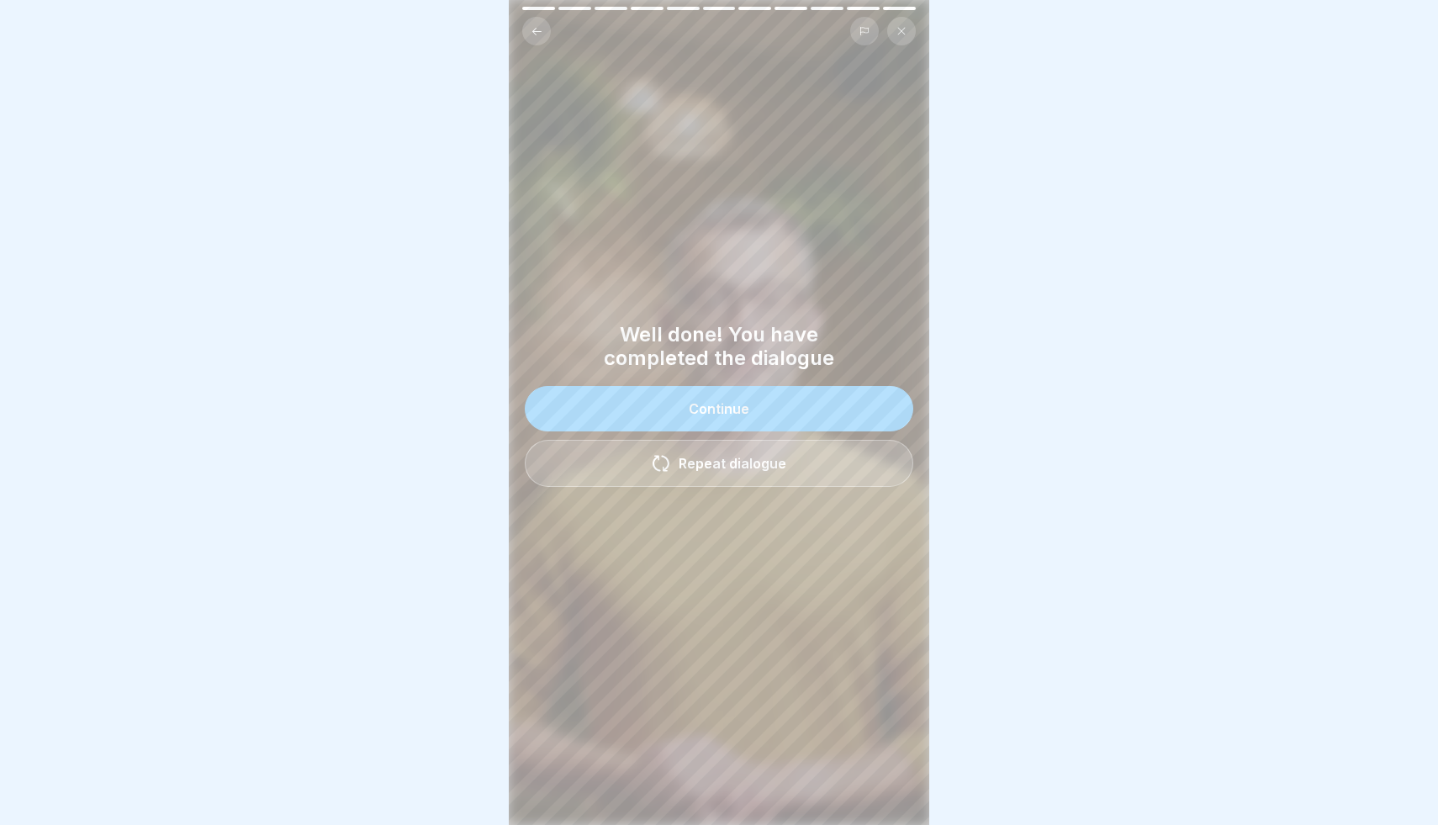
click at [850, 405] on button "Continue" at bounding box center [719, 408] width 388 height 45
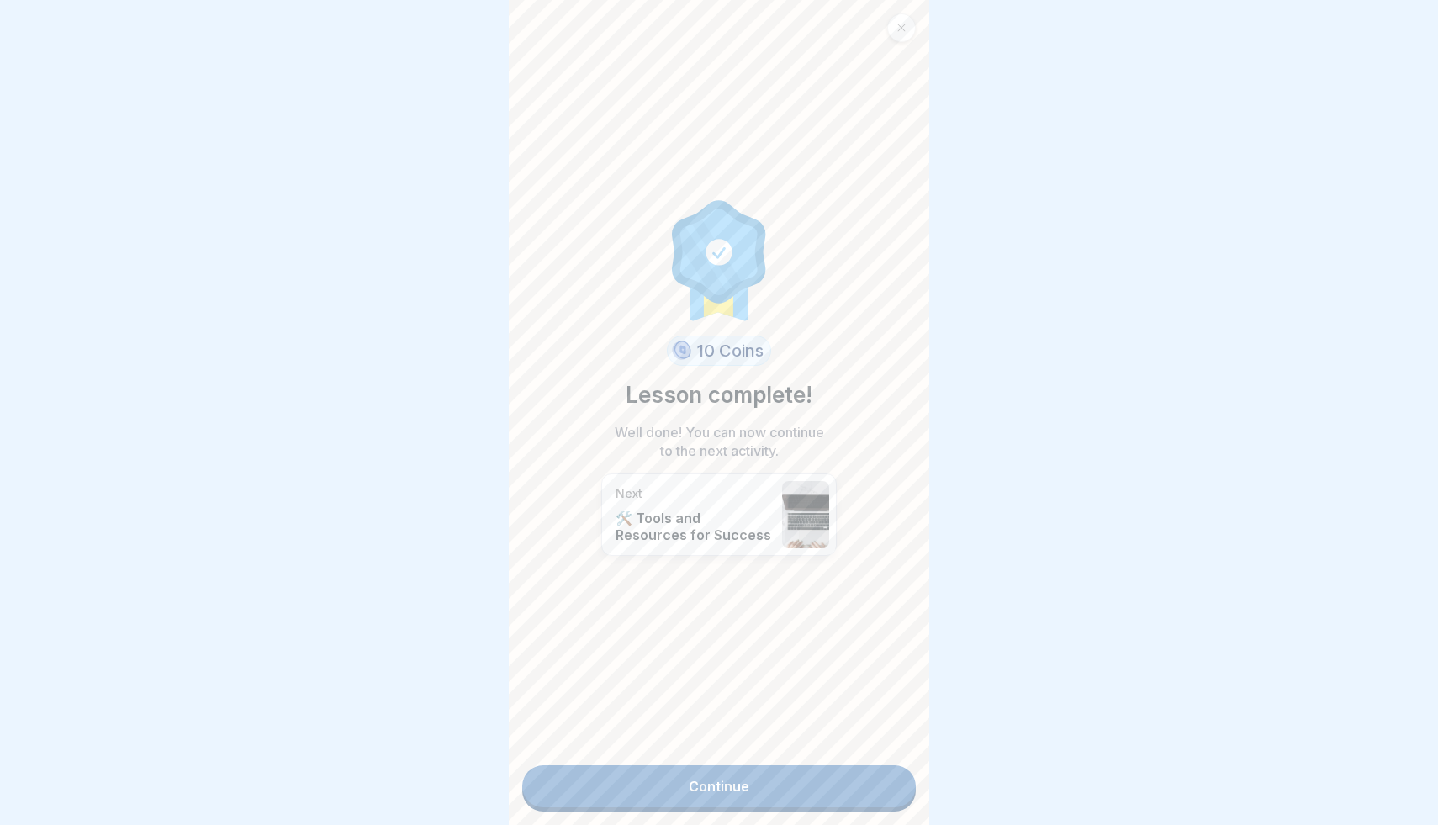
click at [840, 796] on link "Continue" at bounding box center [719, 786] width 394 height 42
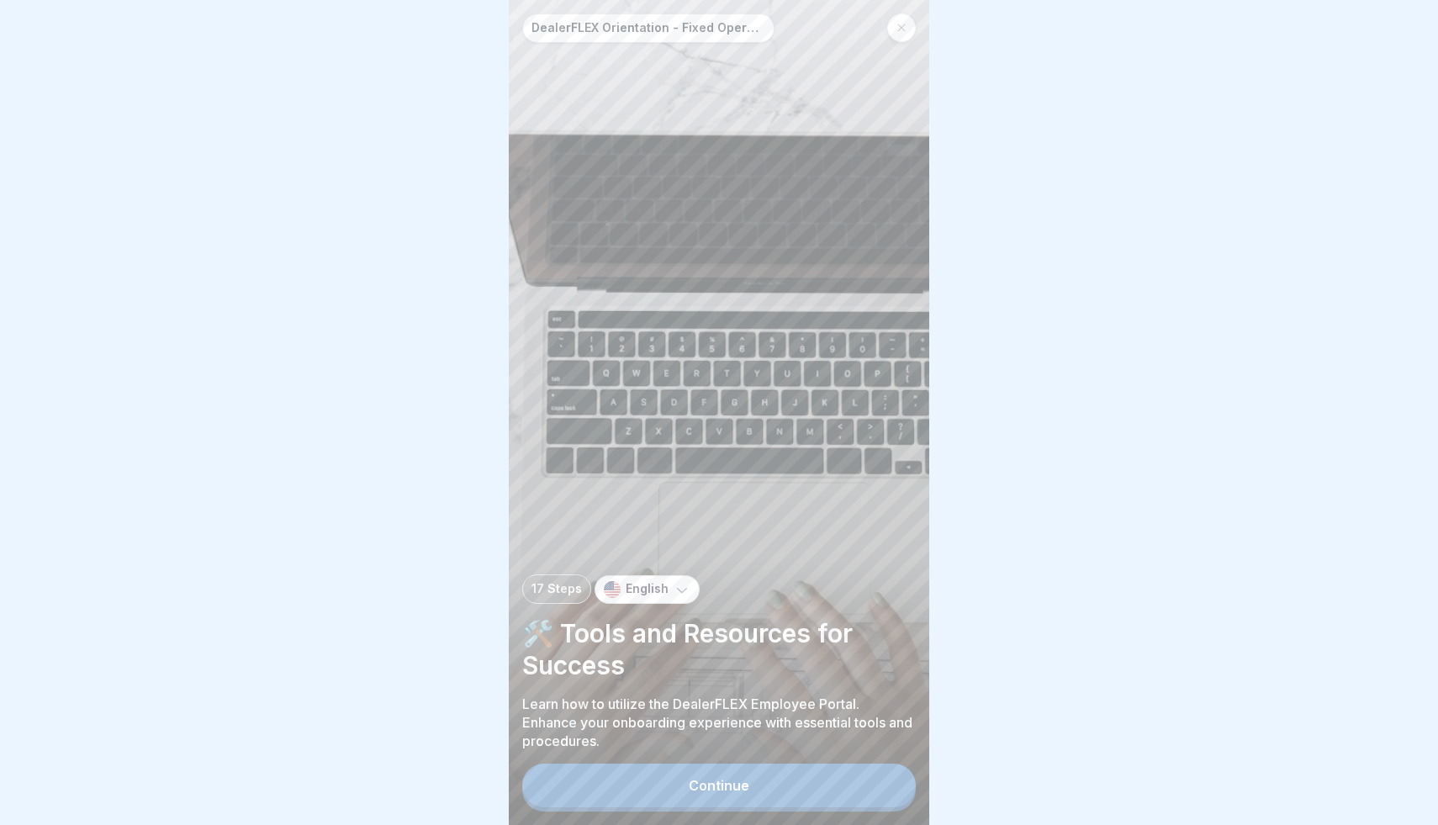
click at [779, 787] on button "Continue" at bounding box center [719, 785] width 394 height 44
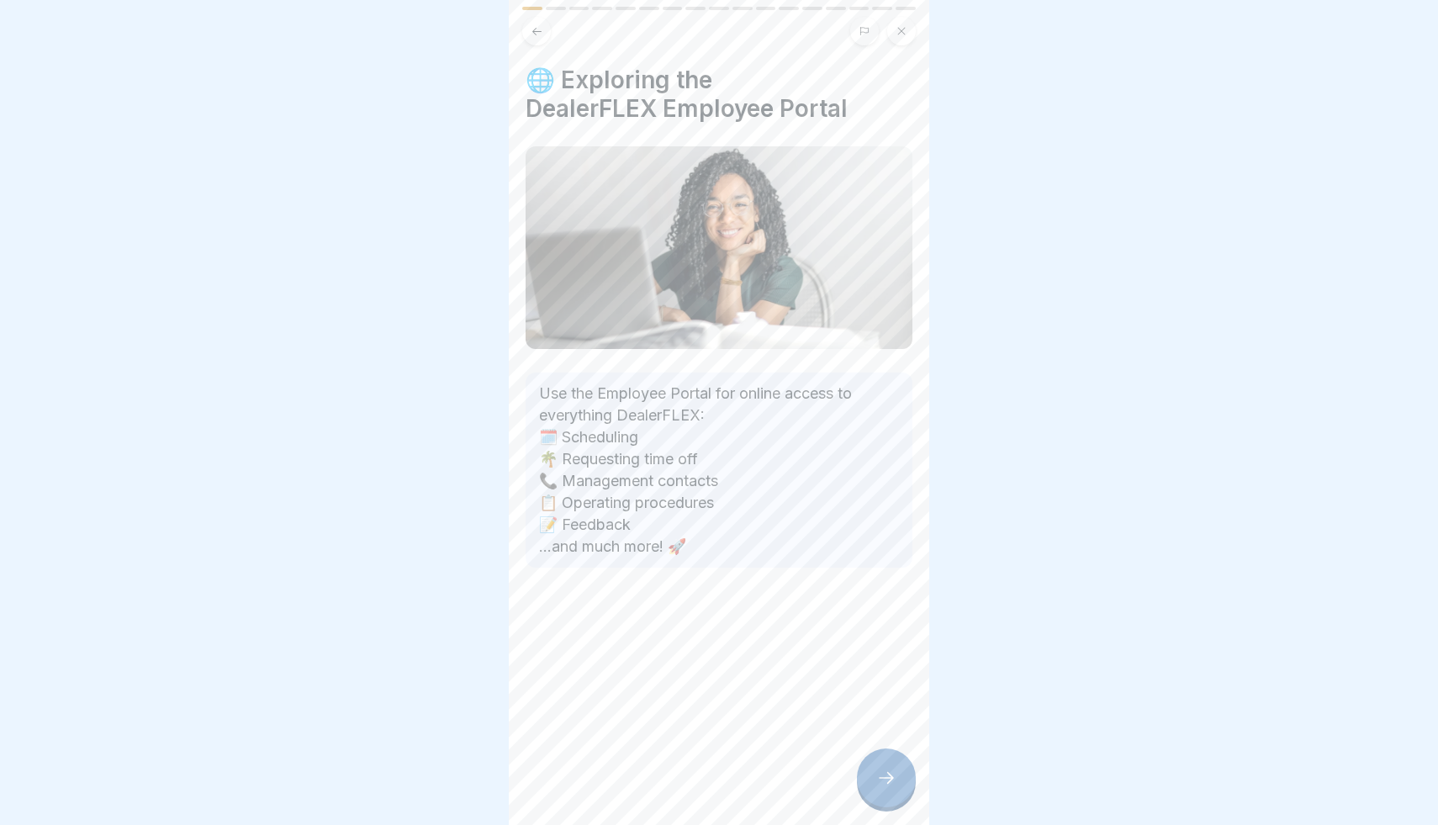
click at [891, 770] on icon at bounding box center [886, 778] width 20 height 20
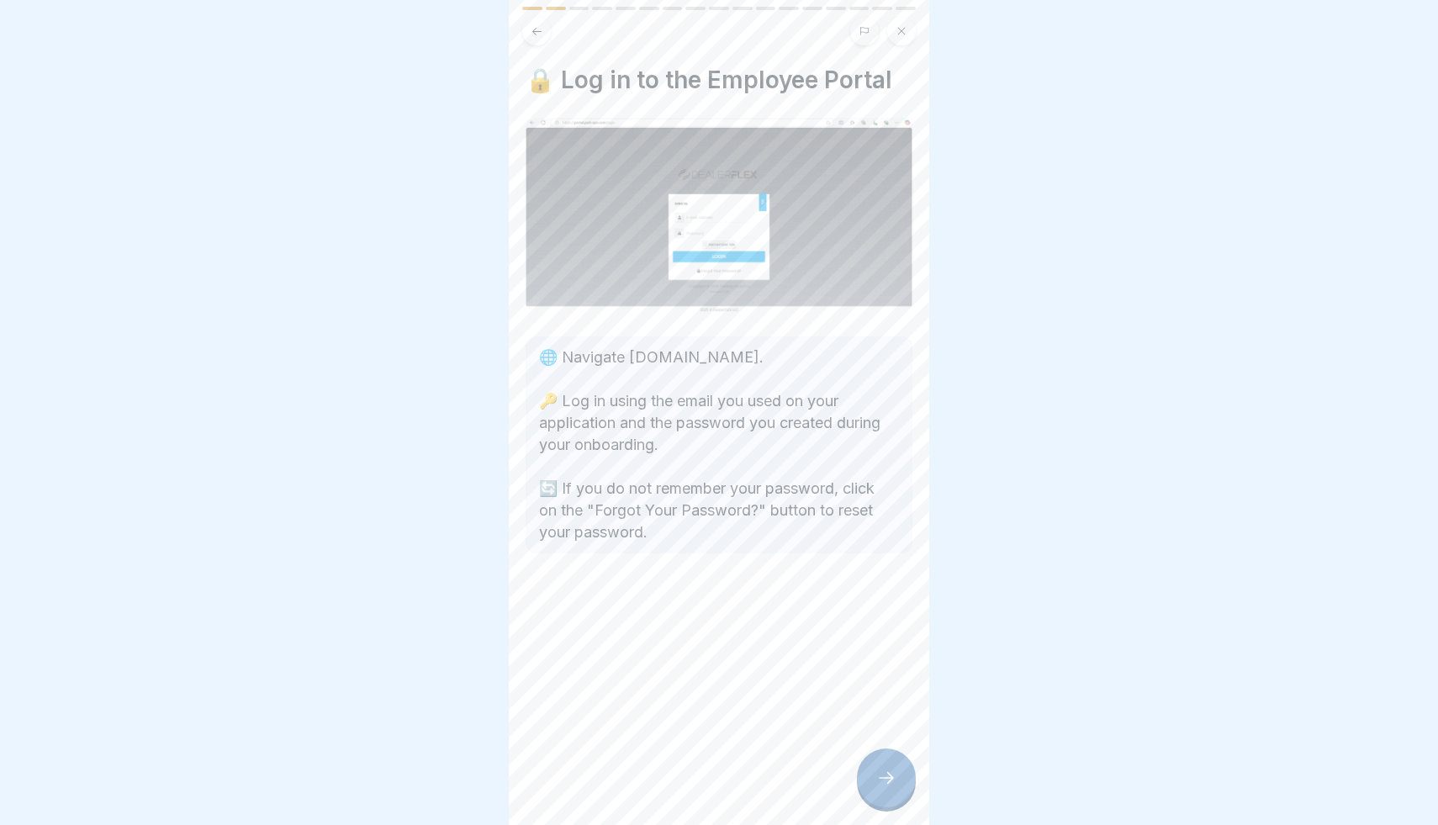
click at [895, 773] on icon at bounding box center [886, 778] width 20 height 20
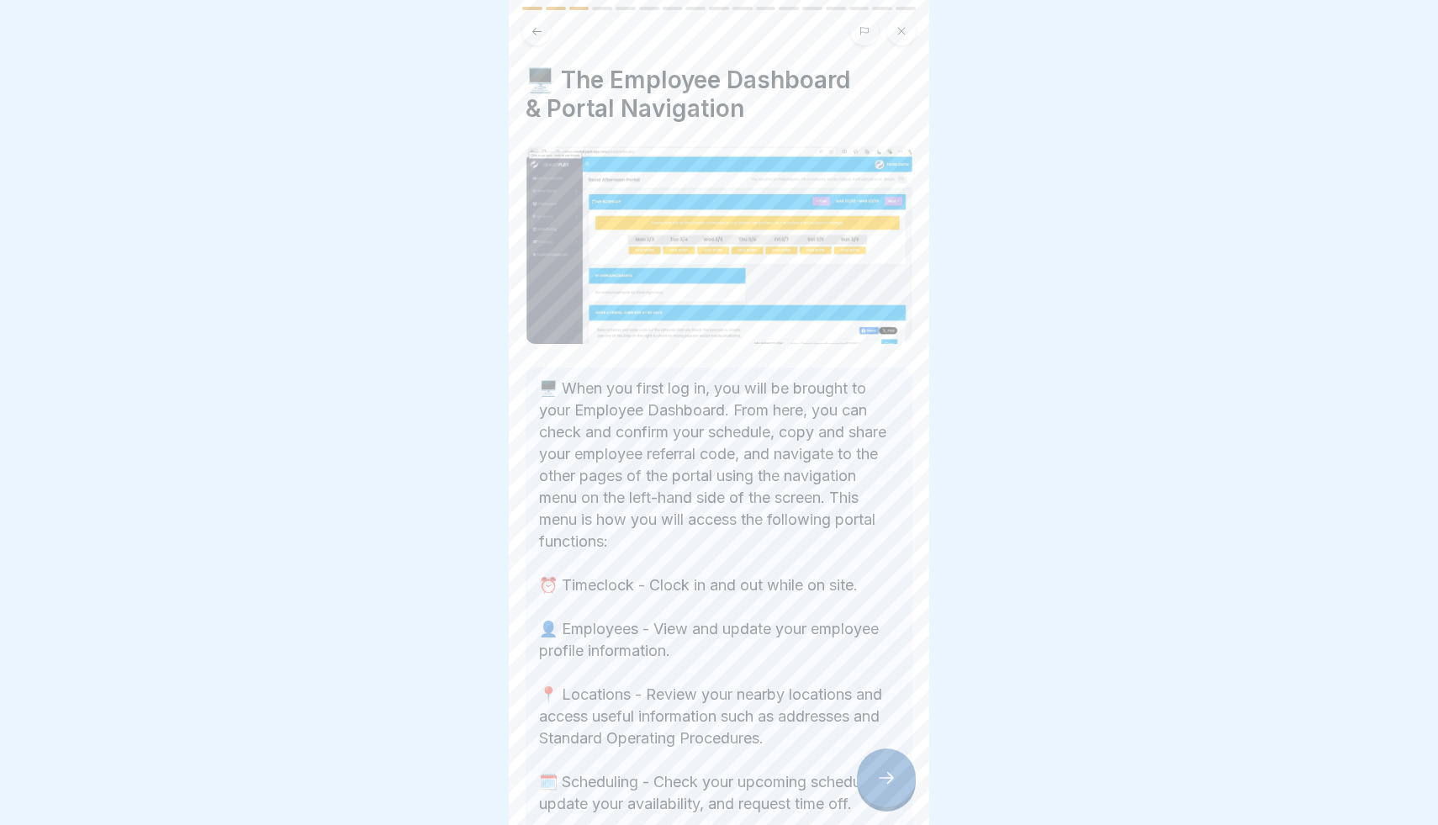
click at [894, 770] on icon at bounding box center [886, 778] width 20 height 20
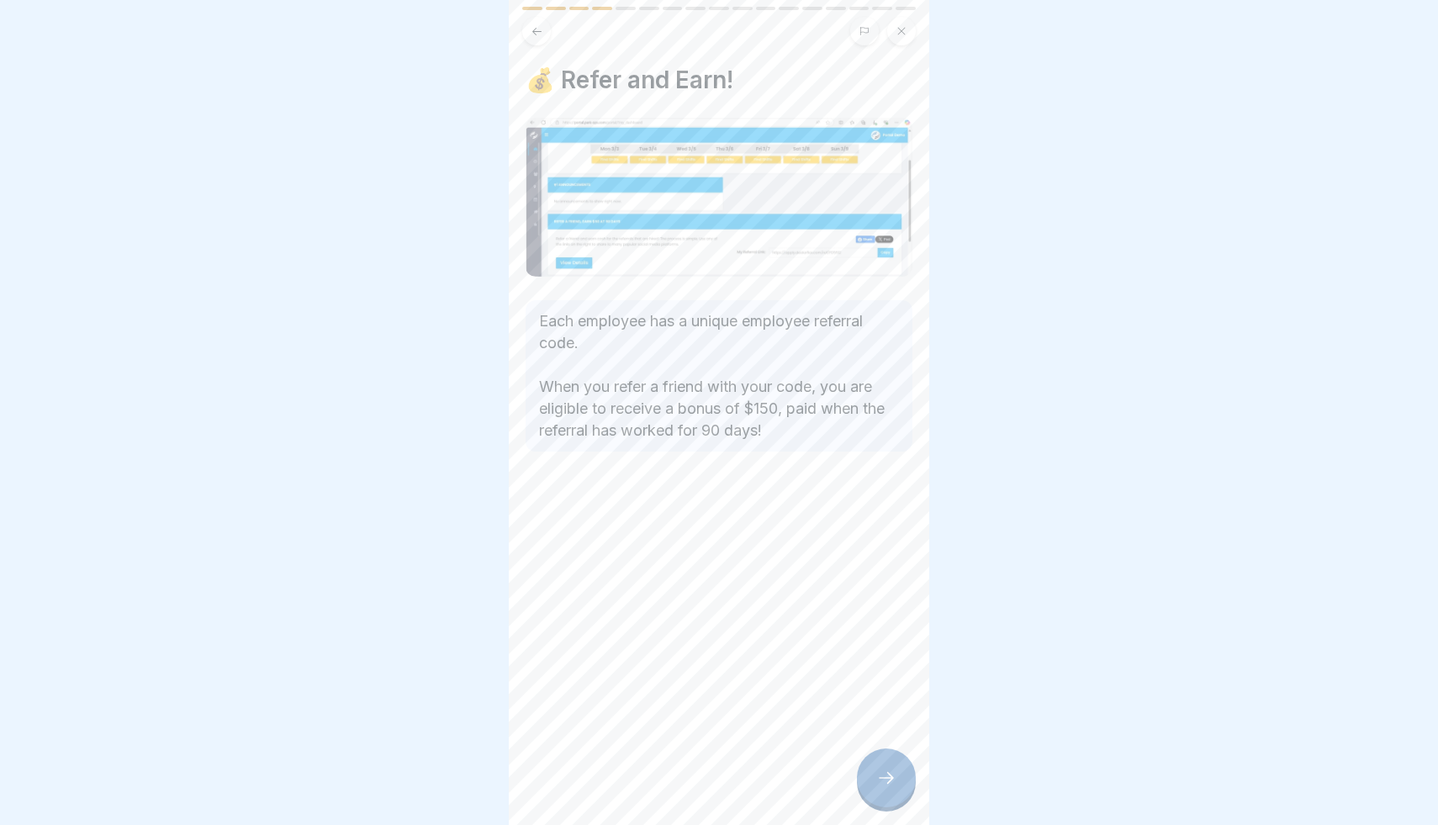
click at [894, 770] on icon at bounding box center [886, 778] width 20 height 20
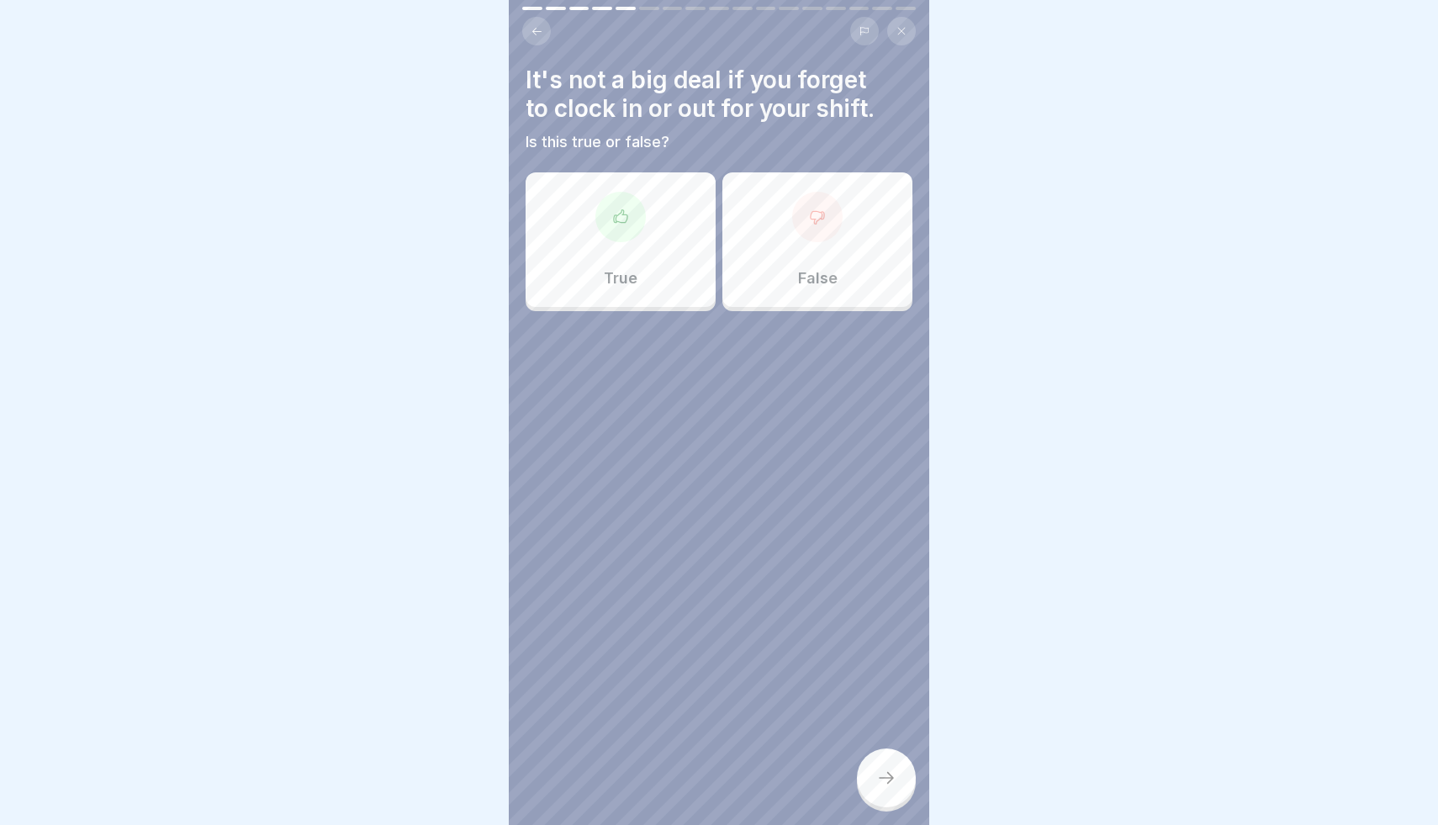
click at [784, 249] on div "False" at bounding box center [817, 239] width 190 height 135
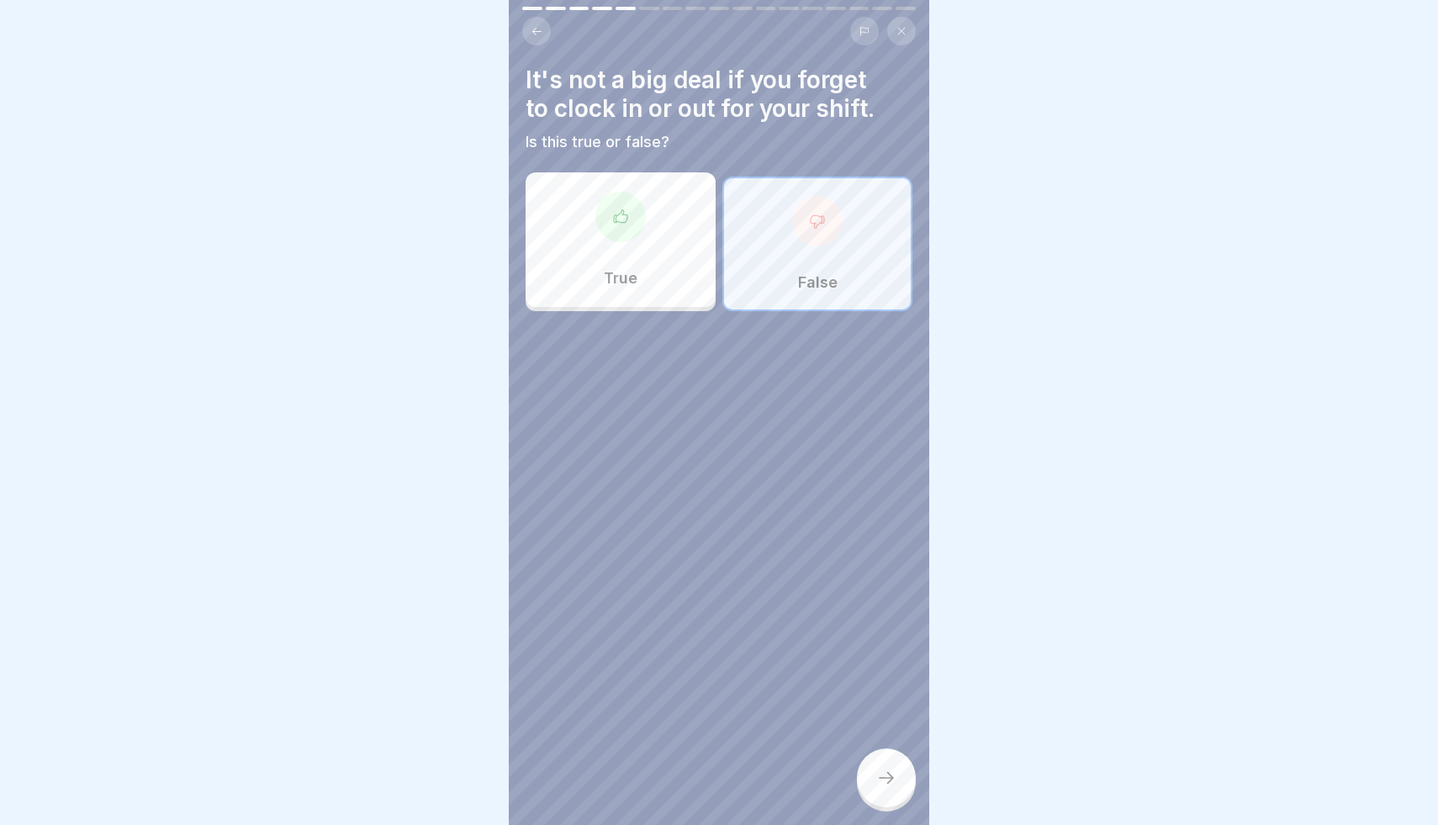
click at [901, 779] on div at bounding box center [886, 777] width 59 height 59
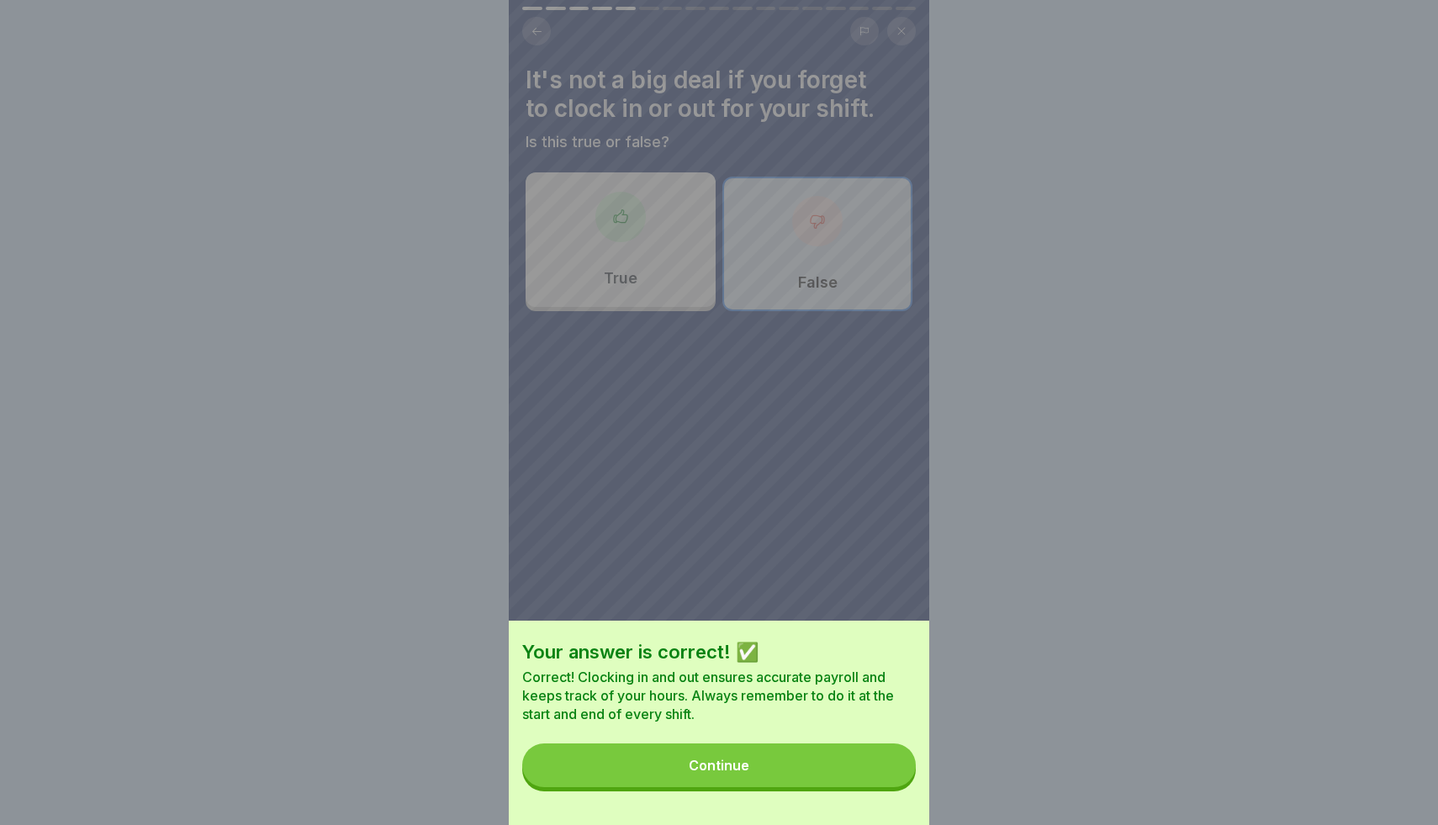
click at [864, 765] on button "Continue" at bounding box center [719, 765] width 394 height 44
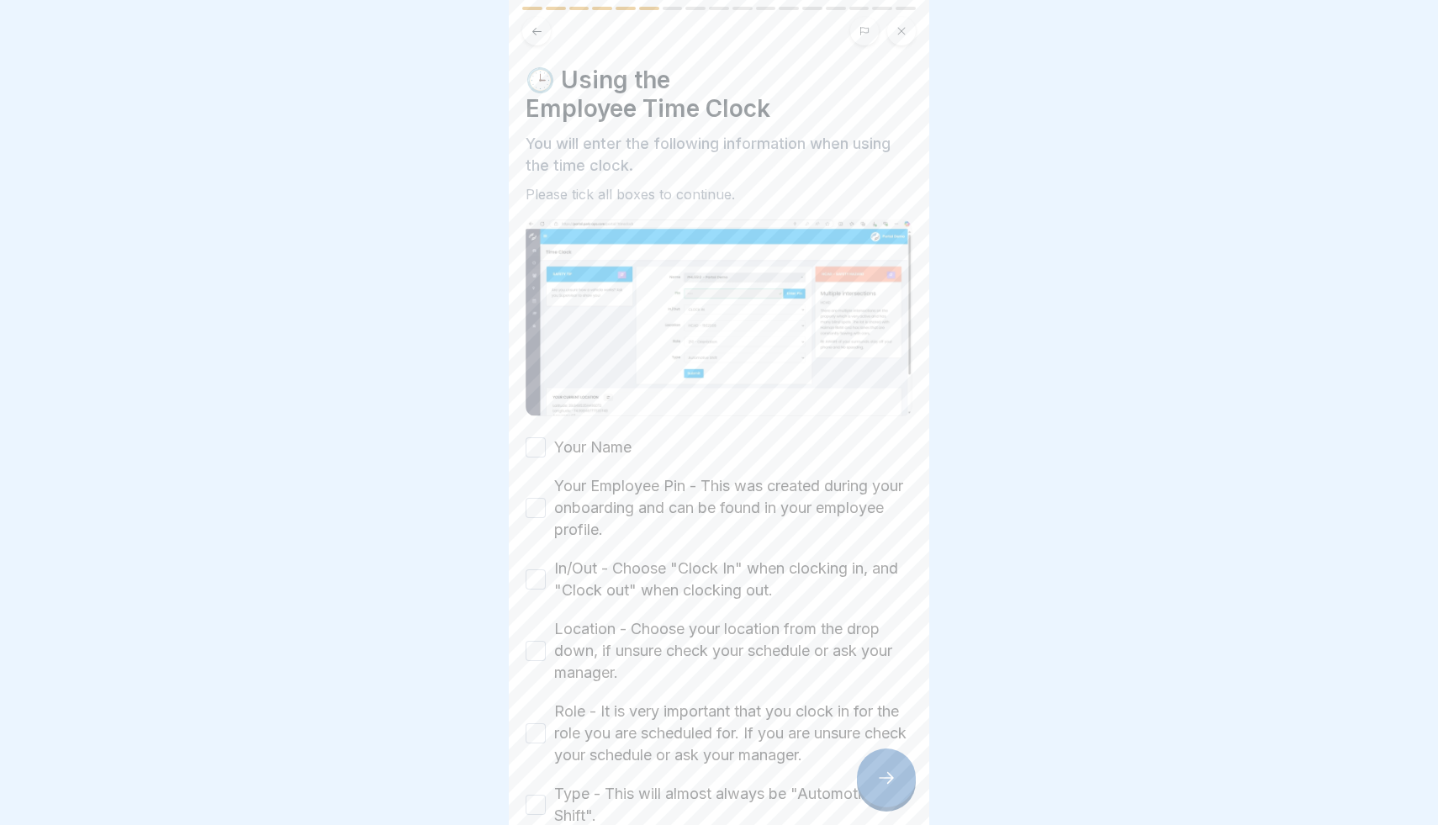
scroll to position [103, 0]
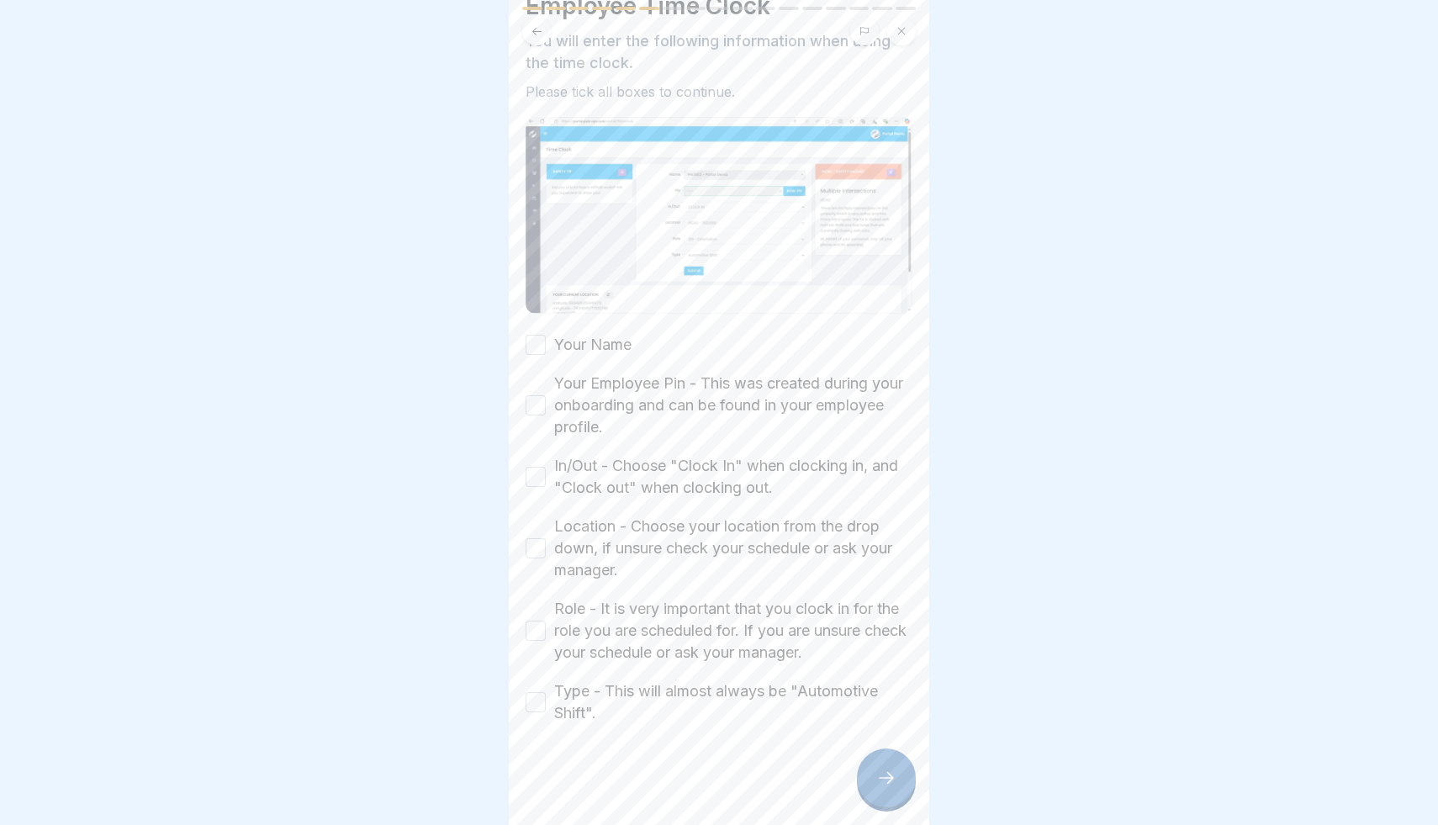
click at [664, 347] on div "Your Name Your Employee Pin - This was created during your onboarding and can b…" at bounding box center [719, 529] width 387 height 390
click at [619, 358] on div "Your Name Your Employee Pin - This was created during your onboarding and can b…" at bounding box center [719, 529] width 387 height 390
click at [614, 346] on label "Your Name" at bounding box center [592, 345] width 77 height 22
click at [546, 346] on button "Your Name" at bounding box center [536, 345] width 20 height 20
click at [616, 379] on label "Your Employee Pin - This was created during your onboarding and can be found in…" at bounding box center [733, 405] width 358 height 66
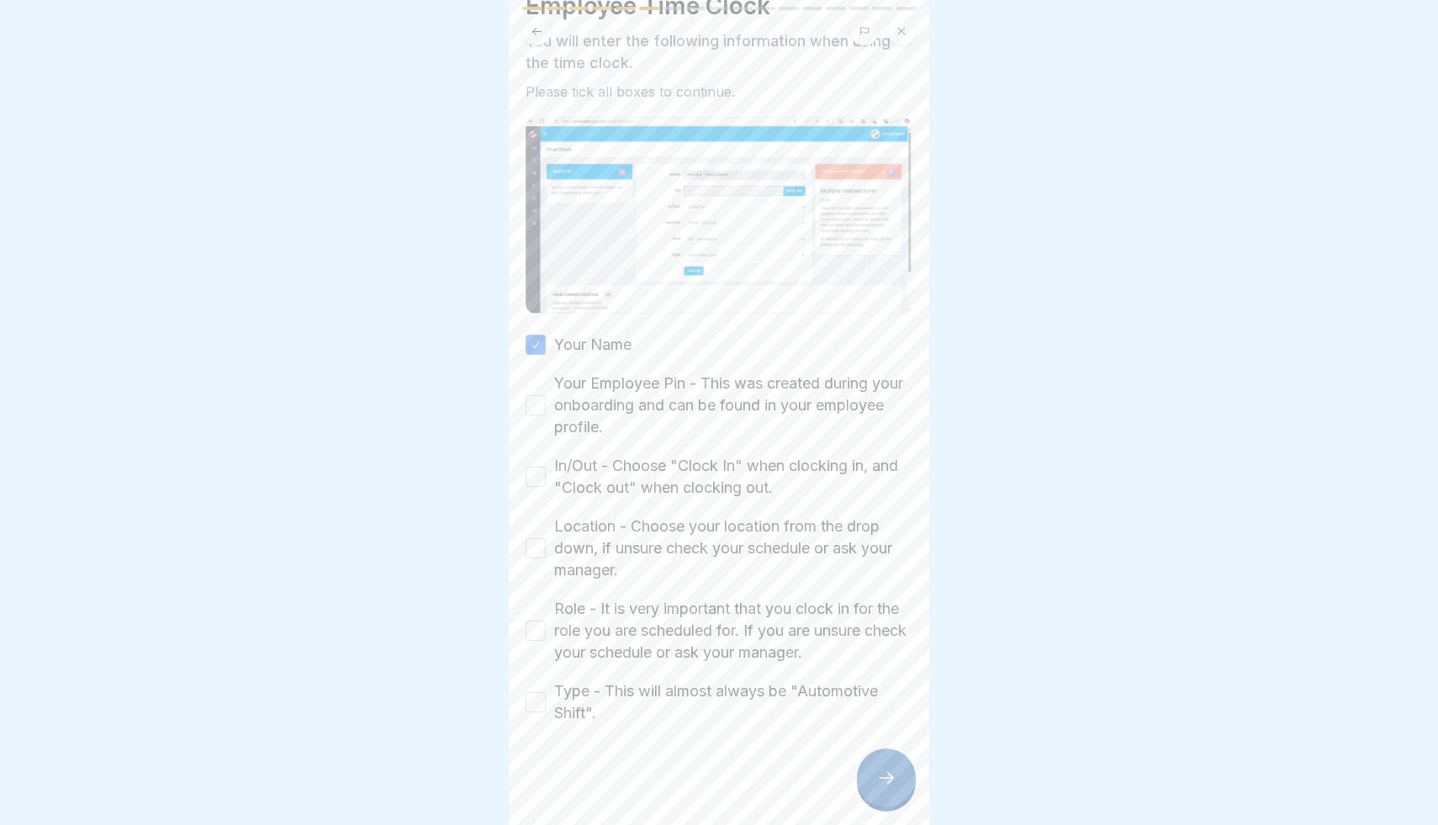
click at [546, 395] on button "Your Employee Pin - This was created during your onboarding and can be found in…" at bounding box center [536, 405] width 20 height 20
click at [635, 483] on label "In/Out - Choose "Clock In" when clocking in, and "Clock out" when clocking out." at bounding box center [733, 477] width 358 height 44
click at [546, 483] on button "In/Out - Choose "Clock In" when clocking in, and "Clock out" when clocking out." at bounding box center [536, 477] width 20 height 20
click at [642, 546] on label "Location - Choose your location from the drop down, if unsure check your schedu…" at bounding box center [733, 548] width 358 height 66
click at [546, 546] on button "Location - Choose your location from the drop down, if unsure check your schedu…" at bounding box center [536, 548] width 20 height 20
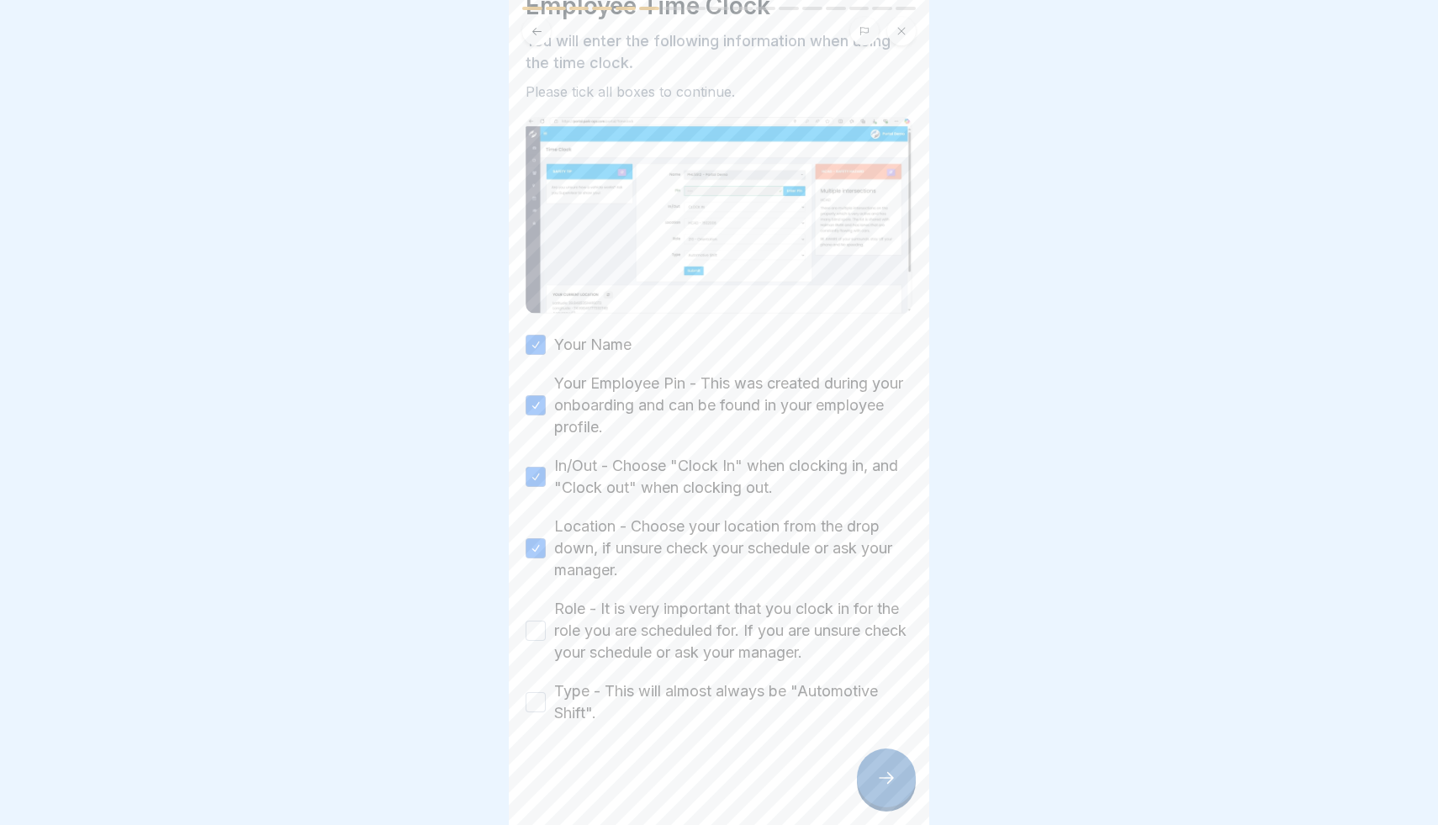
click at [650, 627] on label "Role - It is very important that you clock in for the role you are scheduled fo…" at bounding box center [733, 631] width 358 height 66
click at [546, 627] on button "Role - It is very important that you clock in for the role you are scheduled fo…" at bounding box center [536, 631] width 20 height 20
click at [654, 696] on label "Type - This will almost always be "Automotive Shift"." at bounding box center [733, 702] width 358 height 44
click at [546, 696] on button "Type - This will almost always be "Automotive Shift"." at bounding box center [536, 702] width 20 height 20
click at [895, 781] on icon at bounding box center [886, 778] width 20 height 20
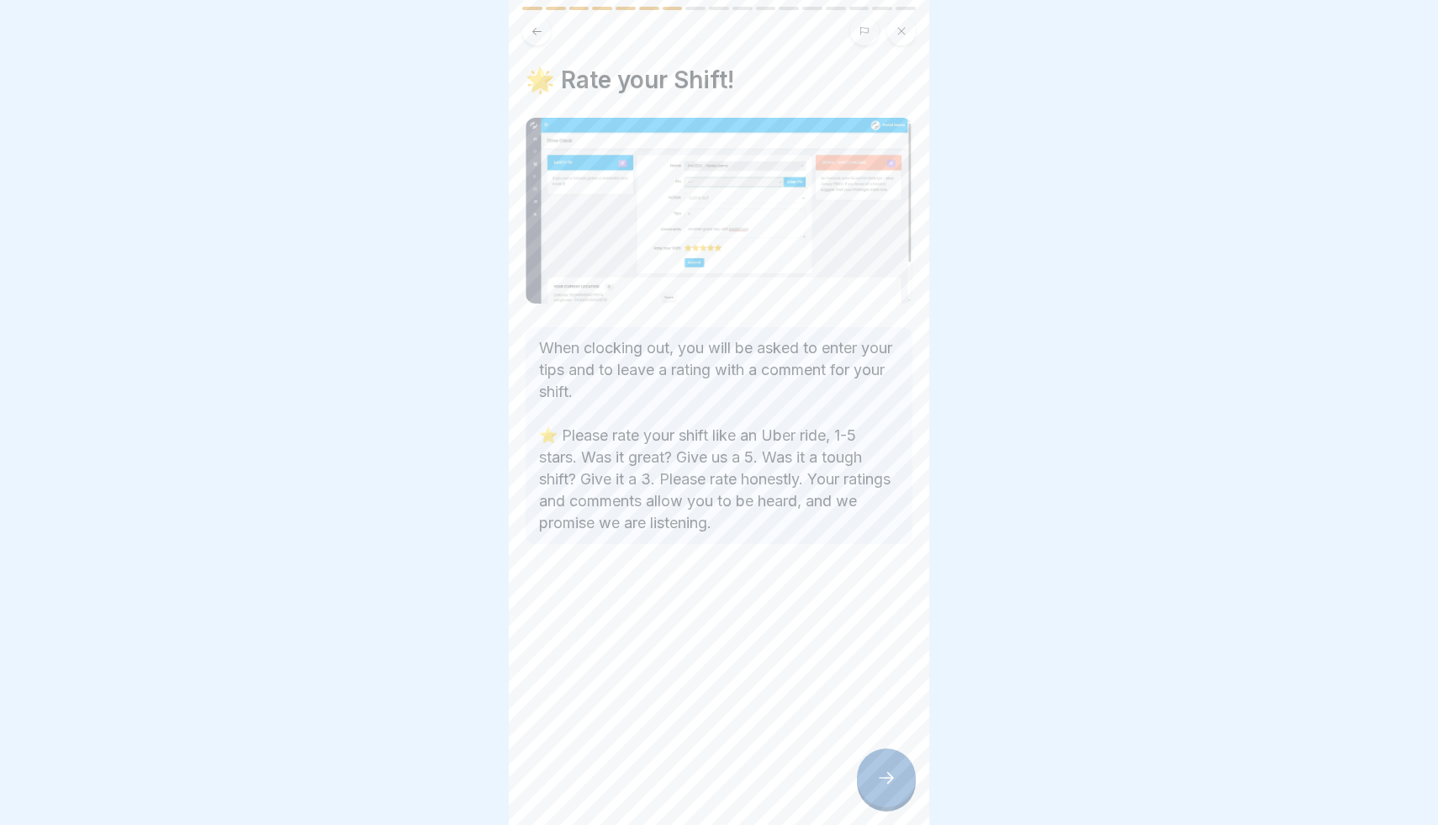
click at [895, 781] on icon at bounding box center [886, 778] width 20 height 20
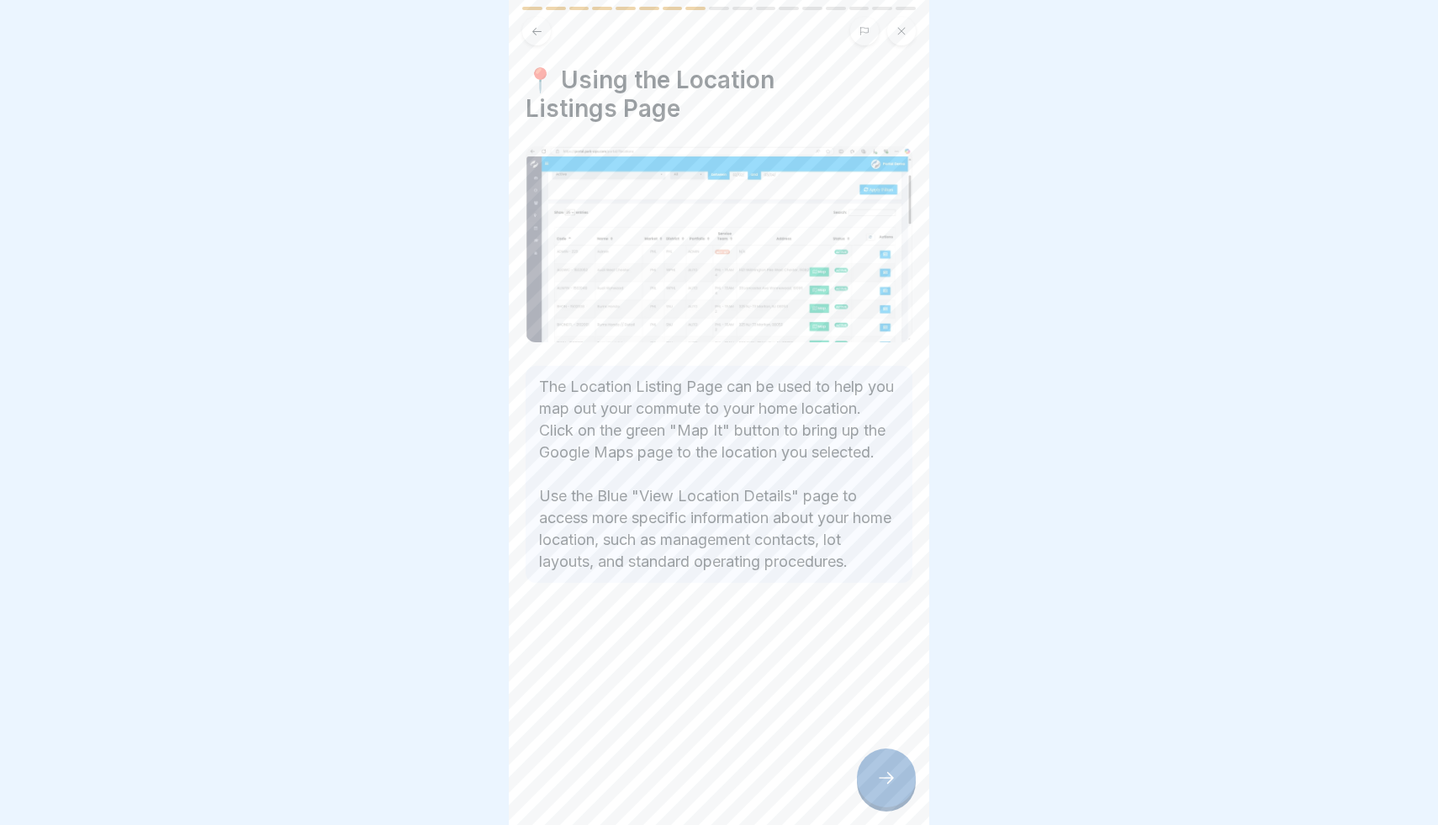
click at [895, 781] on icon at bounding box center [886, 778] width 20 height 20
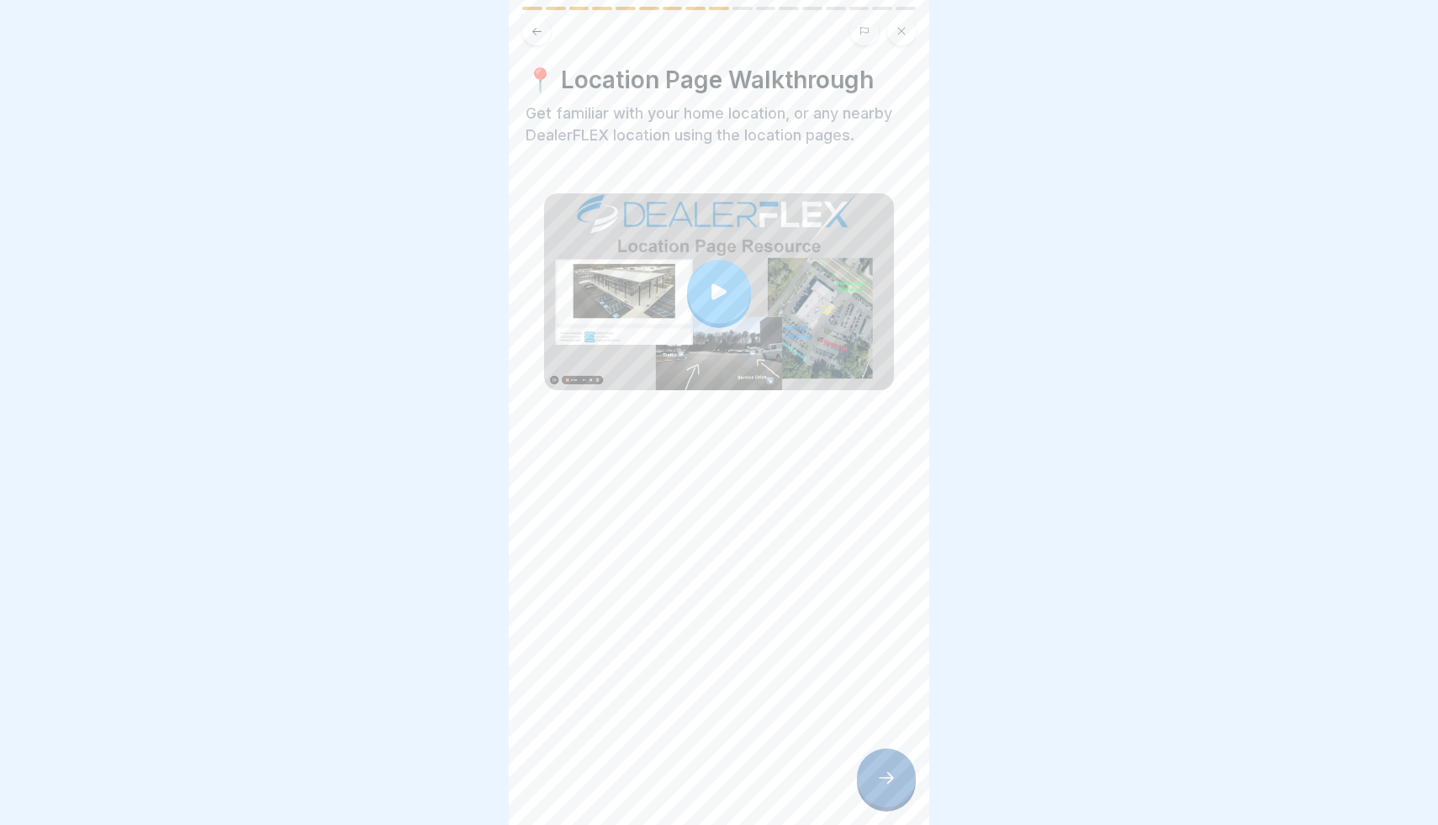
click at [701, 292] on div at bounding box center [719, 292] width 64 height 64
click at [899, 790] on div at bounding box center [886, 777] width 59 height 59
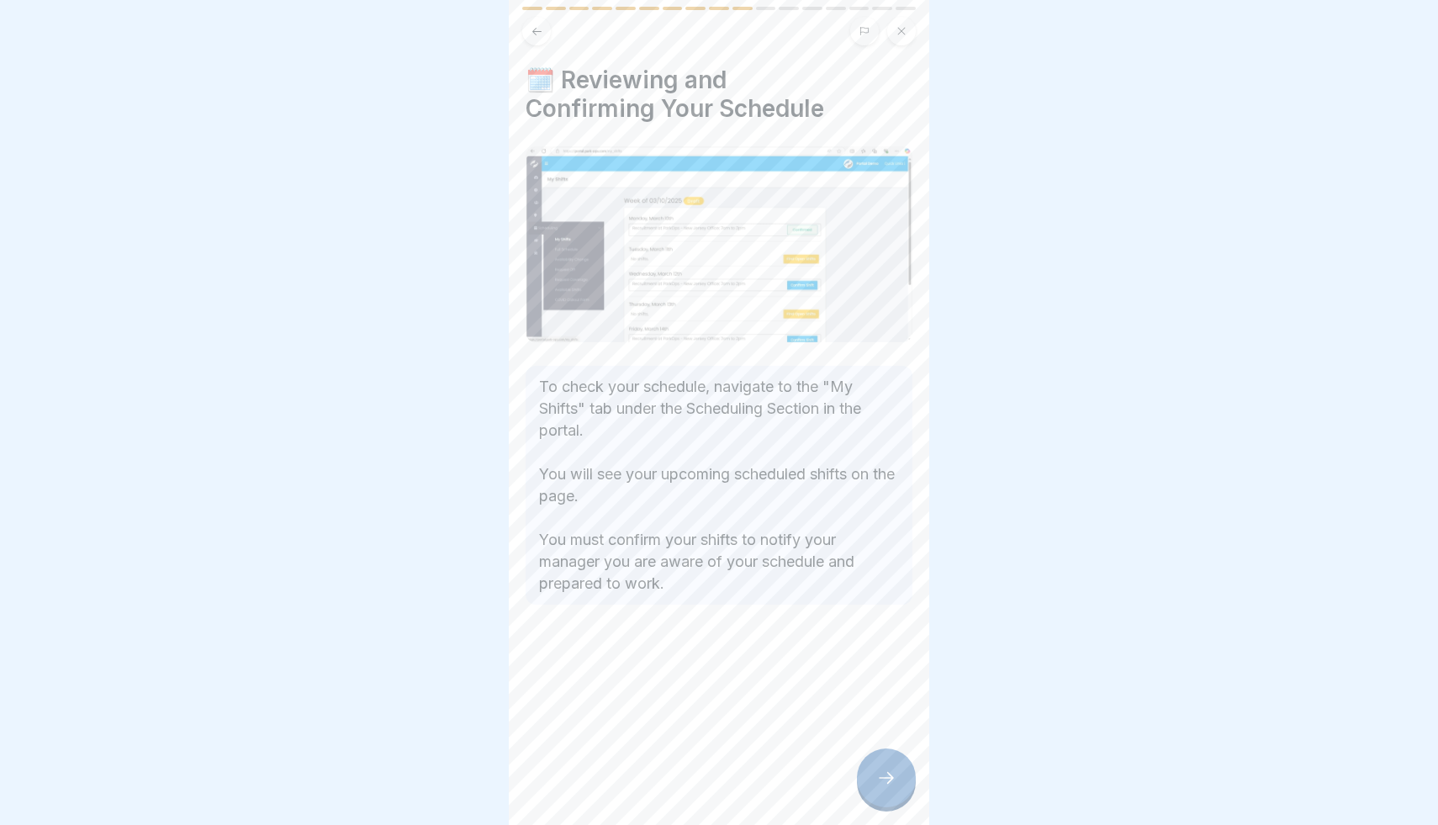
click at [899, 790] on div at bounding box center [886, 777] width 59 height 59
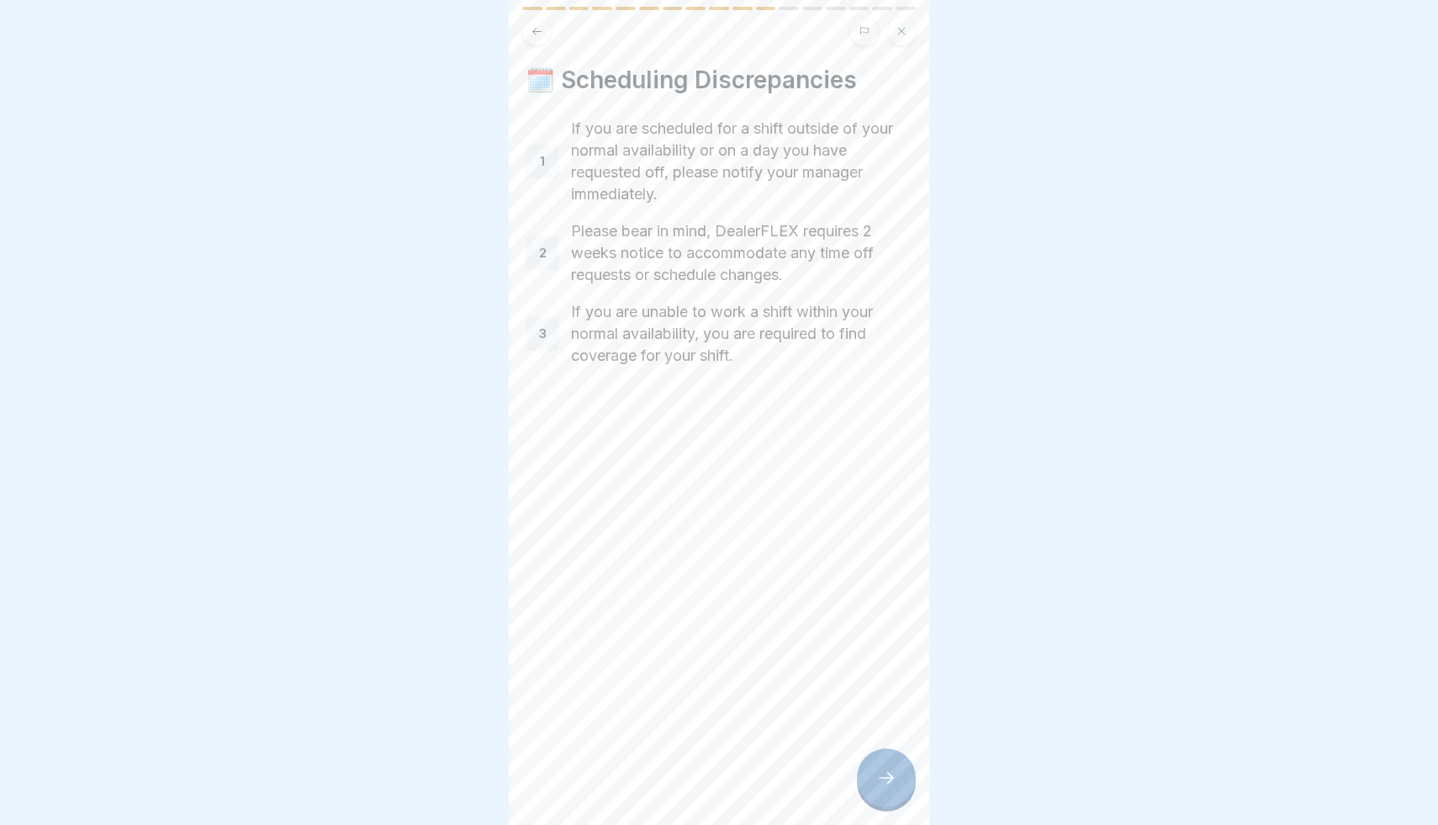
click at [899, 790] on div at bounding box center [886, 777] width 59 height 59
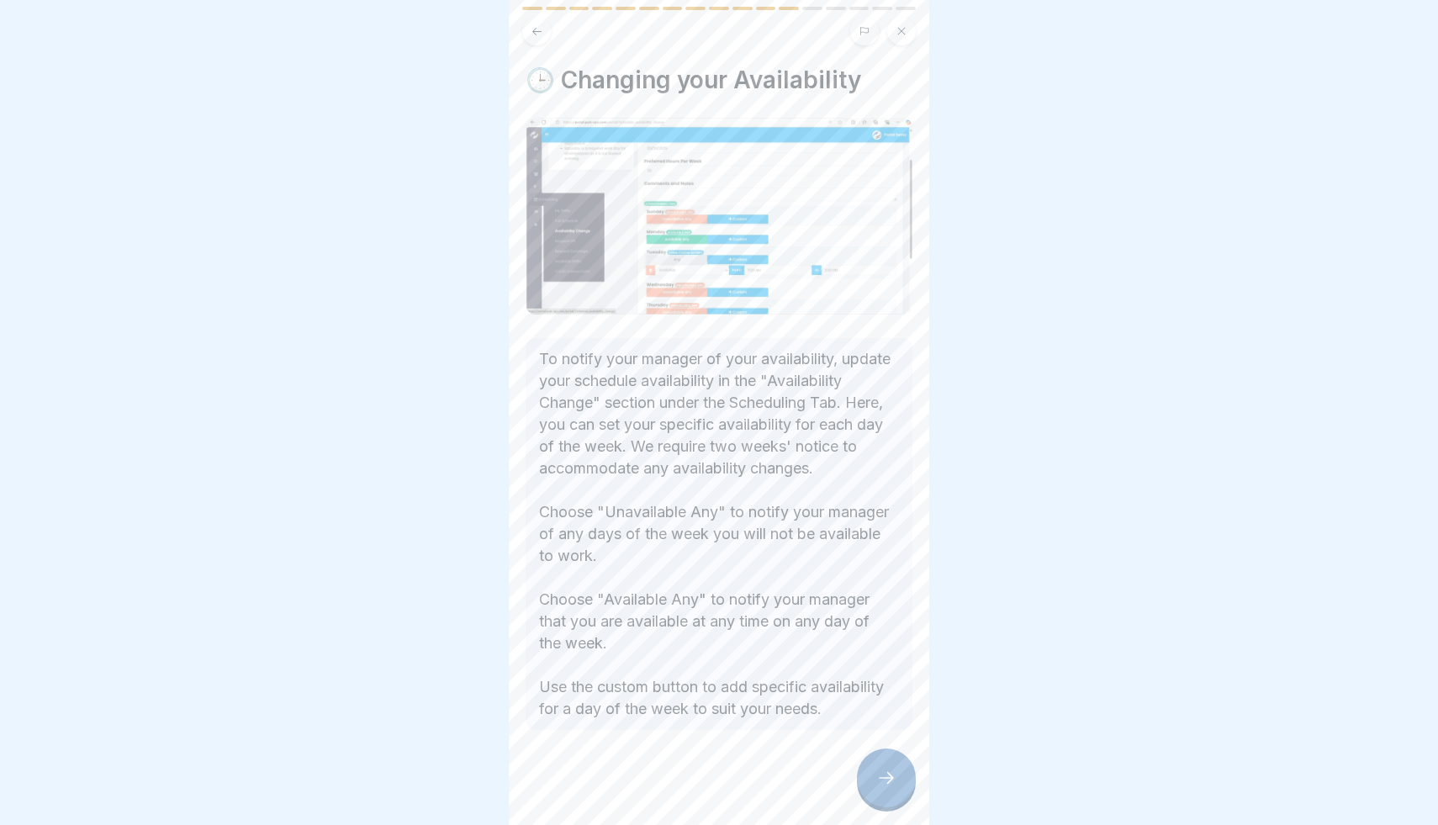
click at [899, 790] on div at bounding box center [886, 777] width 59 height 59
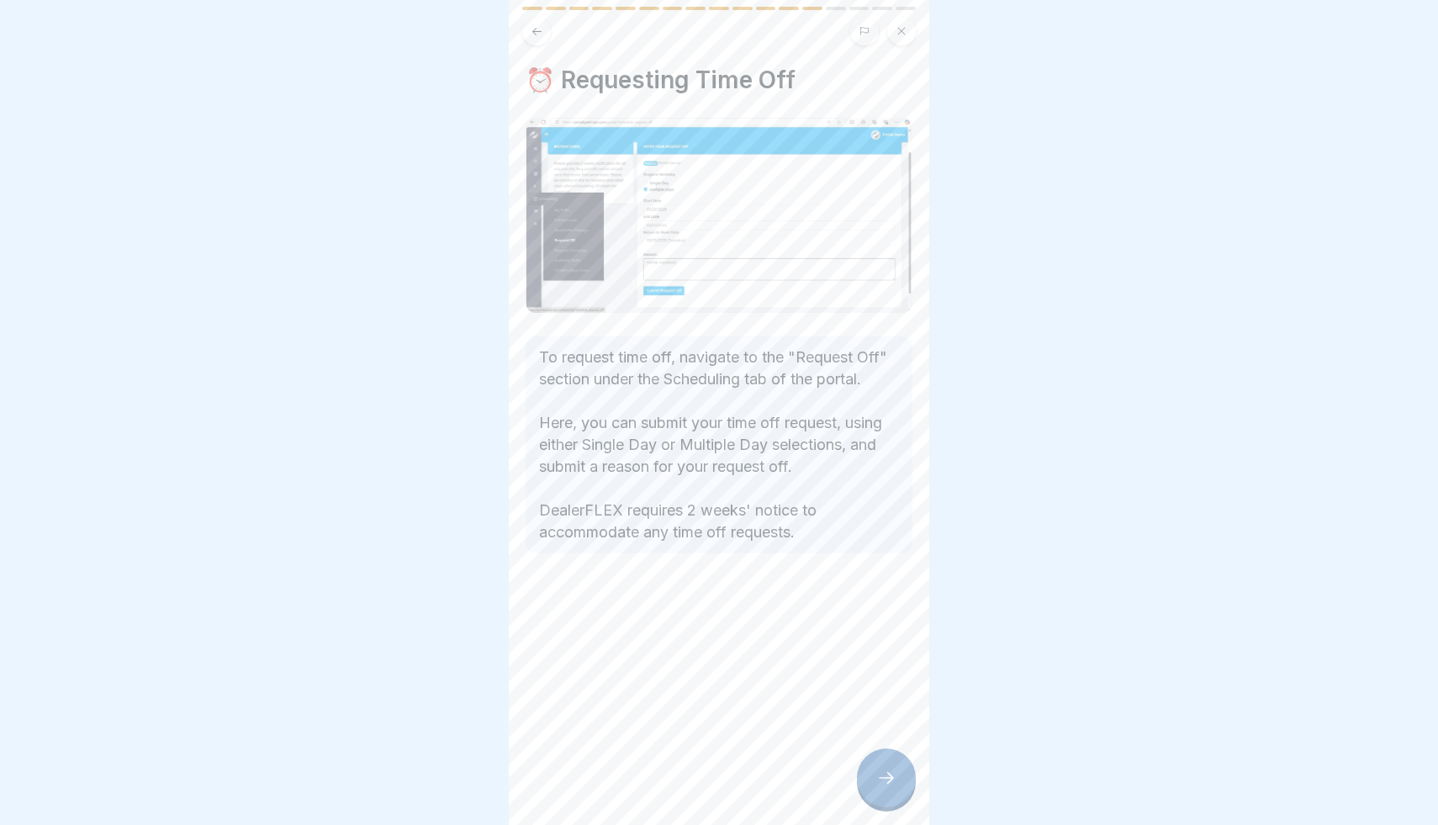
click at [899, 790] on div at bounding box center [886, 777] width 59 height 59
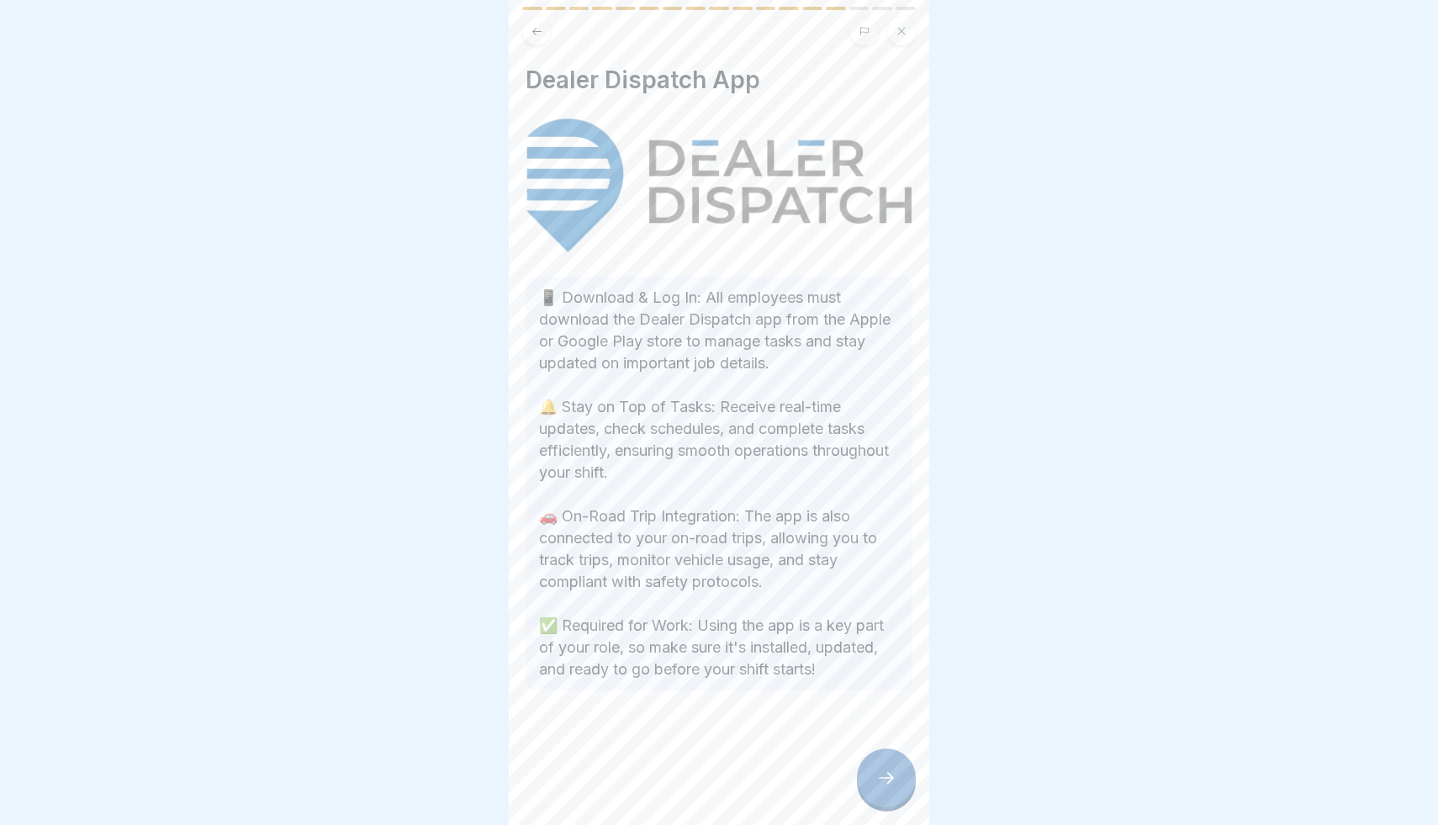
click at [899, 790] on div at bounding box center [886, 777] width 59 height 59
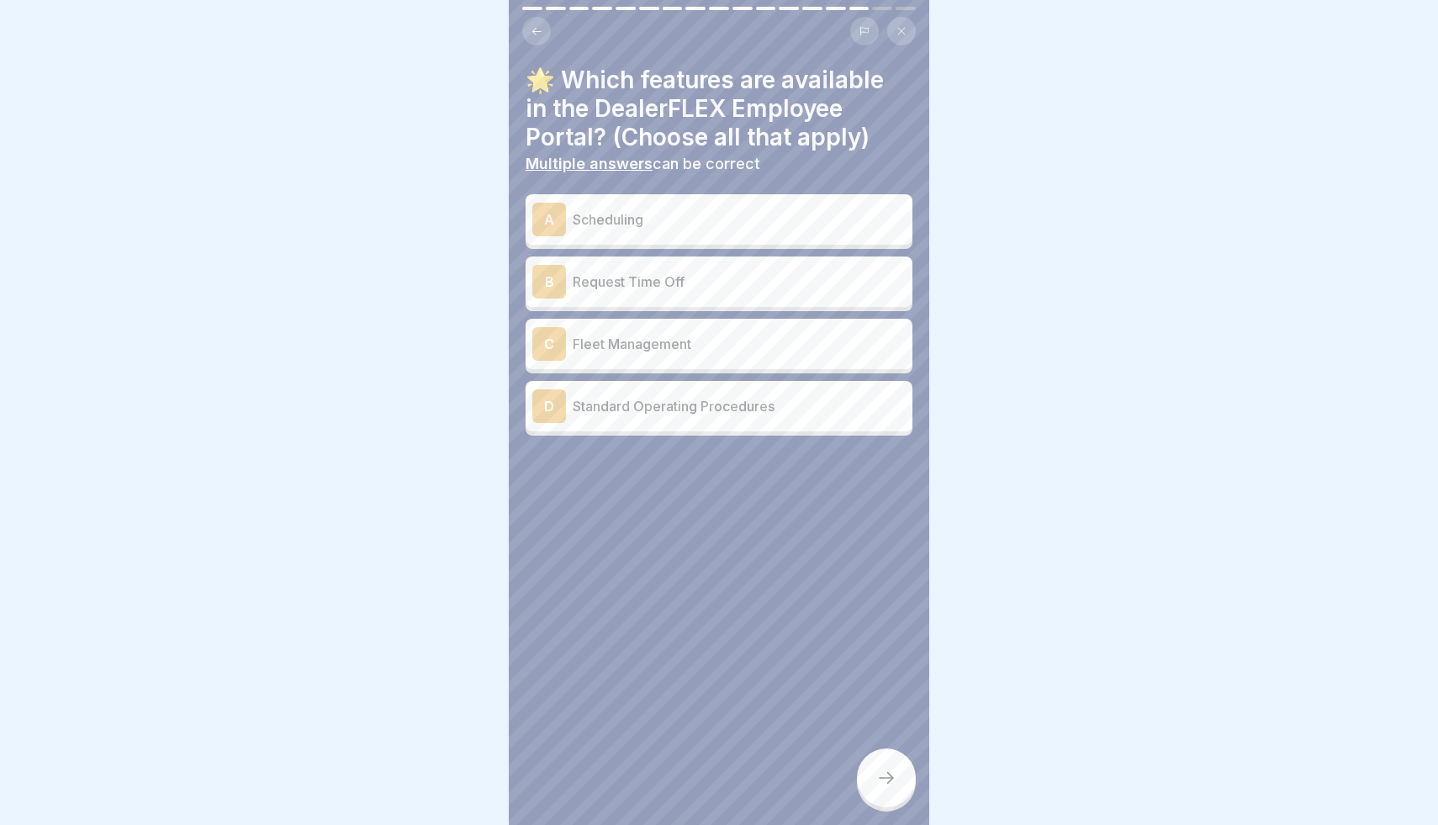
click at [716, 213] on p "Scheduling" at bounding box center [739, 219] width 333 height 20
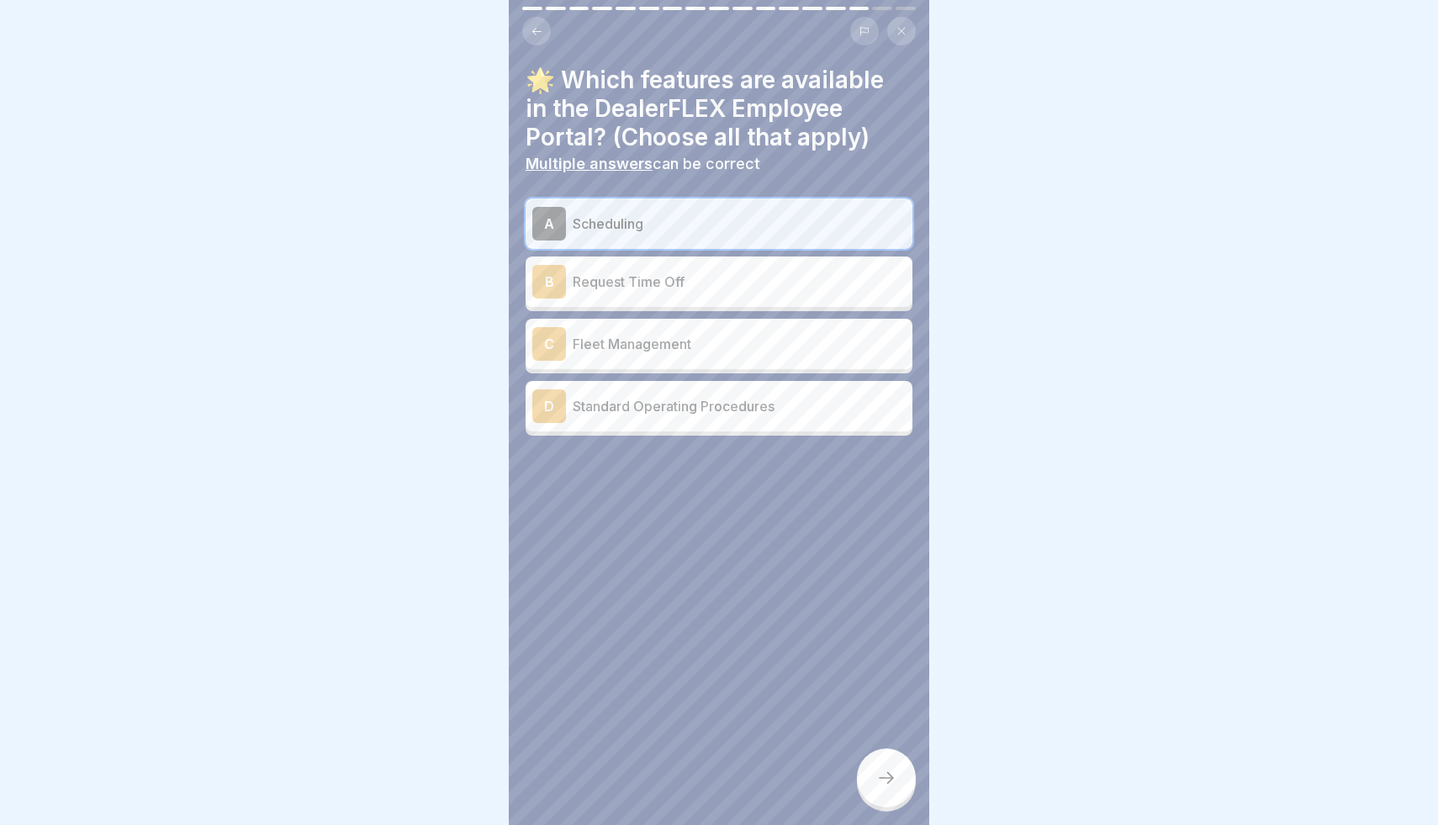
click at [723, 276] on p "Request Time Off" at bounding box center [739, 282] width 333 height 20
click at [729, 400] on p "Standard Operating Procedures" at bounding box center [739, 406] width 333 height 20
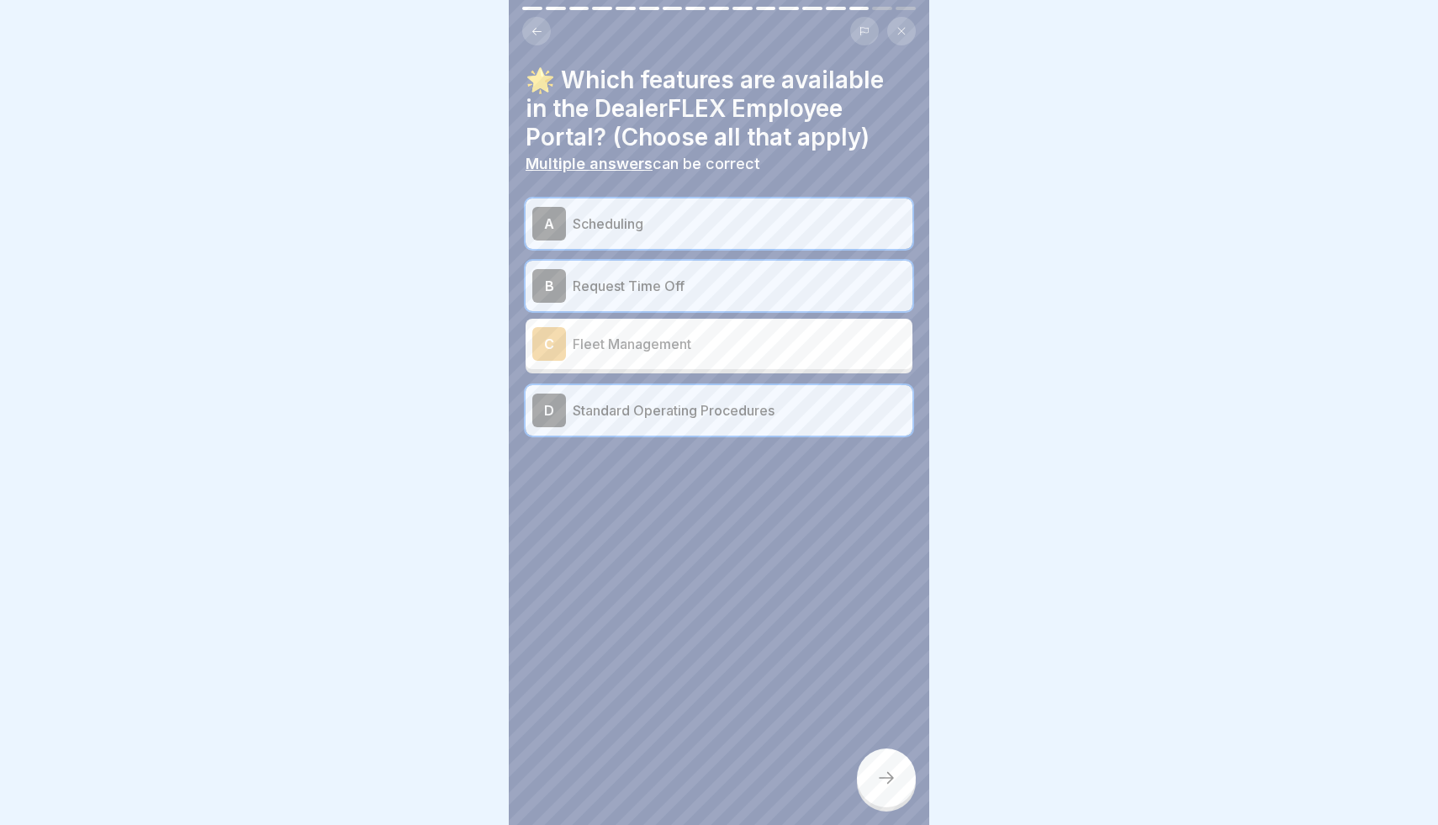
click at [742, 342] on p "Fleet Management" at bounding box center [739, 344] width 333 height 20
click at [888, 753] on div at bounding box center [886, 777] width 59 height 59
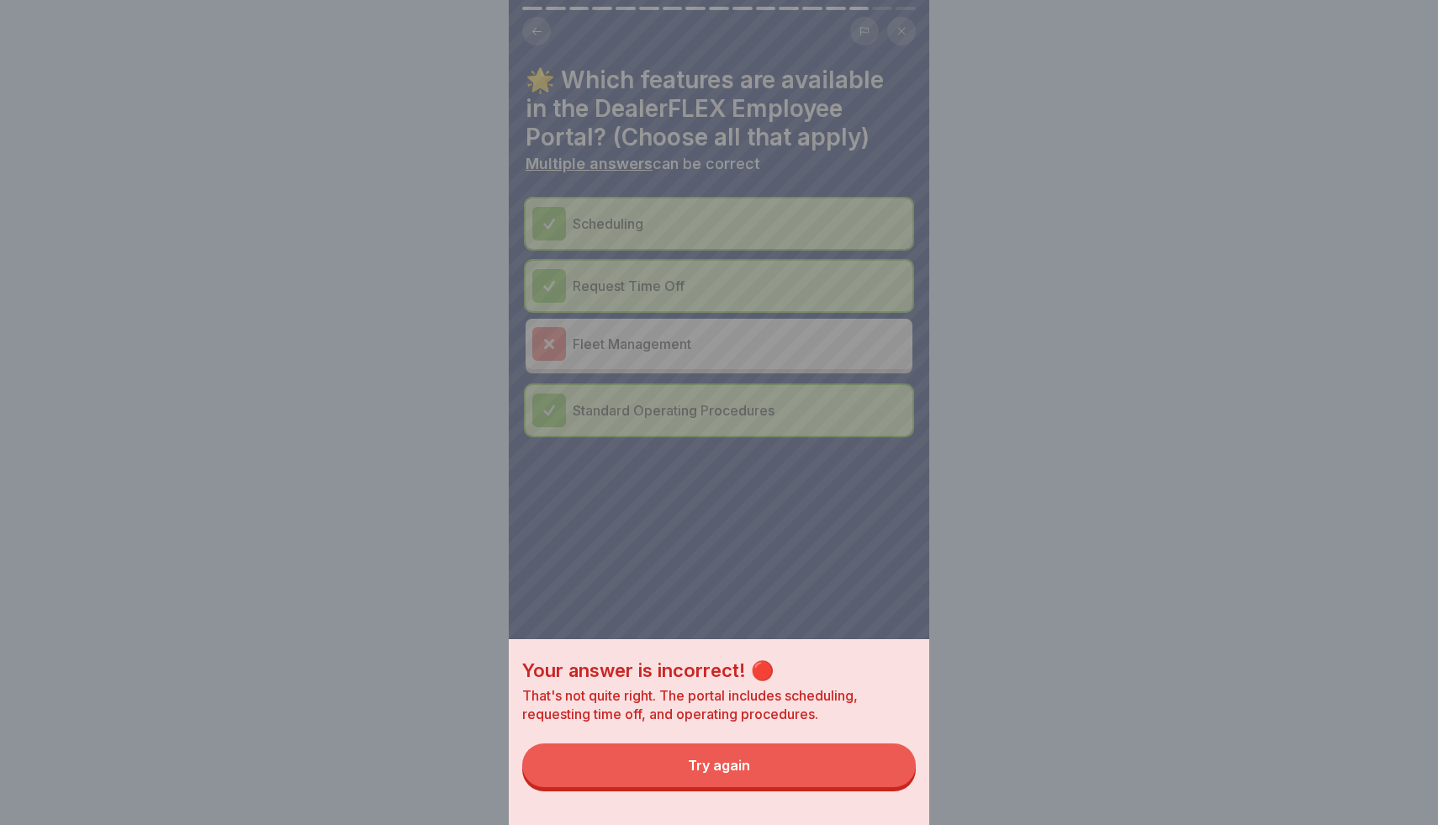
click at [864, 770] on button "Try again" at bounding box center [719, 765] width 394 height 44
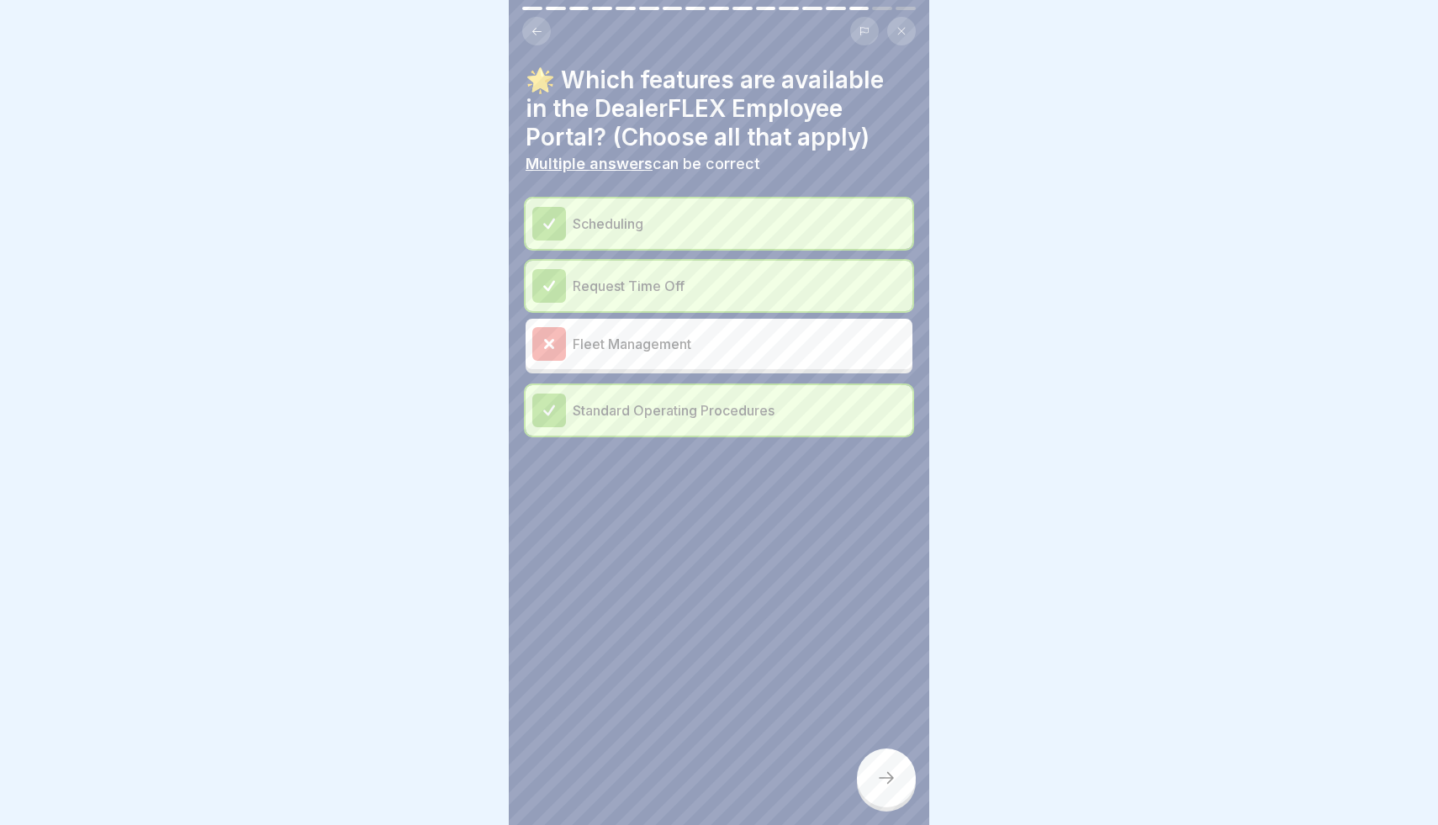
click at [884, 781] on icon at bounding box center [886, 778] width 20 height 20
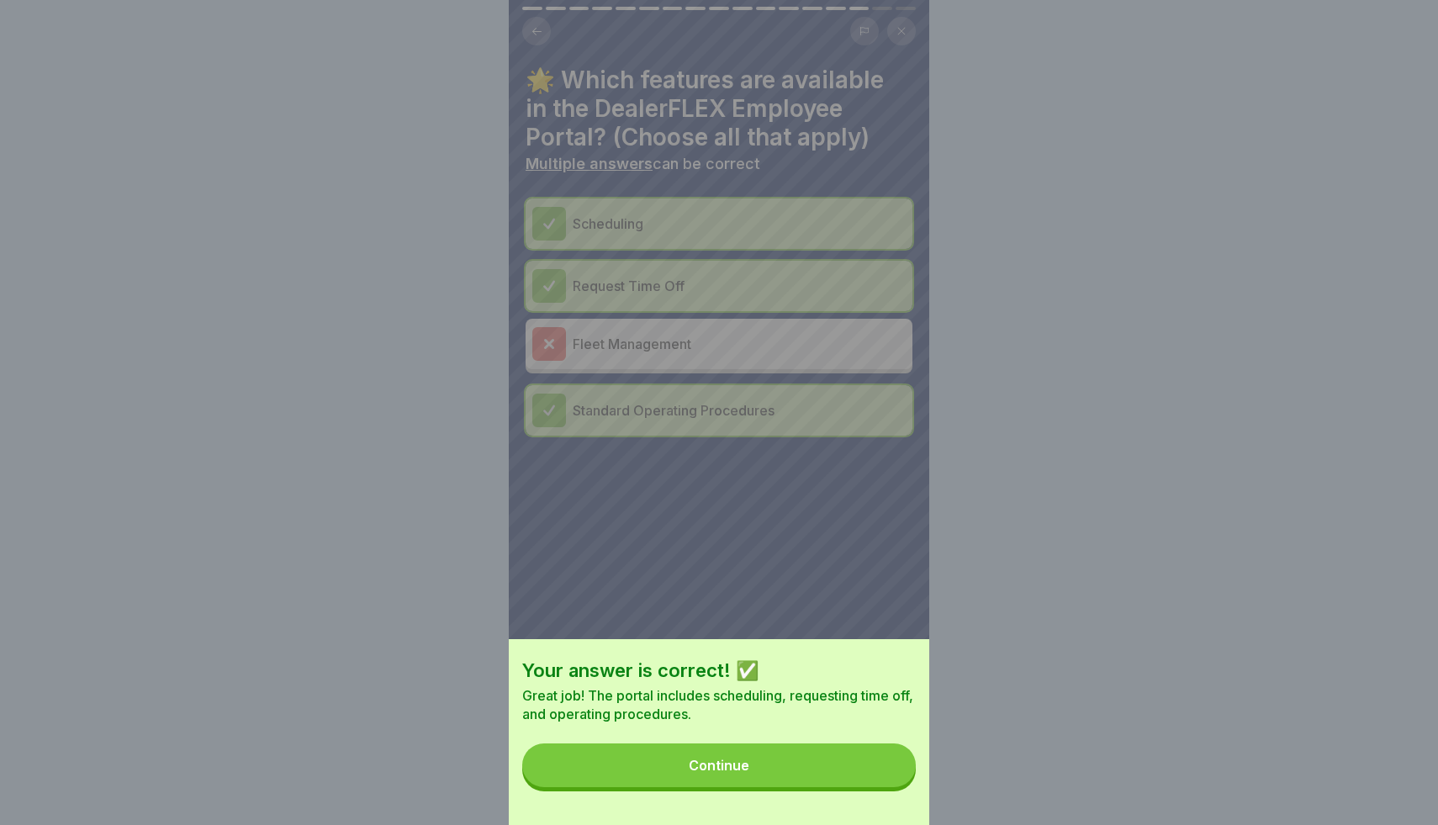
click at [884, 781] on button "Continue" at bounding box center [719, 765] width 394 height 44
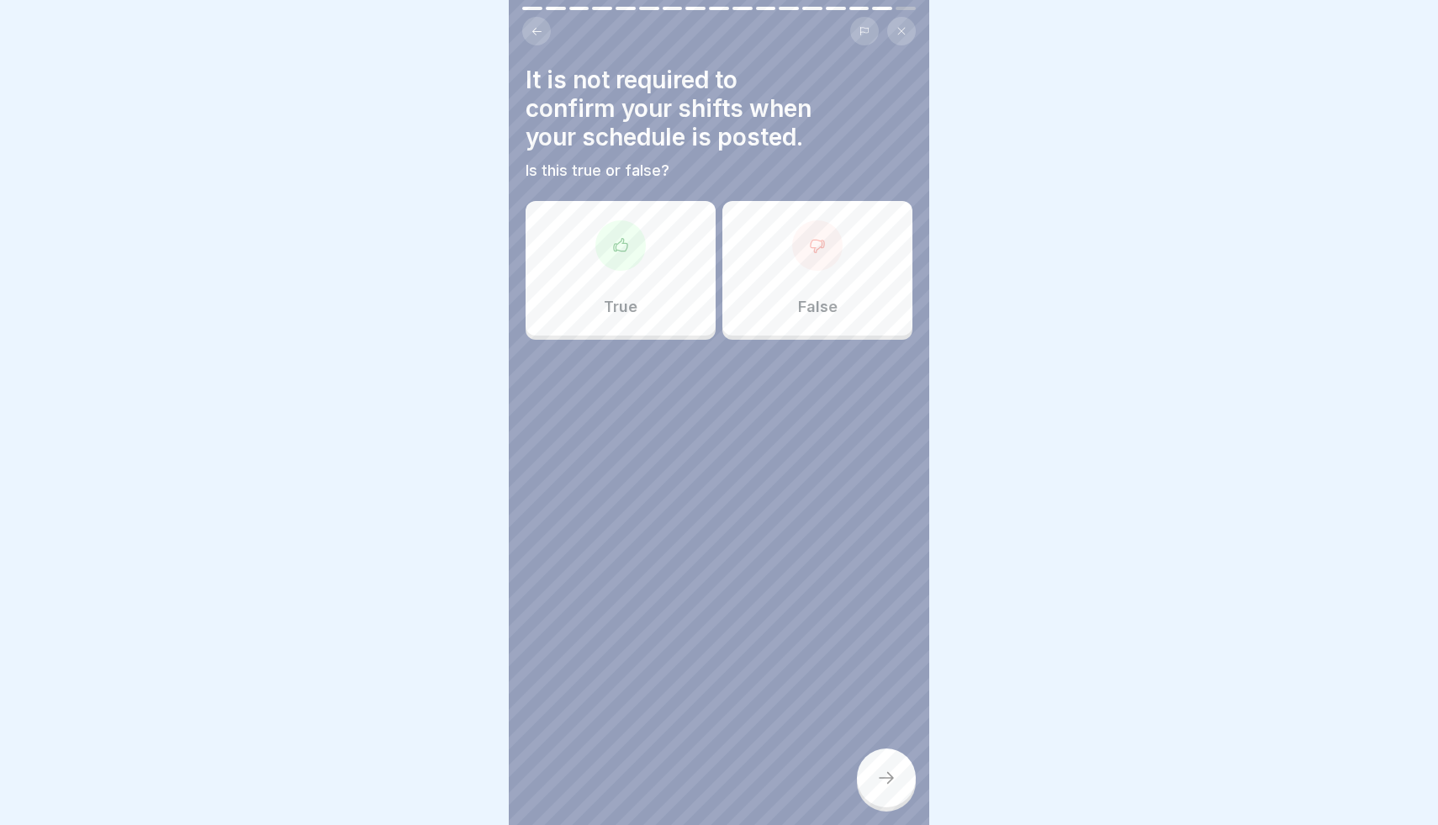
click at [781, 285] on div "False" at bounding box center [817, 268] width 190 height 135
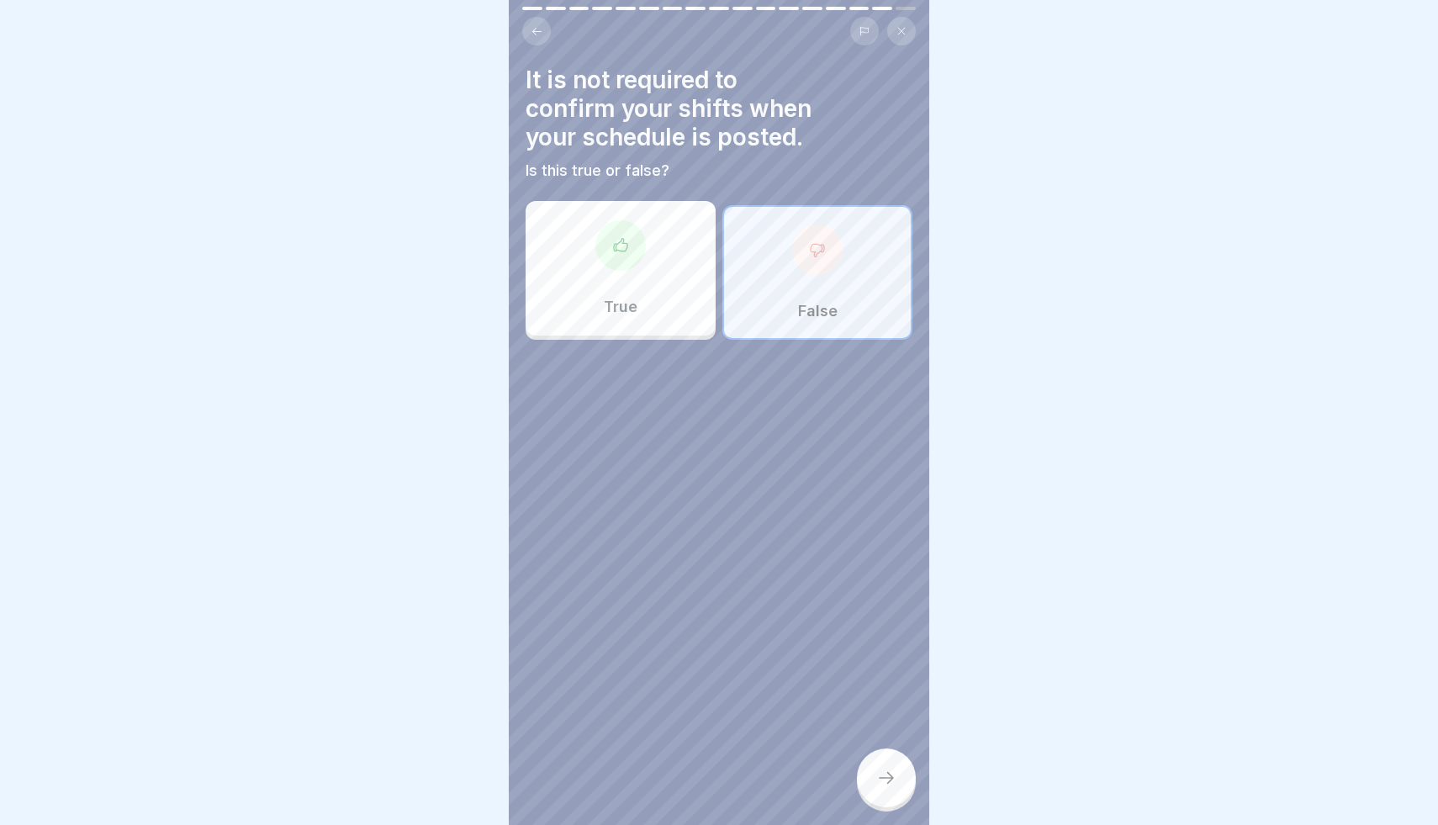
click at [903, 769] on div at bounding box center [886, 777] width 59 height 59
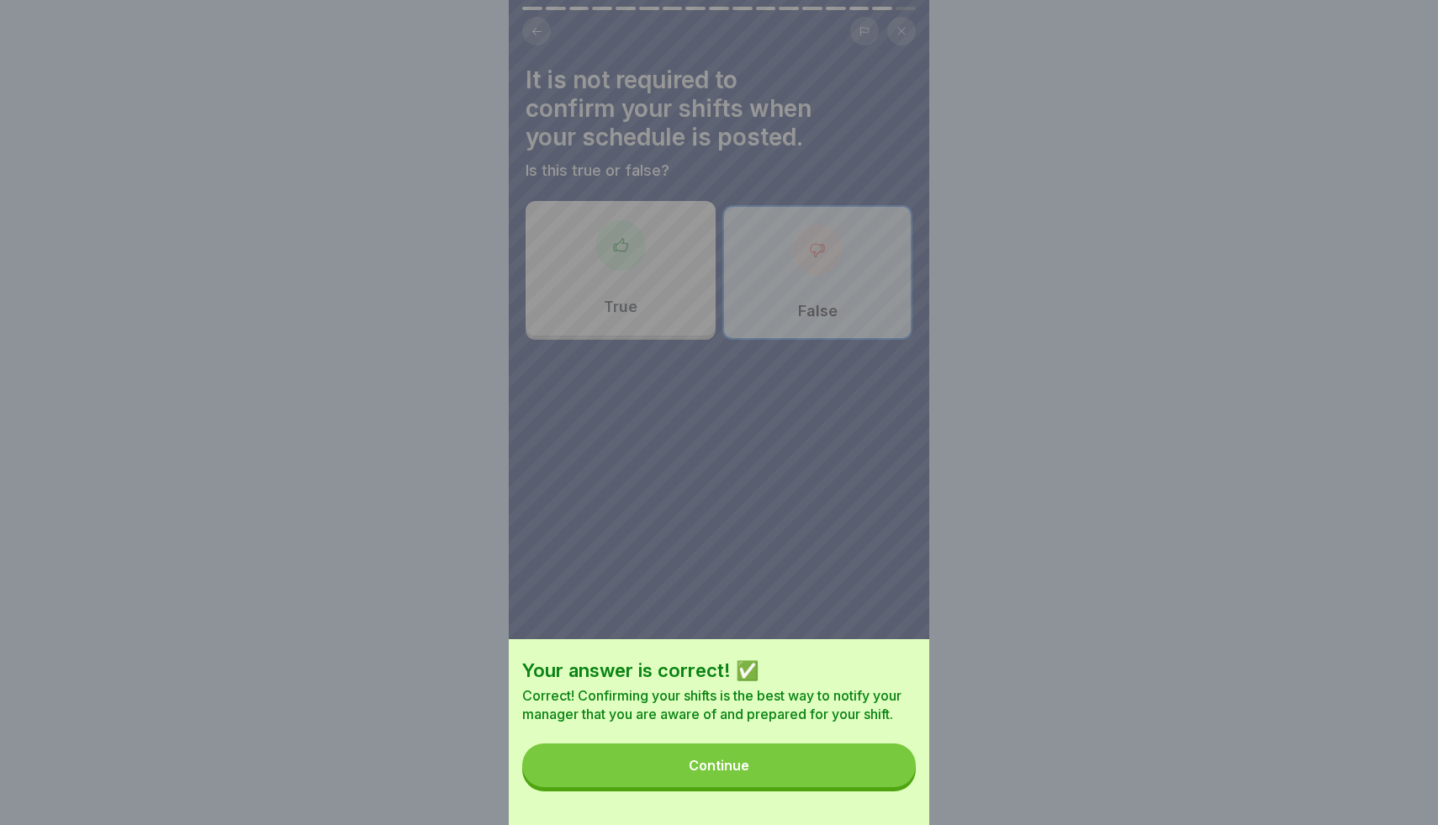
click at [863, 772] on button "Continue" at bounding box center [719, 765] width 394 height 44
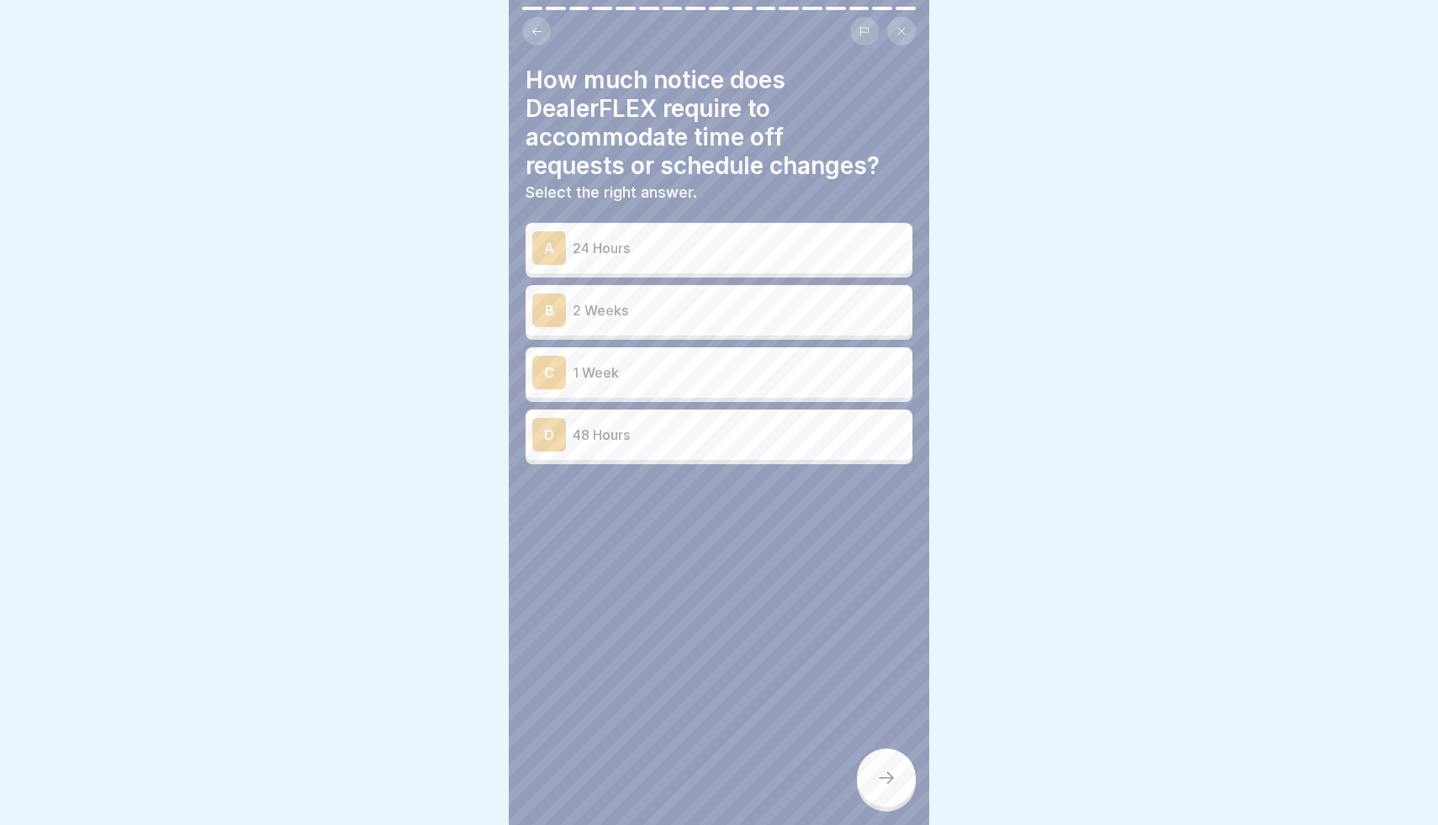
click at [733, 325] on div "B 2 Weeks" at bounding box center [718, 310] width 373 height 34
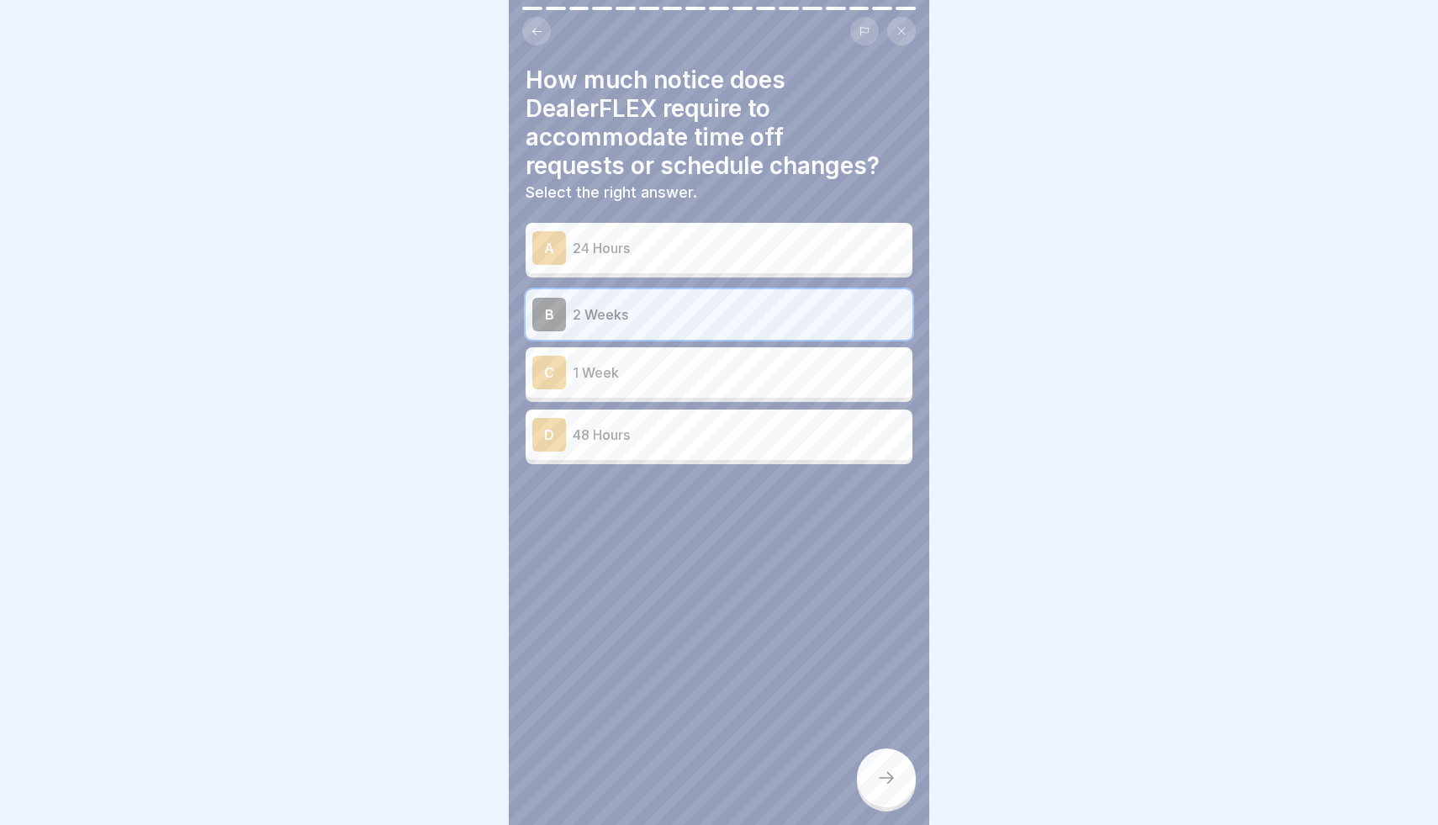
click at [894, 794] on div at bounding box center [886, 777] width 59 height 59
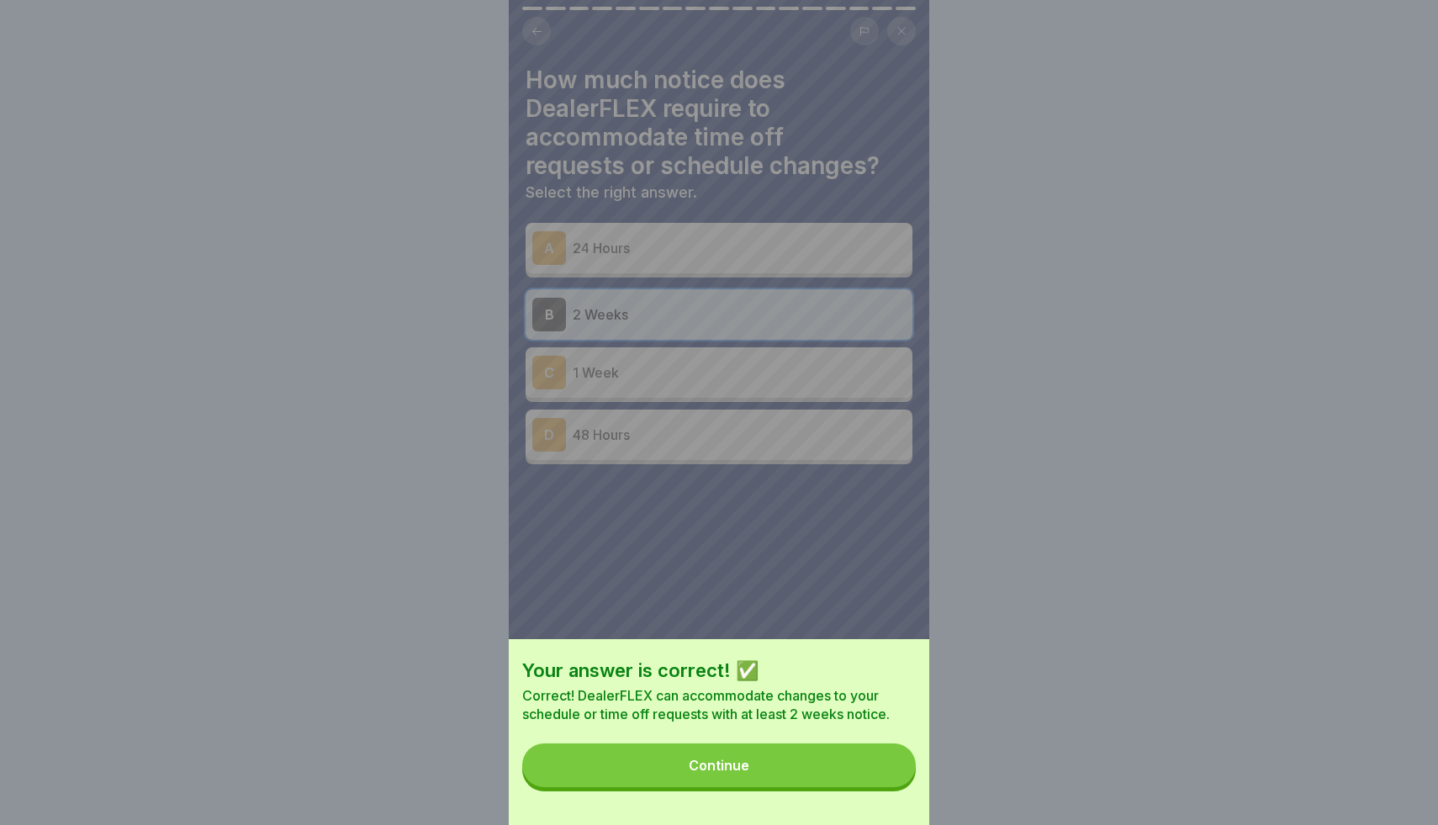
click at [894, 794] on div "Your answer is correct! ✅ Correct! DealerFLEX can accommodate changes to your s…" at bounding box center [719, 732] width 420 height 186
click at [886, 782] on button "Continue" at bounding box center [719, 765] width 394 height 44
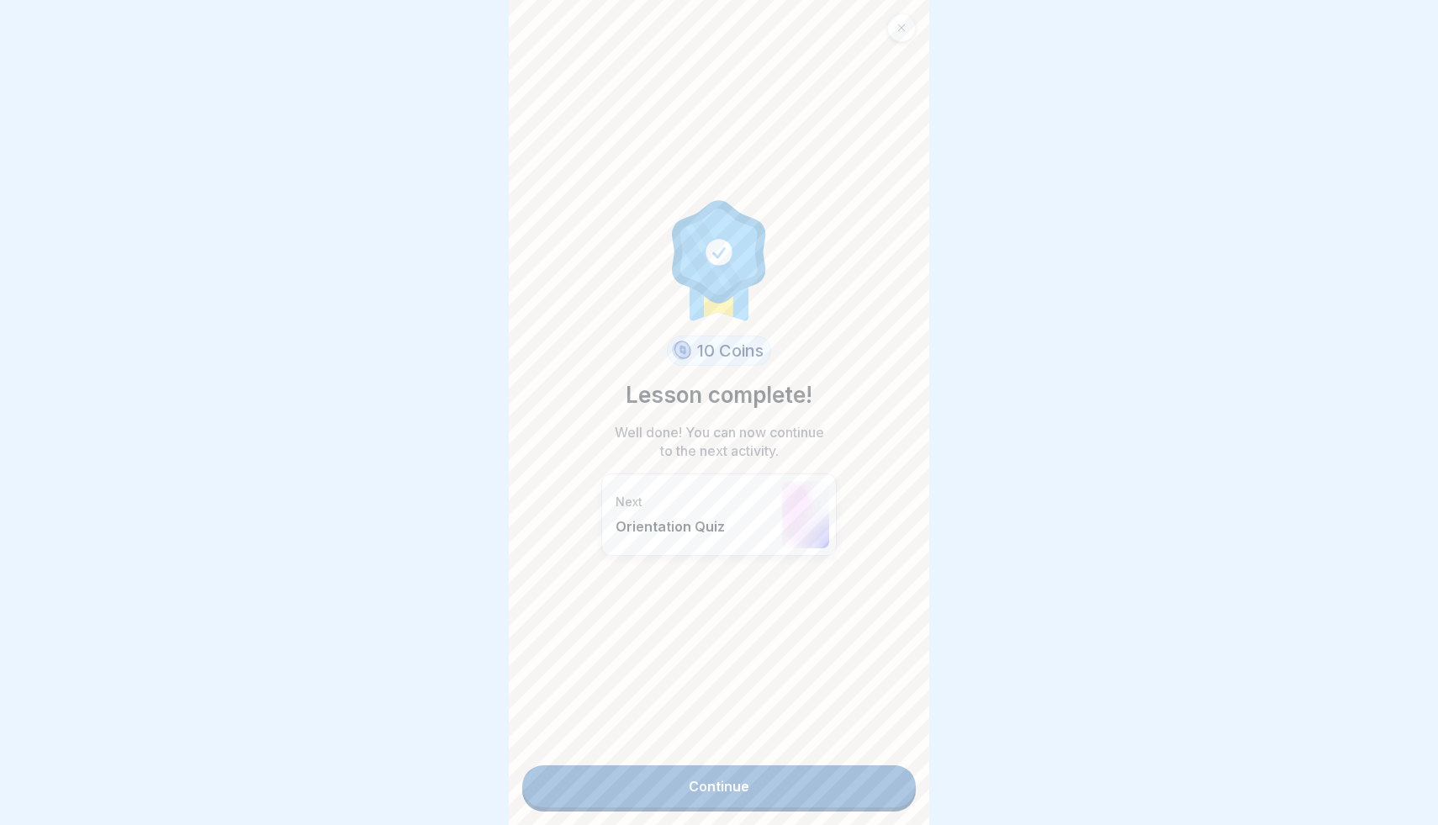
click at [873, 782] on link "Continue" at bounding box center [719, 786] width 394 height 42
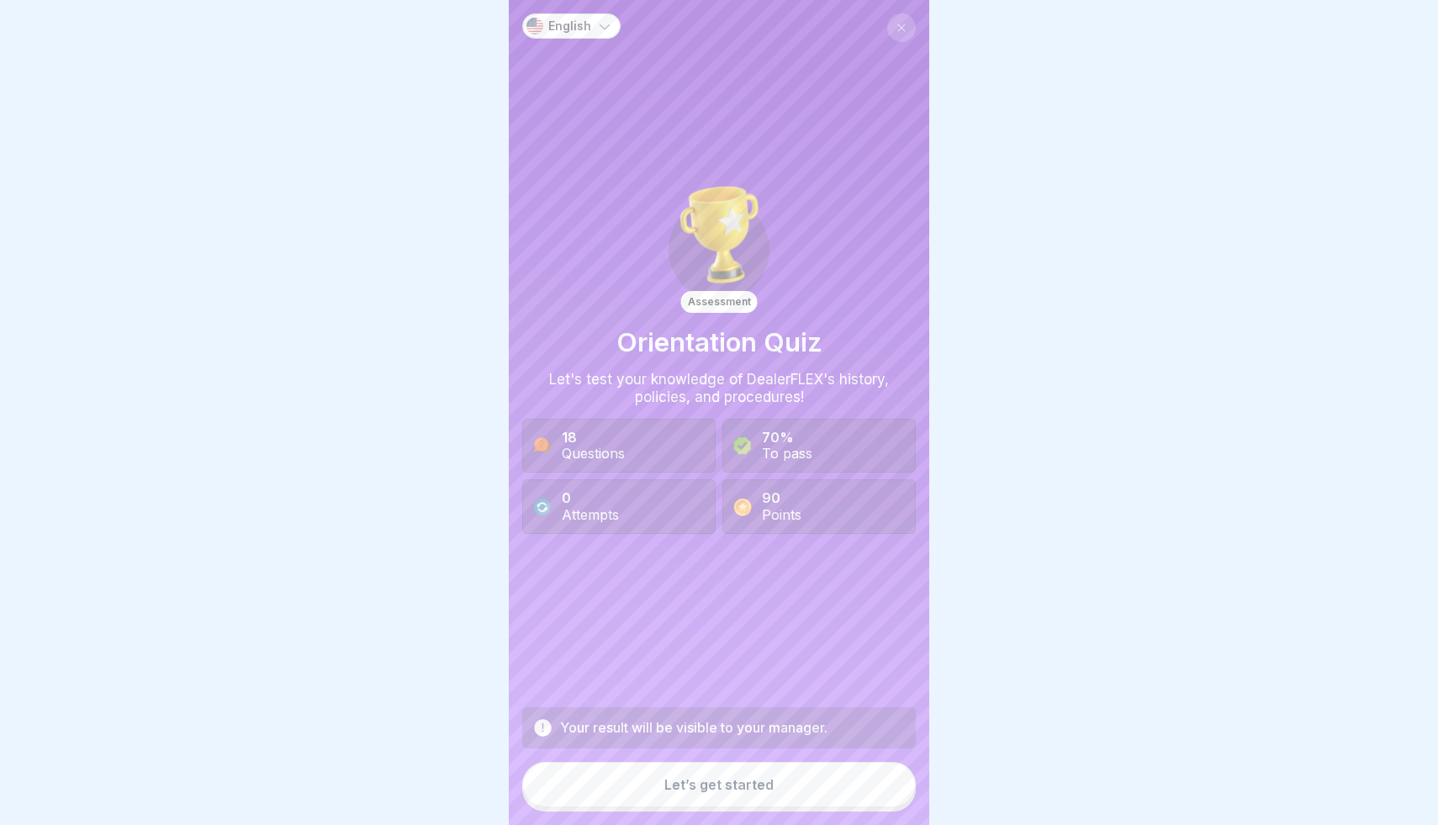
click at [857, 784] on button "Let’s get started" at bounding box center [719, 784] width 394 height 45
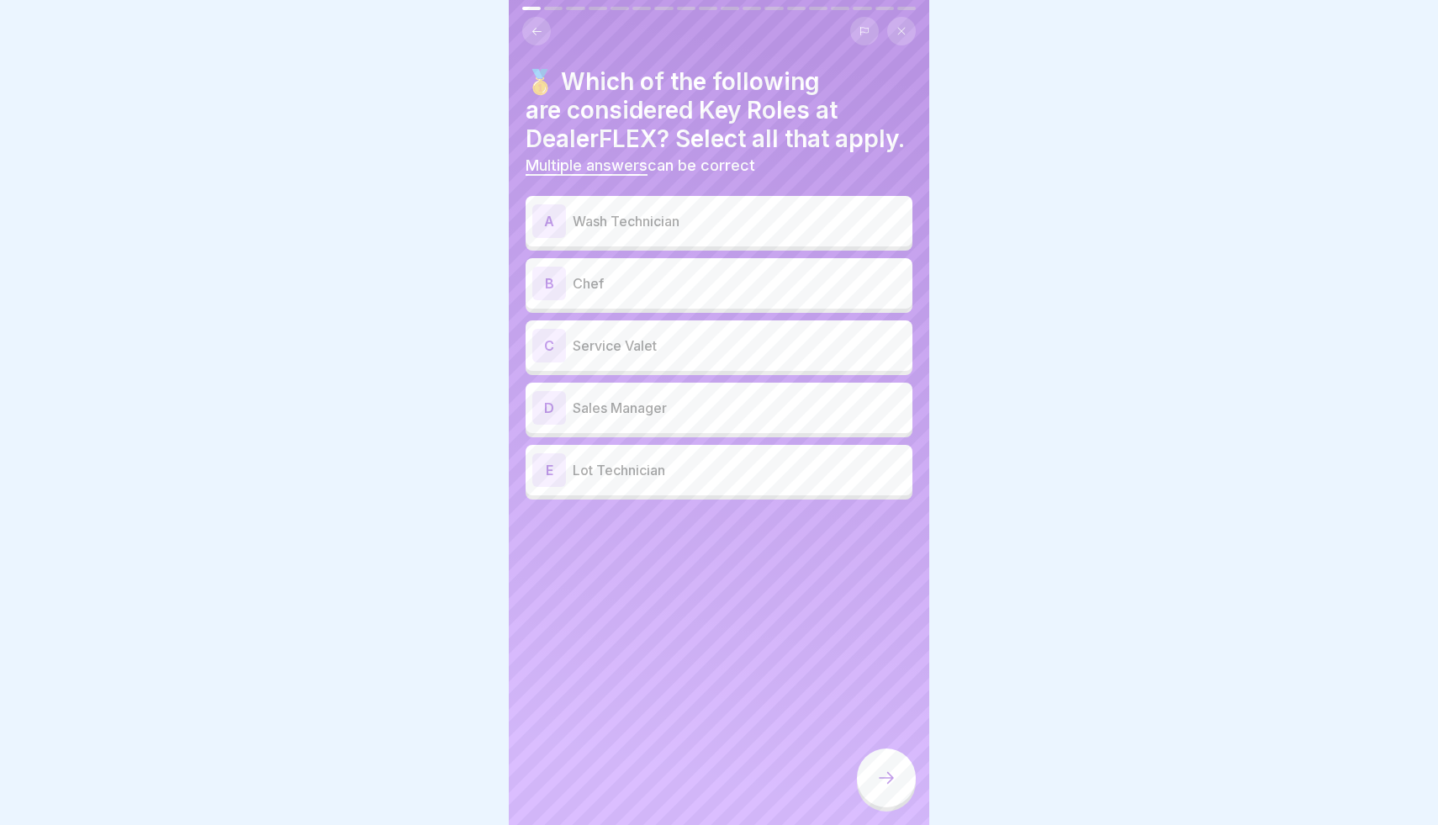
click at [776, 222] on p "Wash Technician" at bounding box center [739, 221] width 333 height 20
click at [744, 338] on p "Service Valet" at bounding box center [739, 345] width 333 height 20
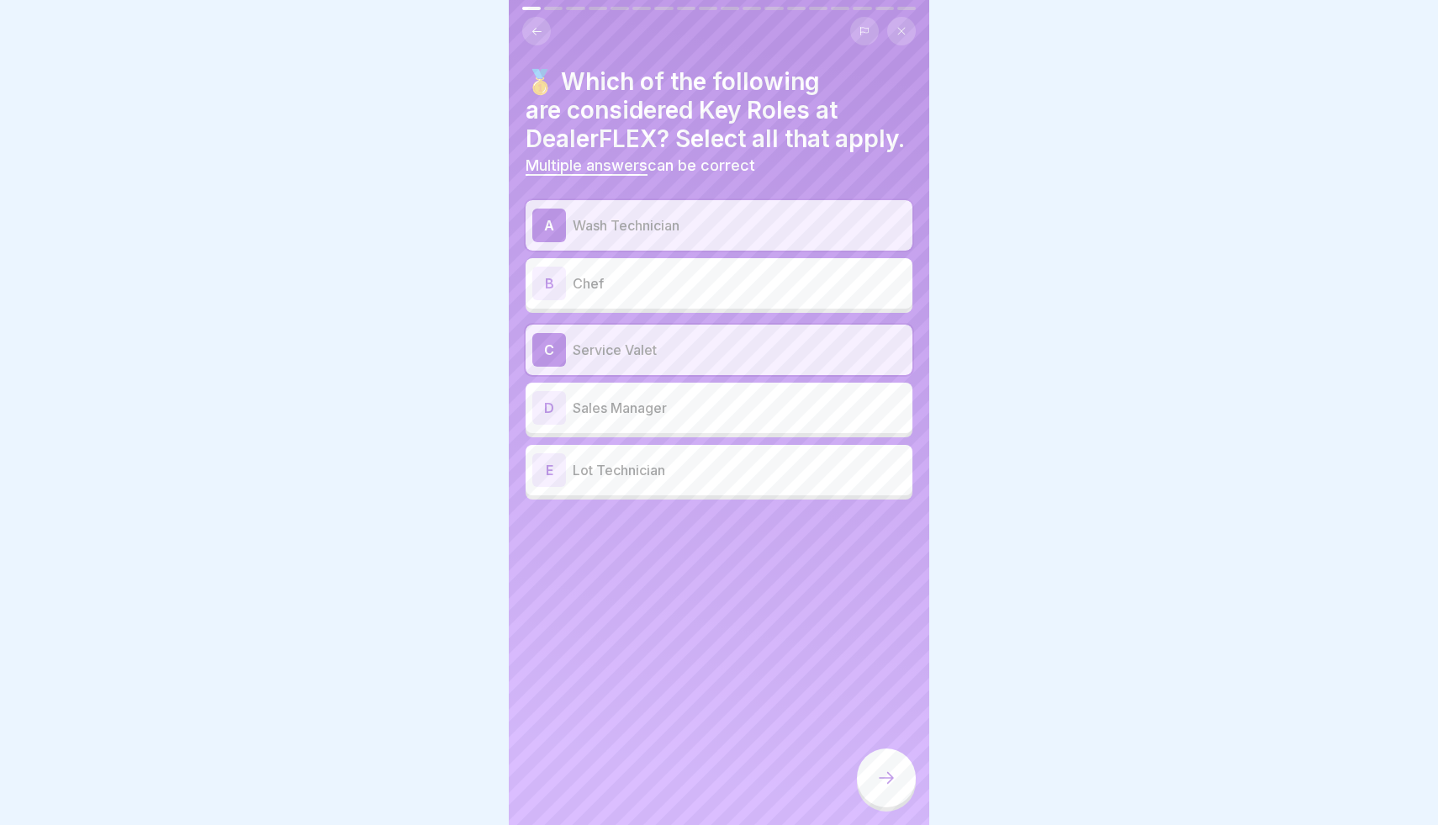
click at [747, 467] on p "Lot Technician" at bounding box center [739, 470] width 333 height 20
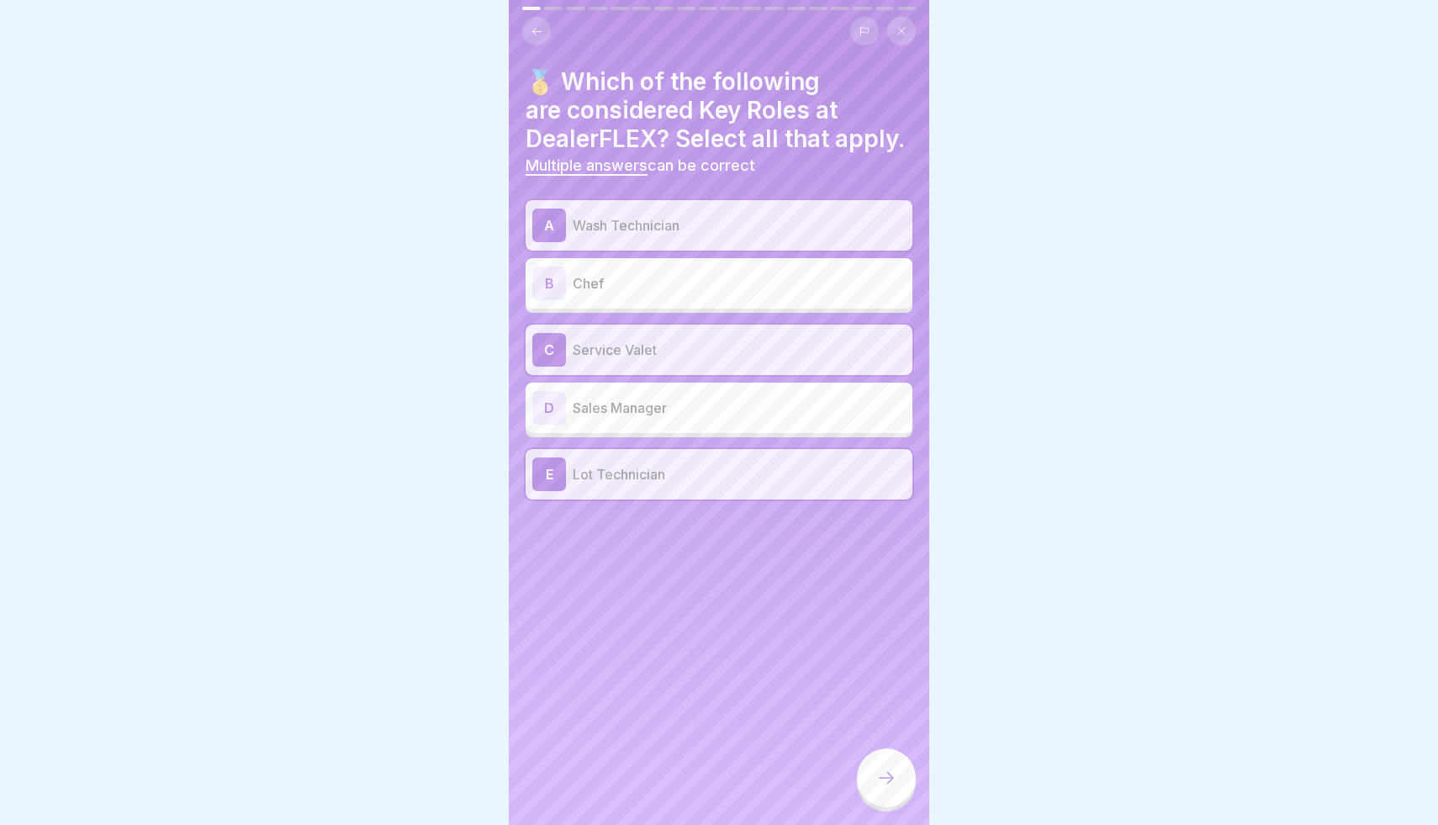
click at [888, 766] on div at bounding box center [886, 777] width 59 height 59
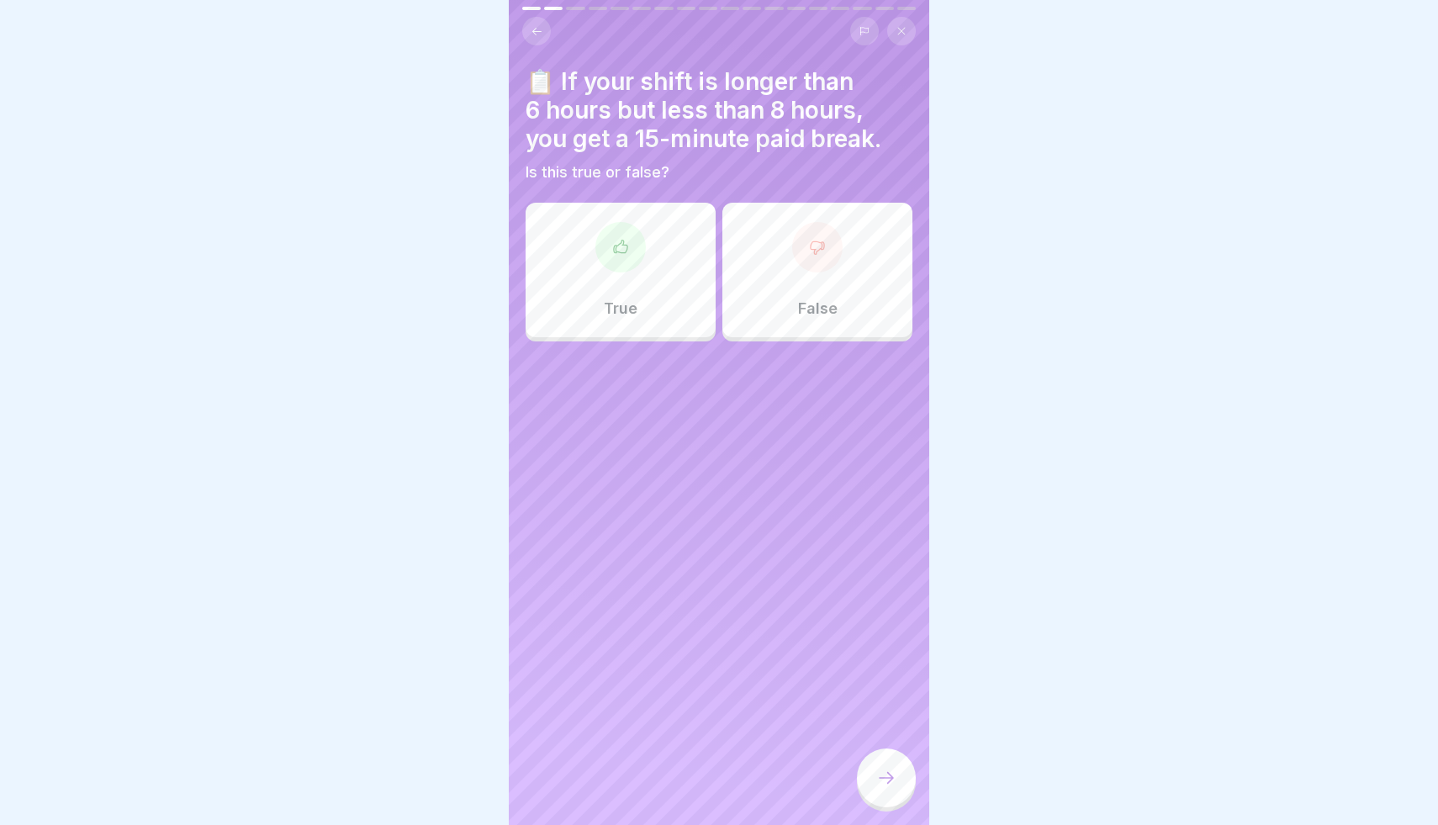
click at [797, 289] on div "False" at bounding box center [817, 270] width 190 height 135
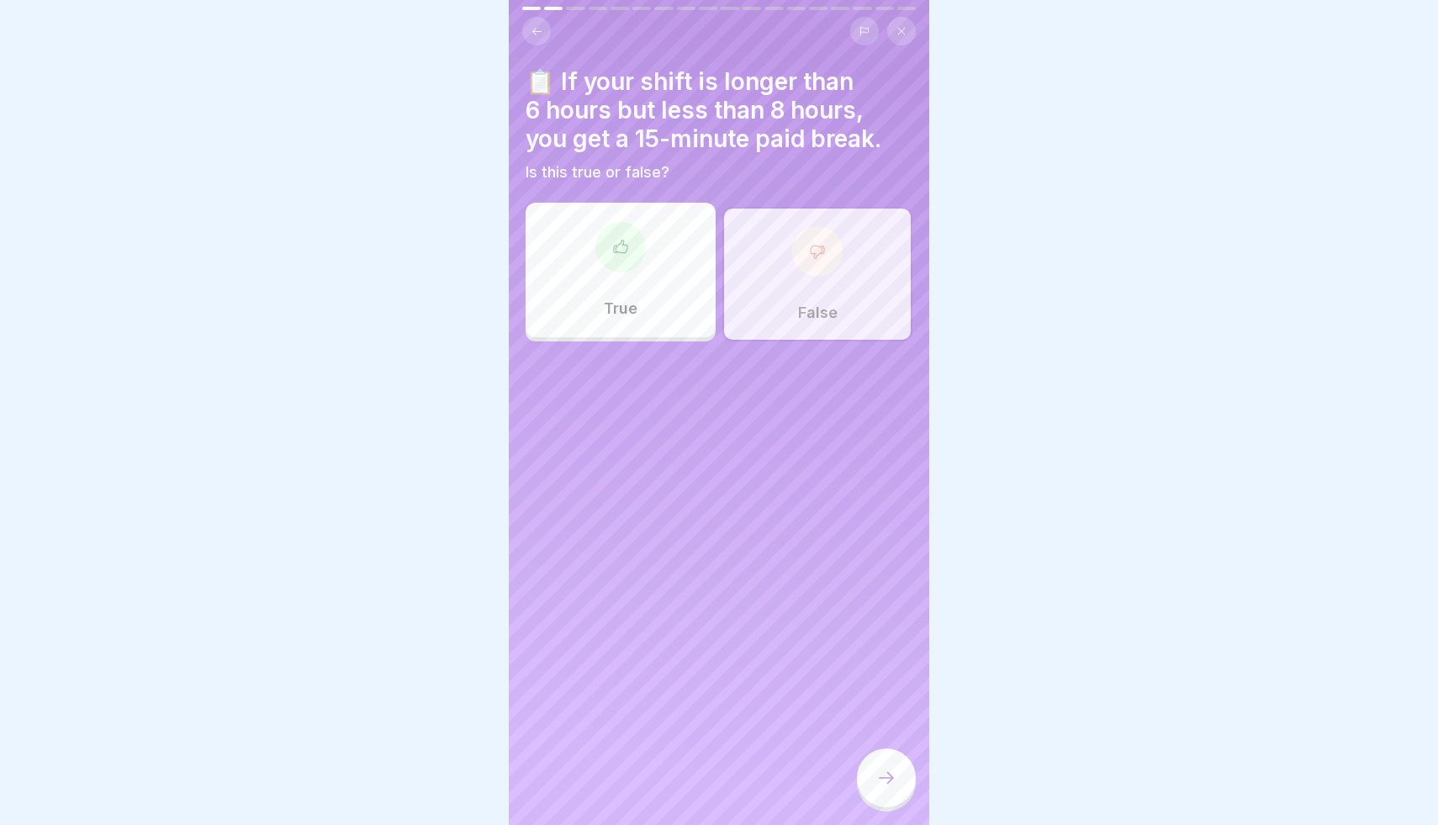
click at [887, 771] on icon at bounding box center [886, 778] width 20 height 20
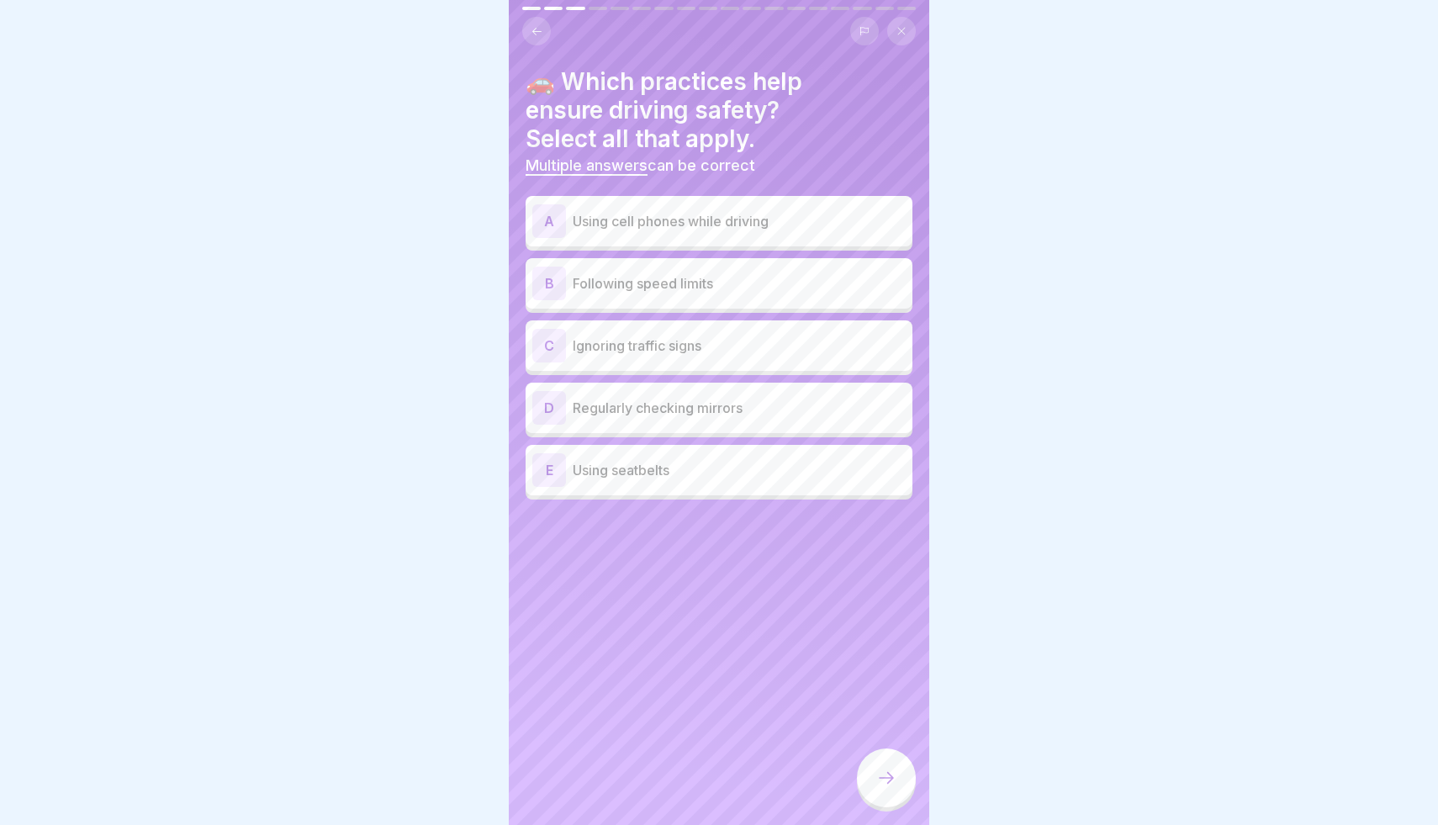
click at [730, 283] on p "Following speed limits" at bounding box center [739, 283] width 333 height 20
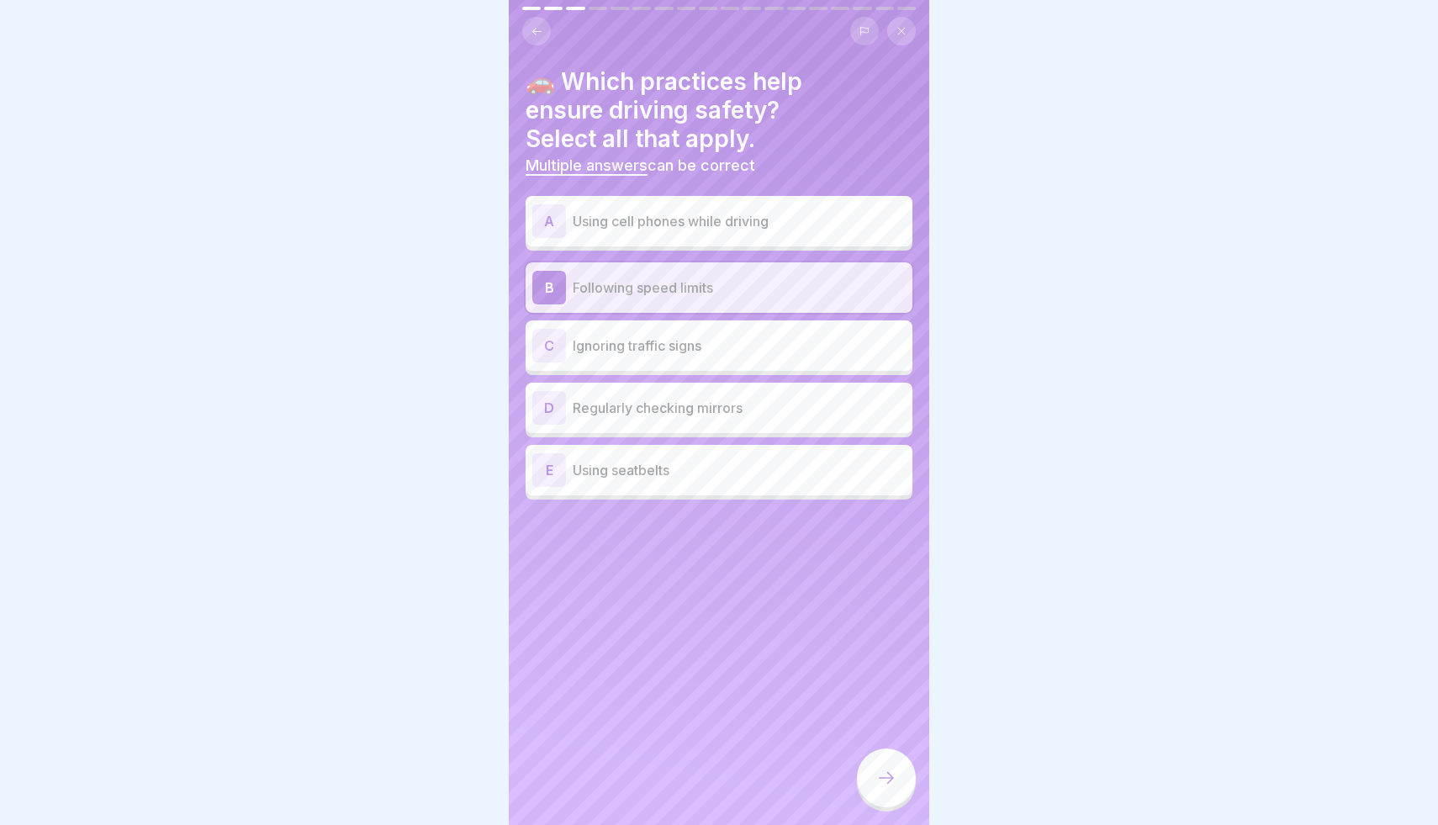
click at [720, 420] on div "D Regularly checking mirrors" at bounding box center [718, 408] width 373 height 34
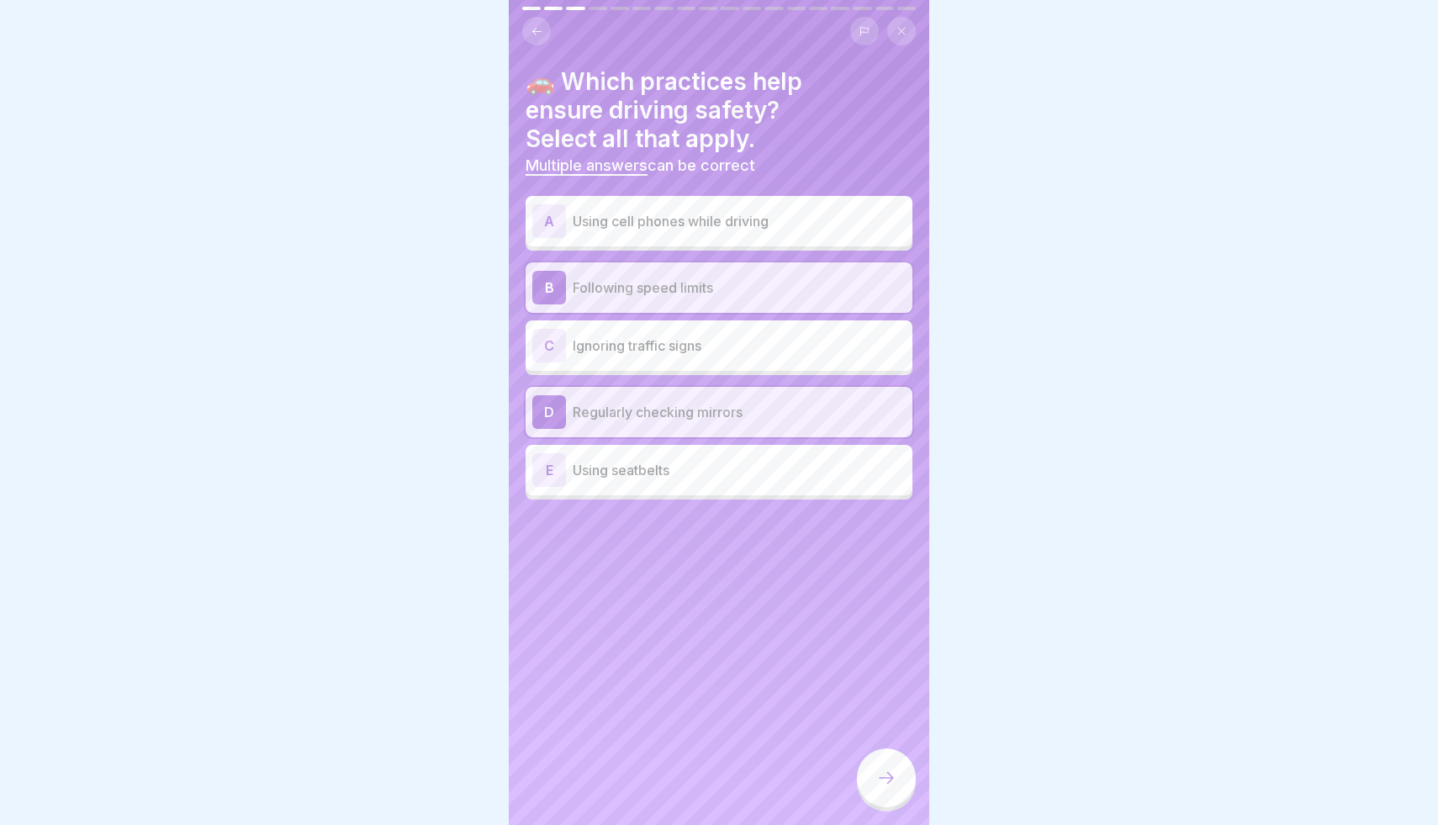
click at [725, 473] on p "Using seatbelts" at bounding box center [739, 470] width 333 height 20
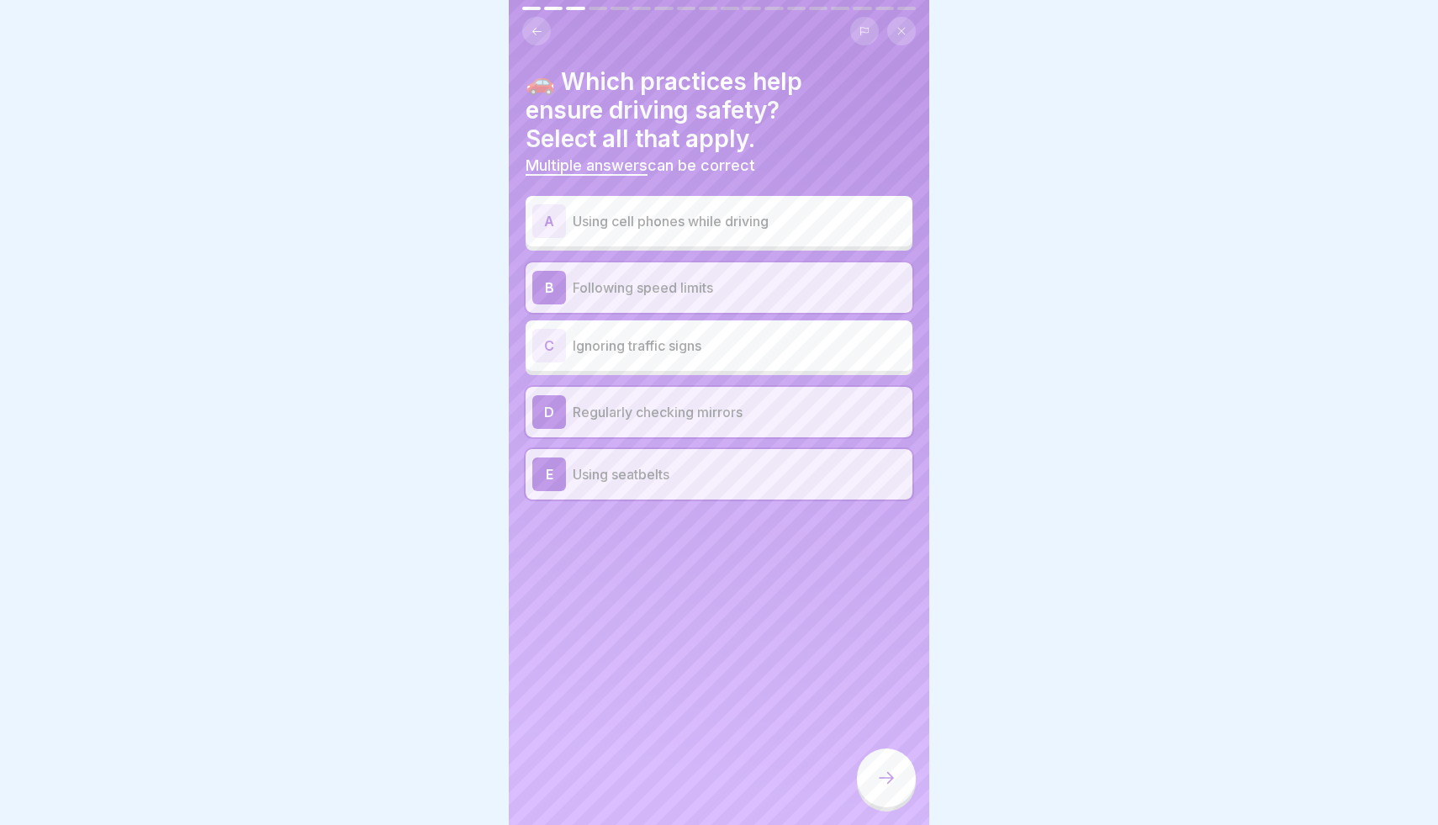
click at [899, 767] on div at bounding box center [886, 777] width 59 height 59
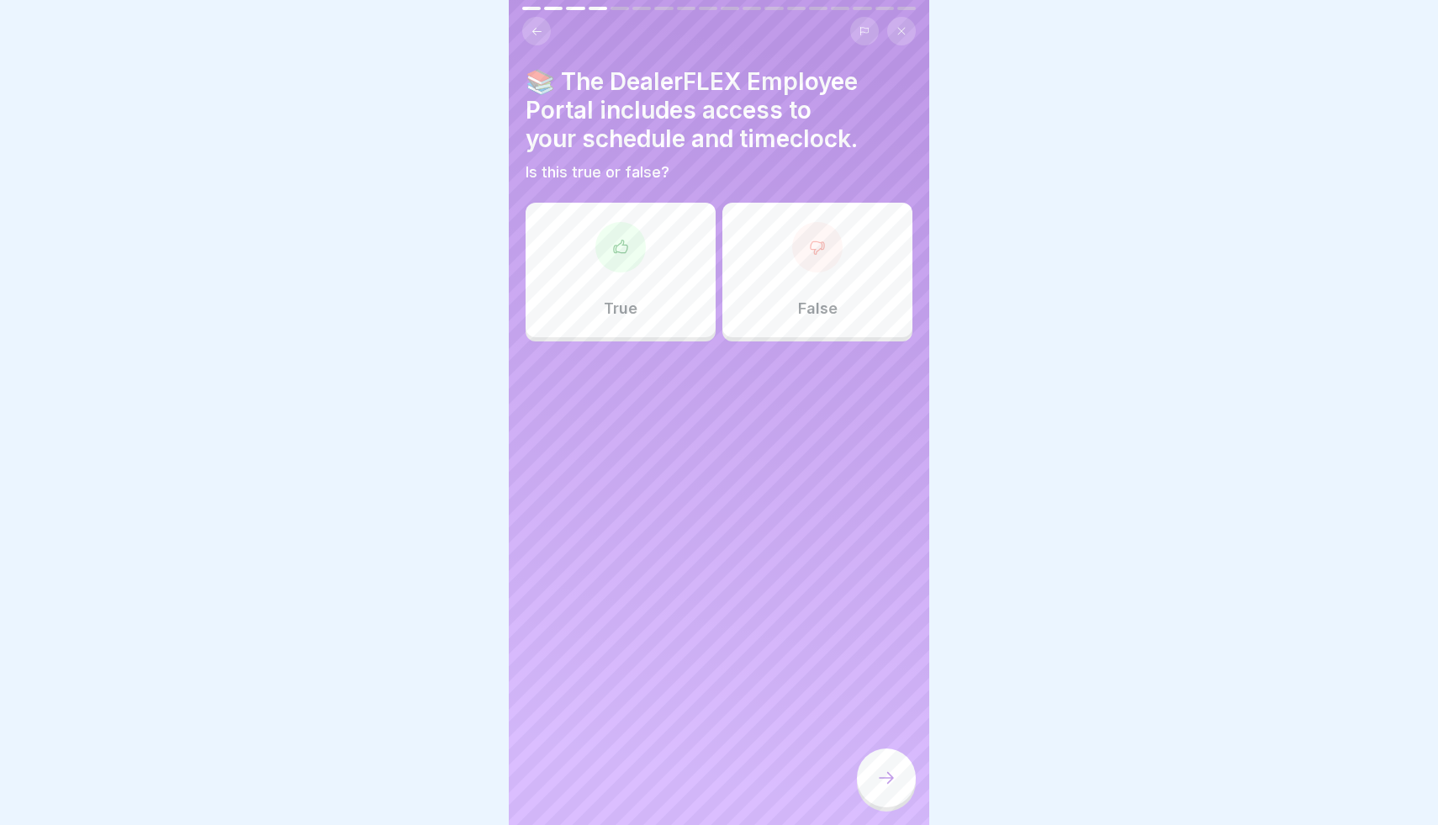
click at [642, 263] on div "True" at bounding box center [621, 270] width 190 height 135
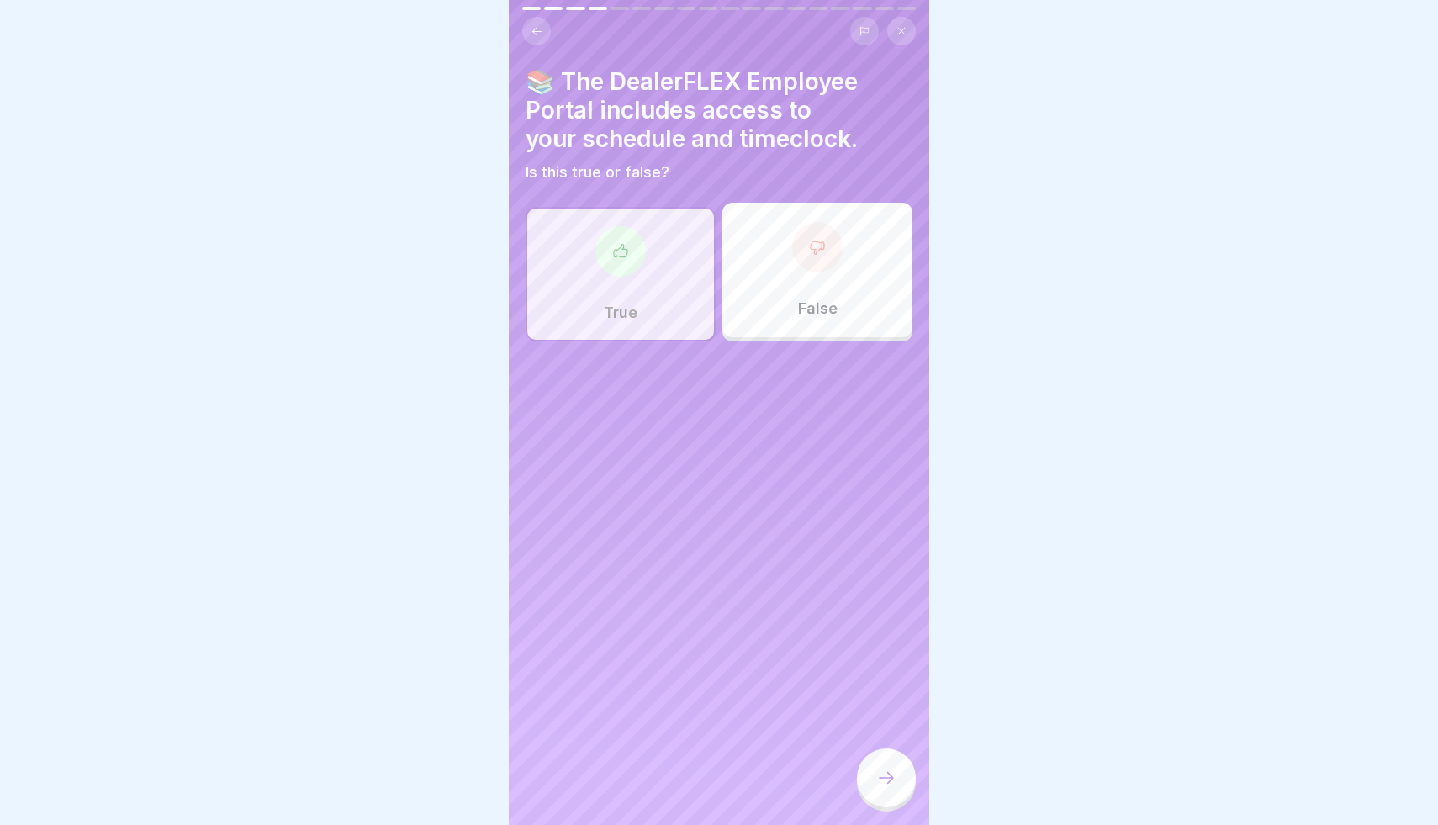
click at [901, 781] on div at bounding box center [886, 777] width 59 height 59
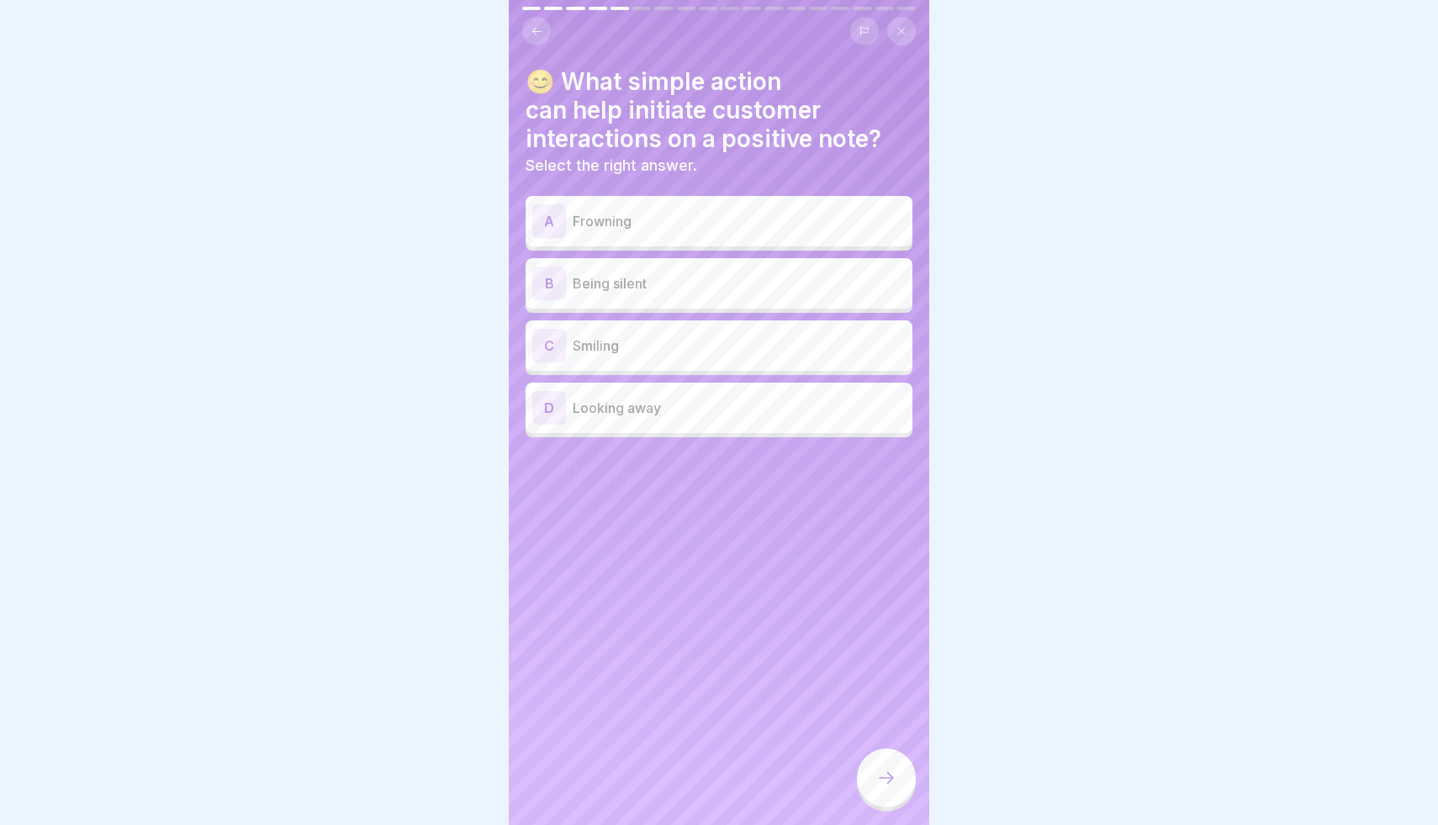
click at [692, 363] on div "C Smiling" at bounding box center [719, 345] width 387 height 50
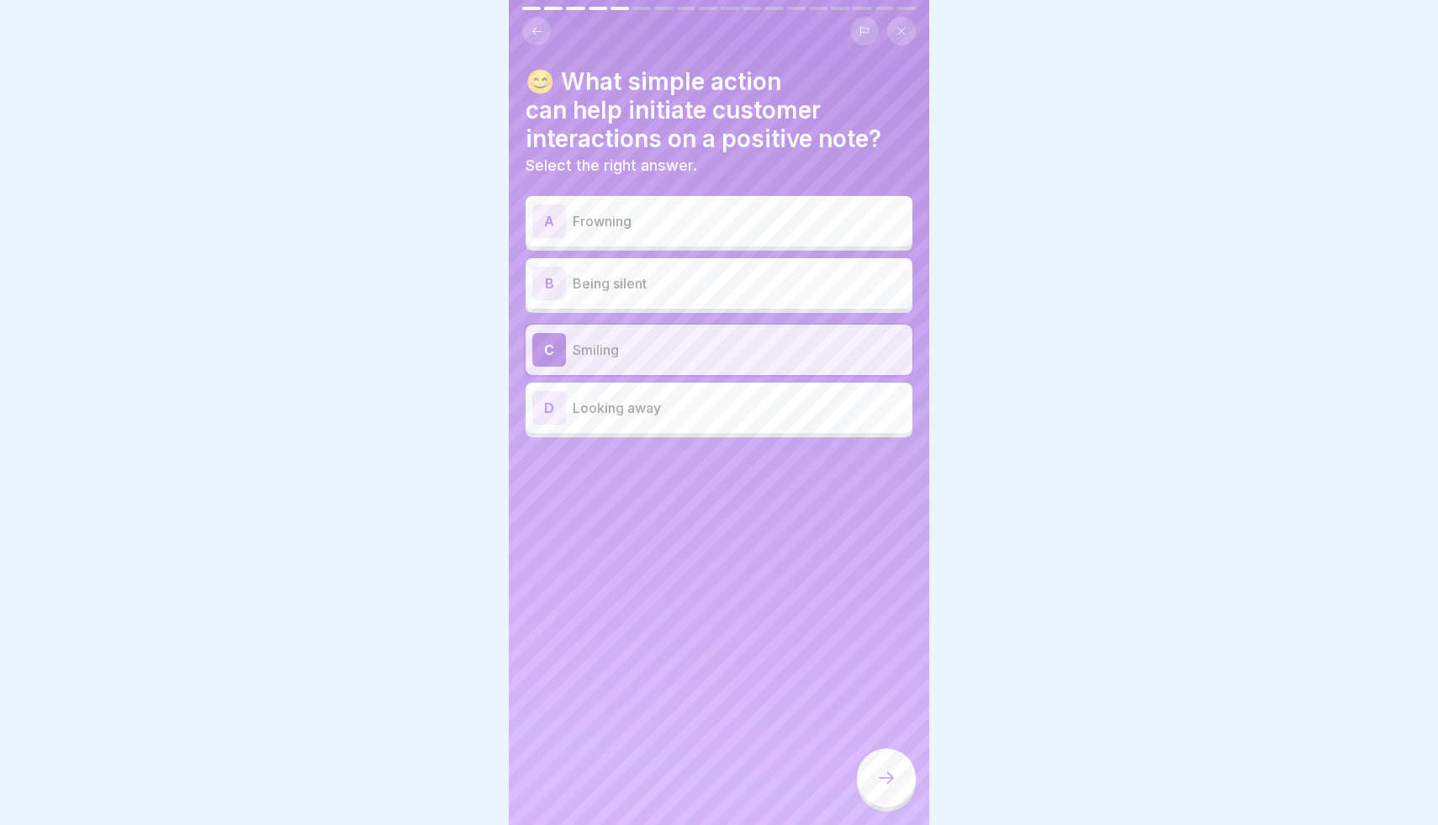
click at [891, 786] on icon at bounding box center [886, 778] width 20 height 20
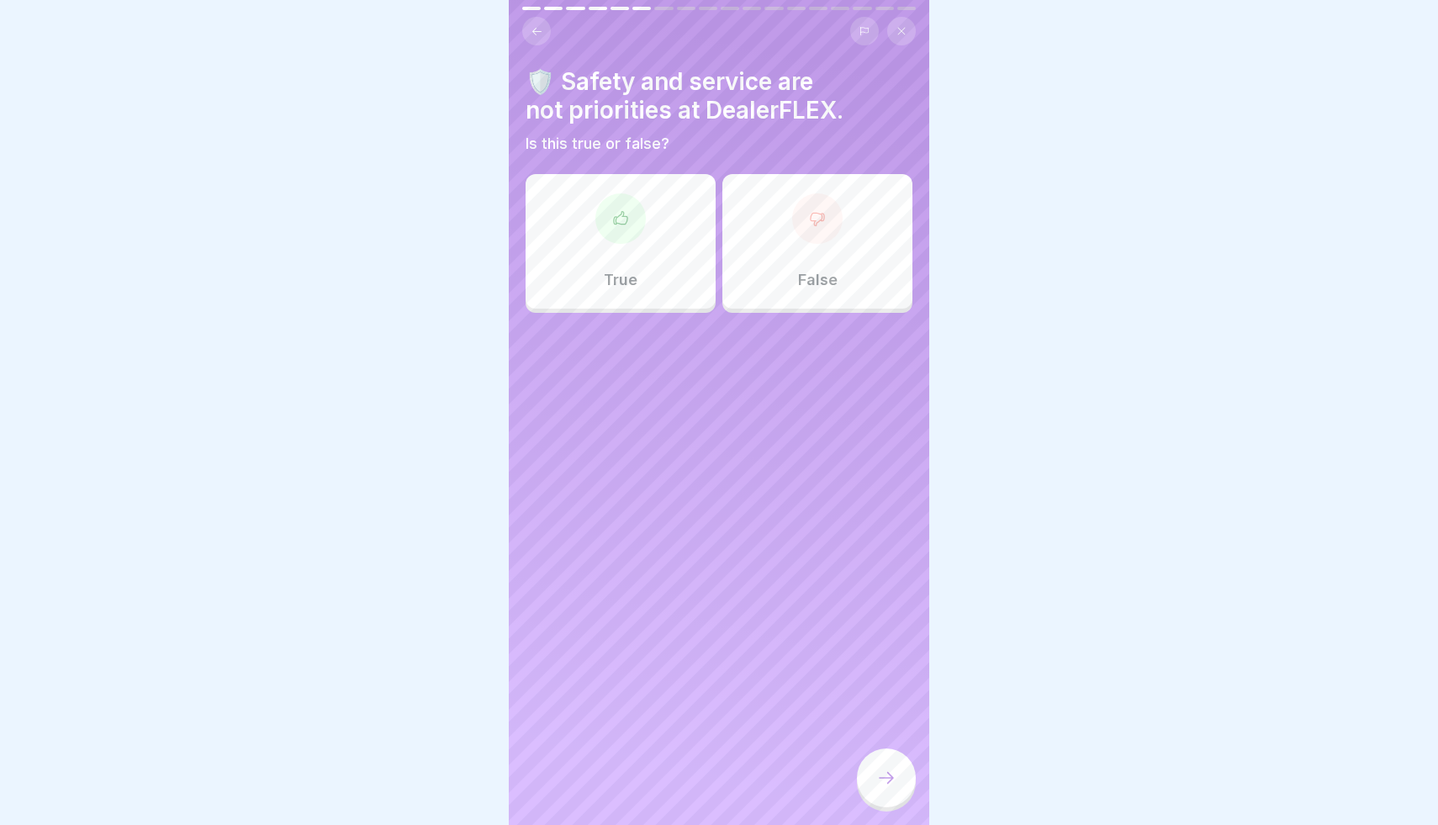
click at [789, 257] on div "False" at bounding box center [817, 241] width 190 height 135
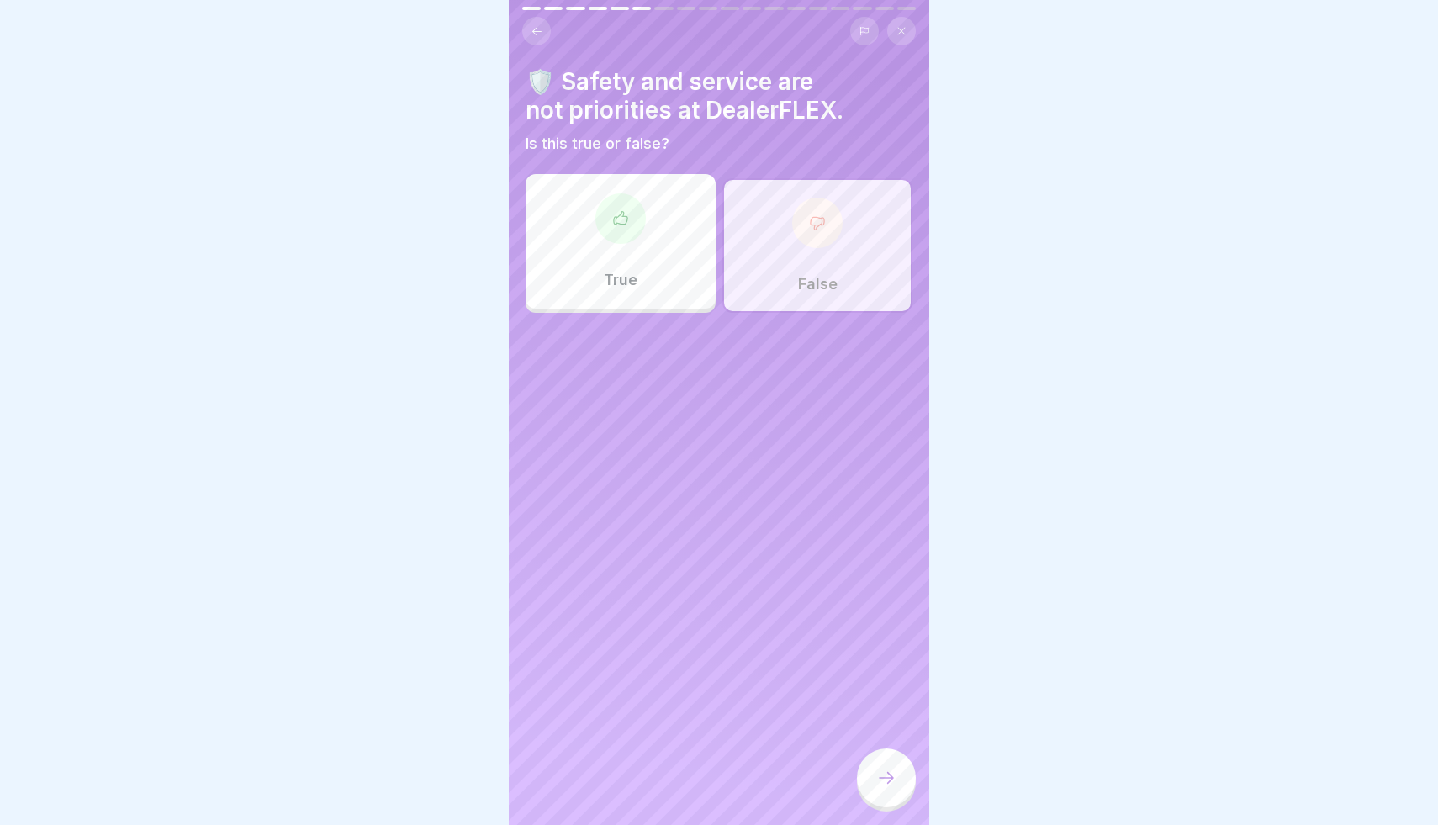
click at [890, 784] on icon at bounding box center [886, 778] width 20 height 20
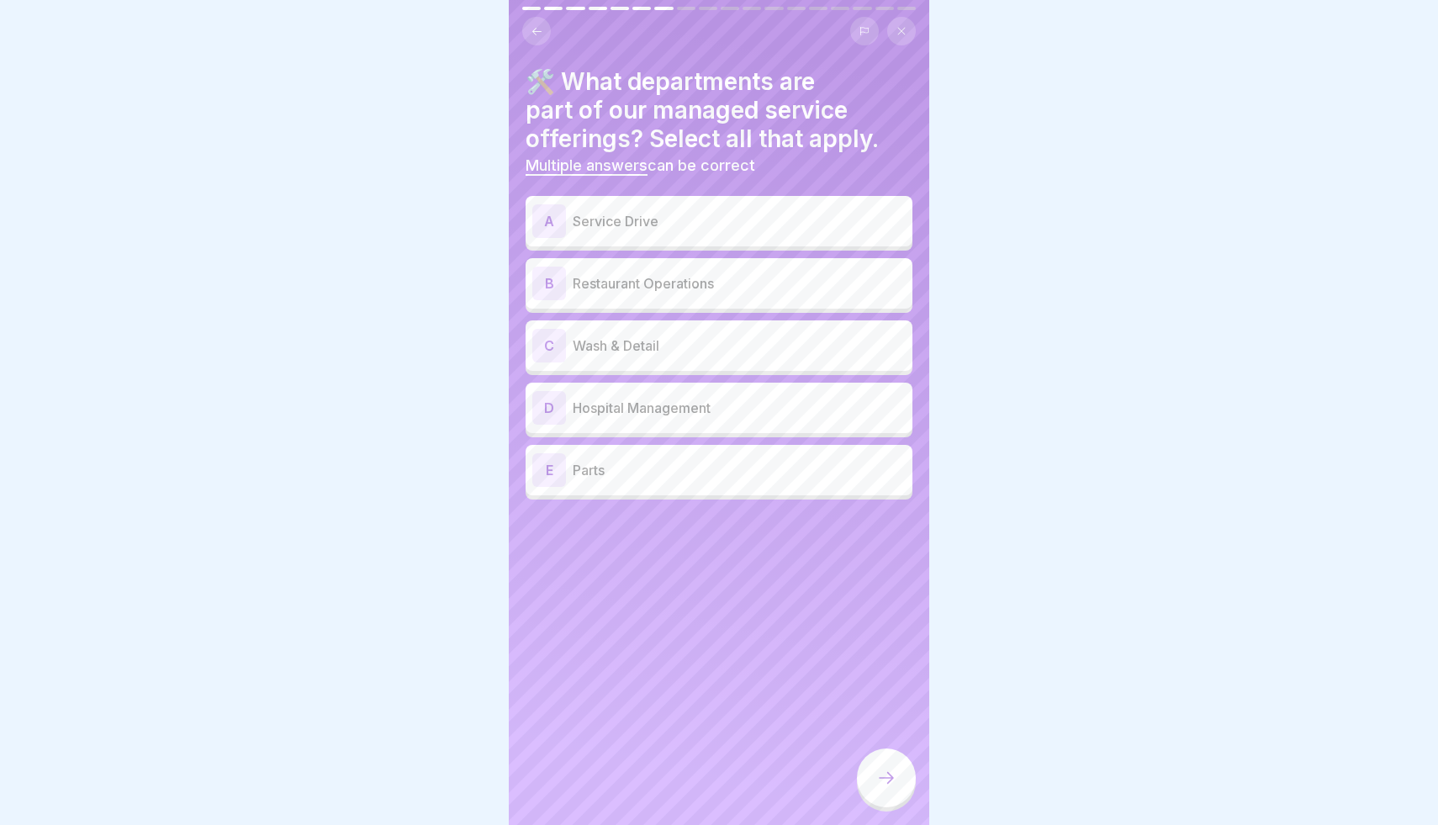
click at [691, 360] on div "C Wash & Detail" at bounding box center [718, 346] width 373 height 34
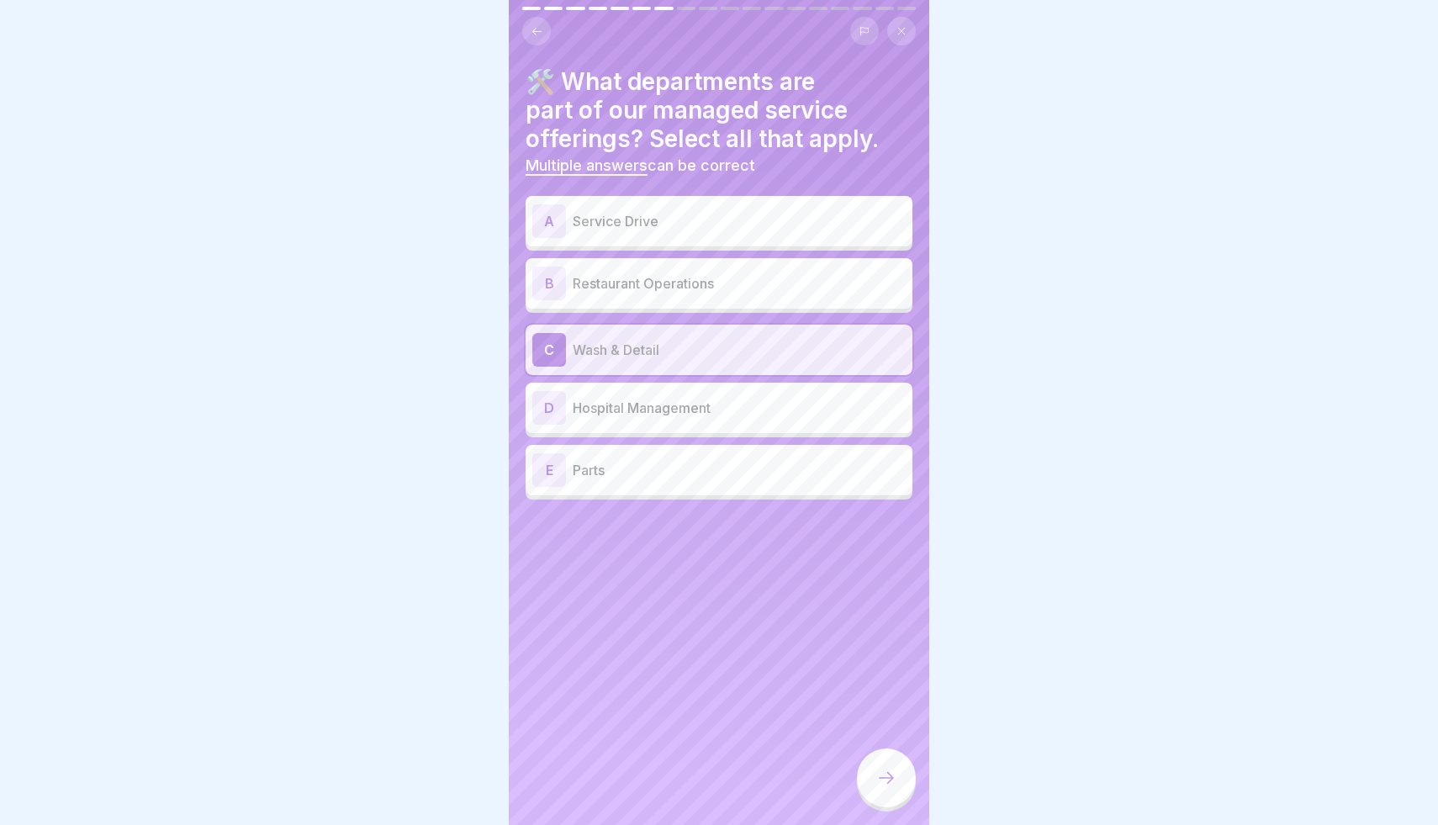
click at [690, 482] on div "E Parts" at bounding box center [718, 470] width 373 height 34
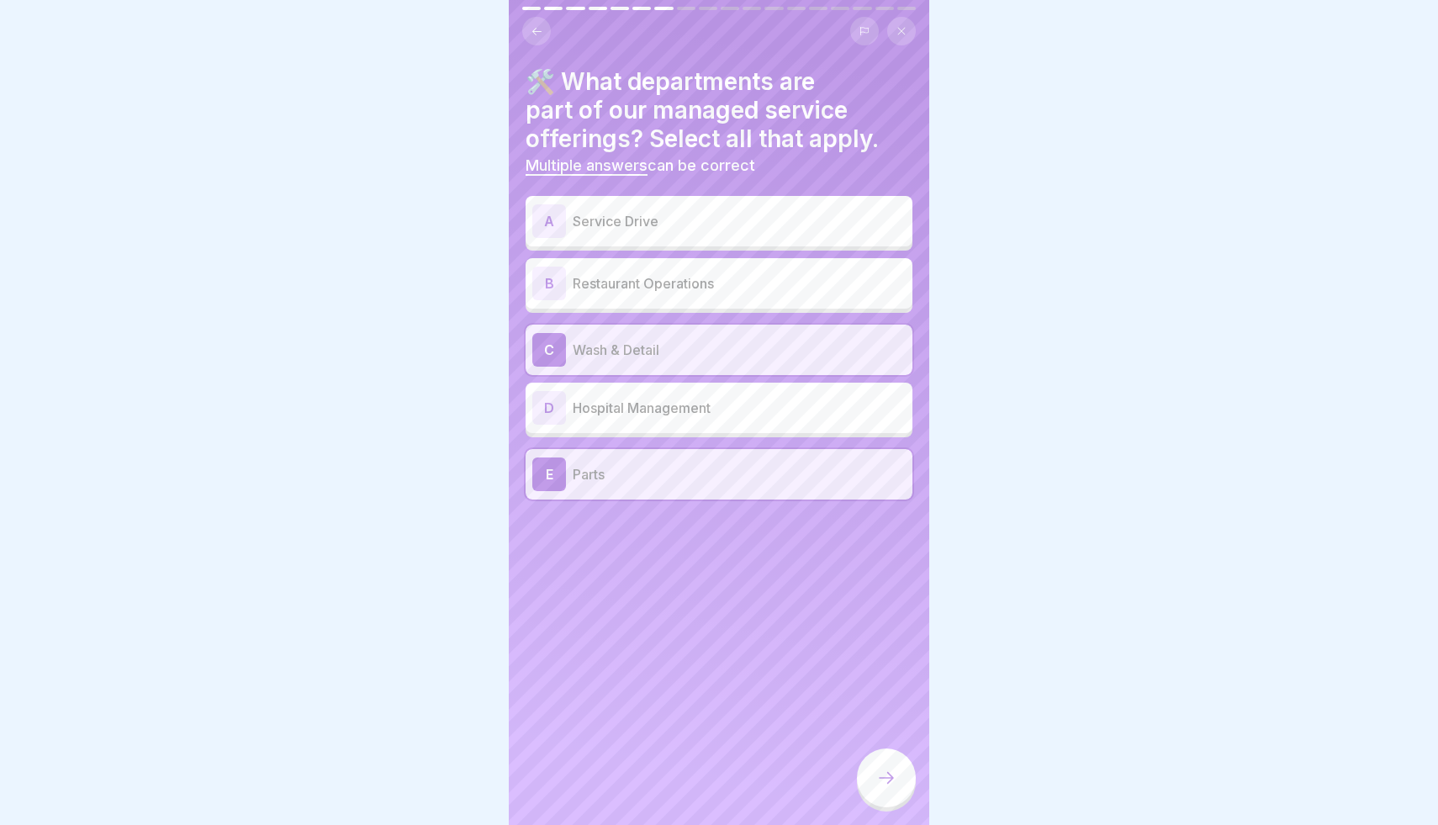
click at [740, 233] on div "A Service Drive" at bounding box center [718, 221] width 373 height 34
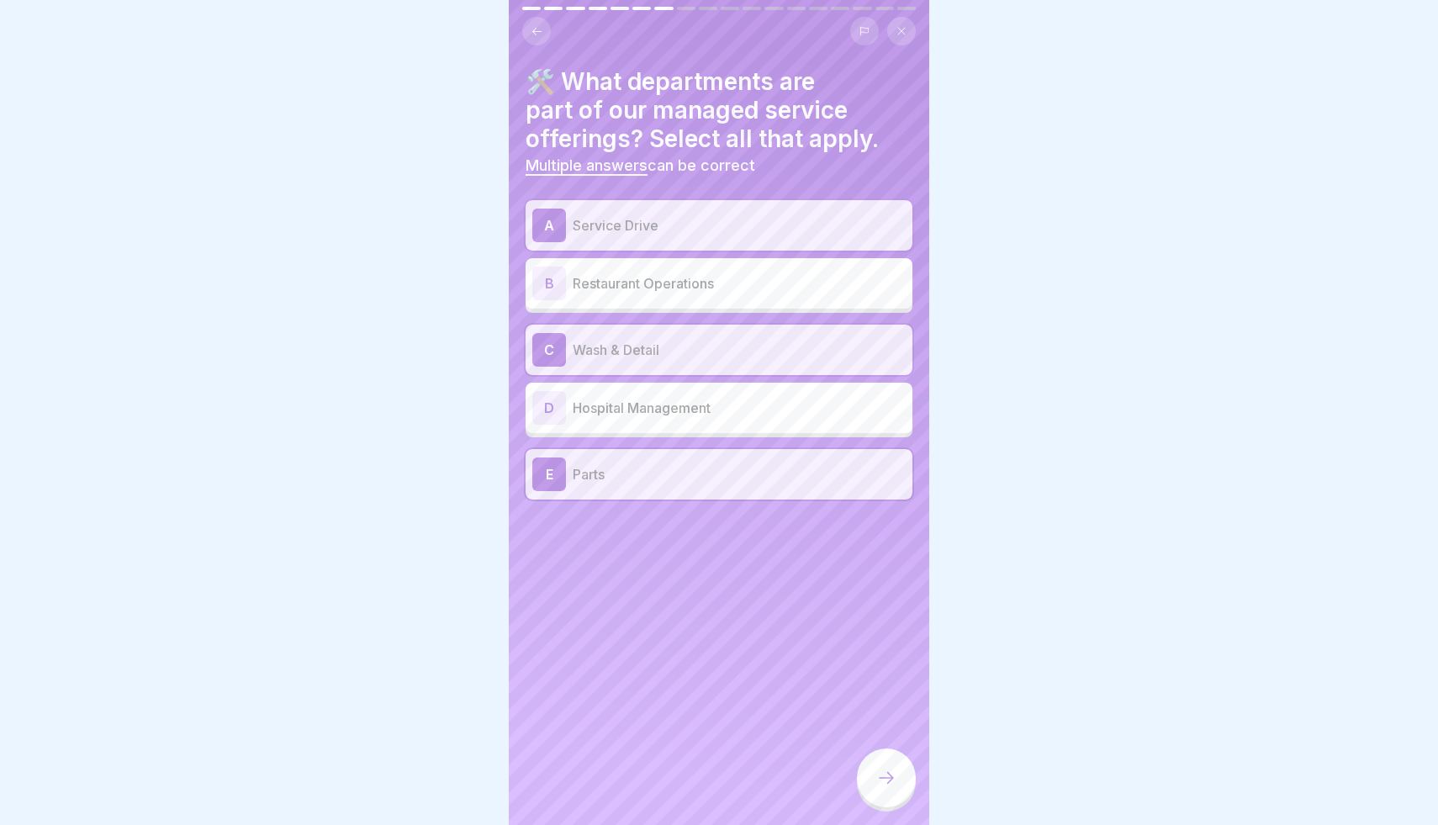
click at [884, 772] on icon at bounding box center [886, 778] width 20 height 20
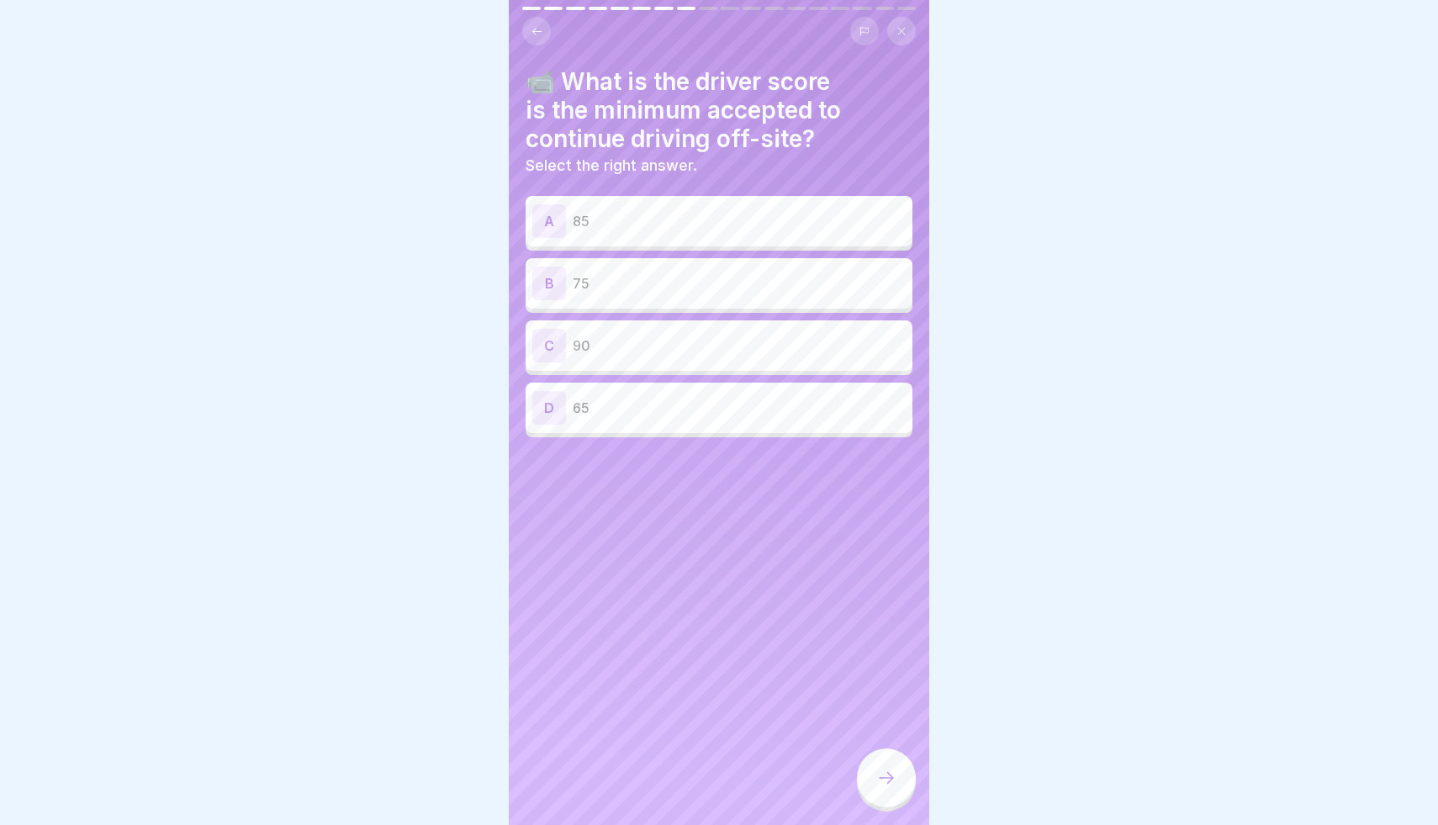
click at [600, 342] on p "90" at bounding box center [739, 345] width 333 height 20
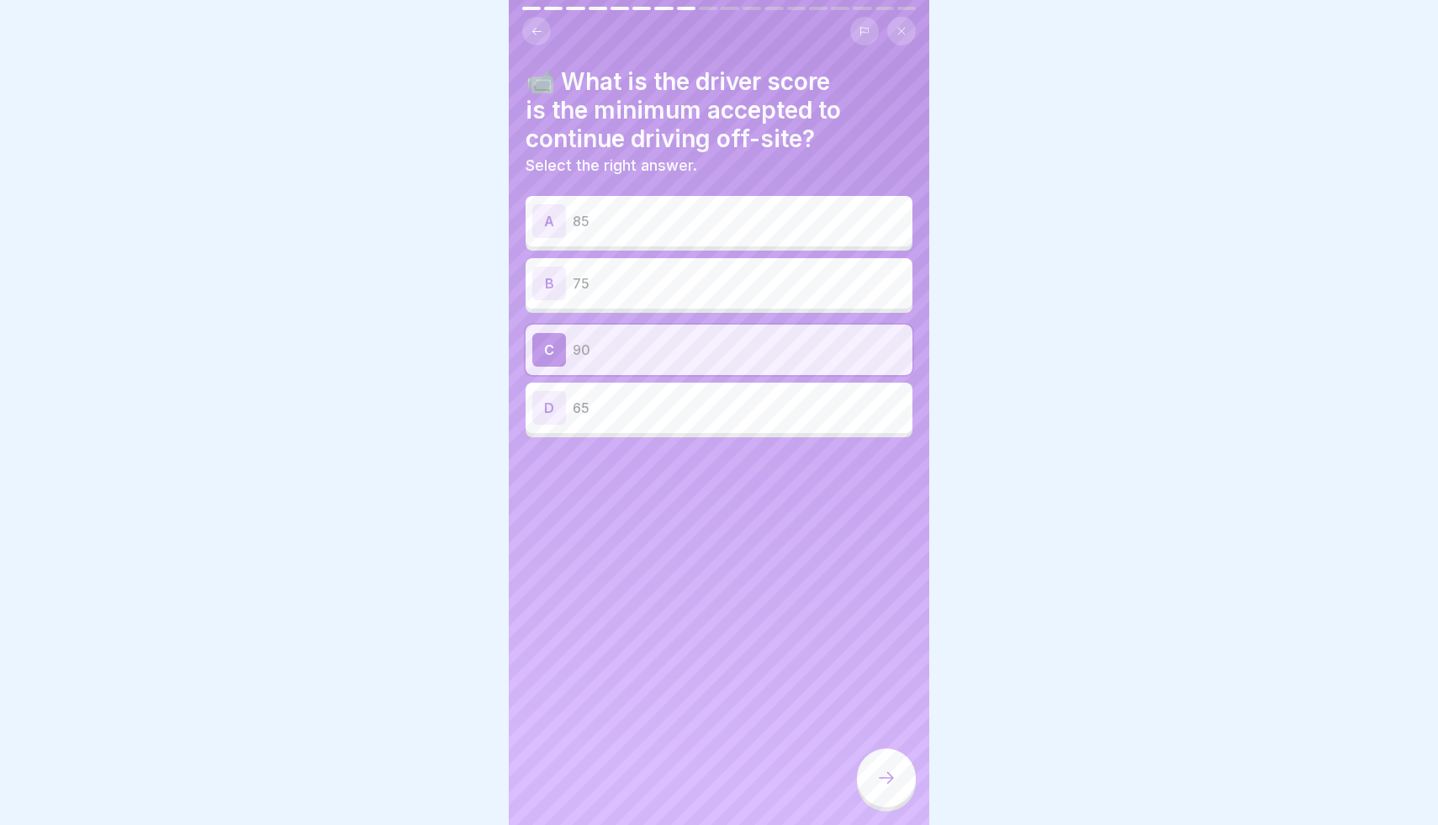
click at [886, 777] on icon at bounding box center [886, 778] width 20 height 20
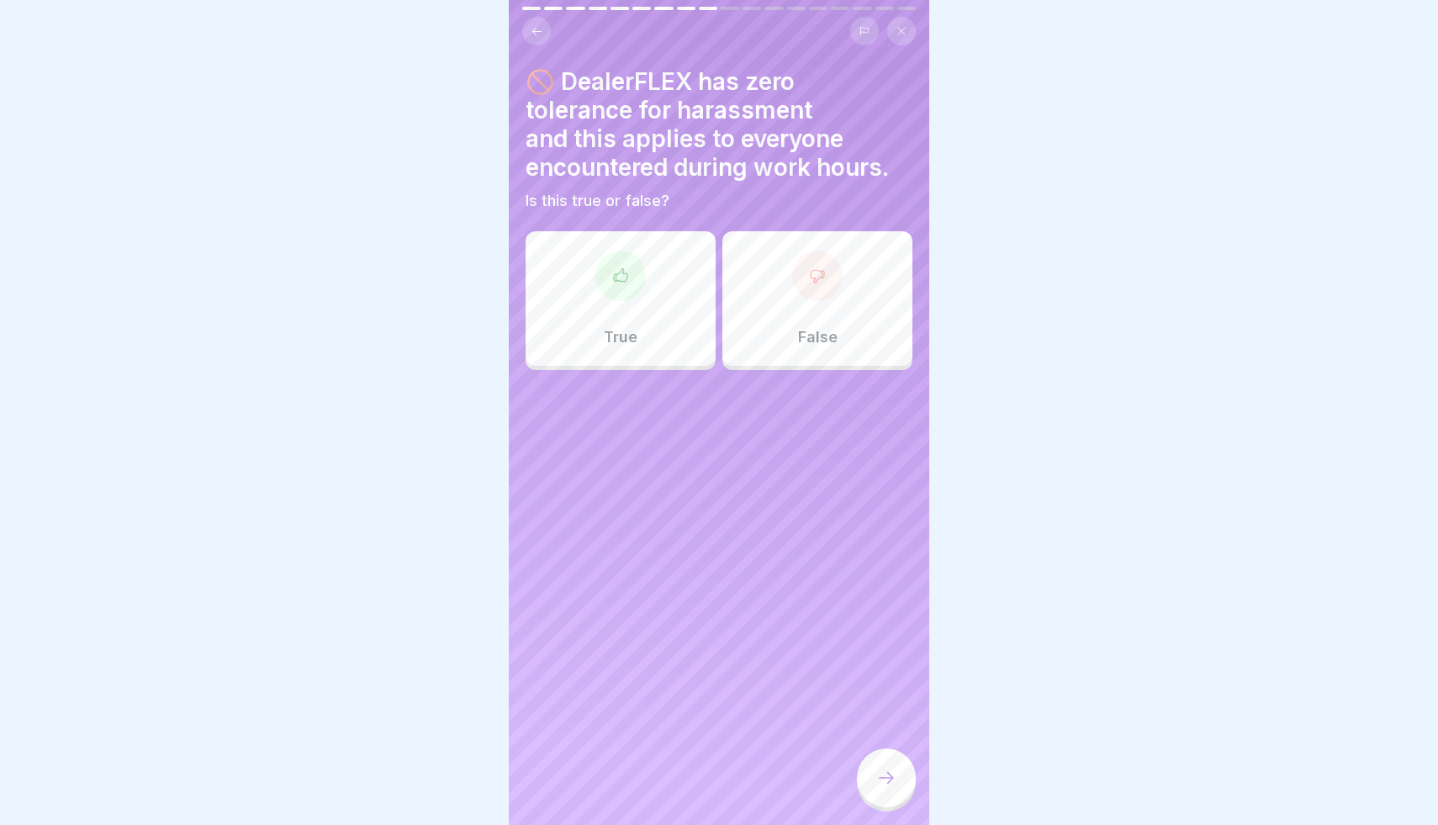
click at [621, 262] on div at bounding box center [620, 276] width 50 height 50
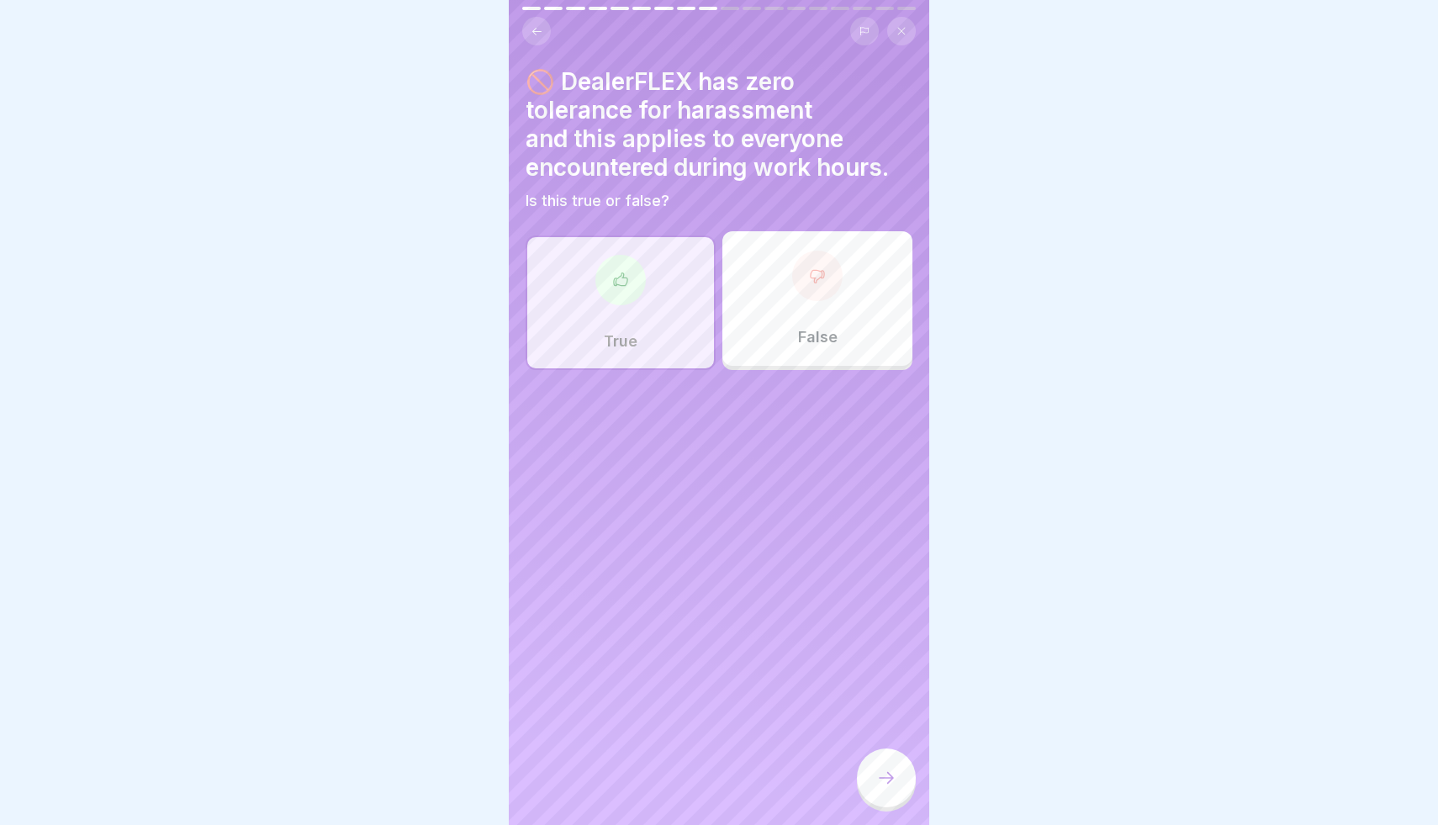
click at [652, 288] on div "True" at bounding box center [621, 302] width 190 height 135
click at [621, 291] on div at bounding box center [620, 280] width 50 height 50
click at [891, 791] on div at bounding box center [886, 777] width 59 height 59
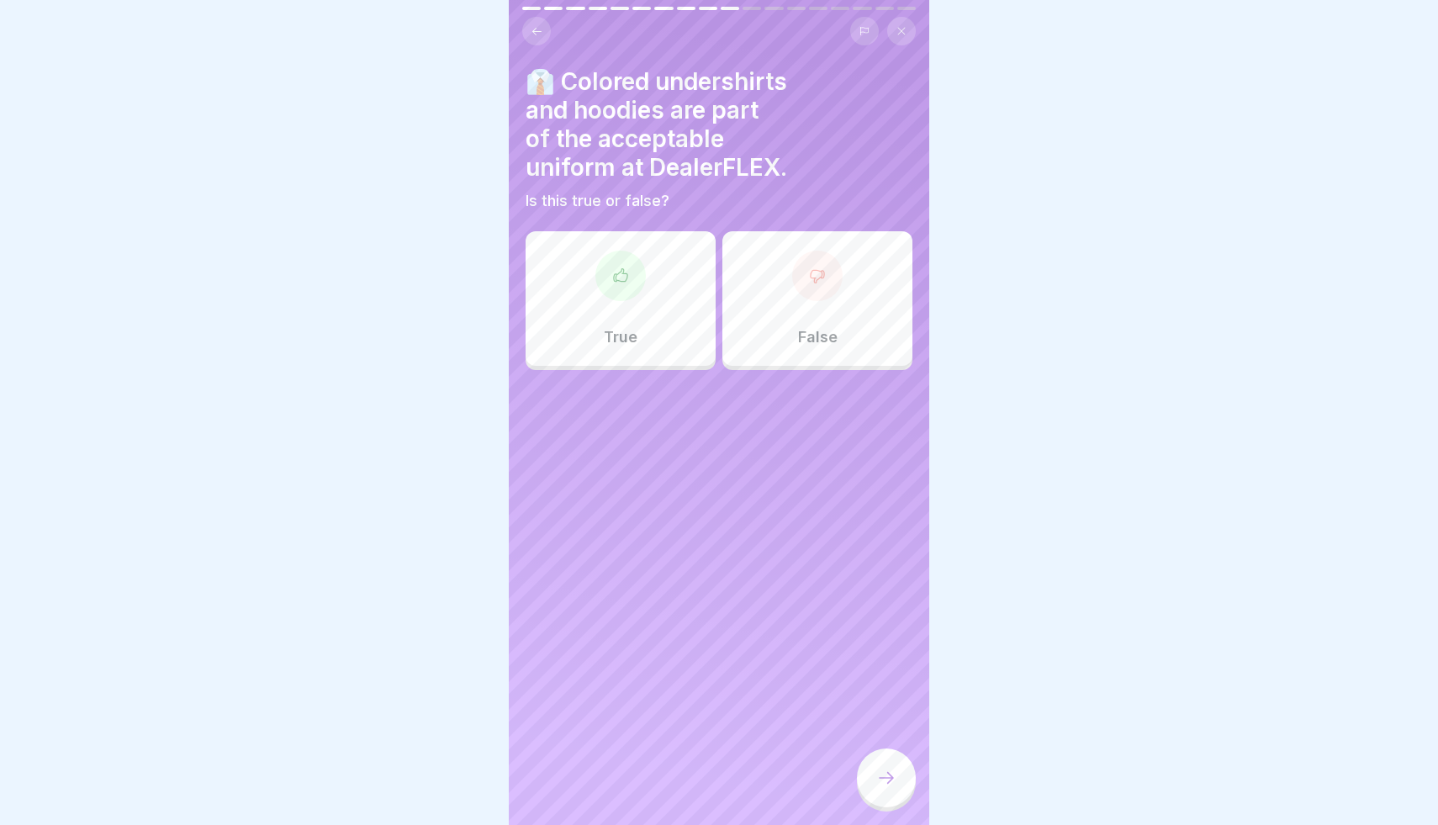
click at [788, 286] on div "False" at bounding box center [817, 298] width 190 height 135
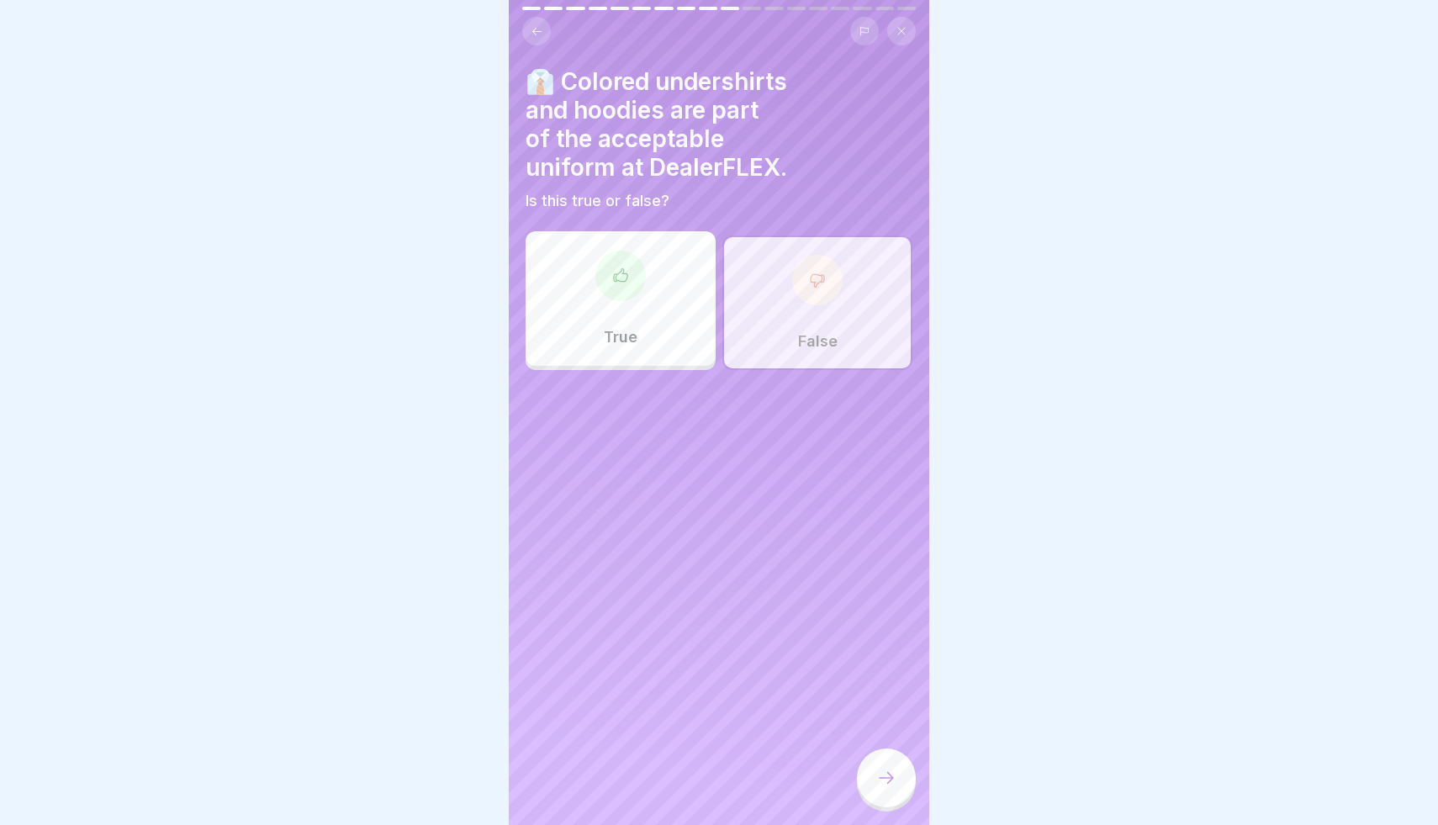
click at [908, 795] on div at bounding box center [886, 777] width 59 height 59
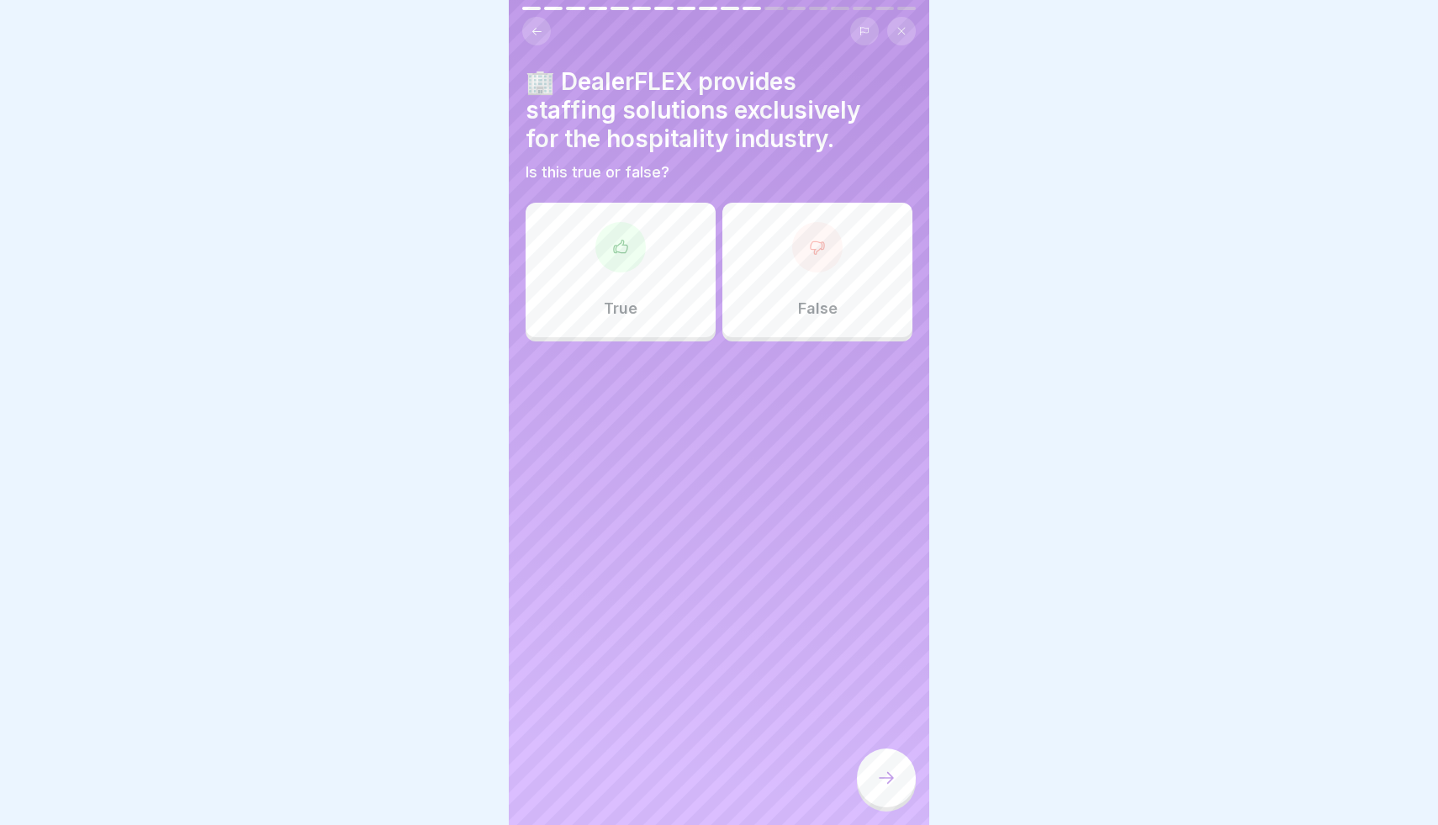
click at [810, 258] on div at bounding box center [817, 247] width 50 height 50
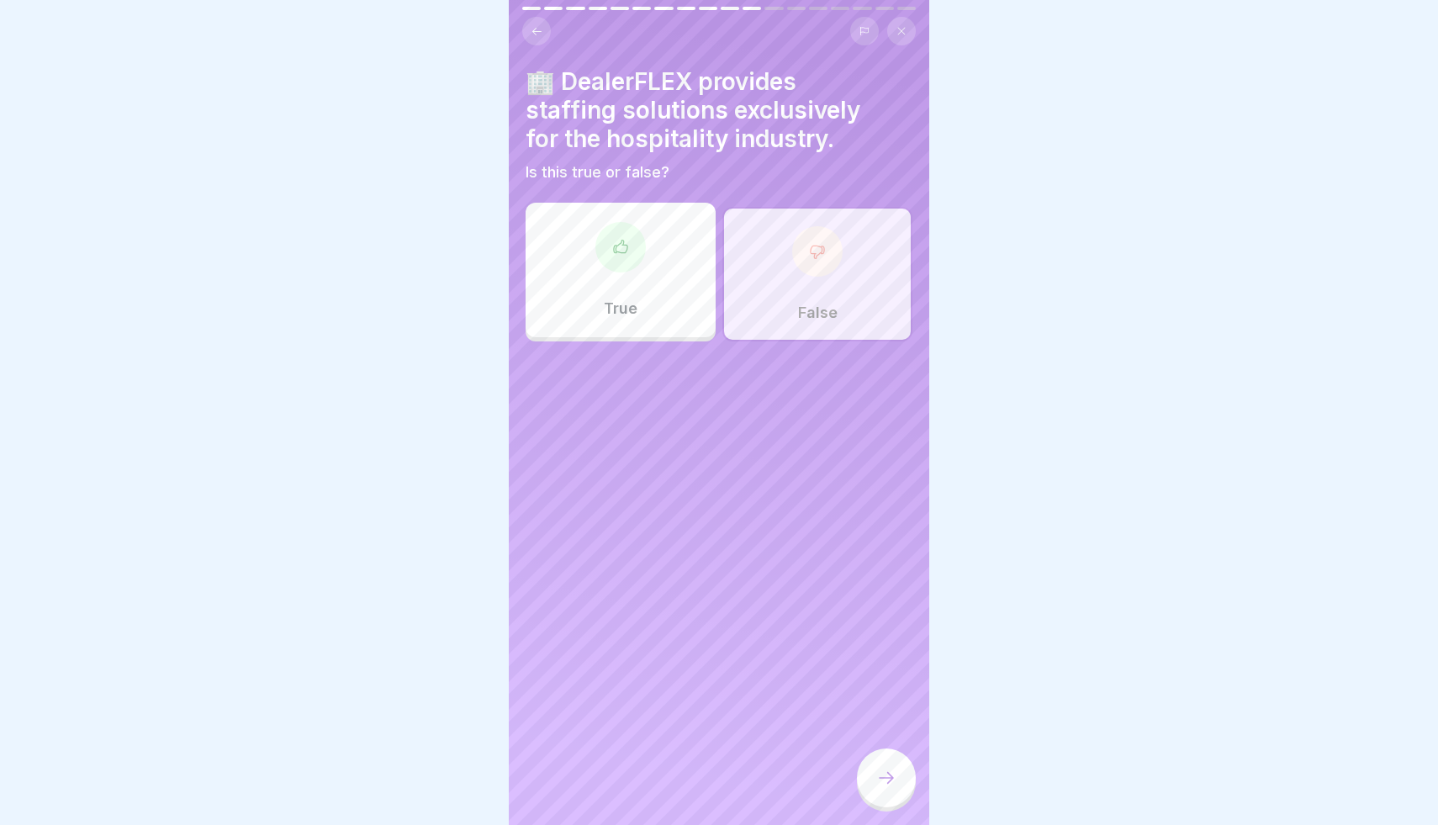
click at [895, 769] on div at bounding box center [886, 777] width 59 height 59
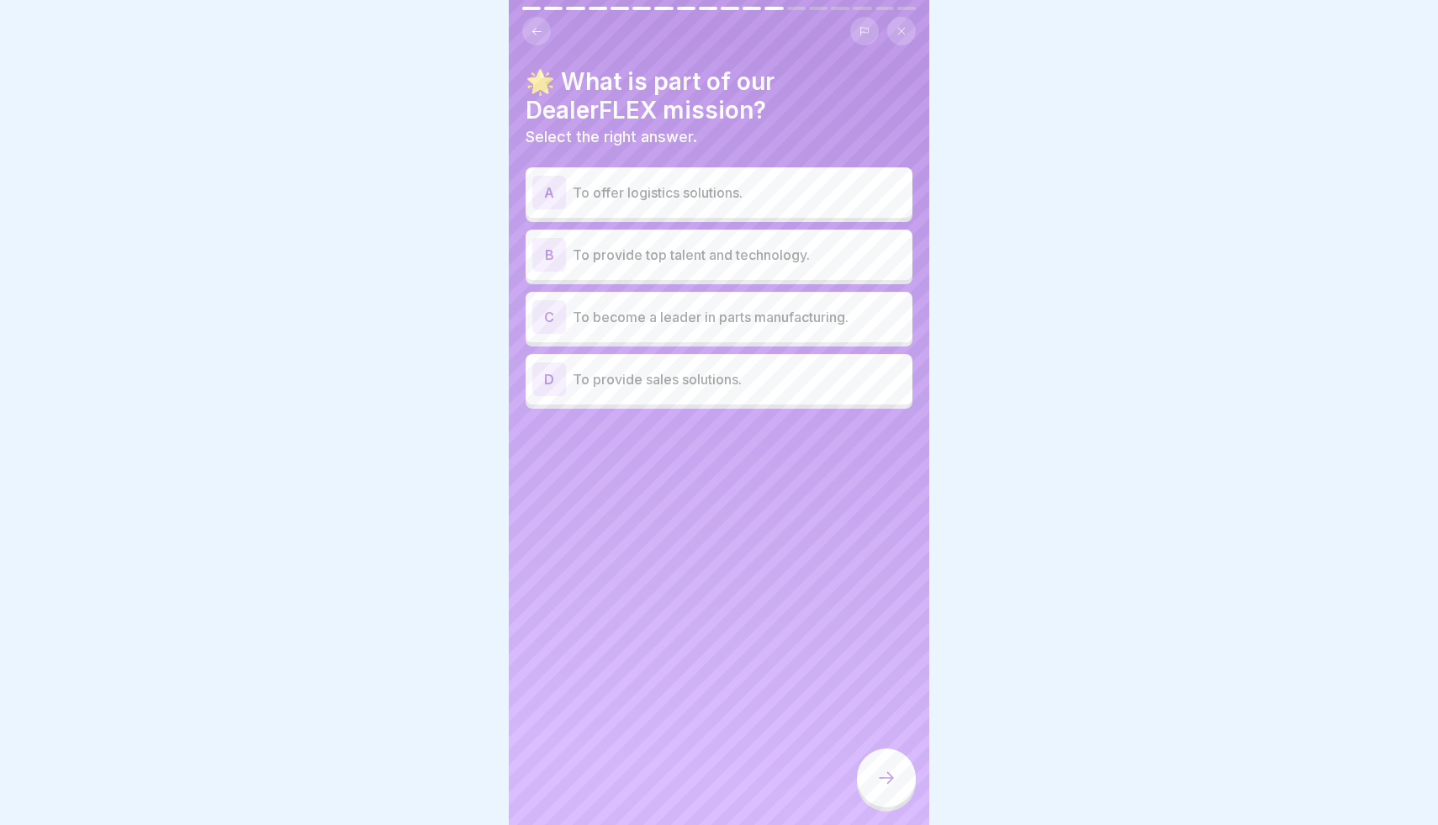
click at [796, 264] on p "To provide top talent and technology." at bounding box center [739, 255] width 333 height 20
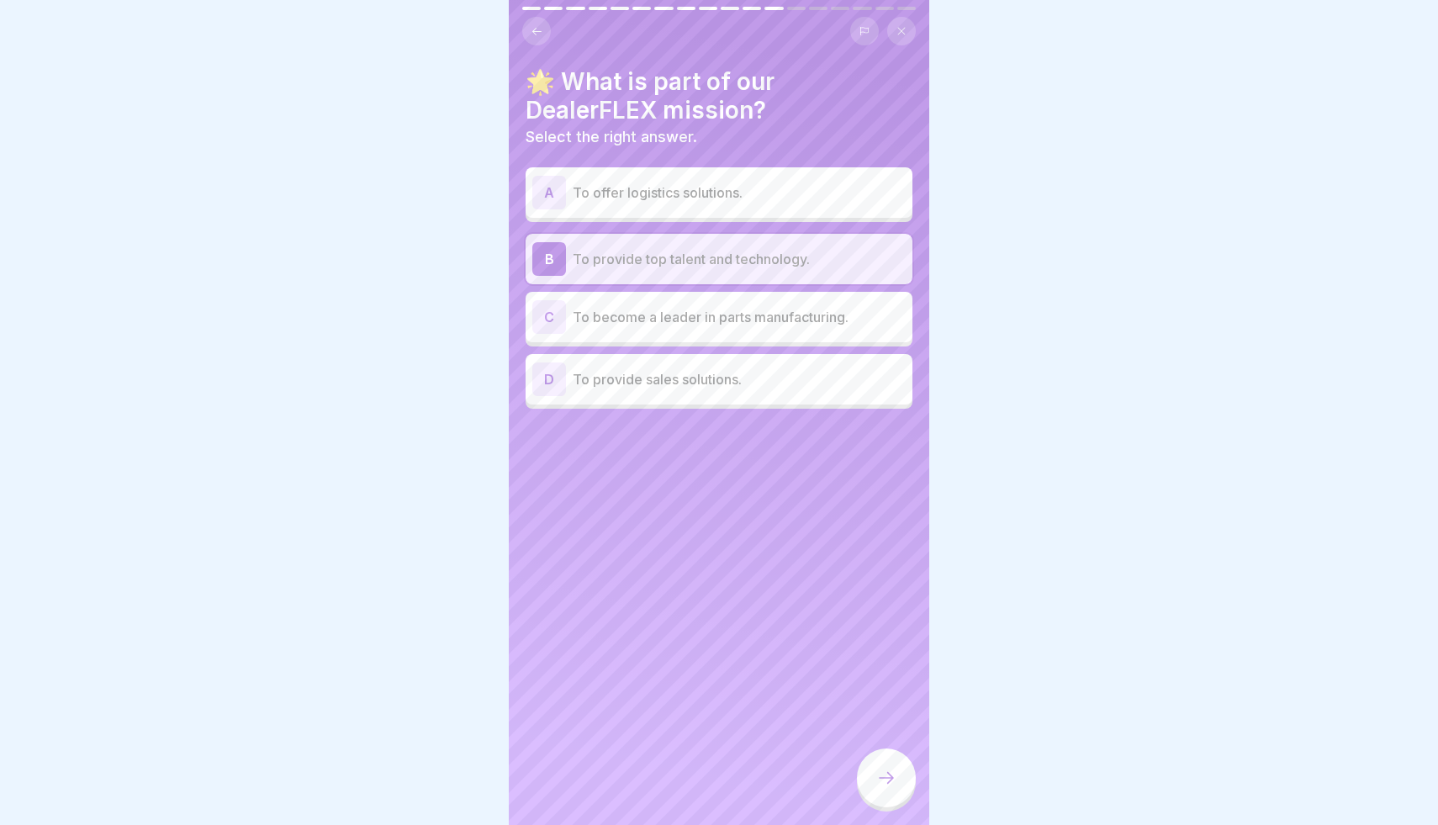
click at [900, 788] on div at bounding box center [886, 777] width 59 height 59
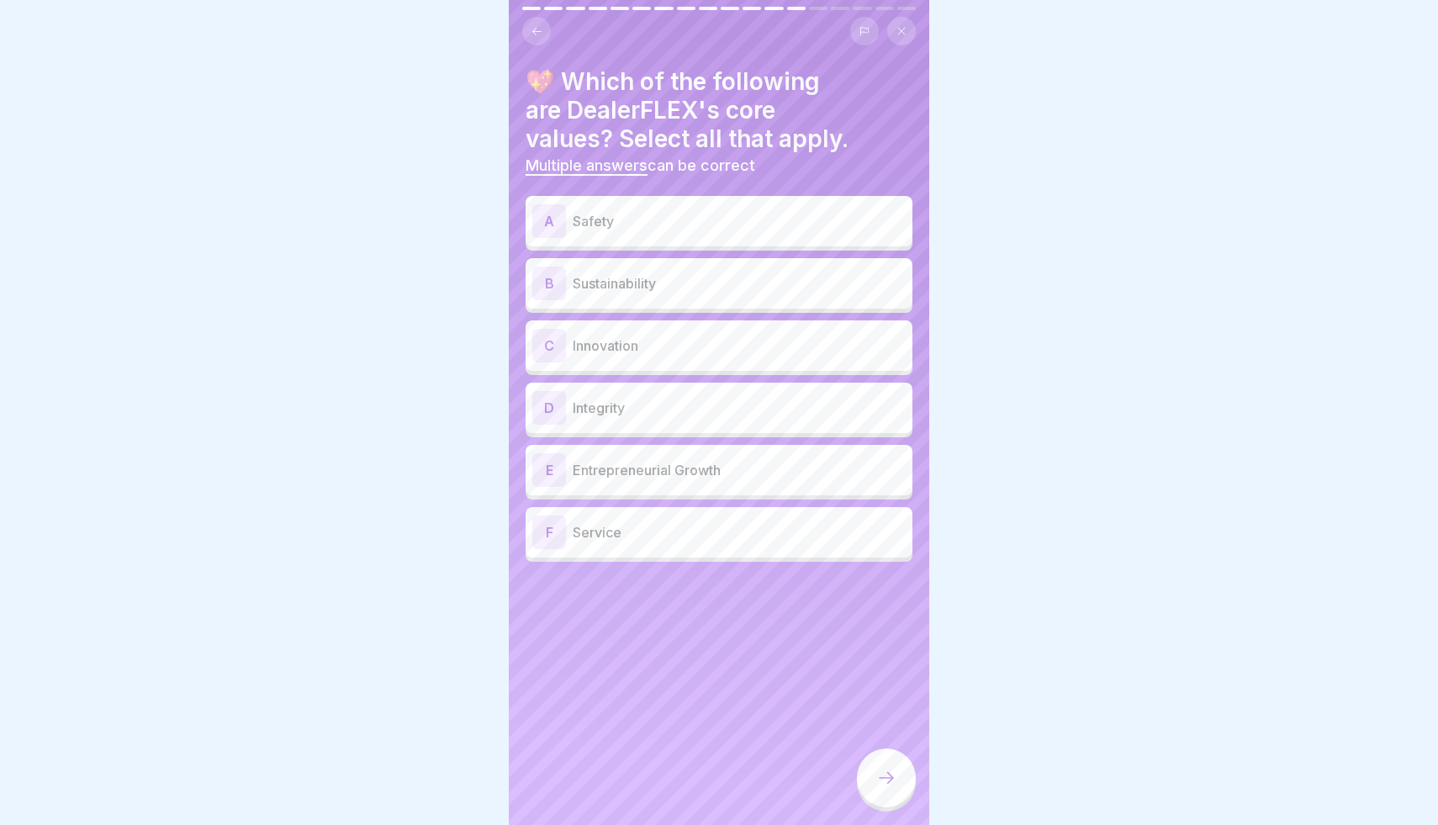
click at [662, 231] on div "A Safety" at bounding box center [718, 221] width 373 height 34
click at [645, 338] on p "Innovation" at bounding box center [739, 345] width 333 height 20
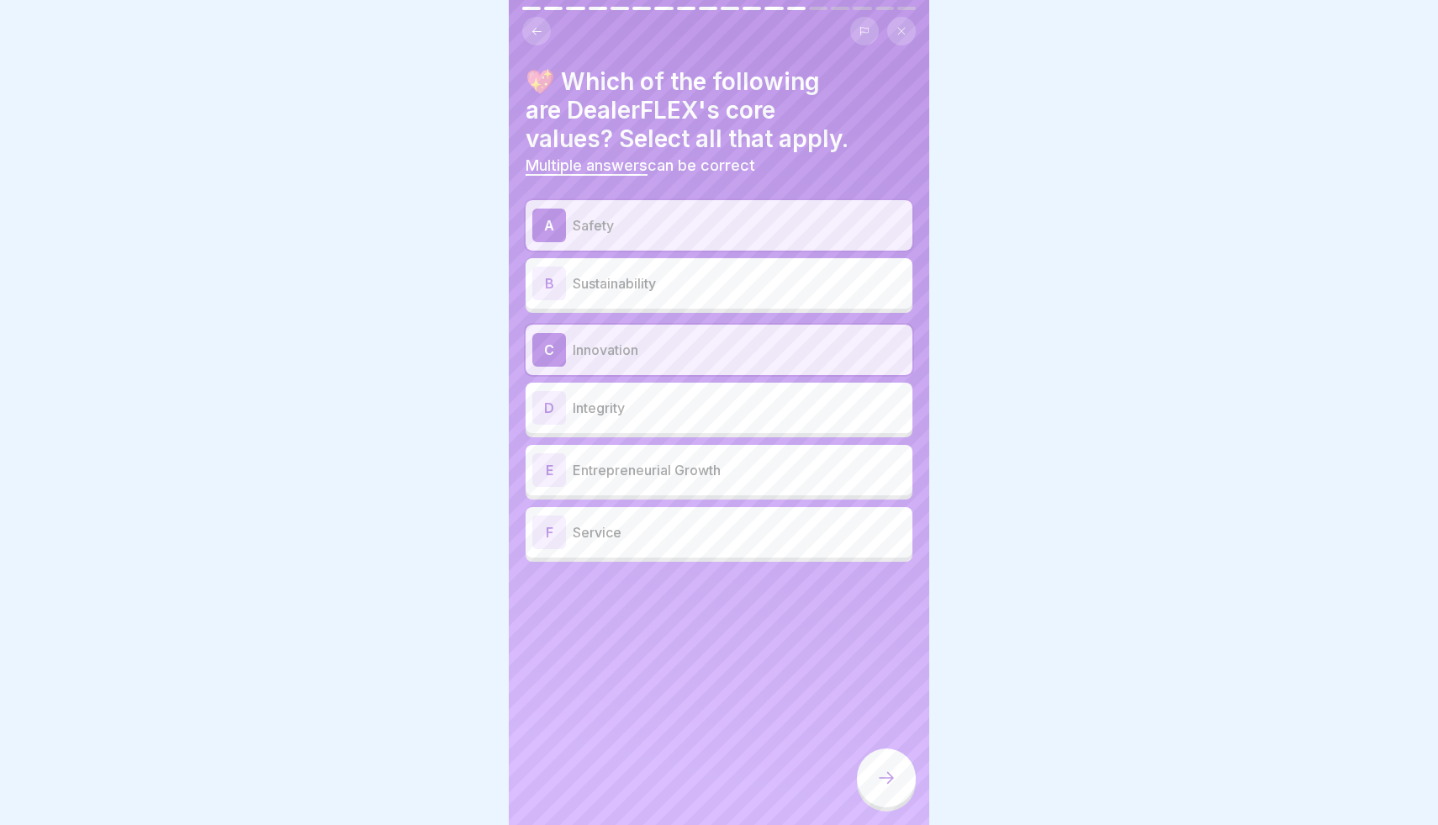
click at [632, 395] on div "D Integrity" at bounding box center [718, 408] width 373 height 34
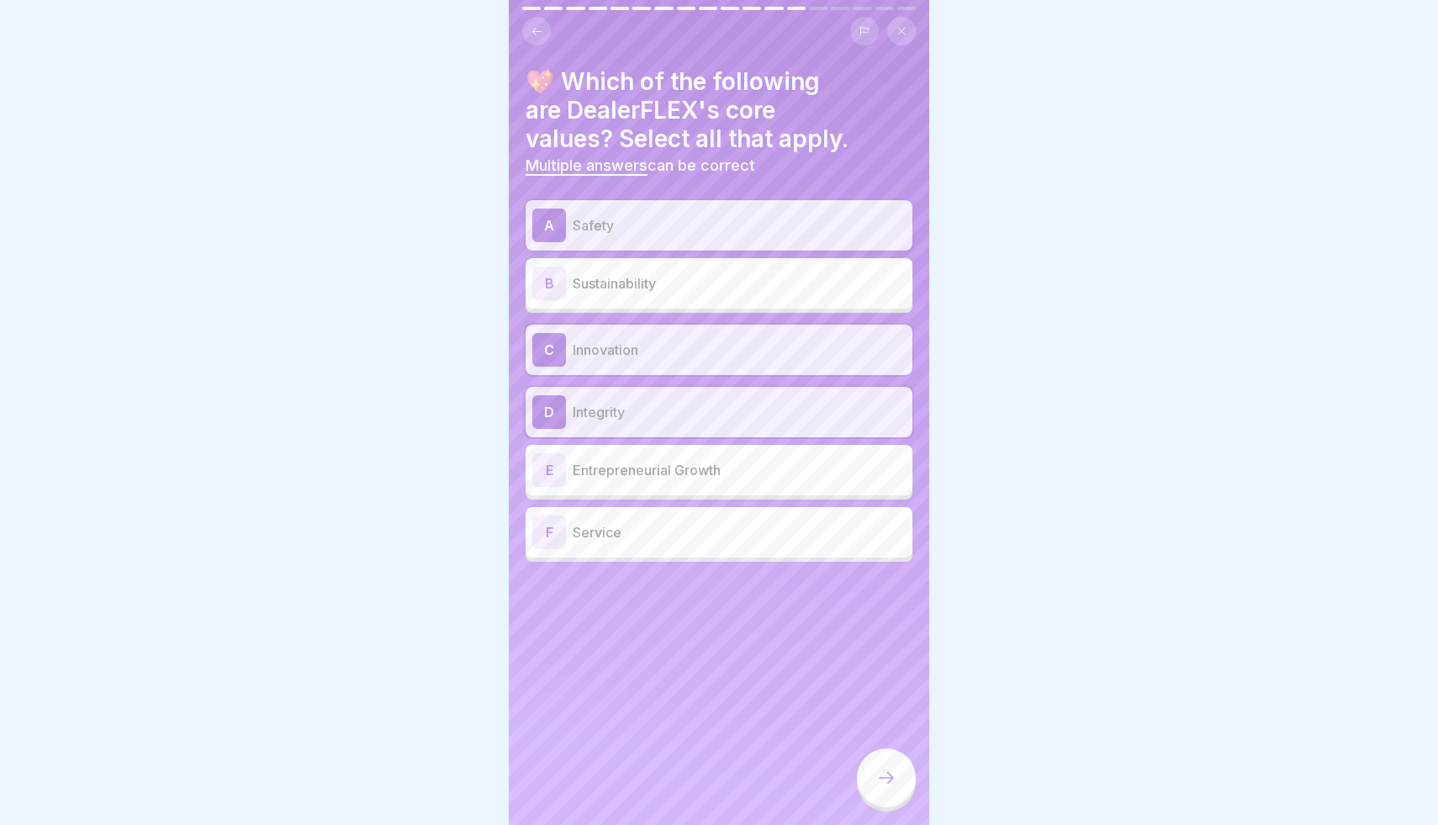
click at [634, 460] on p "Entrepreneurial Growth" at bounding box center [739, 470] width 333 height 20
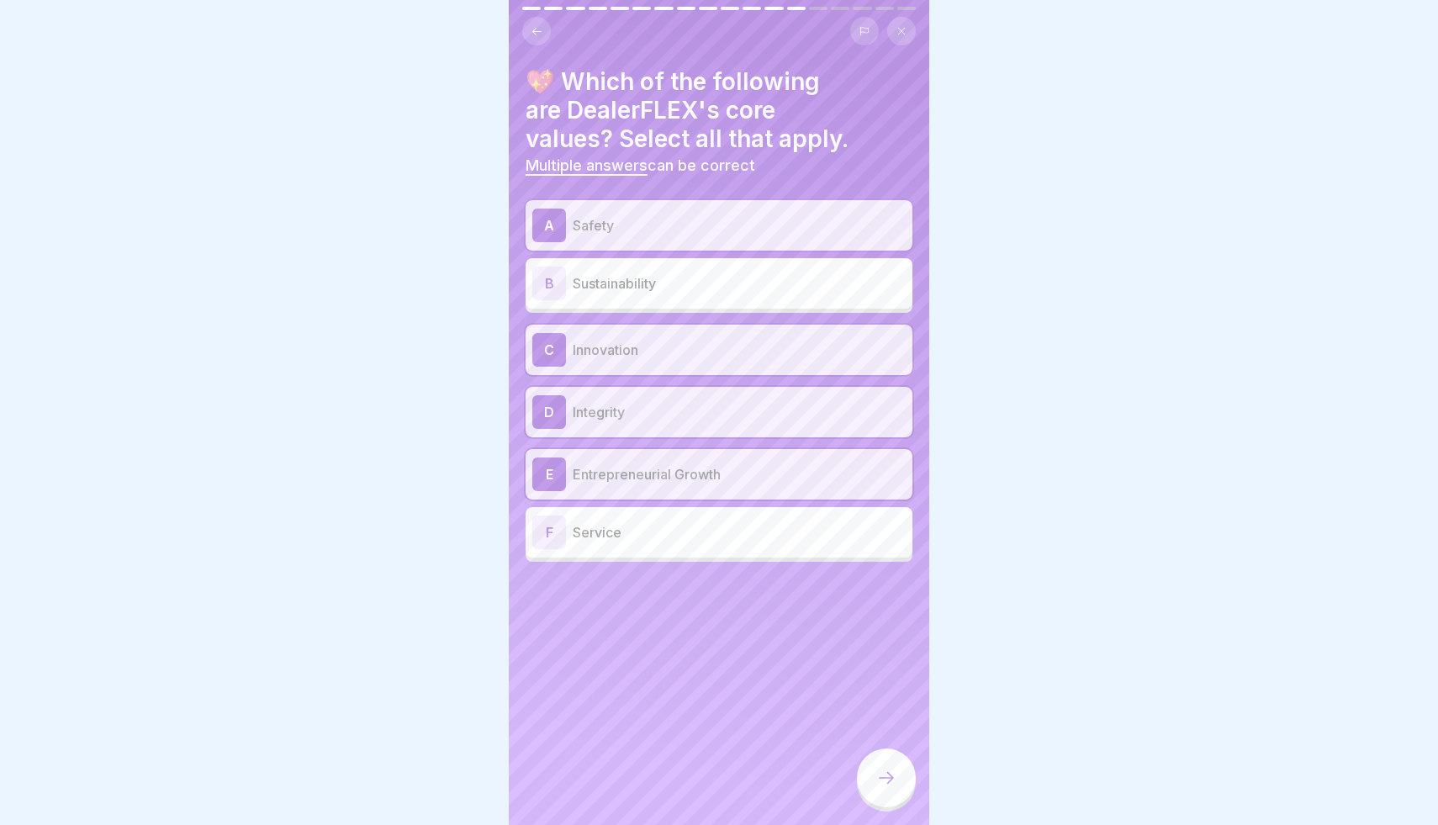
click at [637, 541] on p "Service" at bounding box center [739, 532] width 333 height 20
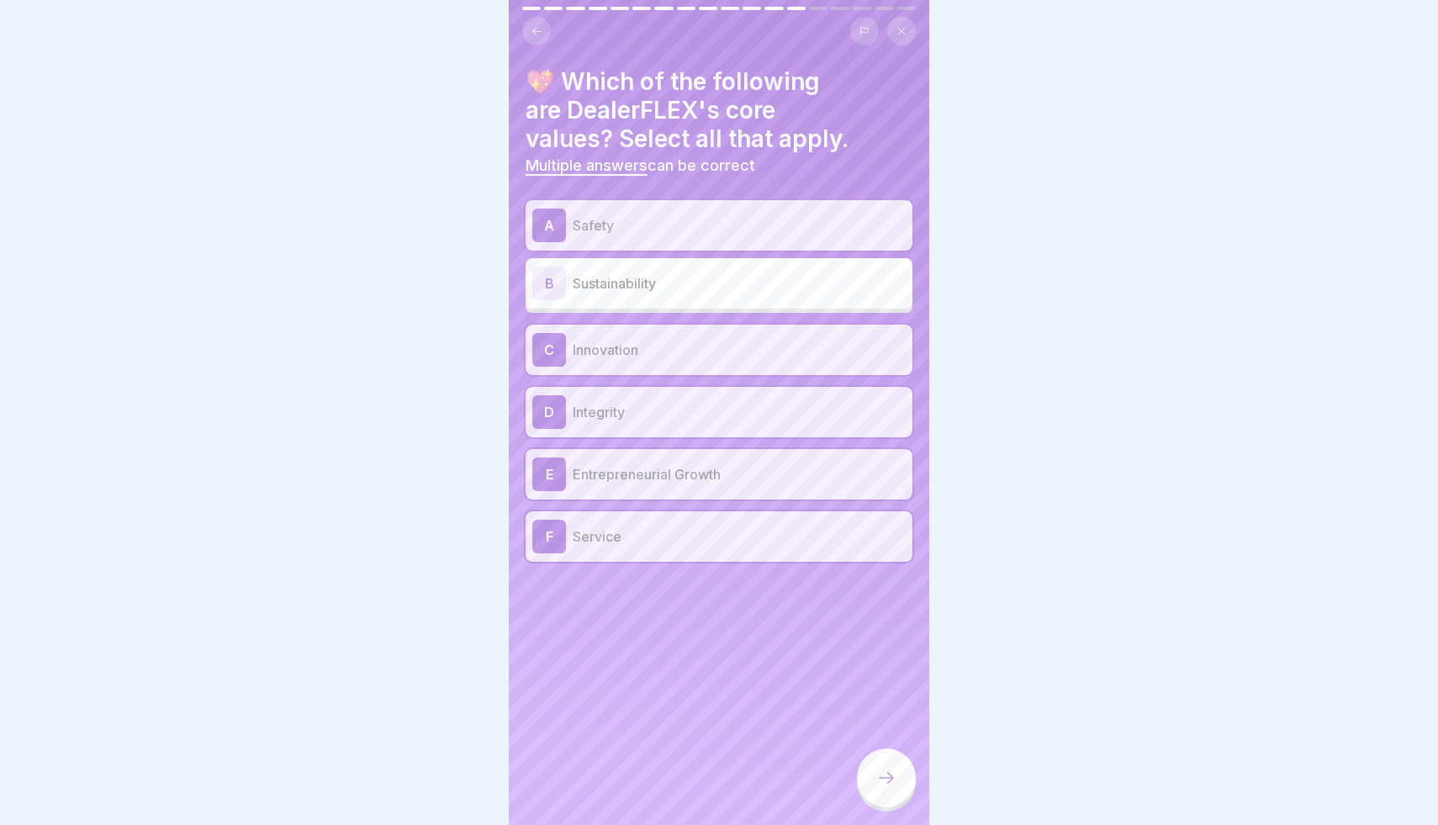
click at [888, 772] on icon at bounding box center [886, 778] width 20 height 20
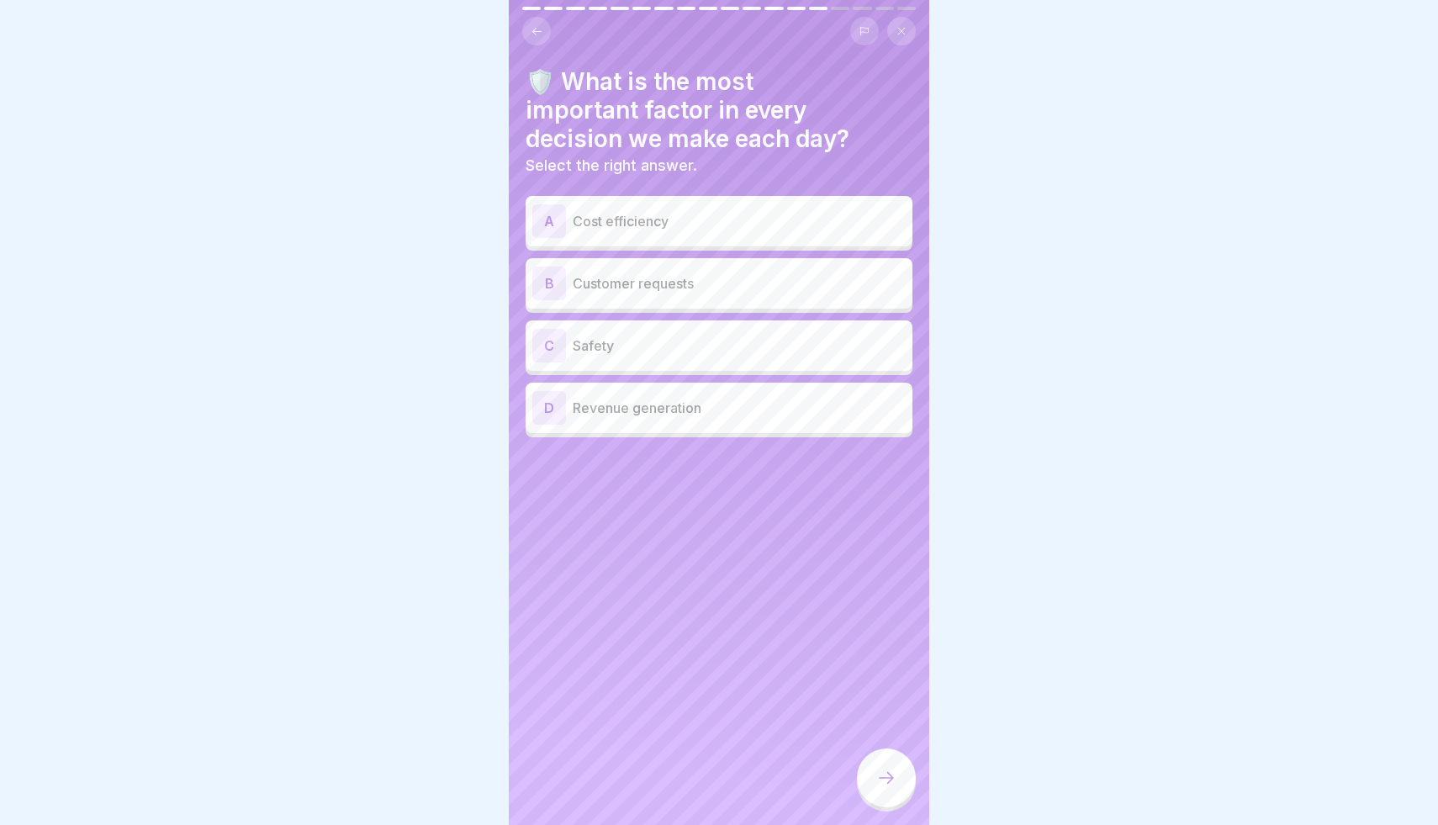
click at [788, 346] on p "Safety" at bounding box center [739, 345] width 333 height 20
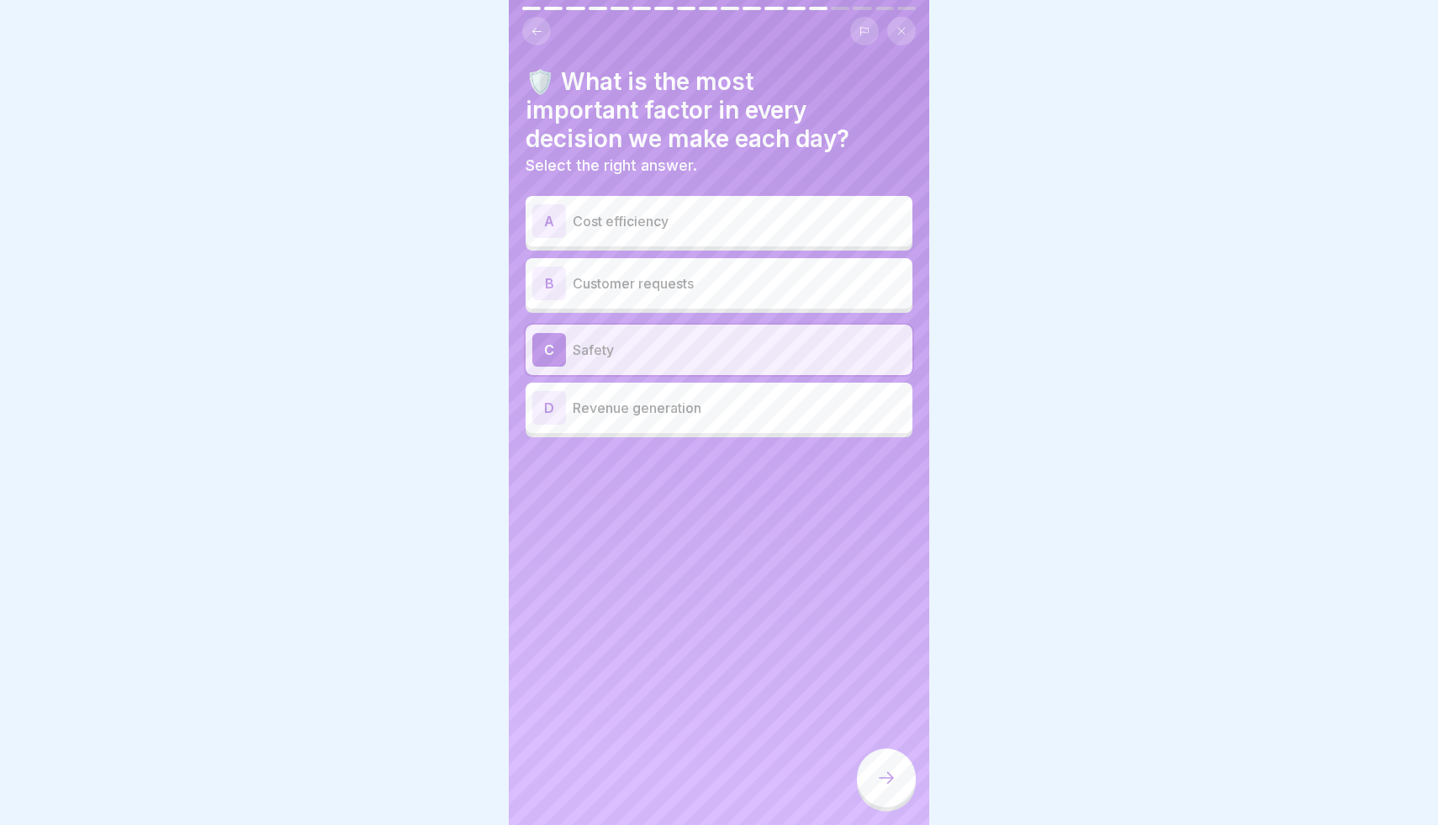
click at [874, 789] on div at bounding box center [886, 777] width 59 height 59
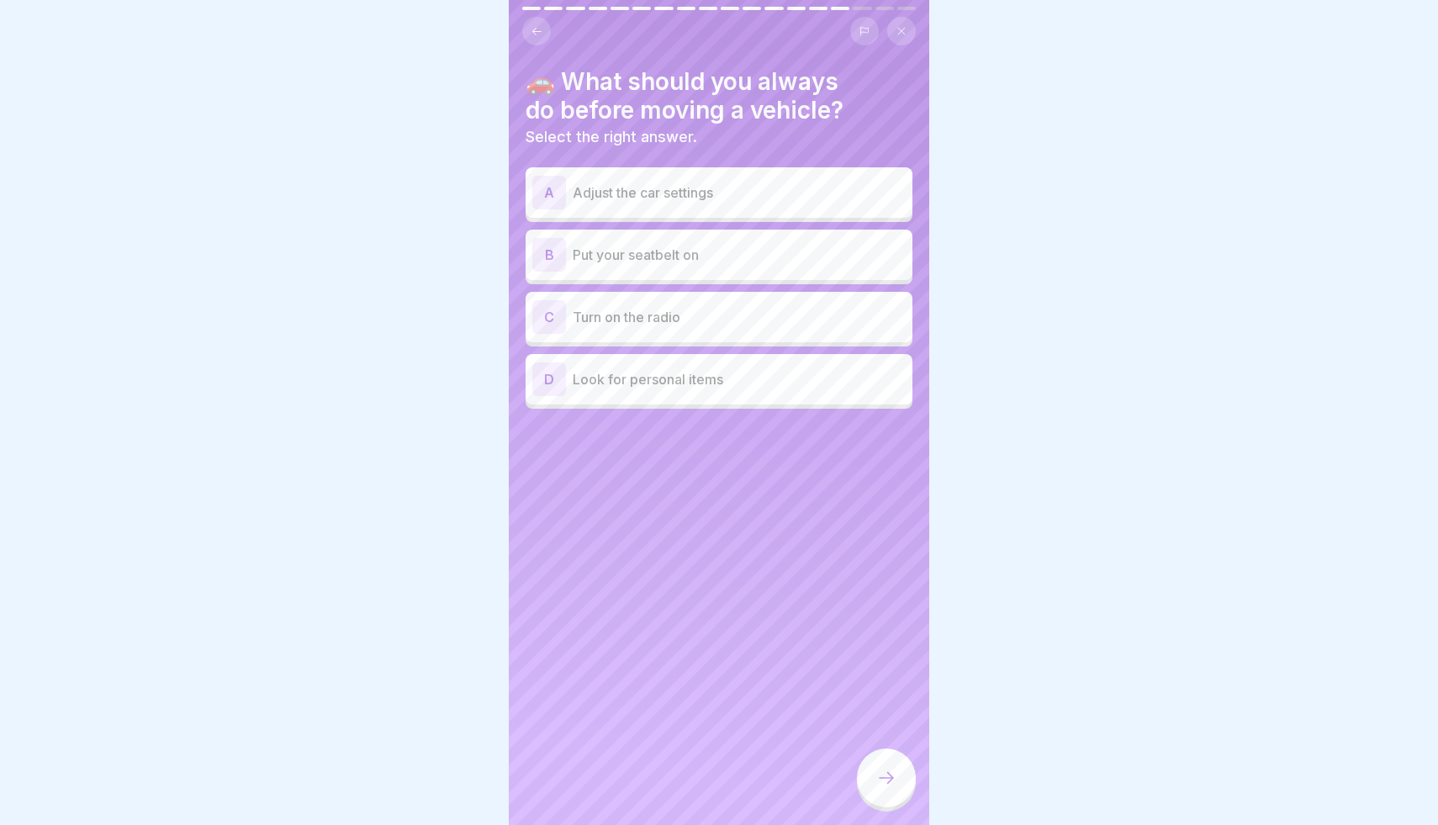
click at [526, 34] on button at bounding box center [536, 31] width 29 height 29
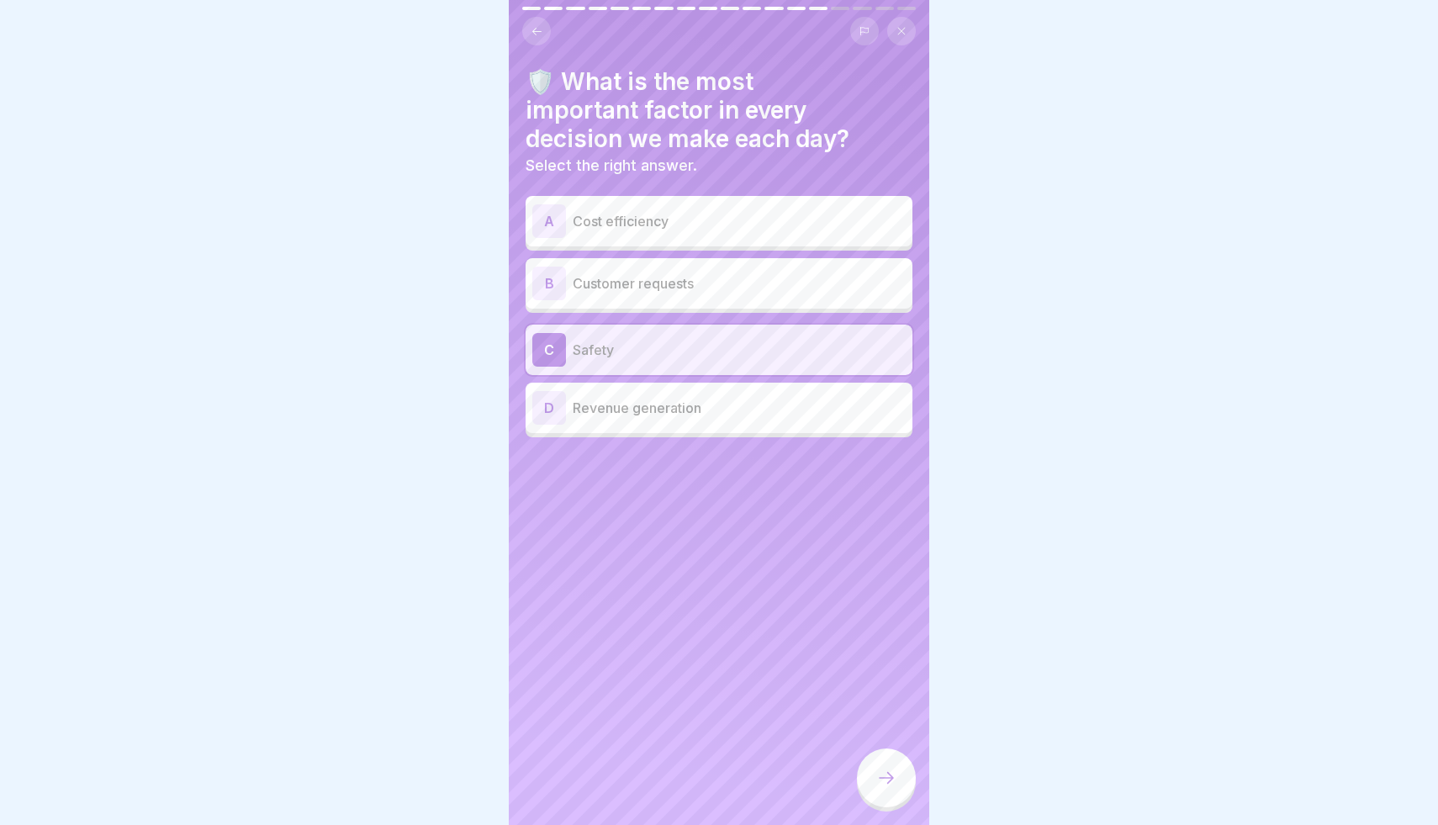
click at [890, 760] on div at bounding box center [886, 777] width 59 height 59
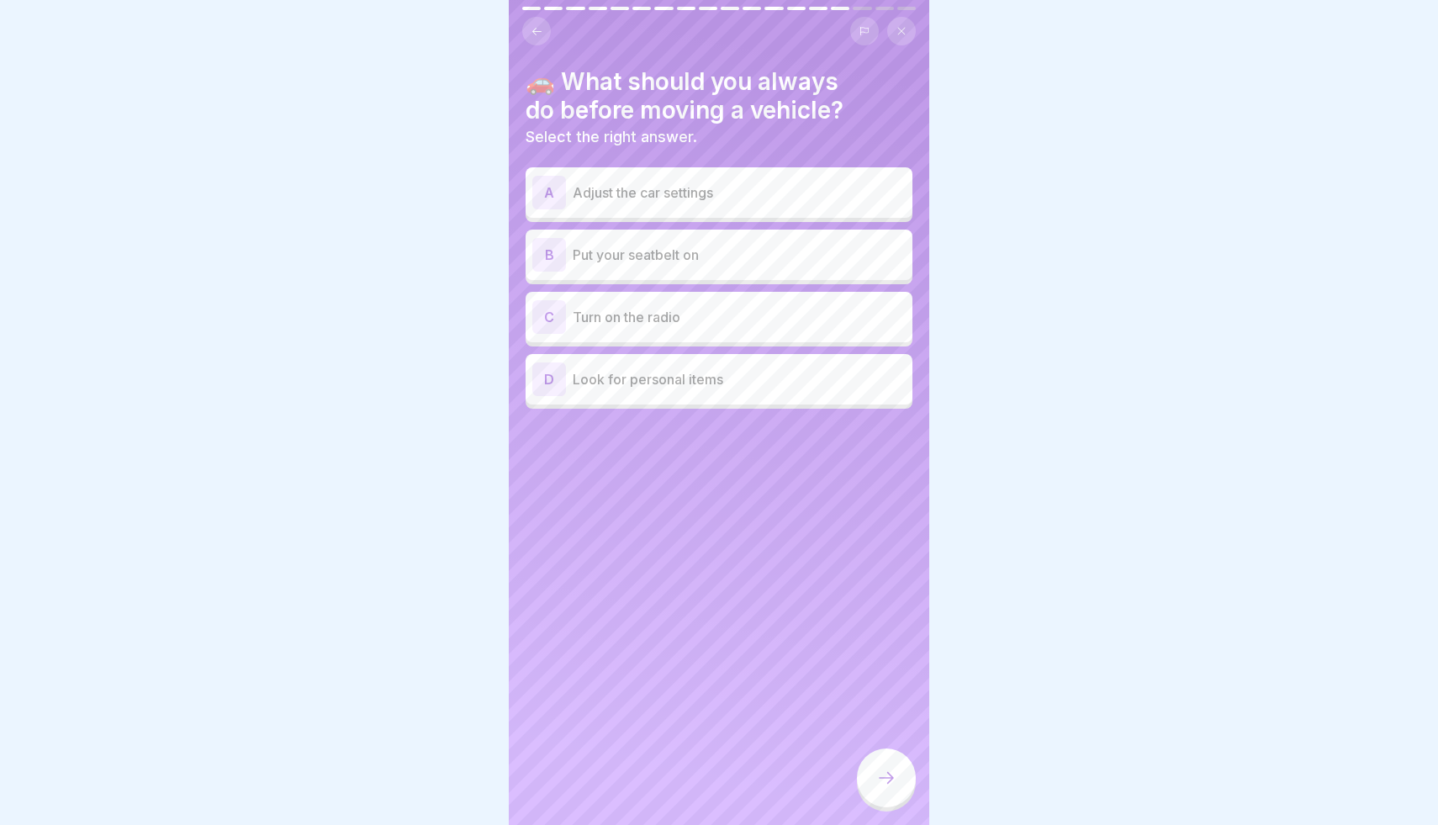
click at [709, 267] on div "B Put your seatbelt on" at bounding box center [718, 255] width 373 height 34
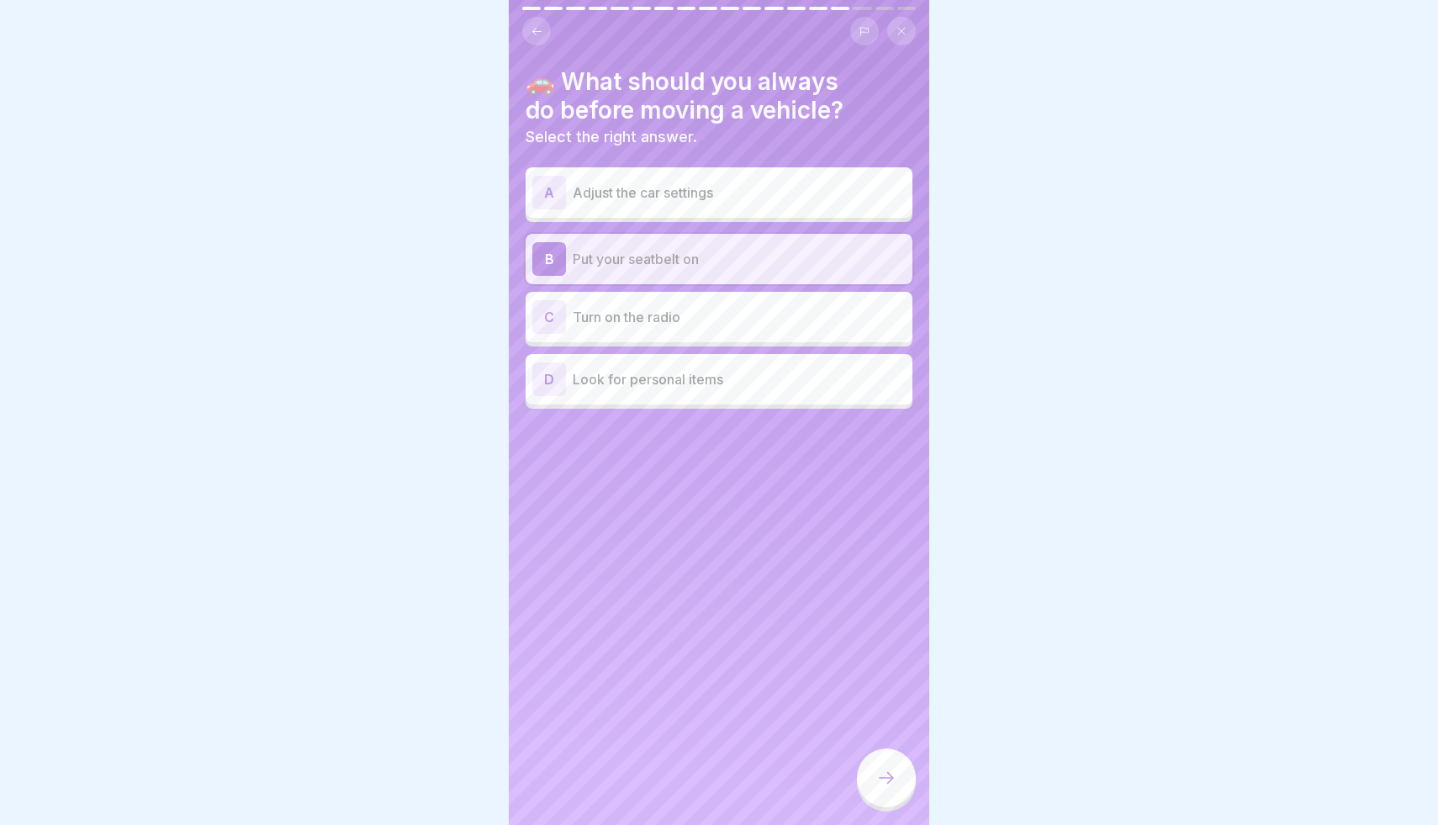
click at [885, 758] on div at bounding box center [886, 777] width 59 height 59
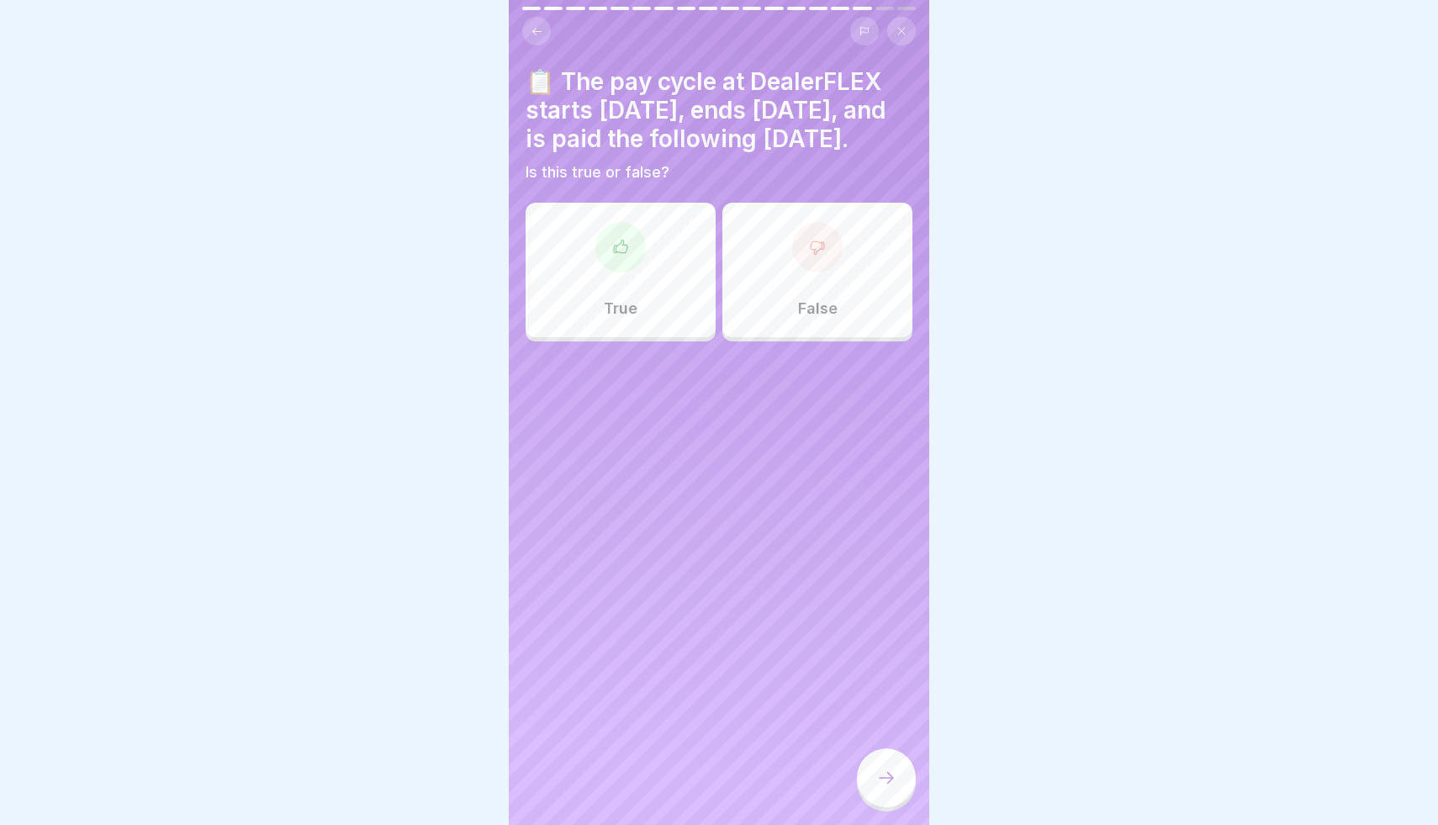
click at [653, 295] on div "True" at bounding box center [621, 270] width 190 height 135
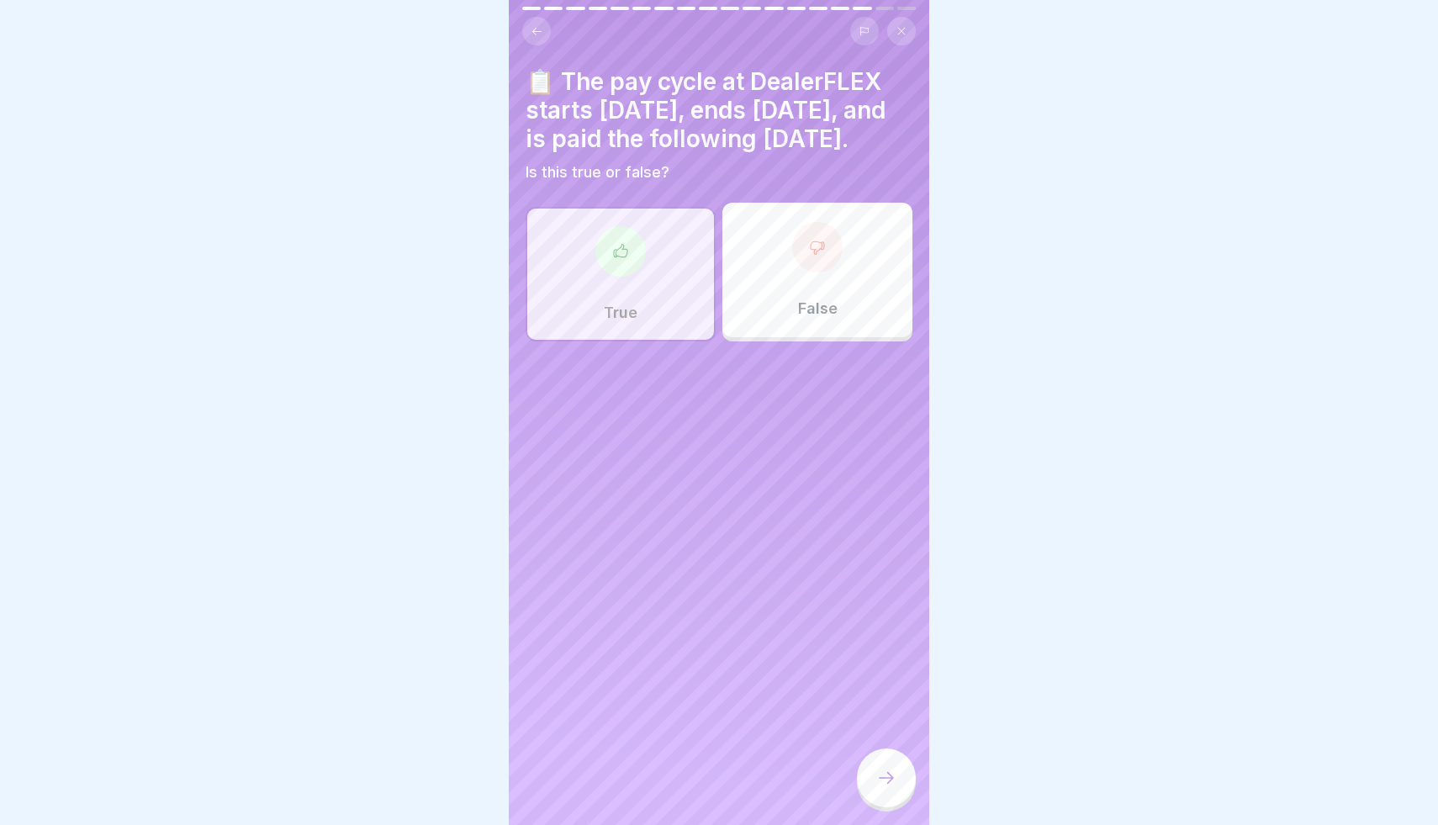
click at [890, 776] on icon at bounding box center [886, 778] width 20 height 20
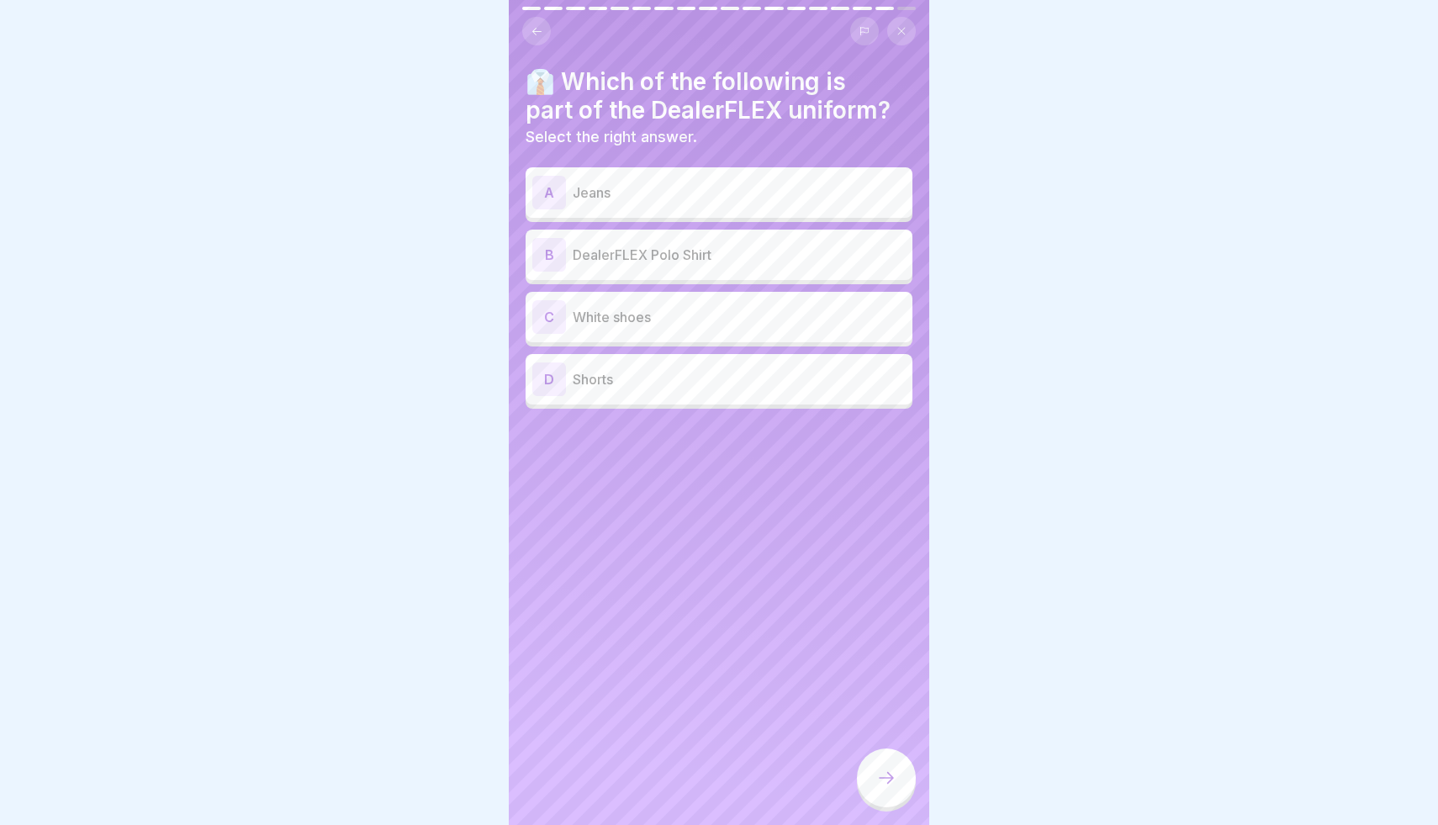
click at [533, 32] on icon at bounding box center [536, 31] width 9 height 8
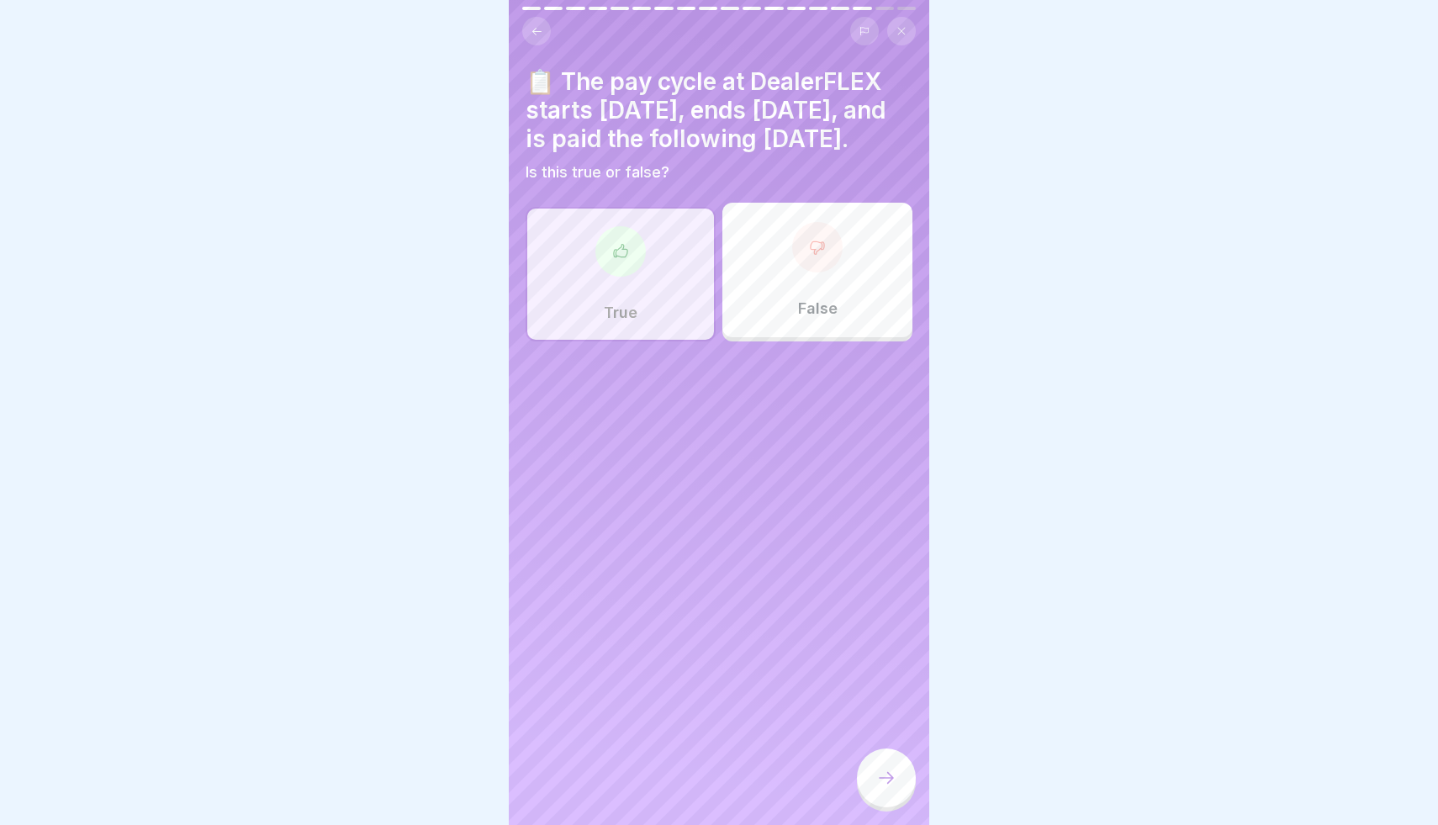
click at [637, 272] on div at bounding box center [620, 251] width 50 height 50
click at [905, 811] on div at bounding box center [886, 779] width 59 height 63
click at [895, 786] on icon at bounding box center [886, 778] width 20 height 20
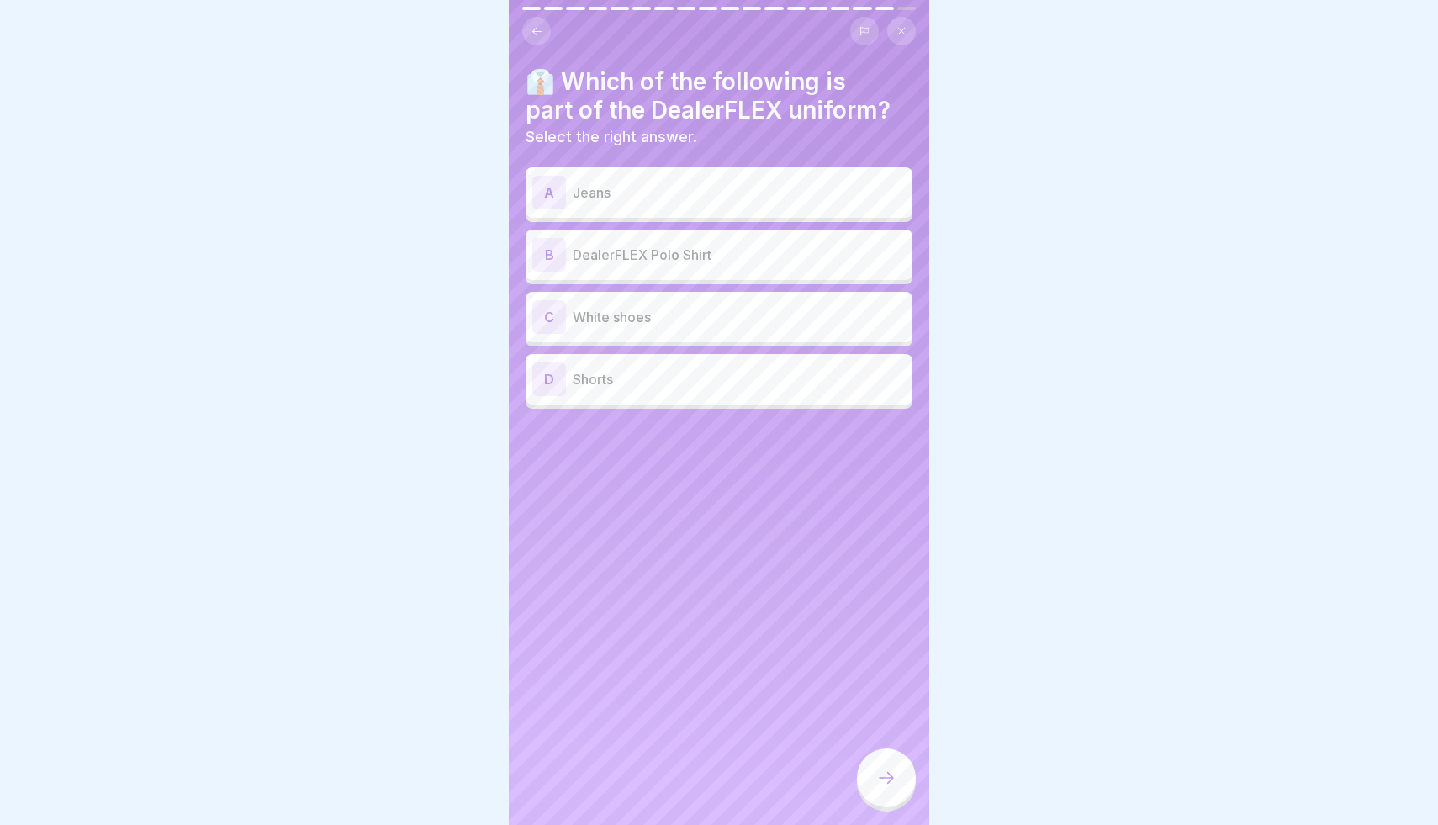
click at [681, 256] on p "DealerFLEX Polo Shirt" at bounding box center [739, 255] width 333 height 20
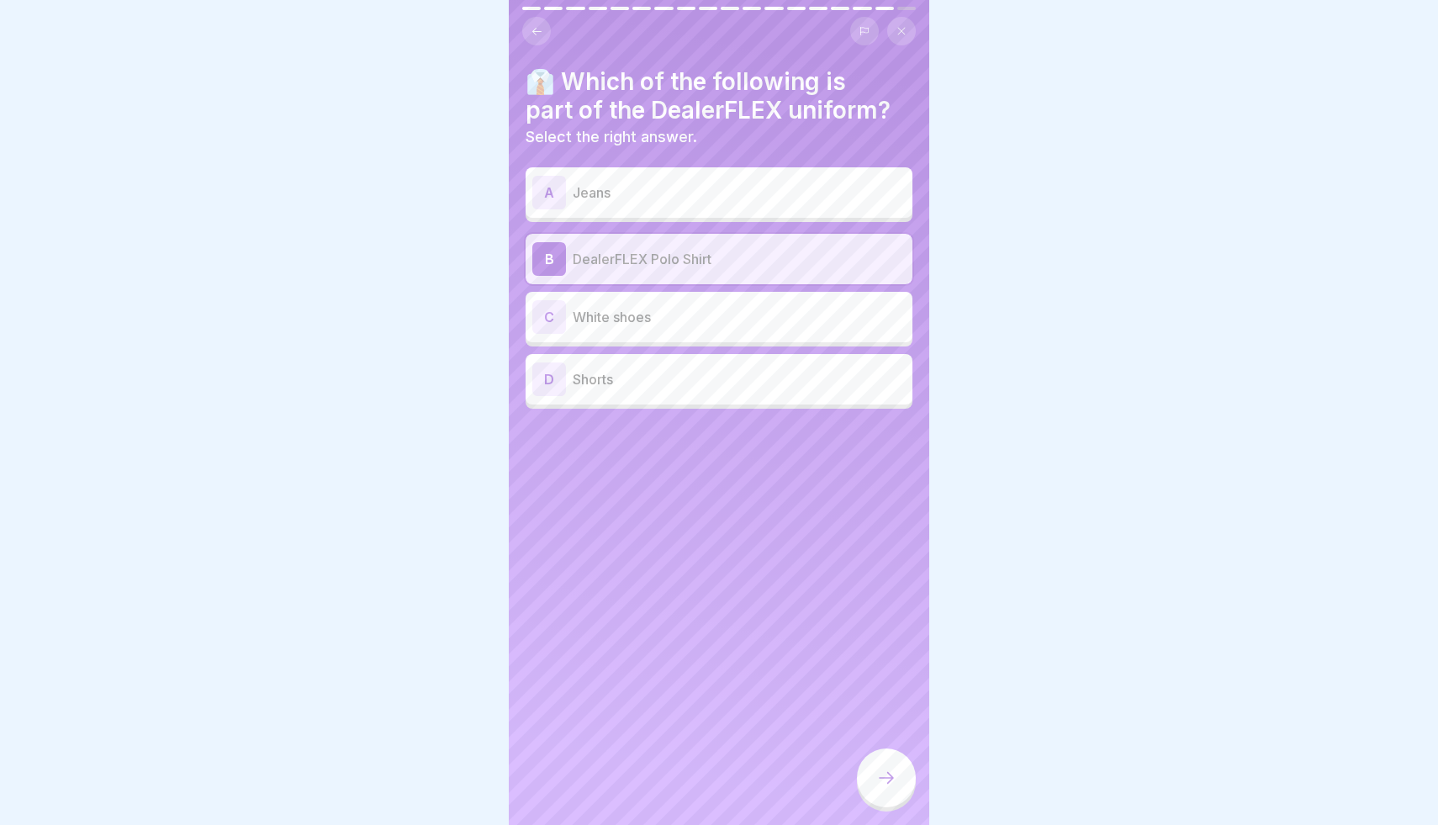
click at [886, 776] on icon at bounding box center [886, 778] width 20 height 20
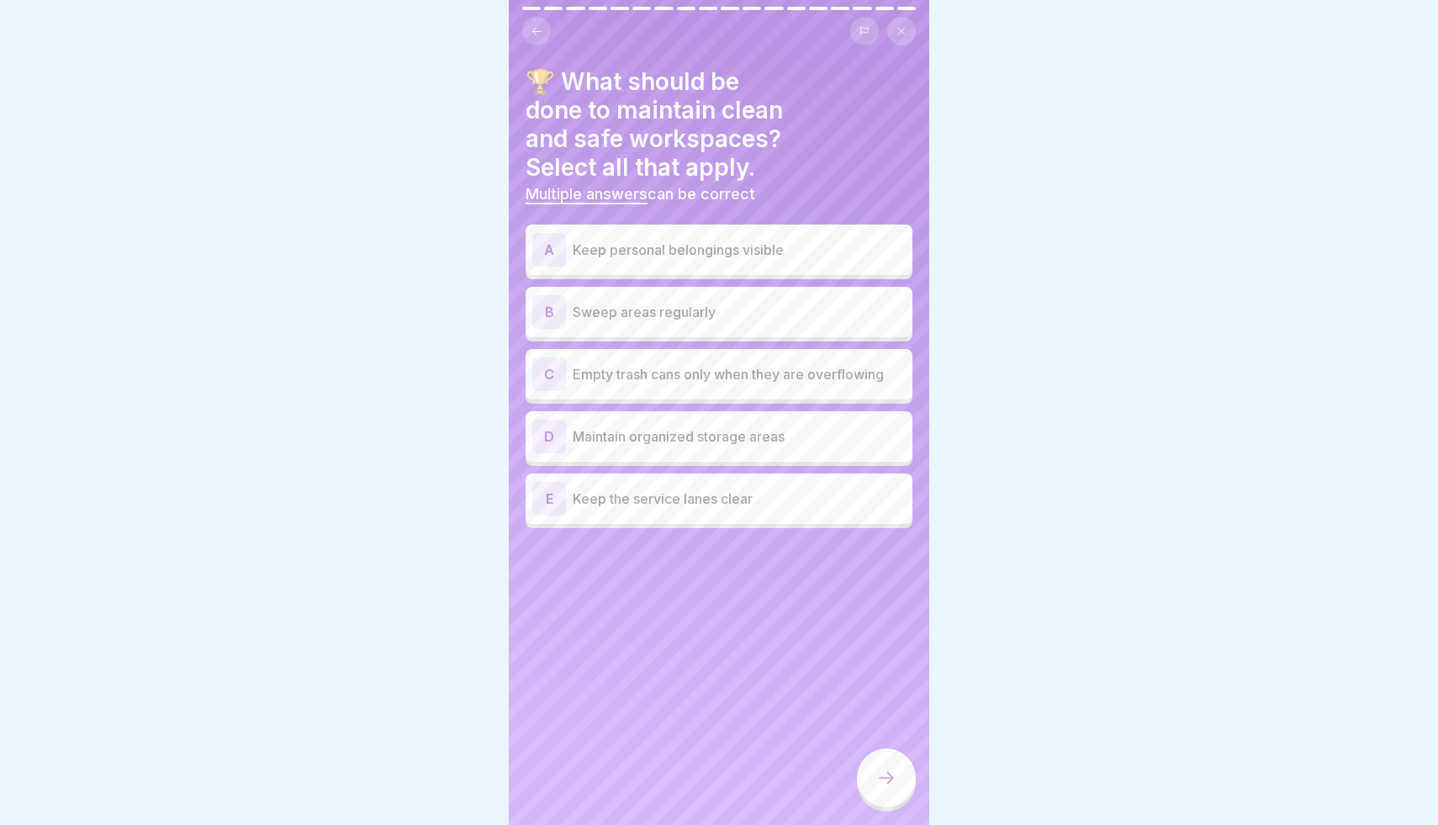
click at [724, 302] on p "Sweep areas regularly" at bounding box center [739, 312] width 333 height 20
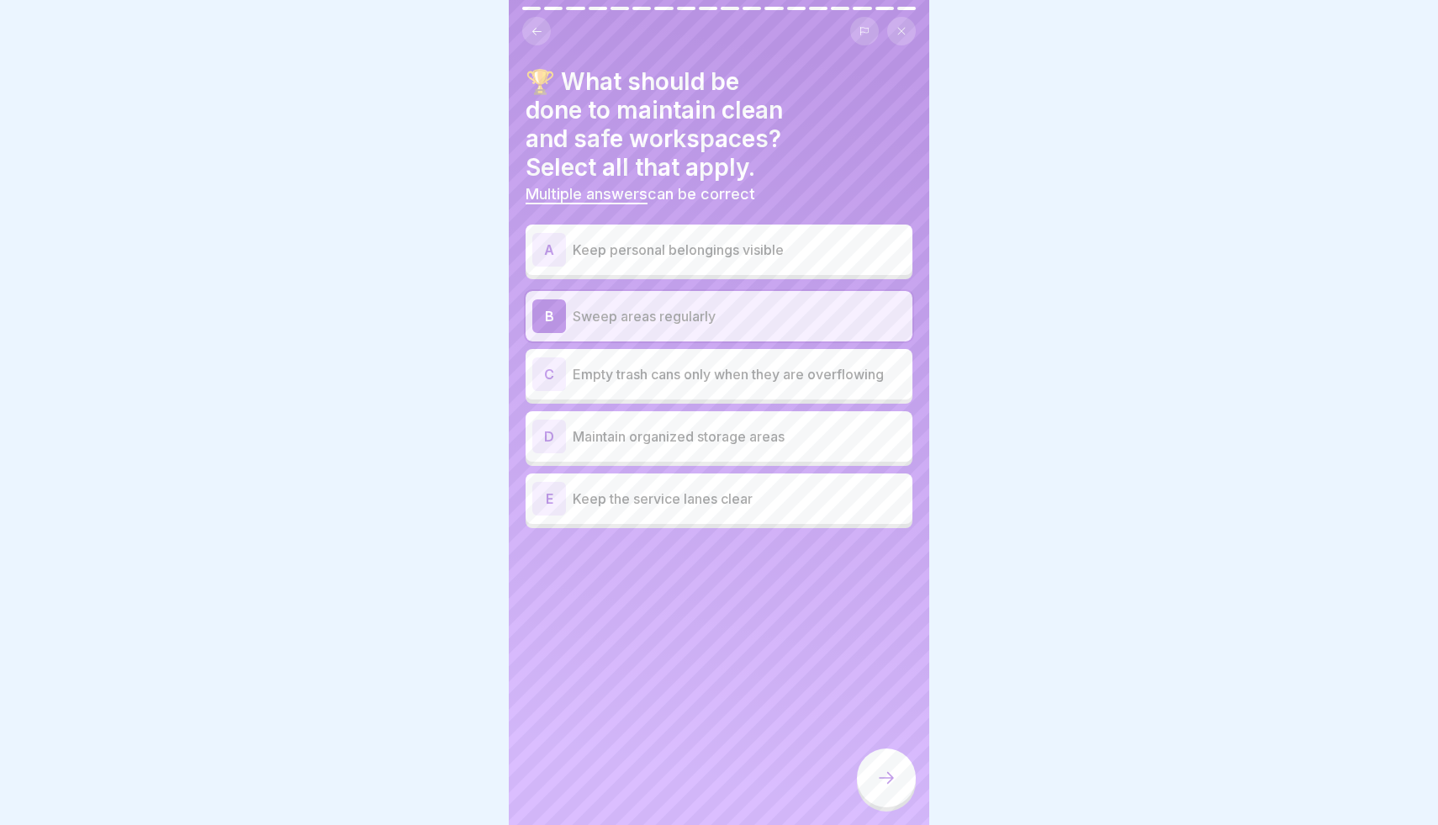
click at [724, 357] on div "C Empty trash cans only when they are overflowing" at bounding box center [718, 374] width 373 height 34
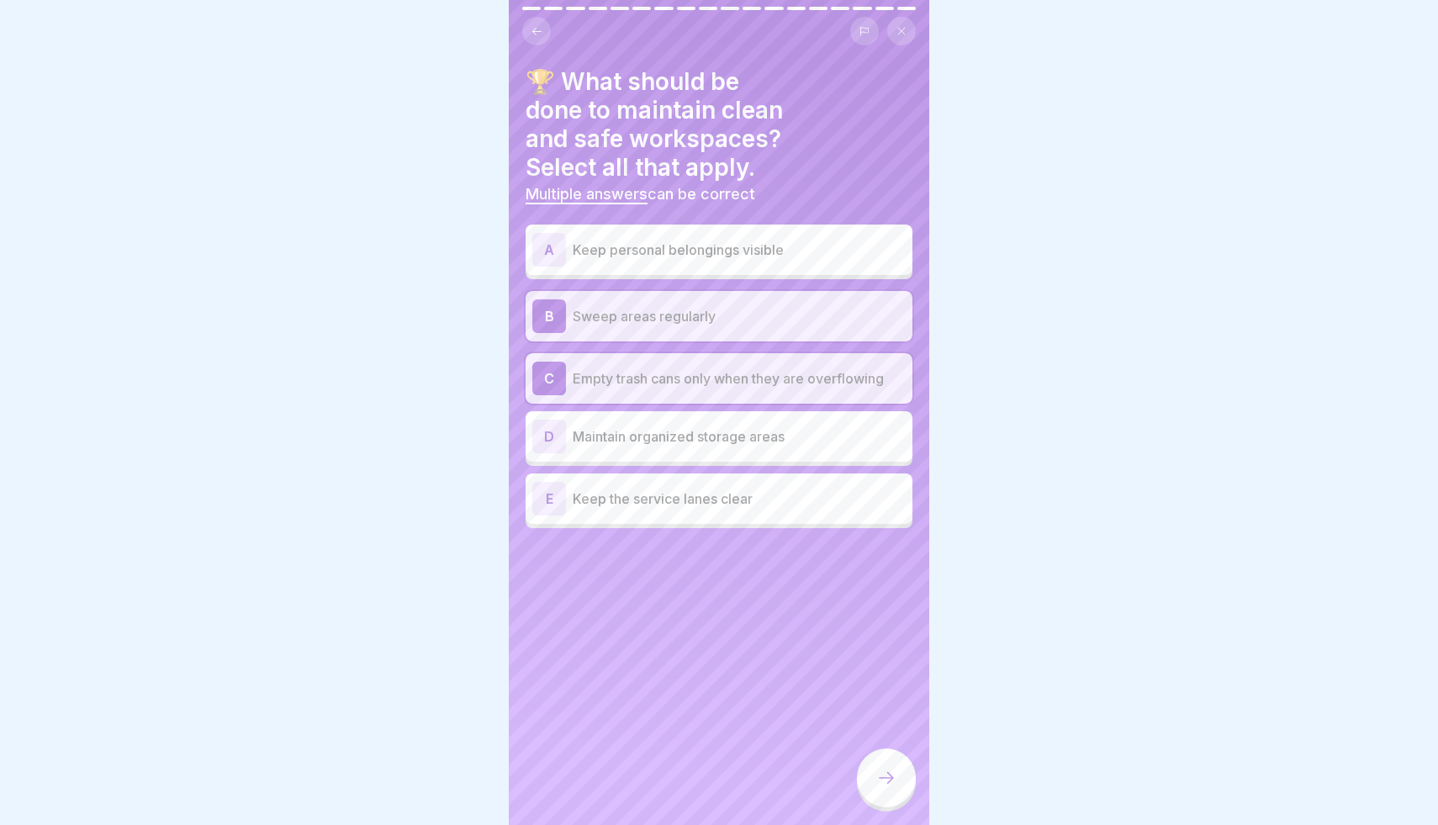
click at [734, 426] on p "Maintain organized storage areas" at bounding box center [739, 436] width 333 height 20
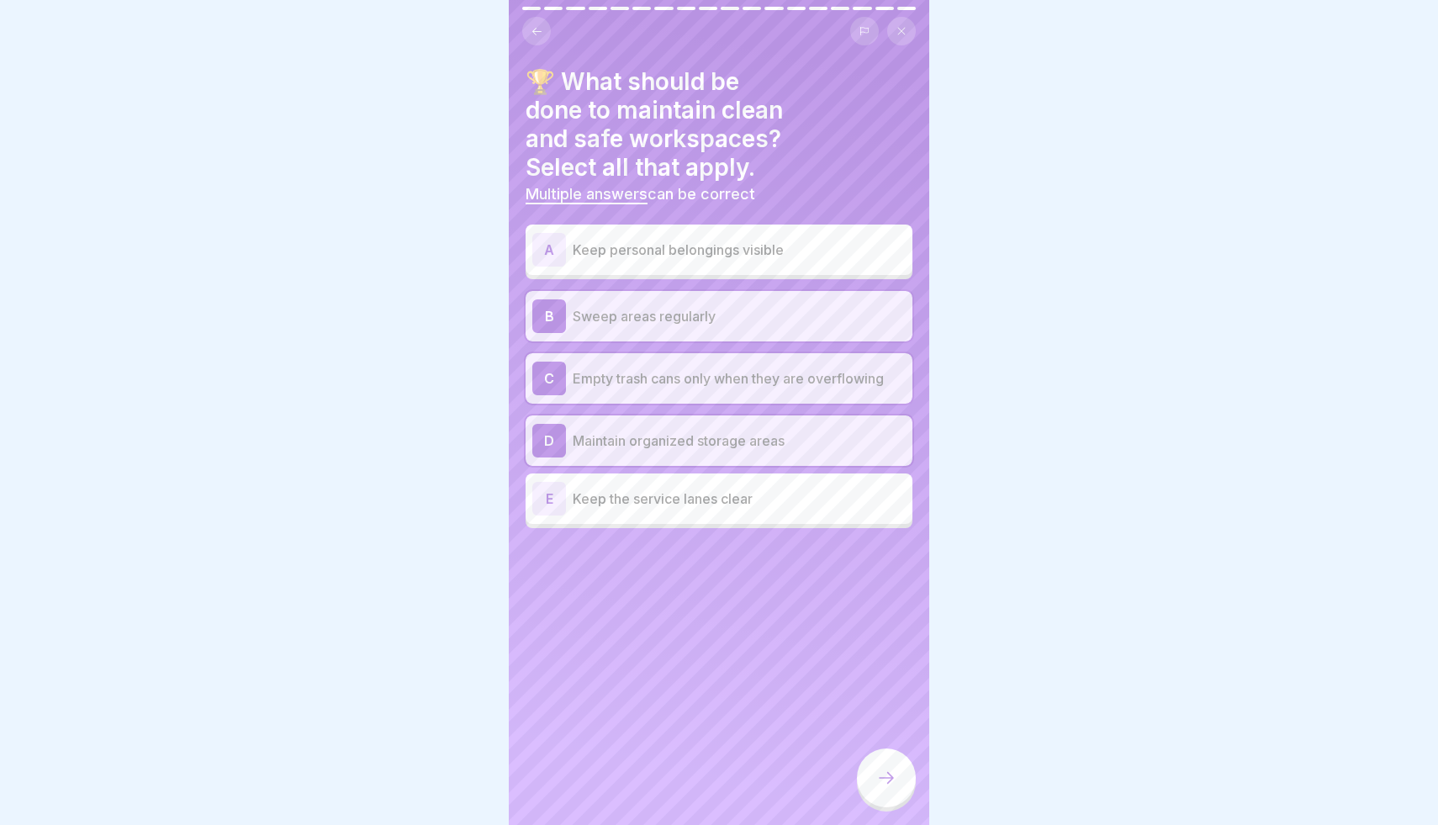
click at [753, 483] on div "E Keep the service lanes clear" at bounding box center [718, 499] width 373 height 34
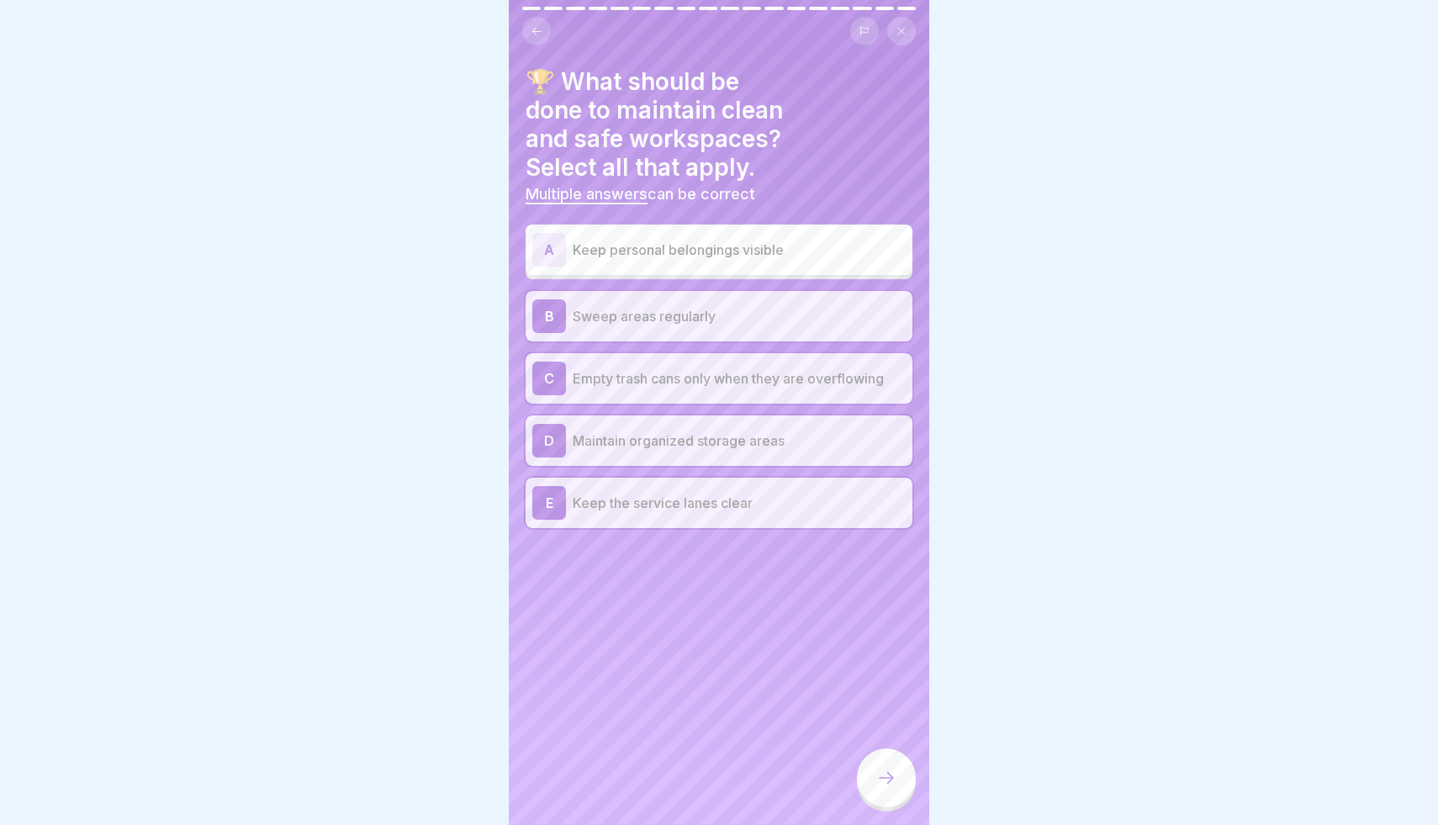
click at [879, 776] on icon at bounding box center [886, 778] width 20 height 20
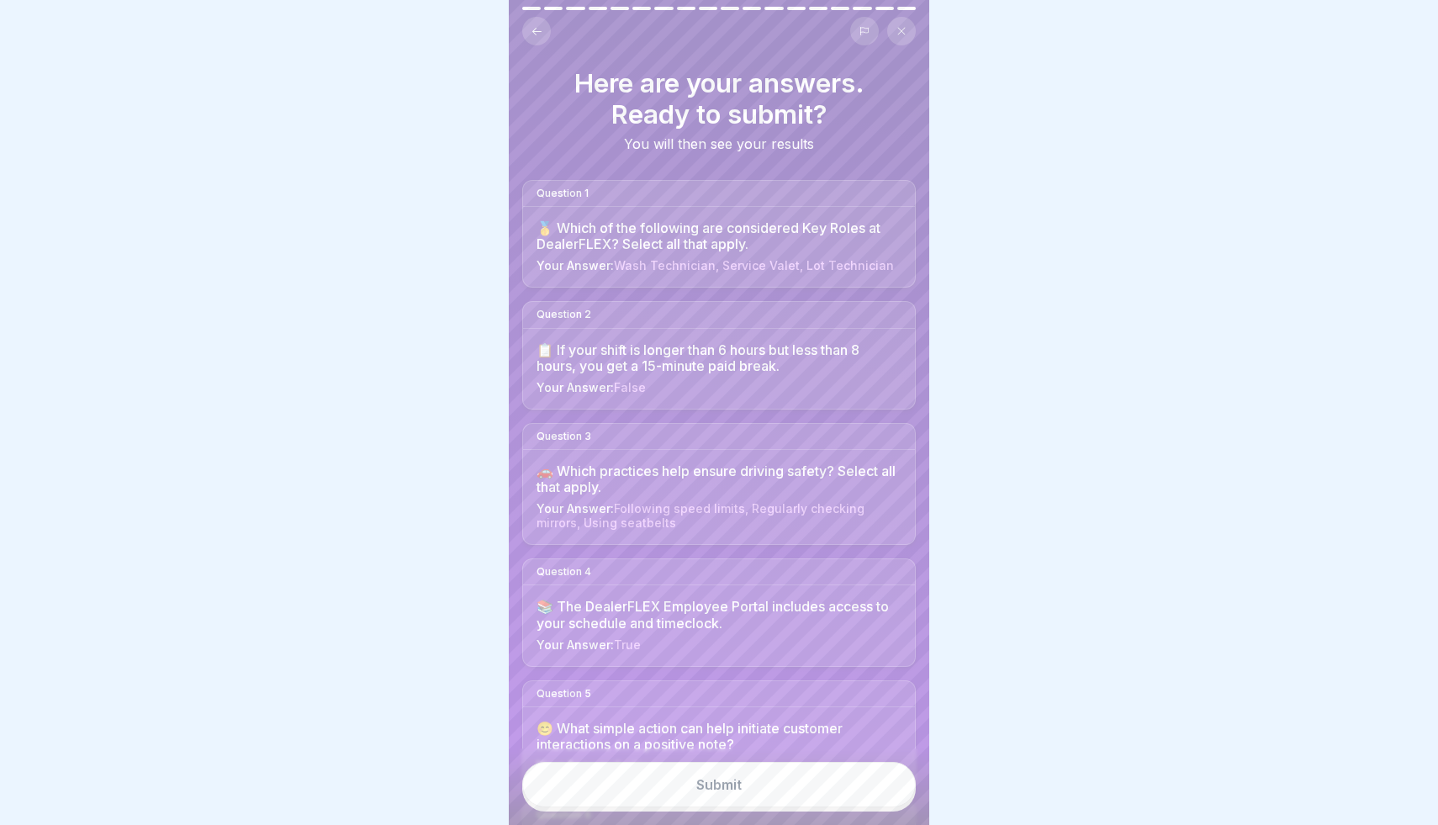
click at [829, 801] on button "Submit" at bounding box center [719, 784] width 394 height 45
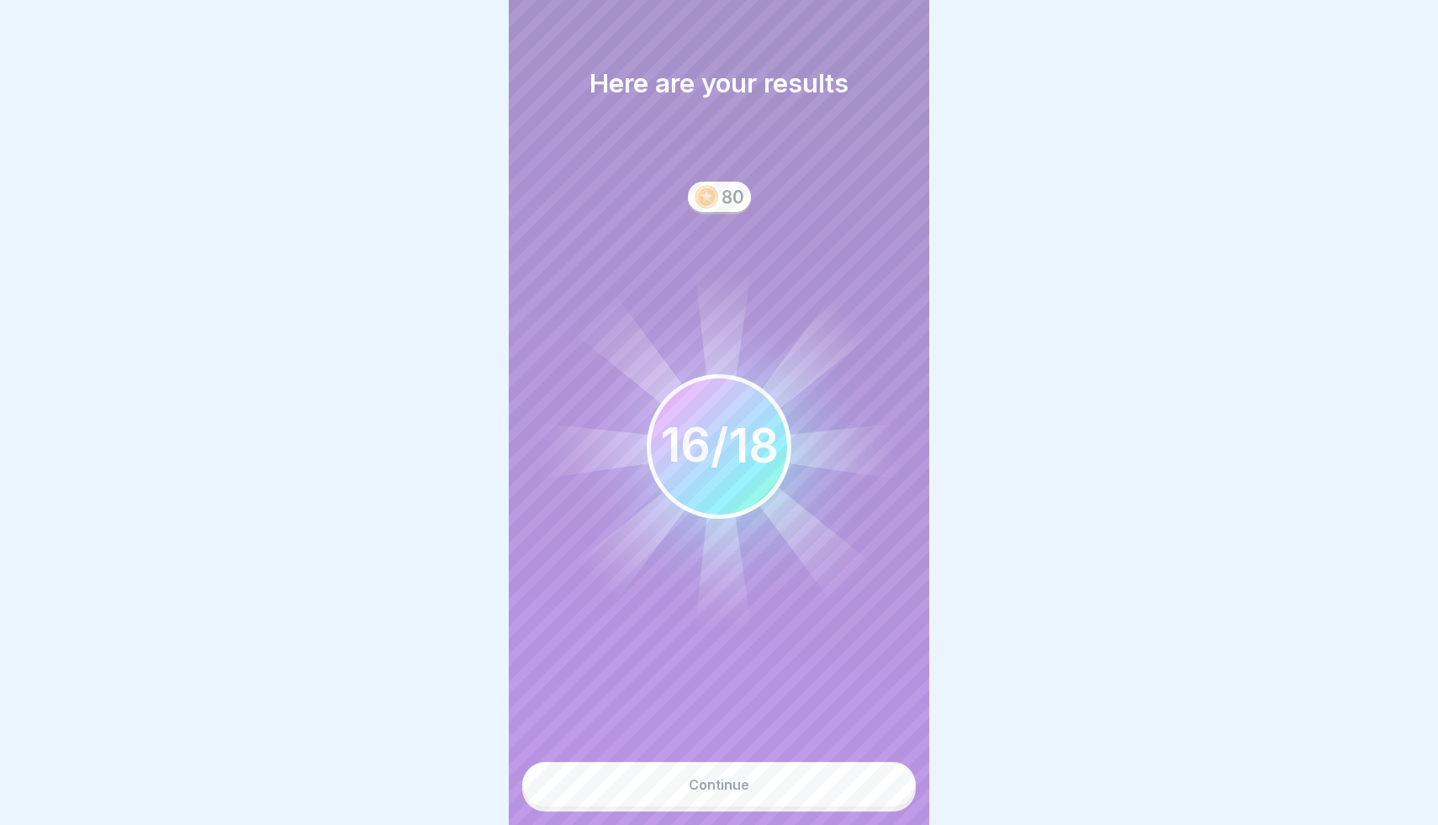
click at [768, 785] on button "Continue" at bounding box center [719, 784] width 394 height 45
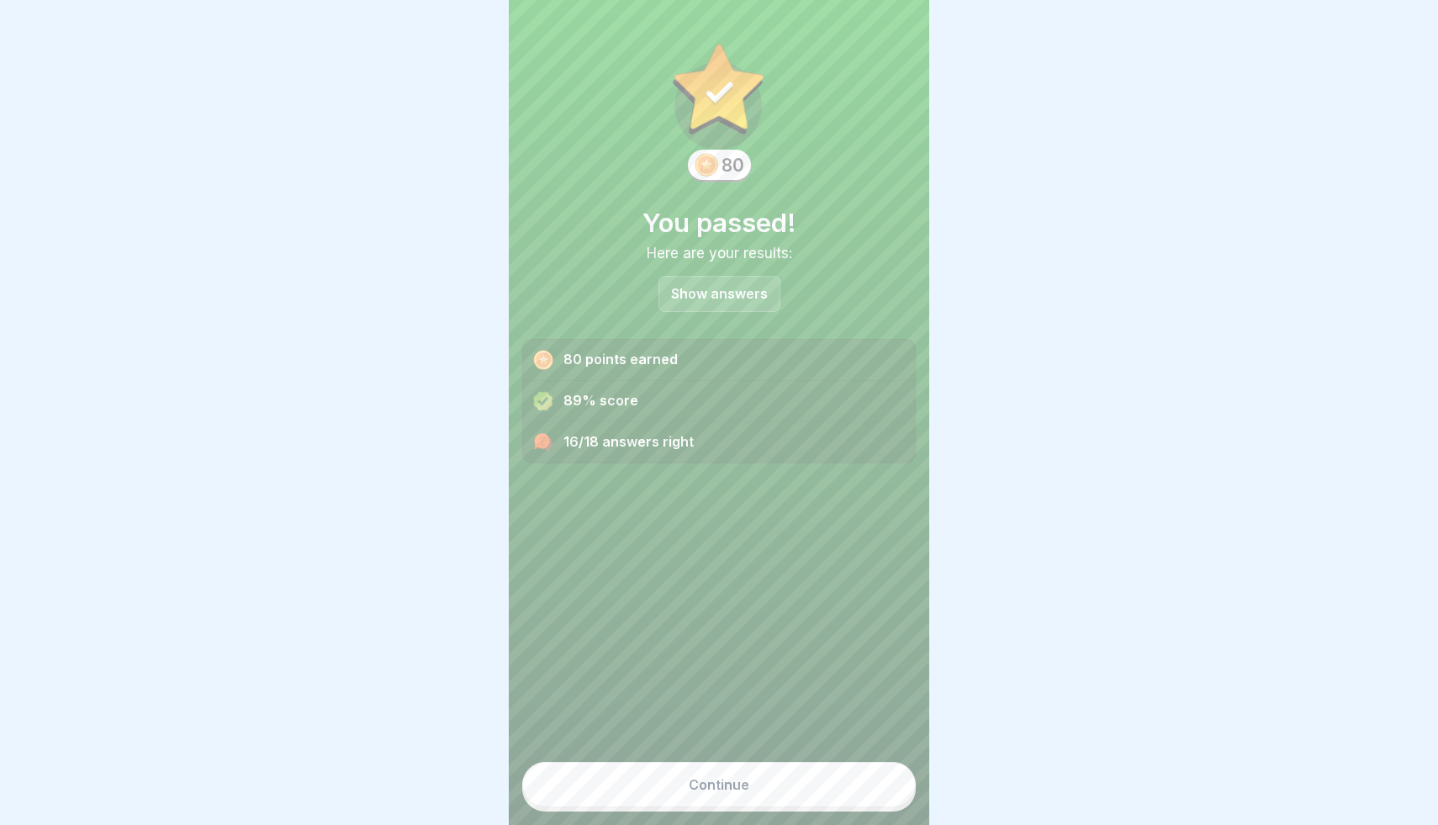
click at [760, 799] on button "Continue" at bounding box center [719, 784] width 394 height 45
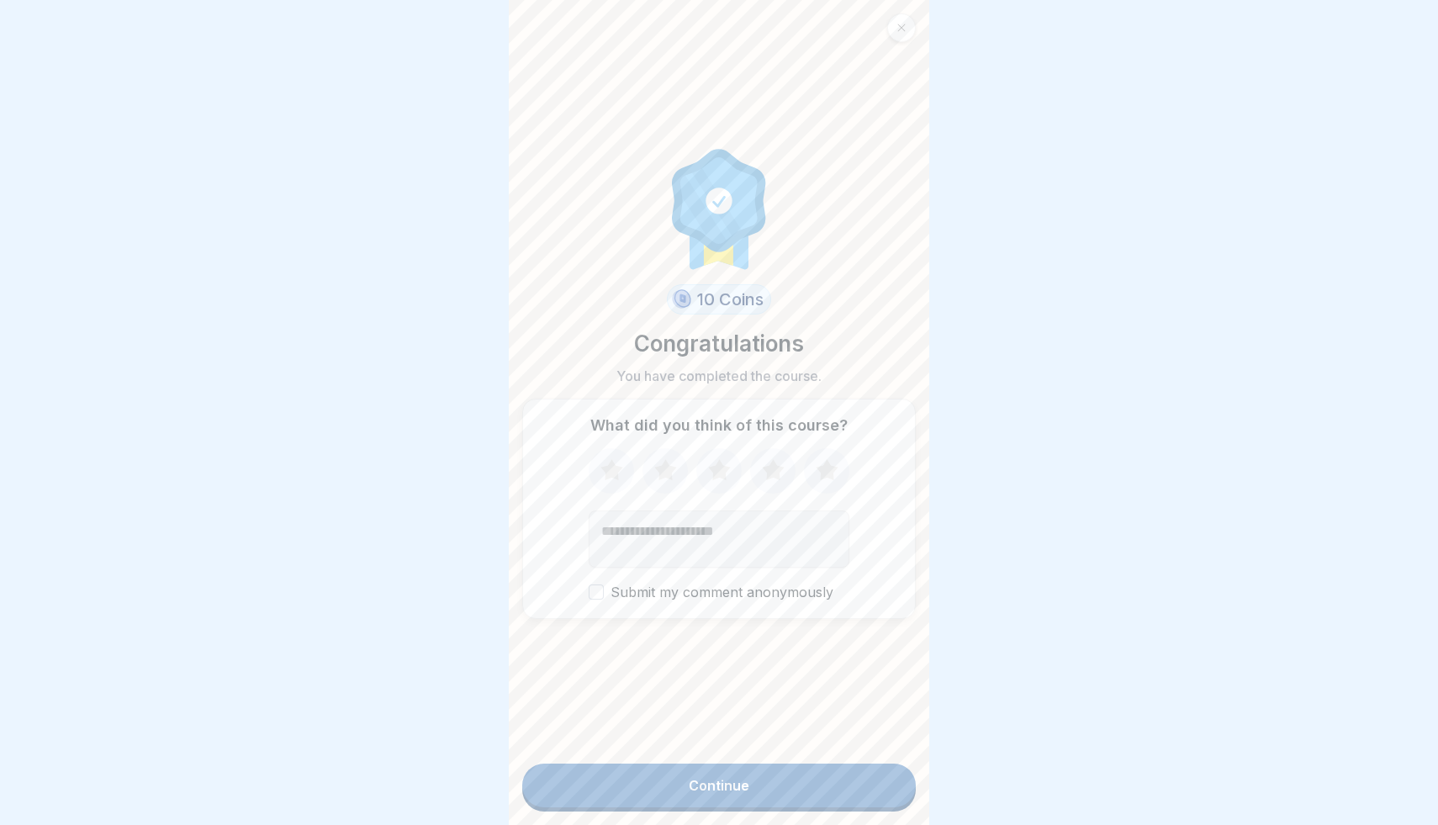
click at [761, 796] on button "Continue" at bounding box center [719, 785] width 394 height 44
